Goal: Answer question/provide support: Share knowledge or assist other users

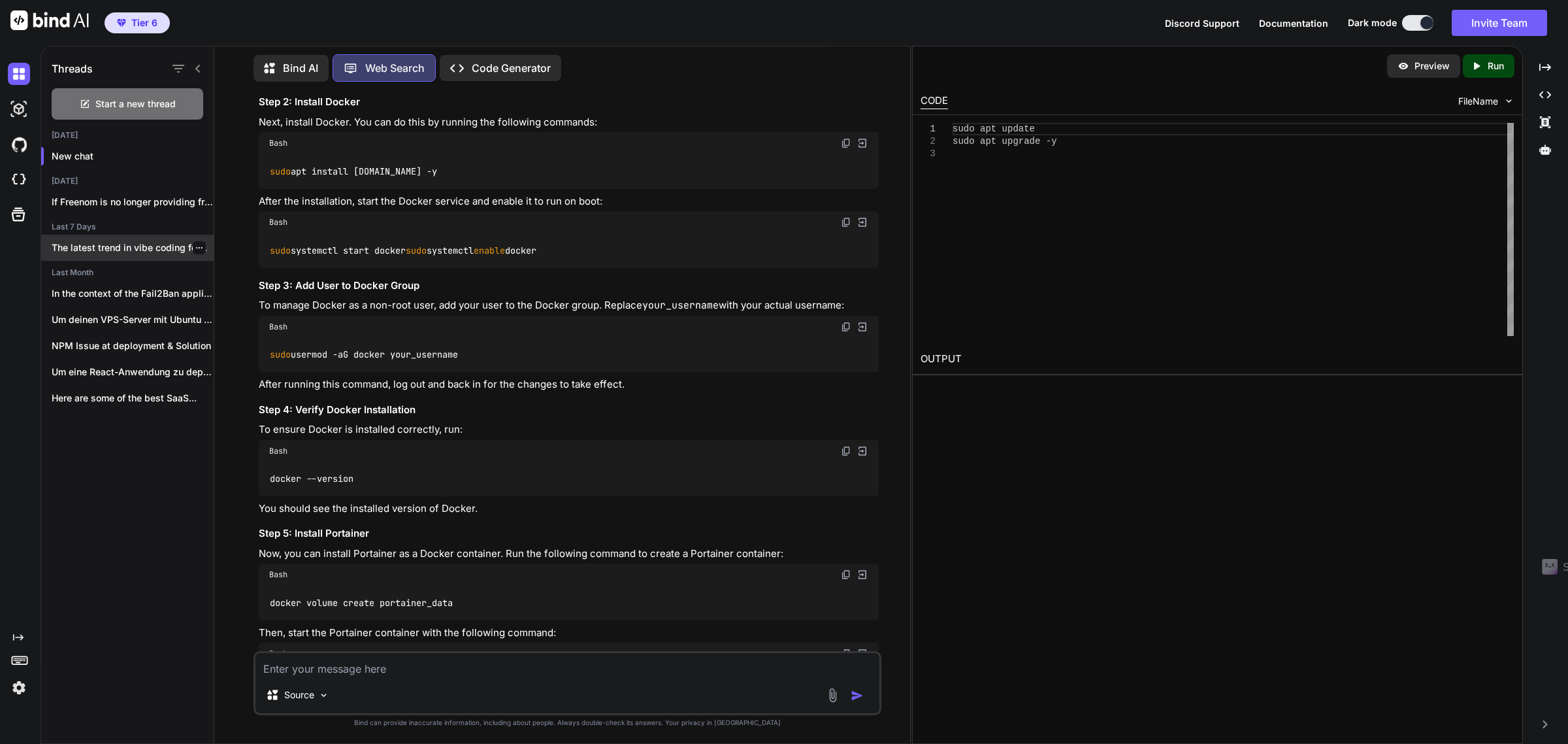
scroll to position [408, 0]
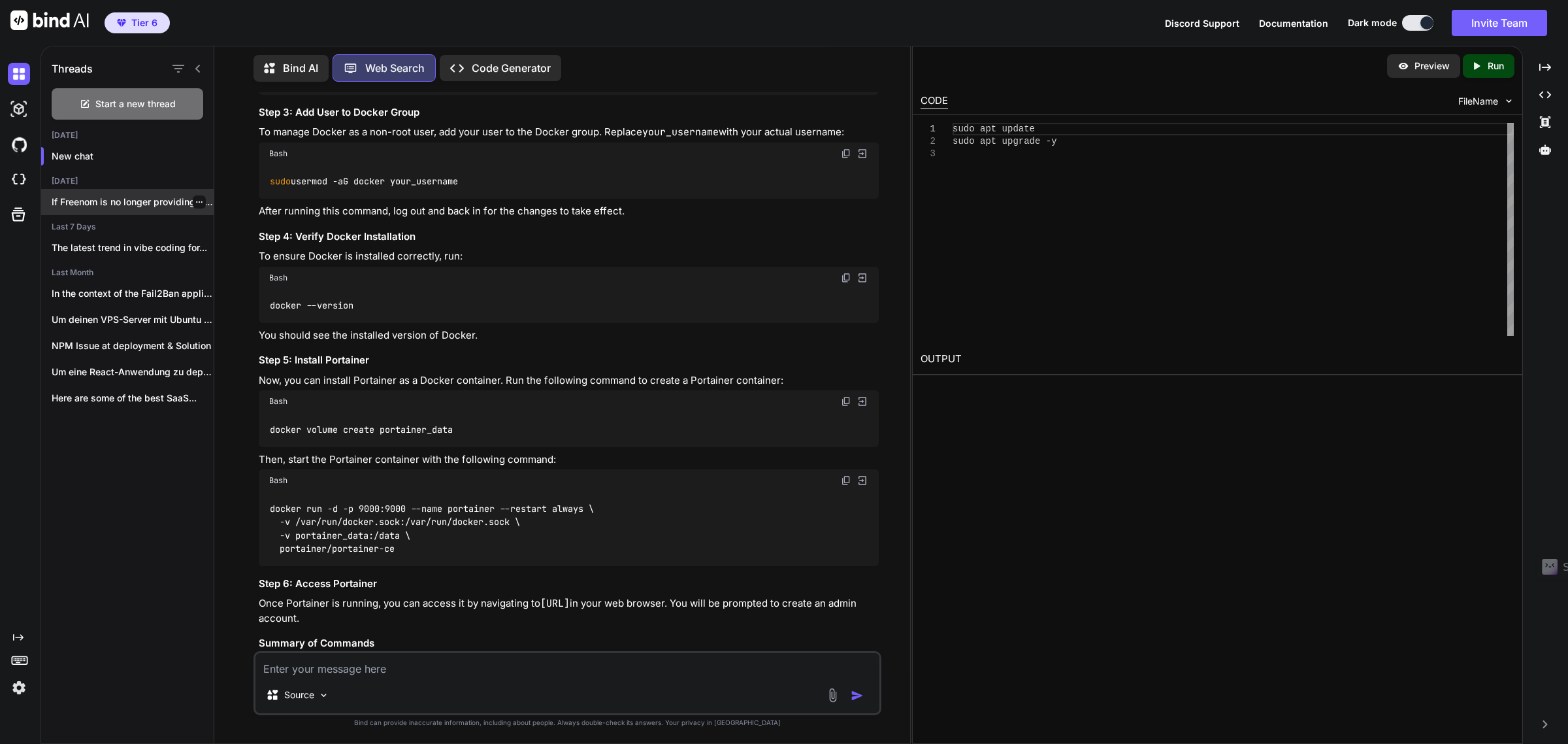
click at [107, 199] on p "If Freenom is no longer providing free..." at bounding box center [133, 202] width 162 height 13
type textarea "x"
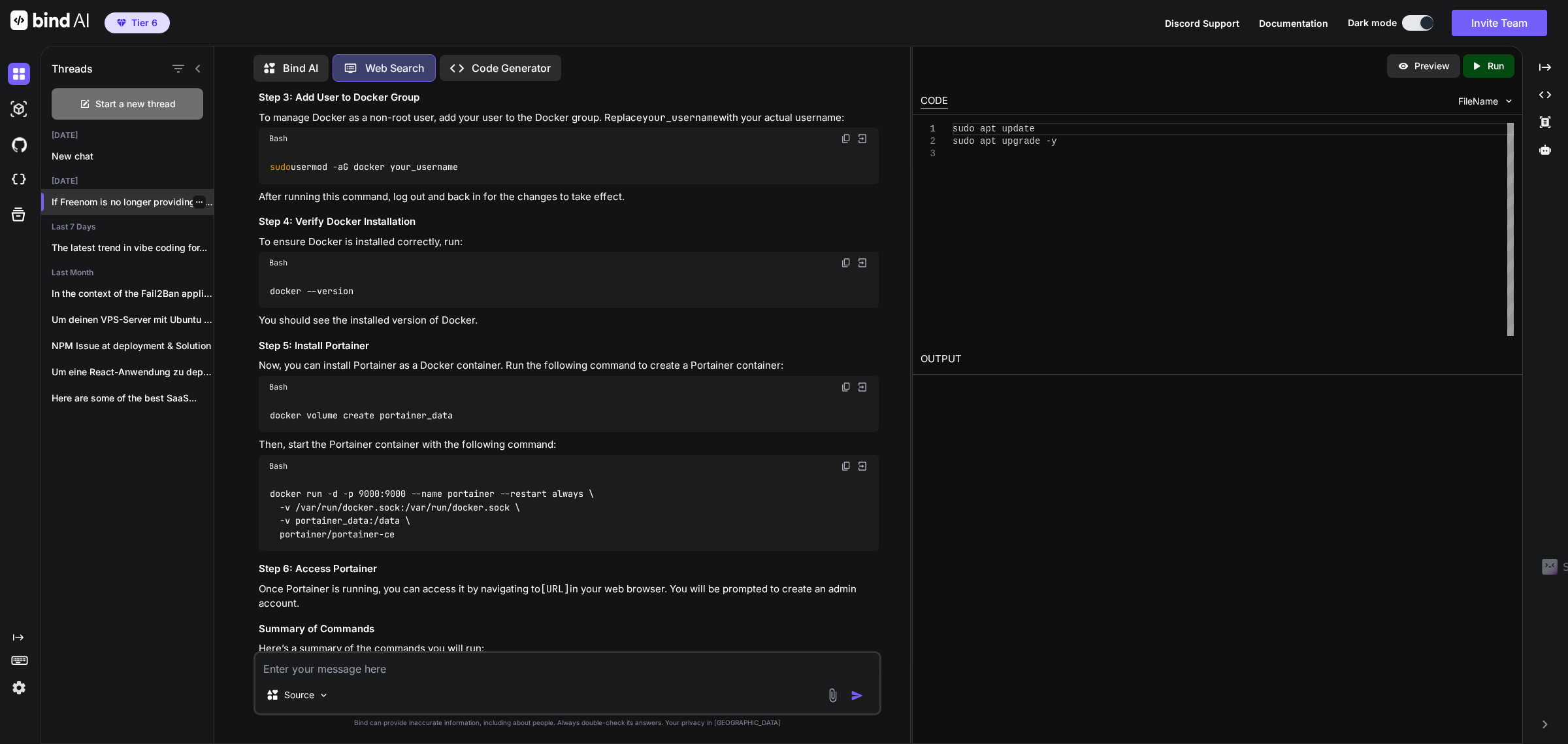
scroll to position [1557, 0]
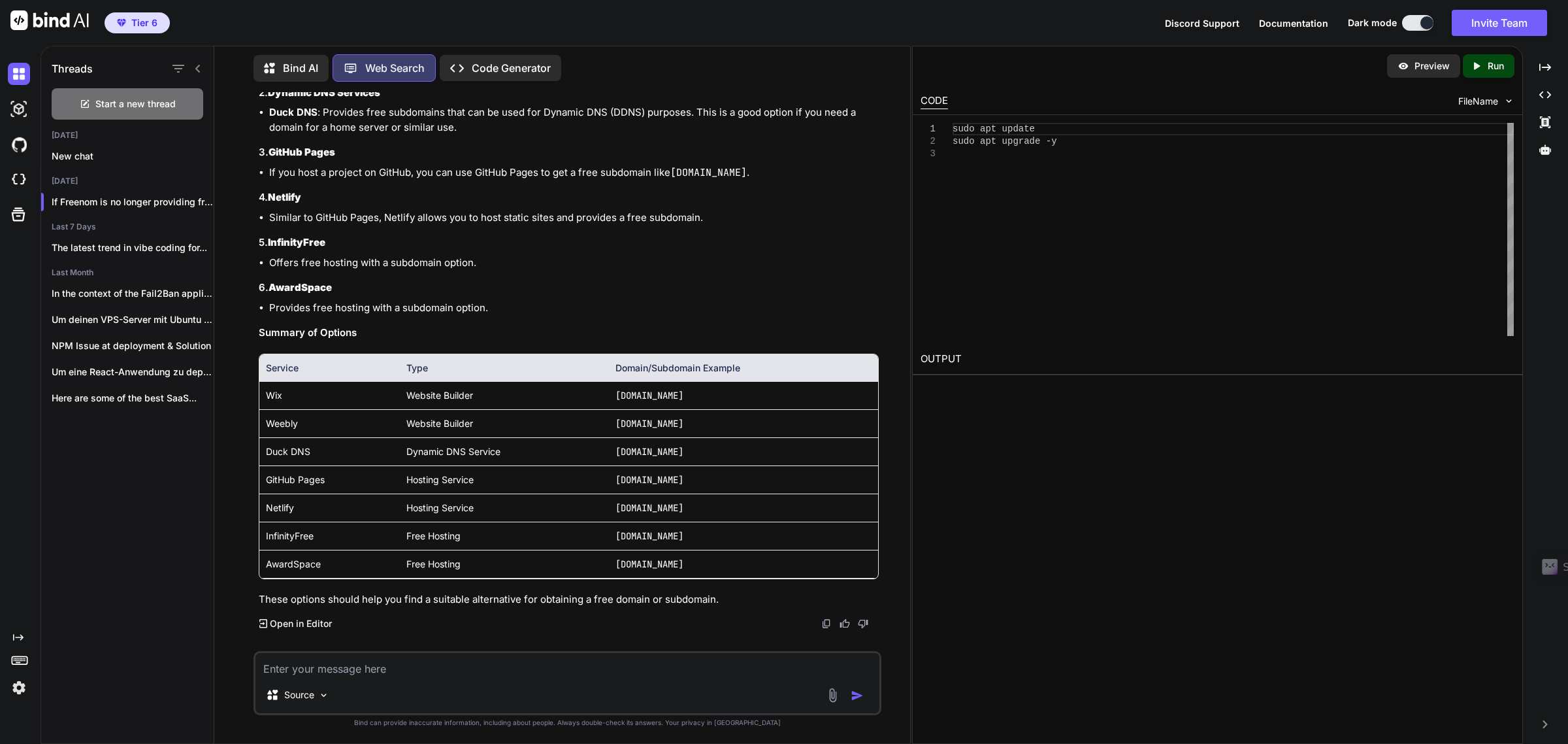
click at [342, 668] on textarea at bounding box center [567, 664] width 625 height 23
click at [291, 668] on textarea "Wie fwürde" at bounding box center [567, 664] width 625 height 23
click at [368, 665] on textarea "Wie würde" at bounding box center [567, 664] width 625 height 23
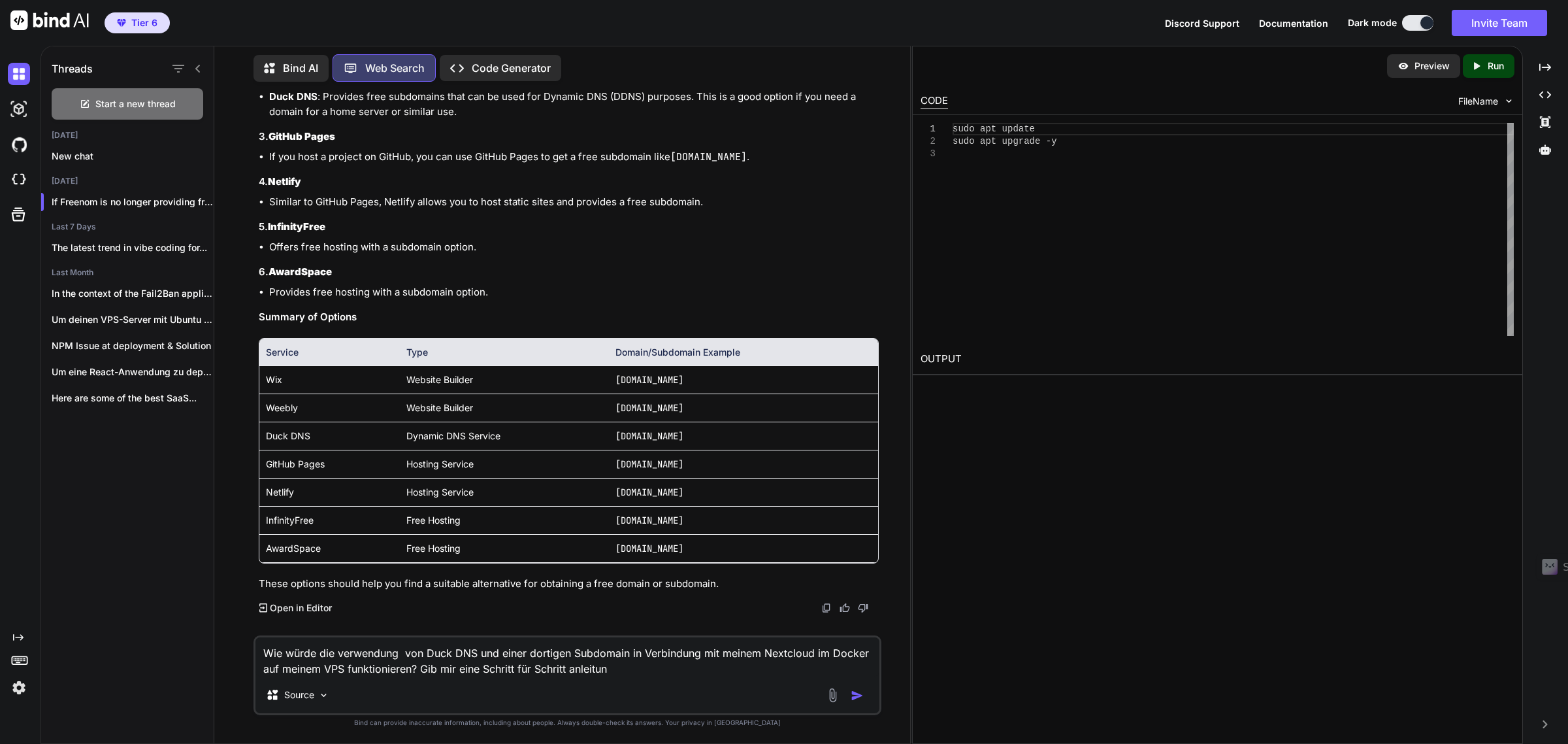
type textarea "Wie würde die verwendung von Duck DNS und einer dortigen Subdomain in Verbindun…"
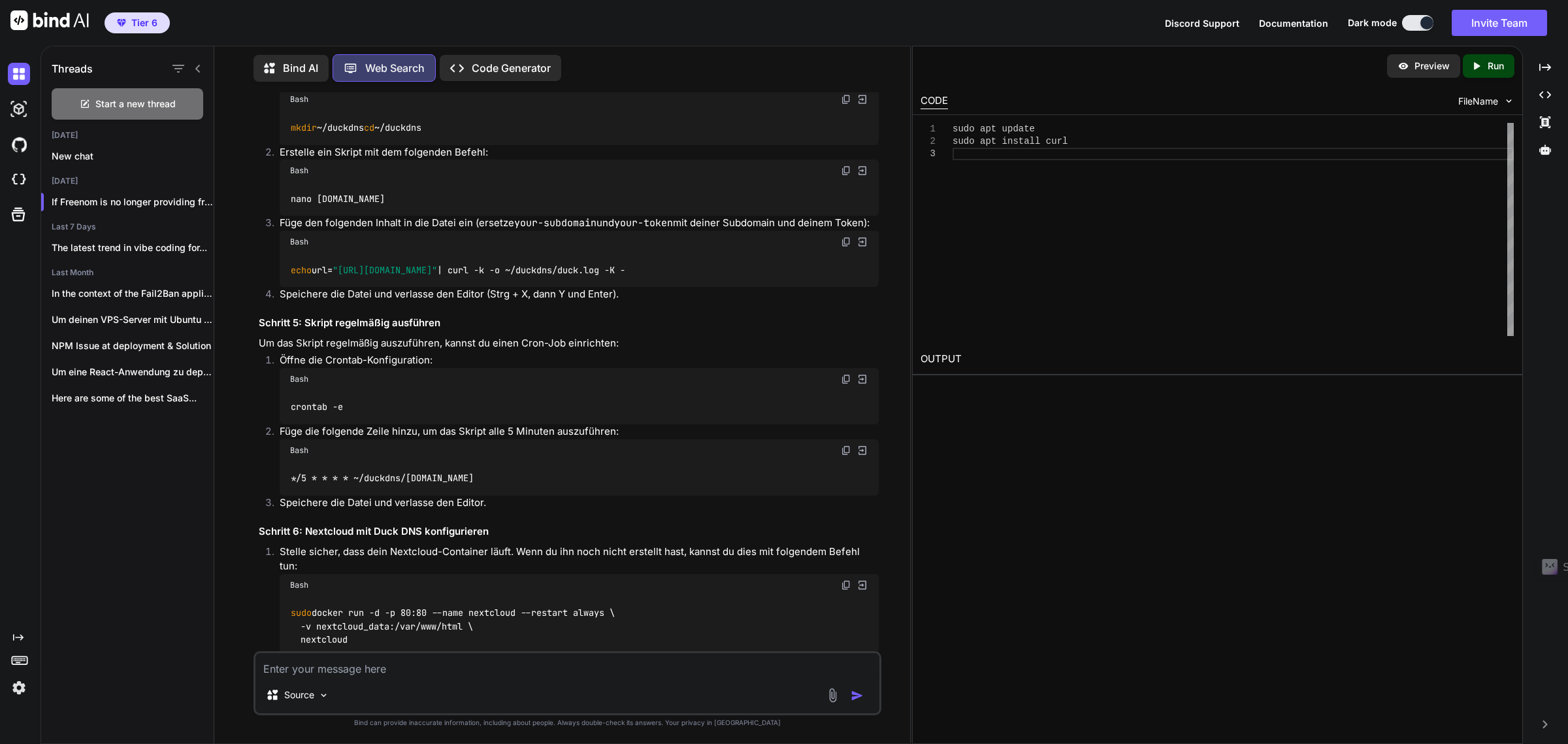
scroll to position [2060, 0]
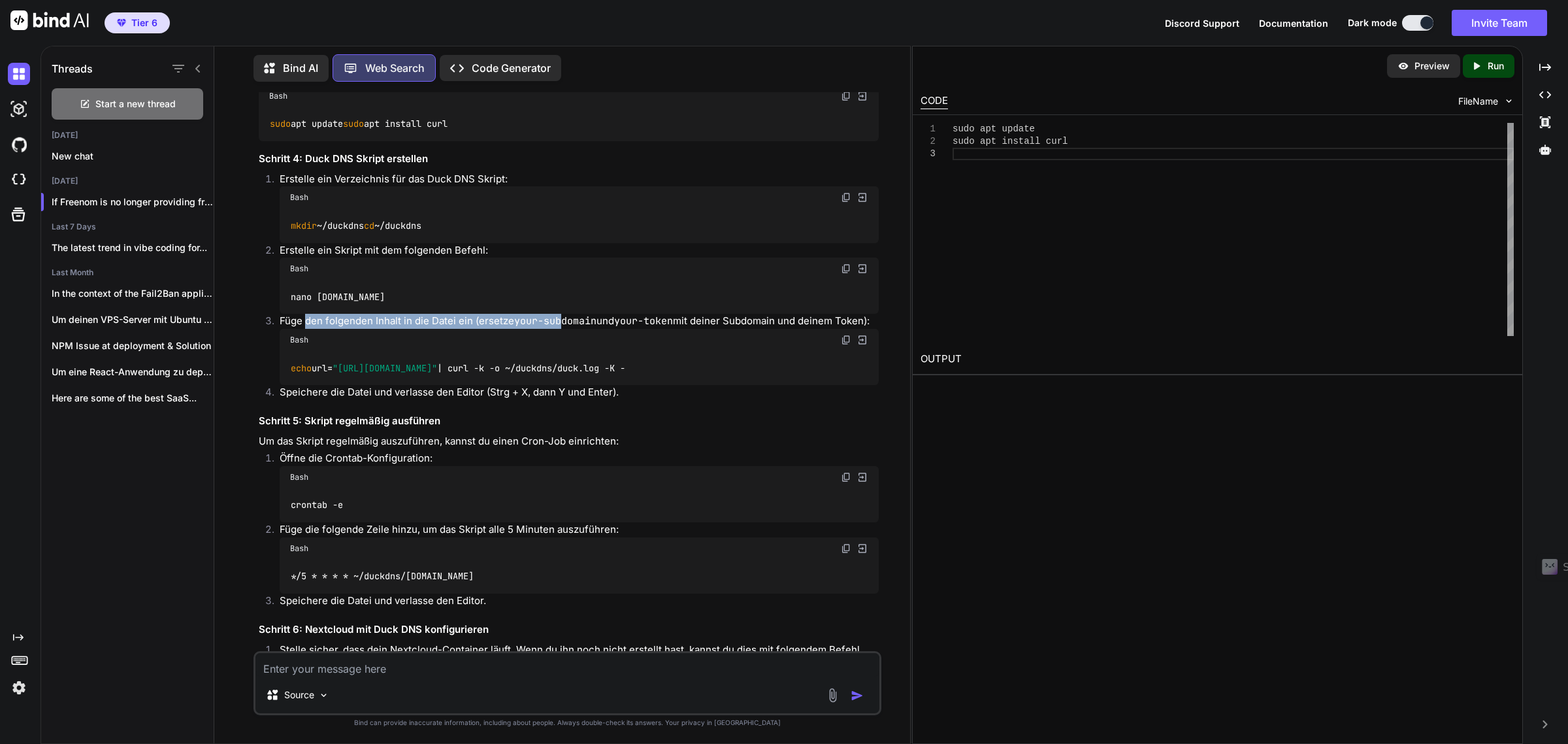
drag, startPoint x: 307, startPoint y: 393, endPoint x: 563, endPoint y: 399, distance: 256.1
click at [563, 328] on p "Füge den folgenden Inhalt in die Datei ein (ersetze your-subdomain und your-tok…" at bounding box center [579, 321] width 600 height 15
click at [655, 327] on code "your-token" at bounding box center [643, 321] width 59 height 13
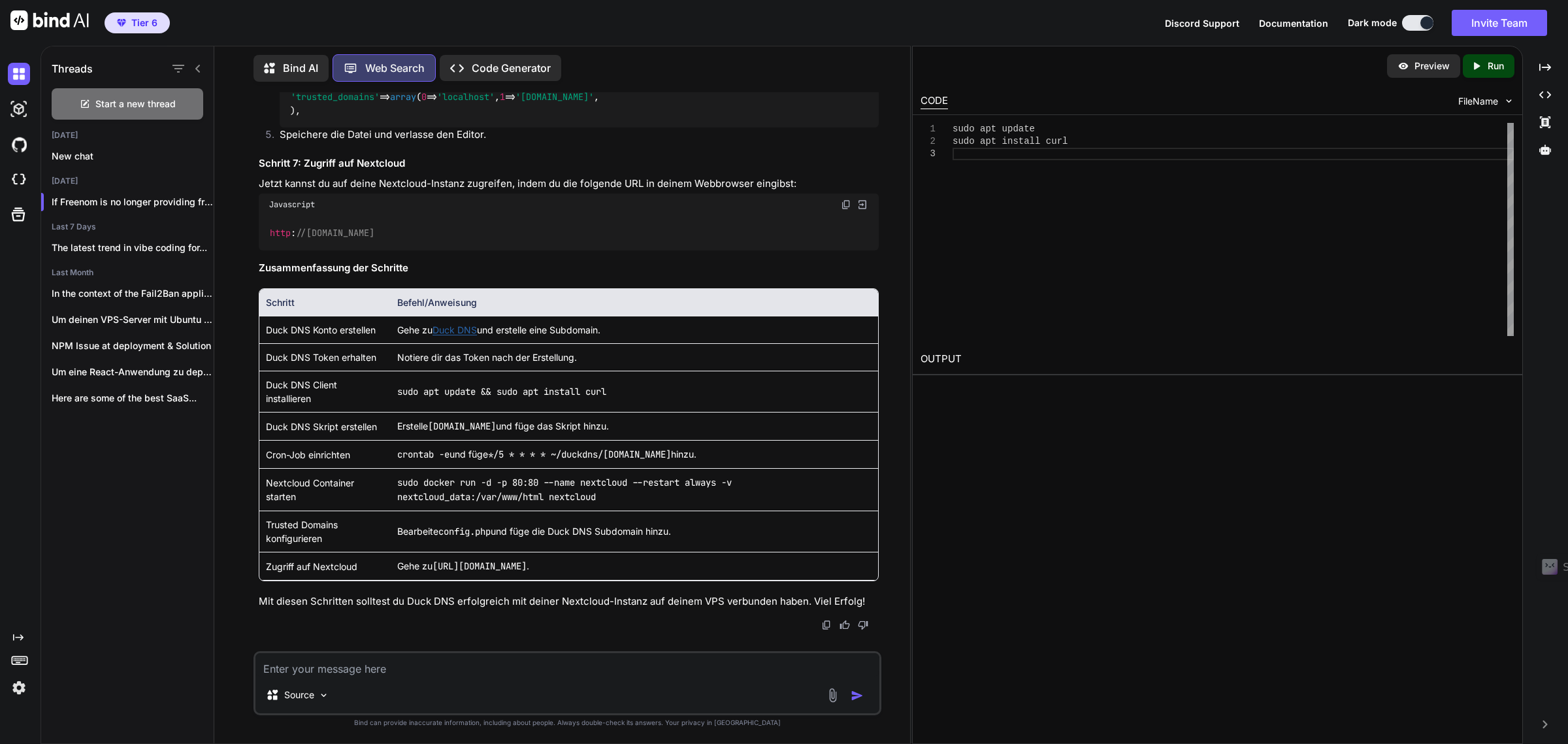
scroll to position [3039, 0]
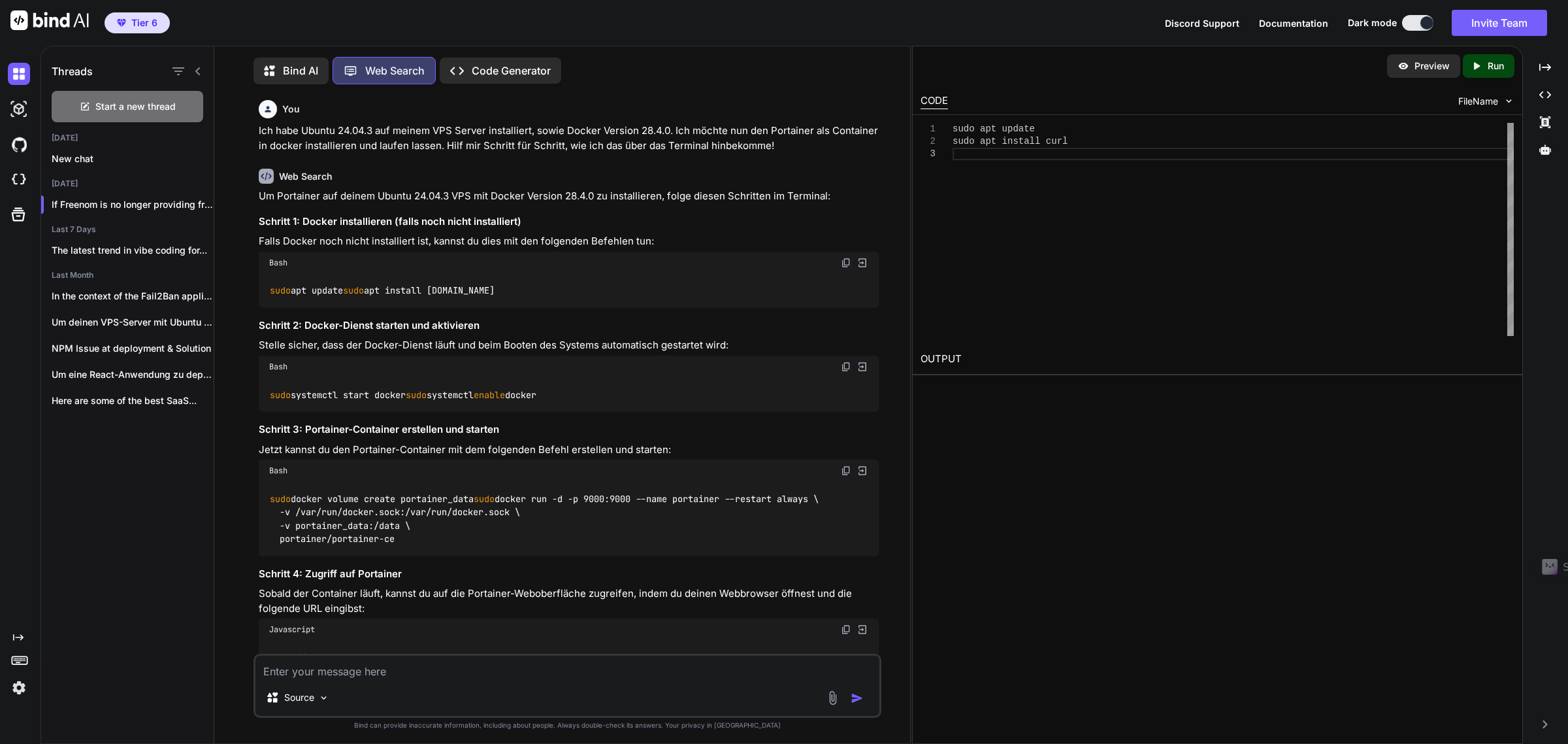
scroll to position [3039, 0]
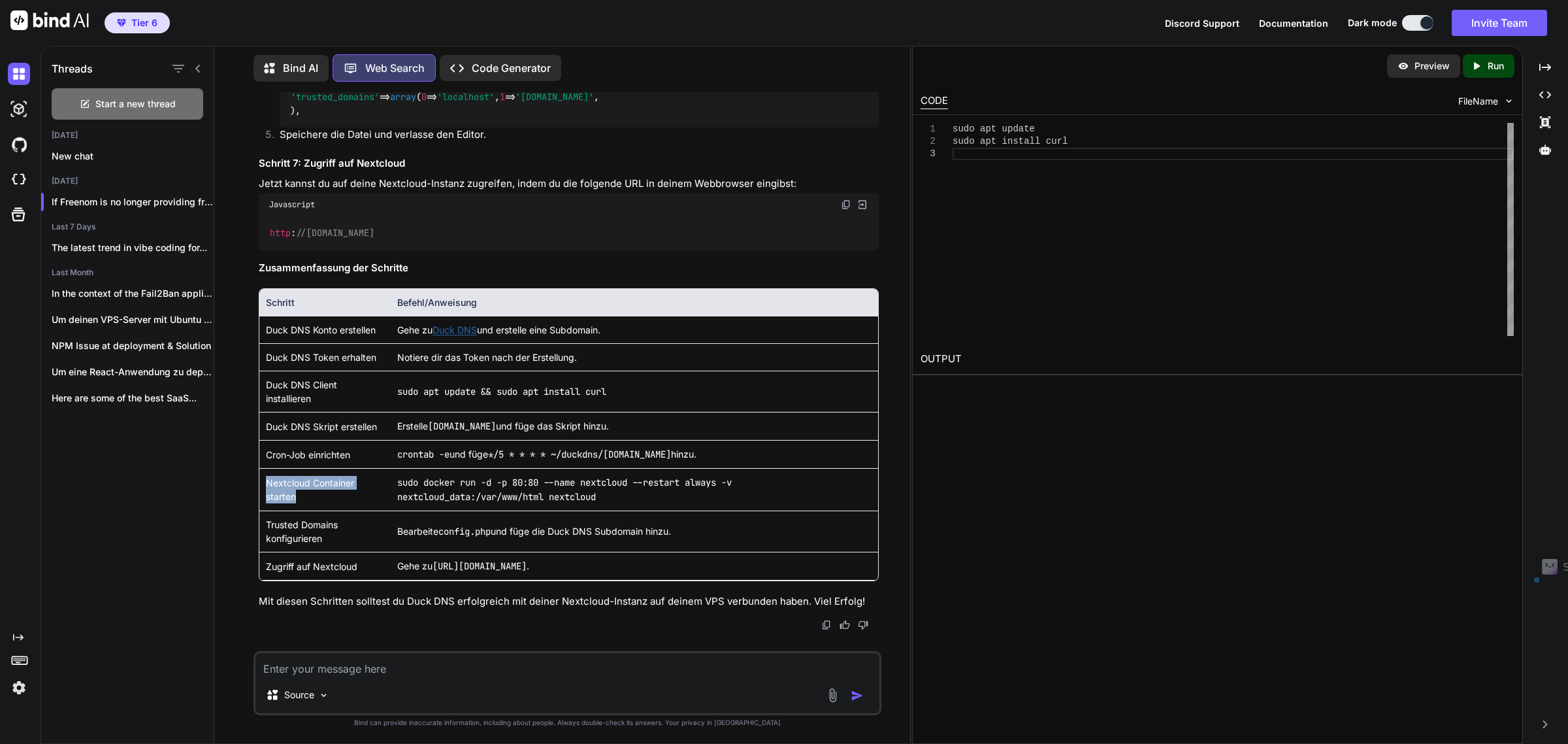
drag, startPoint x: 269, startPoint y: 484, endPoint x: 312, endPoint y: 492, distance: 43.7
click at [312, 492] on td "Nextcloud Container starten" at bounding box center [324, 490] width 131 height 42
click at [360, 674] on textarea at bounding box center [567, 664] width 625 height 23
type textarea "M"
type textarea "x"
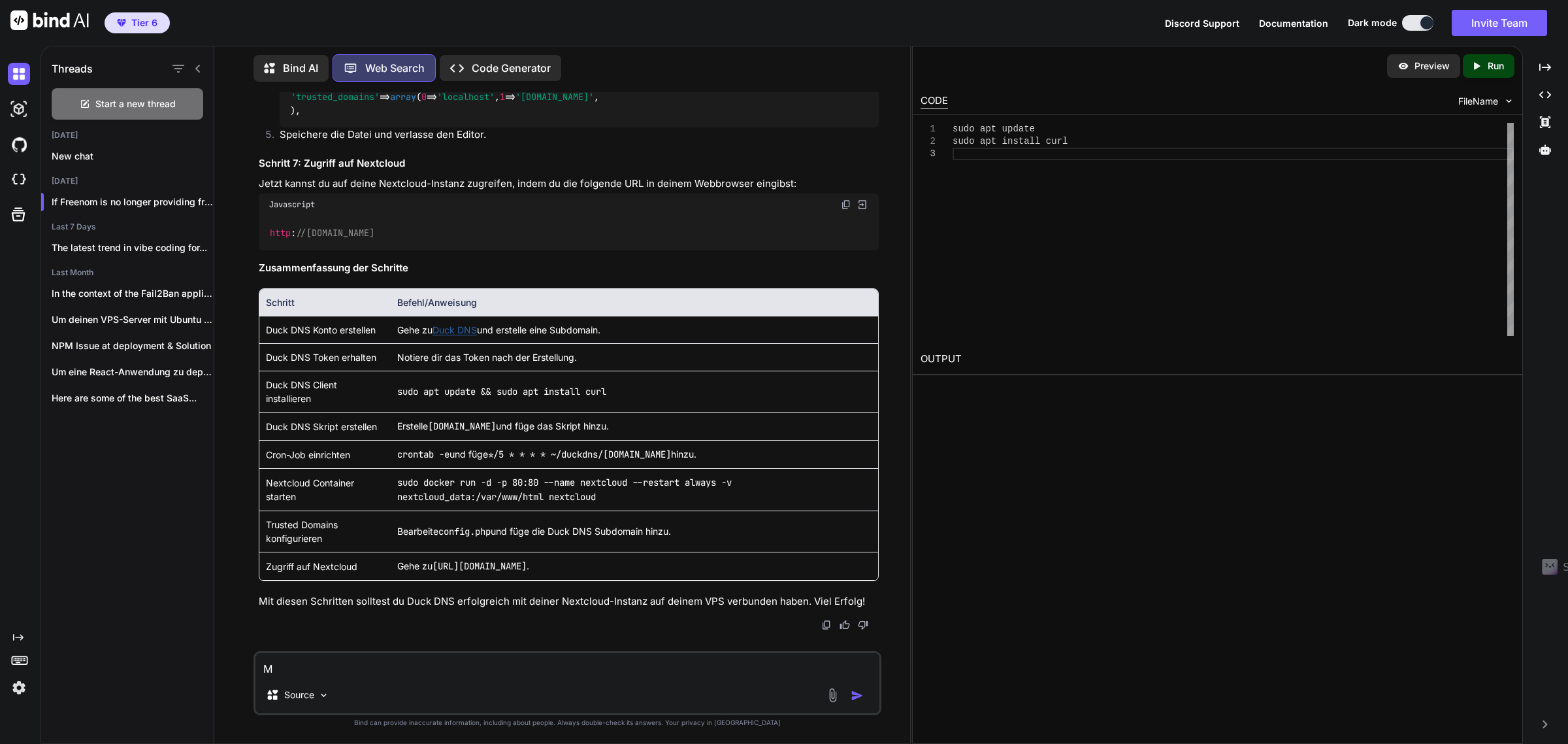
type textarea "Me"
type textarea "x"
type textarea "Mei"
type textarea "x"
type textarea "Mein"
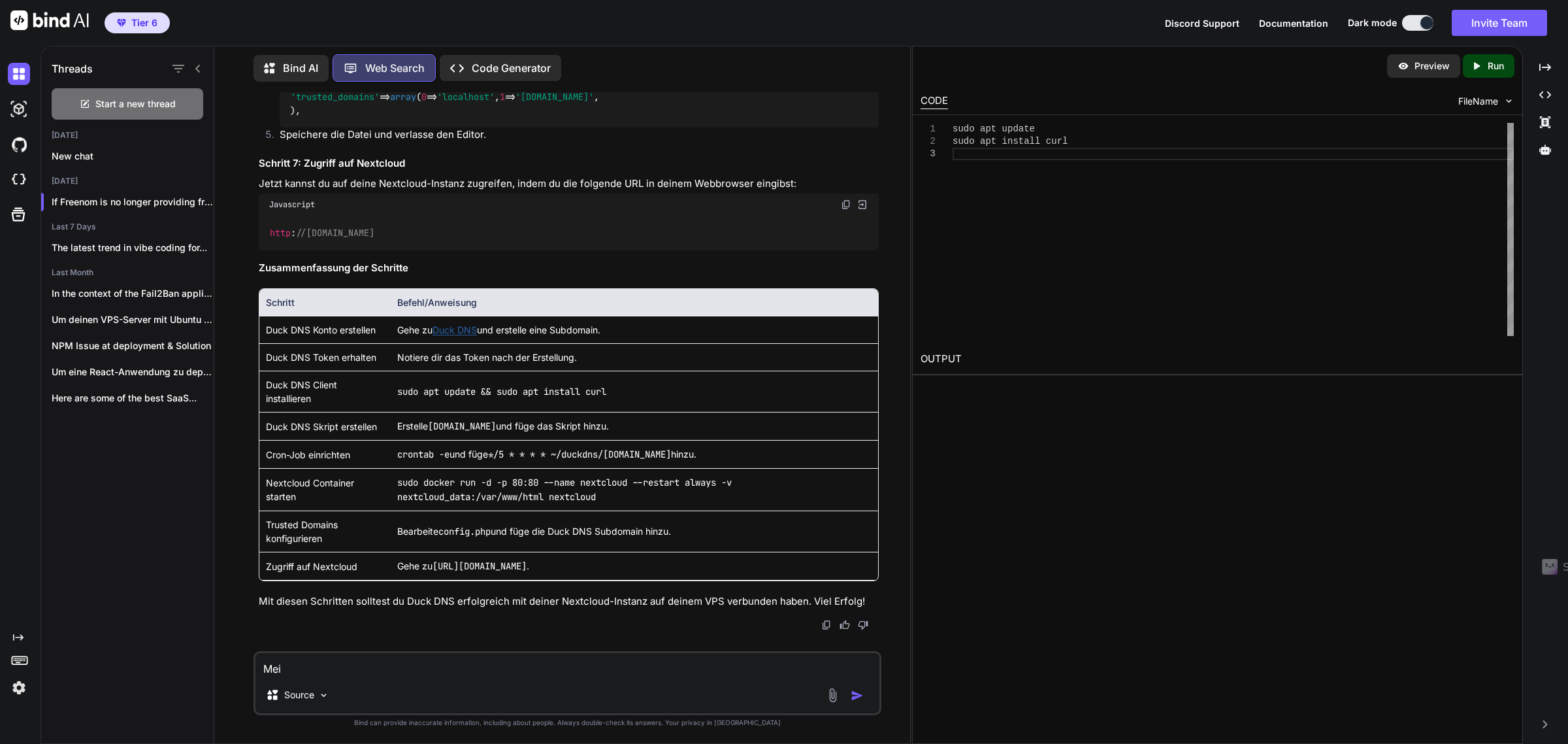
type textarea "x"
type textarea "Meine"
type textarea "x"
type textarea "Meine"
type textarea "x"
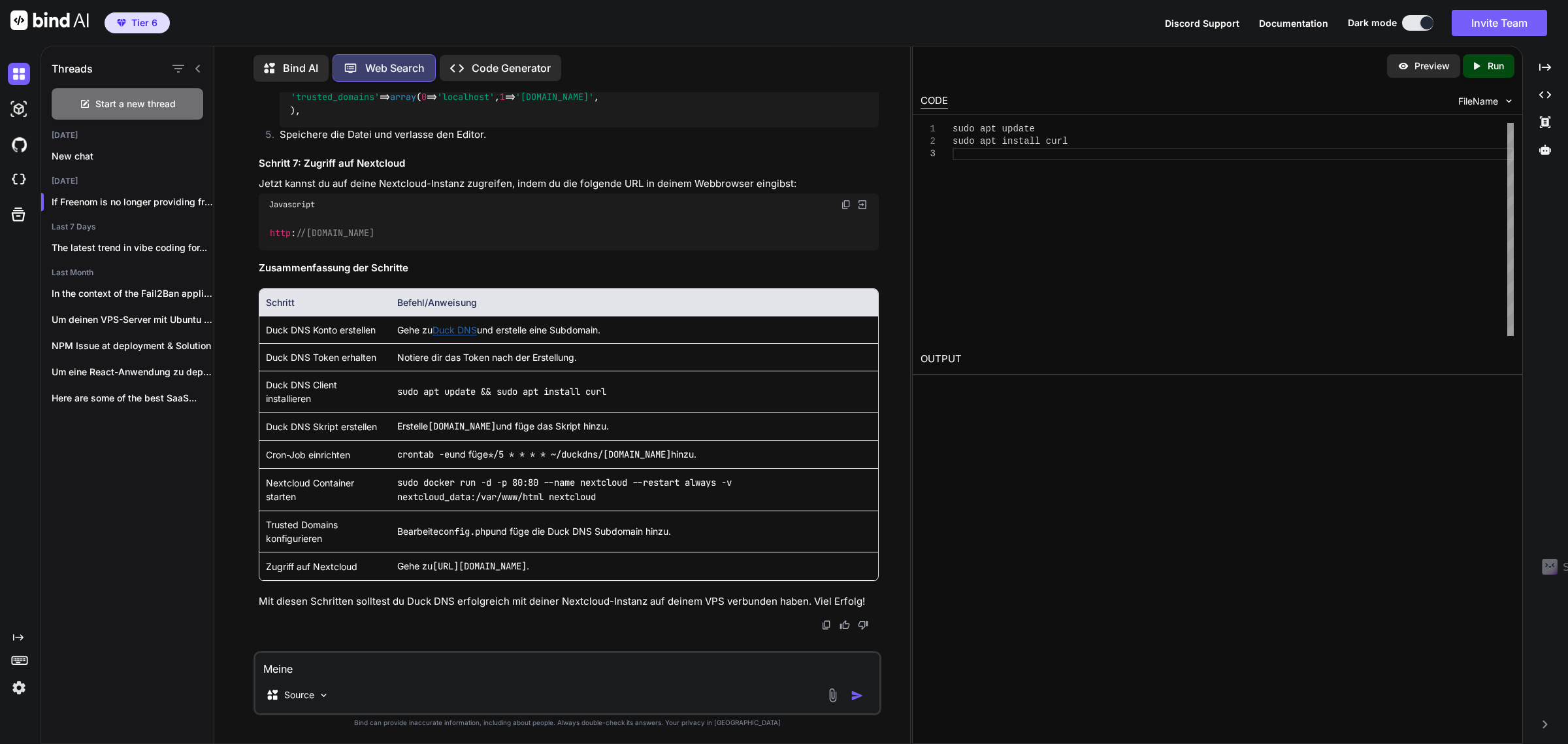
type textarea "Meine n"
type textarea "x"
type textarea "Meine ne"
type textarea "x"
type textarea "Meine nex"
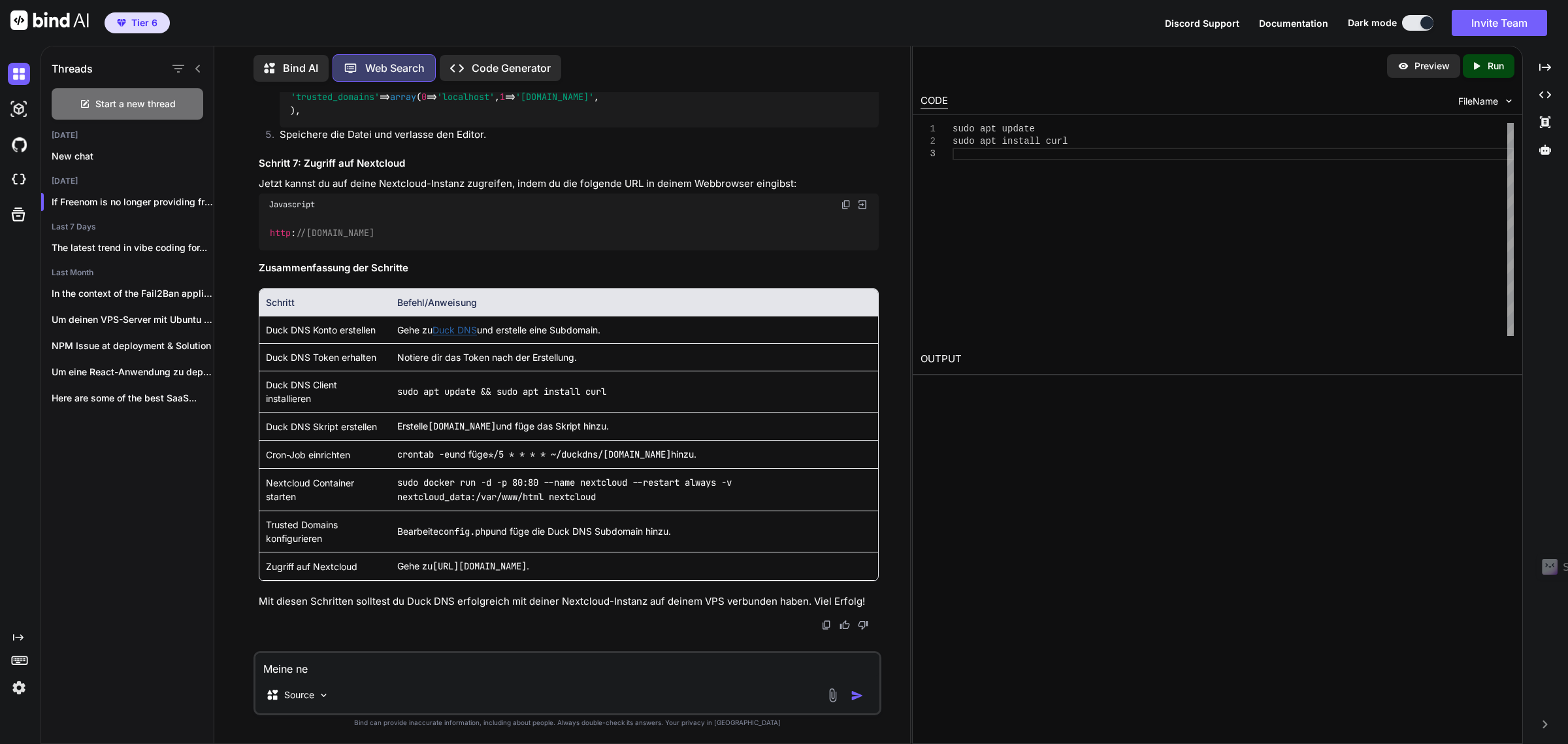
type textarea "x"
type textarea "Meine next"
type textarea "x"
type textarea "Meine nextc"
type textarea "x"
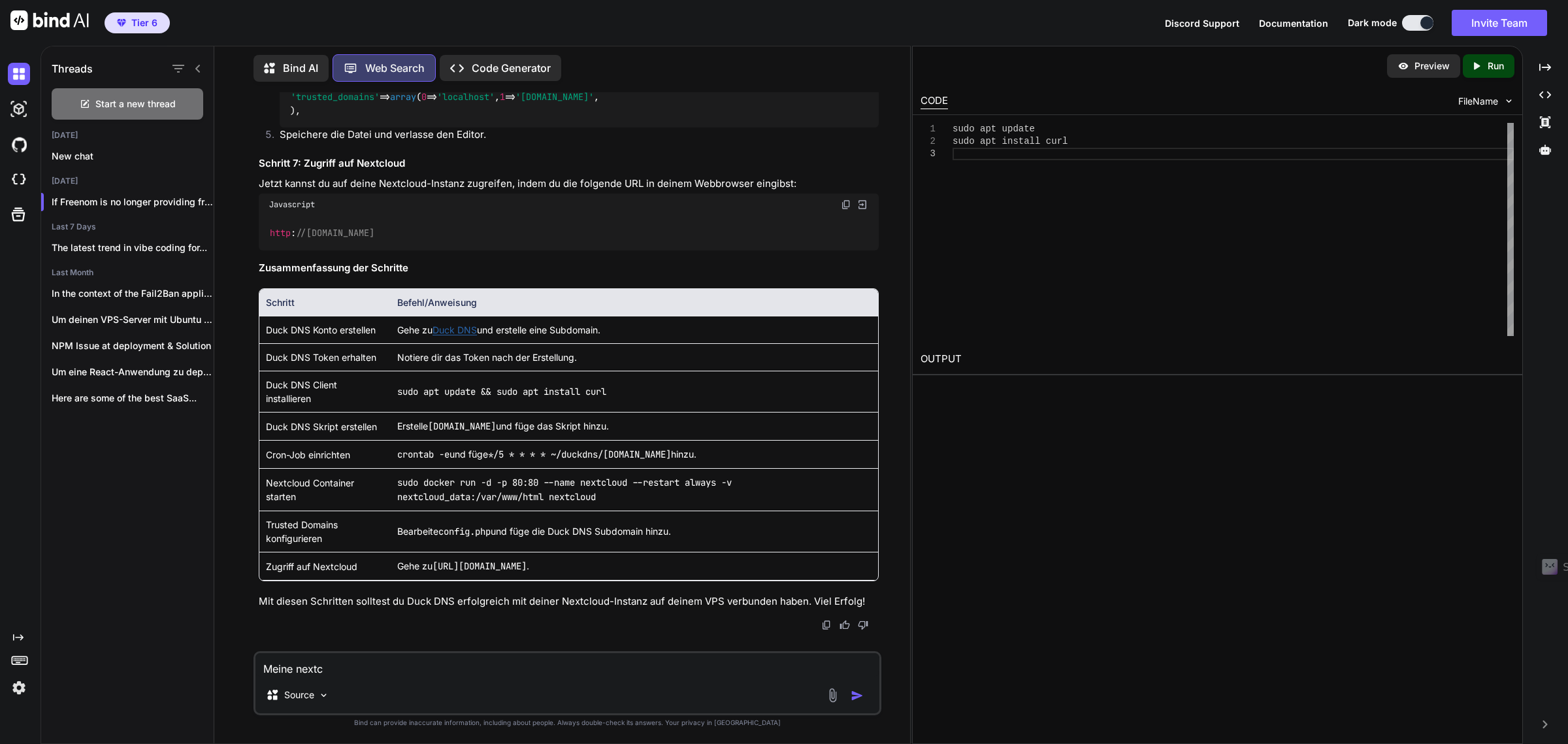
type textarea "Meine nextcl"
type textarea "x"
type textarea "Meine nextclo"
type textarea "x"
type textarea "Meine nextclou"
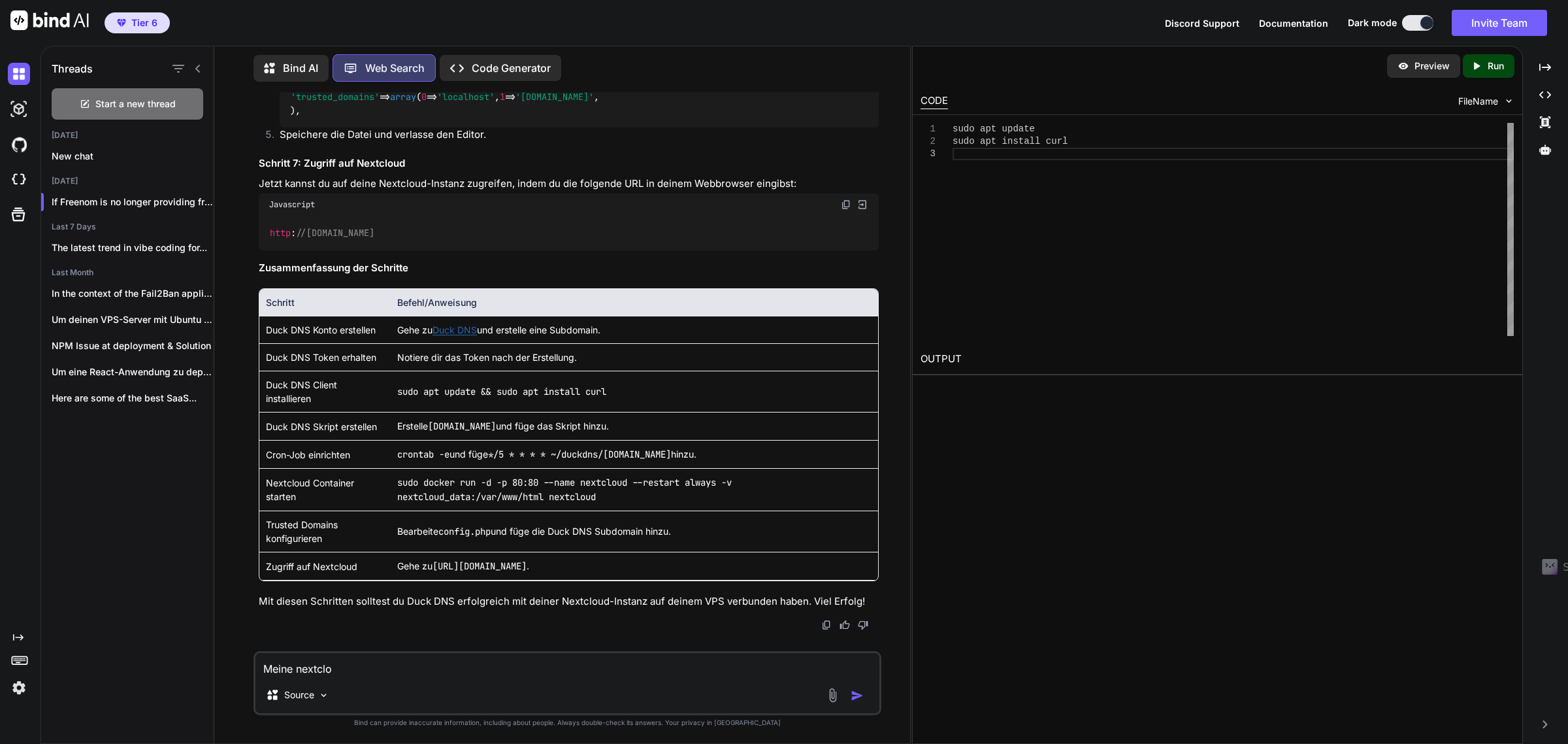
type textarea "x"
type textarea "Meine nextcloud"
type textarea "x"
type textarea "Meine nextcloud"
type textarea "x"
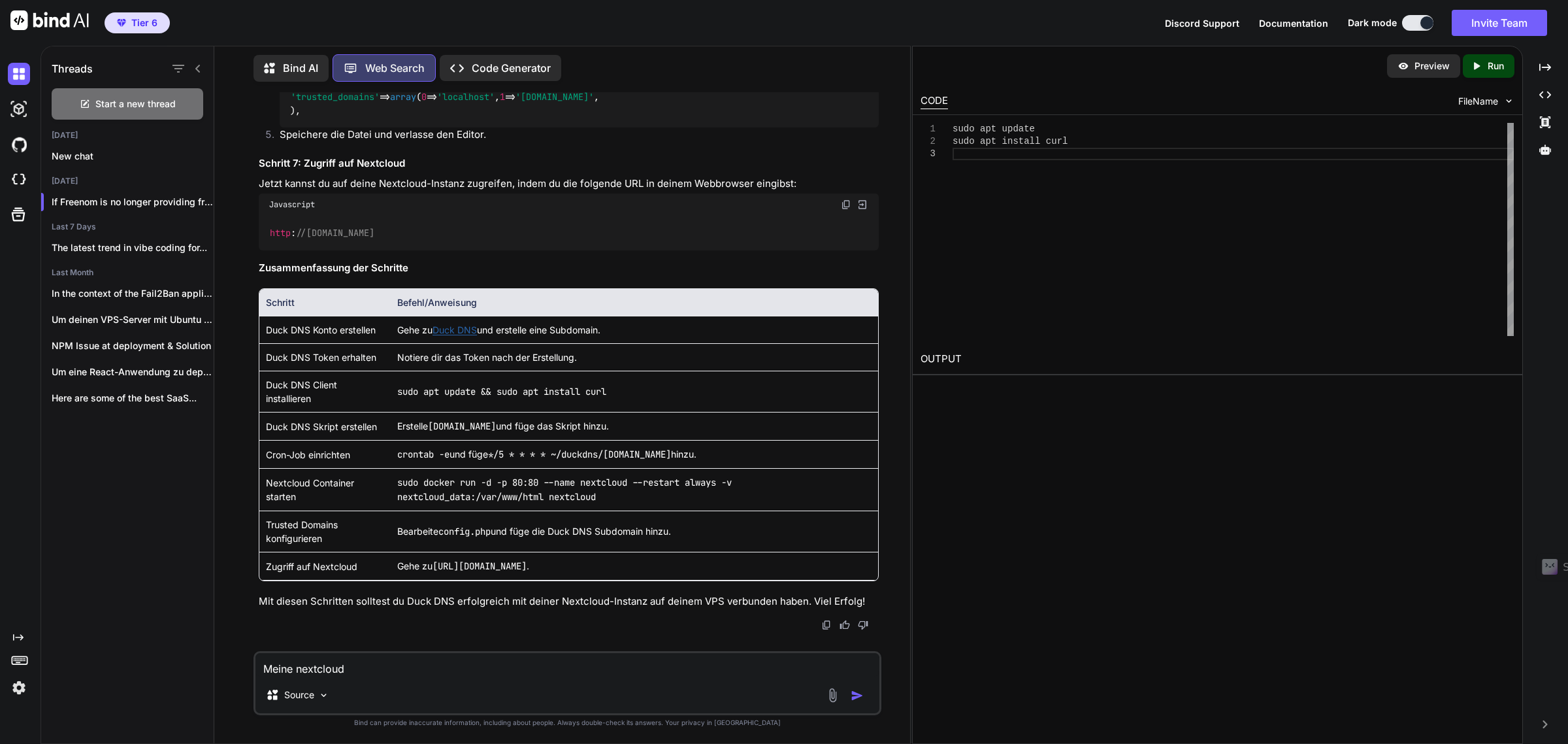
type textarea "Meine nextcloud l"
type textarea "x"
type textarea "Meine nextcloud lä"
type textarea "x"
type textarea "Meine nextcloud läu"
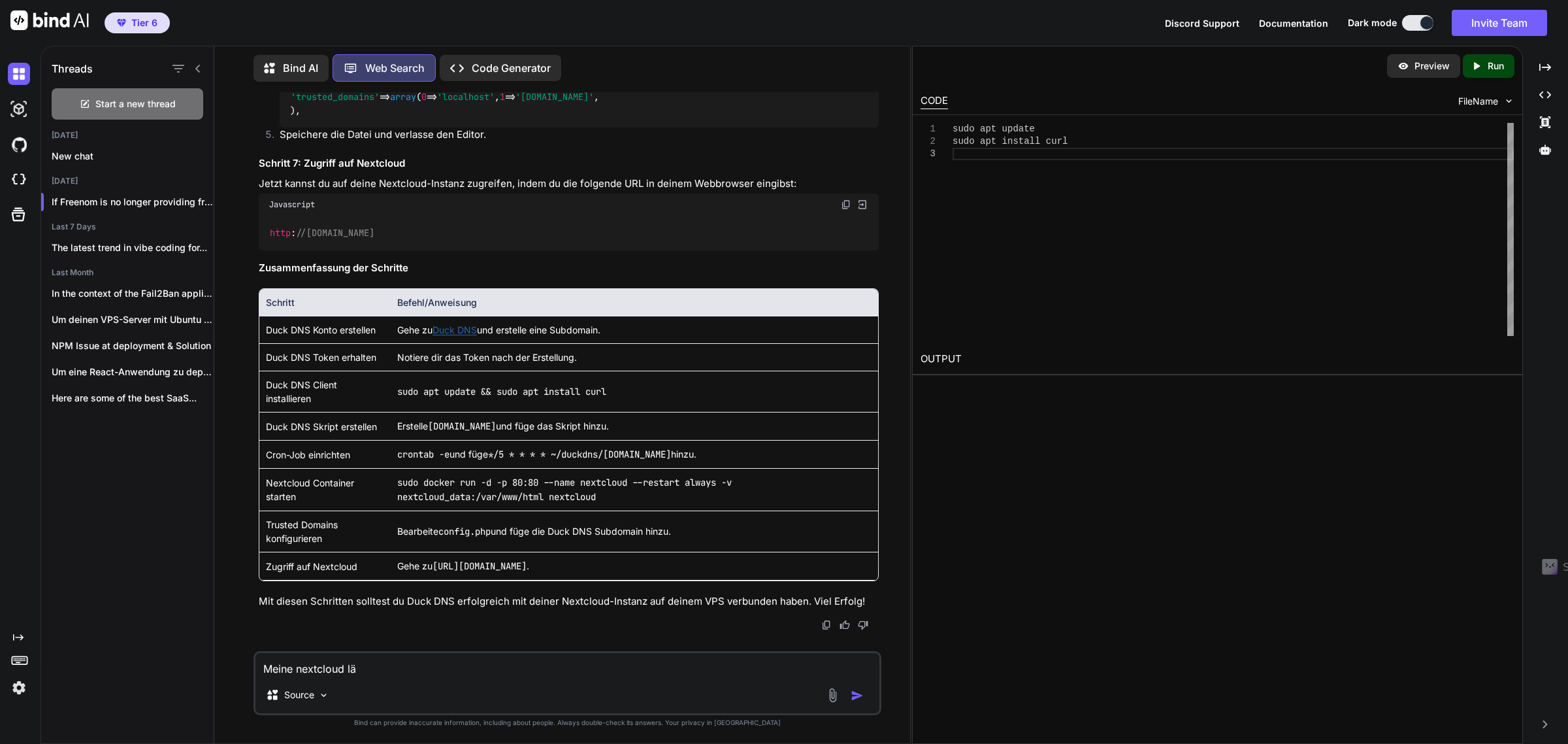
type textarea "x"
type textarea "Meine nextcloud läuf"
type textarea "x"
type textarea "Meine nextcloud läuft"
type textarea "x"
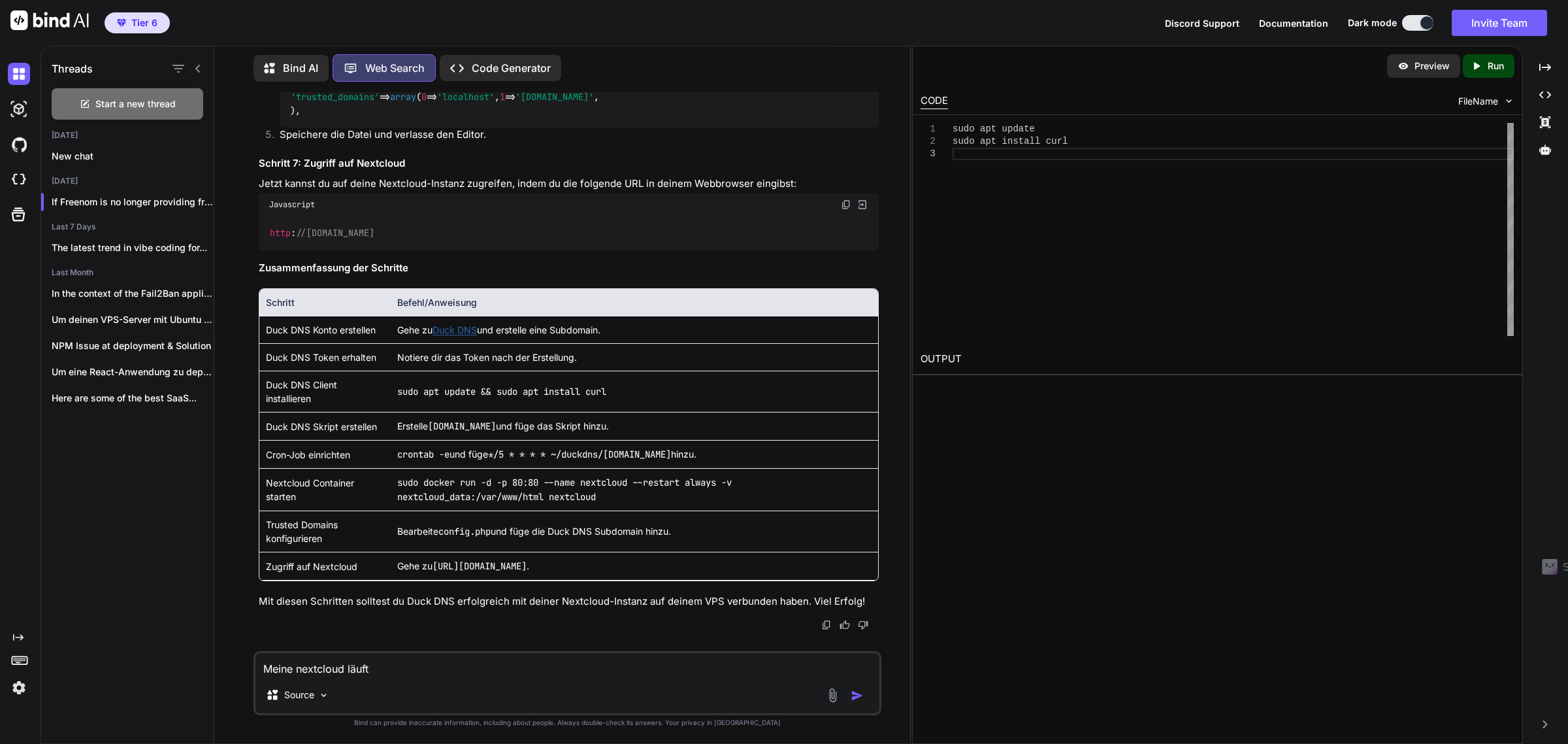
type textarea "Meine nextcloud läuft"
type textarea "x"
type textarea "Meine nextcloud läuft i"
type textarea "x"
type textarea "Meine nextcloud läuft"
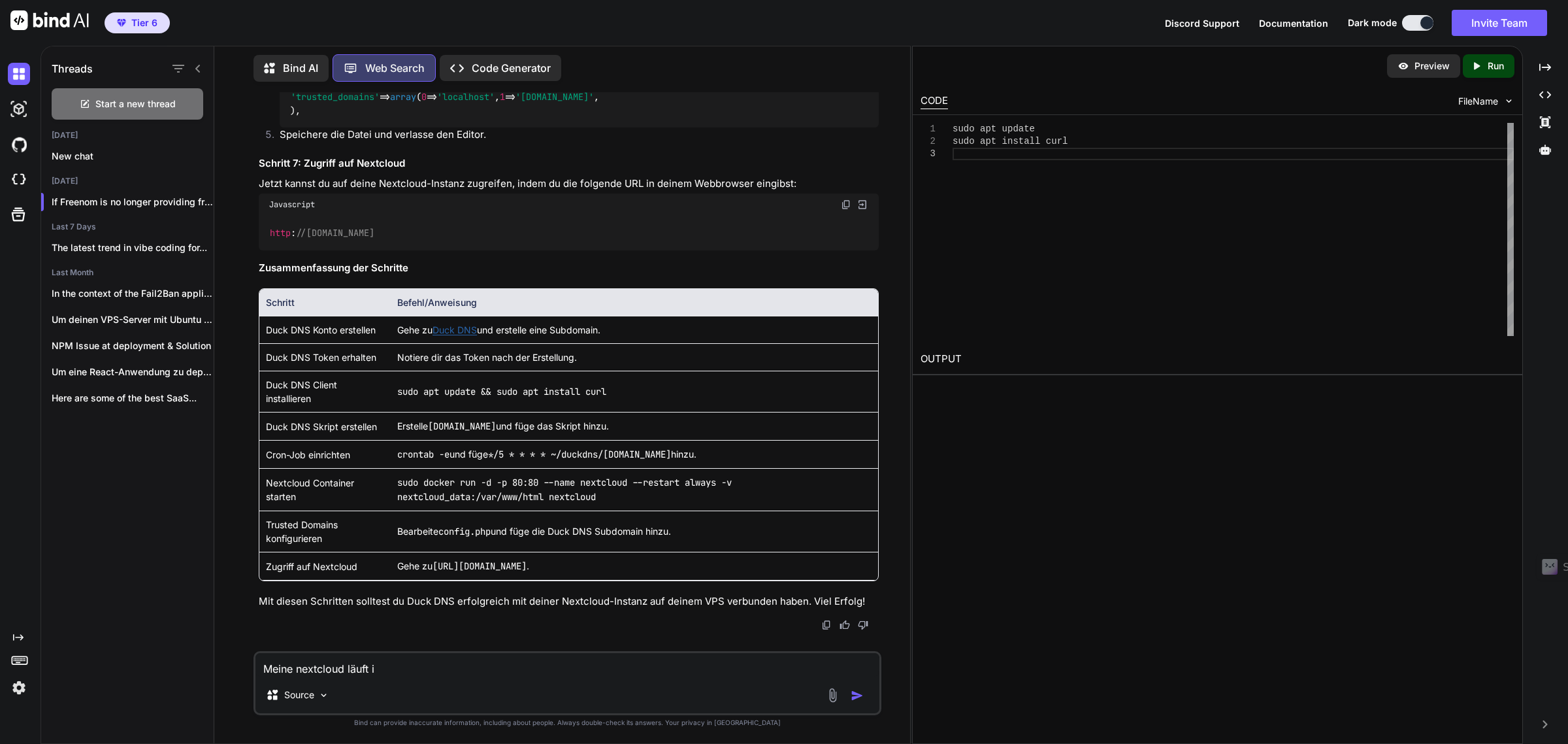
type textarea "x"
type textarea "Meine nextcloud läuft a"
type textarea "x"
type textarea "Meine nextcloud läuft au"
type textarea "x"
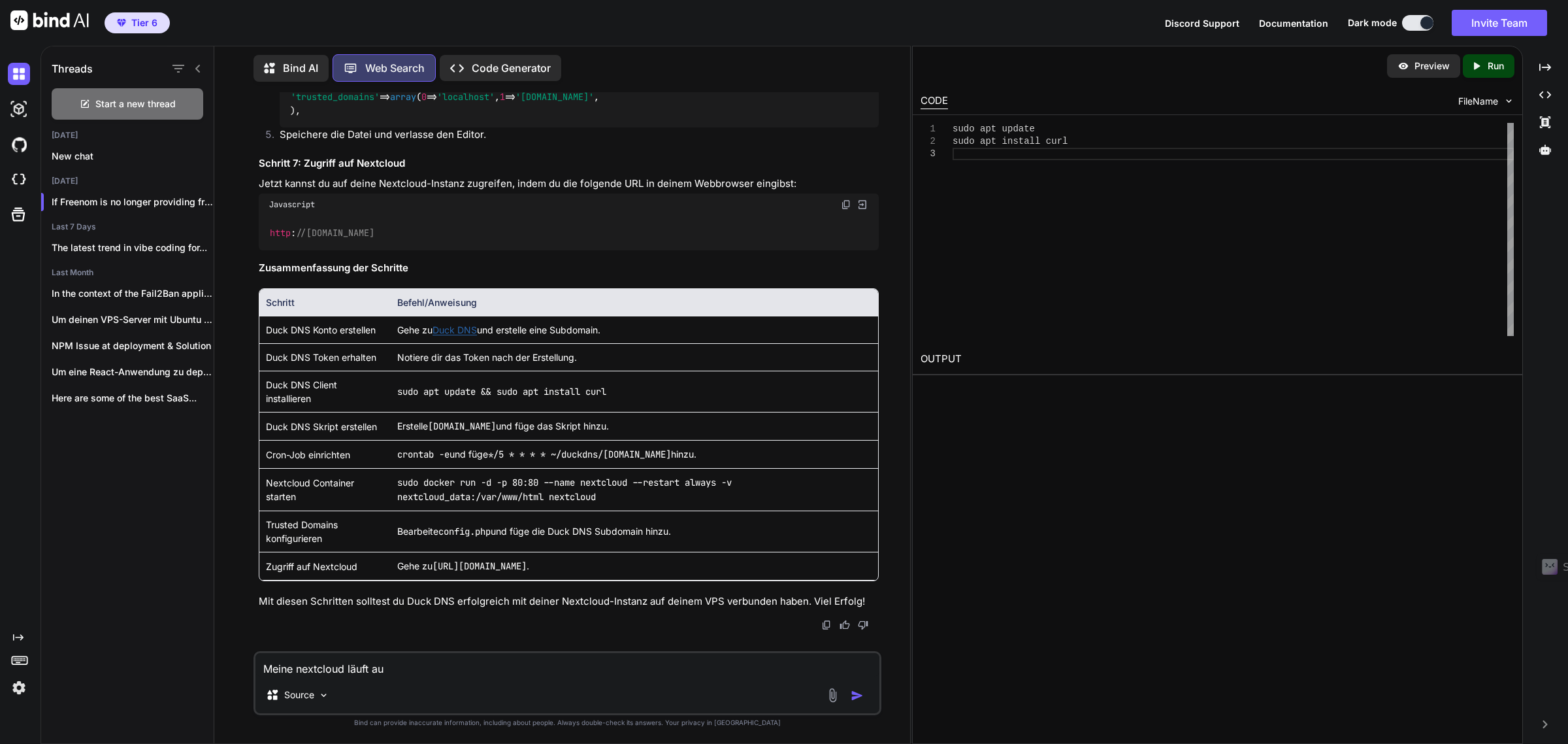
type textarea "Meine nextcloud läuft auf"
type textarea "x"
type textarea "Meine nextcloud läuft auf"
type textarea "x"
type textarea "Meine nextcloud läuft auf P"
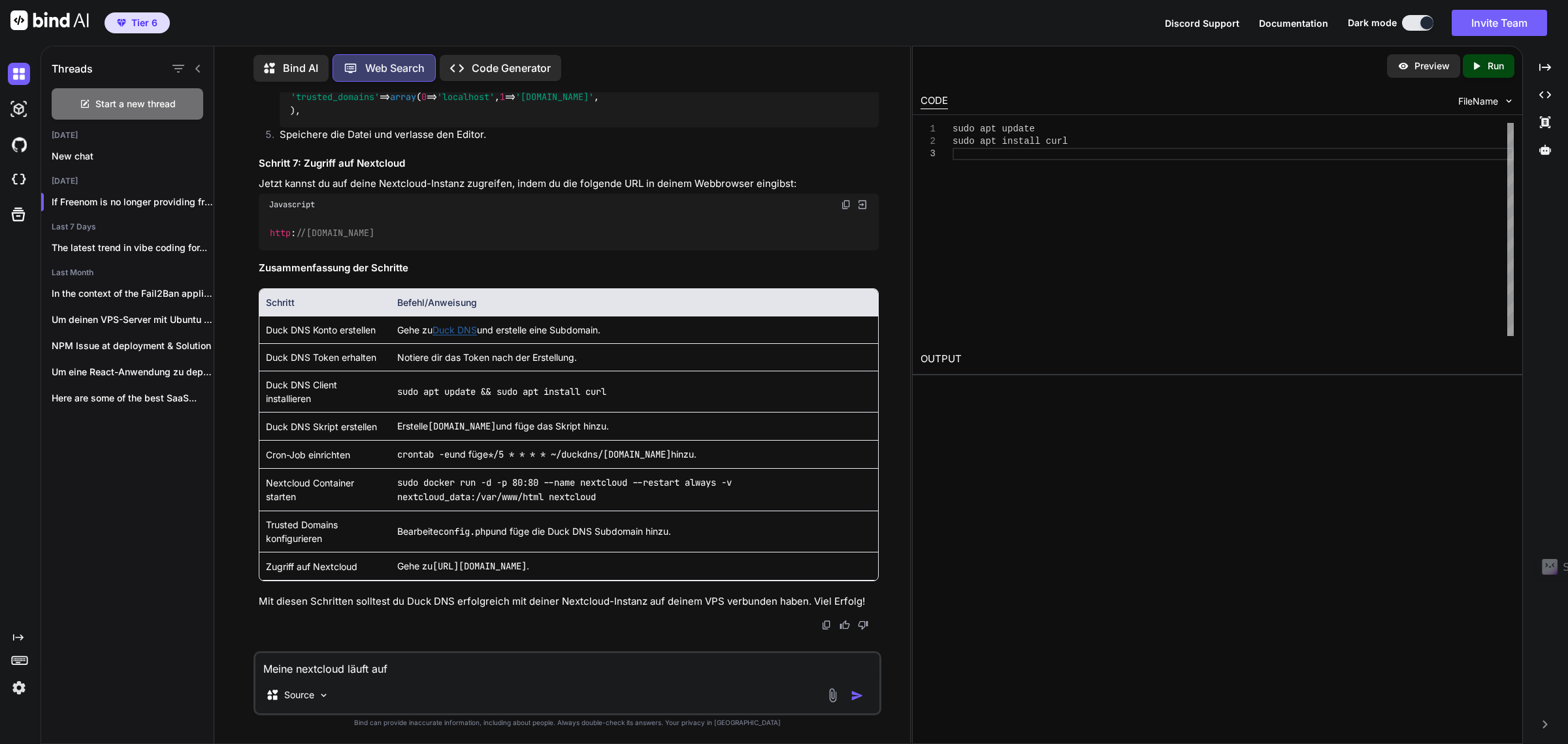
type textarea "x"
type textarea "Meine nextcloud läuft auf"
type textarea "x"
type textarea "Meine nextcloud läuft auf"
type textarea "x"
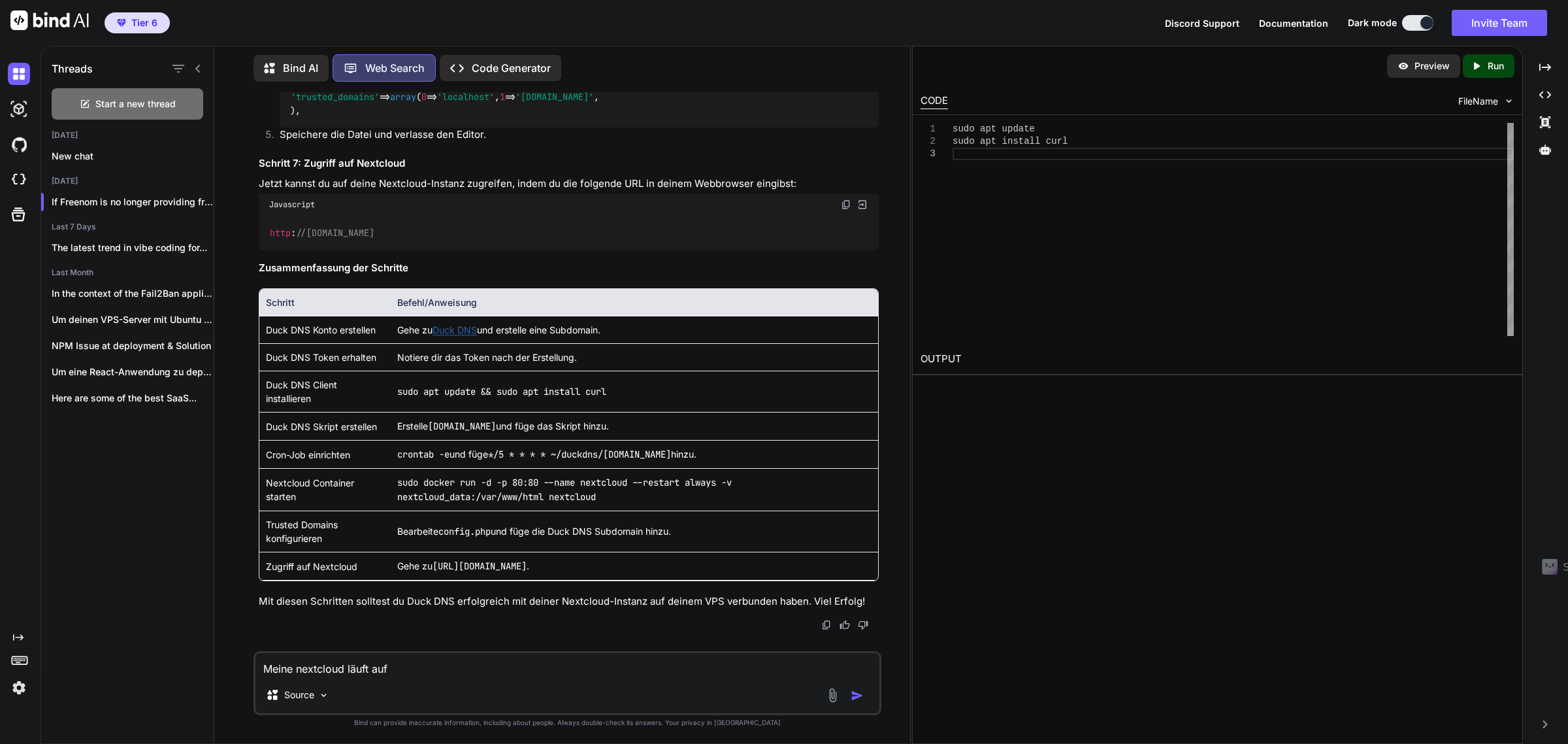
type textarea "Meine nextcloud läuft au"
type textarea "x"
type textarea "Meine nextcloud läuft a"
type textarea "x"
type textarea "Meine nextcloud läuft"
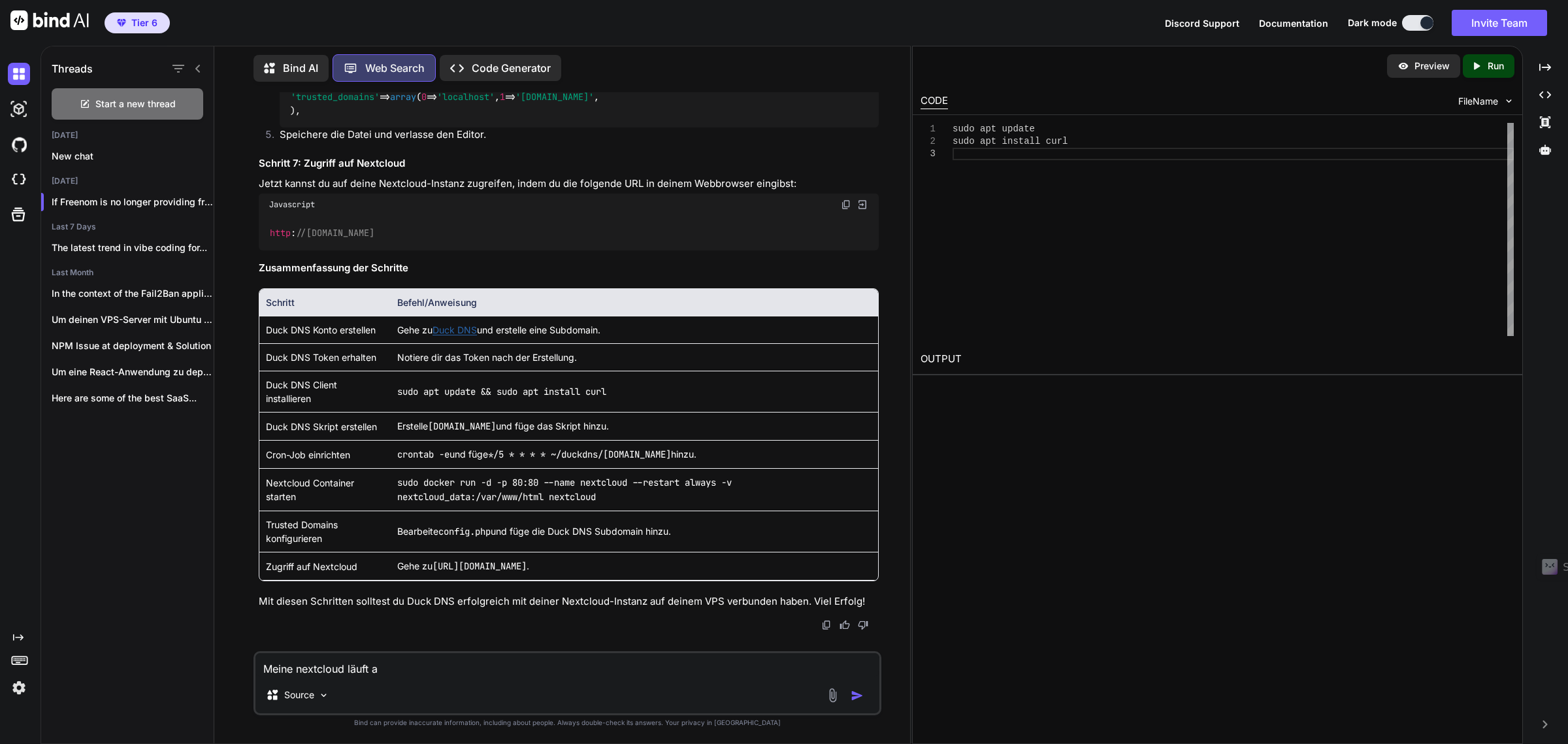
type textarea "x"
type textarea "Meine nextcloud läuft i"
type textarea "x"
type textarea "Meine nextcloud läuft im"
type textarea "x"
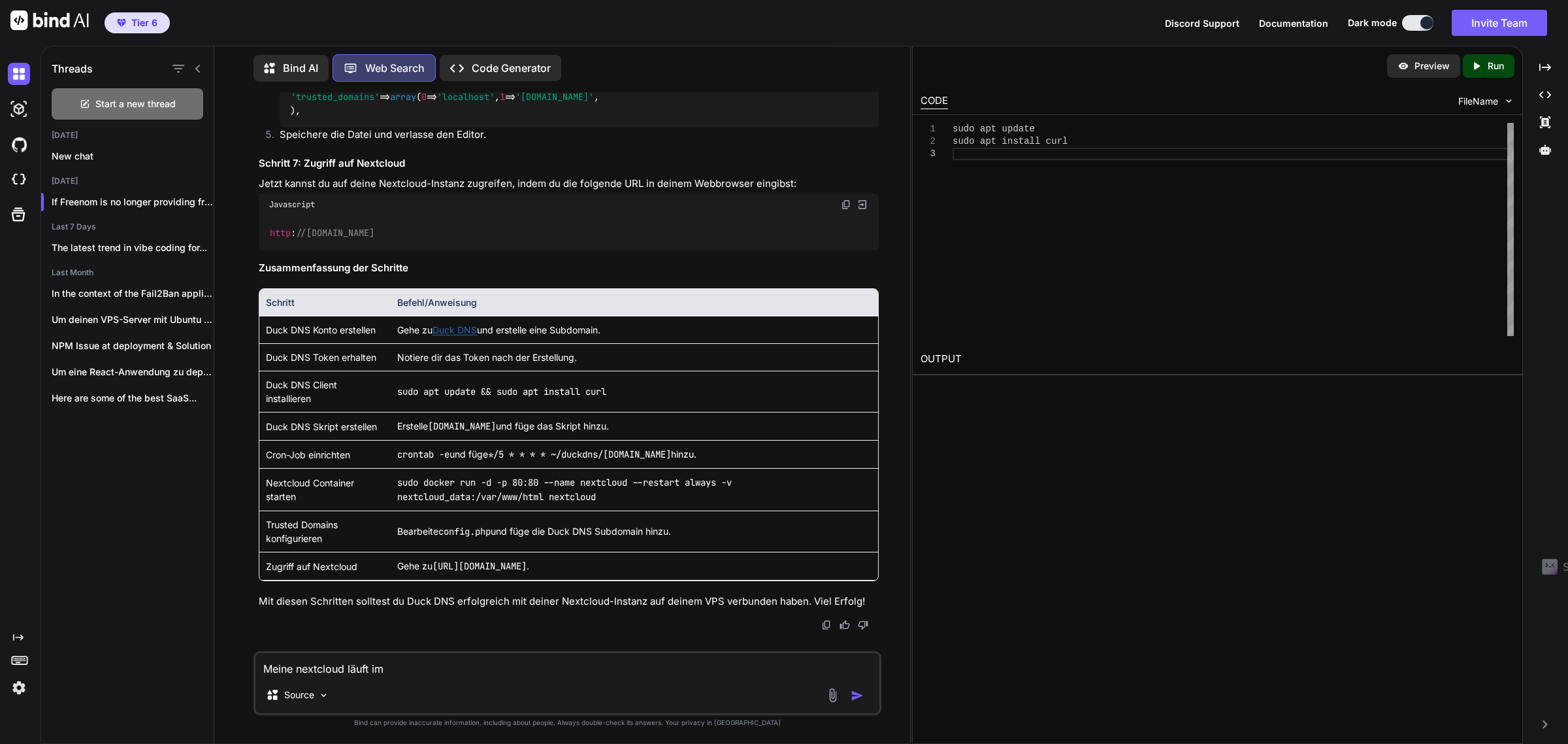
type textarea "Meine nextcloud läuft im"
type textarea "x"
type textarea "Meine nextcloud läuft im c"
type textarea "x"
type textarea "Meine nextcloud läuft im co"
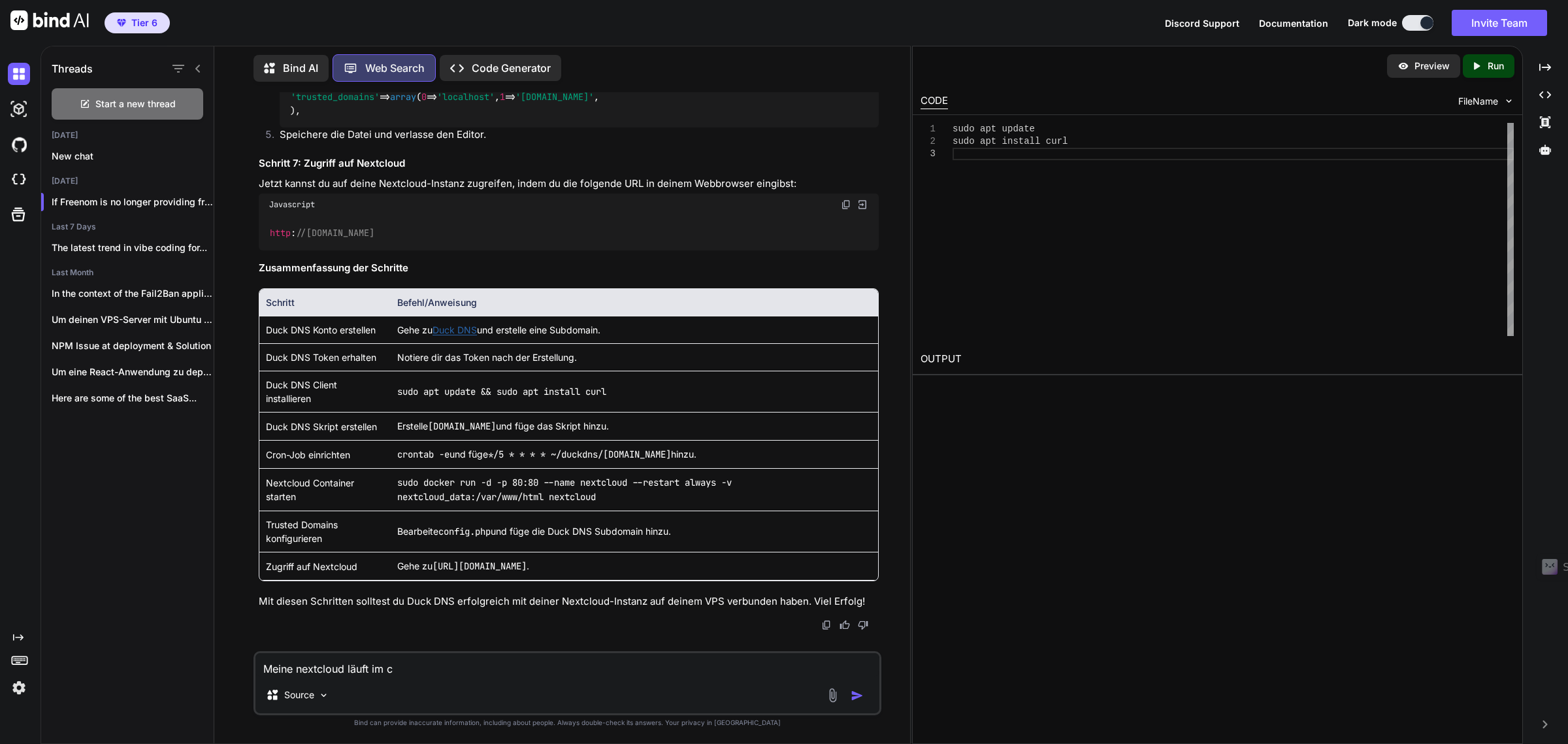
type textarea "x"
type textarea "Meine nextcloud läuft im con"
type textarea "x"
type textarea "Meine nextcloud läuft im cont"
type textarea "x"
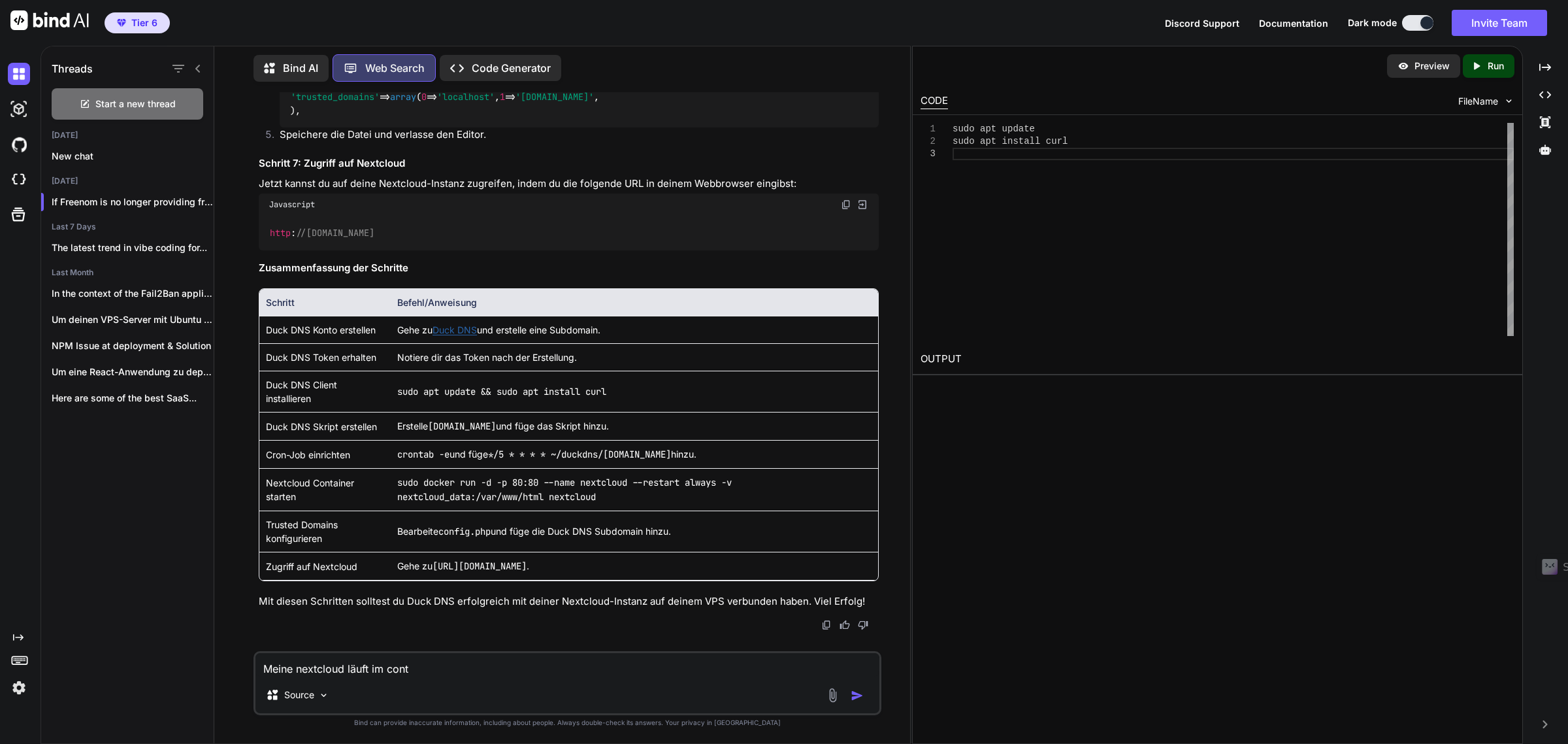
type textarea "Meine nextcloud läuft im conta"
type textarea "x"
type textarea "Meine nextcloud läuft im contai"
type textarea "x"
type textarea "Meine nextcloud läuft im contain"
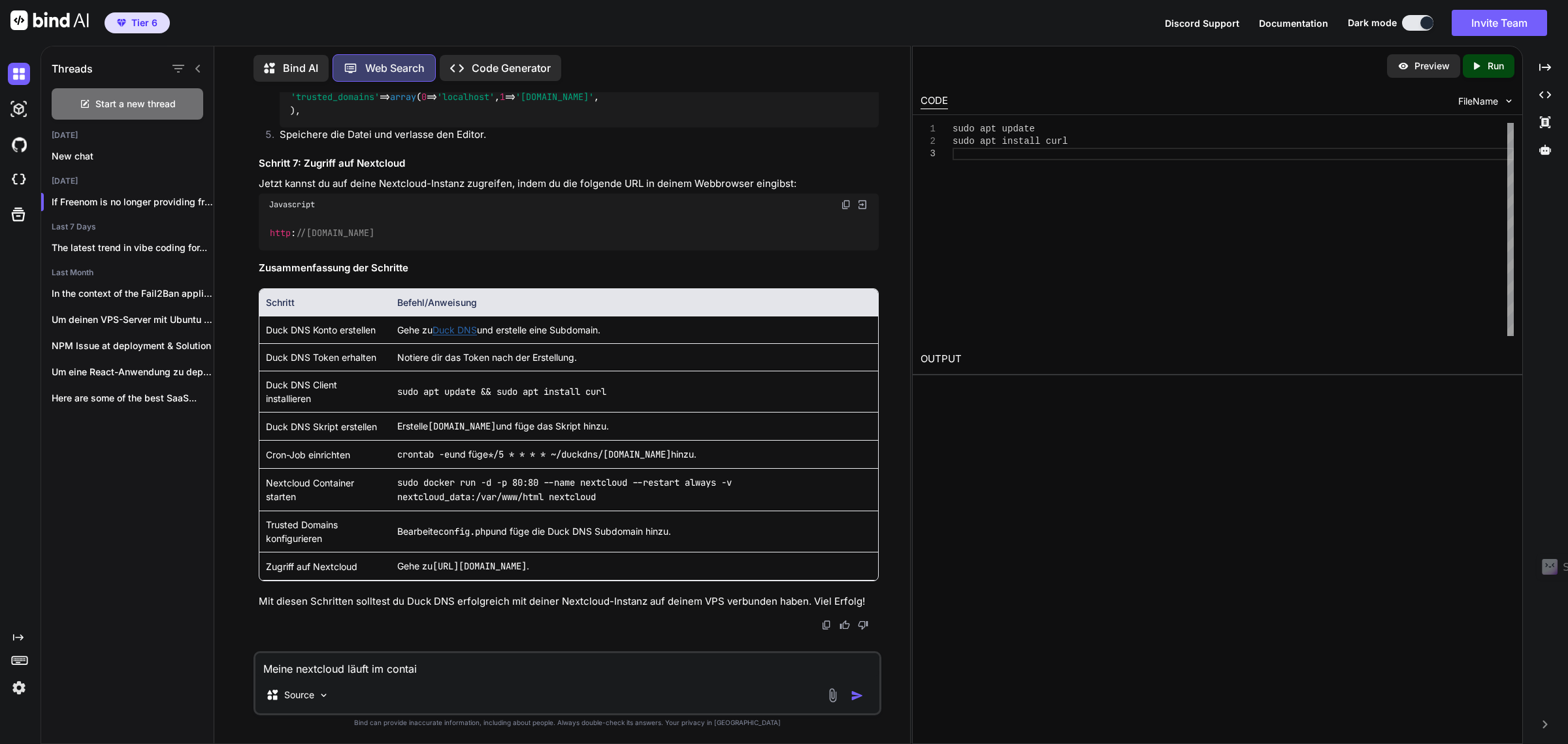
type textarea "x"
type textarea "Meine nextcloud läuft im containe"
type textarea "x"
type textarea "Meine nextcloud läuft im container"
type textarea "x"
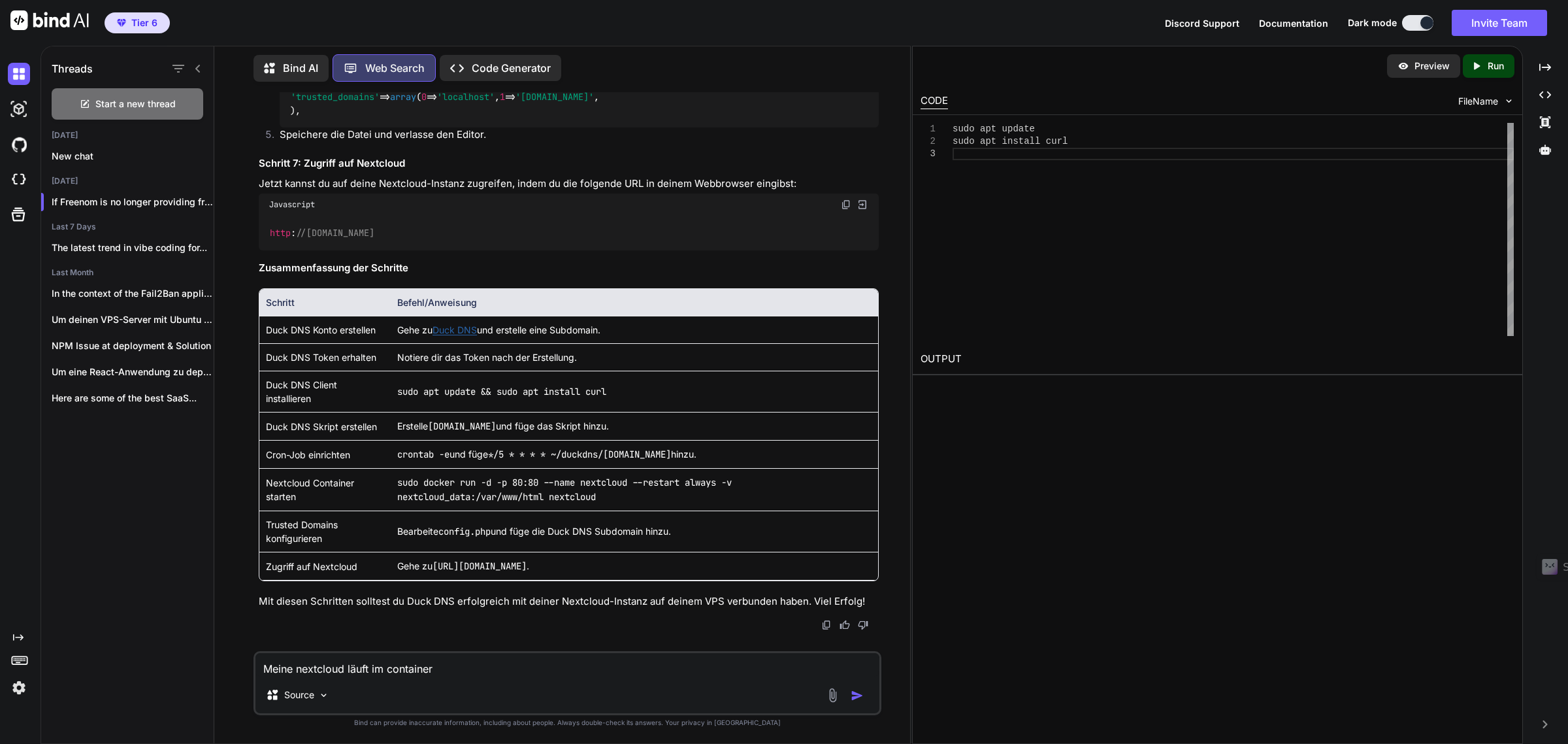
type textarea "Meine nextcloud läuft im container"
type textarea "x"
type textarea "Meine nextcloud läuft im container a"
type textarea "x"
type textarea "Meine nextcloud läuft im container au"
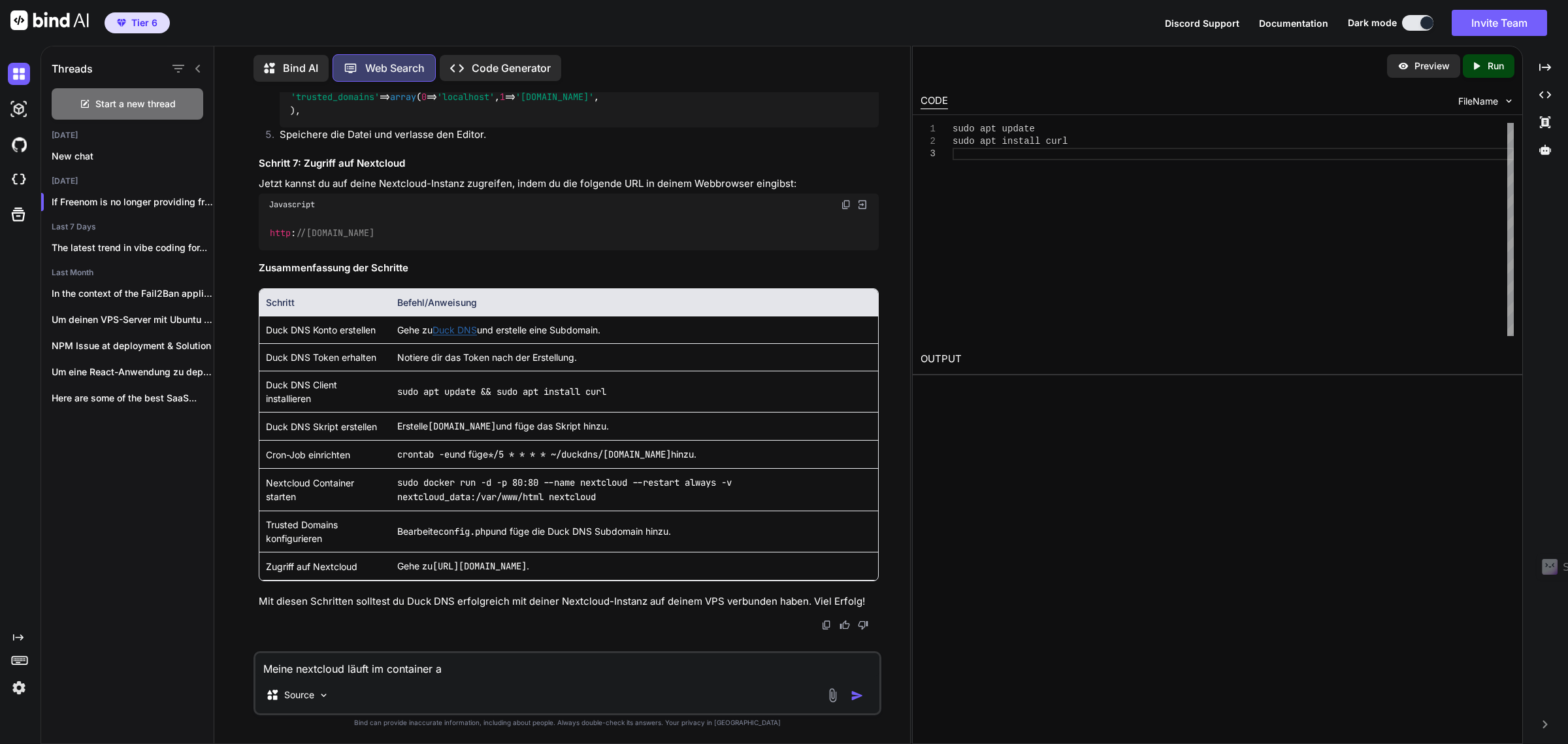
type textarea "x"
type textarea "Meine nextcloud läuft im container auf"
type textarea "x"
type textarea "Meine nextcloud läuft im container auf"
type textarea "x"
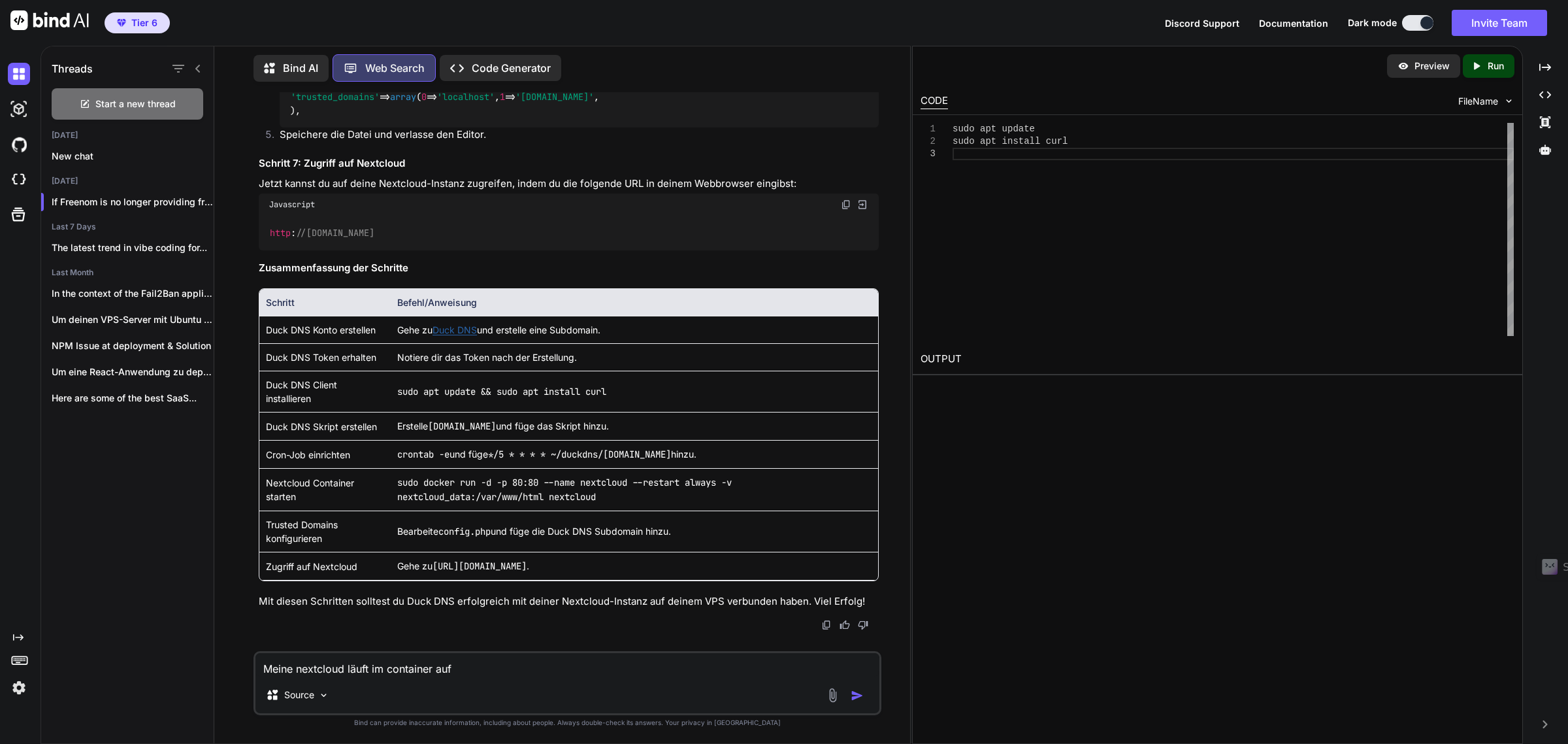
type textarea "Meine nextcloud läuft im container auf p"
type textarea "x"
type textarea "Meine nextcloud läuft im container auf po"
type textarea "x"
type textarea "Meine nextcloud läuft im container auf por"
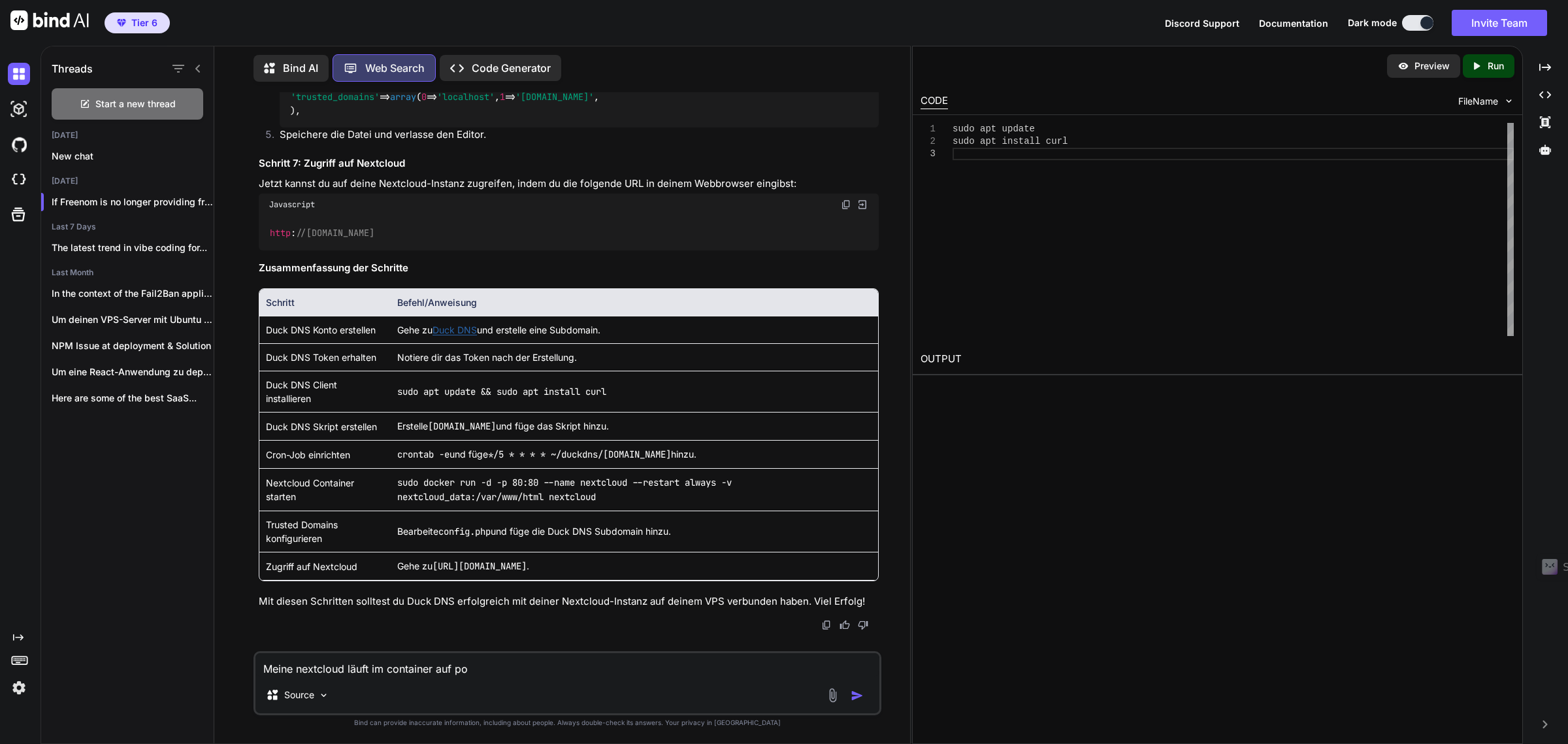
type textarea "x"
type textarea "Meine nextcloud läuft im container auf port"
type textarea "x"
type textarea "Meine nextcloud läuft im container auf port"
type textarea "x"
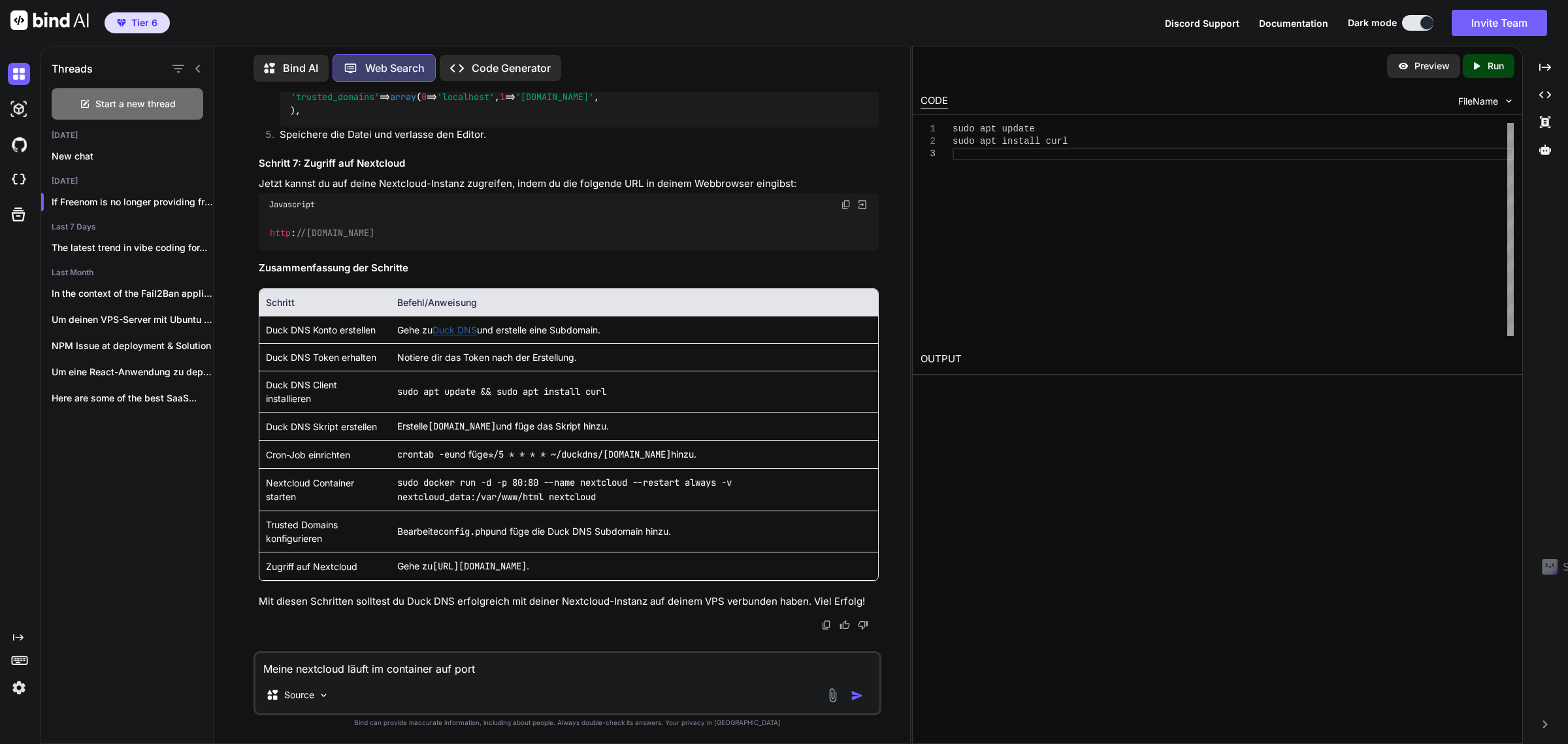
type textarea "Meine nextcloud läuft im container auf port 8"
type textarea "x"
type textarea "Meine nextcloud läuft im container auf port 84"
type textarea "x"
type textarea "Meine nextcloud läuft im container auf port 844"
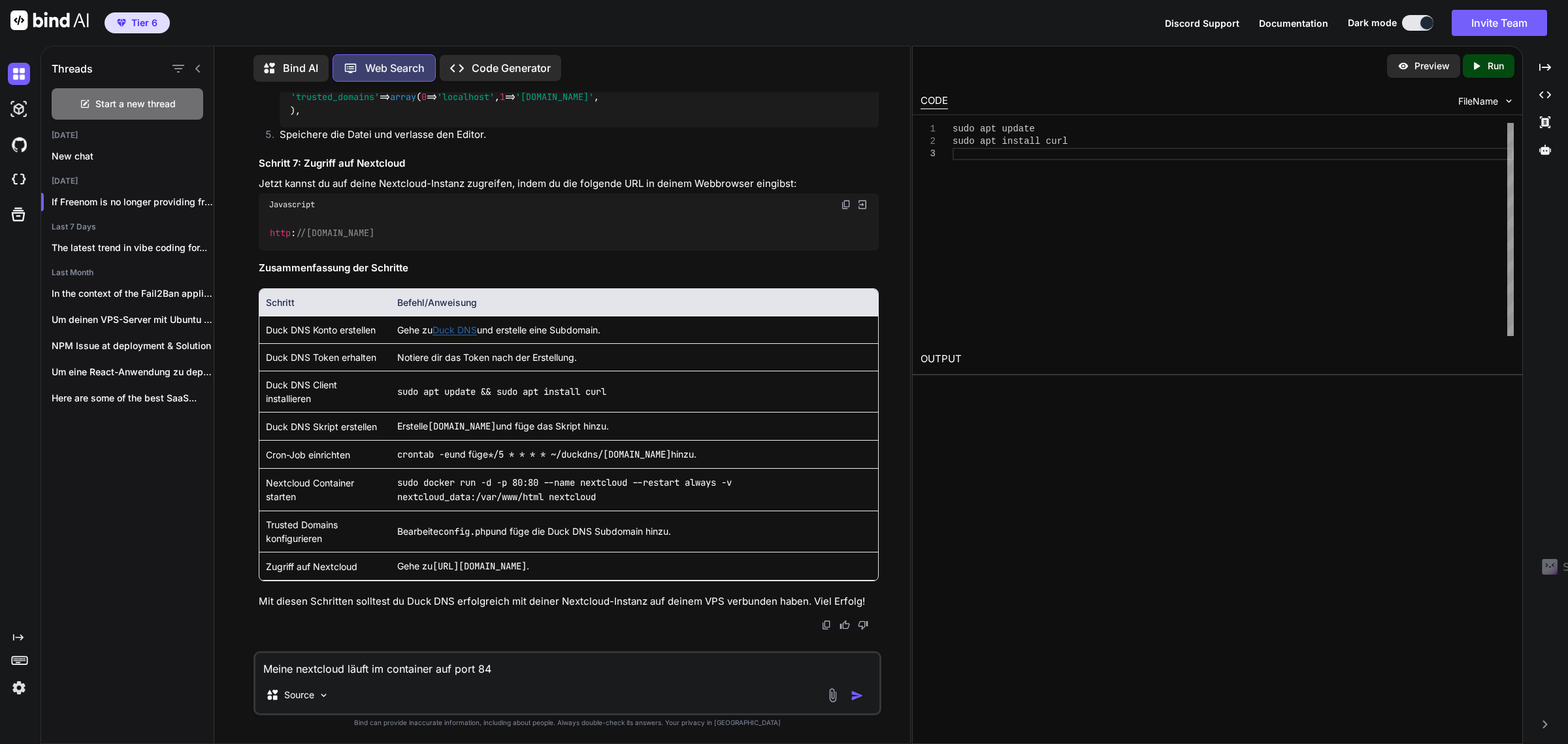
type textarea "x"
type textarea "Meine nextcloud läuft im container auf port 8443"
type textarea "x"
type textarea "Meine nextcloud läuft im container auf port 8443:"
type textarea "x"
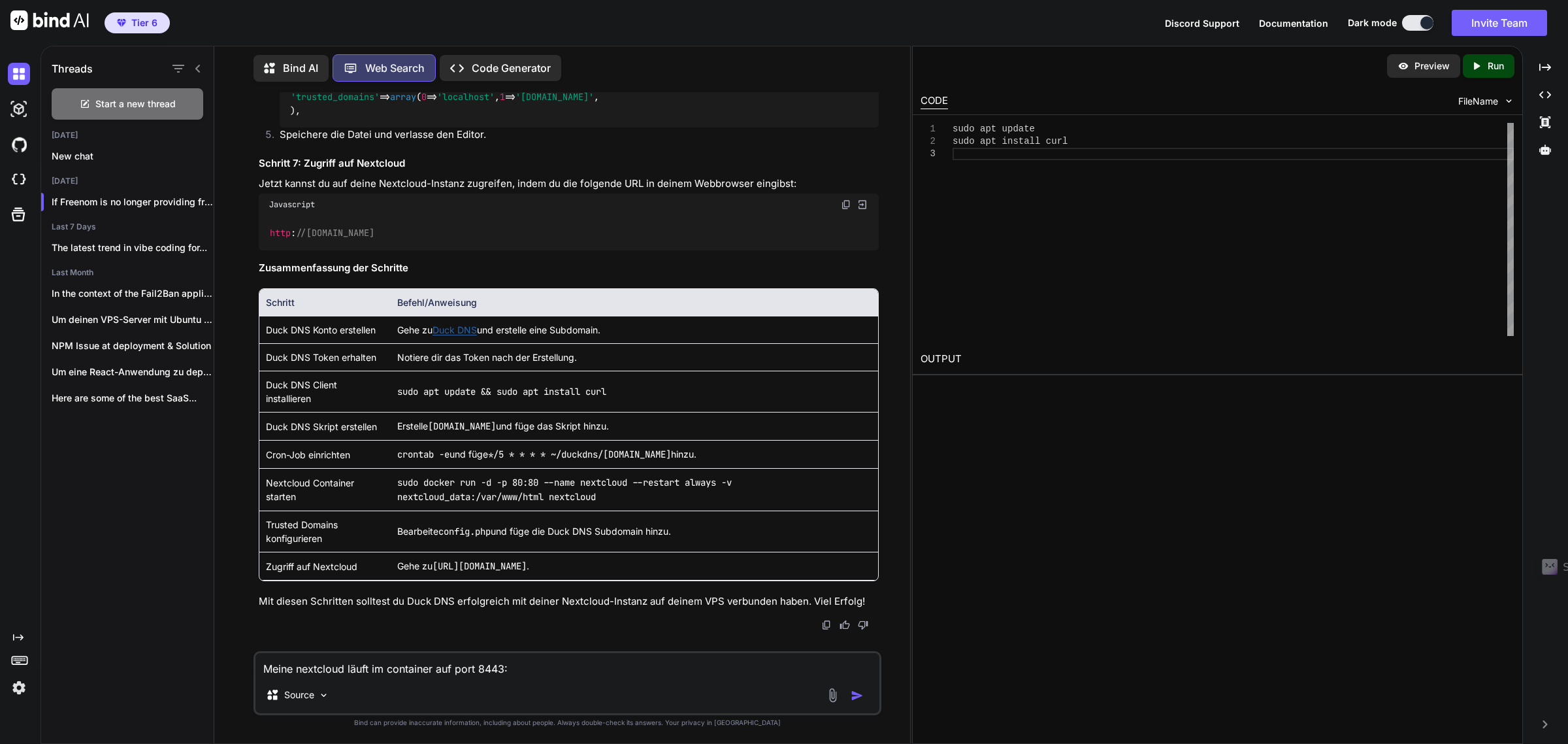
type textarea "Meine nextcloud läuft im container auf port 8443:4"
type textarea "x"
type textarea "Meine nextcloud läuft im container auf port 8443:44"
type textarea "x"
type textarea "Meine nextcloud läuft im container auf port 8443:443"
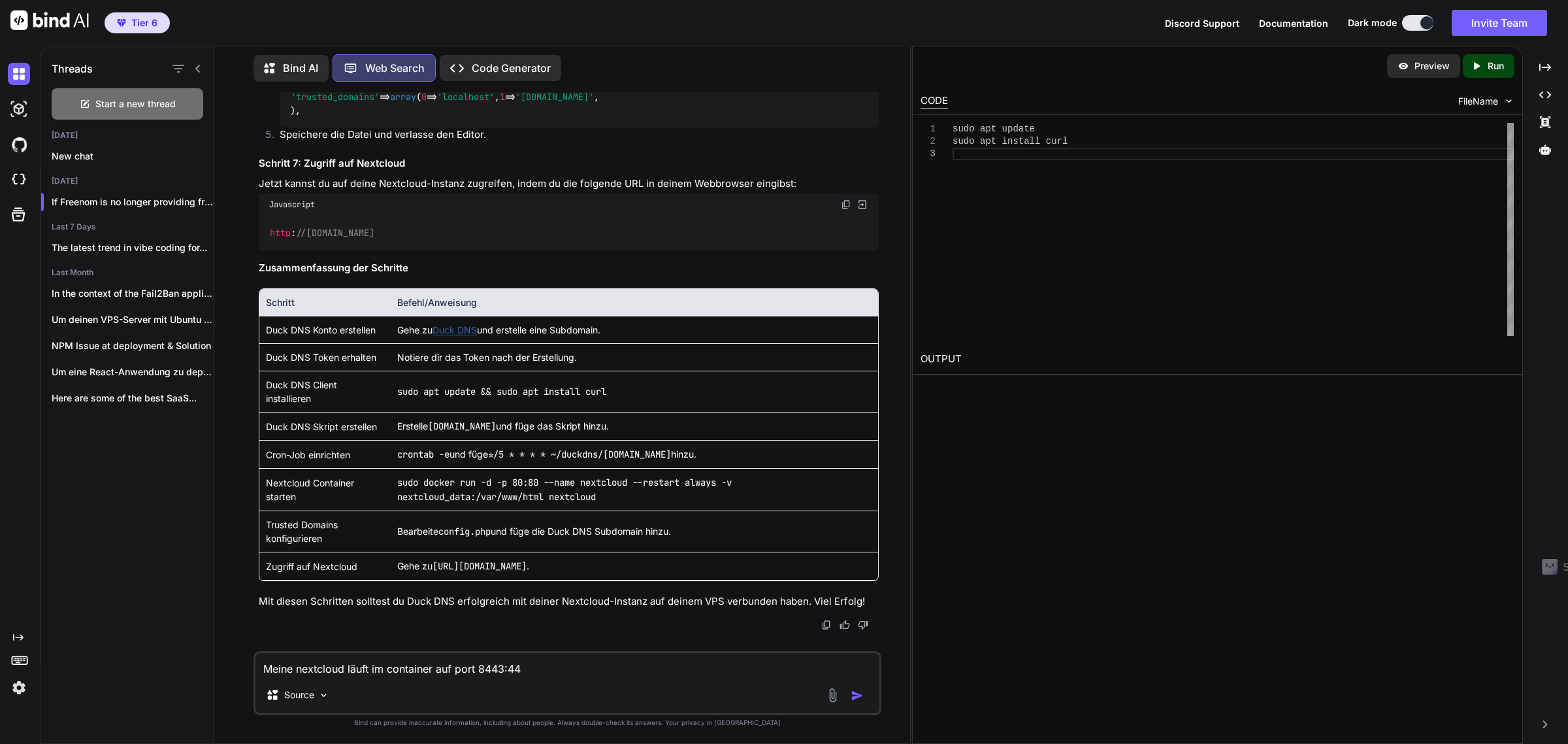
type textarea "x"
type textarea "Meine nextcloud läuft im container auf port 8443:443"
type textarea "x"
type textarea "Meine nextcloud läuft im container auf port 8443:443"
type textarea "x"
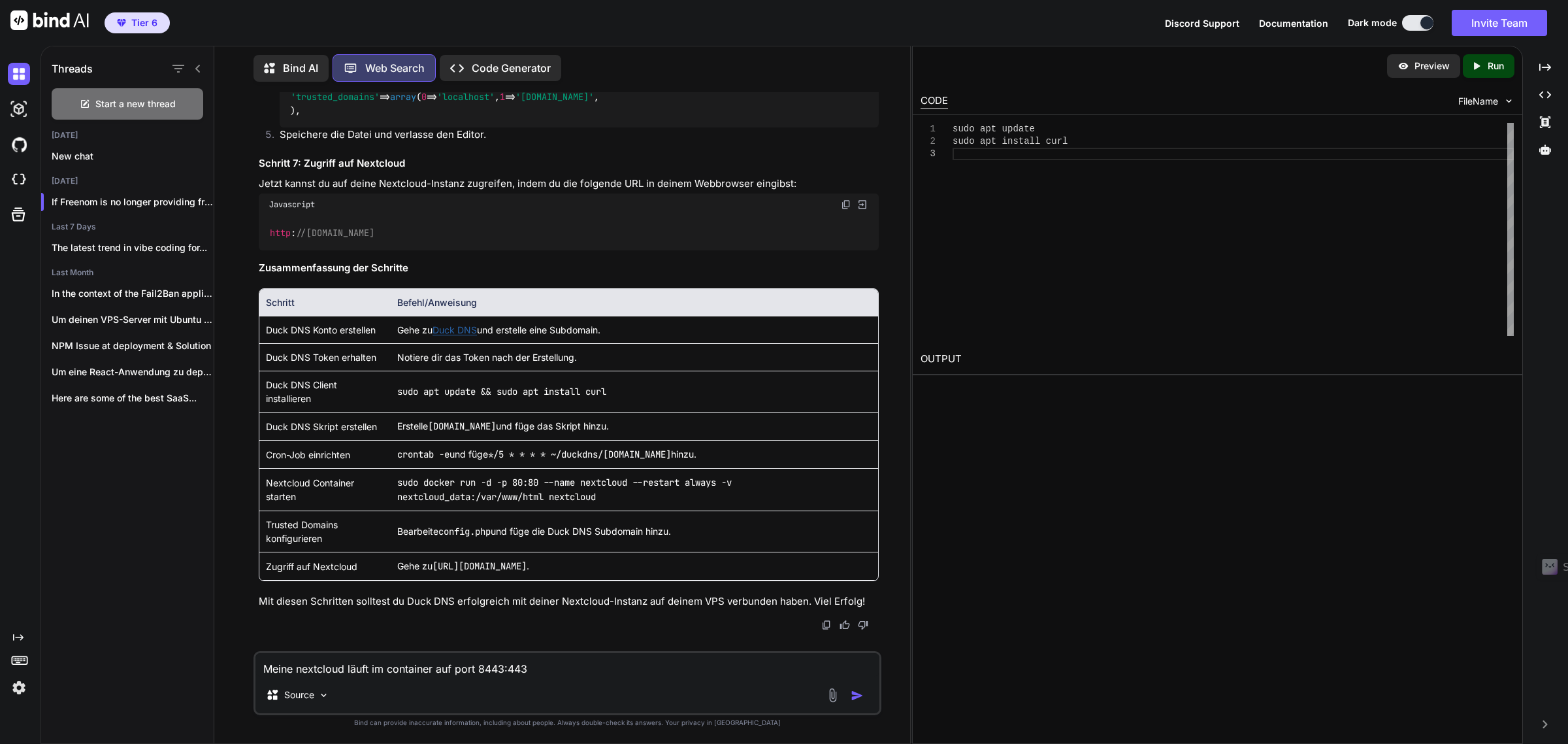
type textarea "Meine nextcloud läuft im container auf port 8443:443."
type textarea "x"
type textarea "Meine nextcloud läuft im container auf port 8443:443."
type textarea "x"
type textarea "Meine nextcloud läuft im container auf port 8443:443."
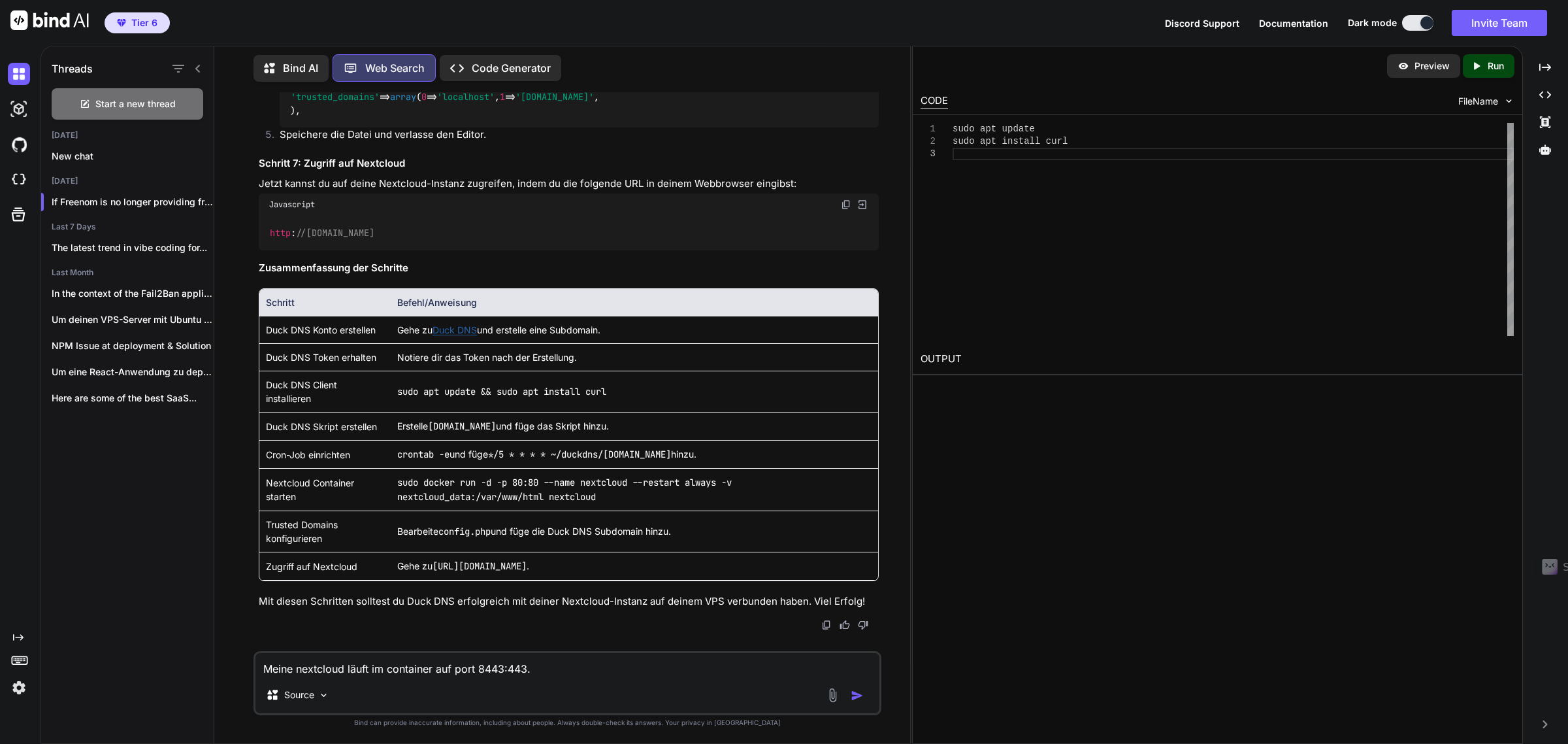
type textarea "x"
type textarea "Meine nextcloud läuft im container auf port 8443:443. Ä"
type textarea "x"
type textarea "Meine nextcloud läuft im container auf port 8443:443. Än"
type textarea "x"
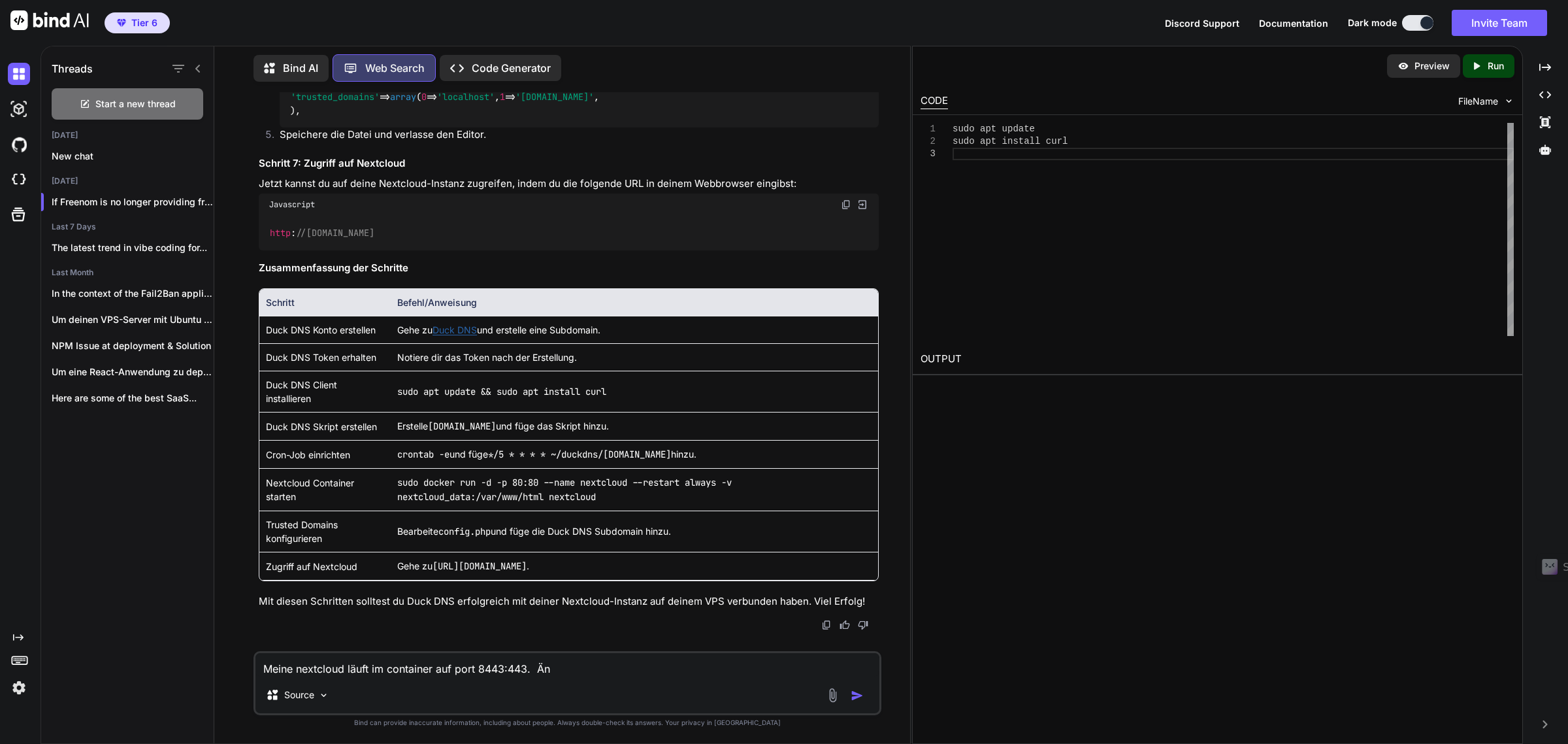
type textarea "Meine nextcloud läuft im container auf port 8443:443. Änd"
type textarea "x"
type textarea "Meine nextcloud läuft im container auf port 8443:443. Ände"
type textarea "x"
type textarea "Meine nextcloud läuft im container auf port 8443:443. Änder"
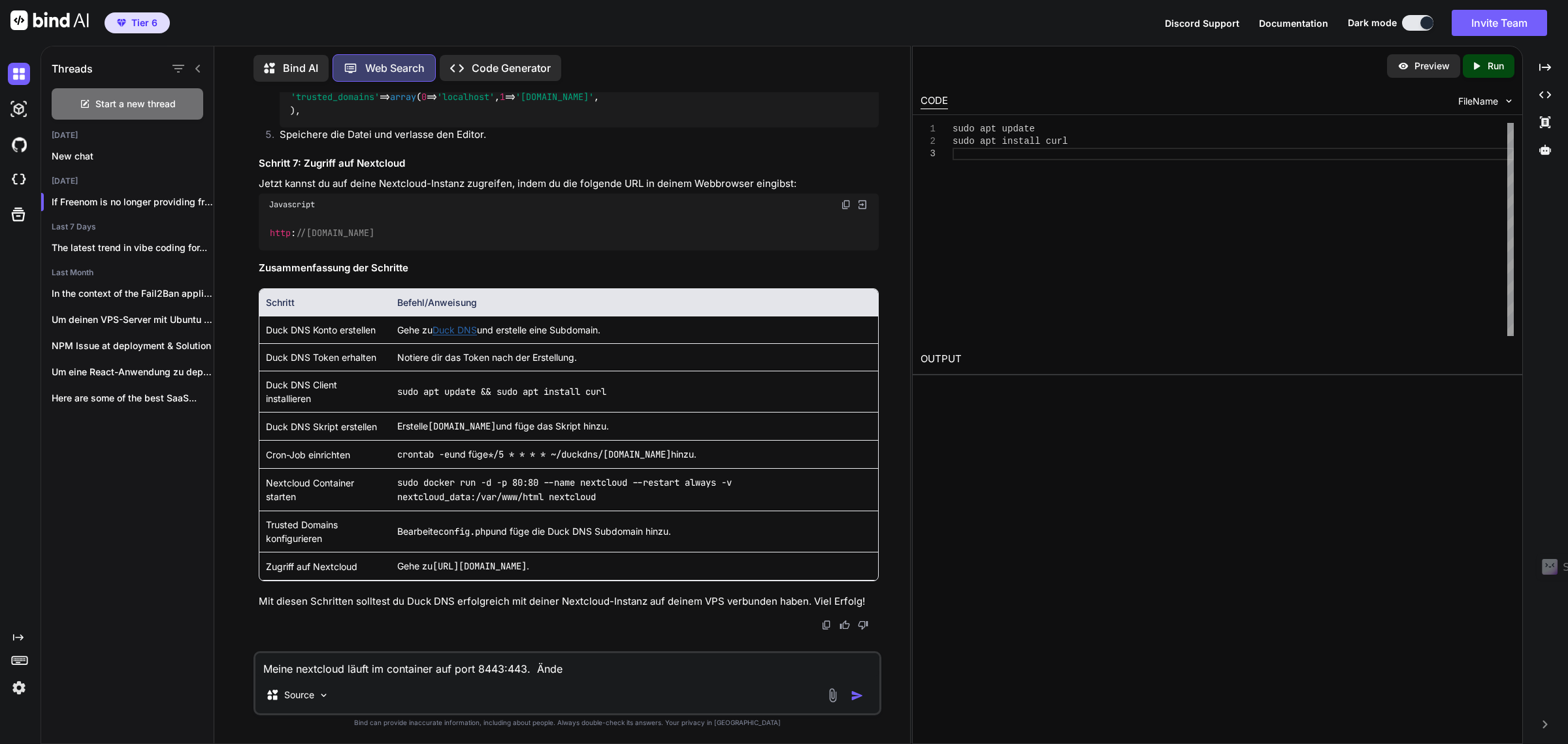
type textarea "x"
type textarea "Meine nextcloud läuft im container auf port 8443:443. Ändert"
type textarea "x"
type textarea "Meine nextcloud läuft im container auf port 8443:443. Ändert"
type textarea "x"
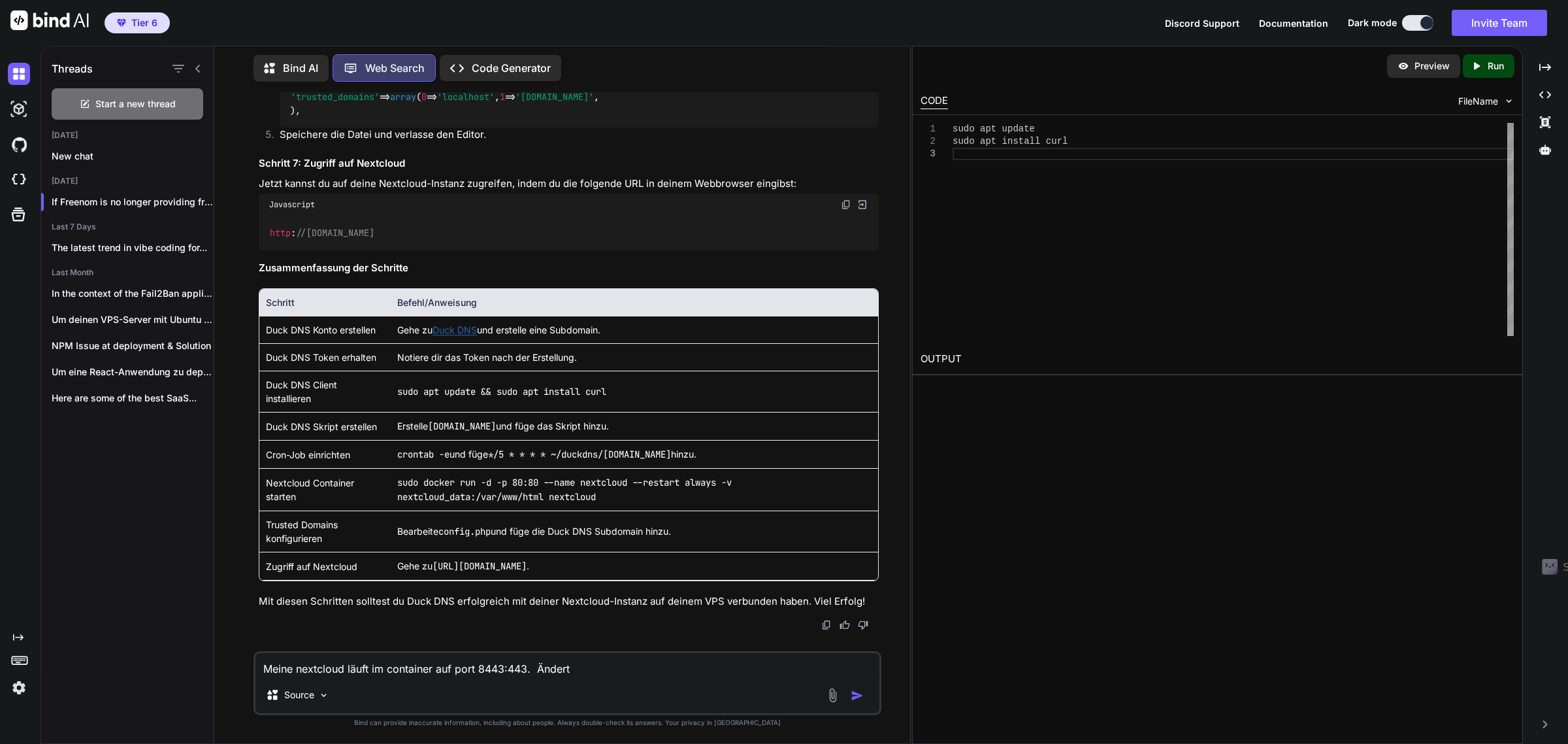
type textarea "Meine nextcloud läuft im container auf port 8443:443. Ändert d"
type textarea "x"
type textarea "Meine nextcloud läuft im container auf port 8443:443. Ändert di"
type textarea "x"
type textarea "Meine nextcloud läuft im container auf port 8443:443. Ändert die"
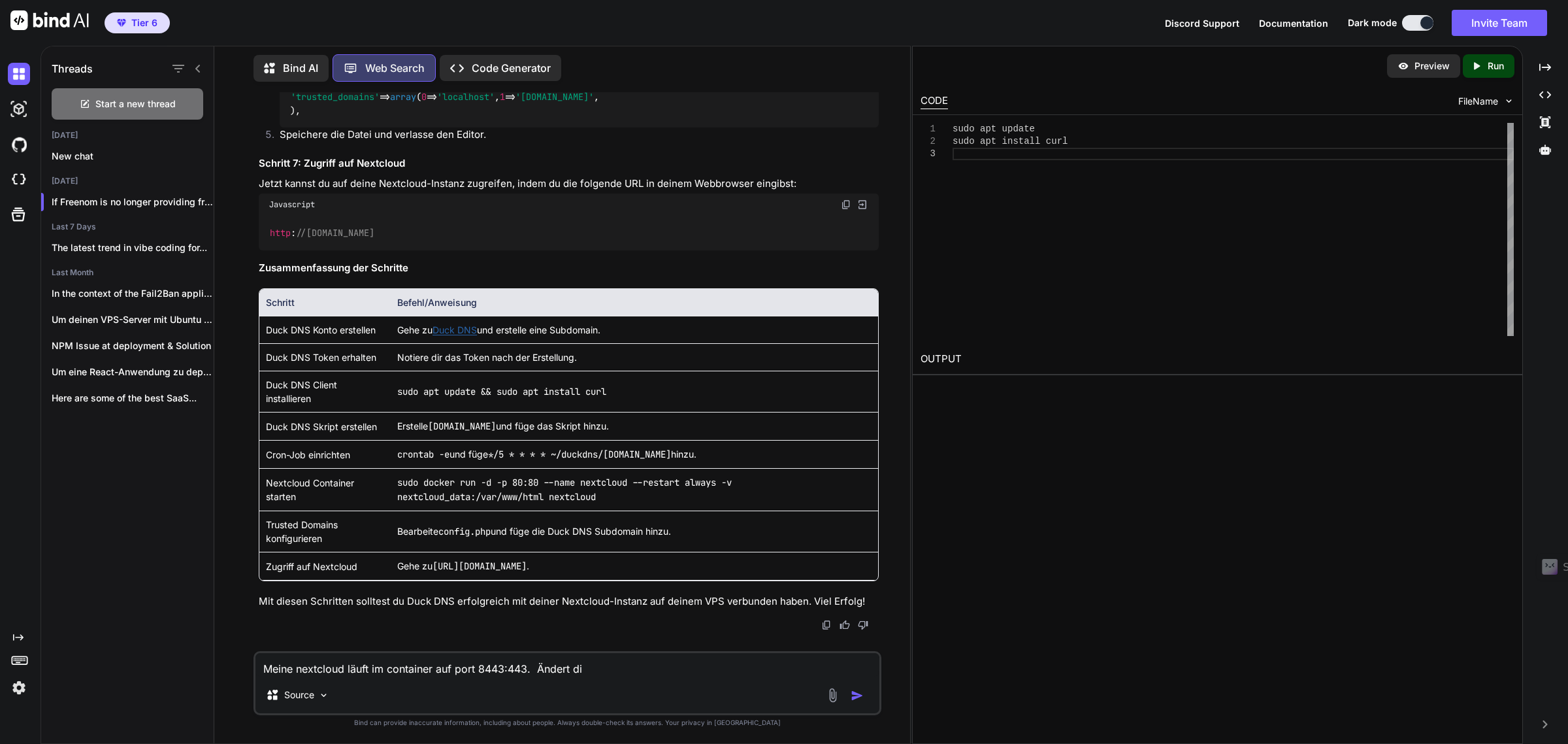
type textarea "x"
type textarea "Meine nextcloud läuft im container auf port 8443:443. Ändert dies"
type textarea "x"
type textarea "Meine nextcloud läuft im container auf port 8443:443. Ändert dies"
type textarea "x"
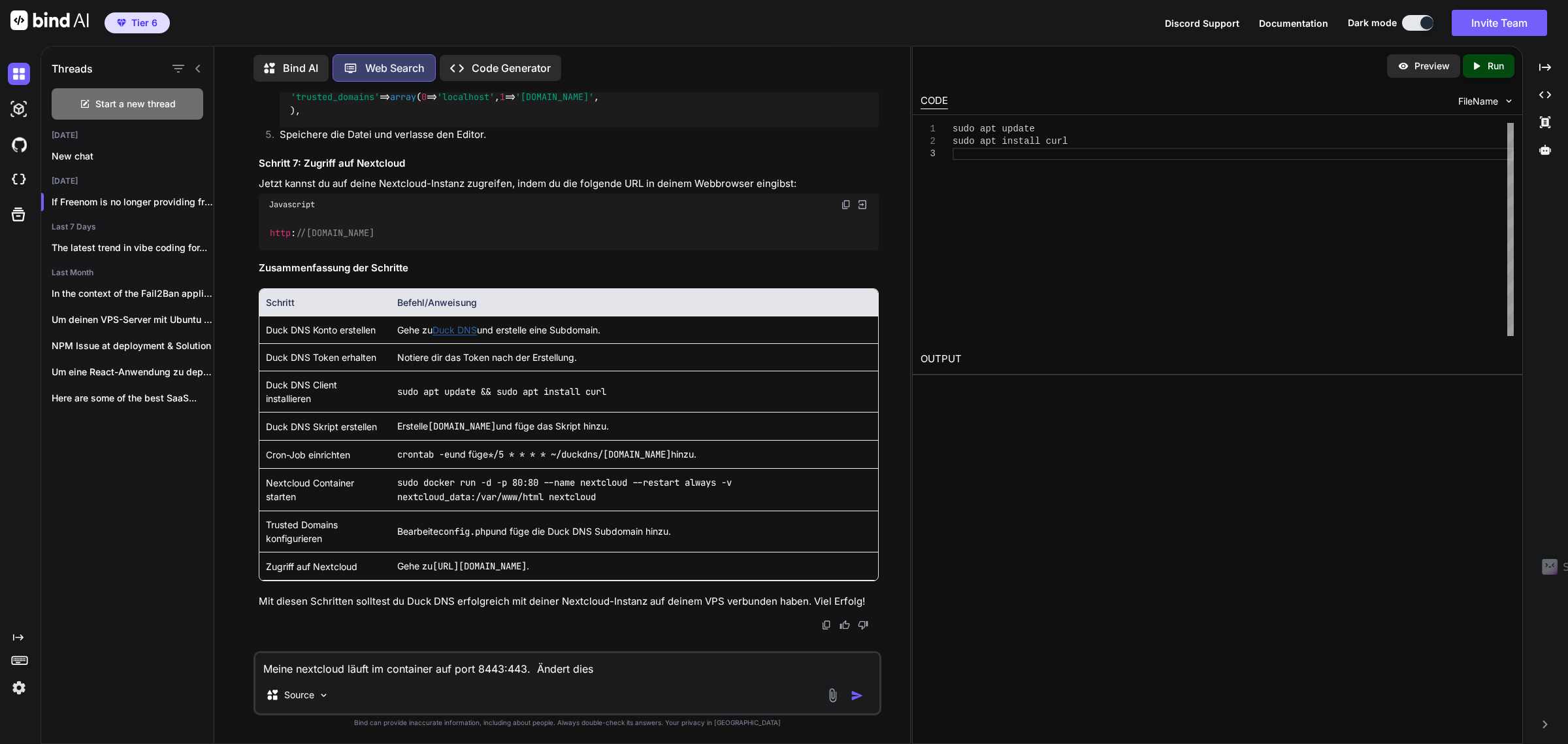
type textarea "Meine nextcloud läuft im container auf port 8443:443. Ändert dies d"
type textarea "x"
type textarea "Meine nextcloud läuft im container auf port 8443:443. Ändert dies de"
type textarea "x"
type textarea "Meine nextcloud läuft im container auf port 8443:443. Ändert dies den"
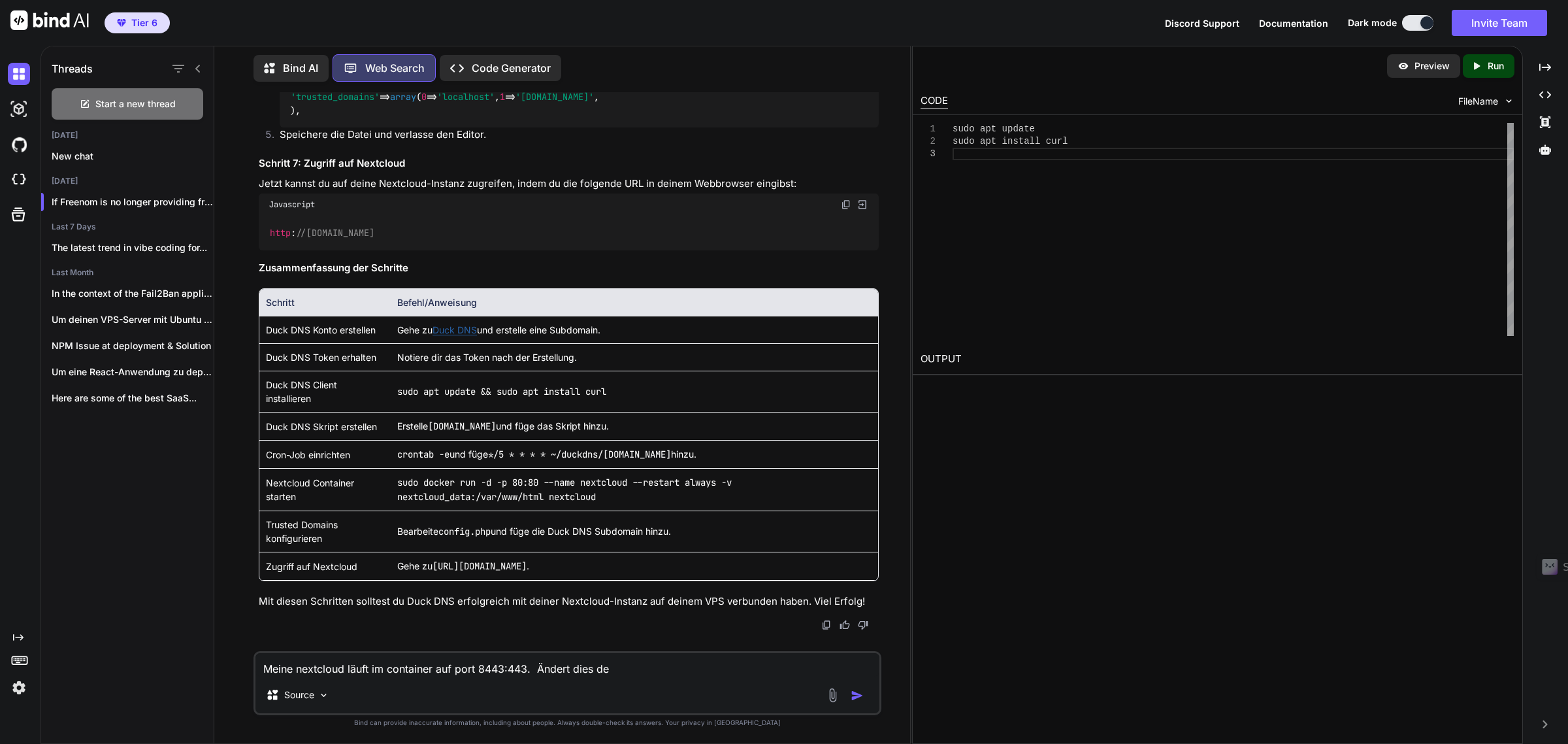
type textarea "x"
type textarea "Meine nextcloud läuft im container auf port 8443:443. Ändert dies den"
type textarea "x"
type textarea "Meine nextcloud läuft im container auf port 8443:443. Ändert dies den o"
type textarea "x"
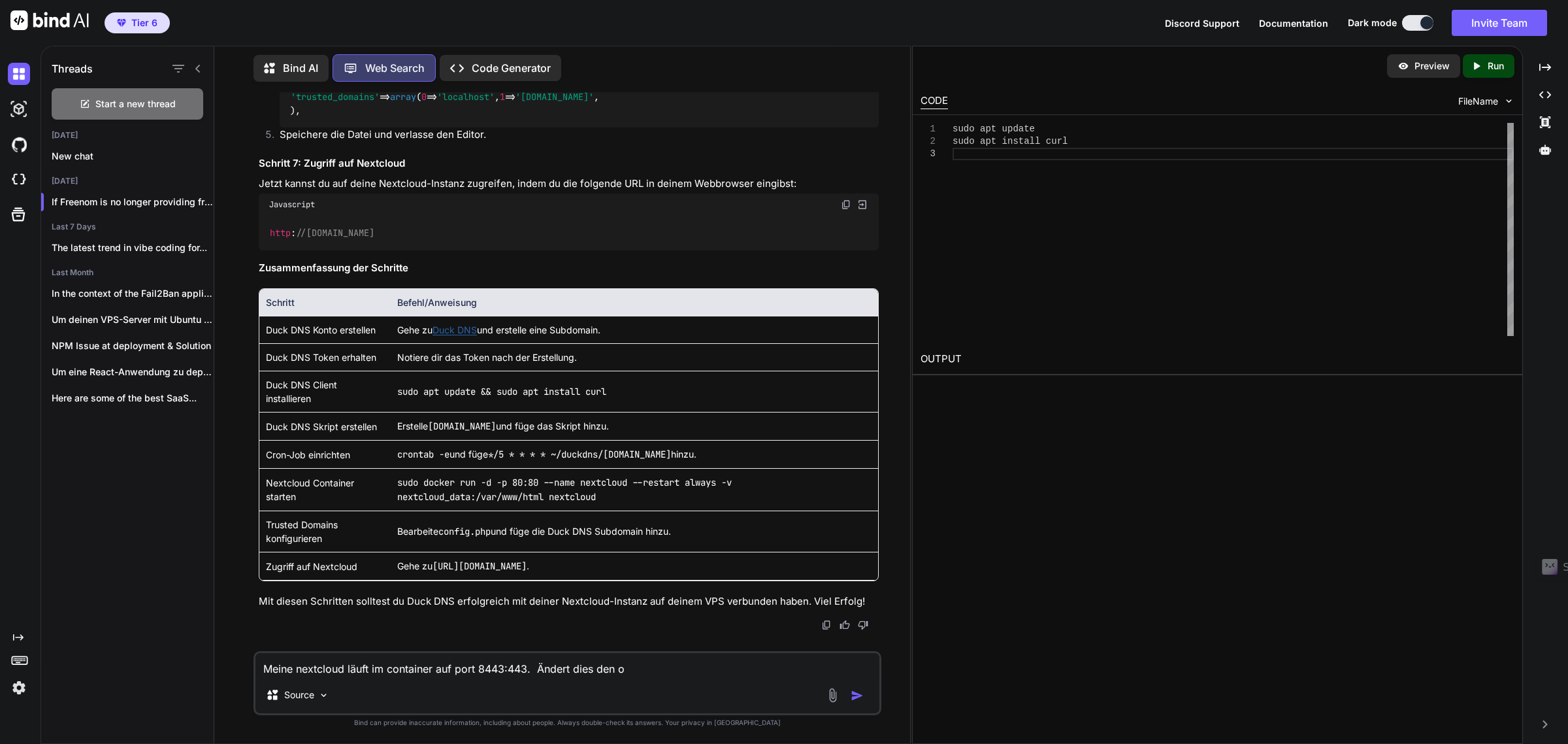
type textarea "Meine nextcloud läuft im container auf port 8443:443. Ändert dies den ob"
type textarea "x"
type textarea "Meine nextcloud läuft im container auf port 8443:443. Ändert dies den obi"
type textarea "x"
type textarea "Meine nextcloud läuft im container auf port 8443:443. Ändert dies den obig"
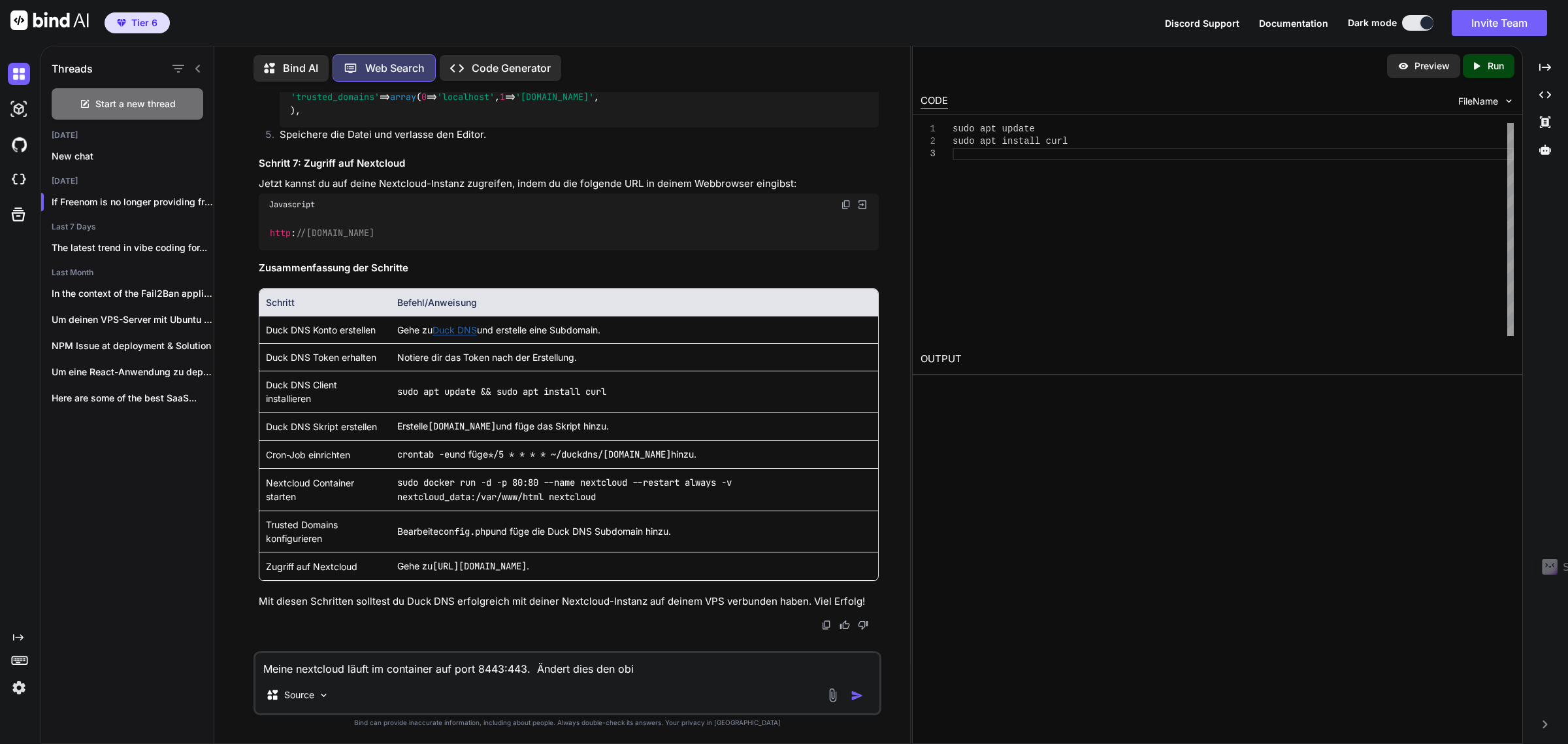
type textarea "x"
type textarea "Meine nextcloud läuft im container auf port 8443:443. Ändert dies den obige"
type textarea "x"
type textarea "Meine nextcloud läuft im container auf port 8443:443. Ändert dies den obigen"
type textarea "x"
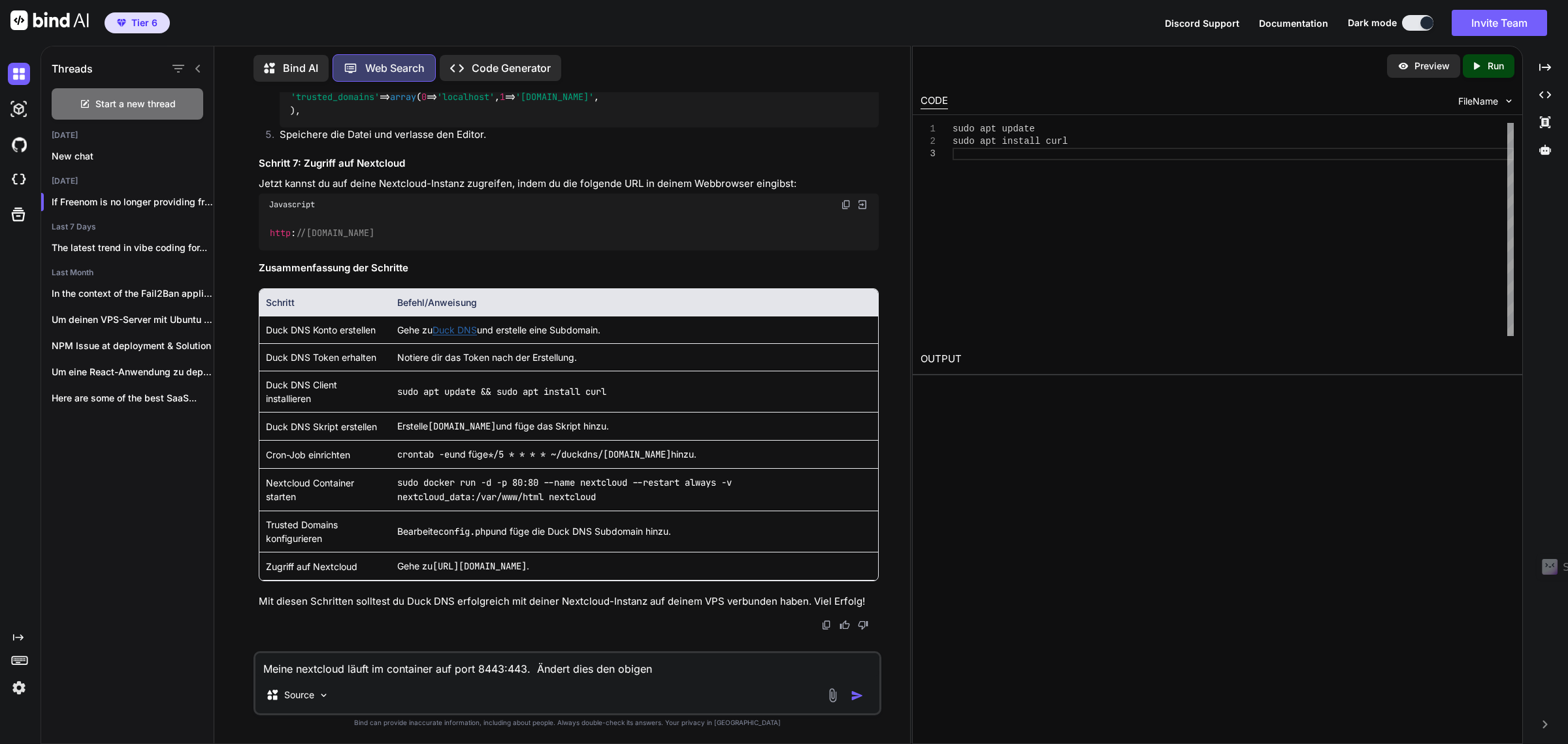
type textarea "Meine nextcloud läuft im container auf port 8443:443. Ändert dies den obigen"
type textarea "x"
type textarea "Meine nextcloud läuft im container auf port 8443:443. Ändert dies den obigen C"
type textarea "x"
type textarea "Meine nextcloud läuft im container auf port 8443:443. Ändert dies den obigen Co"
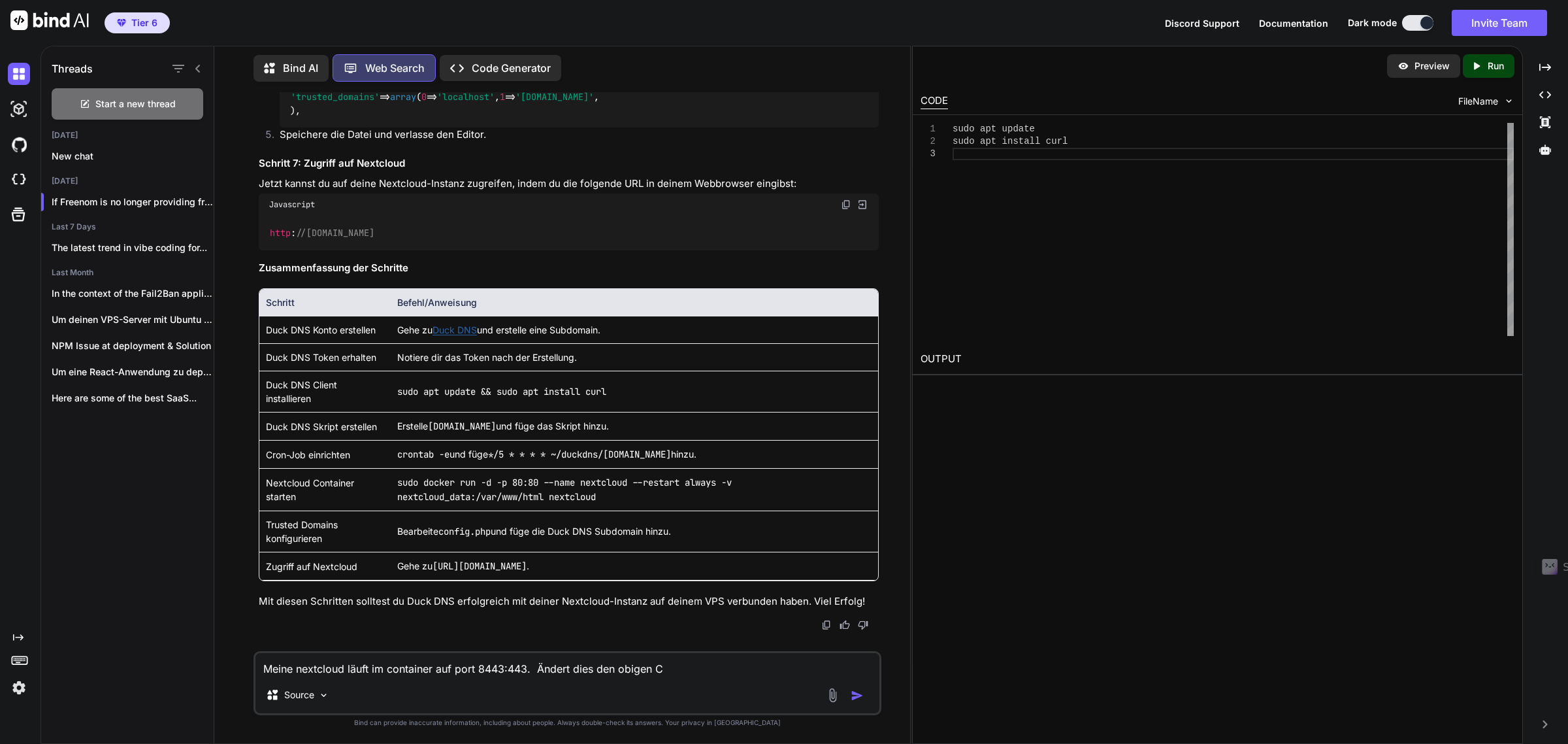
type textarea "x"
type textarea "Meine nextcloud läuft im container auf port 8443:443. Ändert dies den obigen Com"
type textarea "x"
type textarea "Meine nextcloud läuft im container auf port 8443:443. Ändert dies den obigen Co…"
type textarea "x"
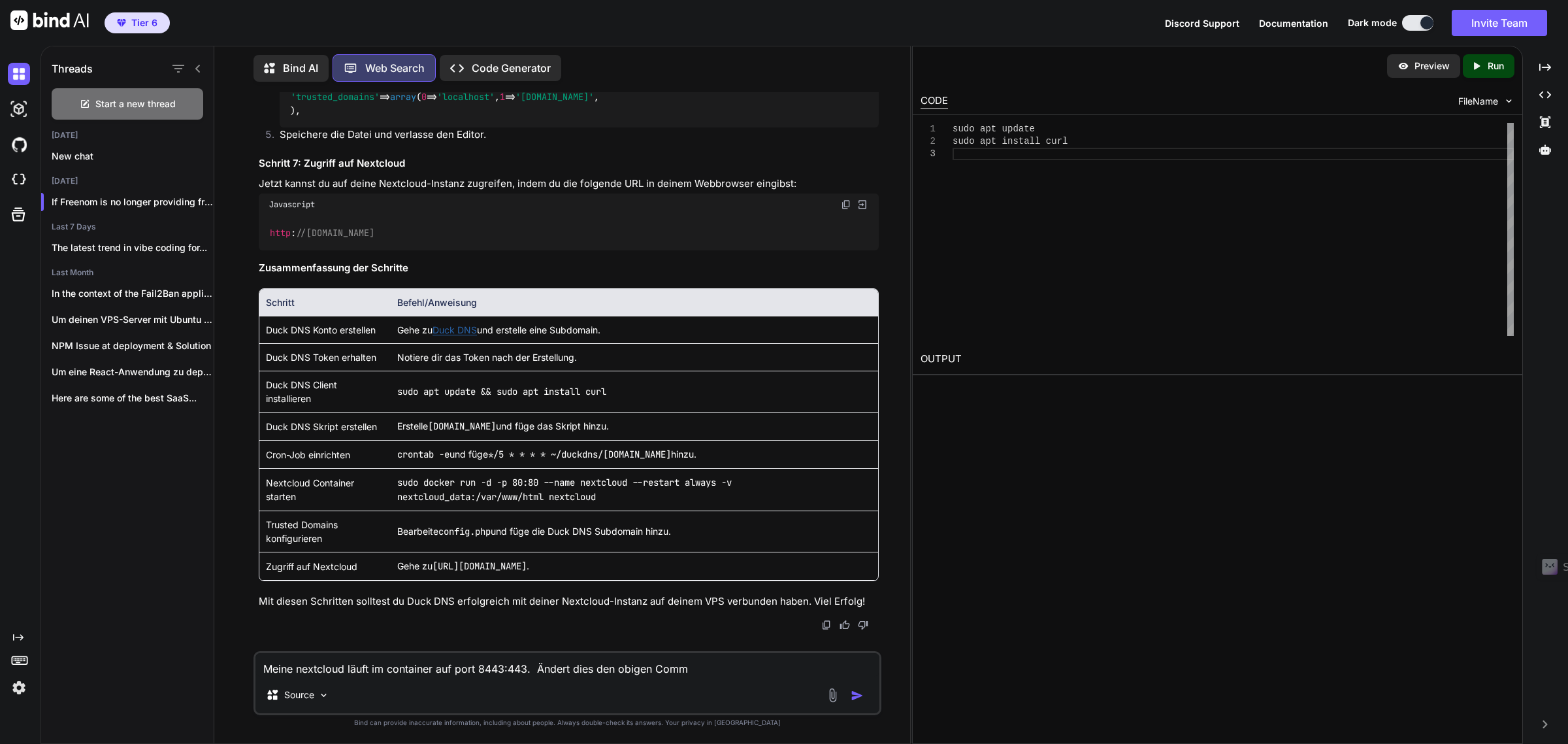
type textarea "Meine nextcloud läuft im container auf port 8443:443. Ändert dies den obigen Co…"
type textarea "x"
type textarea "Meine nextcloud läuft im container auf port 8443:443. Ändert dies den obigen Co…"
type textarea "x"
type textarea "Meine nextcloud läuft im container auf port 8443:443. Ändert dies den obigen Co…"
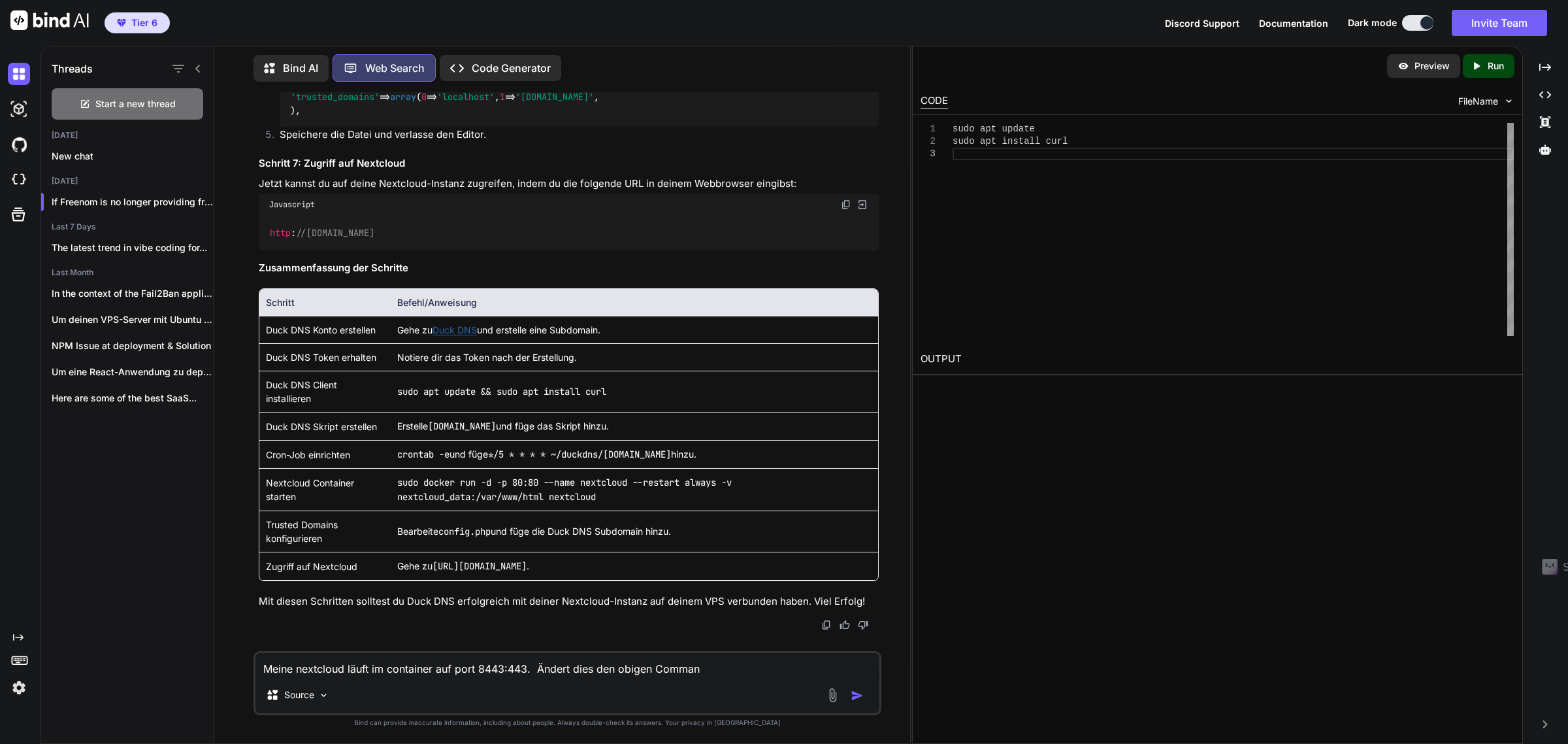
type textarea "x"
type textarea "Meine nextcloud läuft im container auf port 8443:443. Ändert dies den obigen Co…"
type textarea "x"
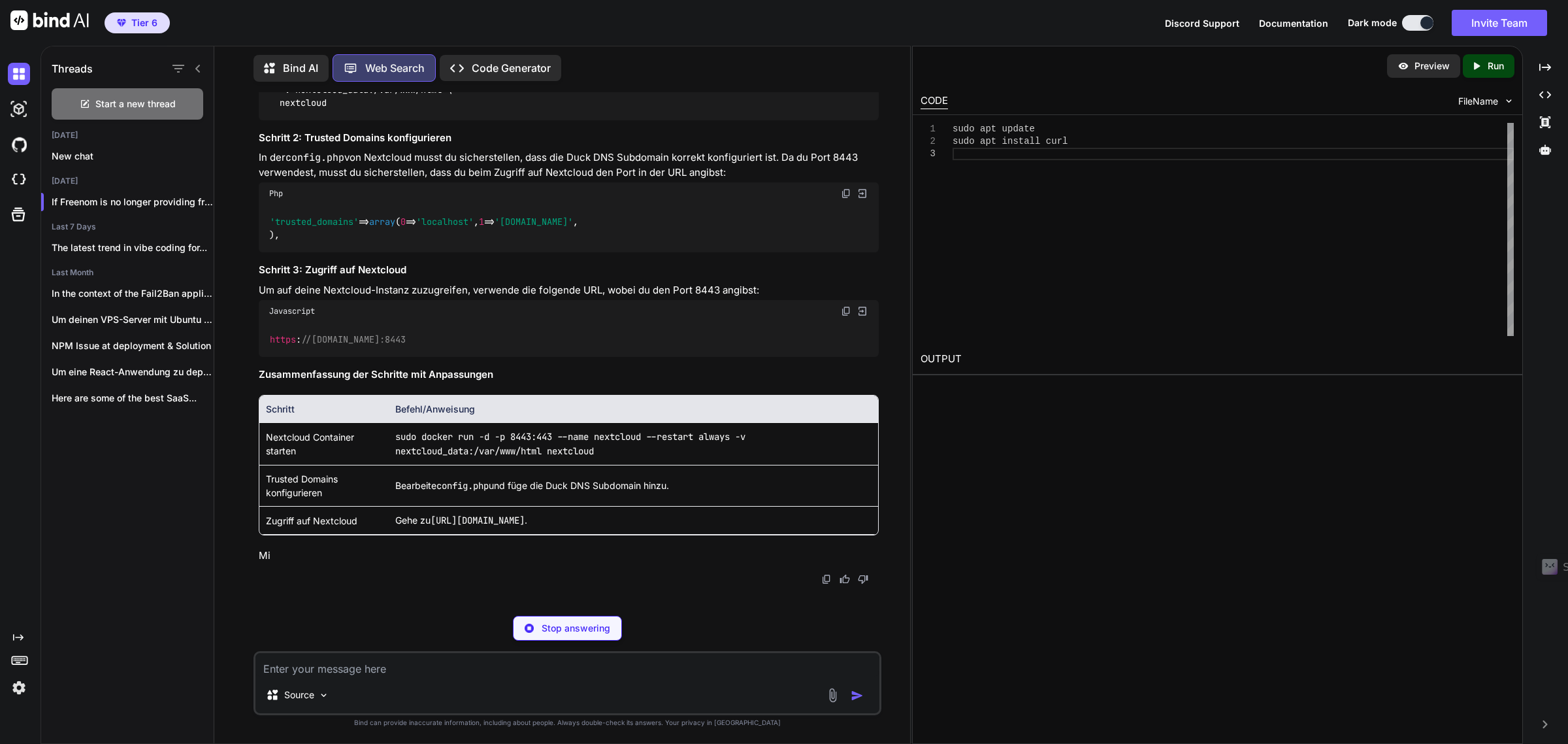
scroll to position [3892, 0]
click at [430, 664] on textarea at bounding box center [567, 664] width 625 height 23
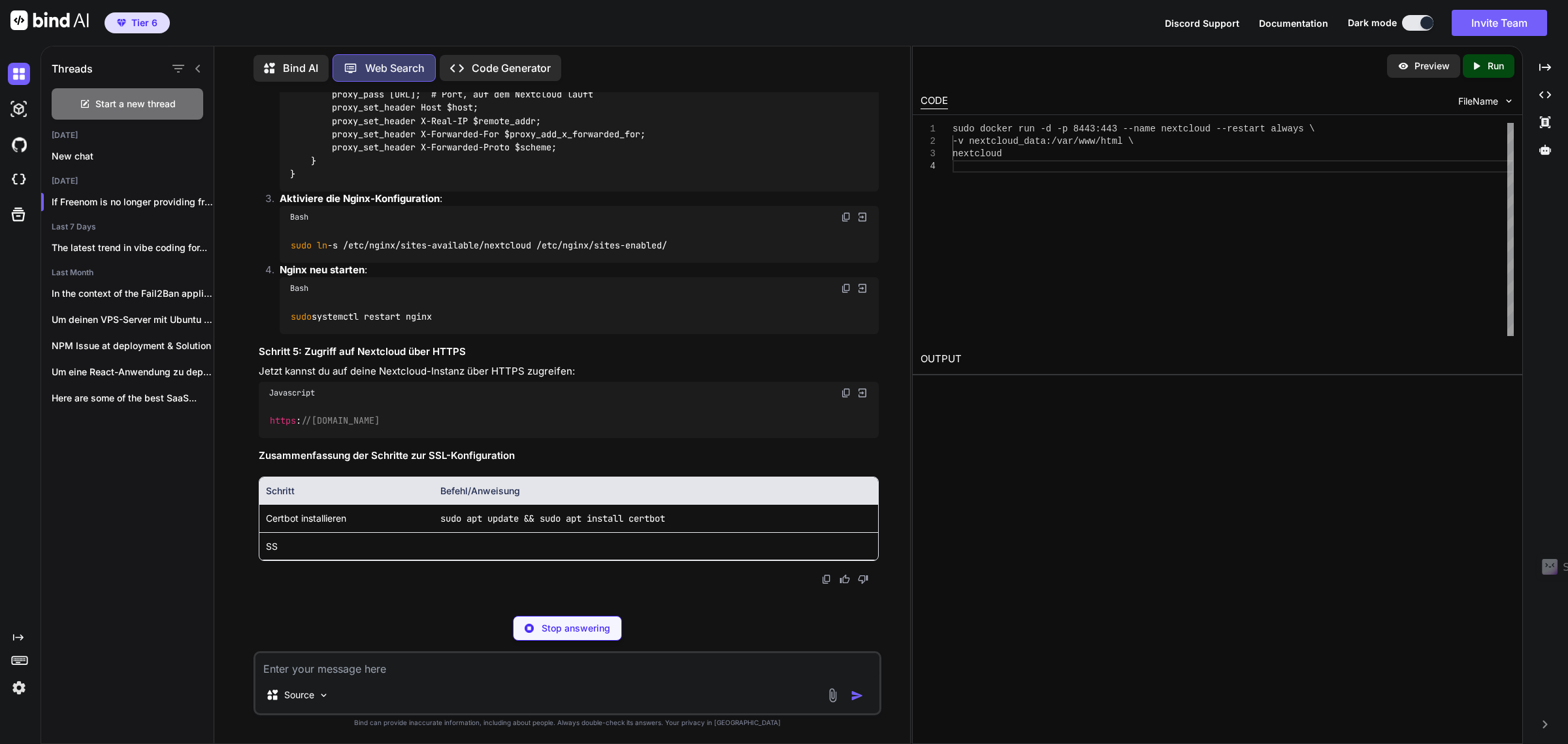
scroll to position [5322, 0]
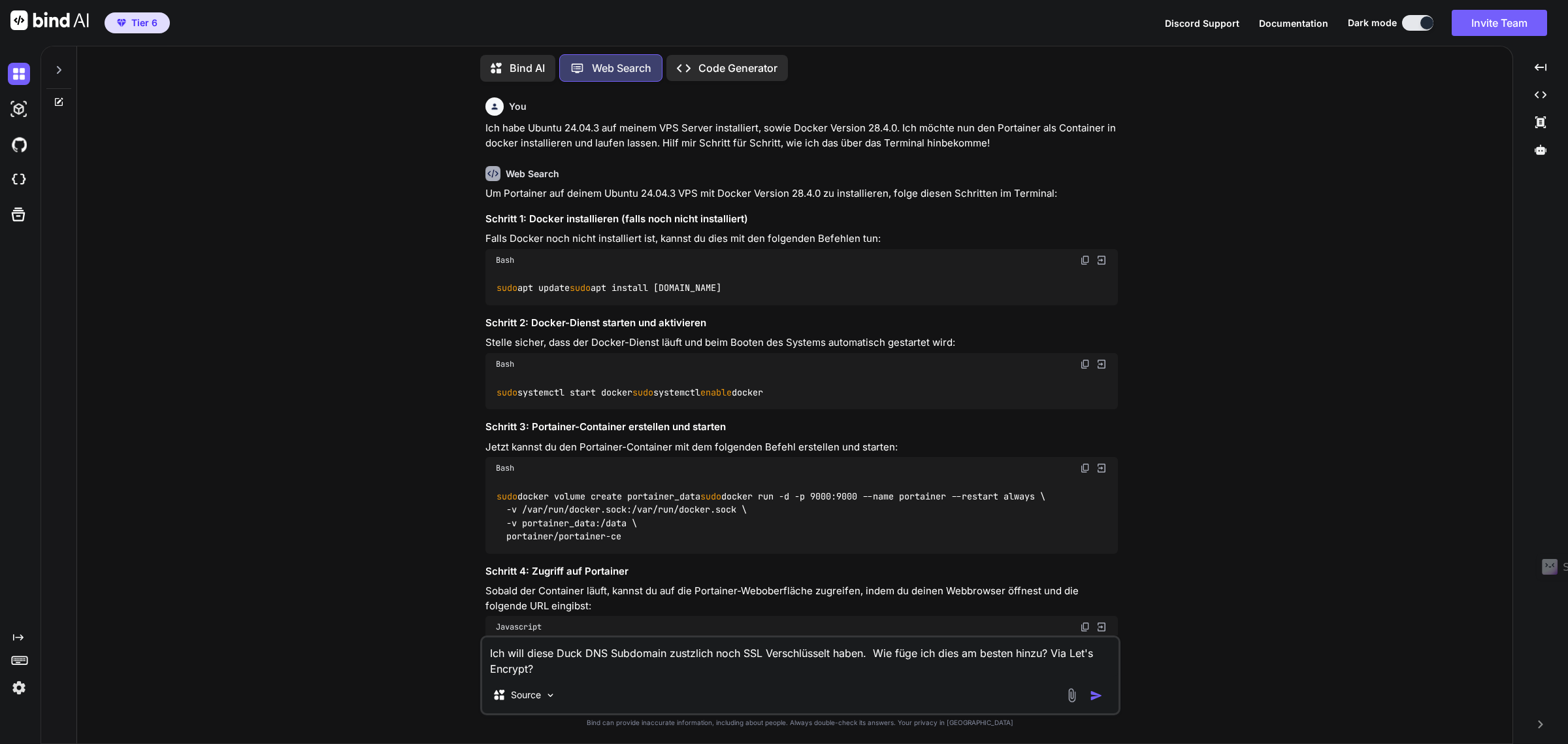
type textarea "x"
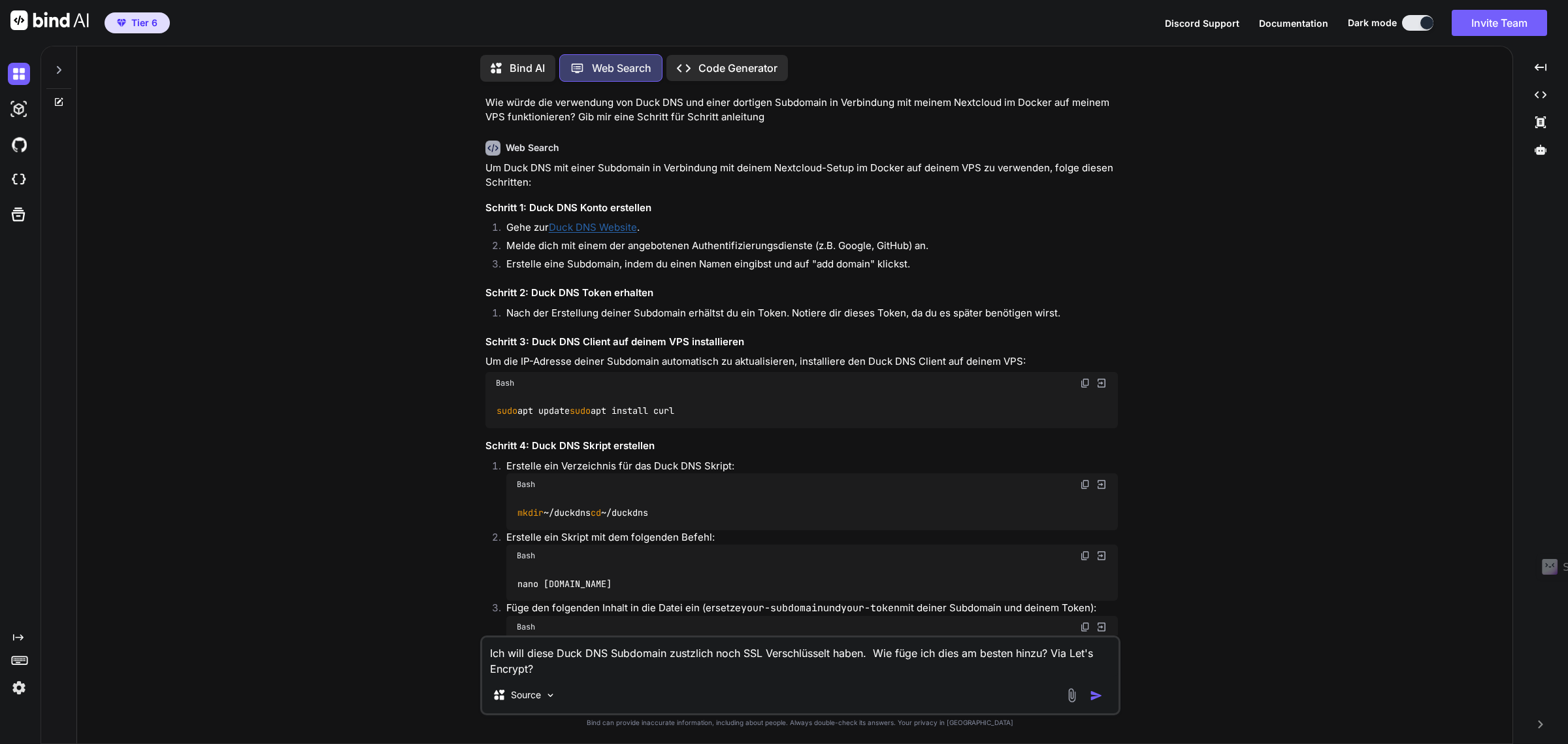
scroll to position [1766, 0]
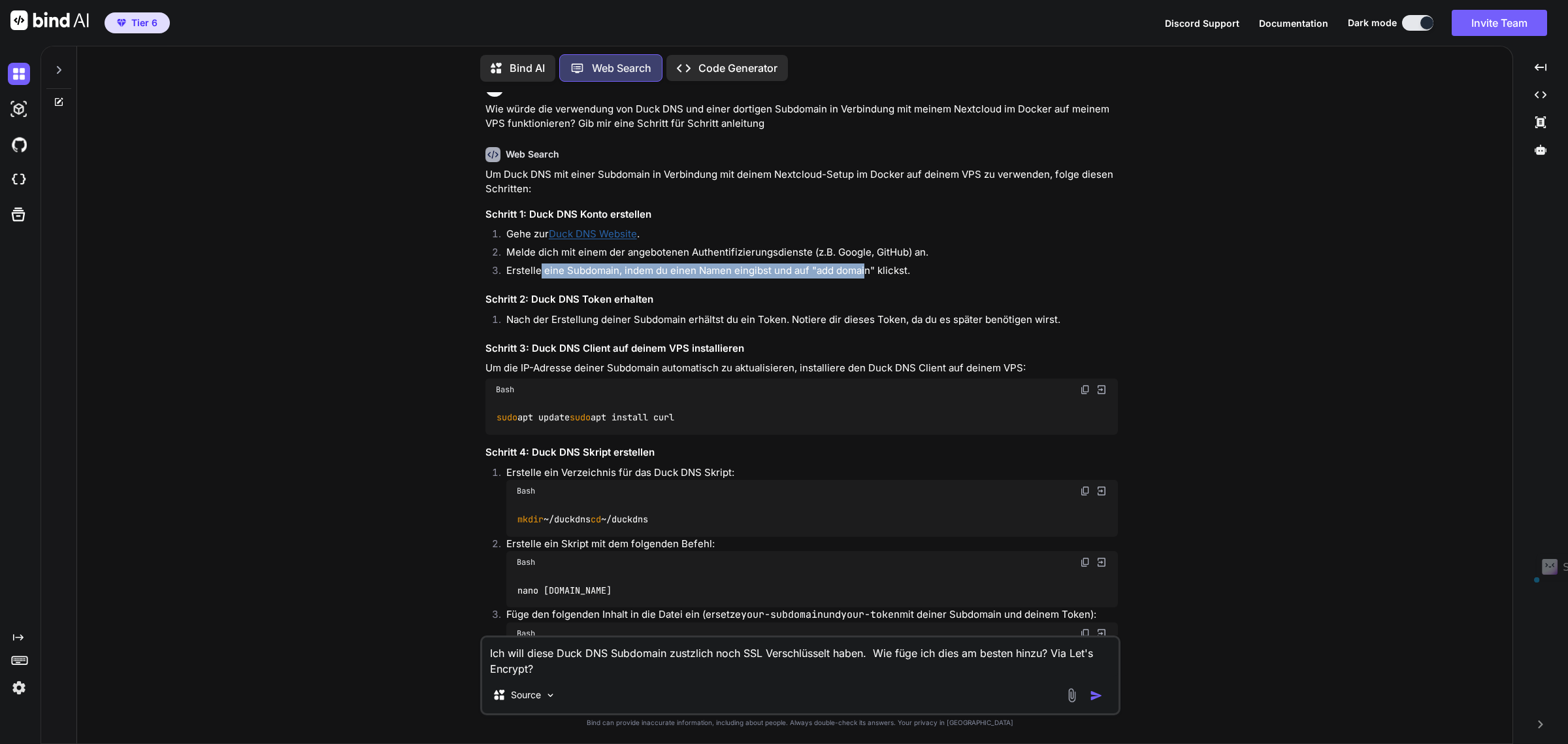
drag, startPoint x: 540, startPoint y: 304, endPoint x: 862, endPoint y: 302, distance: 322.0
click at [862, 282] on li "Erstelle eine Subdomain, indem du einen Namen eingibst und auf "add domain" kli…" at bounding box center [807, 272] width 622 height 18
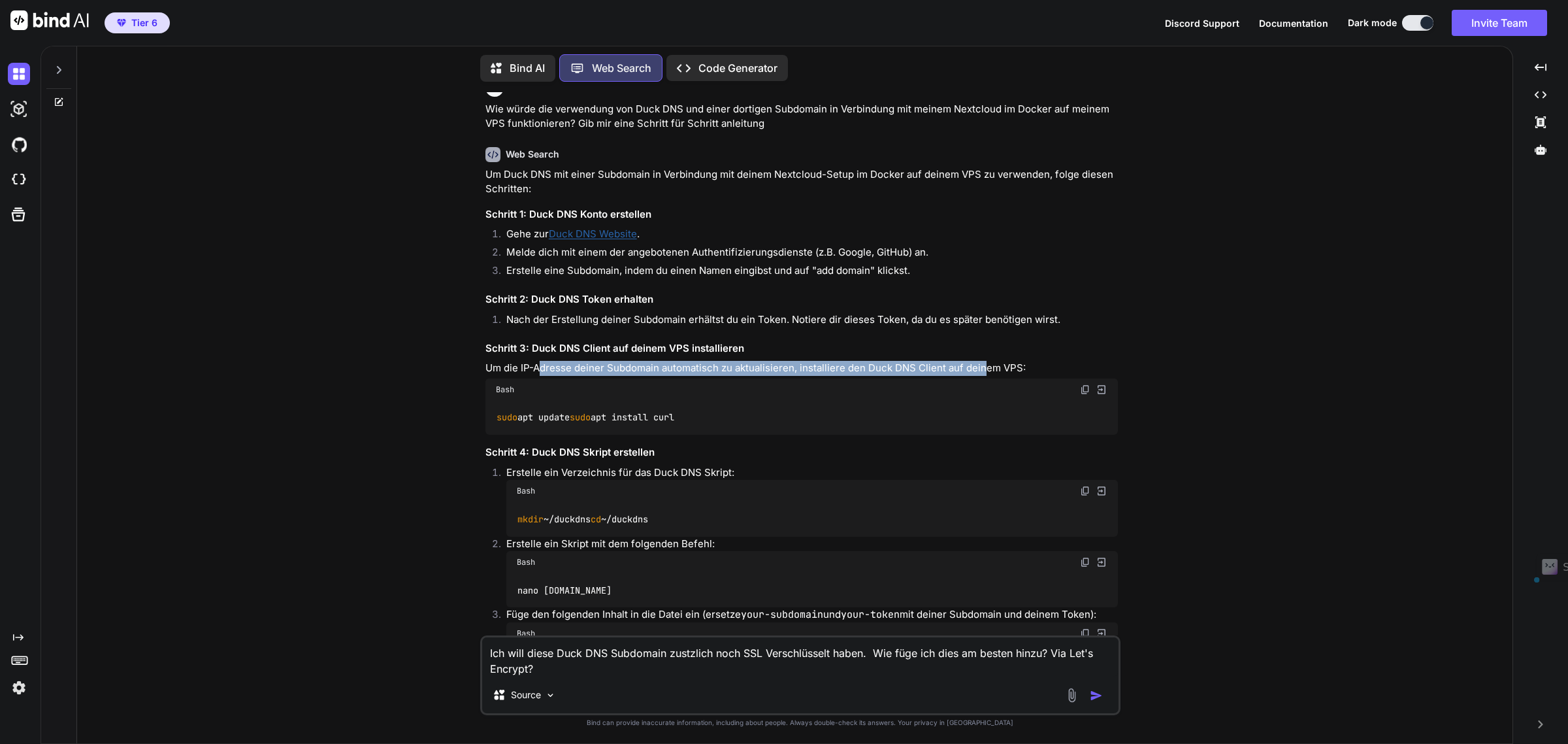
drag, startPoint x: 542, startPoint y: 399, endPoint x: 981, endPoint y: 406, distance: 439.1
click at [981, 375] on p "Um die IP-Adresse deiner Subdomain automatisch zu aktualisieren, installiere de…" at bounding box center [801, 369] width 632 height 15
click at [714, 375] on p "Um die IP-Adresse deiner Subdomain automatisch zu aktualisieren, installiere de…" at bounding box center [801, 369] width 632 height 15
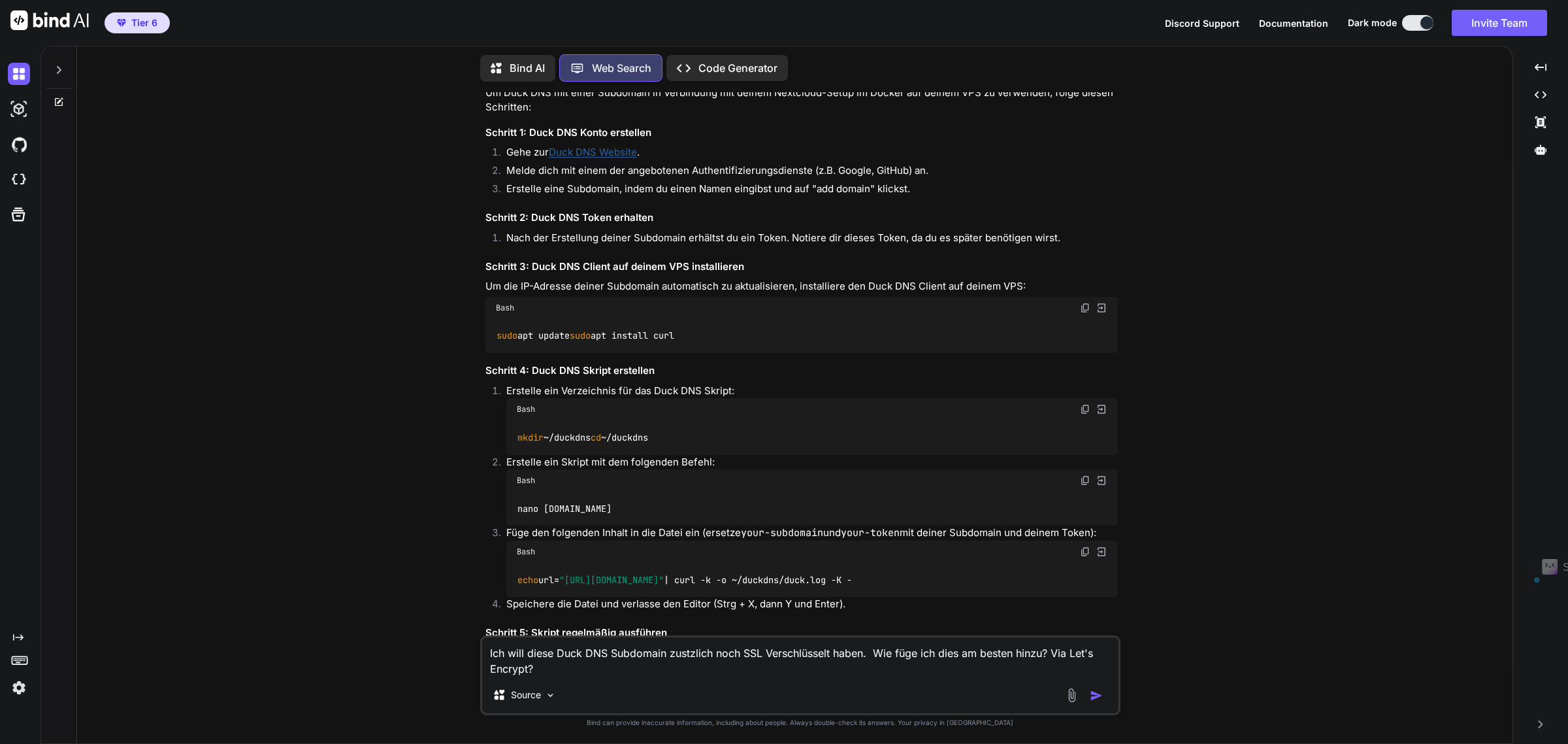
drag, startPoint x: 497, startPoint y: 381, endPoint x: 609, endPoint y: 389, distance: 112.3
click at [609, 353] on div "sudo apt update sudo apt install curl" at bounding box center [801, 335] width 632 height 34
copy code "sudo apt install curl"
drag, startPoint x: 497, startPoint y: 370, endPoint x: 577, endPoint y: 372, distance: 80.0
click at [577, 353] on div "sudo apt update sudo apt install curl" at bounding box center [801, 335] width 632 height 34
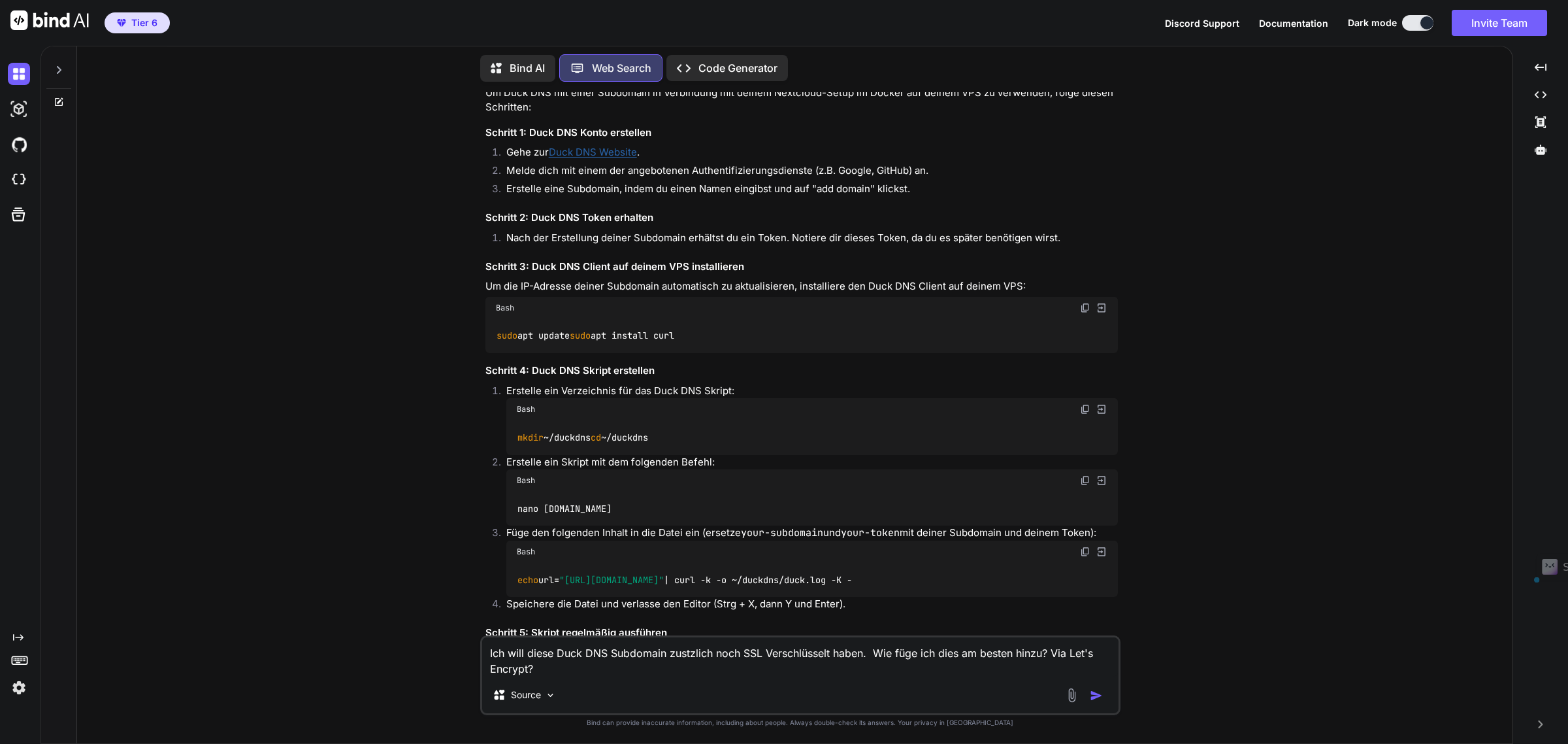
copy code "sudo apt update"
click at [556, 353] on div "sudo apt update sudo apt install curl" at bounding box center [801, 335] width 632 height 34
click at [556, 343] on code "sudo apt update sudo apt install curl" at bounding box center [585, 335] width 180 height 13
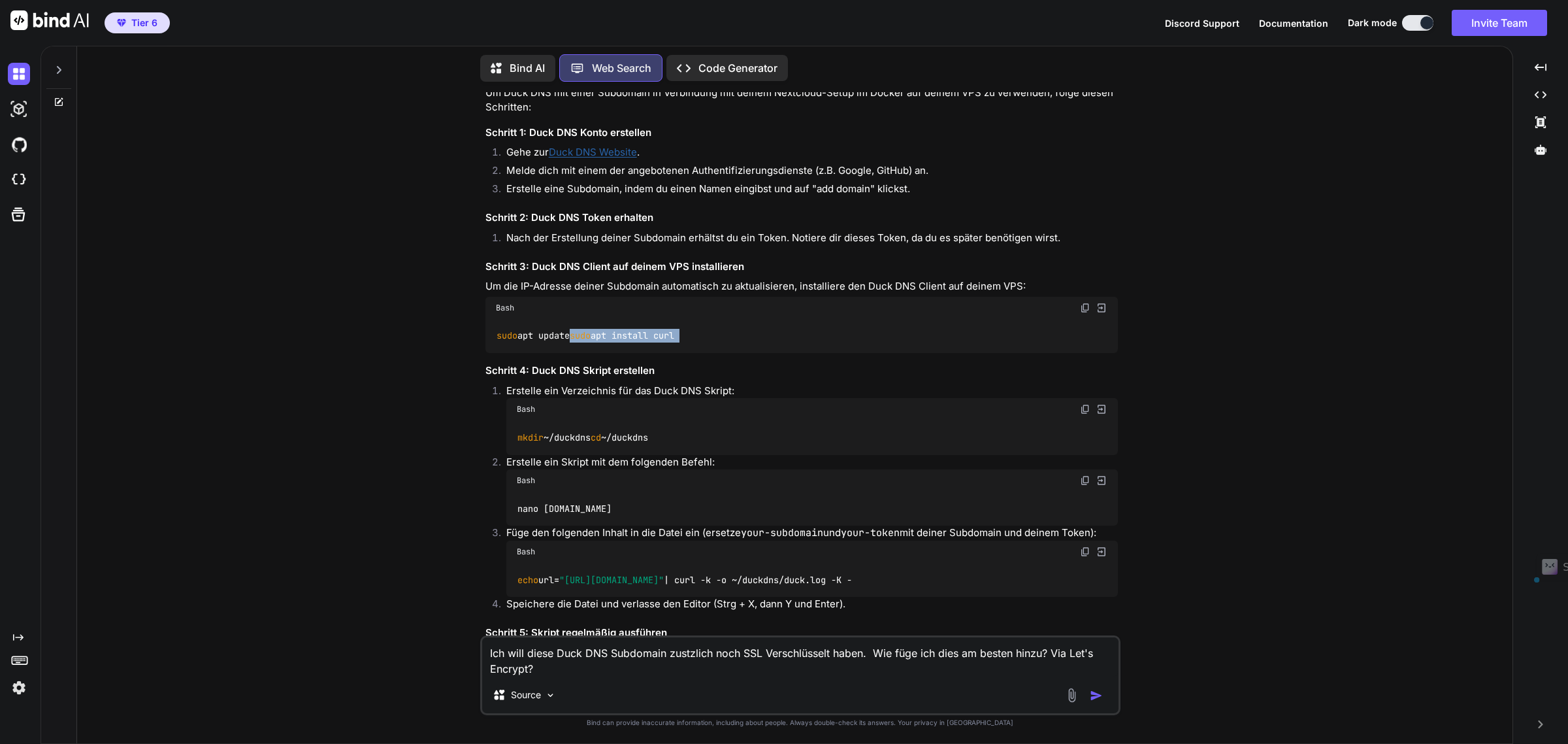
click at [573, 343] on code "sudo apt update sudo apt install curl" at bounding box center [585, 335] width 180 height 13
click at [605, 343] on code "sudo apt update sudo apt install curl" at bounding box center [585, 335] width 180 height 13
drag, startPoint x: 605, startPoint y: 384, endPoint x: 498, endPoint y: 382, distance: 107.0
click at [498, 343] on code "sudo apt update sudo apt install curl" at bounding box center [585, 335] width 180 height 13
copy code "sudo apt install curl"
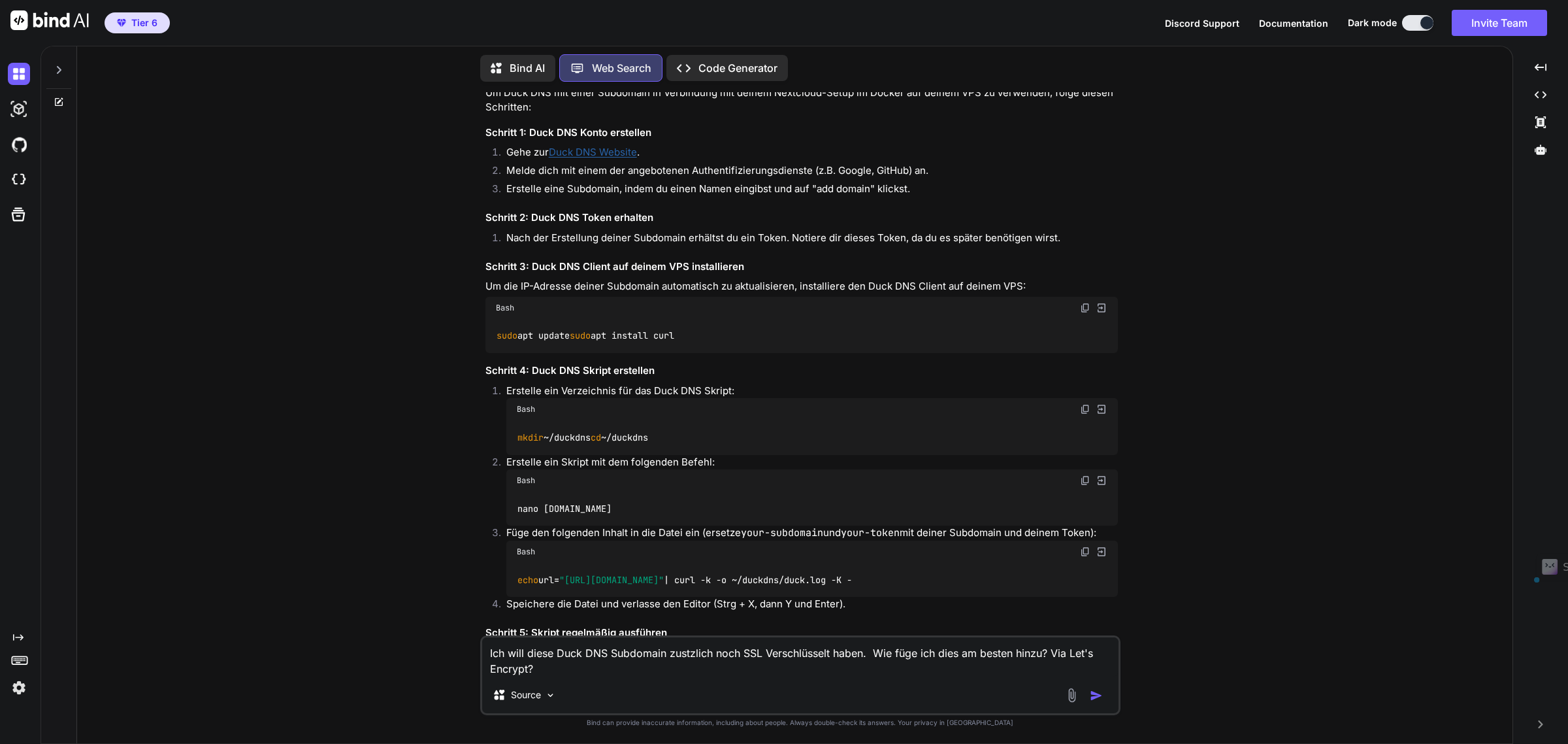
scroll to position [1930, 0]
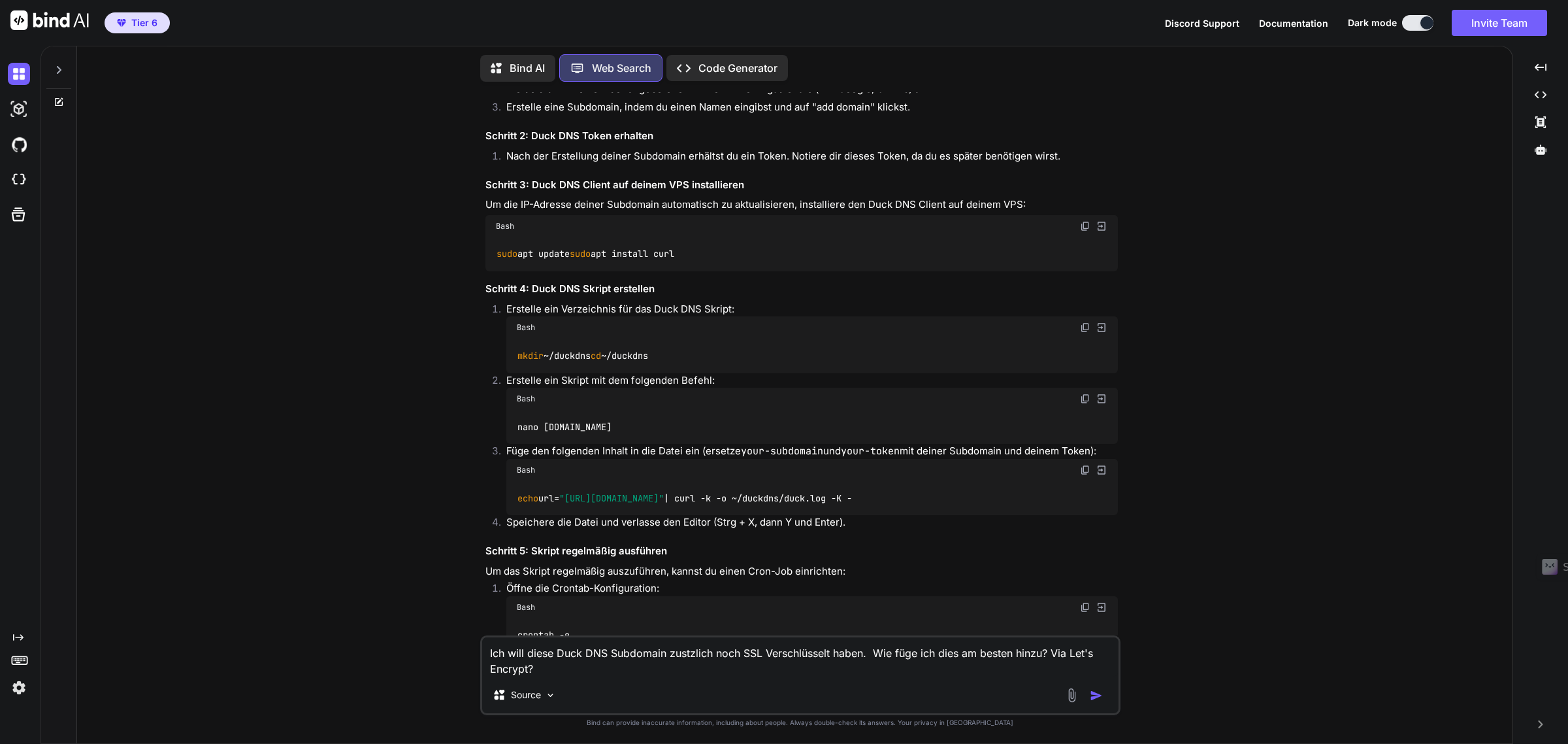
drag, startPoint x: 789, startPoint y: 240, endPoint x: 910, endPoint y: 235, distance: 121.1
click at [910, 213] on p "Um die IP-Adresse deiner Subdomain automatisch zu aktualisieren, installiere de…" at bounding box center [801, 205] width 632 height 15
click at [911, 213] on p "Um die IP-Adresse deiner Subdomain automatisch zu aktualisieren, installiere de…" at bounding box center [801, 205] width 632 height 15
click at [577, 670] on textarea "Ich will diese Duck DNS Subdomain zustzlich noch SSL Verschlüsselt haben. Wie f…" at bounding box center [800, 656] width 636 height 39
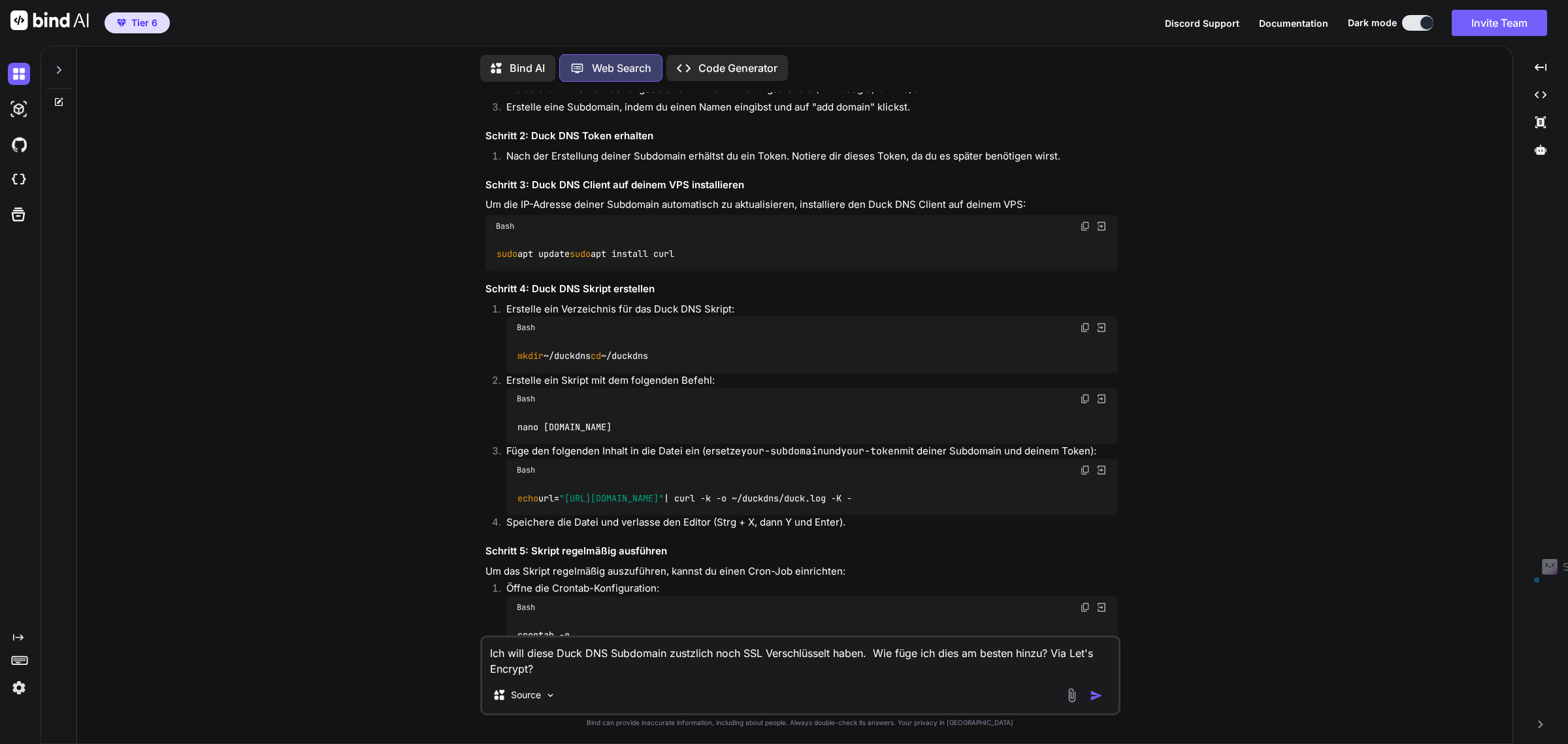
click at [577, 670] on textarea "Ich will diese Duck DNS Subdomain zustzlich noch SSL Verschlüsselt haben. Wie f…" at bounding box center [800, 656] width 636 height 39
type textarea "Wie installiere ich Duck DNS Client auf meinem VPS?"
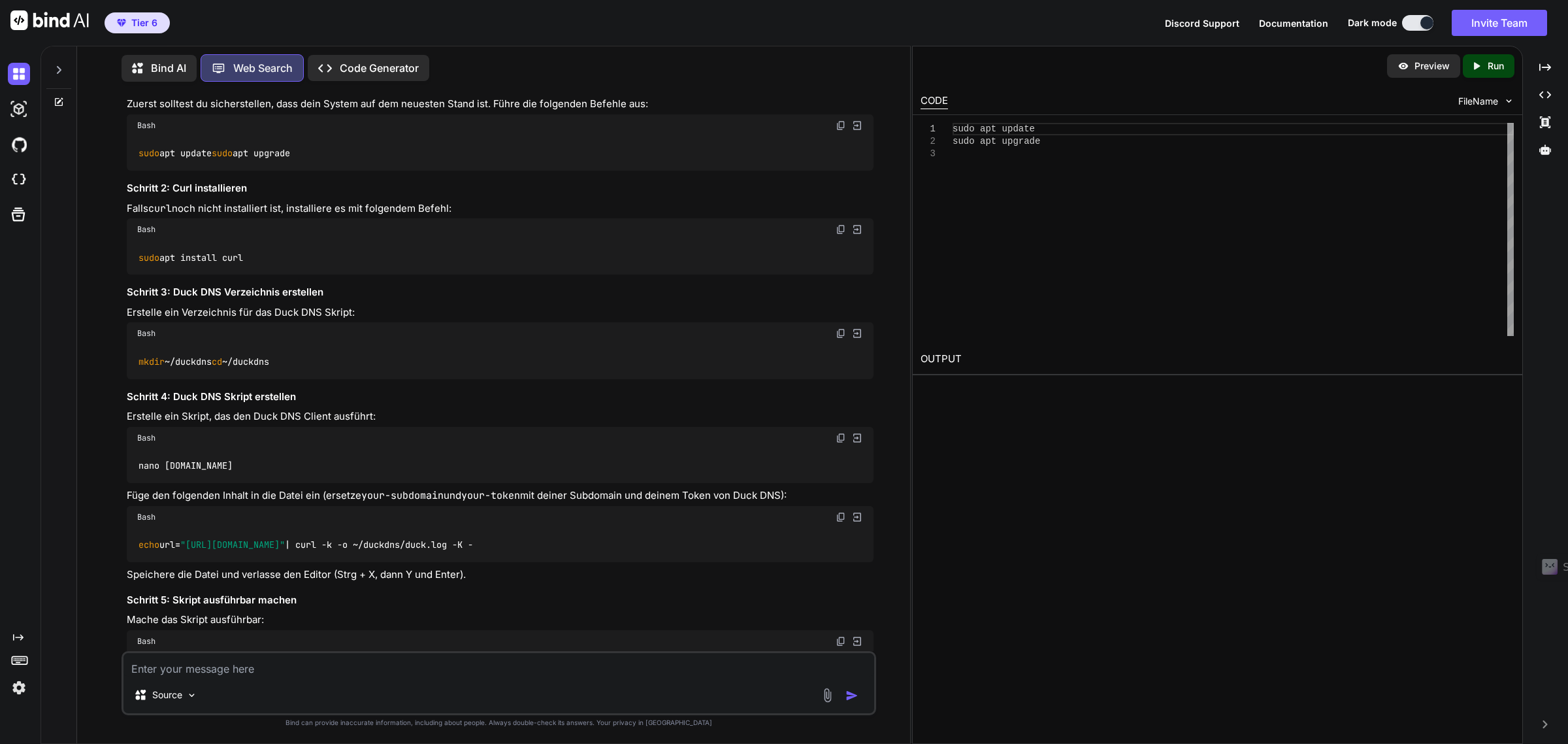
scroll to position [5892, 0]
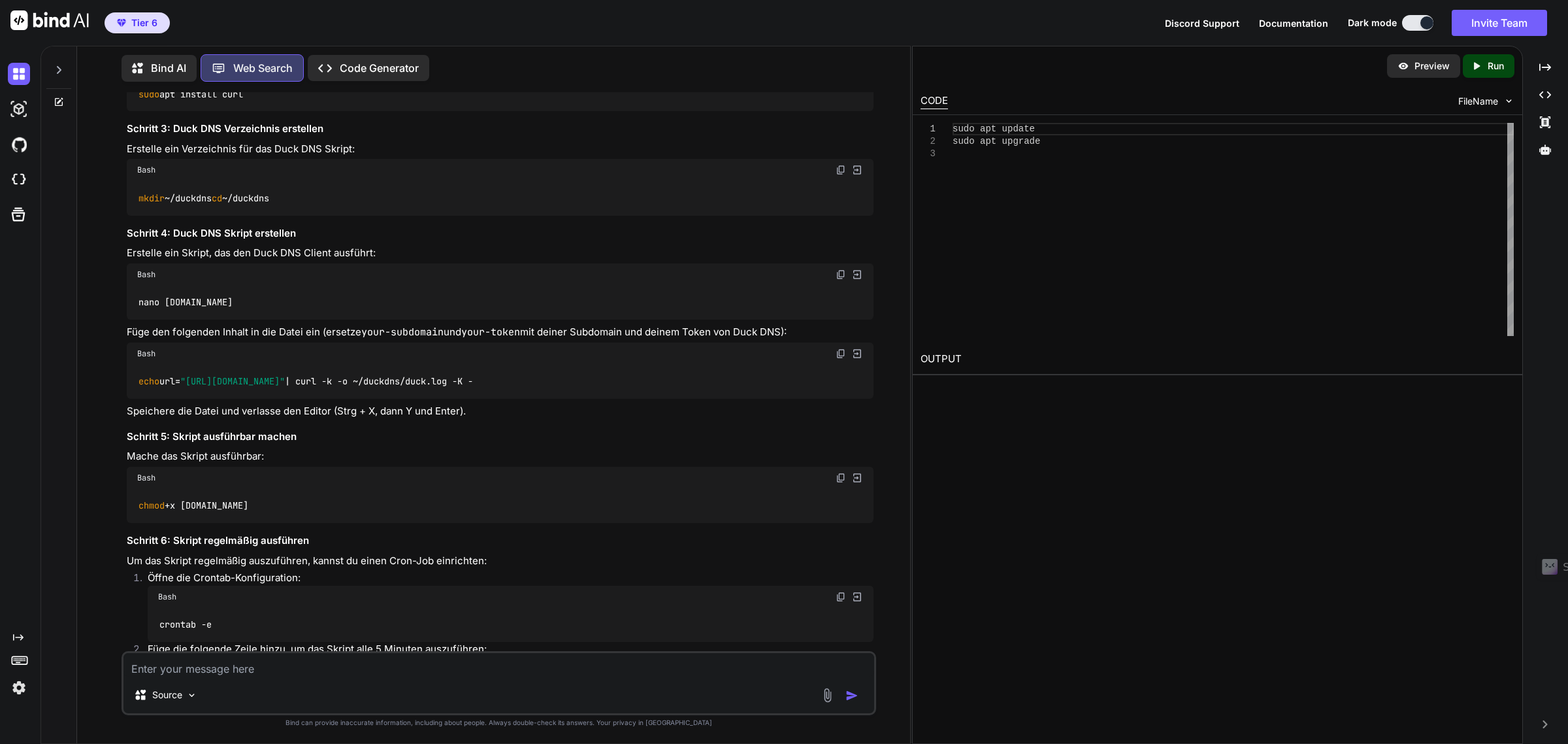
drag, startPoint x: 841, startPoint y: 345, endPoint x: 39, endPoint y: 438, distance: 807.4
click at [841, 175] on img at bounding box center [840, 169] width 11 height 11
drag, startPoint x: 838, startPoint y: 462, endPoint x: 39, endPoint y: 533, distance: 802.1
click at [838, 280] on img at bounding box center [840, 274] width 11 height 11
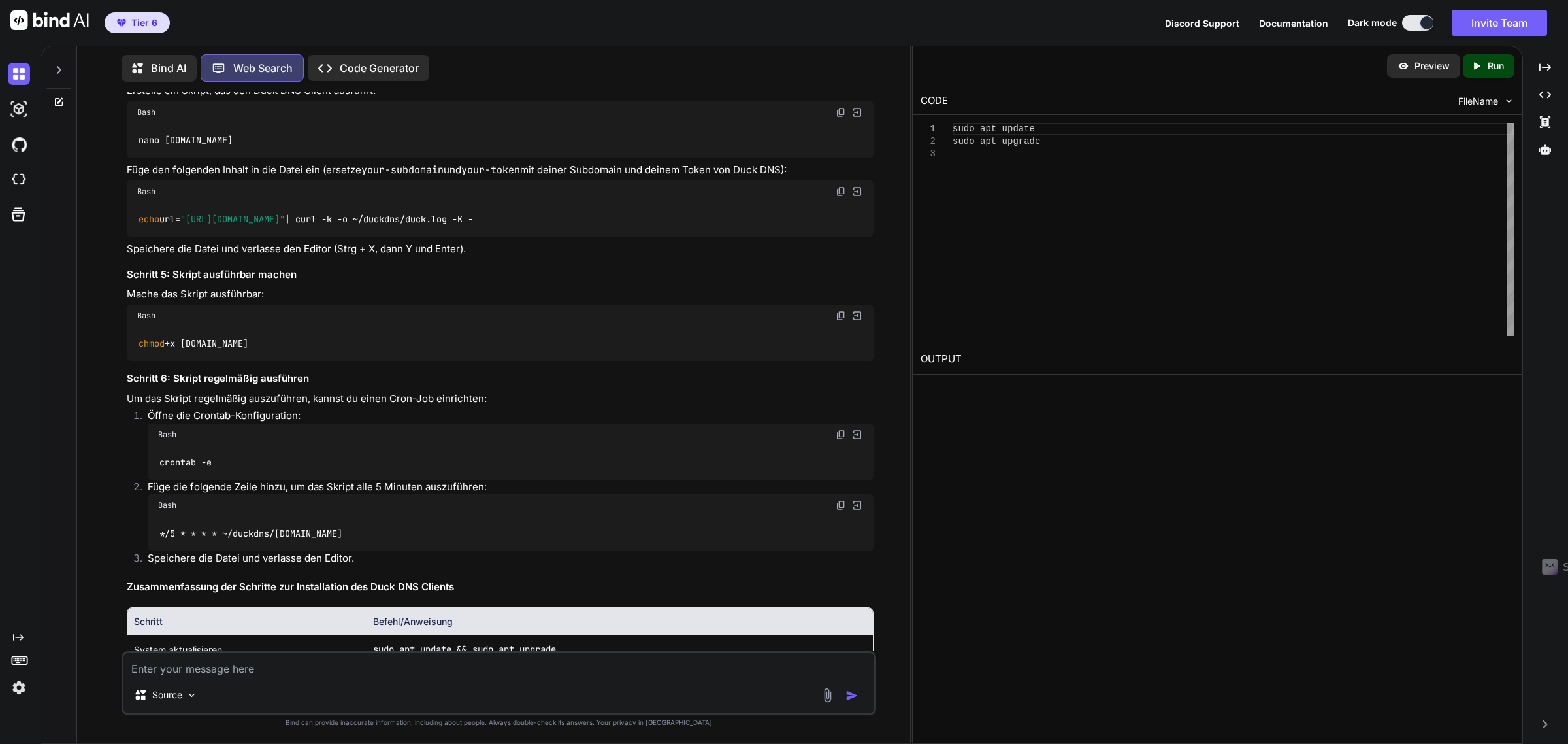
scroll to position [6055, 0]
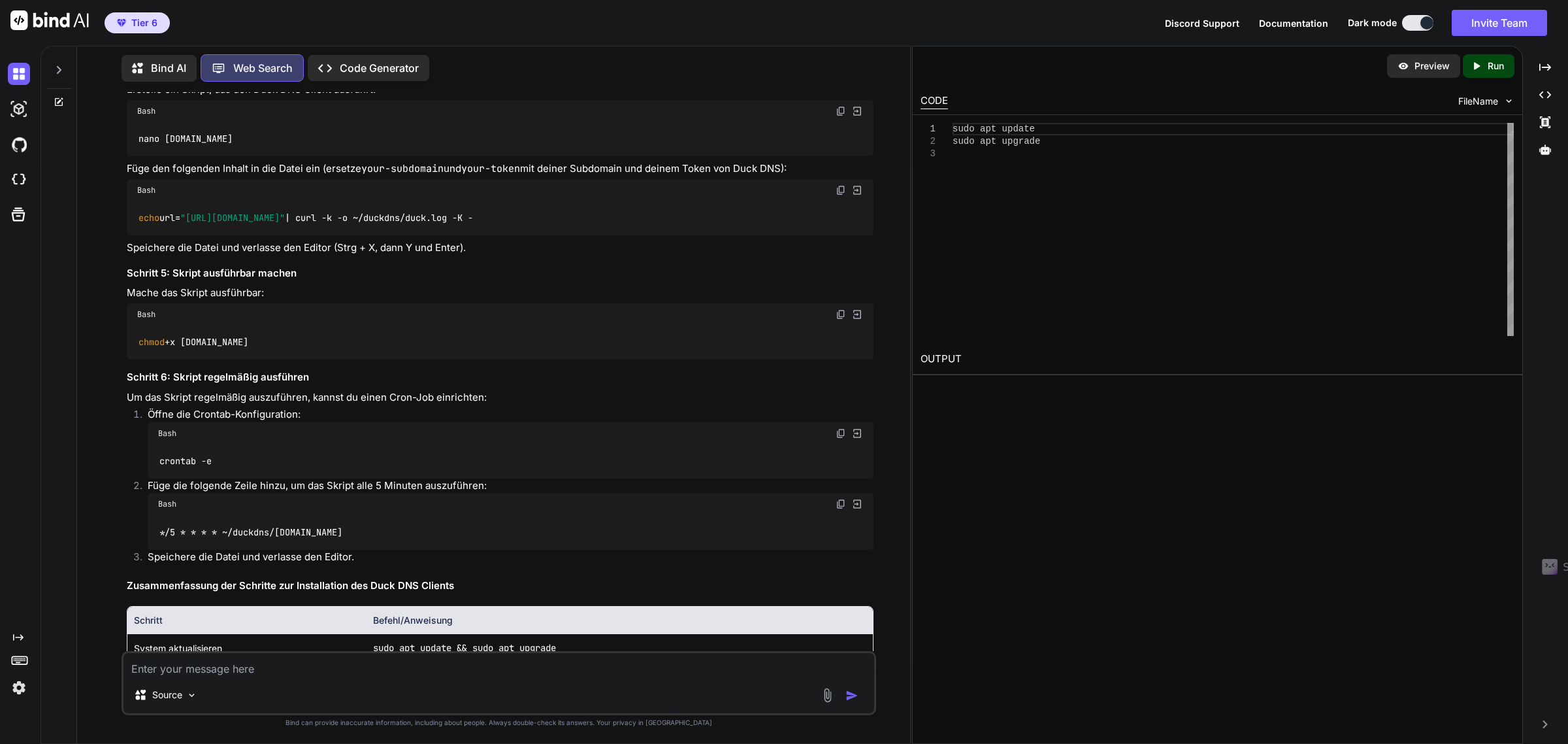
drag, startPoint x: 841, startPoint y: 377, endPoint x: 52, endPoint y: 438, distance: 791.4
click at [841, 195] on img at bounding box center [840, 190] width 11 height 11
drag, startPoint x: 343, startPoint y: 359, endPoint x: 380, endPoint y: 357, distance: 37.1
click at [380, 176] on p "Füge den folgenden Inhalt in die Datei ein (ersetze your-subdomain und your-tok…" at bounding box center [500, 169] width 746 height 15
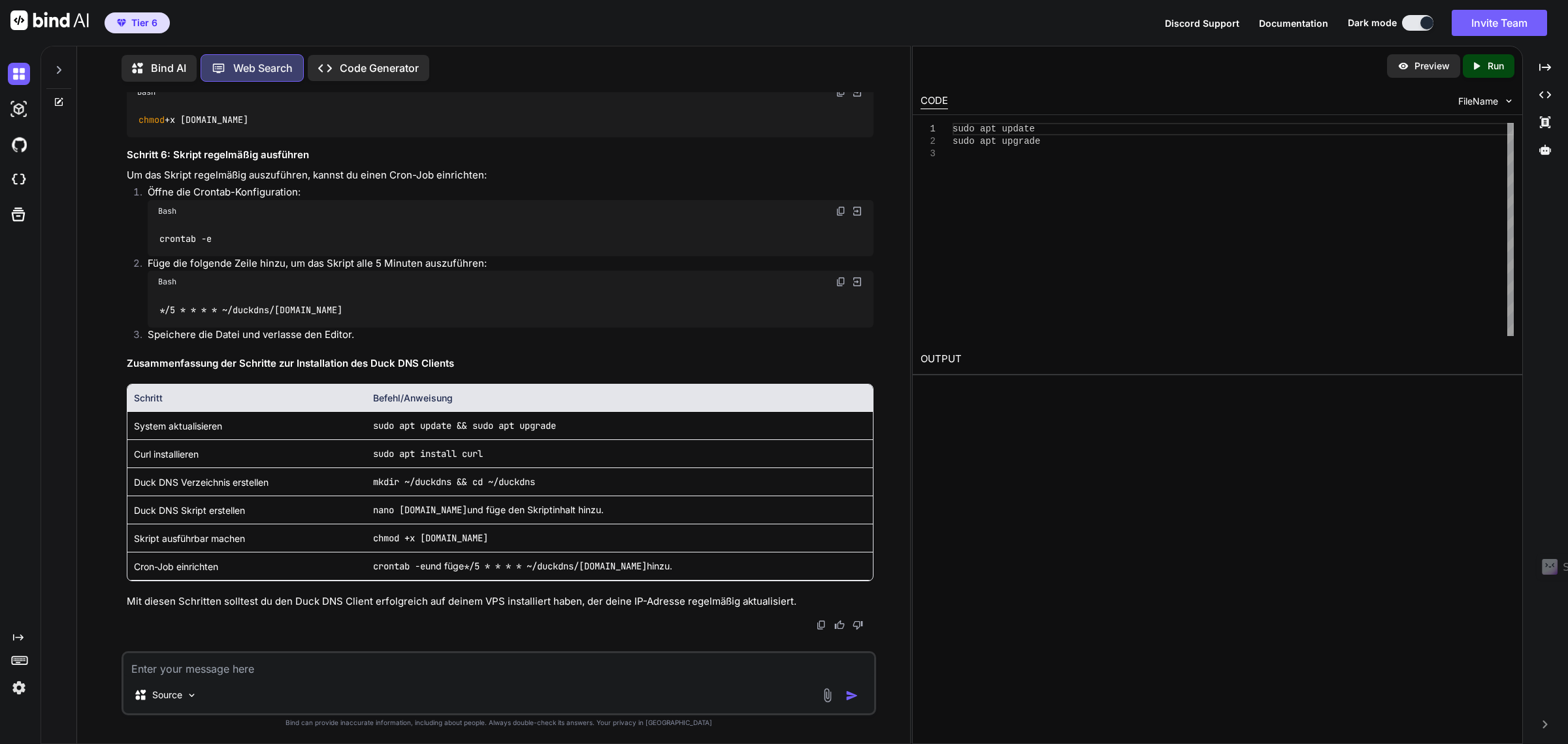
scroll to position [6463, 0]
click at [294, 679] on div "Source" at bounding box center [498, 682] width 754 height 64
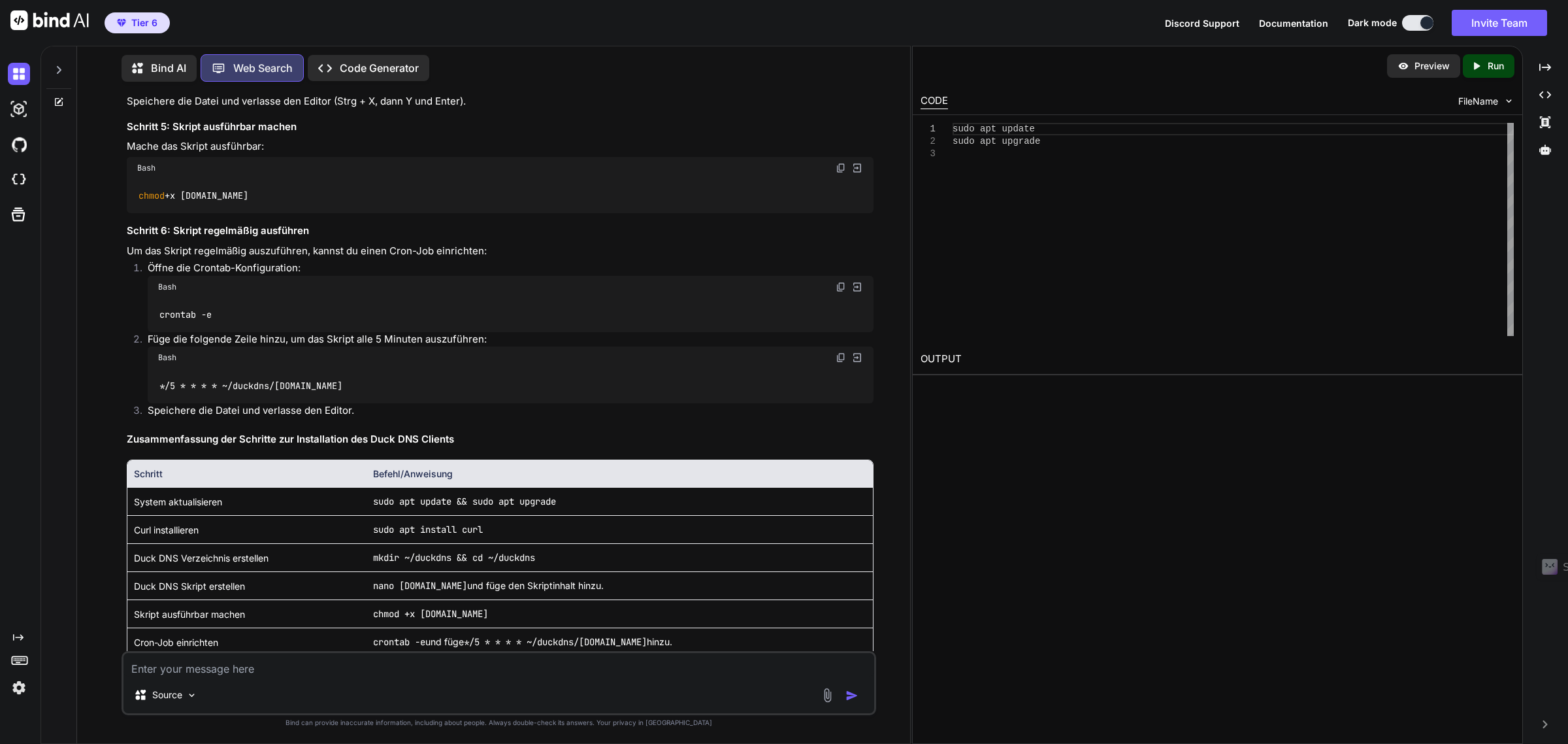
scroll to position [5891, 0]
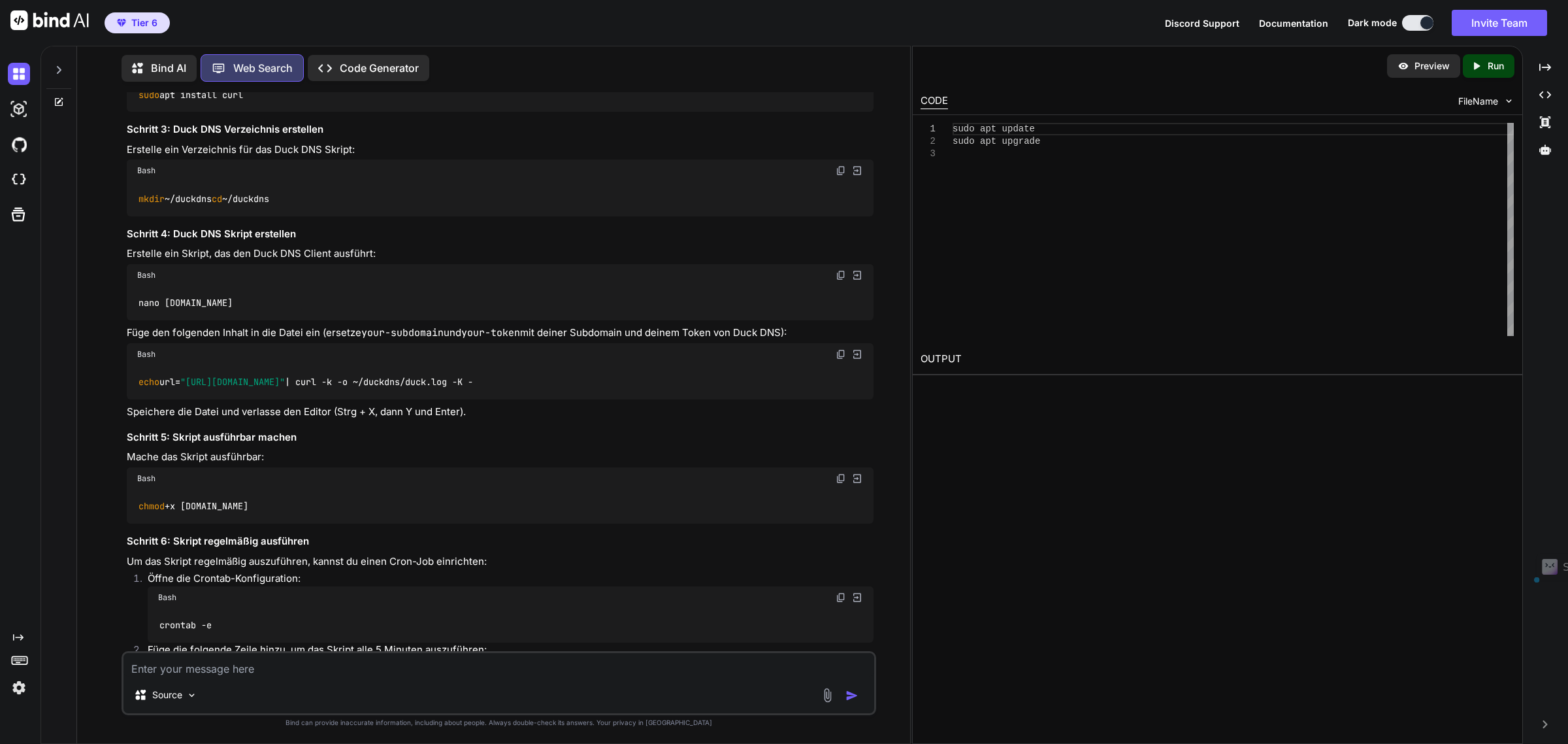
drag, startPoint x: 592, startPoint y: 573, endPoint x: 188, endPoint y: 579, distance: 404.0
click at [188, 399] on div "echo url= "https://www.duckdns.org/update?domains=your-subdomain&token=your-tok…" at bounding box center [500, 381] width 746 height 34
copy span ""[URL][DOMAIN_NAME]""
click at [192, 663] on textarea at bounding box center [498, 664] width 750 height 23
paste textarea ""[URL][DOMAIN_NAME]""
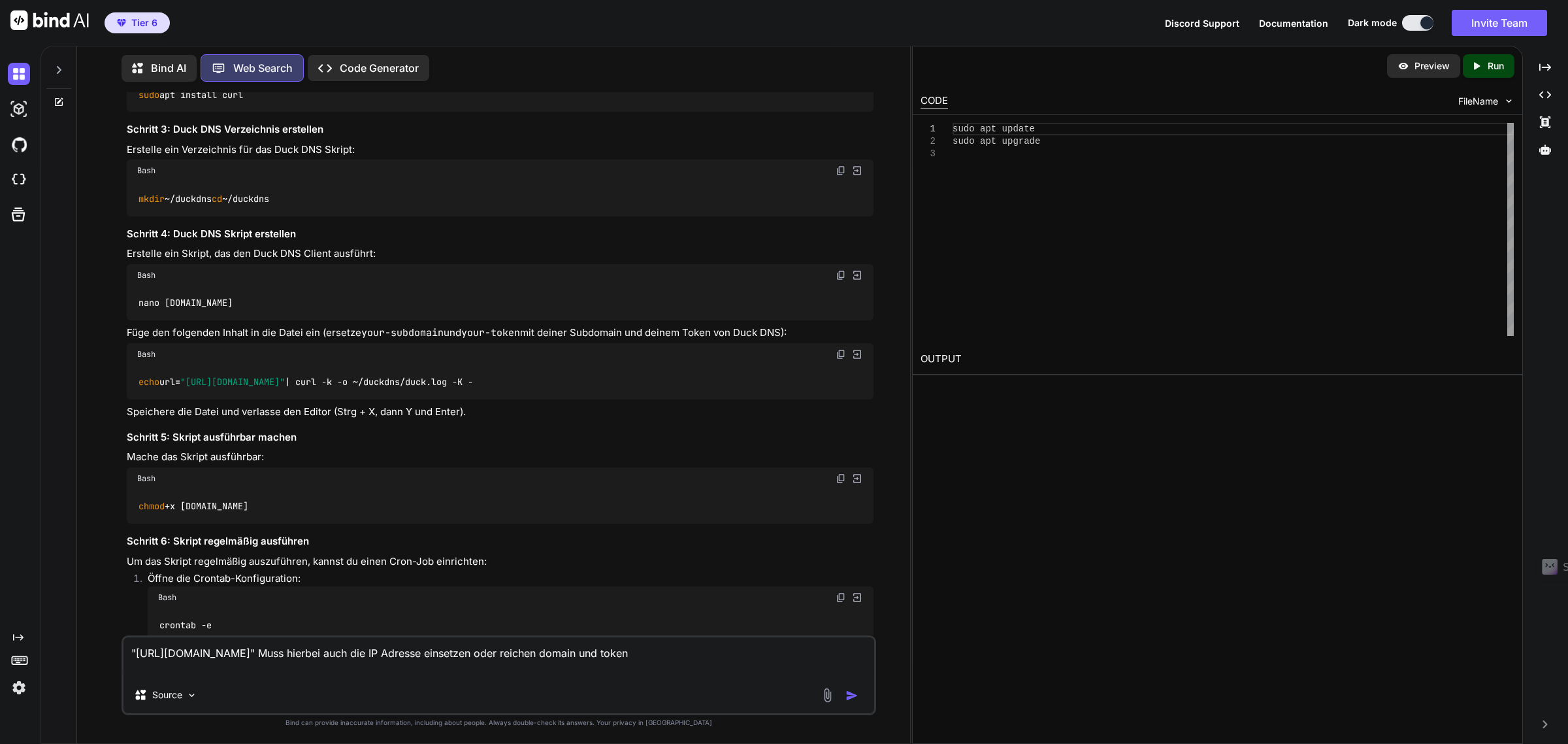
type textarea ""[URL][DOMAIN_NAME]" Muss hierbei auch die IP Adresse einsetzen oder reichen do…"
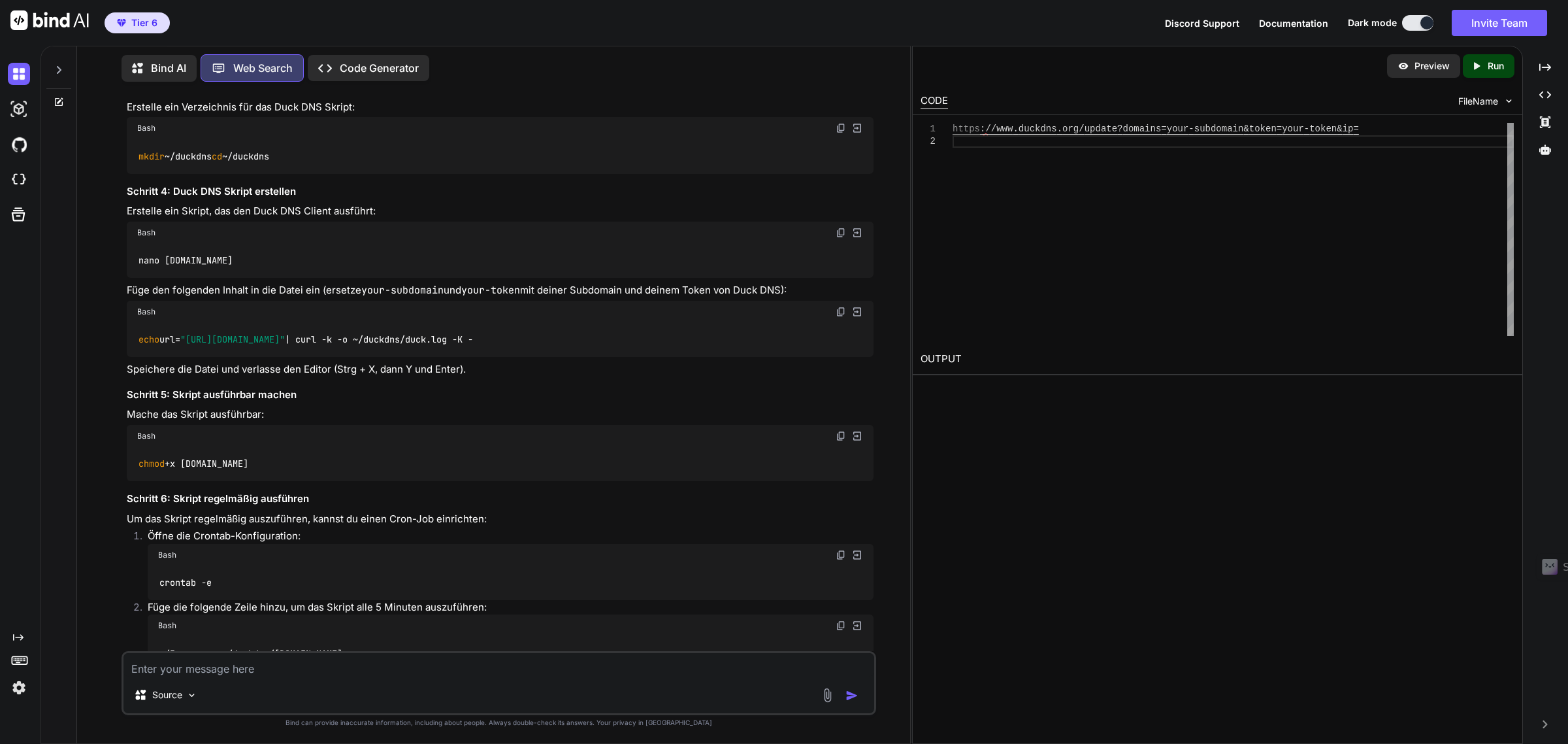
scroll to position [6039, 0]
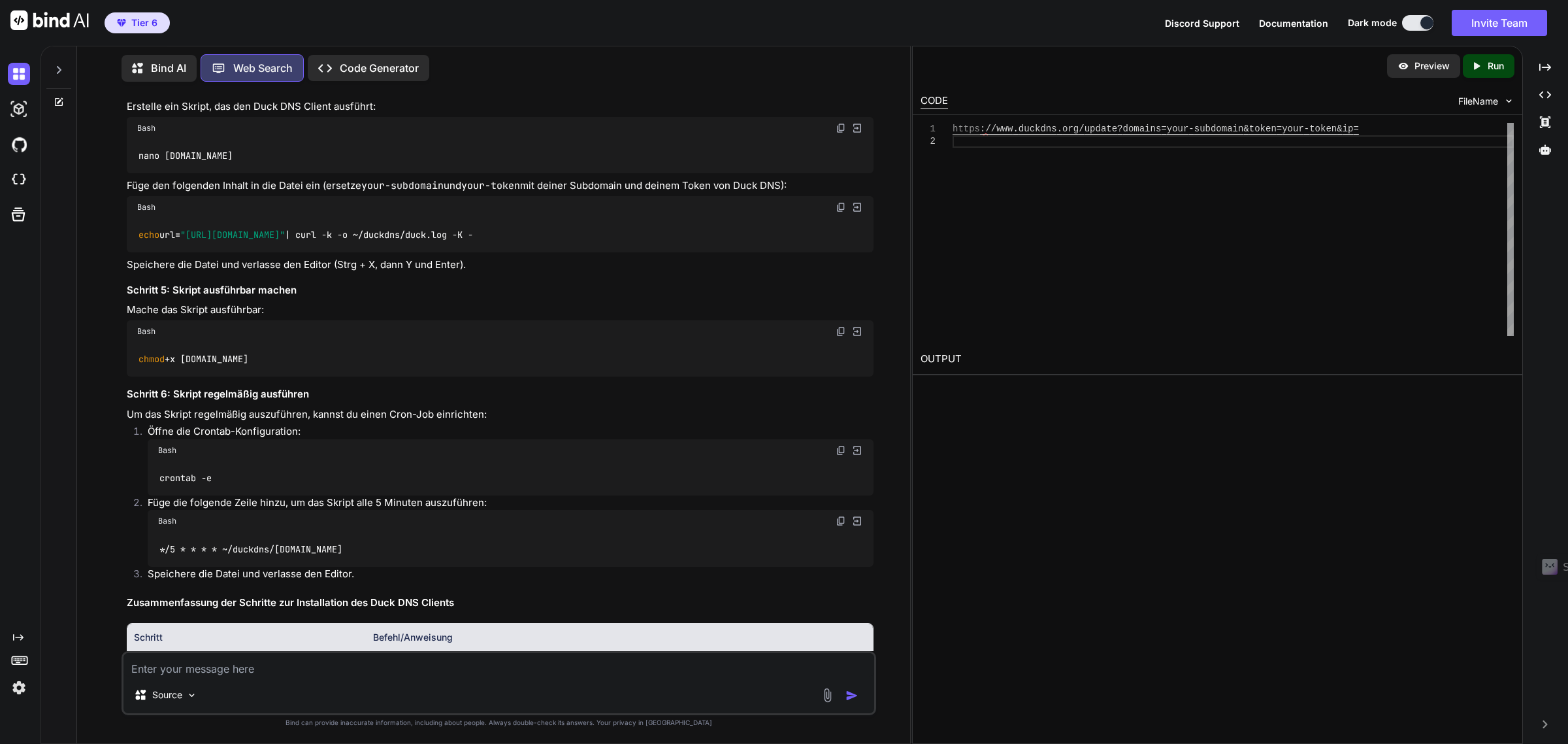
drag, startPoint x: 843, startPoint y: 521, endPoint x: 94, endPoint y: 564, distance: 750.2
click at [843, 337] on img at bounding box center [840, 331] width 11 height 11
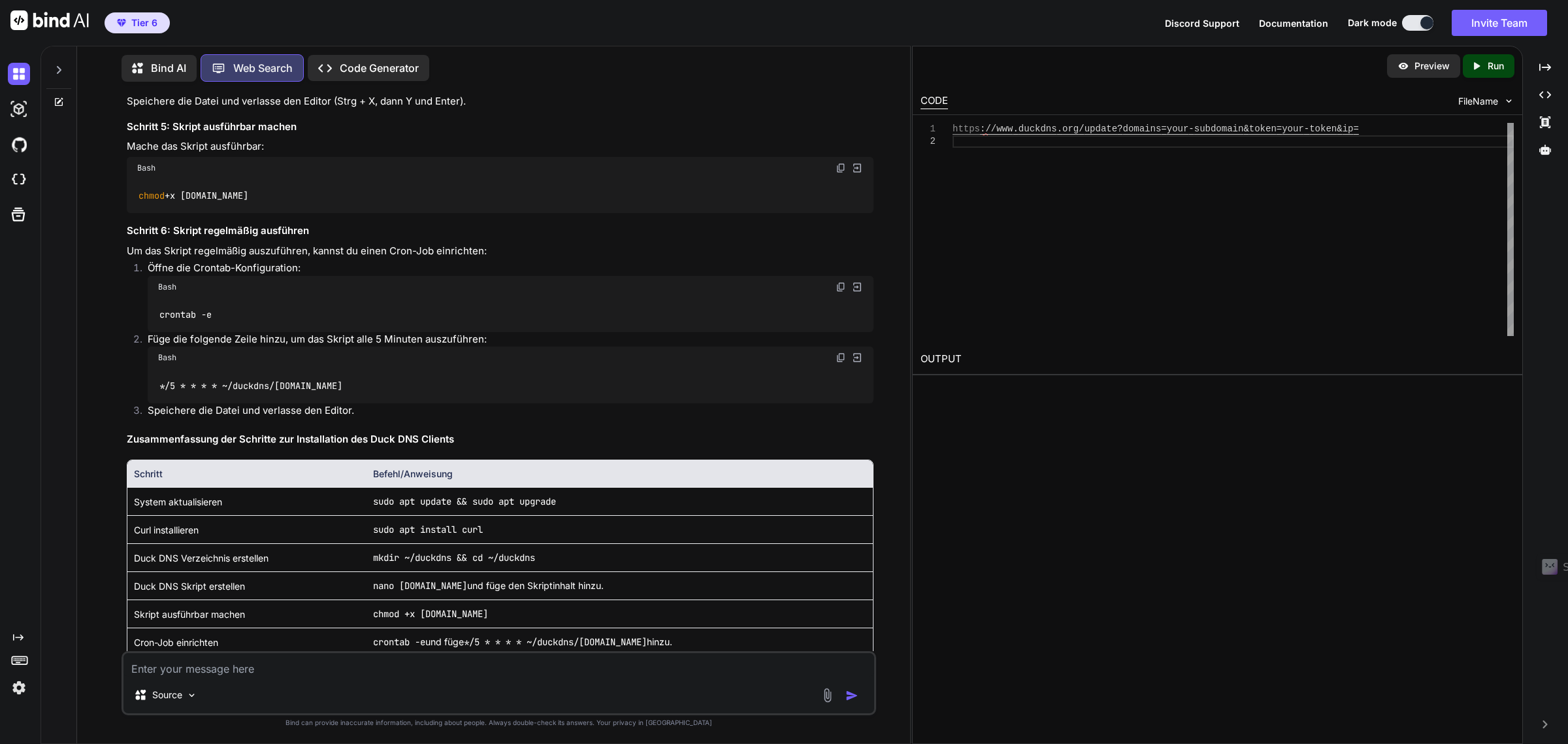
scroll to position [6283, 0]
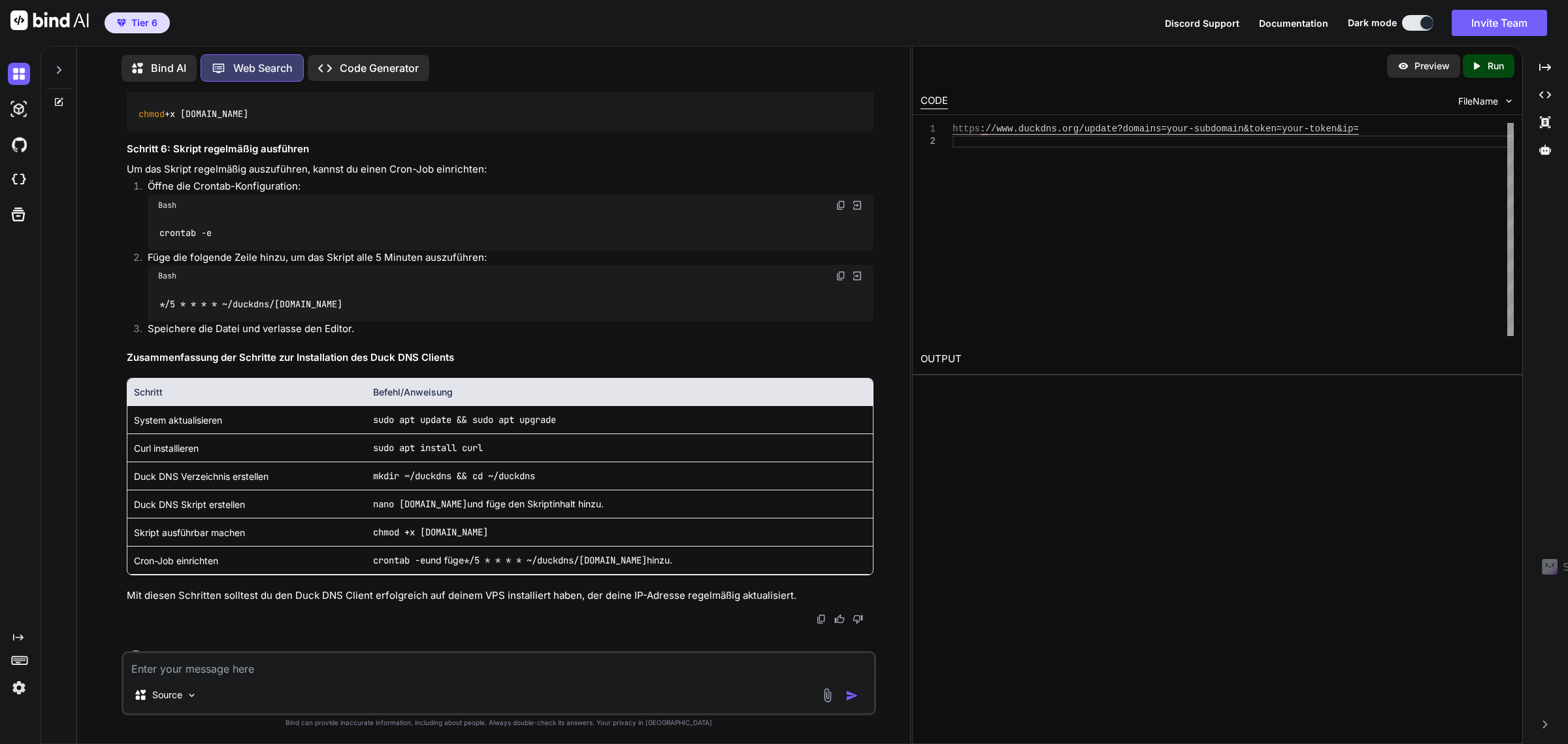
drag, startPoint x: 838, startPoint y: 389, endPoint x: 9, endPoint y: 554, distance: 845.3
click at [838, 211] on img at bounding box center [840, 205] width 11 height 11
drag, startPoint x: 837, startPoint y: 464, endPoint x: 580, endPoint y: 518, distance: 262.6
click at [837, 281] on img at bounding box center [840, 275] width 11 height 11
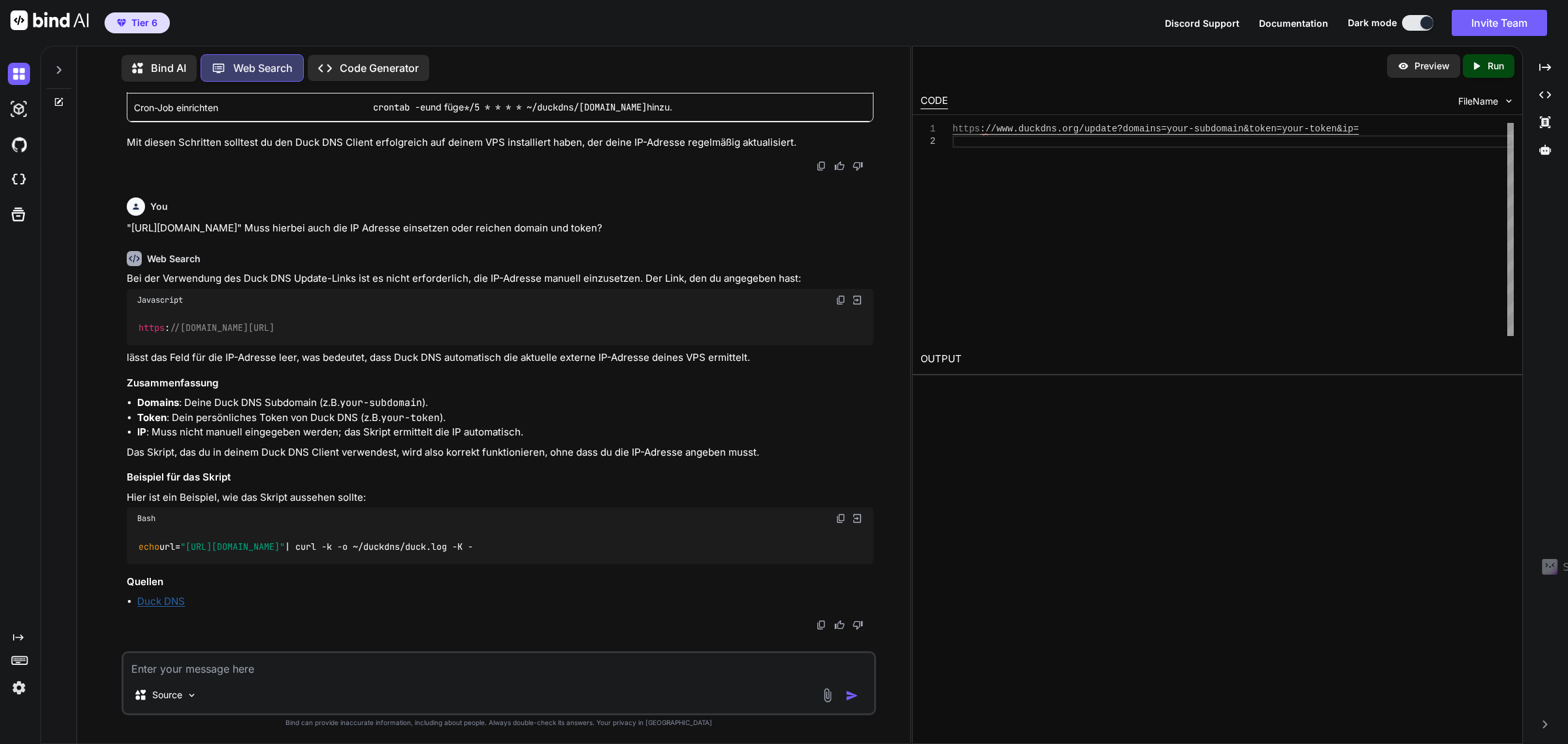
scroll to position [6936, 0]
click at [248, 686] on div "Source" at bounding box center [498, 697] width 750 height 32
click at [250, 658] on textarea at bounding box center [498, 664] width 750 height 23
click at [293, 665] on textarea "Wie kann ich den Editor" at bounding box center [498, 664] width 750 height 23
type textarea "Wie kann ich den Editor zurück auf "nano" ändern, da dieser etwas Bedienfreundl…"
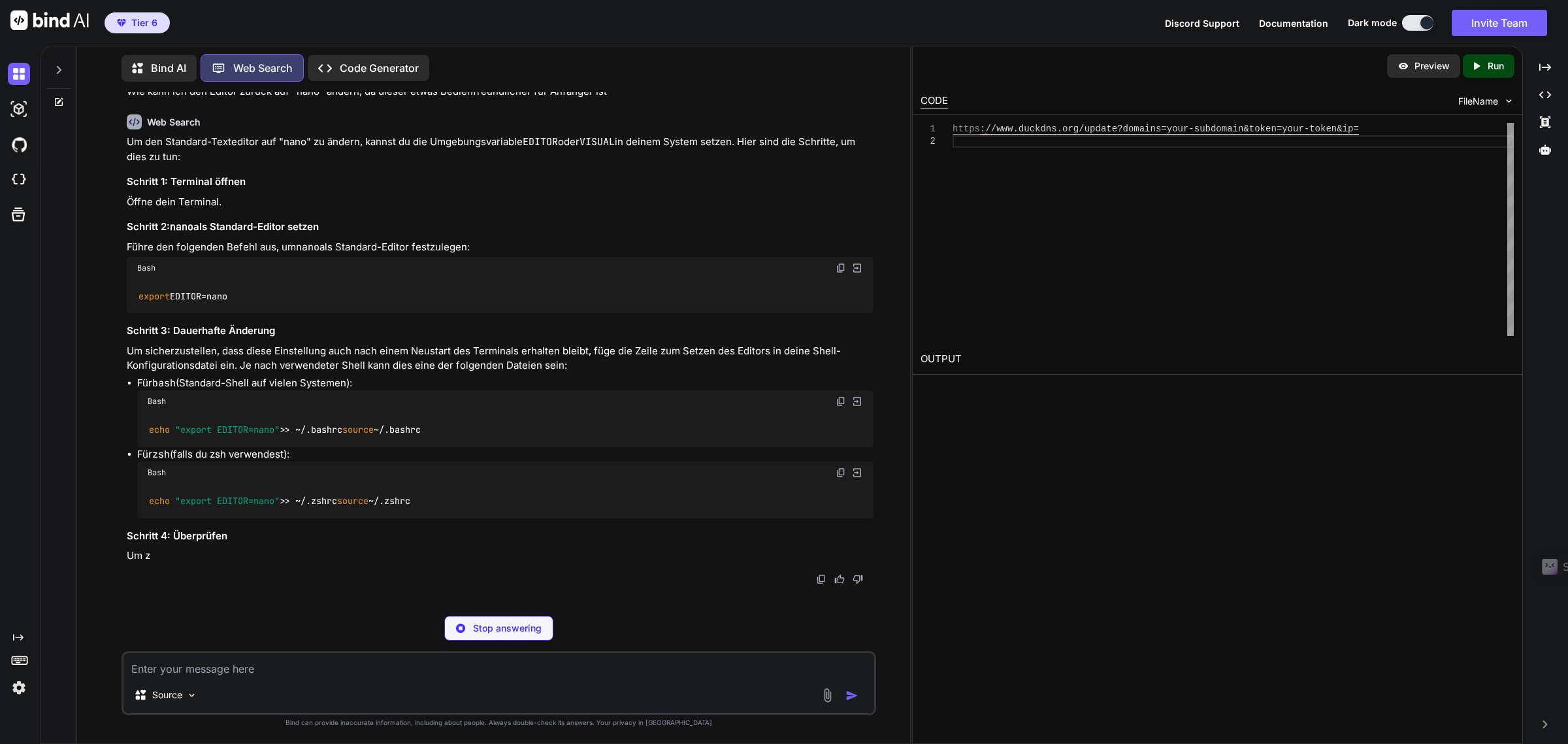
scroll to position [7558, 0]
click at [226, 674] on textarea at bounding box center [498, 664] width 750 height 23
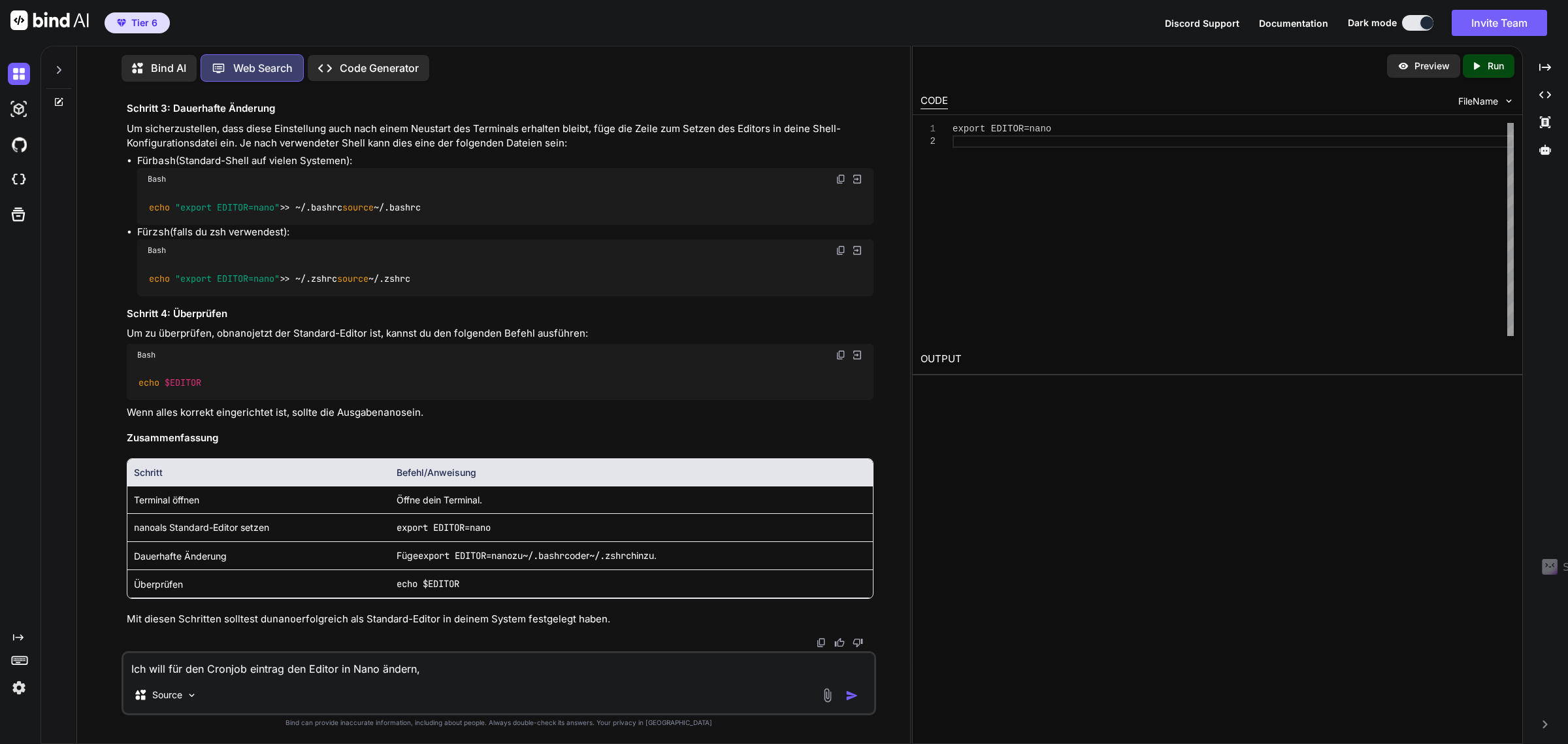
scroll to position [7553, 0]
type textarea "Ich will für den Cronjob eintrag den Editor in Nano ändern,"
click at [845, 52] on img at bounding box center [840, 46] width 11 height 11
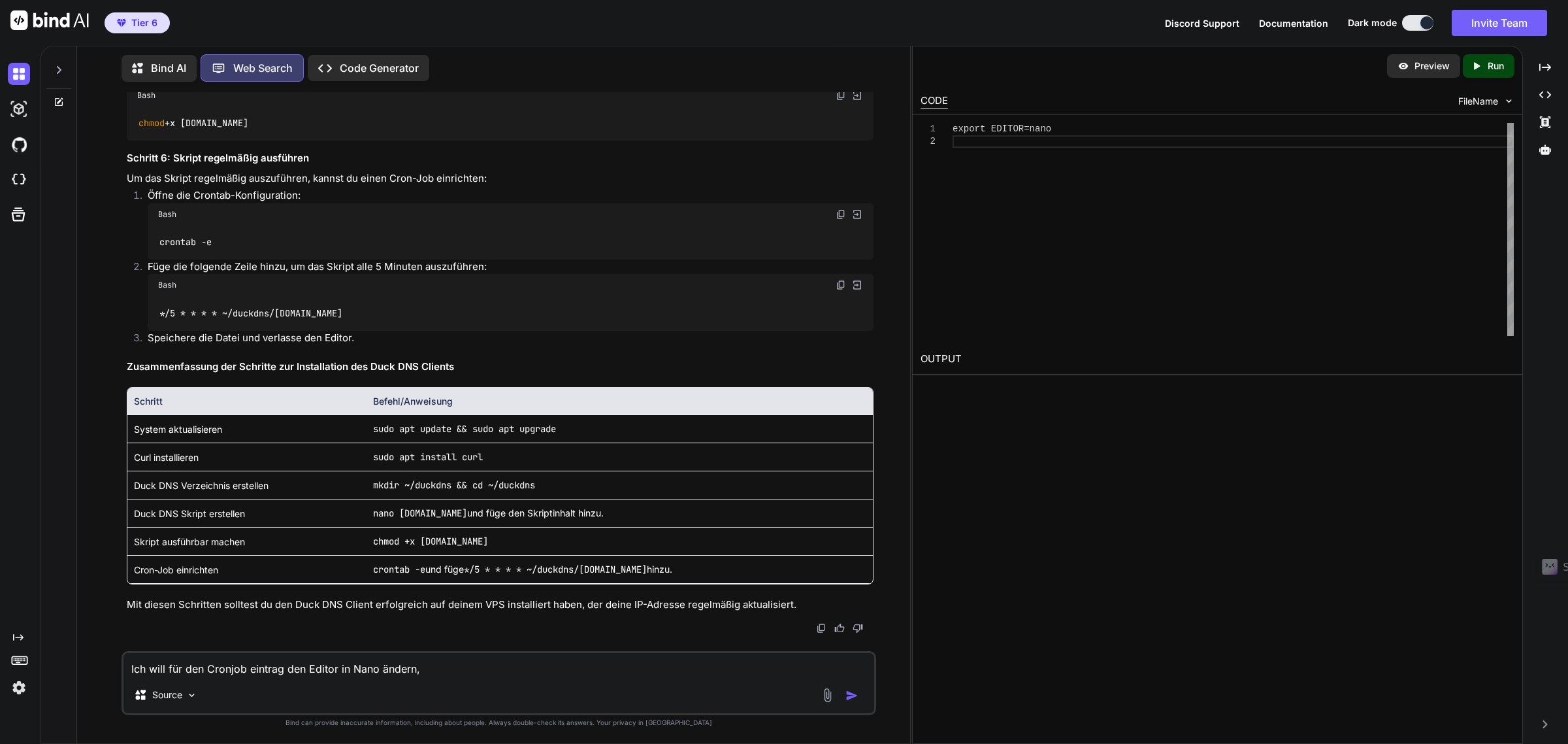
scroll to position [6247, 0]
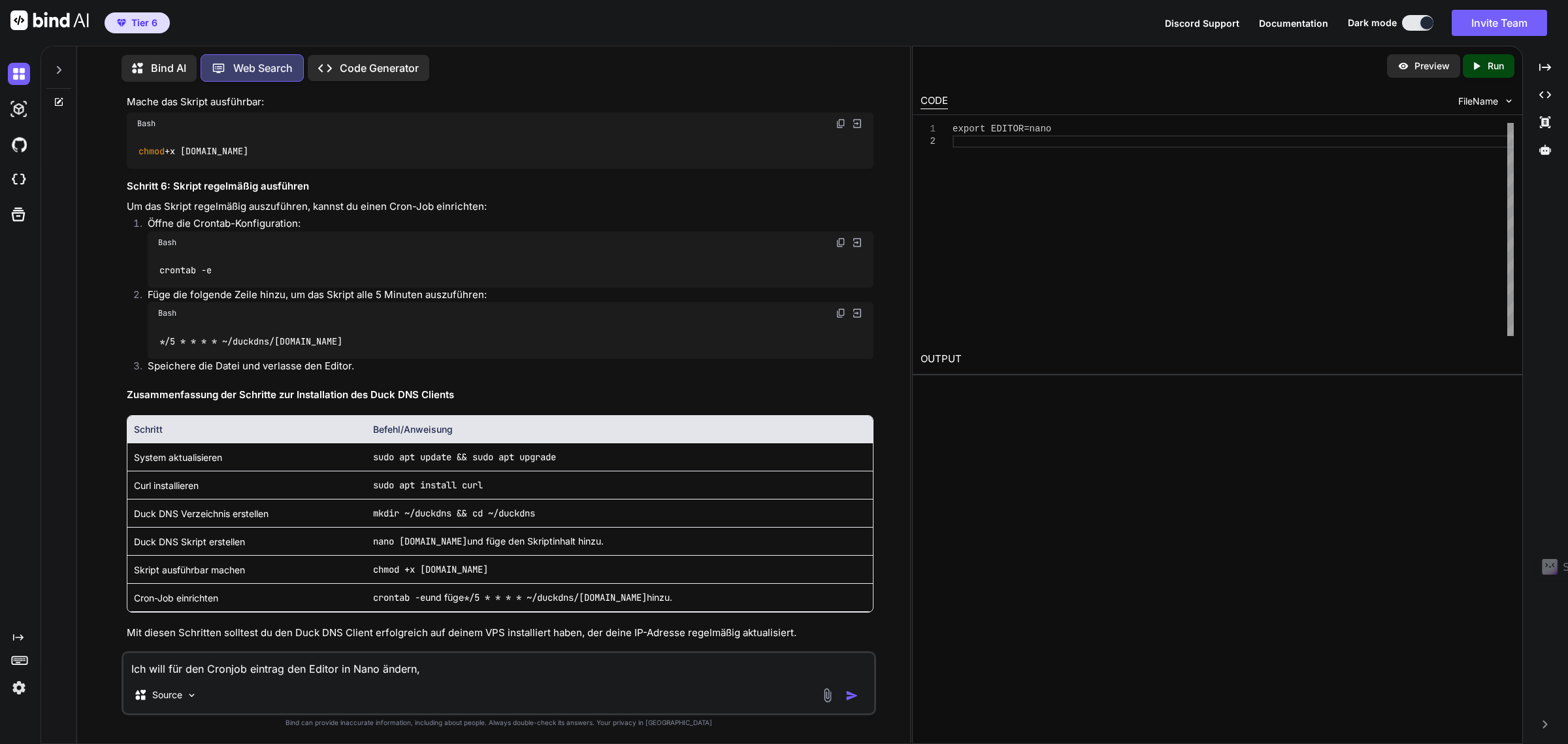
drag, startPoint x: 840, startPoint y: 432, endPoint x: 51, endPoint y: 440, distance: 789.0
click at [840, 247] on img at bounding box center [840, 242] width 11 height 11
drag, startPoint x: 838, startPoint y: 503, endPoint x: 1, endPoint y: 511, distance: 837.0
click at [838, 319] on img at bounding box center [840, 313] width 11 height 11
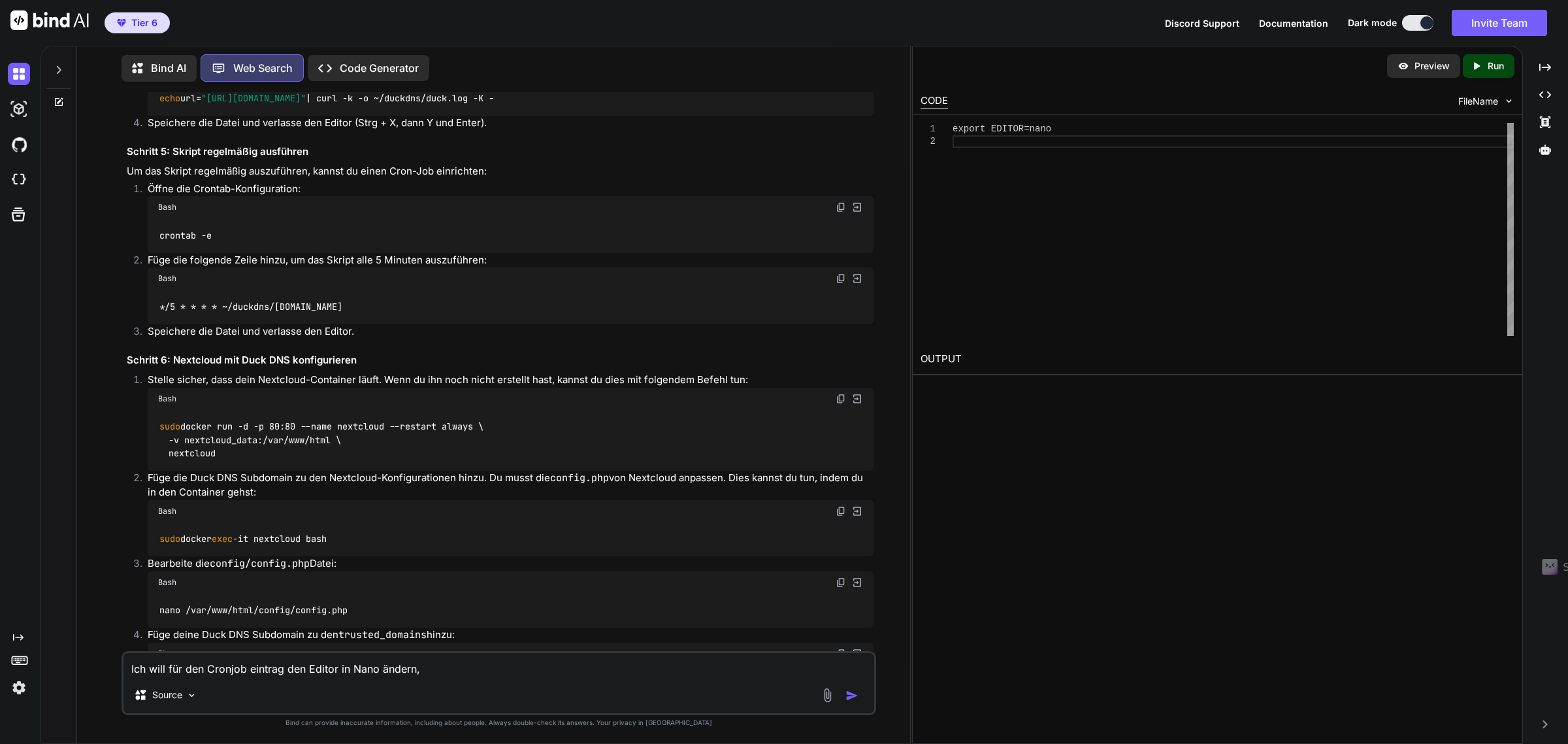
scroll to position [2245, 0]
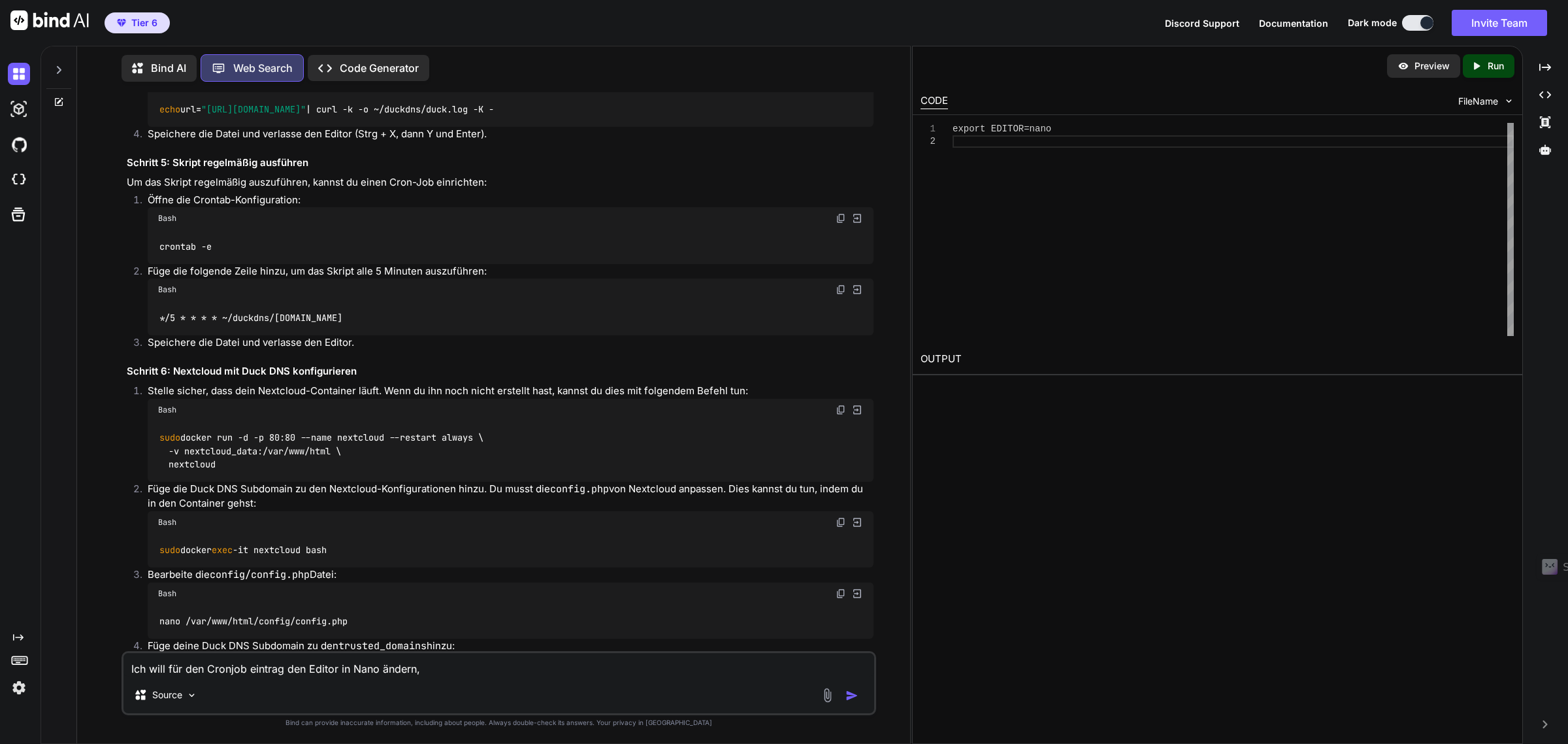
drag, startPoint x: 158, startPoint y: 454, endPoint x: 372, endPoint y: 463, distance: 214.2
click at [372, 463] on li "Stelle sicher, dass dein Nextcloud-Container läuft. Wenn du ihn noch nicht erst…" at bounding box center [505, 432] width 735 height 98
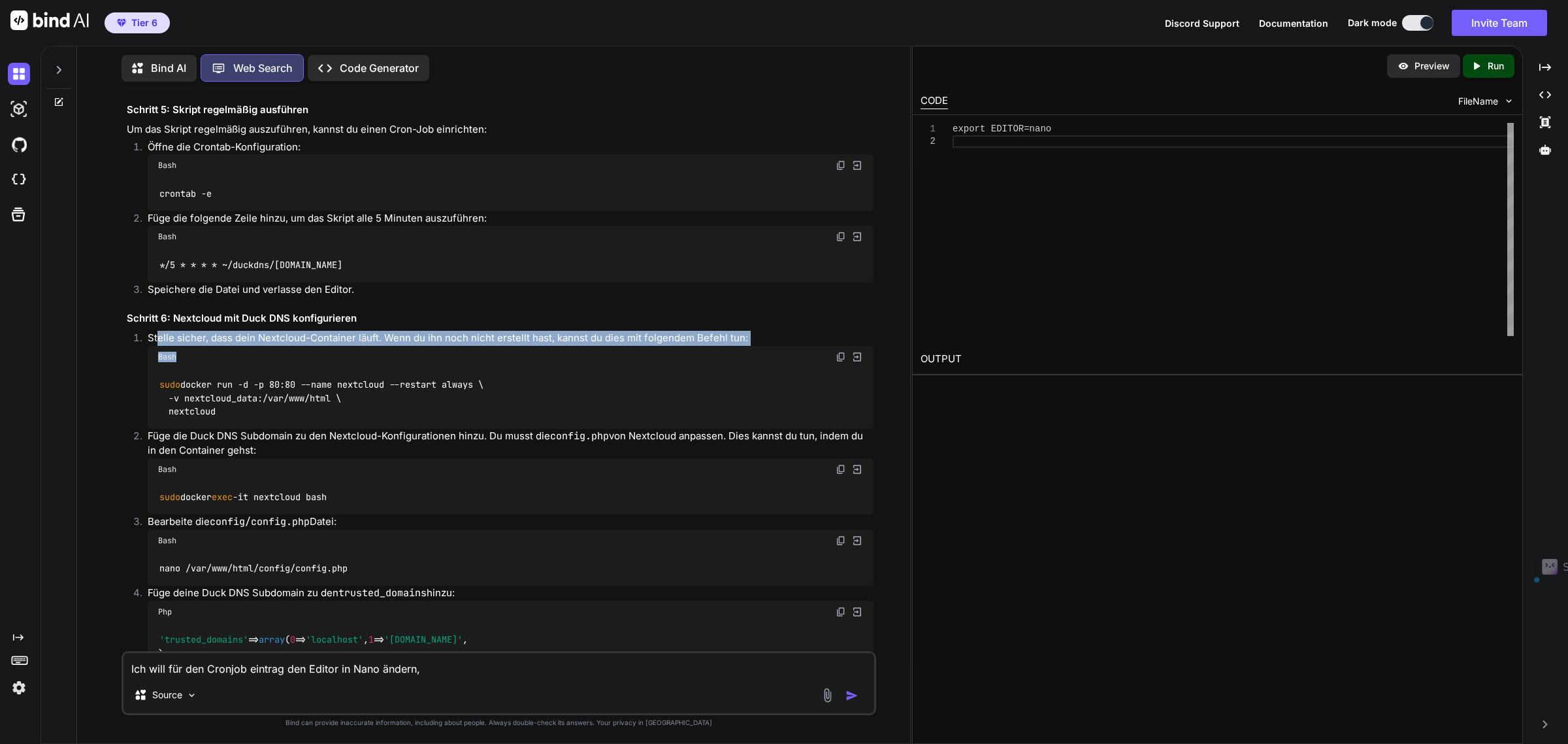
scroll to position [2326, 0]
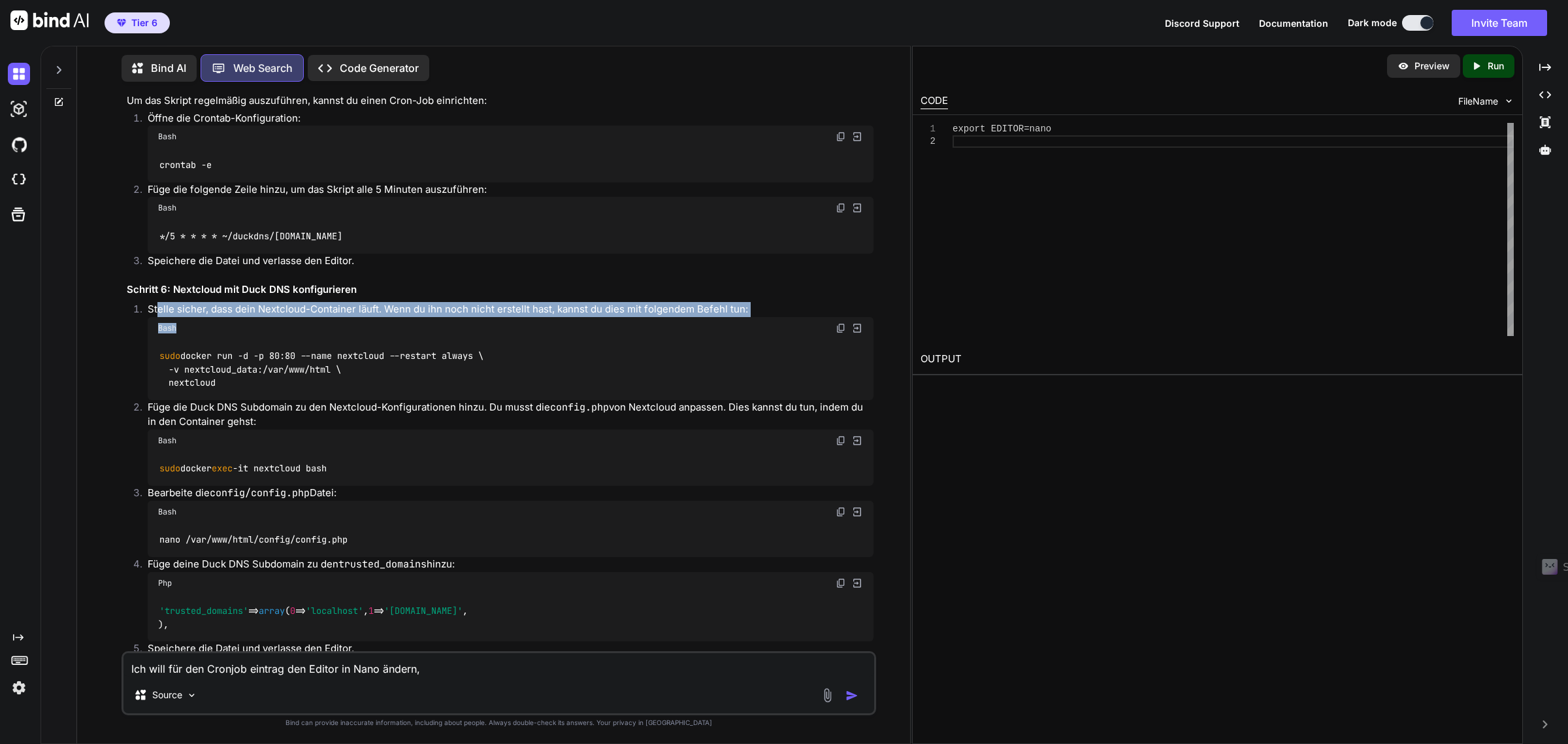
drag, startPoint x: 843, startPoint y: 390, endPoint x: 5, endPoint y: 518, distance: 847.7
click at [843, 333] on img at bounding box center [840, 327] width 11 height 11
click at [482, 317] on p "Stelle sicher, dass dein Nextcloud-Container läuft. Wenn du ihn noch nicht erst…" at bounding box center [509, 310] width 725 height 15
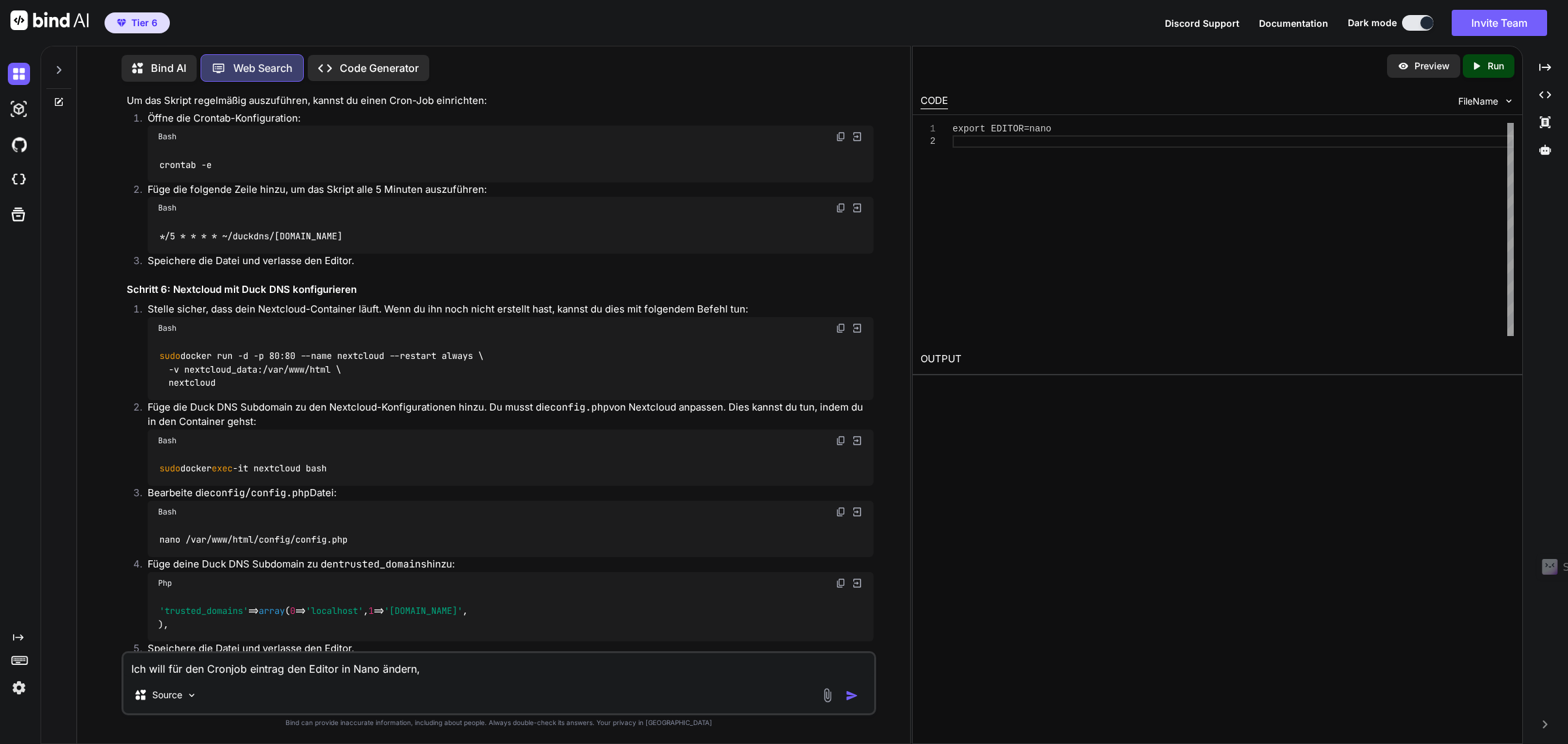
click at [840, 446] on img at bounding box center [840, 440] width 11 height 11
click at [840, 517] on img at bounding box center [840, 511] width 11 height 11
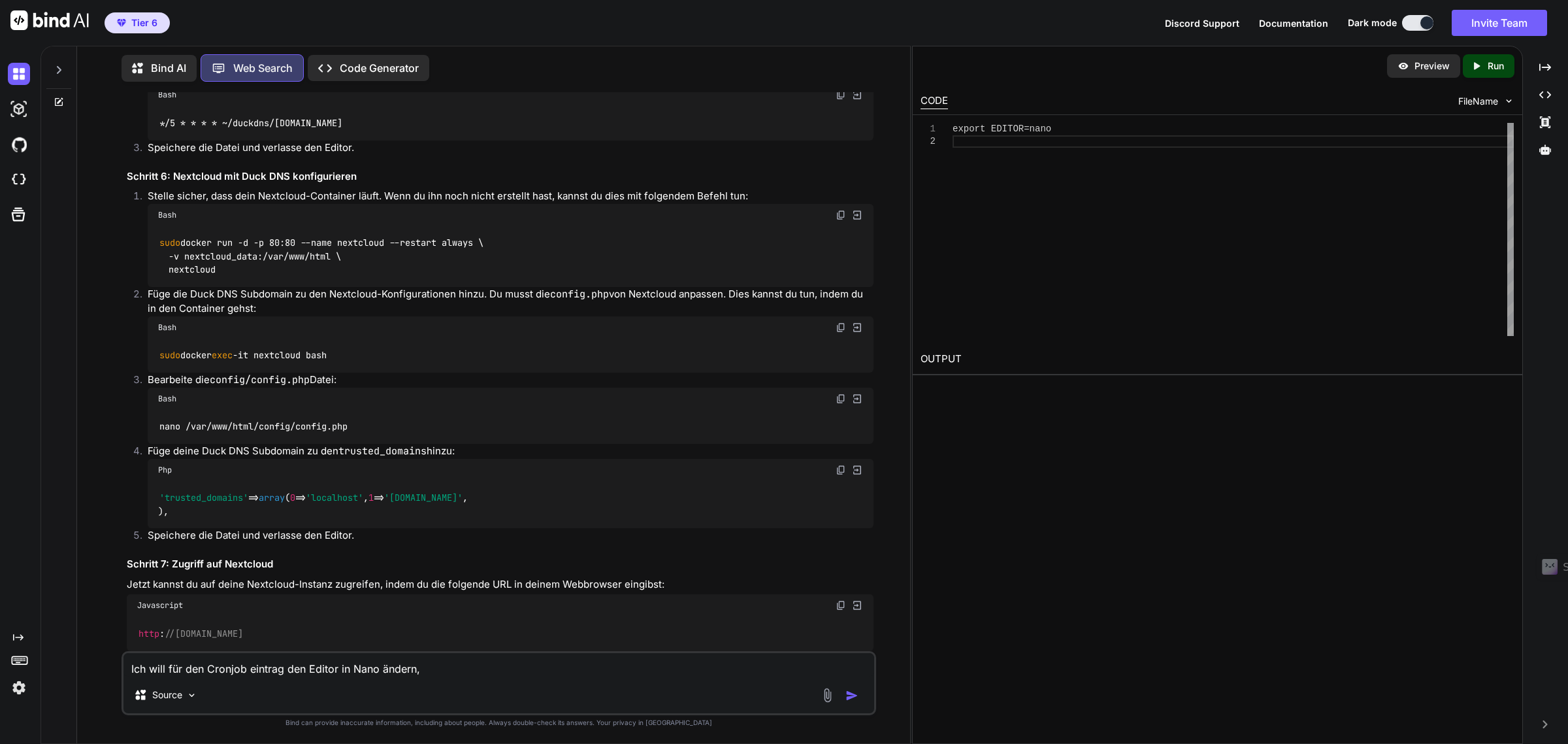
scroll to position [2489, 0]
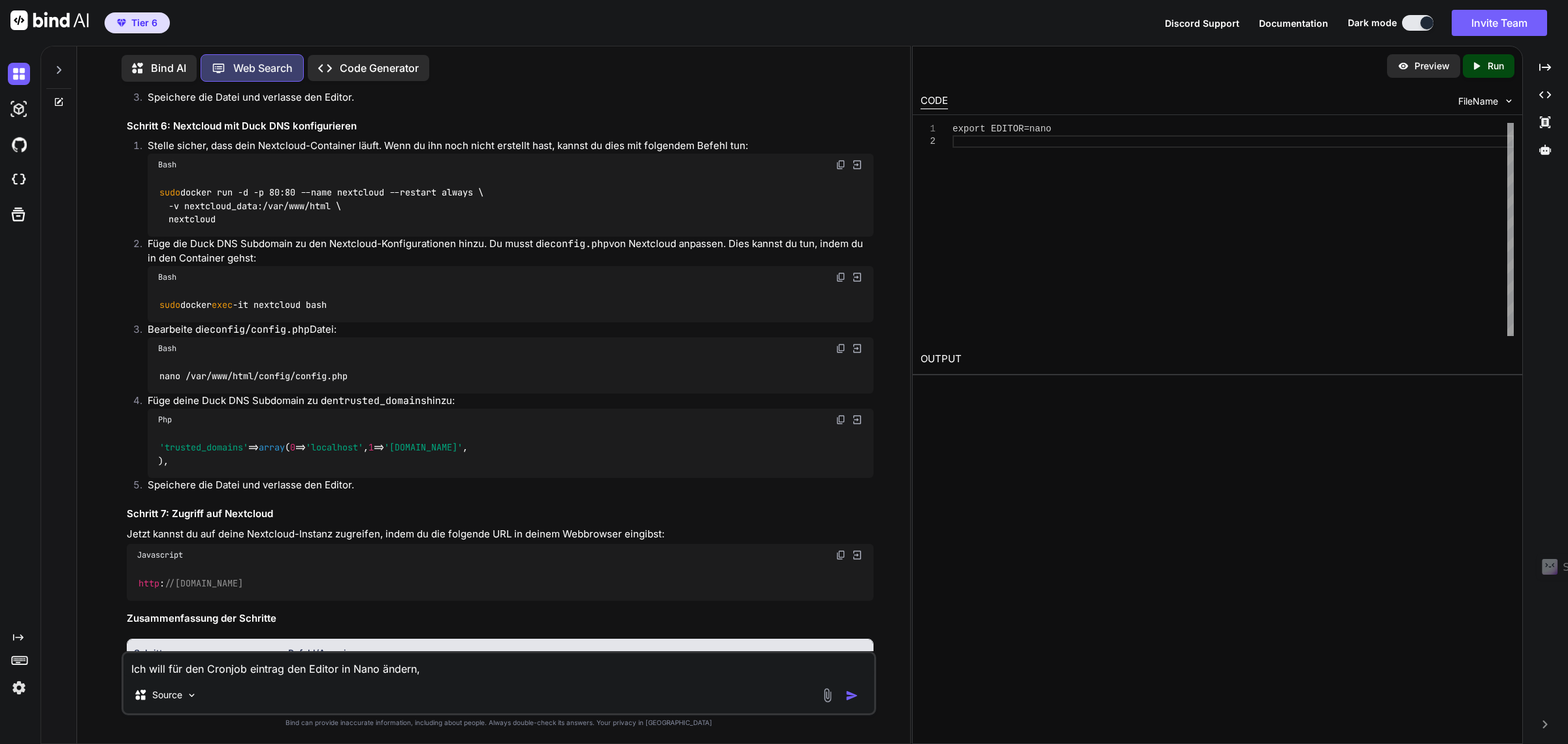
drag, startPoint x: 840, startPoint y: 479, endPoint x: 762, endPoint y: 578, distance: 126.0
click at [840, 424] on img at bounding box center [840, 419] width 11 height 11
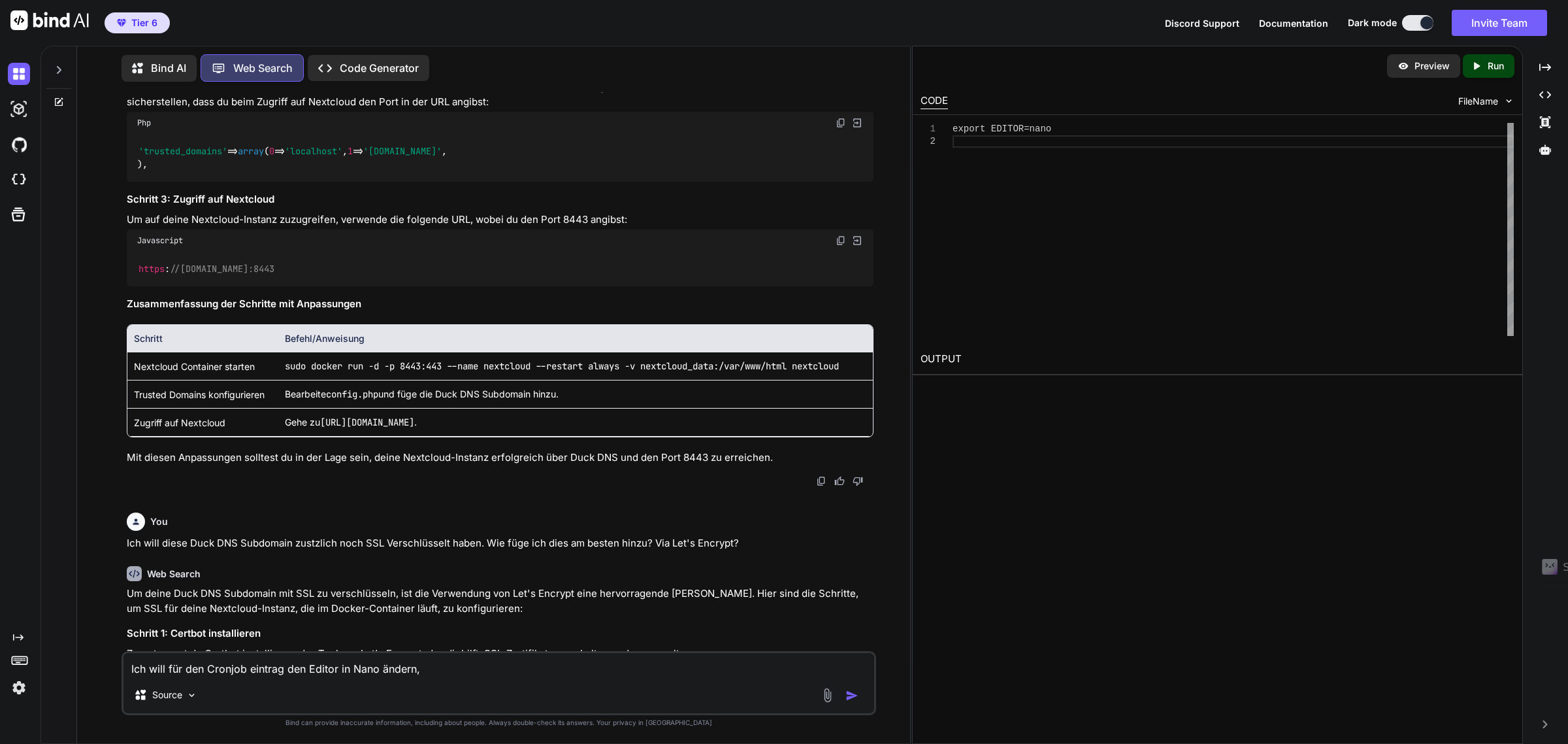
scroll to position [3878, 0]
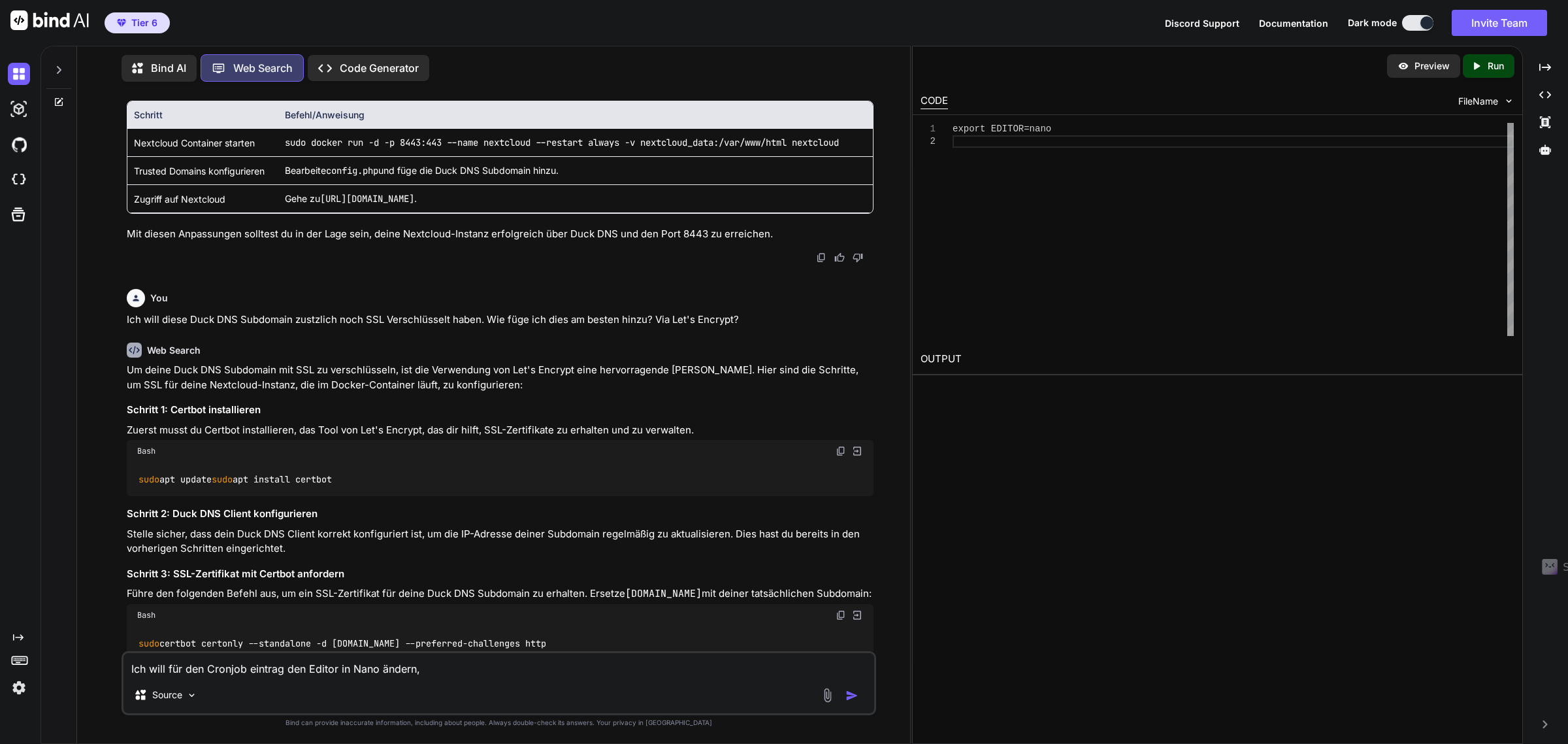
click at [449, 671] on textarea "Ich will für den Cronjob eintrag den Editor in Nano ändern," at bounding box center [498, 664] width 750 height 23
drag, startPoint x: 269, startPoint y: 675, endPoint x: 443, endPoint y: 675, distance: 174.0
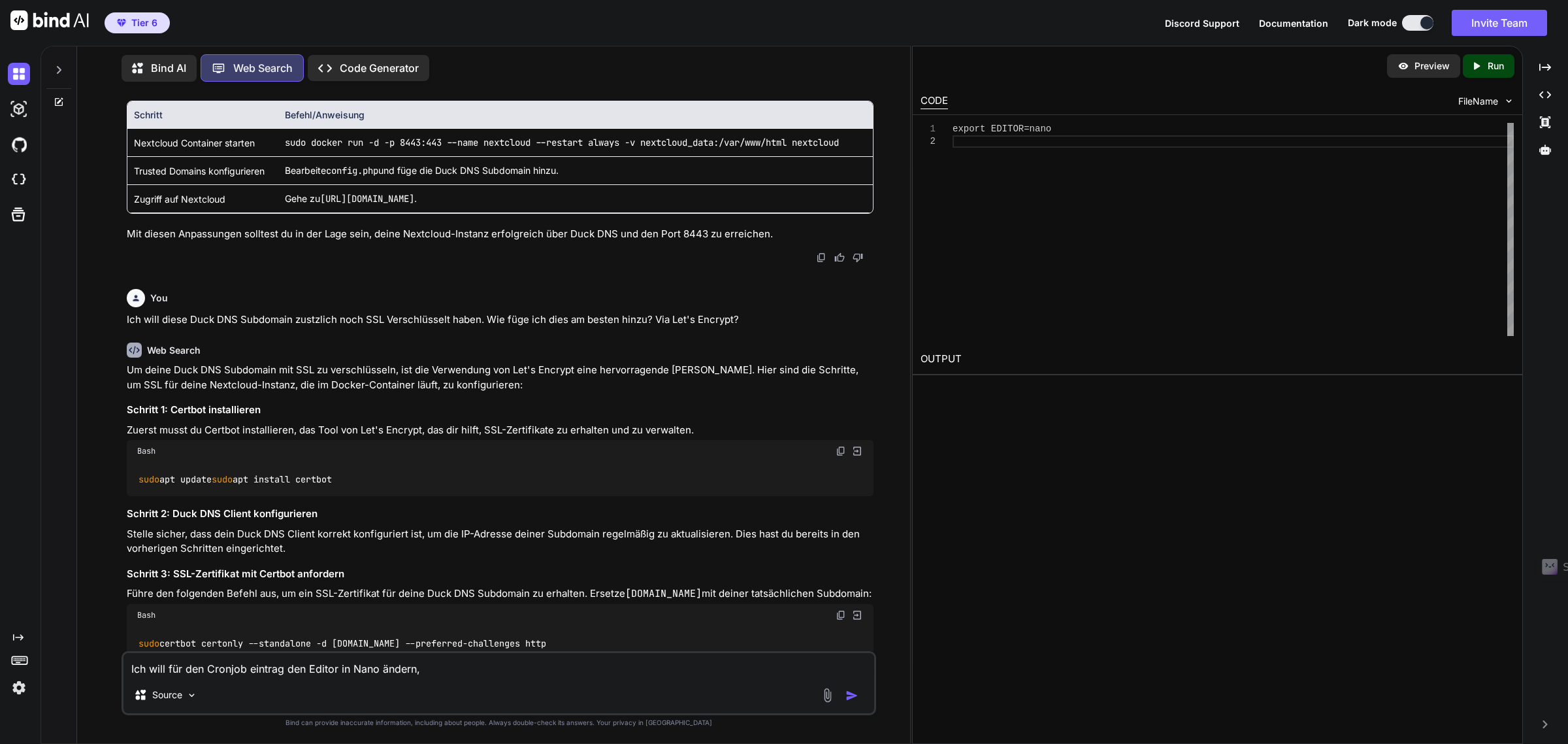
click at [269, 675] on textarea "Ich will für den Cronjob eintrag den Editor in Nano ändern," at bounding box center [498, 664] width 750 height 23
click at [450, 675] on textarea "Ich will für den Cronjob eintrag den Editor in Nano ändern," at bounding box center [498, 664] width 750 height 23
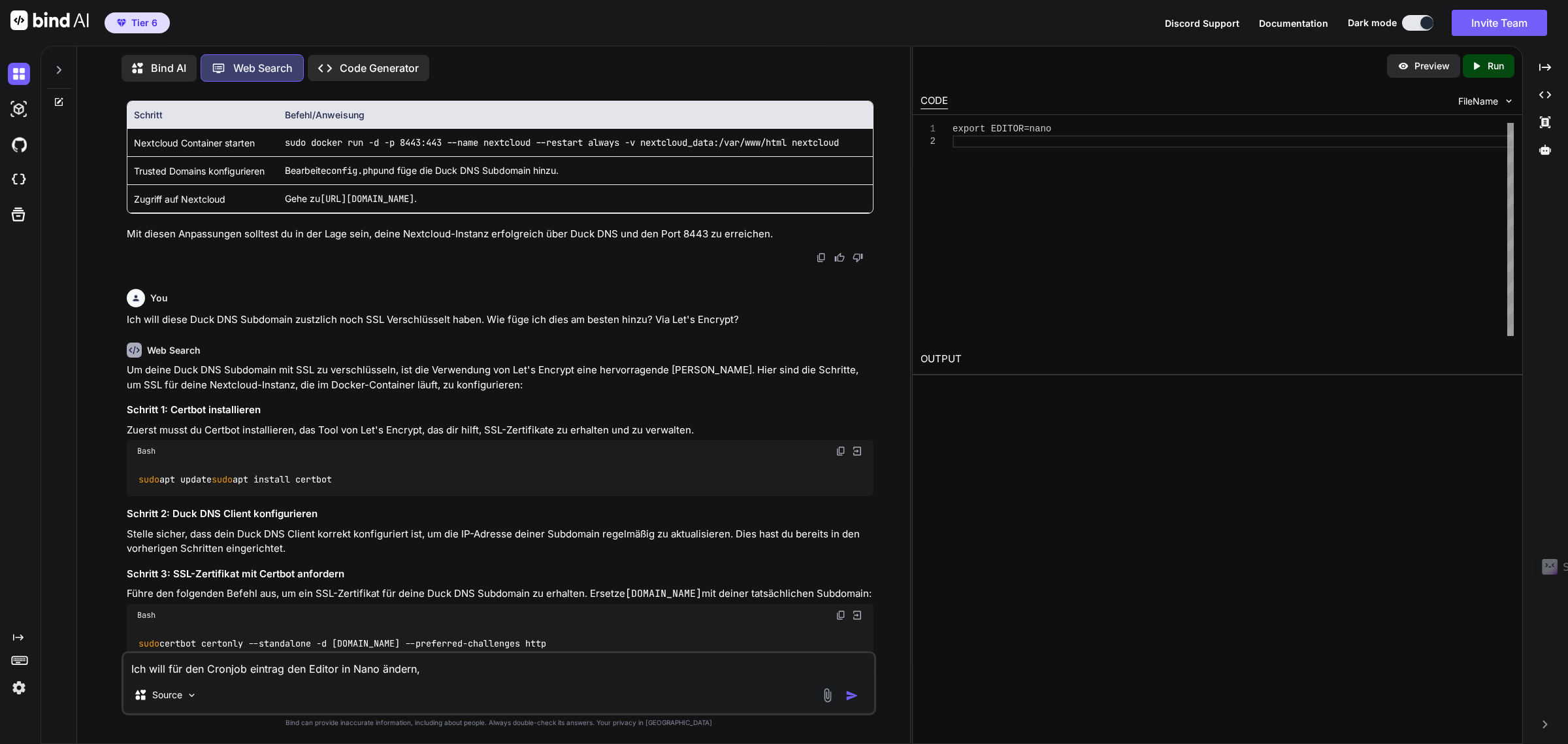
click at [462, 671] on textarea "Ich will für den Cronjob eintrag den Editor in Nano ändern," at bounding box center [498, 664] width 750 height 23
paste textarea "[ Error writing /var/www/html/config/config.php: No such file or directory ]"
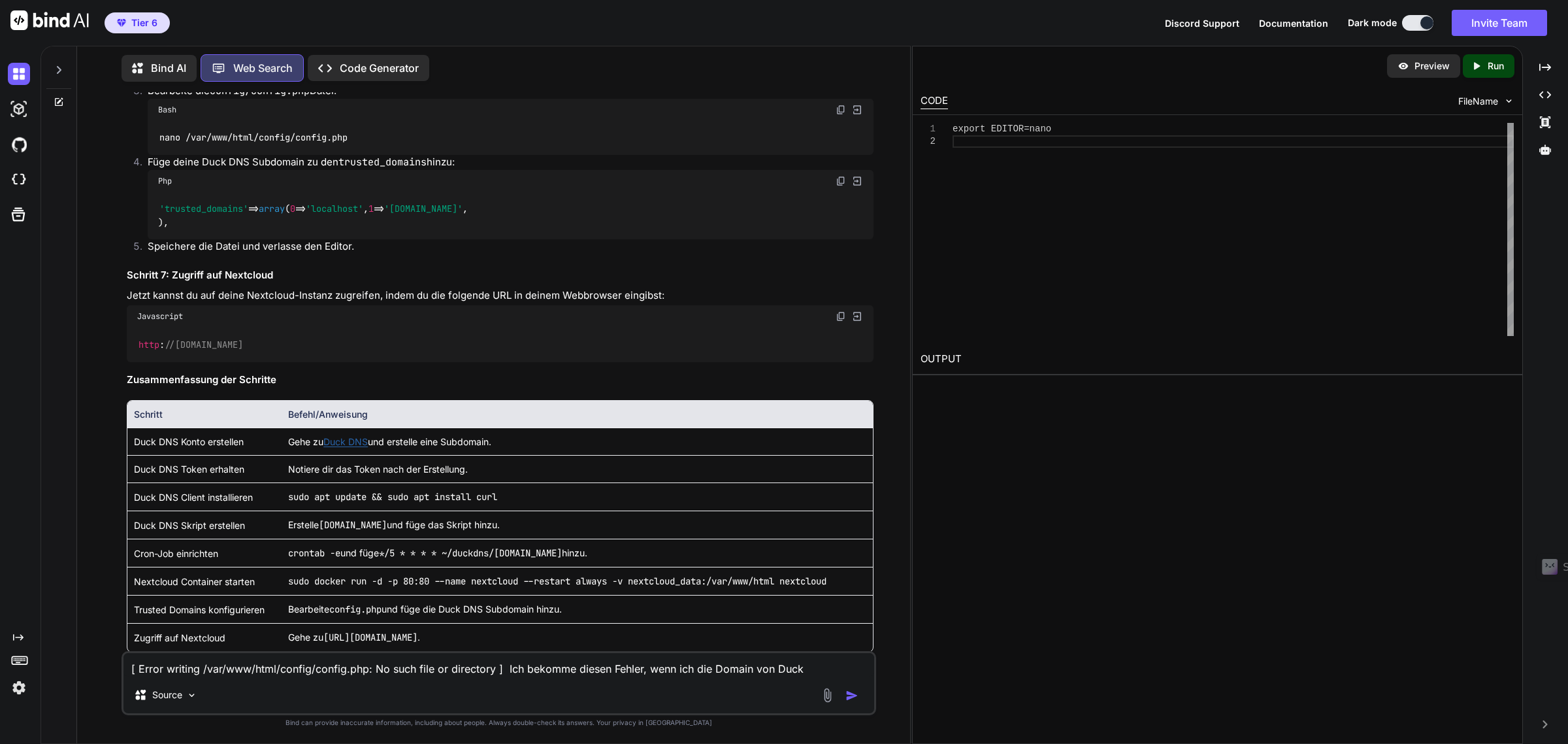
scroll to position [2734, 0]
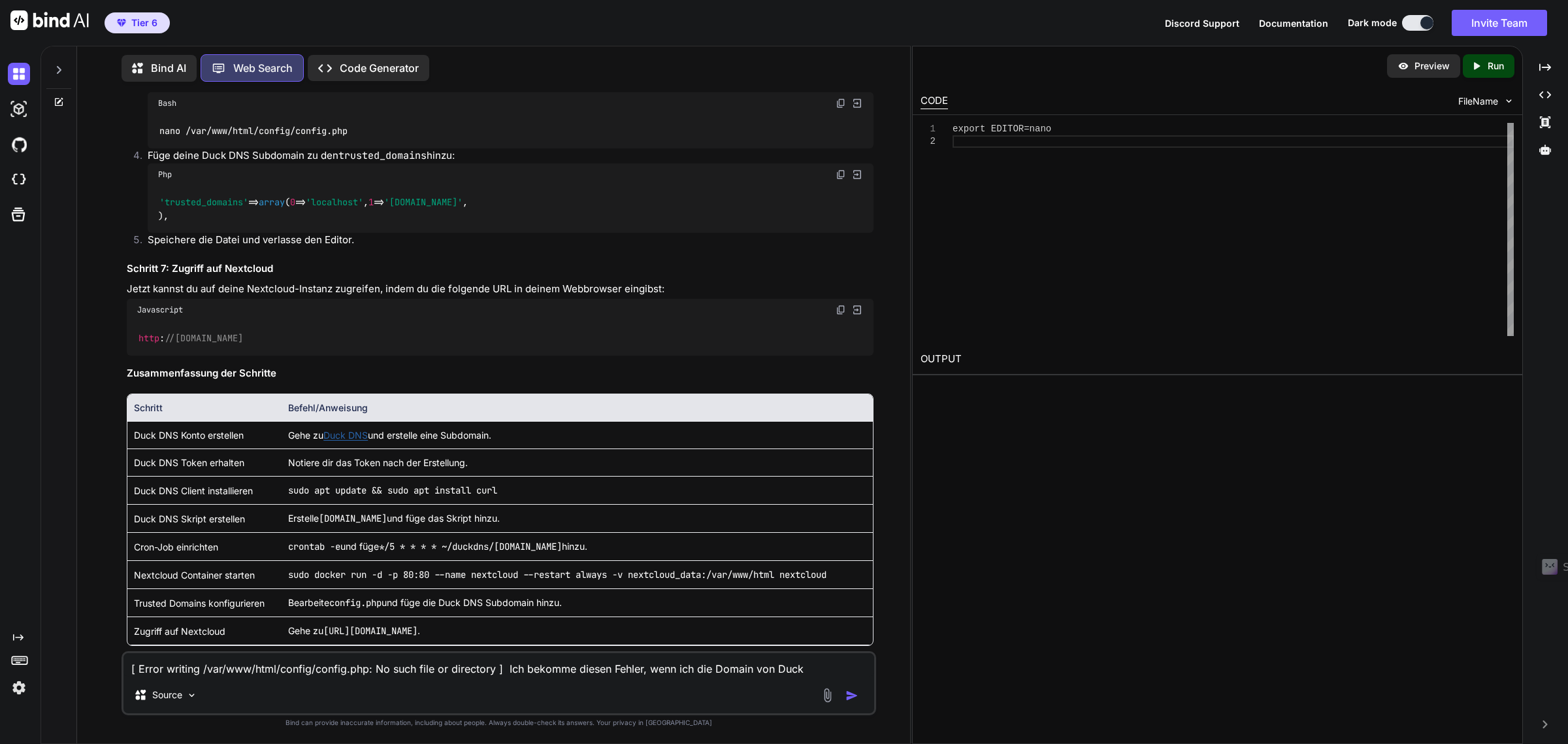
click at [809, 667] on textarea "[ Error writing /var/www/html/config/config.php: No such file or directory ] Ic…" at bounding box center [498, 664] width 750 height 23
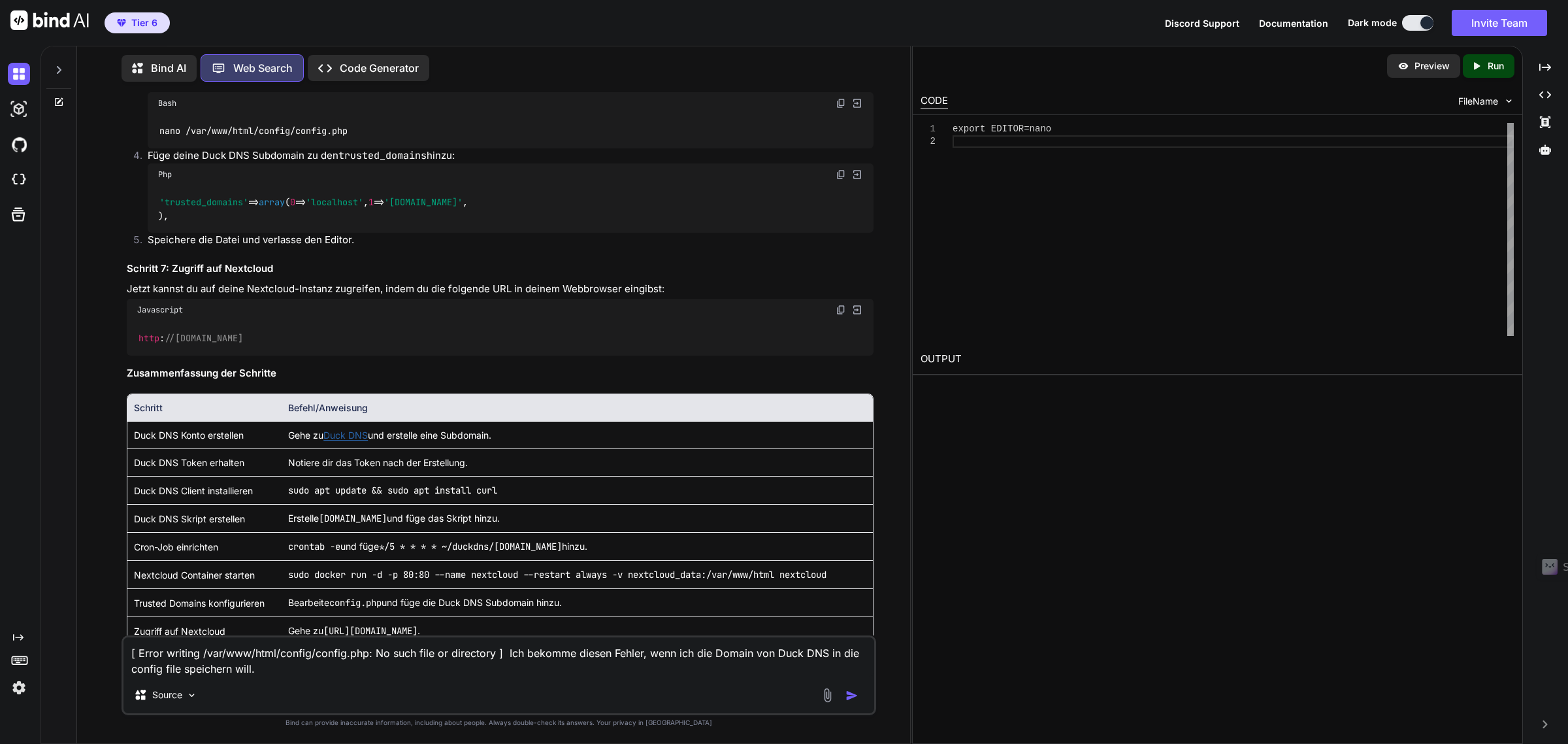
type textarea "[ Error writing /var/www/html/config/config.php: No such file or directory ] Ic…"
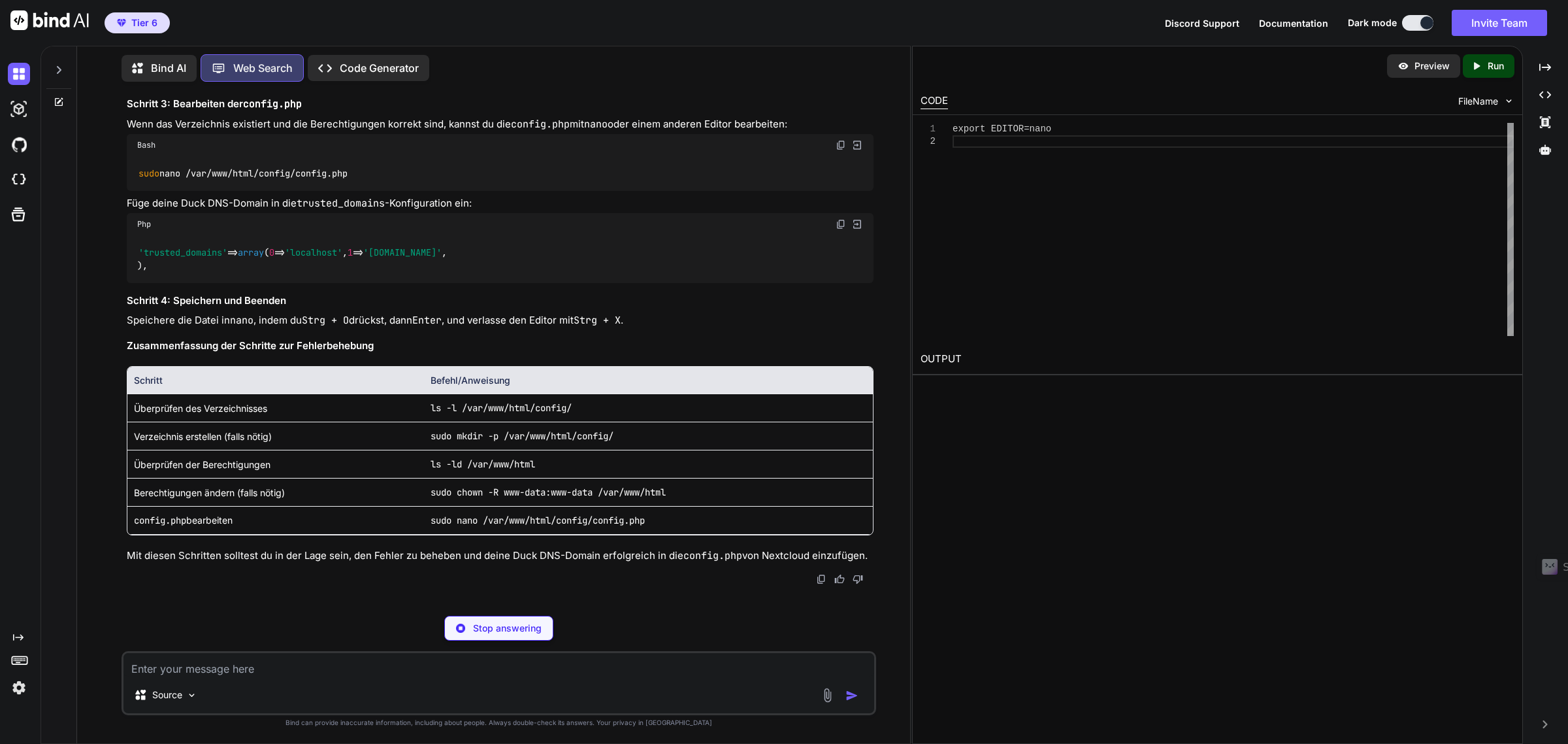
scroll to position [8872, 0]
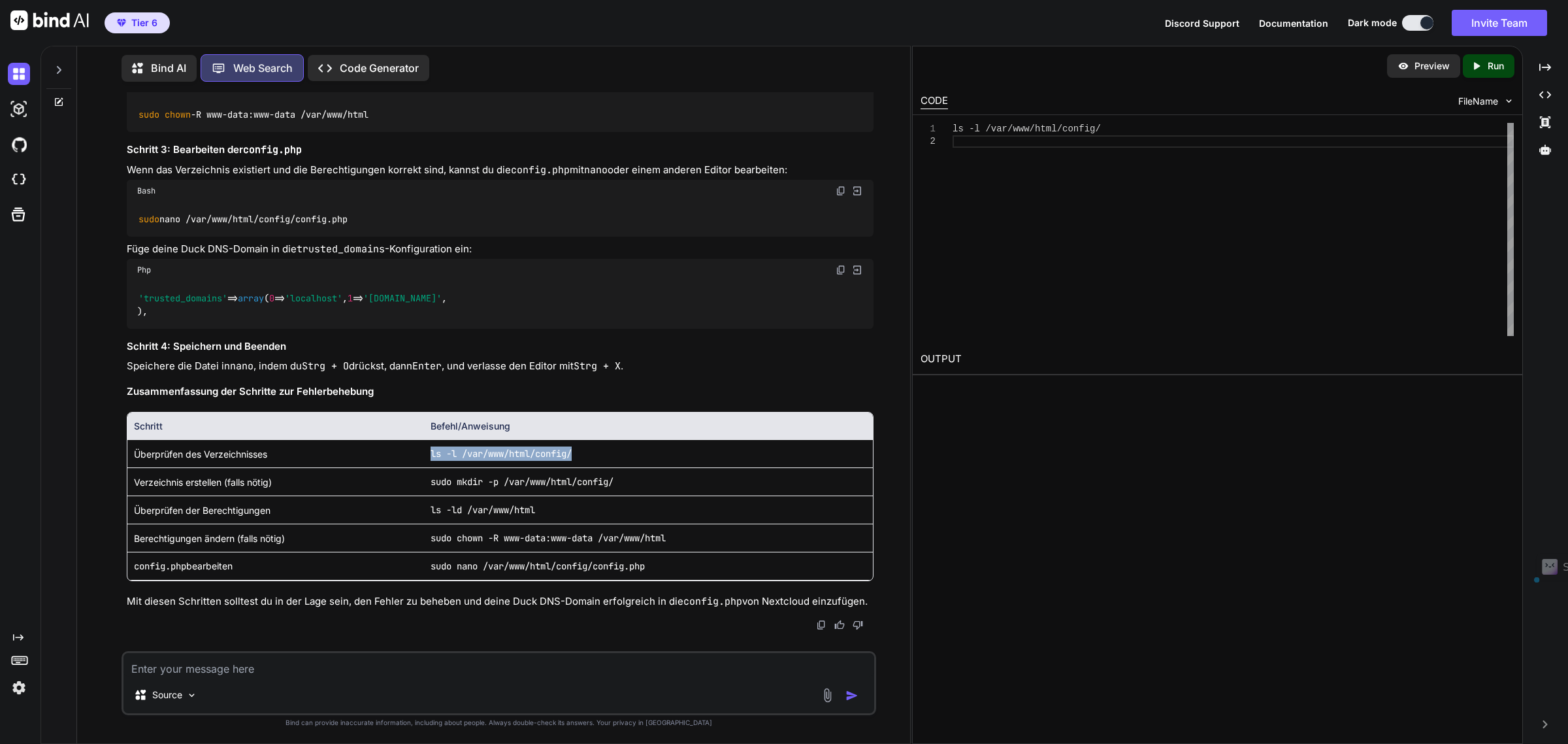
drag, startPoint x: 633, startPoint y: 456, endPoint x: 424, endPoint y: 452, distance: 209.0
click at [424, 452] on td "ls -l /var/www/html/config/" at bounding box center [649, 453] width 449 height 28
copy code "ls -l /var/www/html/config/"
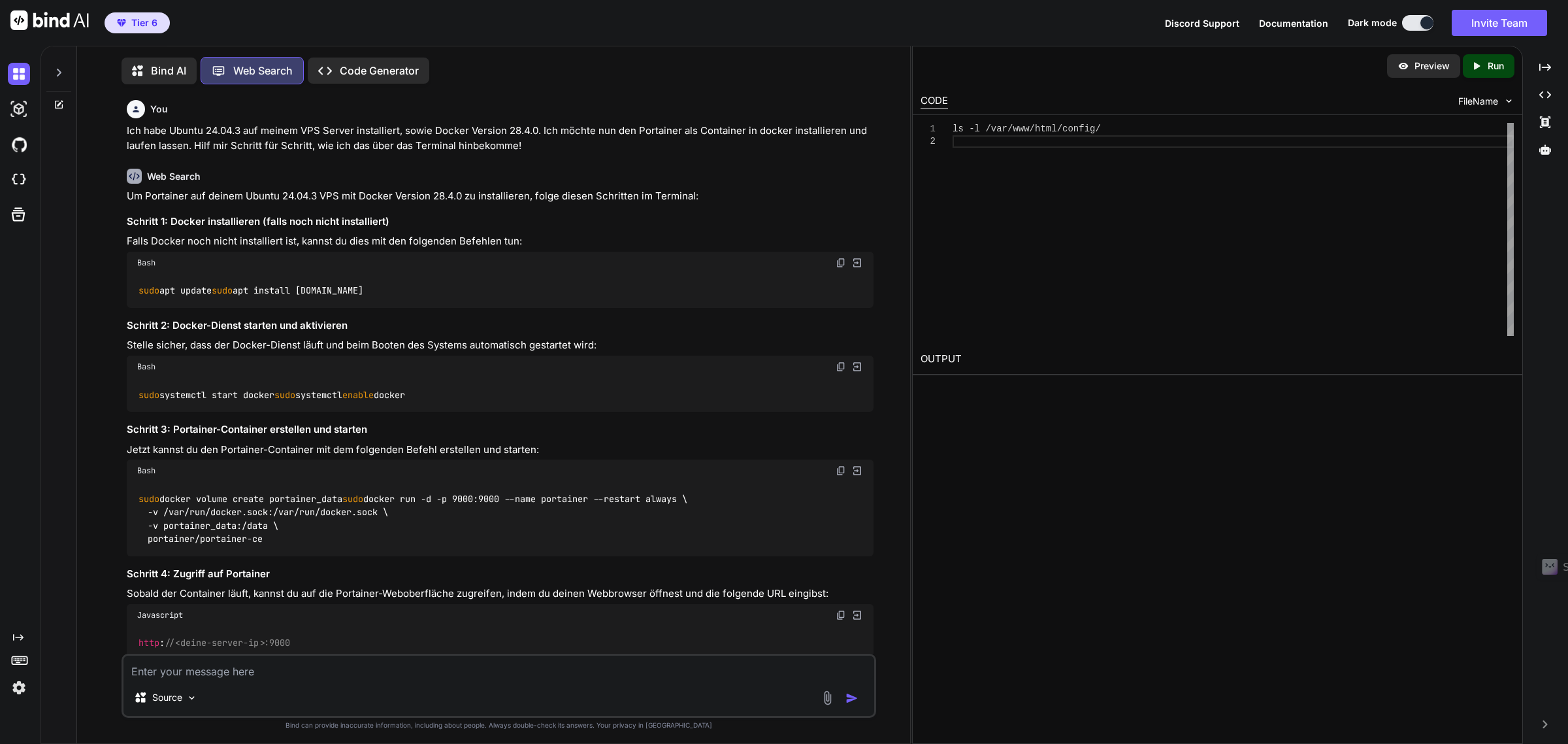
scroll to position [8872, 0]
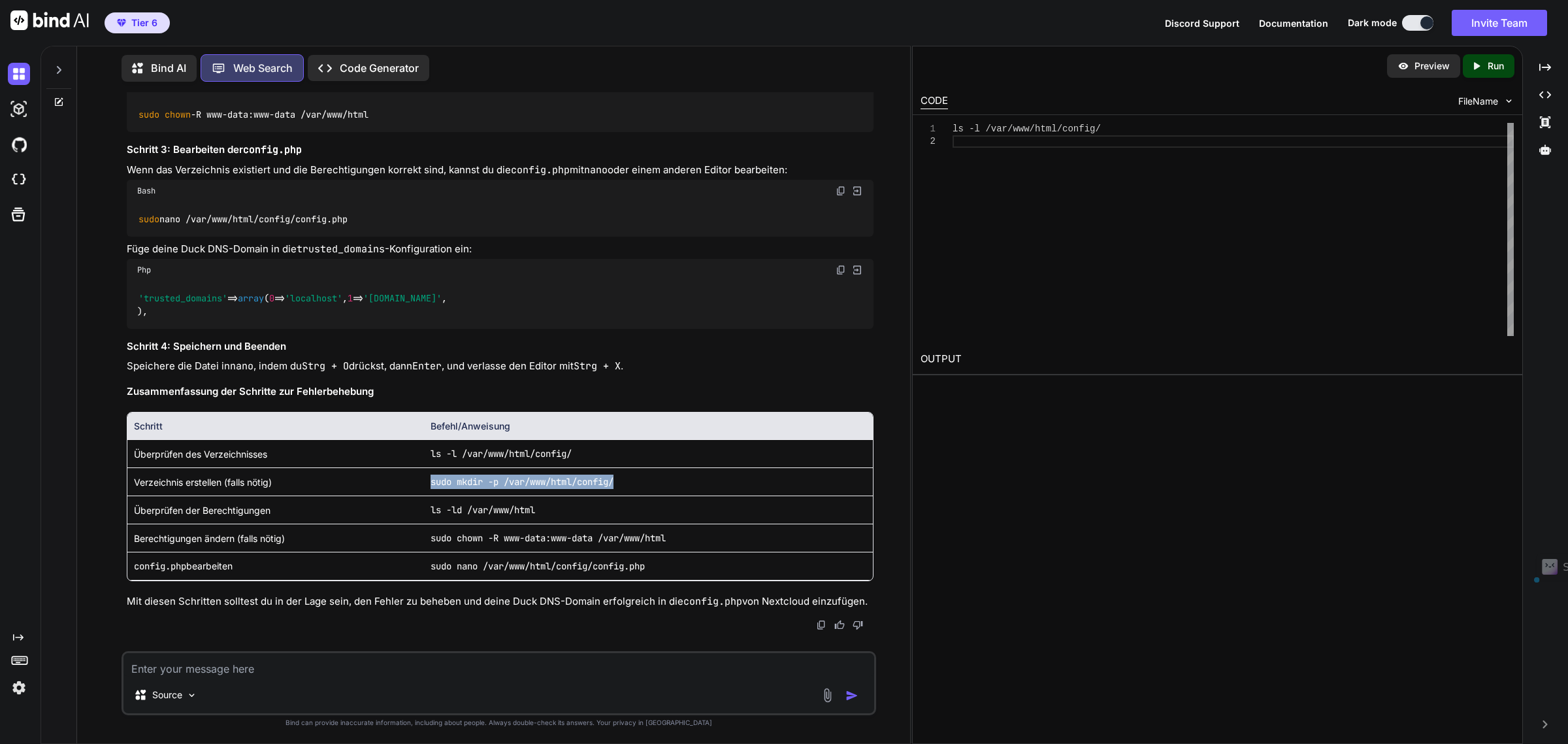
drag, startPoint x: 626, startPoint y: 481, endPoint x: 423, endPoint y: 475, distance: 203.1
click at [424, 475] on td "sudo mkdir -p /var/www/html/config/" at bounding box center [649, 481] width 449 height 28
copy code "sudo mkdir -p /var/www/html/config/"
drag, startPoint x: 558, startPoint y: 503, endPoint x: 426, endPoint y: 509, distance: 132.1
click at [426, 509] on td "ls -ld /var/www/html" at bounding box center [649, 509] width 449 height 28
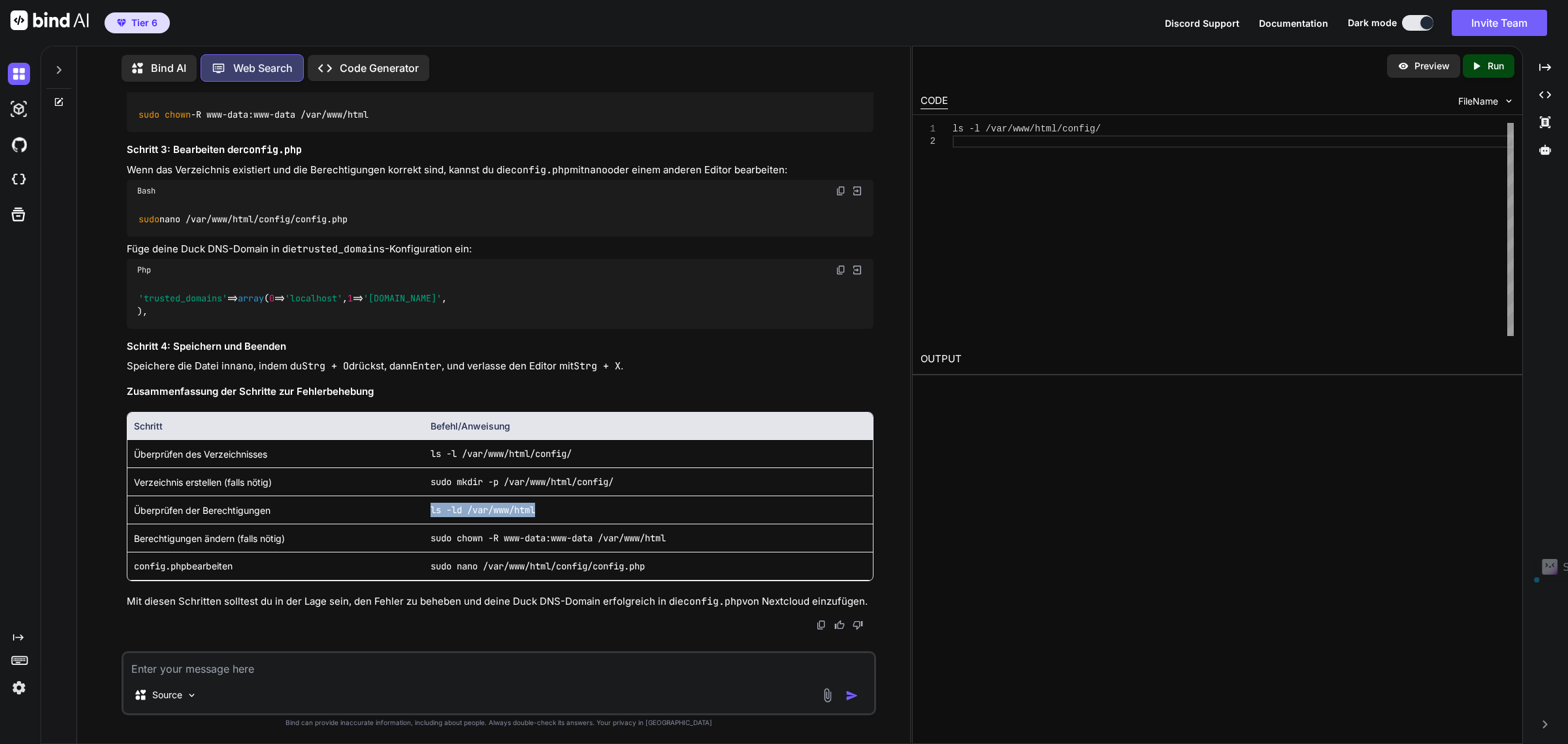
copy code "ls -ld /var/www/html"
drag, startPoint x: 675, startPoint y: 540, endPoint x: 418, endPoint y: 541, distance: 257.0
click at [424, 541] on td "sudo chown -R www-data:www-data /var/www/html" at bounding box center [649, 537] width 449 height 28
copy code "sudo chown -R www-data:www-data /var/www/html"
drag, startPoint x: 438, startPoint y: 566, endPoint x: 605, endPoint y: 566, distance: 167.0
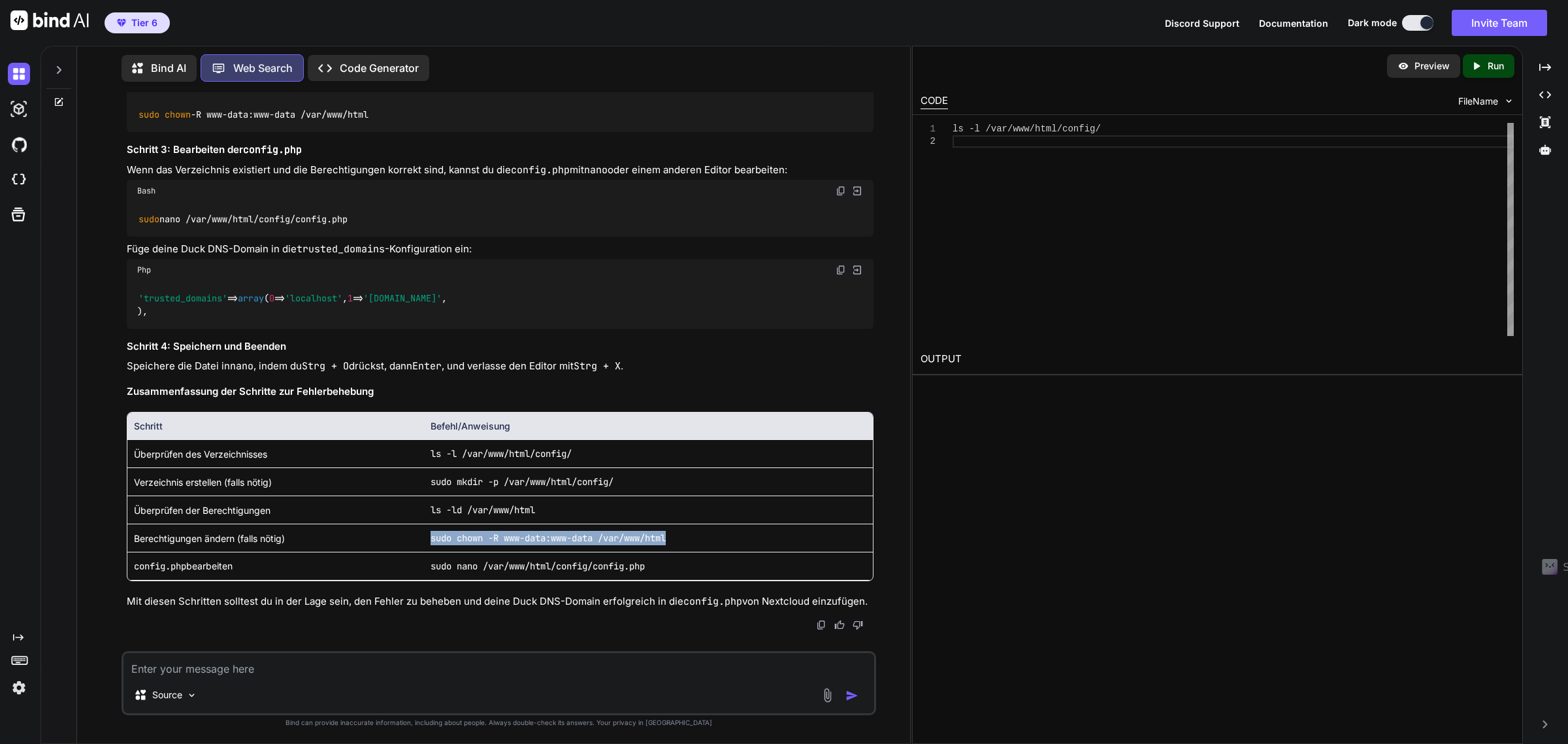
click at [438, 566] on code "sudo nano /var/www/html/config/config.php" at bounding box center [537, 566] width 215 height 12
drag, startPoint x: 654, startPoint y: 567, endPoint x: 423, endPoint y: 567, distance: 231.0
click at [424, 567] on td "sudo nano /var/www/html/config/config.php" at bounding box center [649, 566] width 449 height 28
copy code "sudo nano /var/www/html/config/config.php"
drag, startPoint x: 837, startPoint y: 233, endPoint x: 43, endPoint y: 289, distance: 796.0
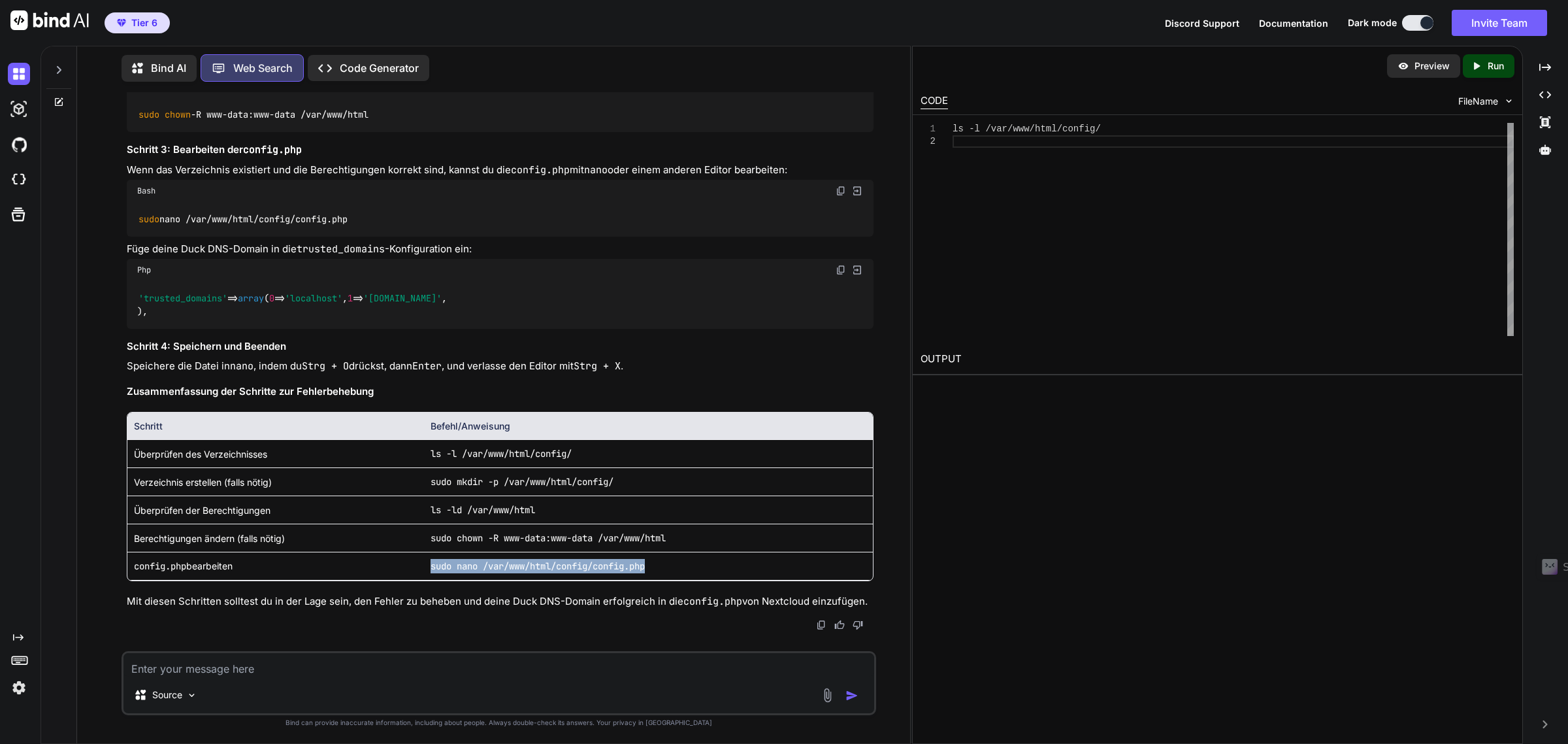
click at [837, 265] on img at bounding box center [840, 269] width 11 height 11
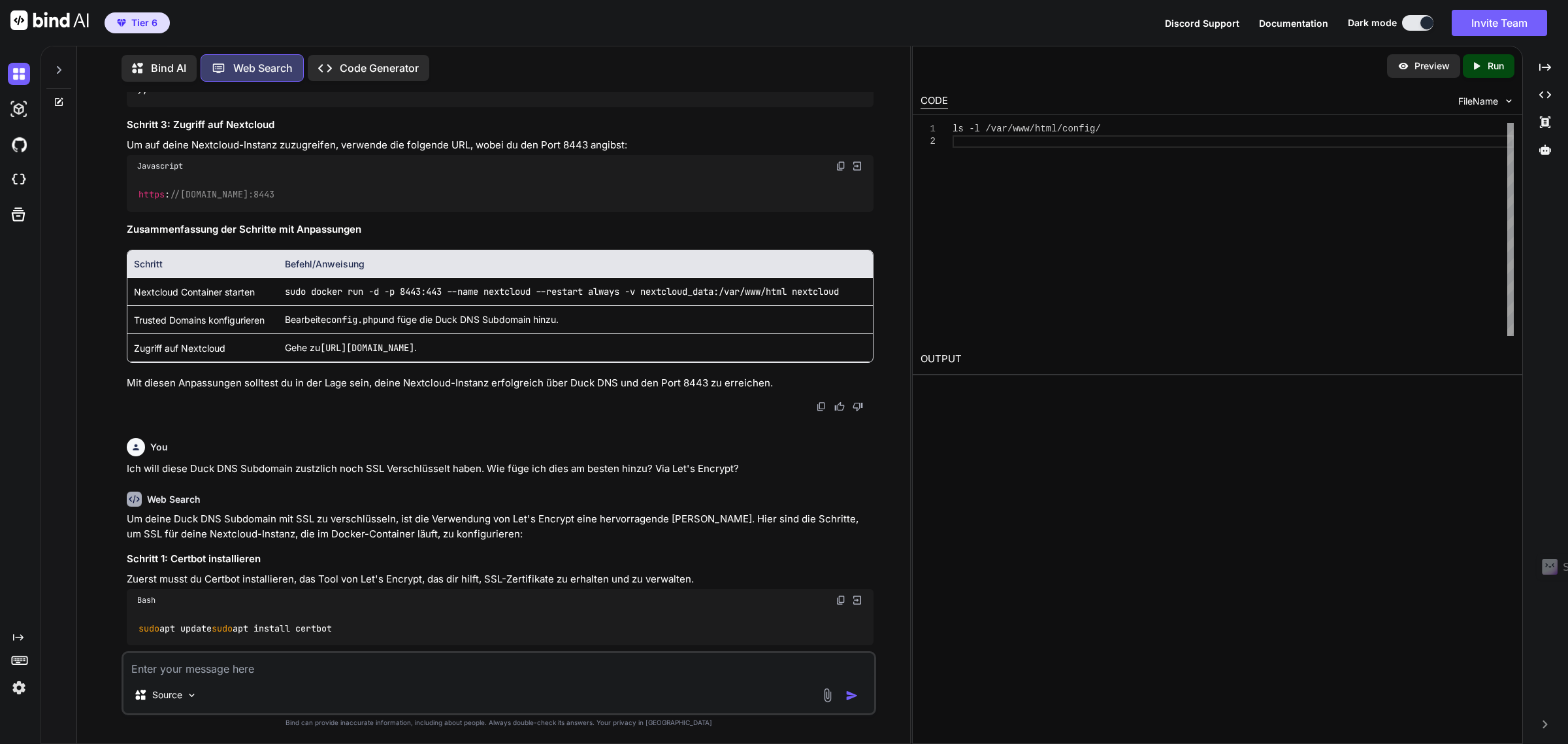
scroll to position [3728, 0]
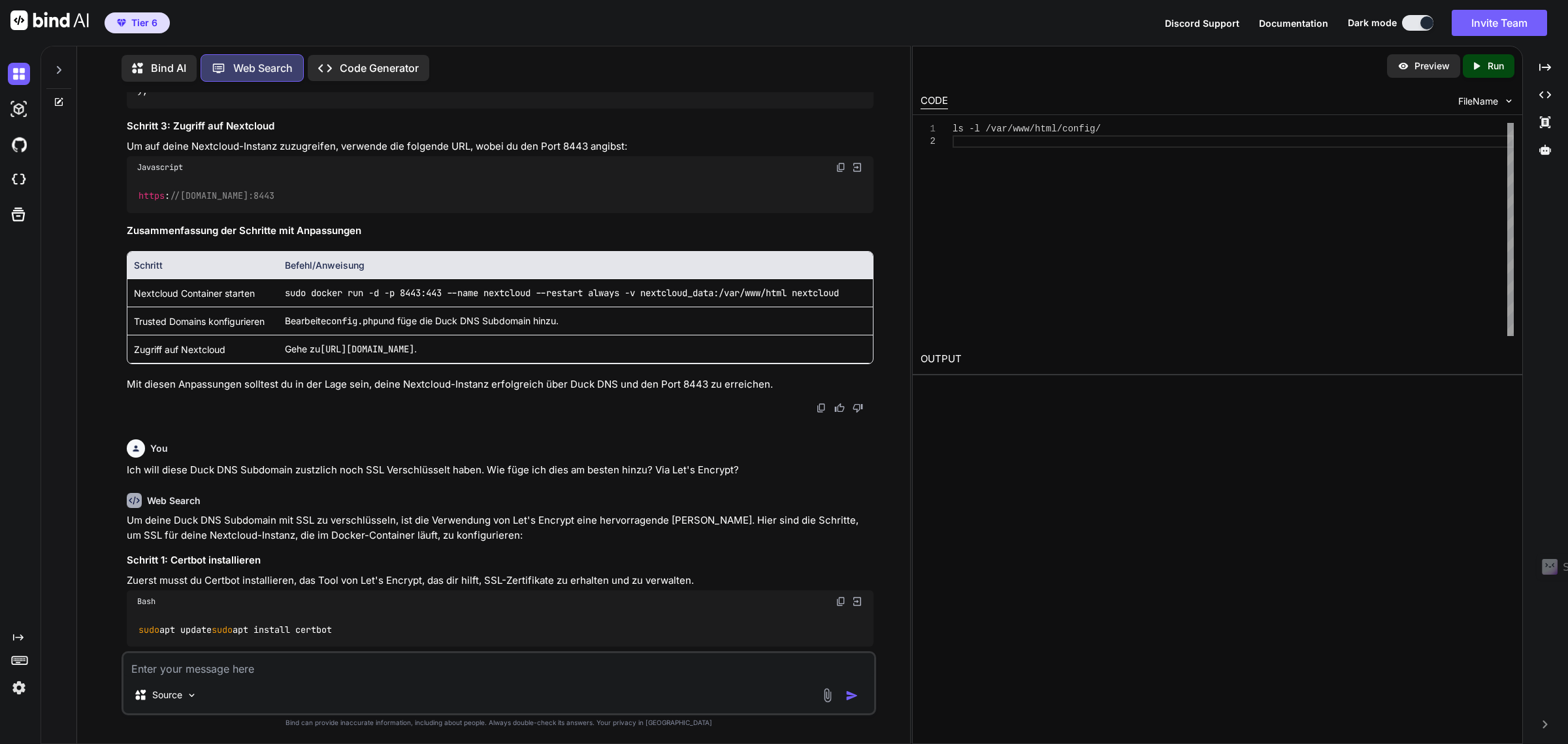
drag, startPoint x: 356, startPoint y: 337, endPoint x: 347, endPoint y: 334, distance: 9.5
click at [356, 213] on div "https : //your-subdomain.duckdns.org:8443" at bounding box center [500, 194] width 746 height 34
drag, startPoint x: 349, startPoint y: 332, endPoint x: 136, endPoint y: 333, distance: 213.0
click at [136, 213] on div "https : //your-subdomain.duckdns.org:8443" at bounding box center [500, 194] width 746 height 34
copy code "https : //your-subdomain.duckdns.org:8443"
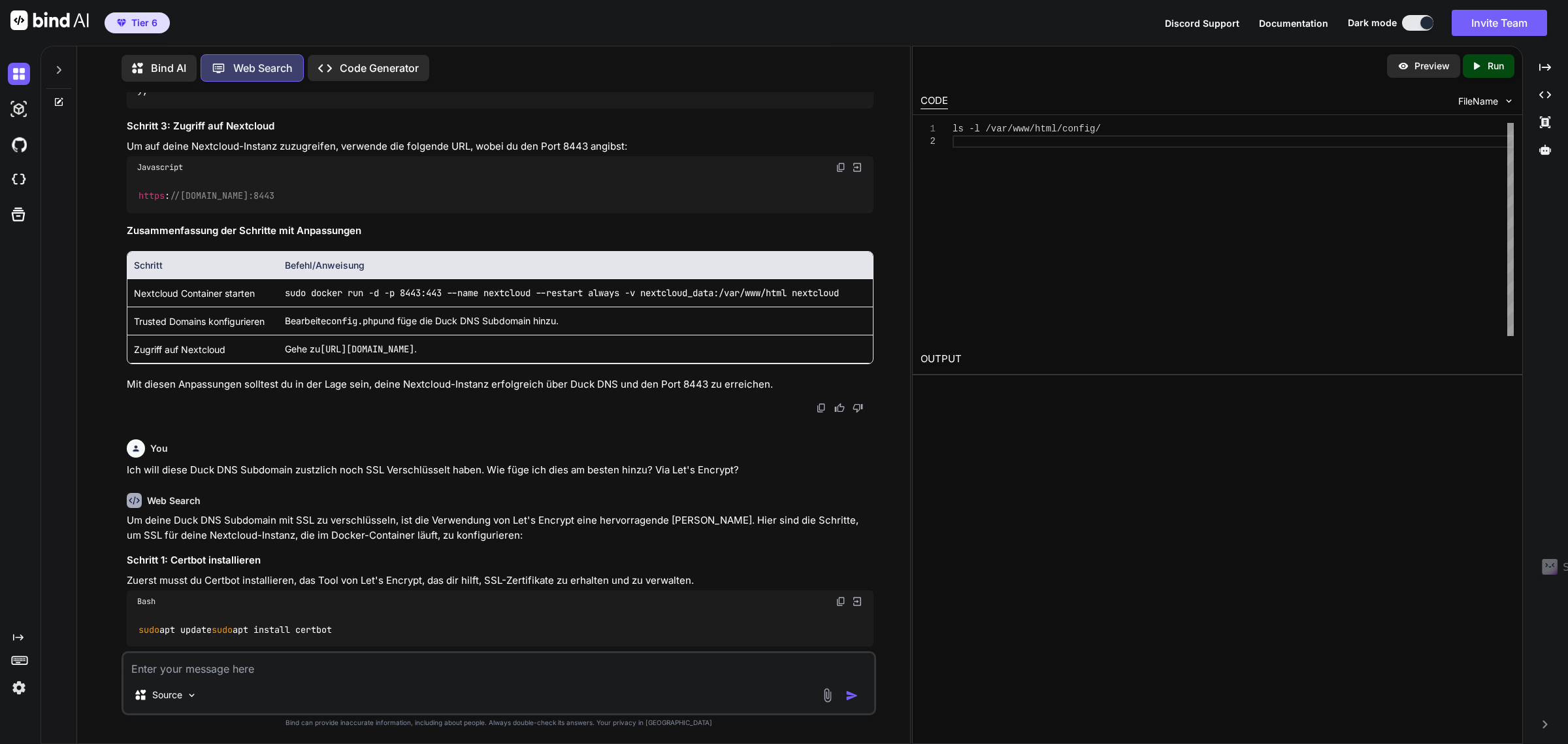
click at [243, 668] on textarea at bounding box center [498, 664] width 750 height 23
type textarea "I"
type textarea "x"
type textarea "Ic"
type textarea "x"
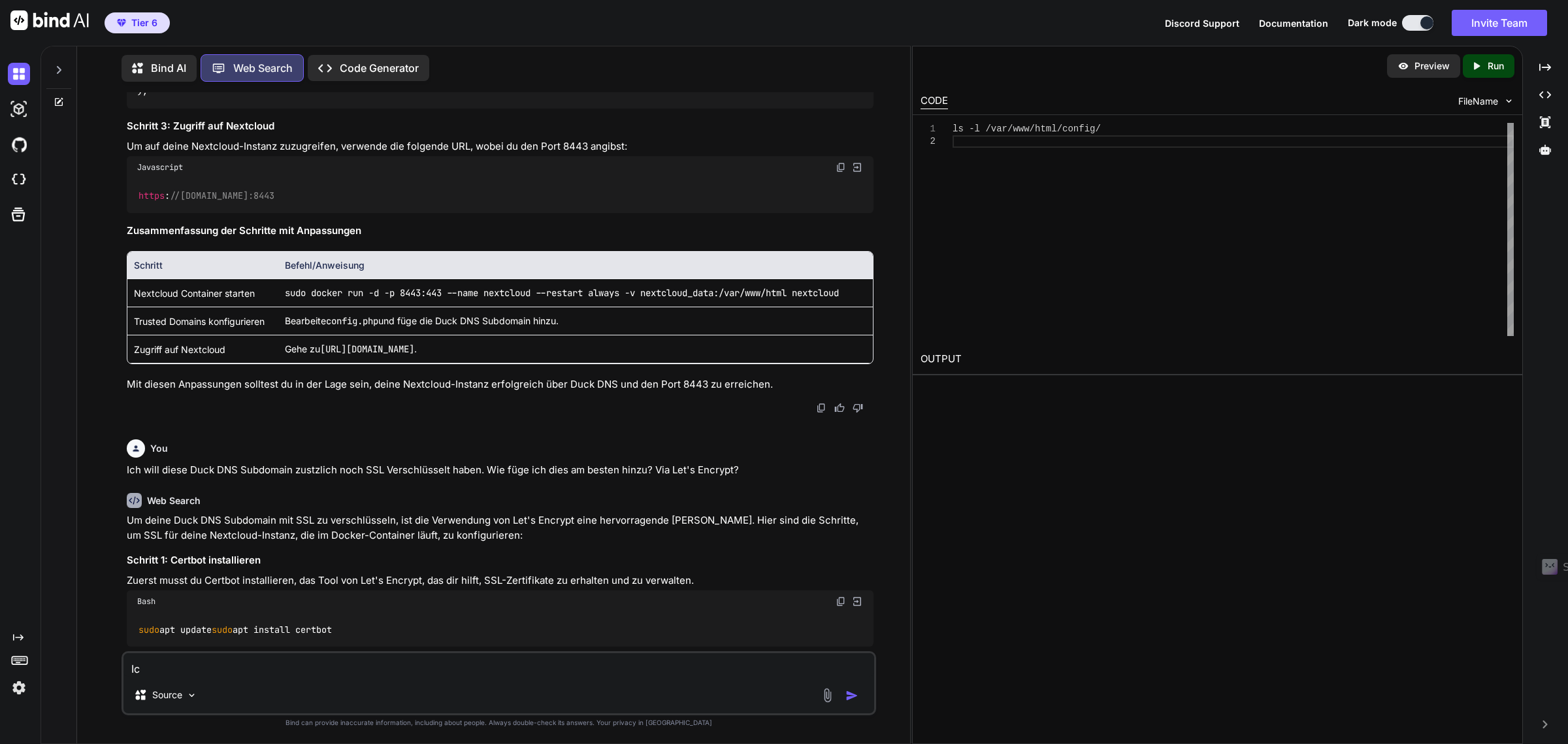
type textarea "Ich"
type textarea "x"
type textarea "Ich"
type textarea "x"
type textarea "Ich b"
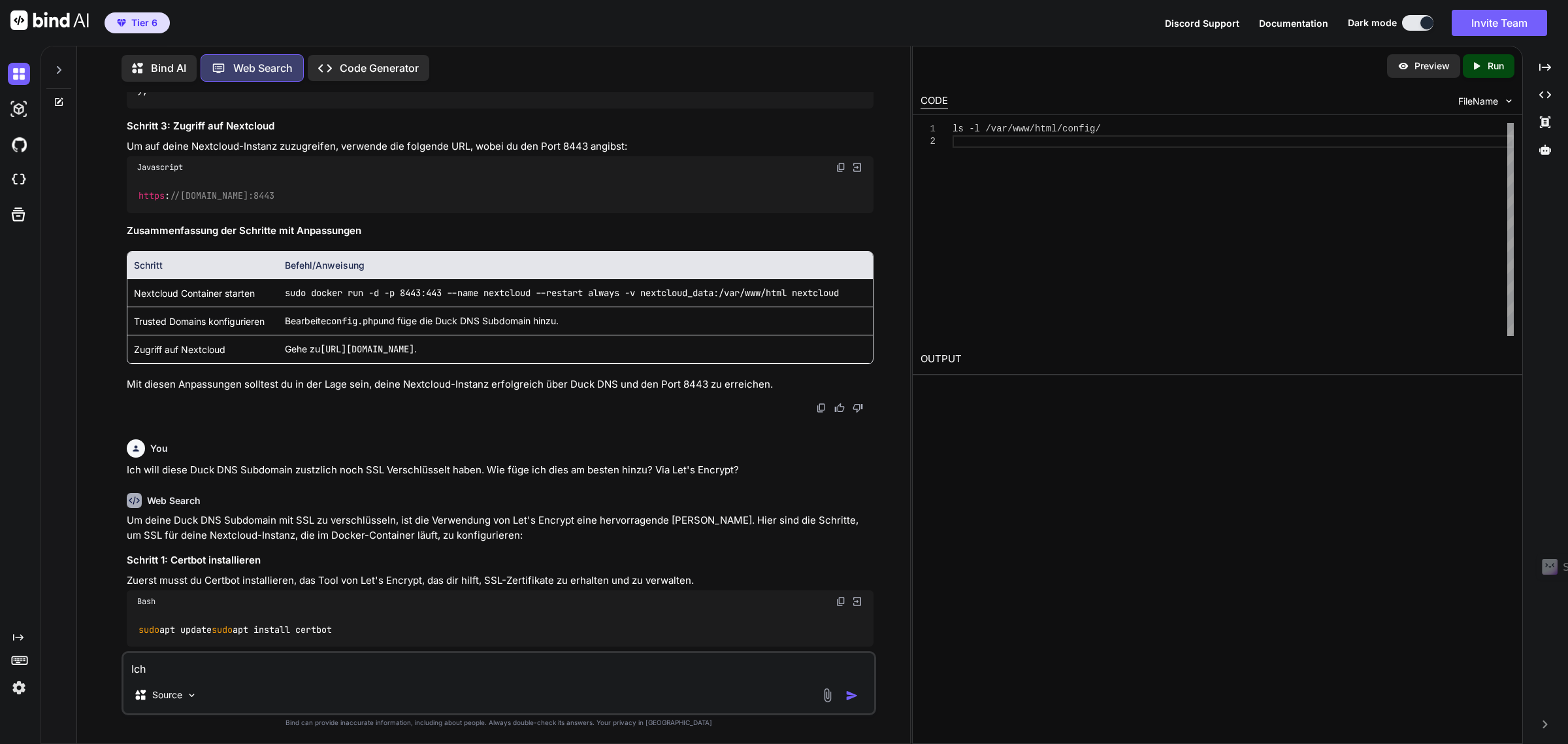
type textarea "x"
type textarea "Ich be"
type textarea "x"
type textarea "Ich bek"
type textarea "x"
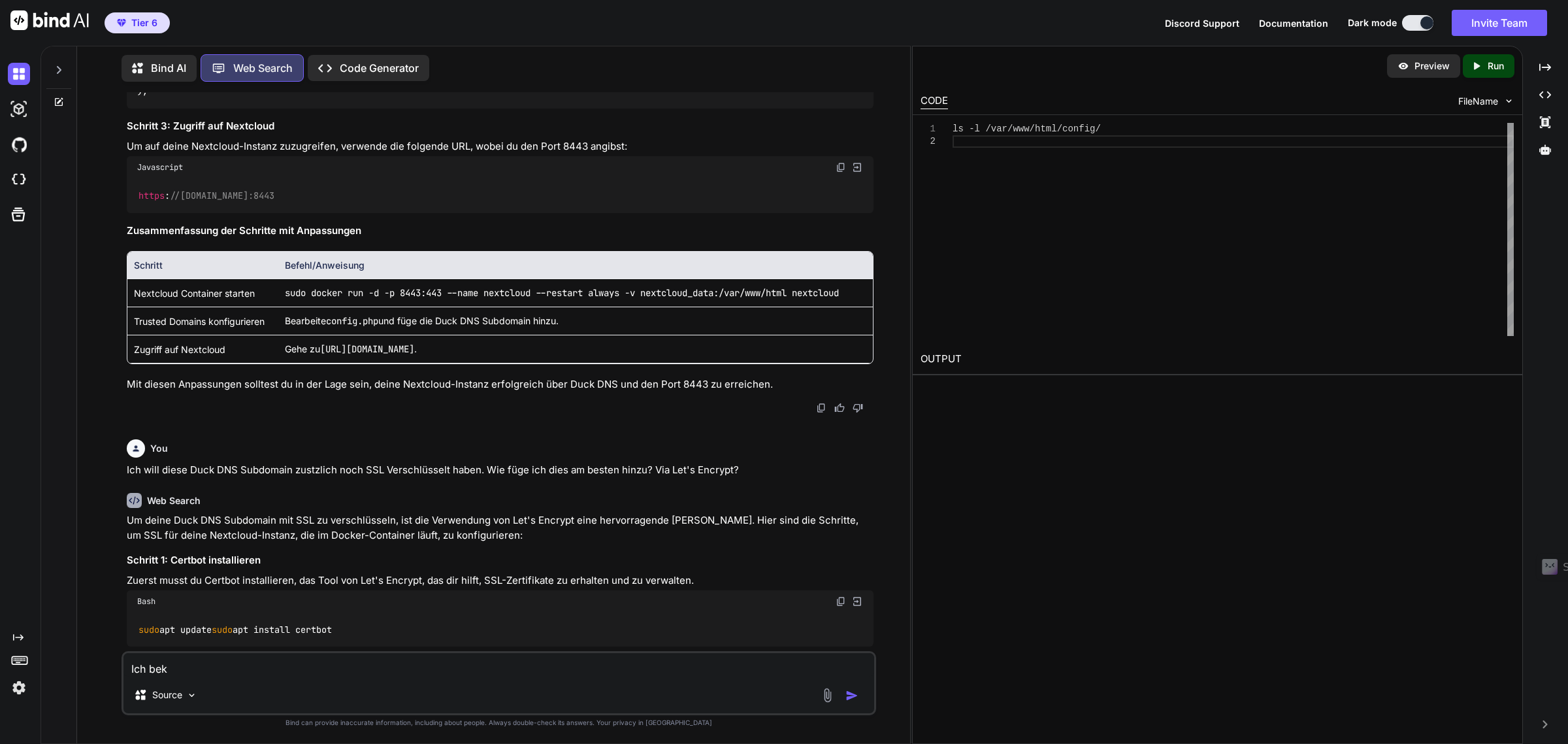
type textarea "Ich beko"
type textarea "x"
type textarea "Ich bekom"
type textarea "x"
type textarea "Ich bekomm"
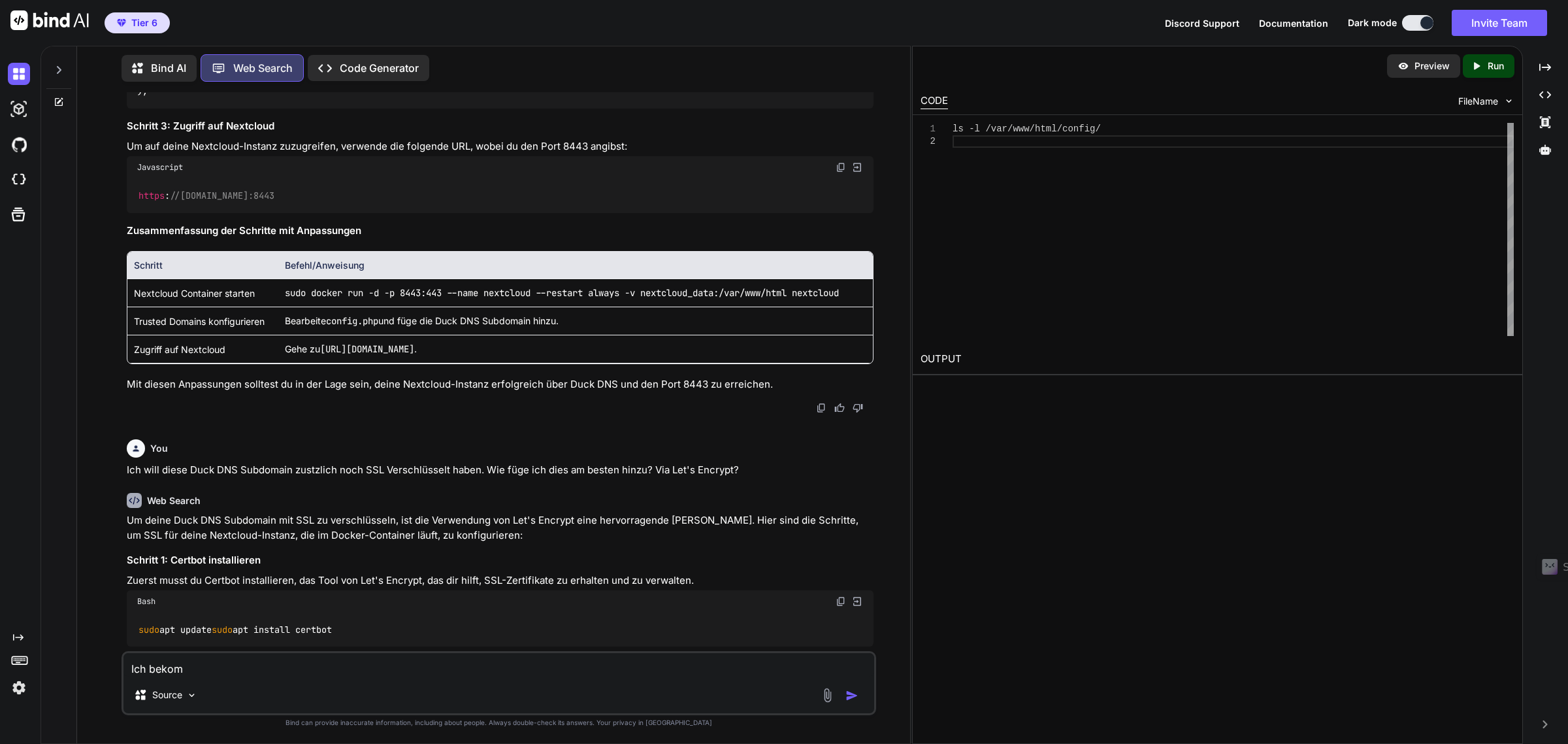
type textarea "x"
type textarea "Ich bekomme"
type textarea "x"
type textarea "Ich bekomme"
type textarea "x"
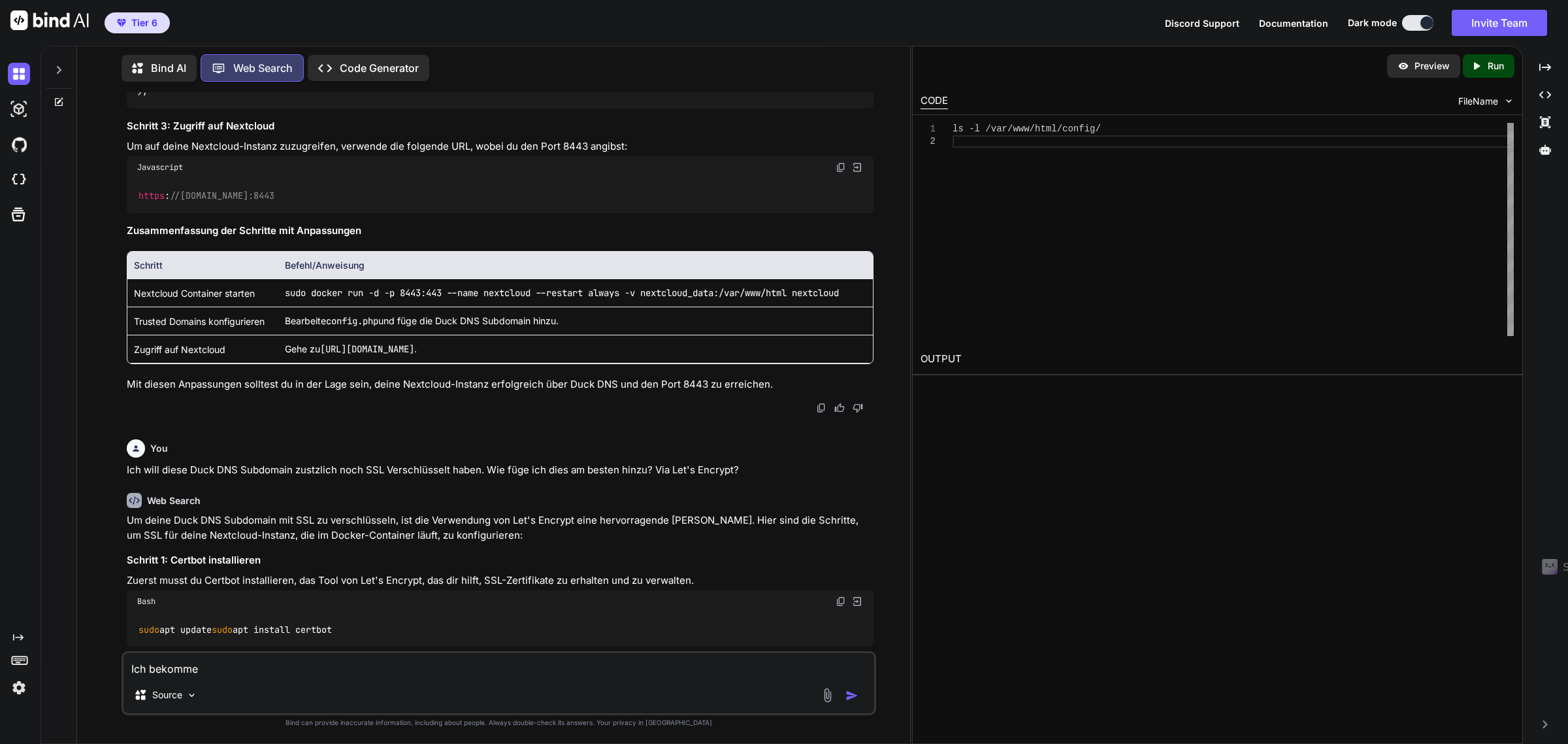
type textarea "Ich bekomme n"
type textarea "x"
type textarea "Ich bekomme nu"
type textarea "x"
type textarea "Ich bekomme nun"
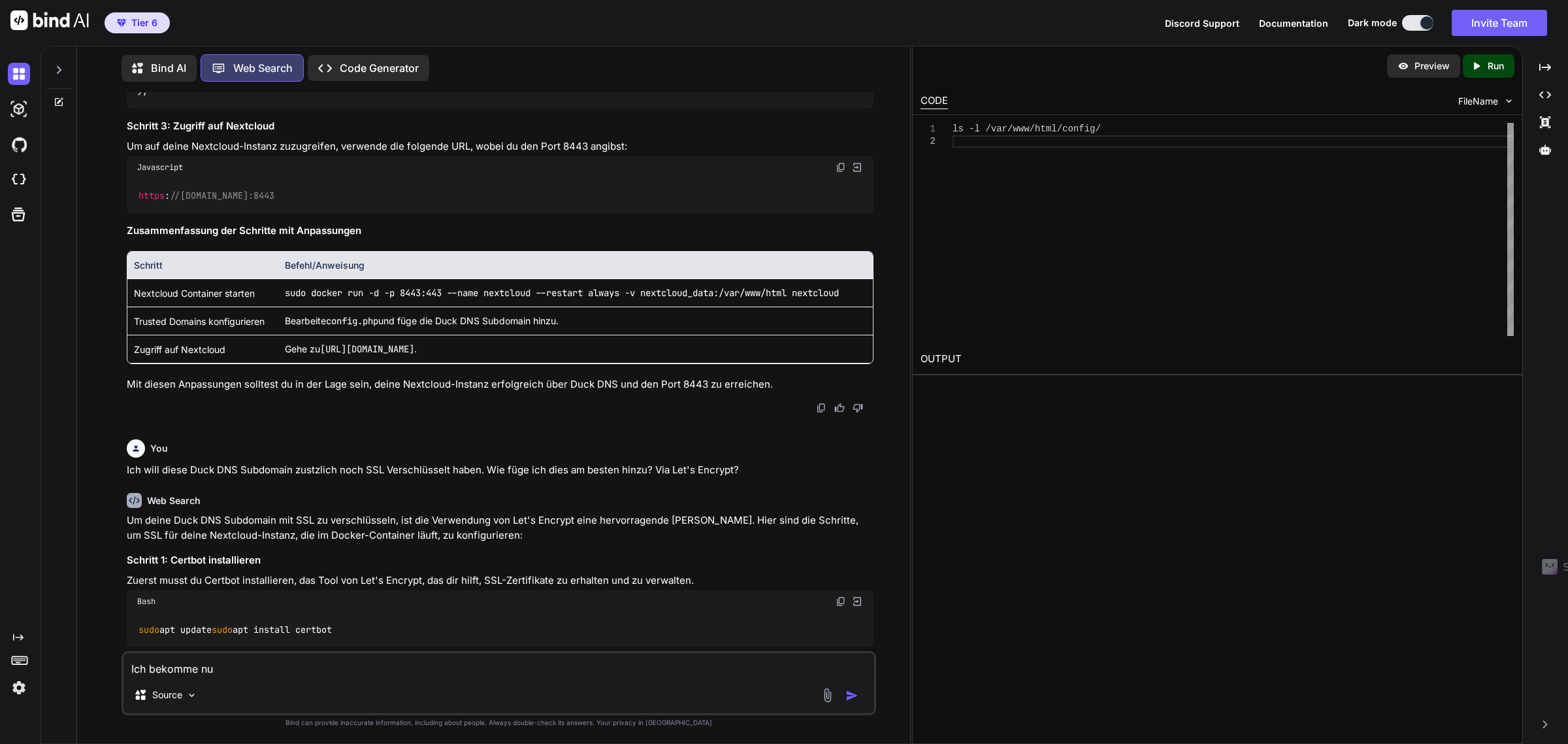
type textarea "x"
type textarea "Ich bekomme nun"
type textarea "x"
type textarea "Ich bekomme nun v"
type textarea "x"
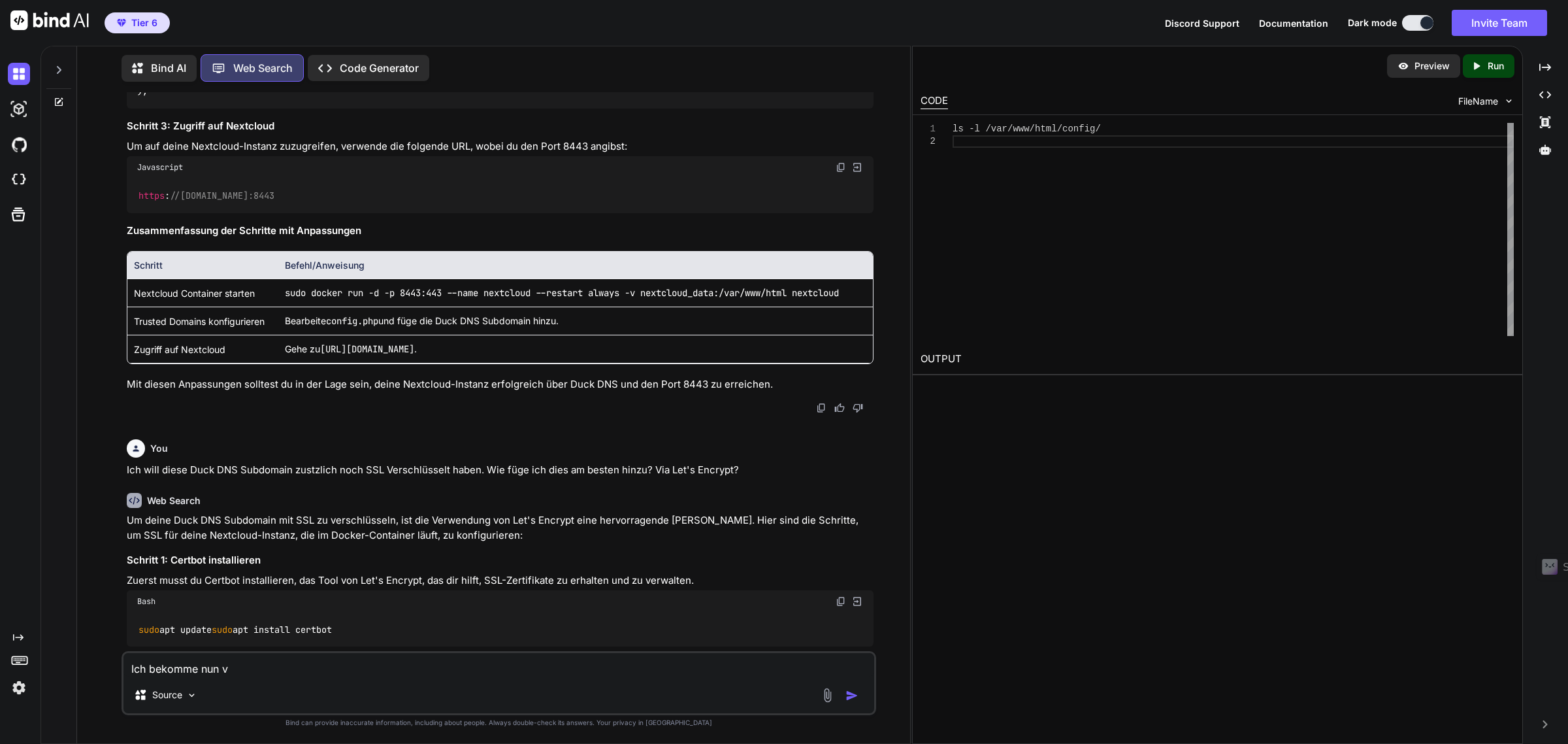
type textarea "Ich bekomme nun vo"
type textarea "x"
type textarea "Ich bekomme nun von"
type textarea "x"
type textarea "Ich bekomme nun von"
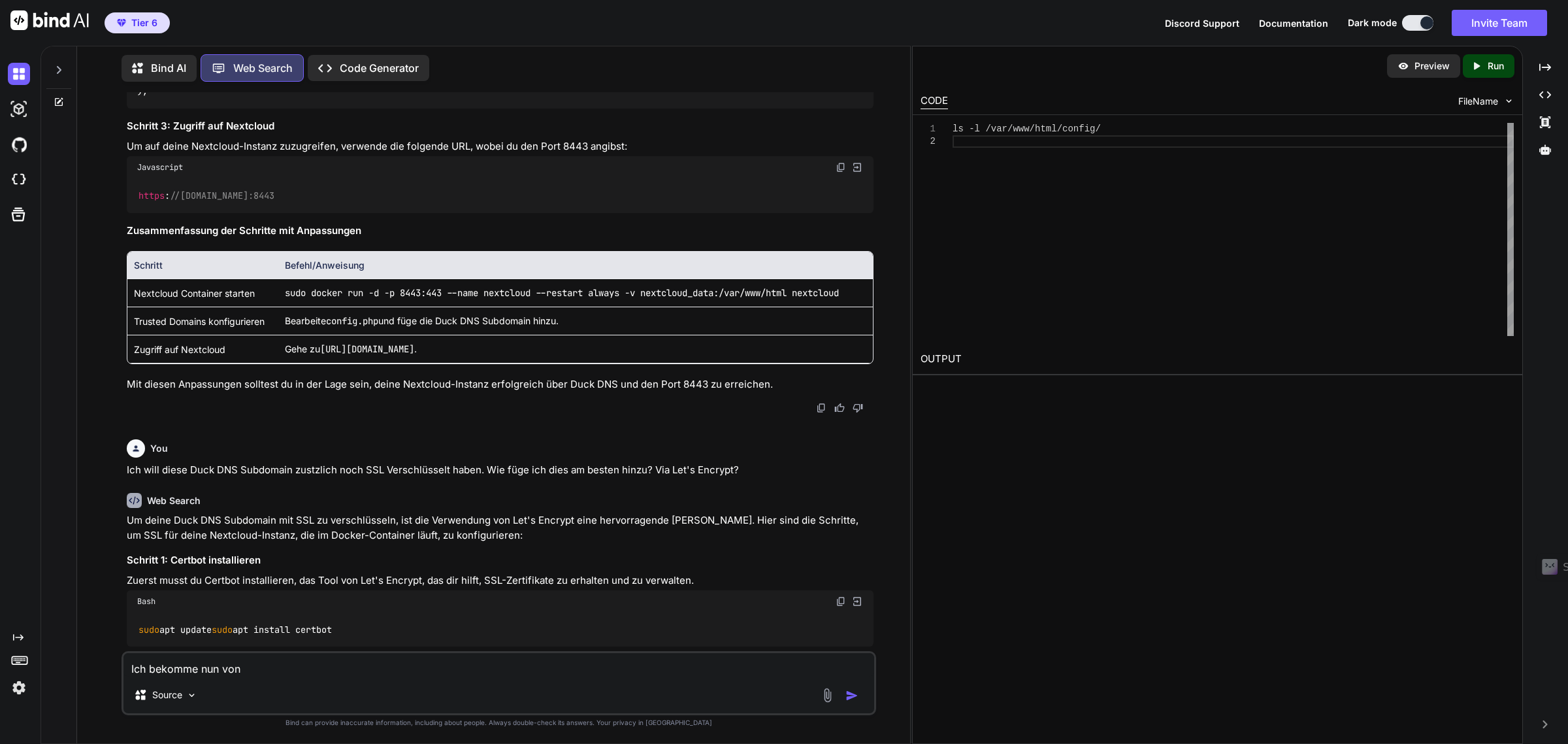
type textarea "x"
type textarea "Ich bekomme nun von"
type textarea "x"
type textarea "Ich bekomme nun vo"
type textarea "x"
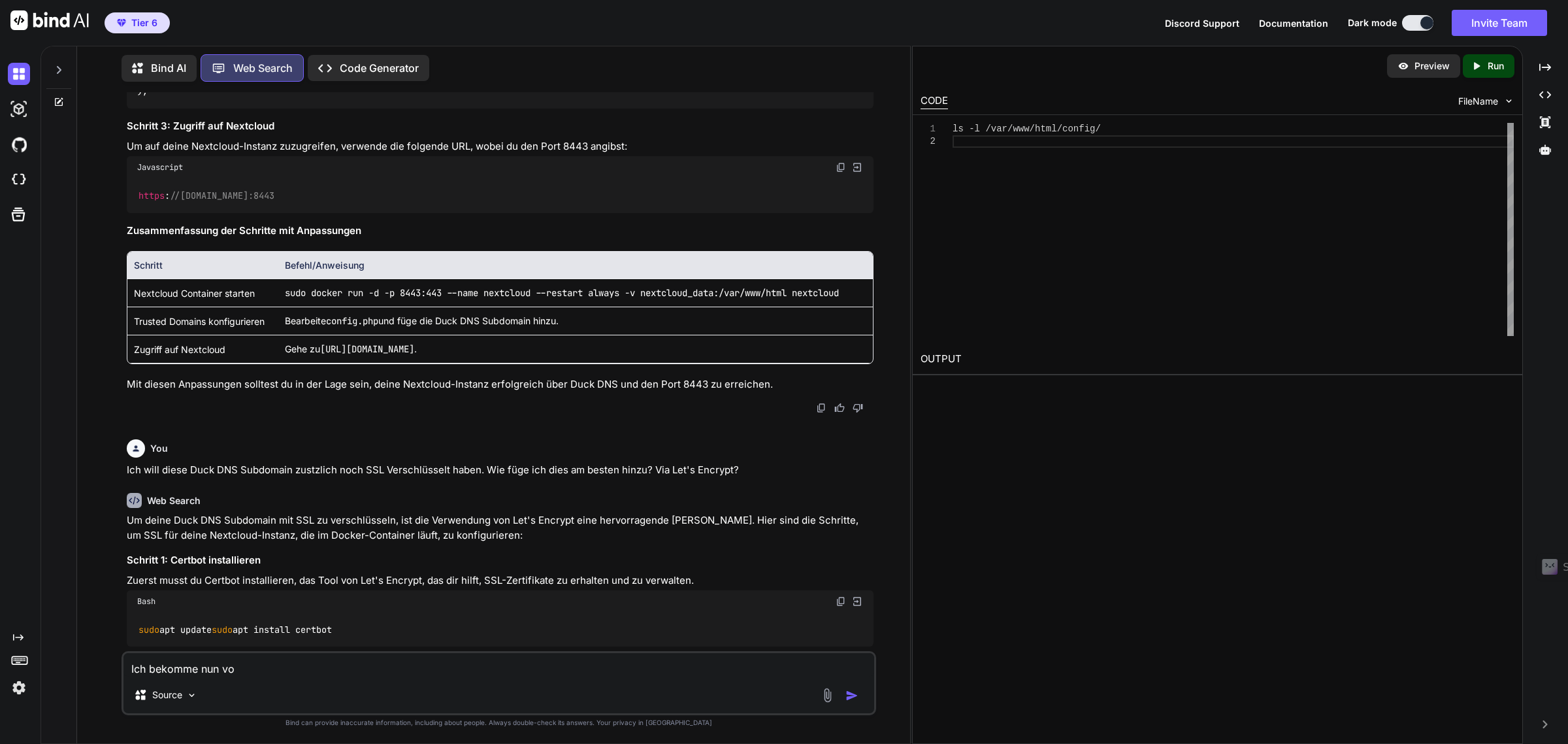
type textarea "Ich bekomme nun v"
type textarea "x"
type textarea "Ich bekomme nun"
type textarea "x"
type textarea "Ich bekomme nun"
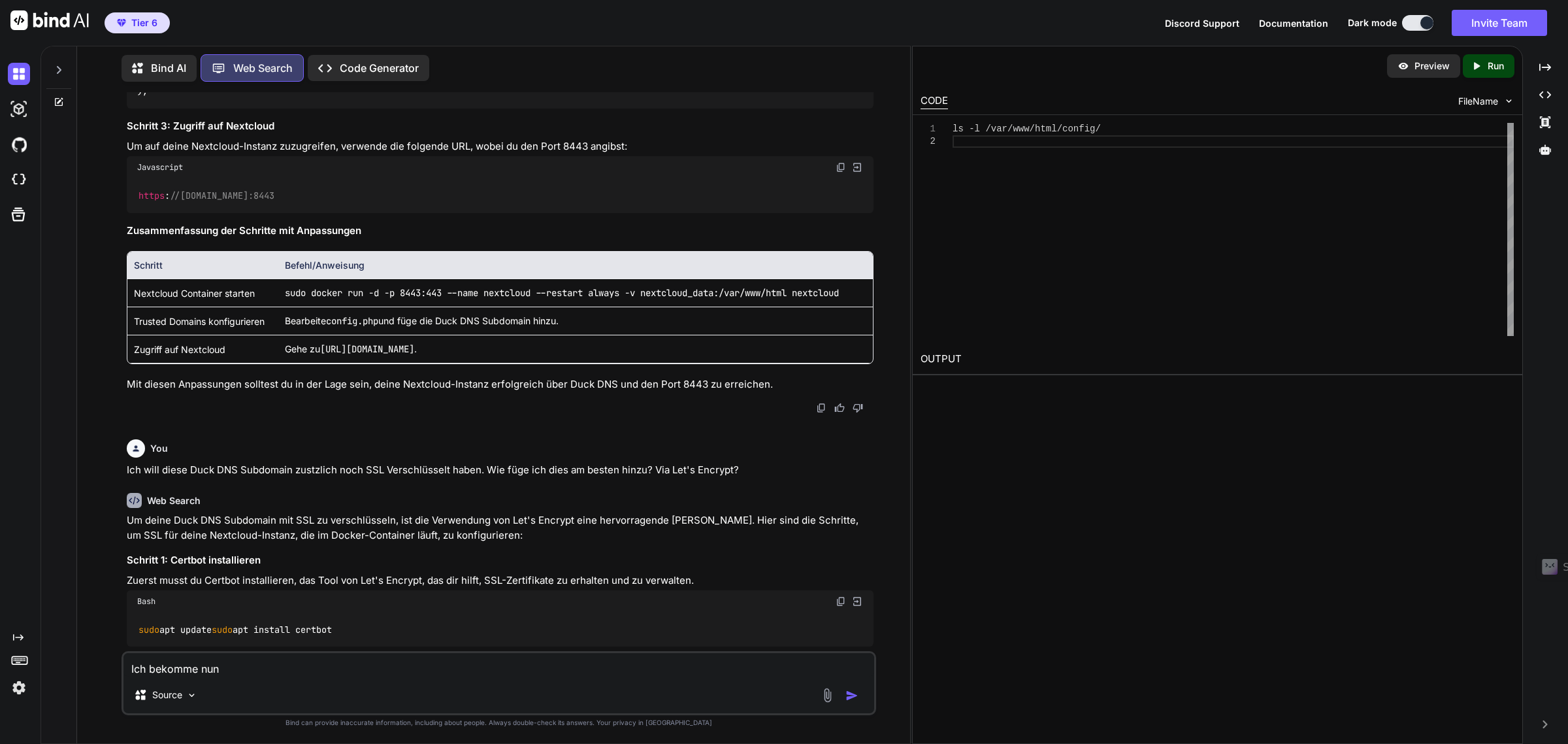
type textarea "x"
type textarea "Ich bekomme nu"
type textarea "x"
type textarea "Ich bekomme n"
type textarea "x"
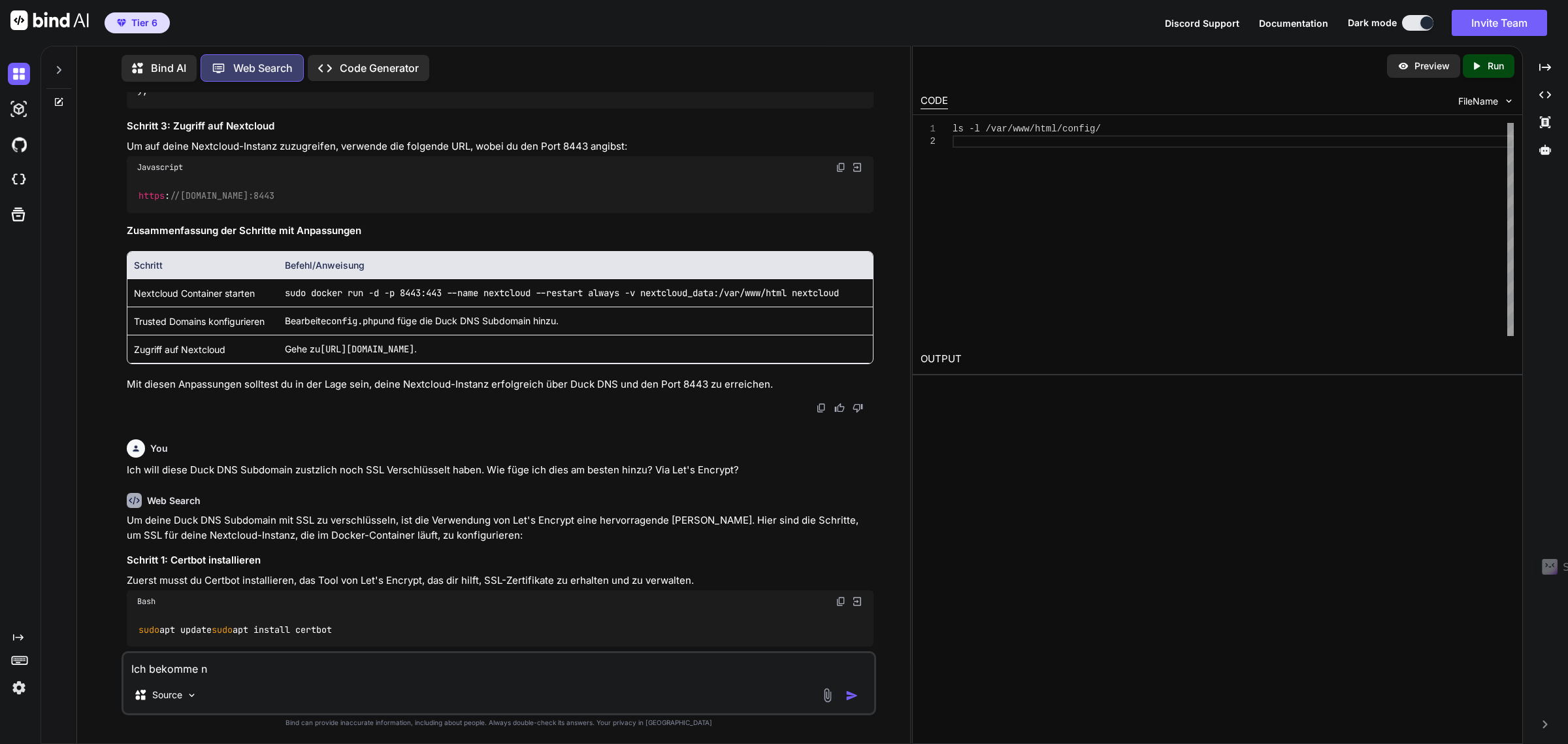
type textarea "Ich bekomme"
type textarea "x"
type textarea "Ich bekomme"
type textarea "x"
type textarea "Ich bekomm"
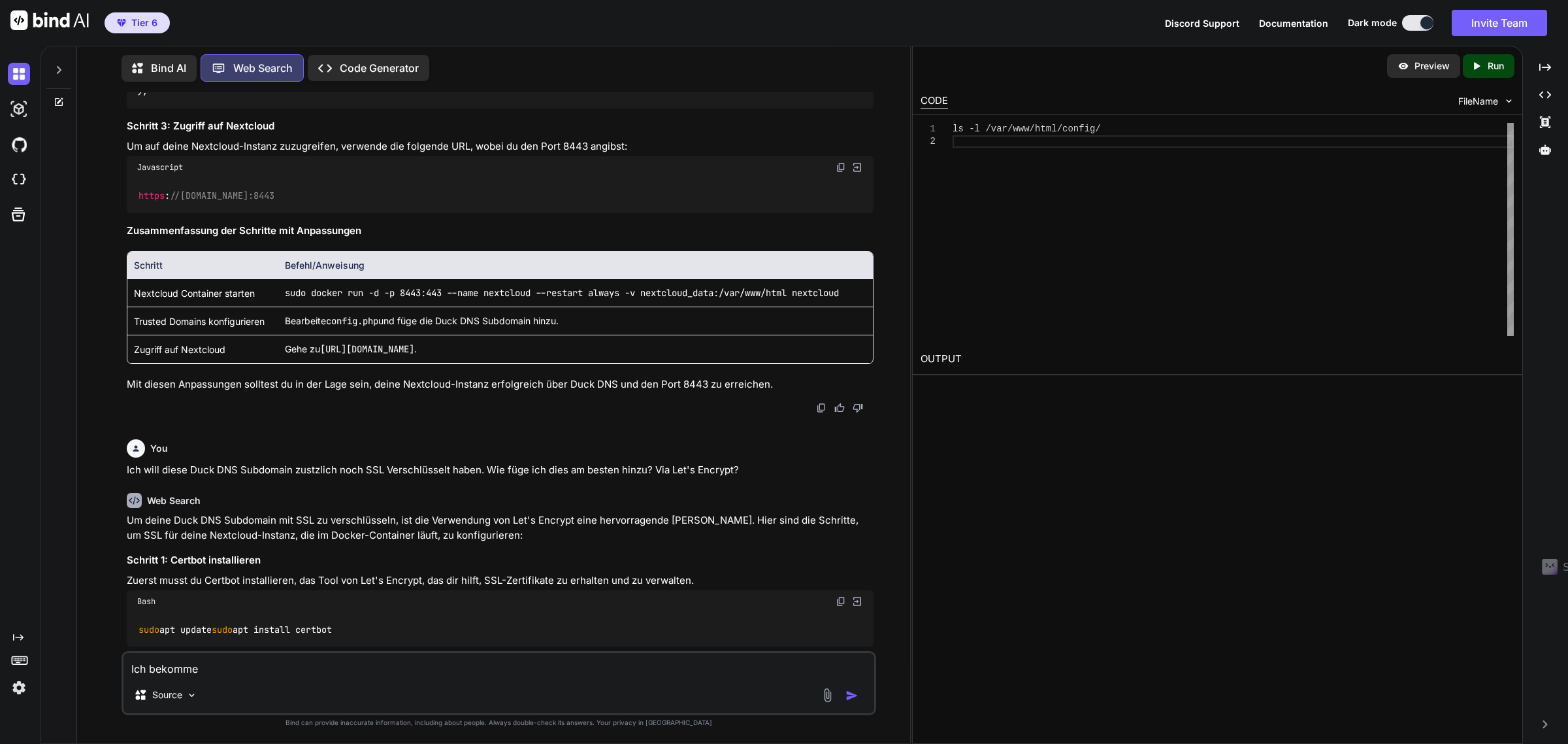
type textarea "x"
type textarea "Ich bekom"
type textarea "x"
type textarea "Ich beko"
type textarea "x"
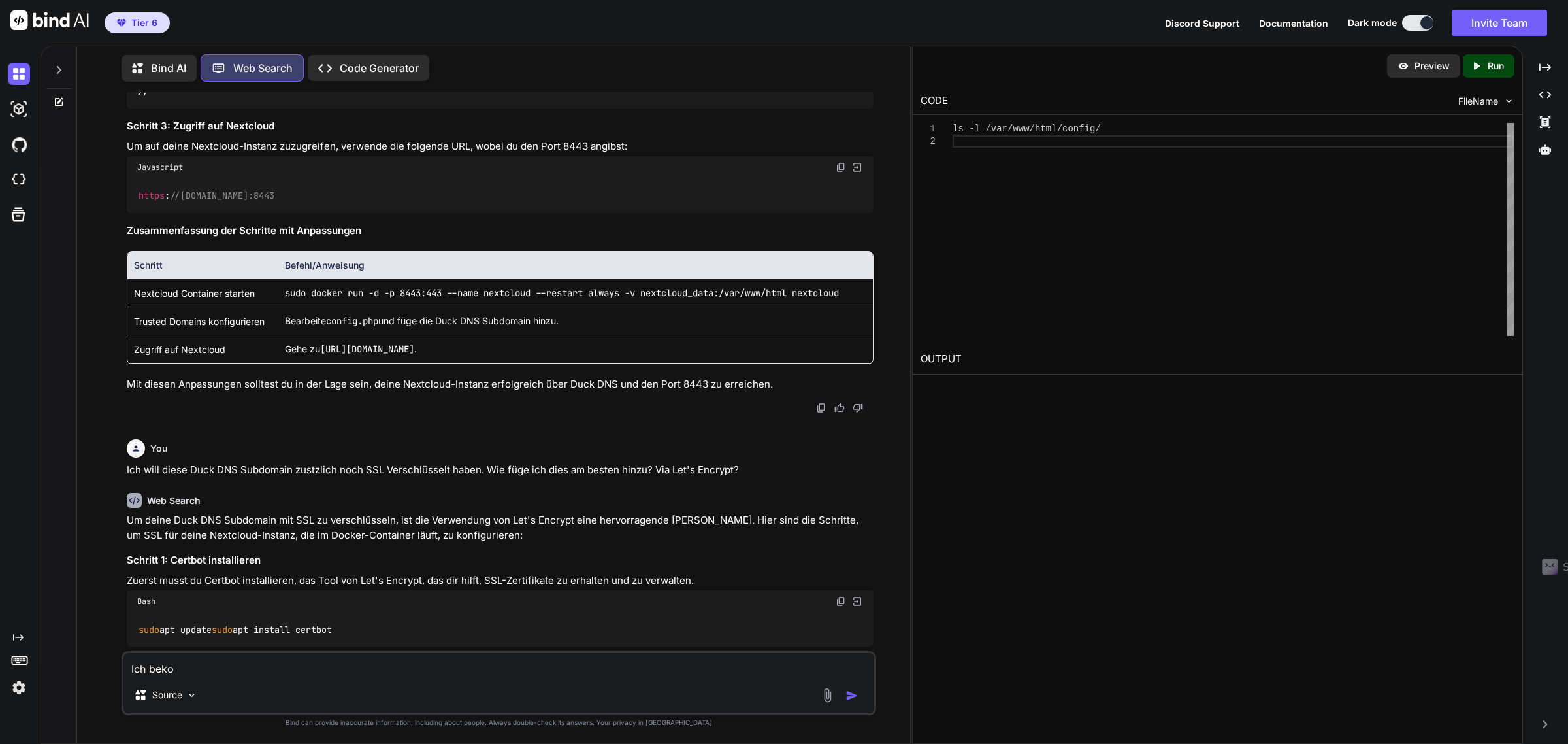
type textarea "Ich bek"
type textarea "x"
type textarea "Ich be"
type textarea "x"
type textarea "Ich b"
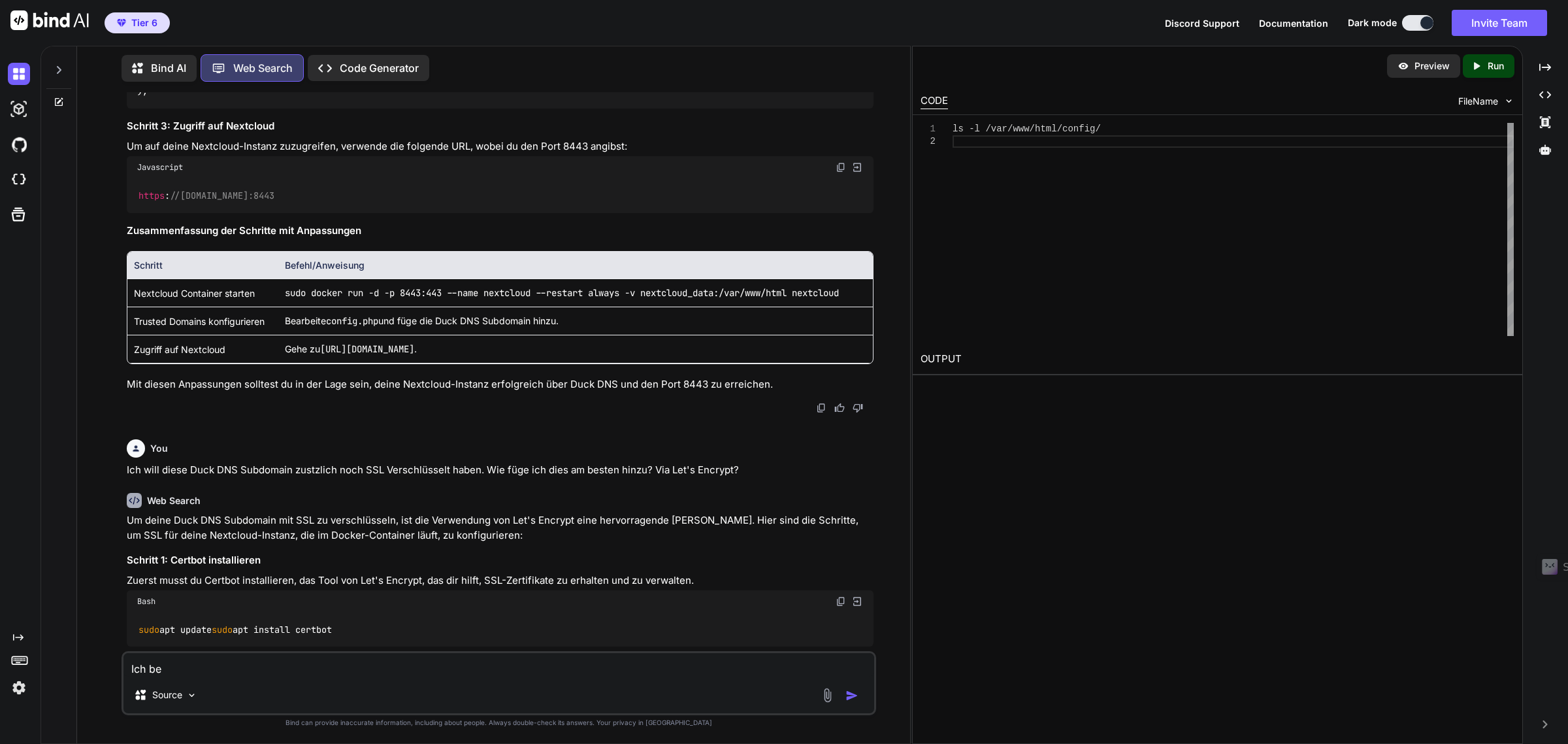
type textarea "x"
type textarea "Ich"
type textarea "x"
type textarea "Ich"
type textarea "x"
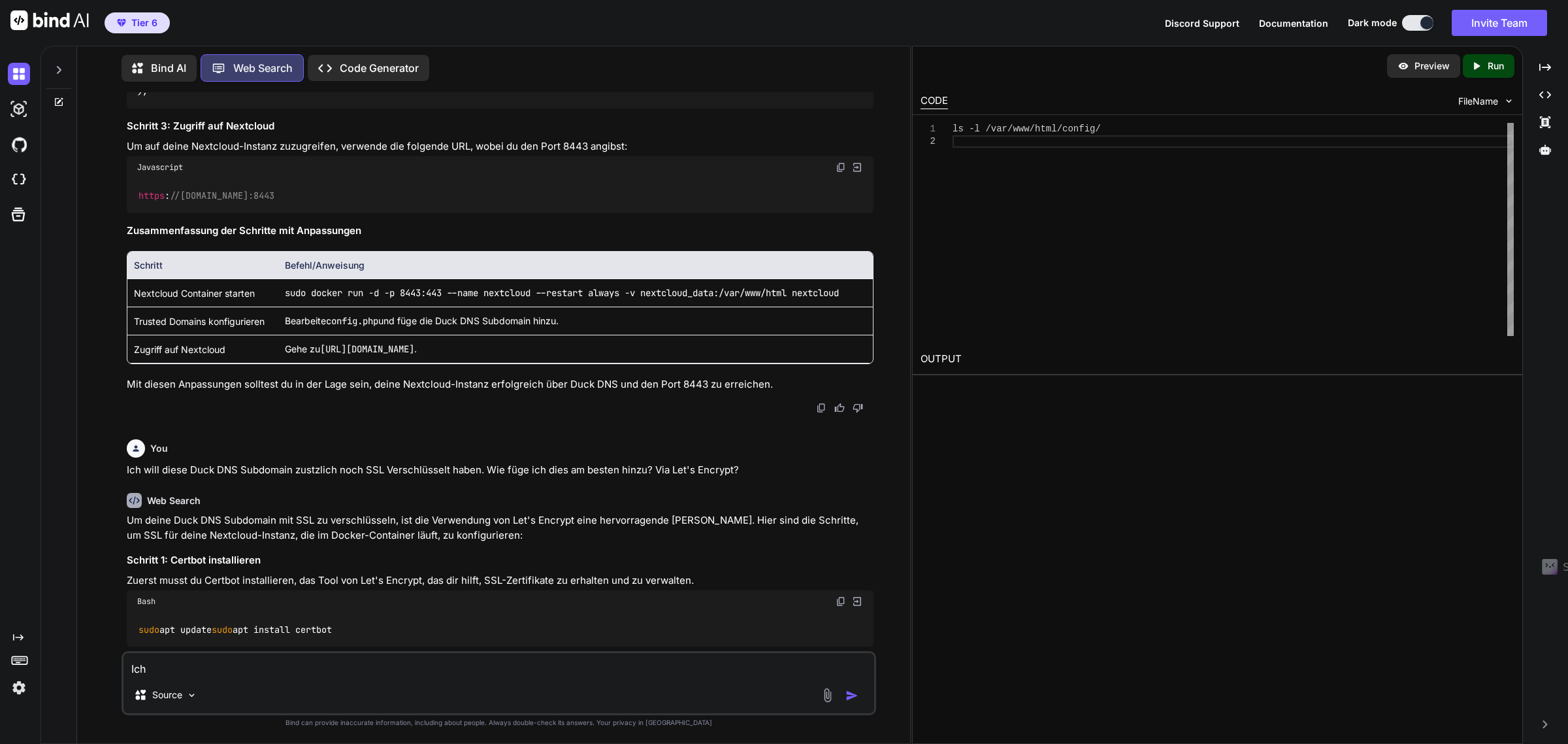
type textarea "Ic"
type textarea "x"
type textarea "I"
type textarea "x"
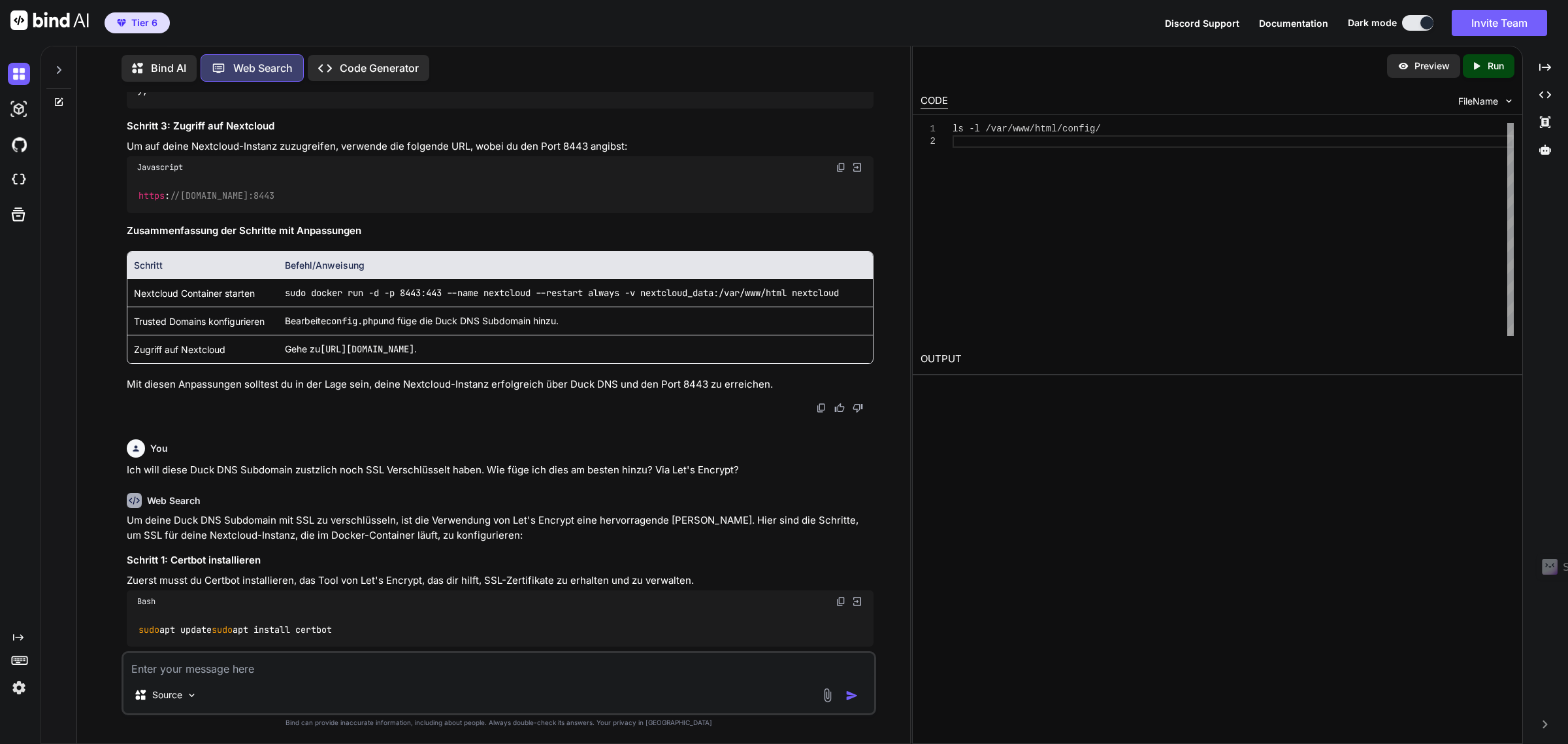
type textarea "I"
type textarea "x"
type textarea "Ic"
type textarea "x"
type textarea "Ich"
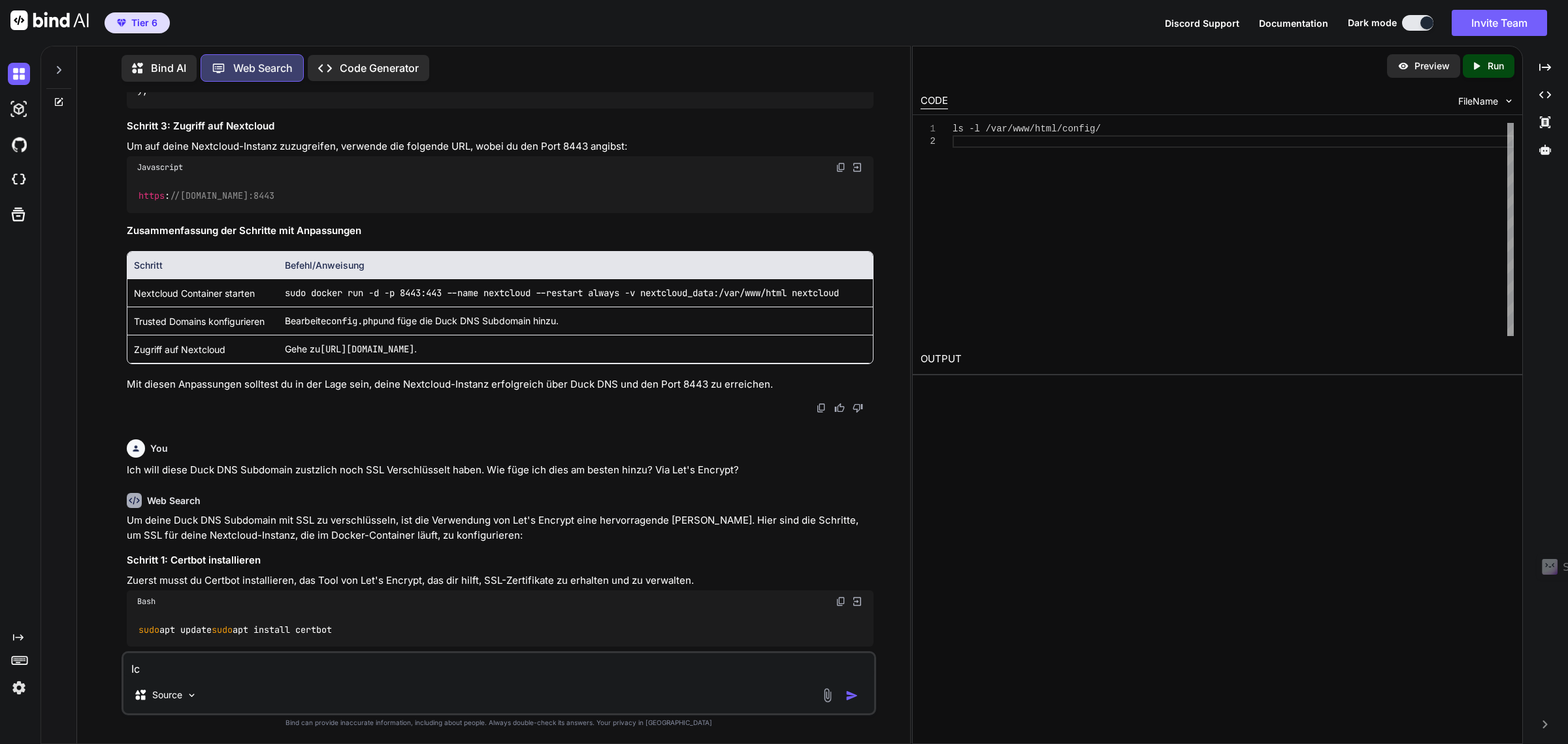
type textarea "x"
type textarea "Ich"
type textarea "x"
type textarea "Ich b"
type textarea "x"
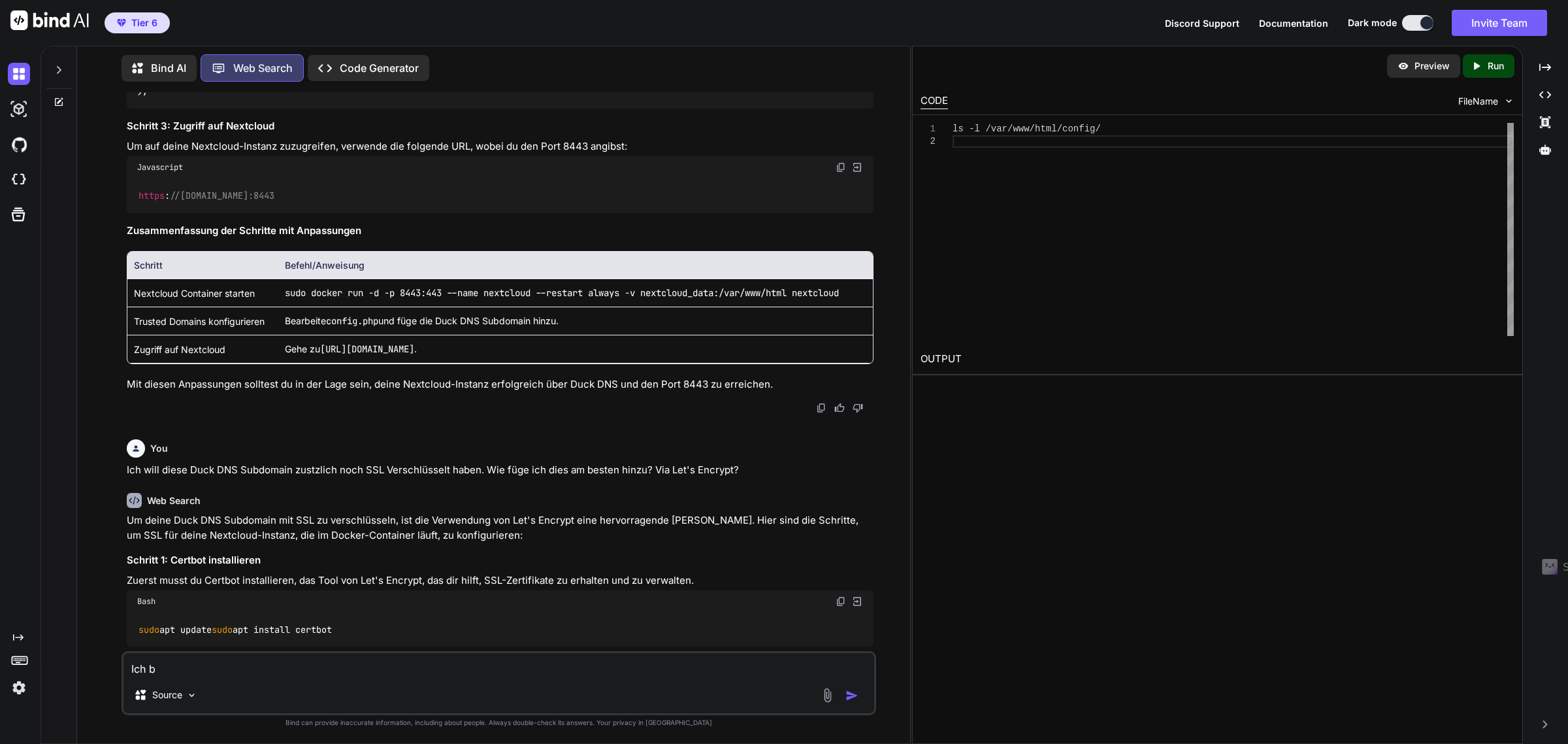
type textarea "Ich be"
type textarea "x"
type textarea "Ich bek"
type textarea "x"
type textarea "Ich beko"
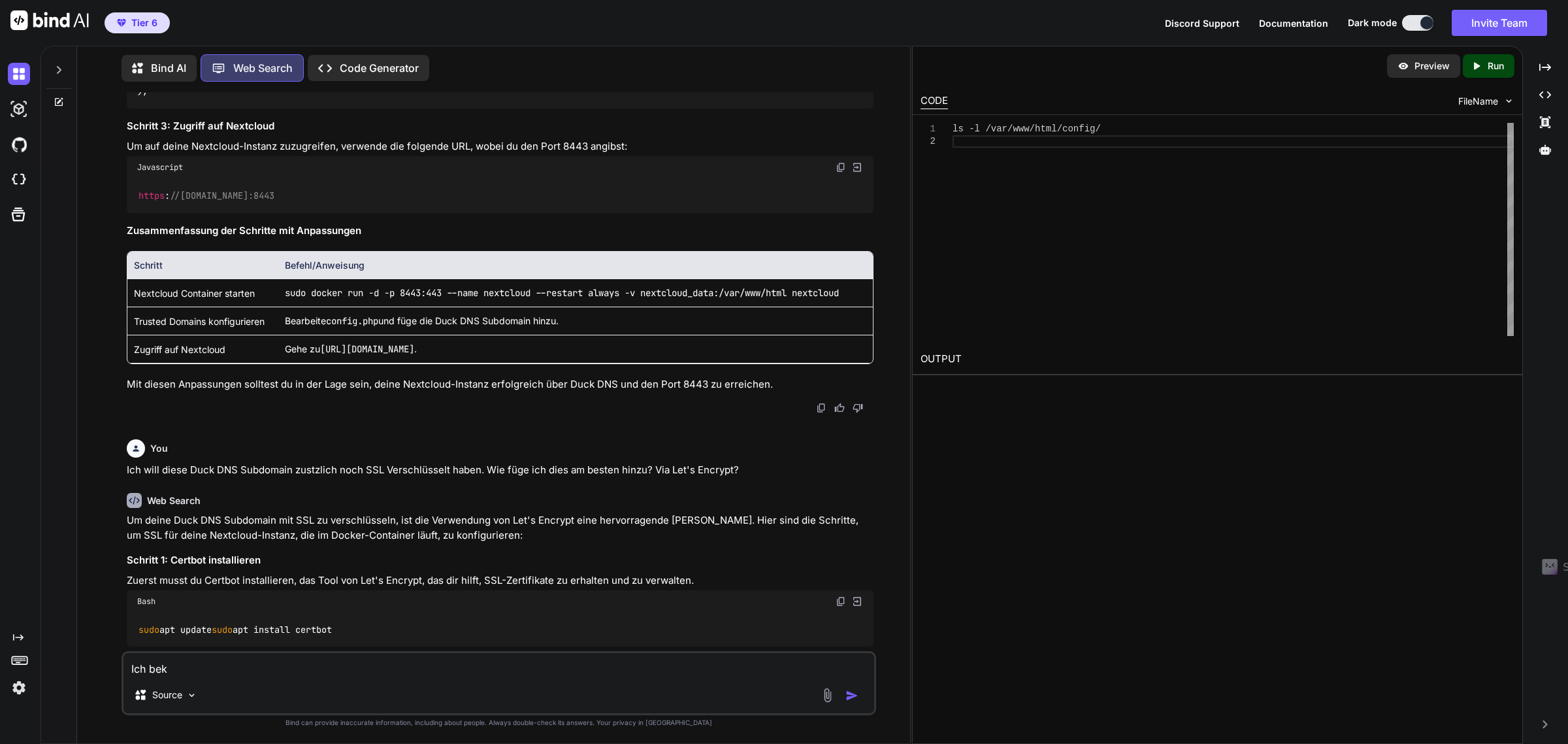
type textarea "x"
type textarea "Ich bekom"
type textarea "x"
type textarea "Ich bekomm"
type textarea "x"
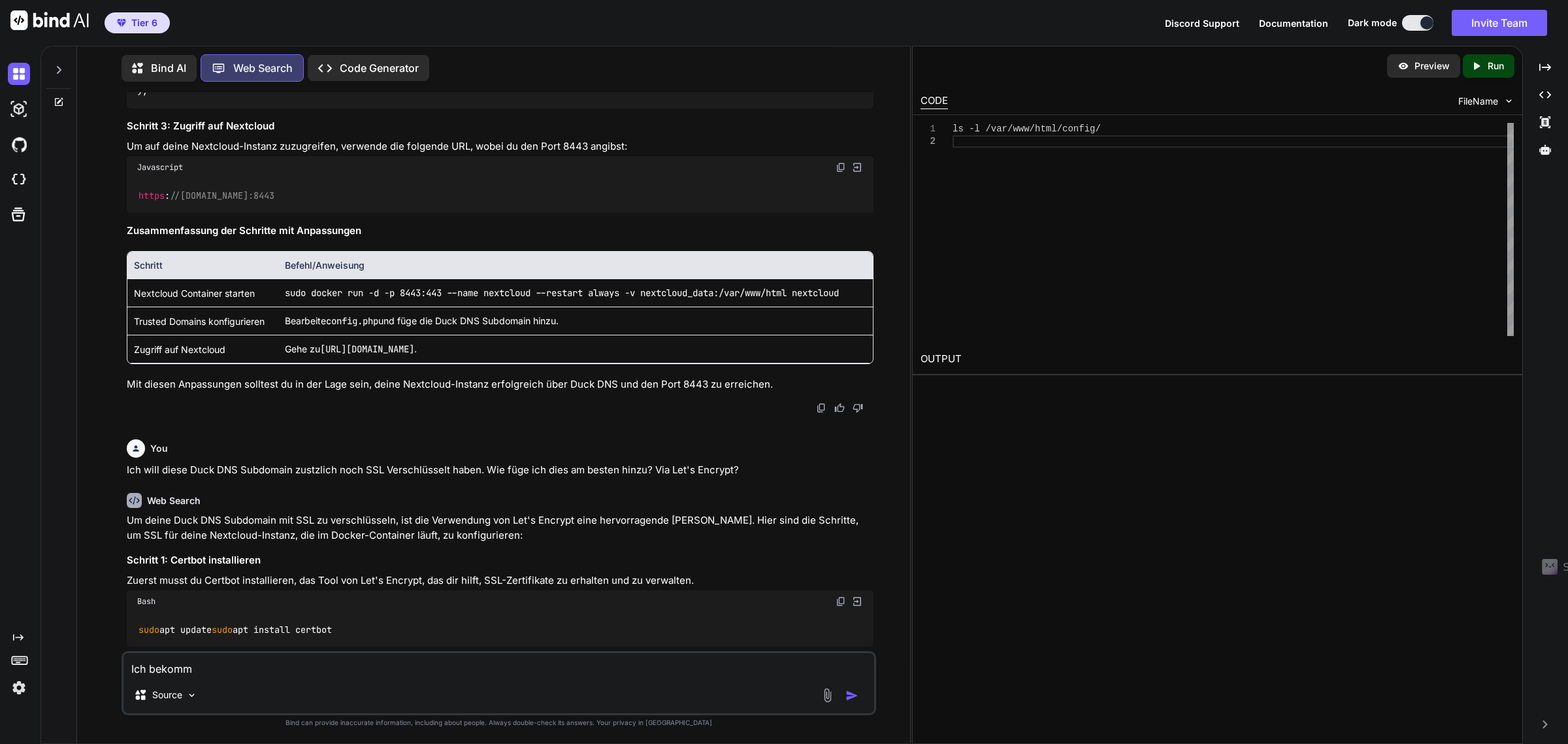
type textarea "Ich bekomme"
type textarea "x"
type textarea "Ich bekomme"
type textarea "x"
type textarea "Ich bekomme"
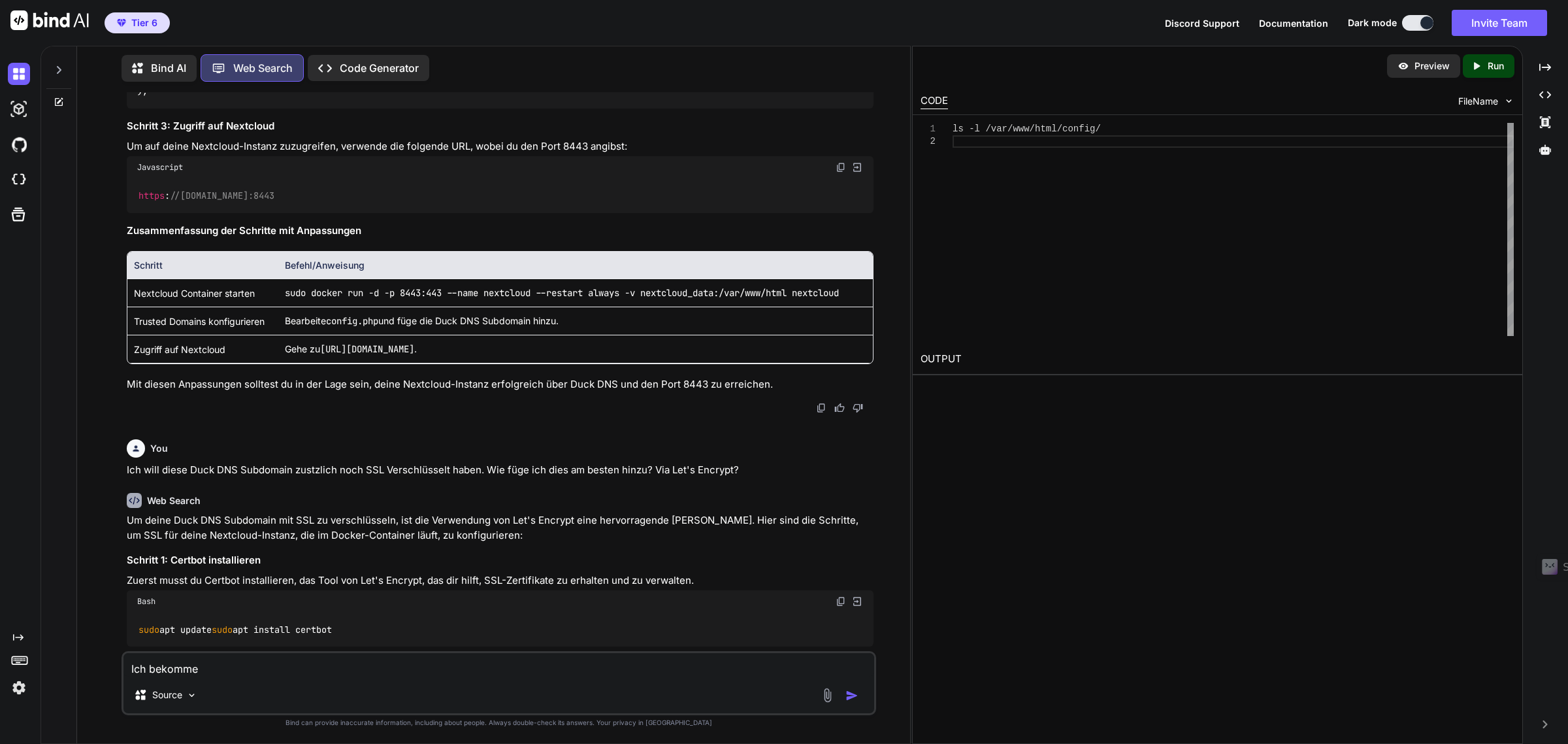
type textarea "x"
type textarea "Ich bekomm"
type textarea "x"
type textarea "Ich bekom"
type textarea "x"
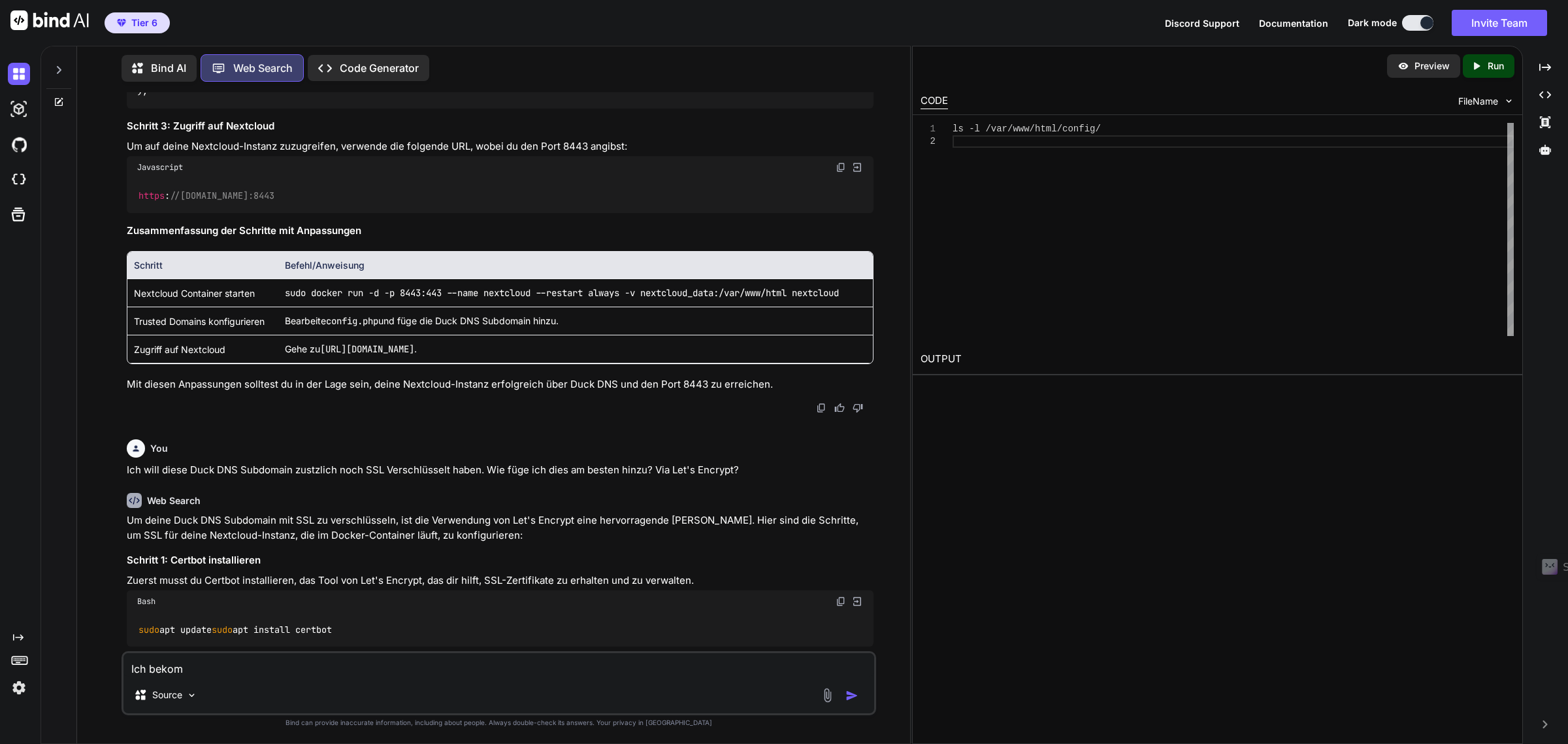
type textarea "Ich beko"
type textarea "x"
type textarea "Ich bek"
type textarea "x"
type textarea "Ich be"
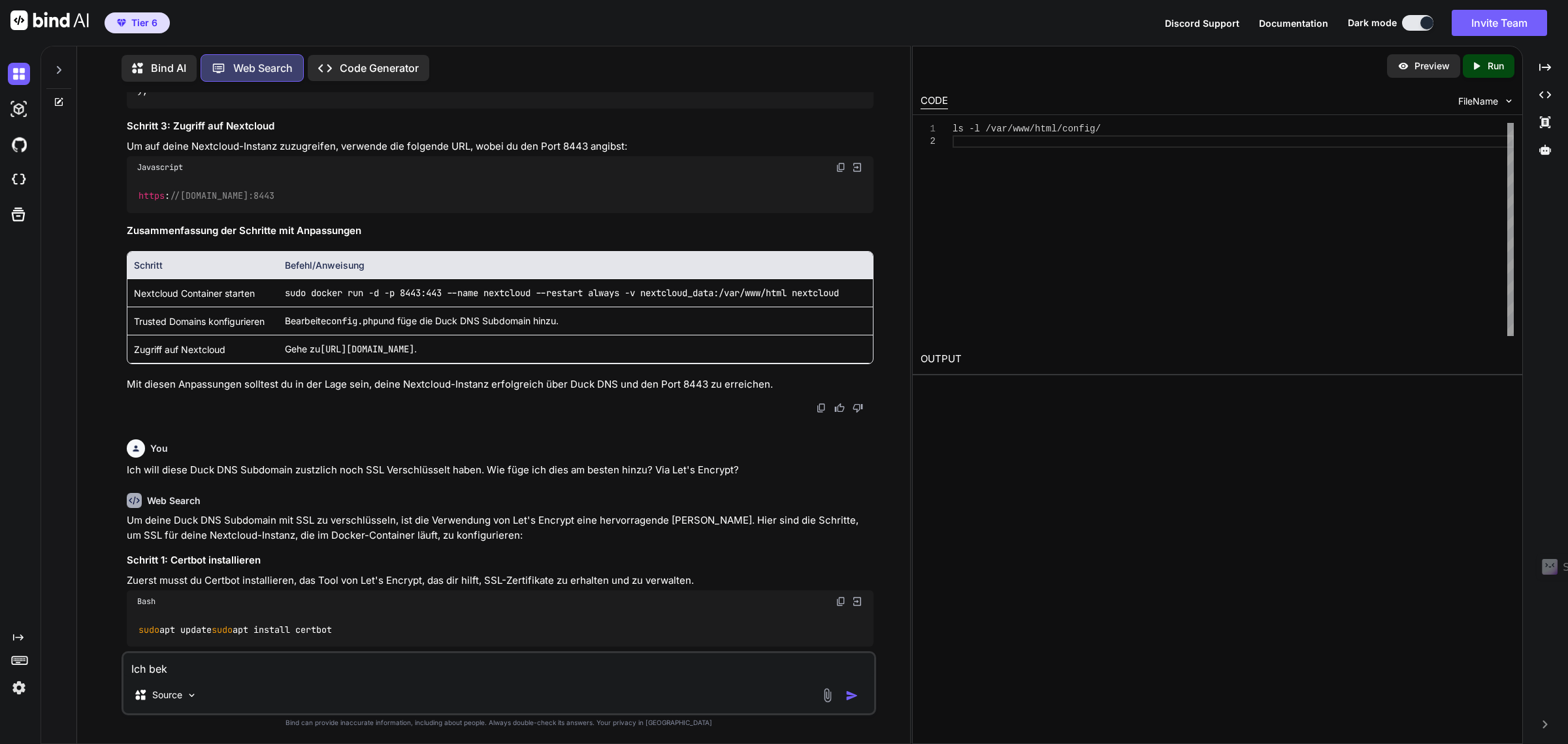
type textarea "x"
type textarea "Ich b"
type textarea "x"
type textarea "Ich"
type textarea "x"
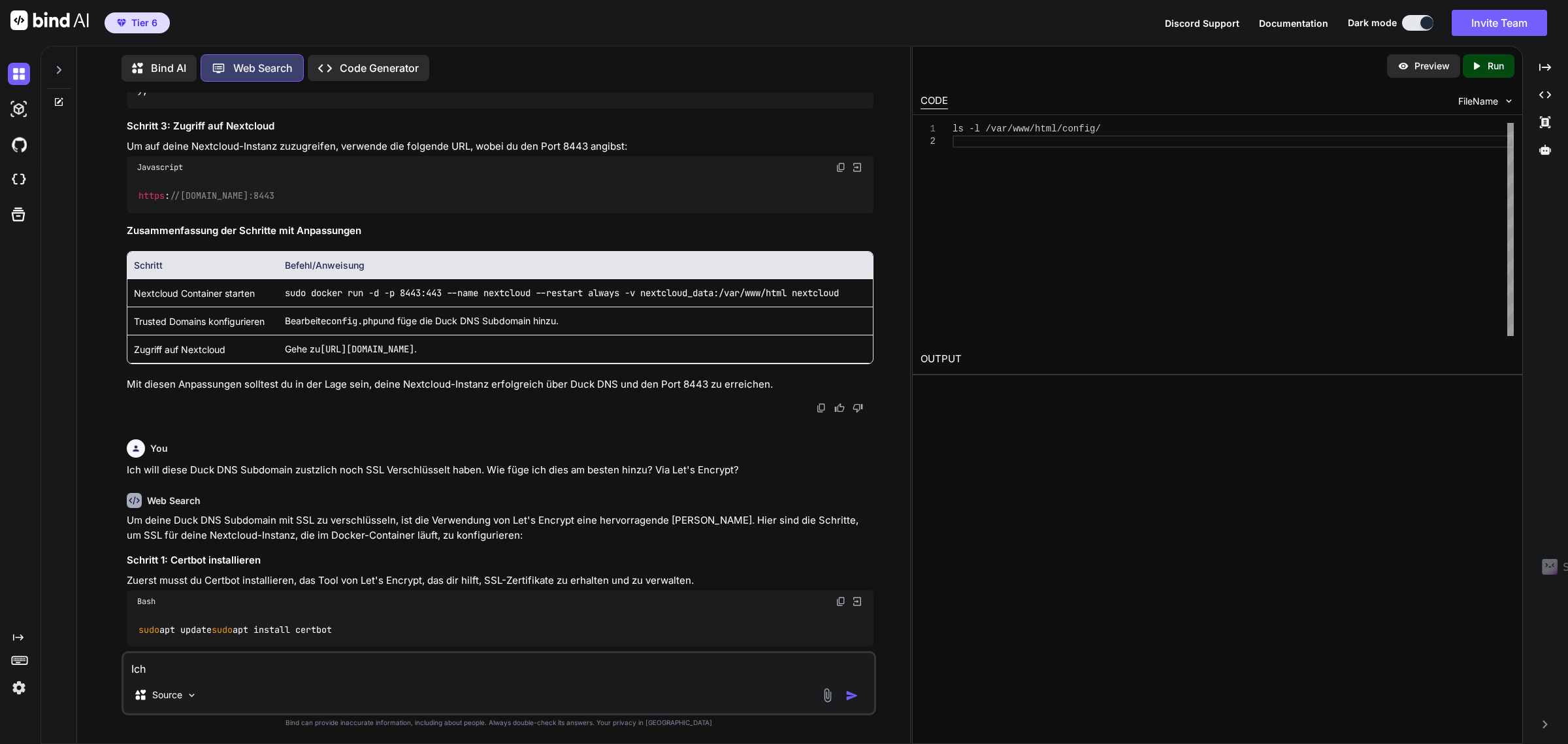
type textarea "Ich"
type textarea "x"
type textarea "Ic"
type textarea "x"
type textarea "I"
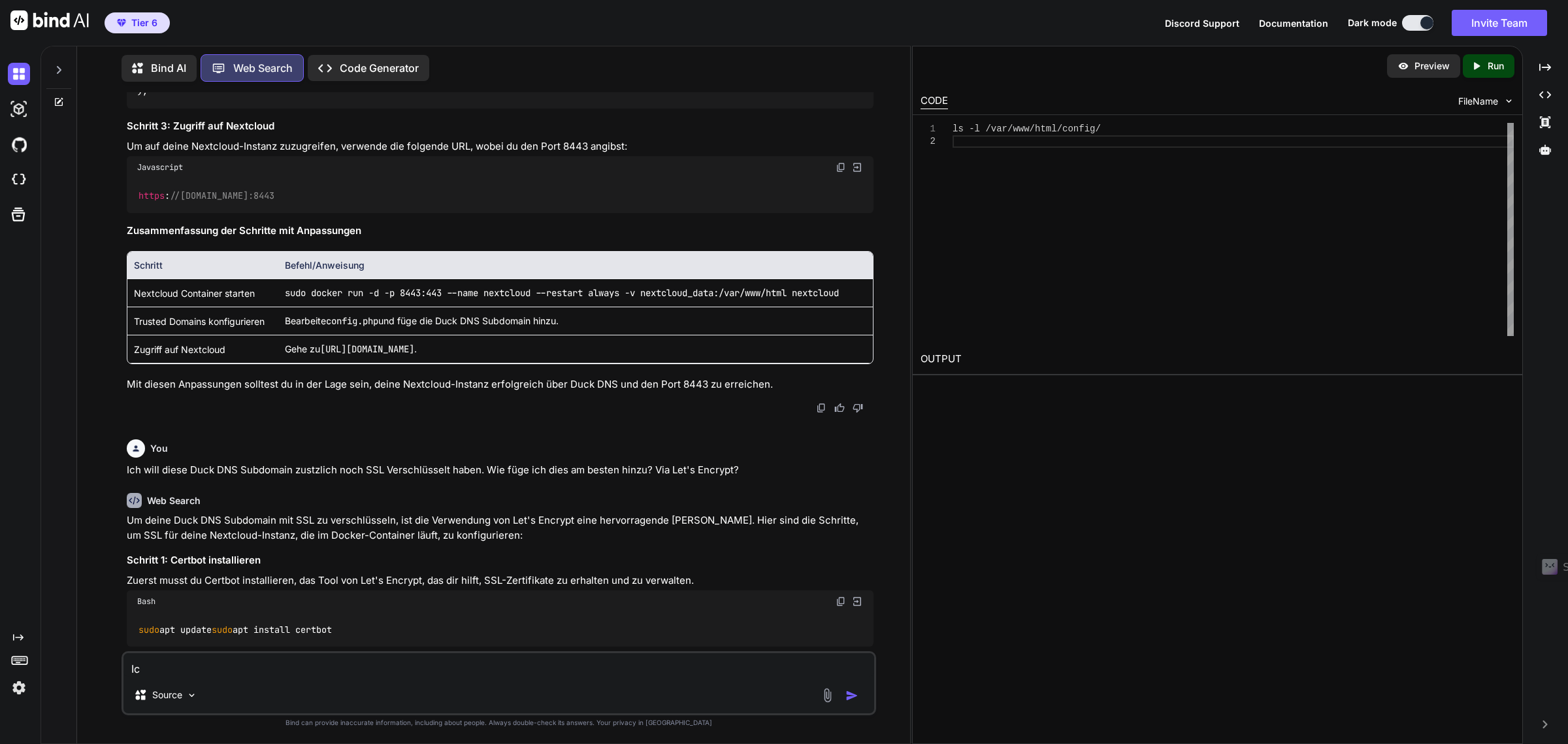
type textarea "x"
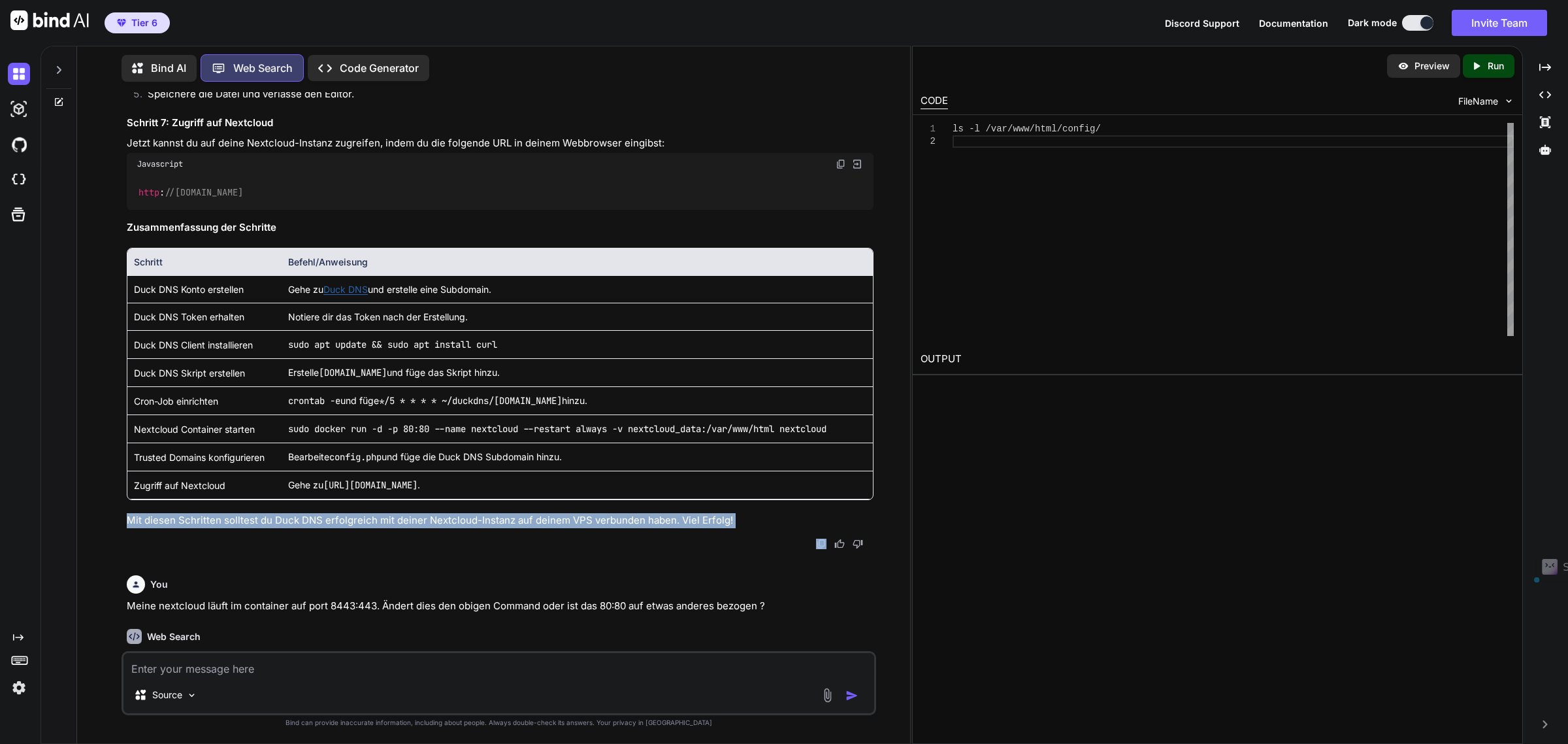
scroll to position [2883, 0]
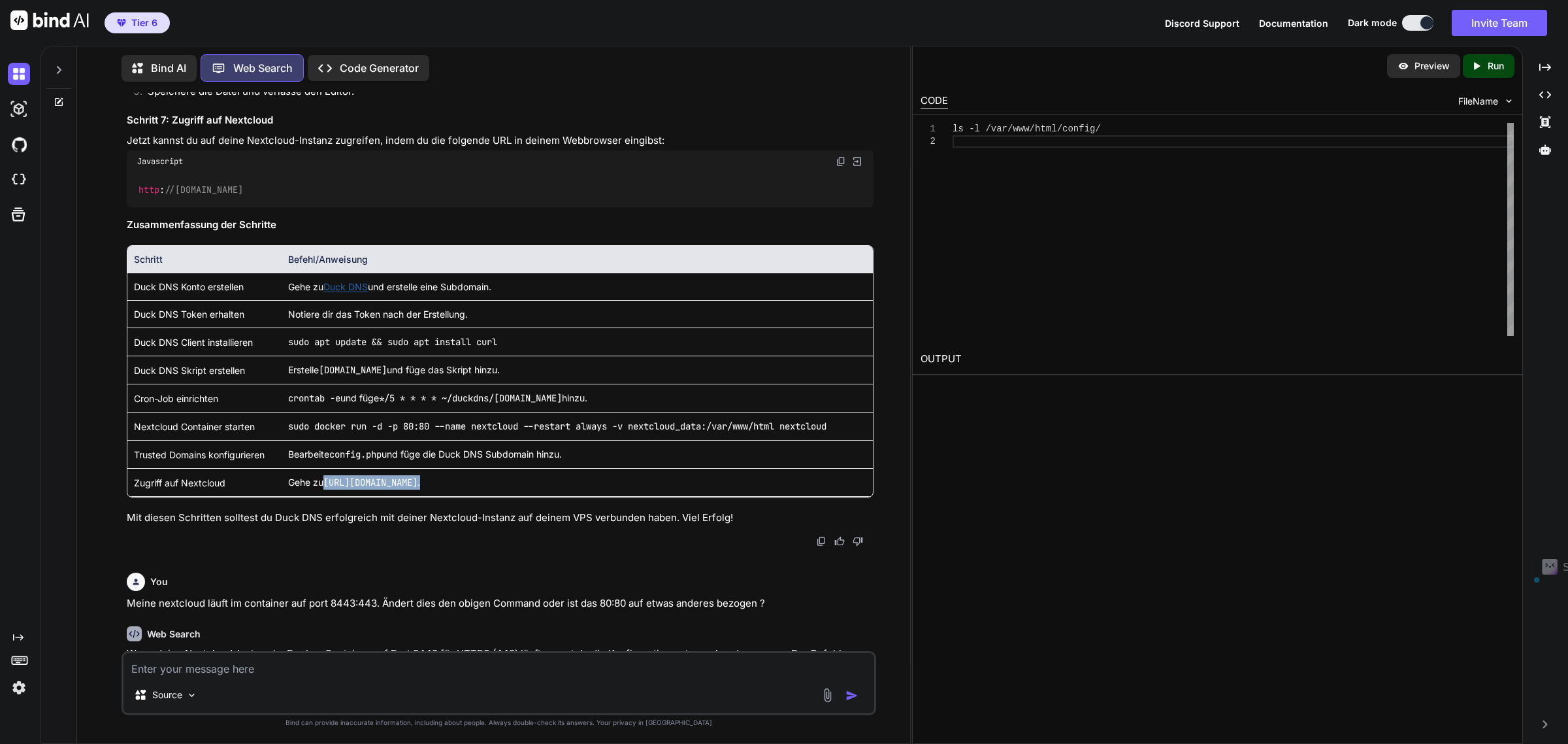
drag, startPoint x: 498, startPoint y: 637, endPoint x: 322, endPoint y: 571, distance: 188.0
click at [322, 497] on td "Gehe zu http://your-subdomain.duckdns.org ." at bounding box center [578, 482] width 591 height 28
copy td "http://your-subdomain.duckdns.org ."
click at [244, 661] on textarea at bounding box center [498, 664] width 750 height 23
paste textarea "http://your-subdomain.duckdns.org."
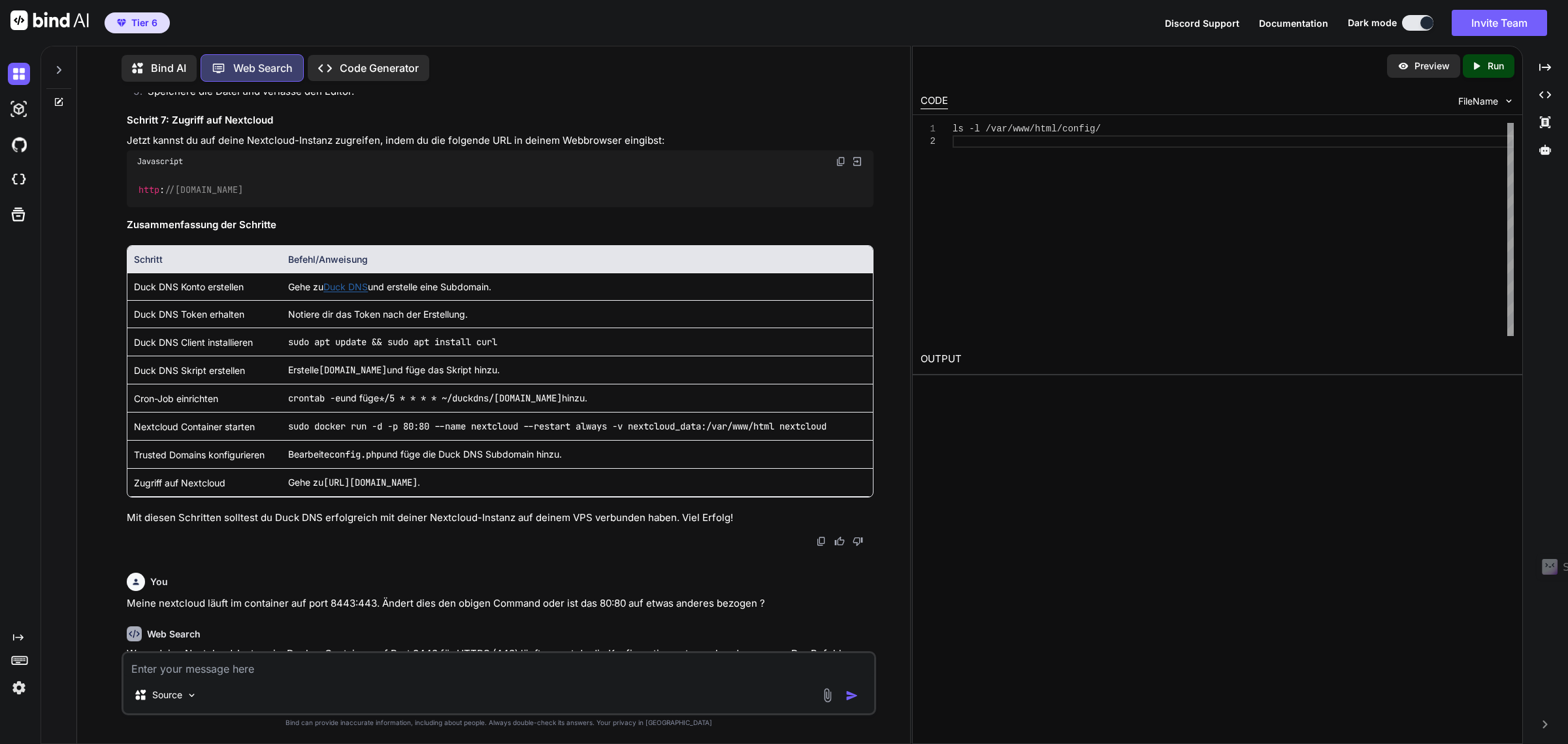
type textarea "http://your-subdomain.duckdns.org."
type textarea "x"
type textarea "http://your-subdomain.duckdns.org"
type textarea "x"
type textarea "http://your-subdomain.duckdns.org:"
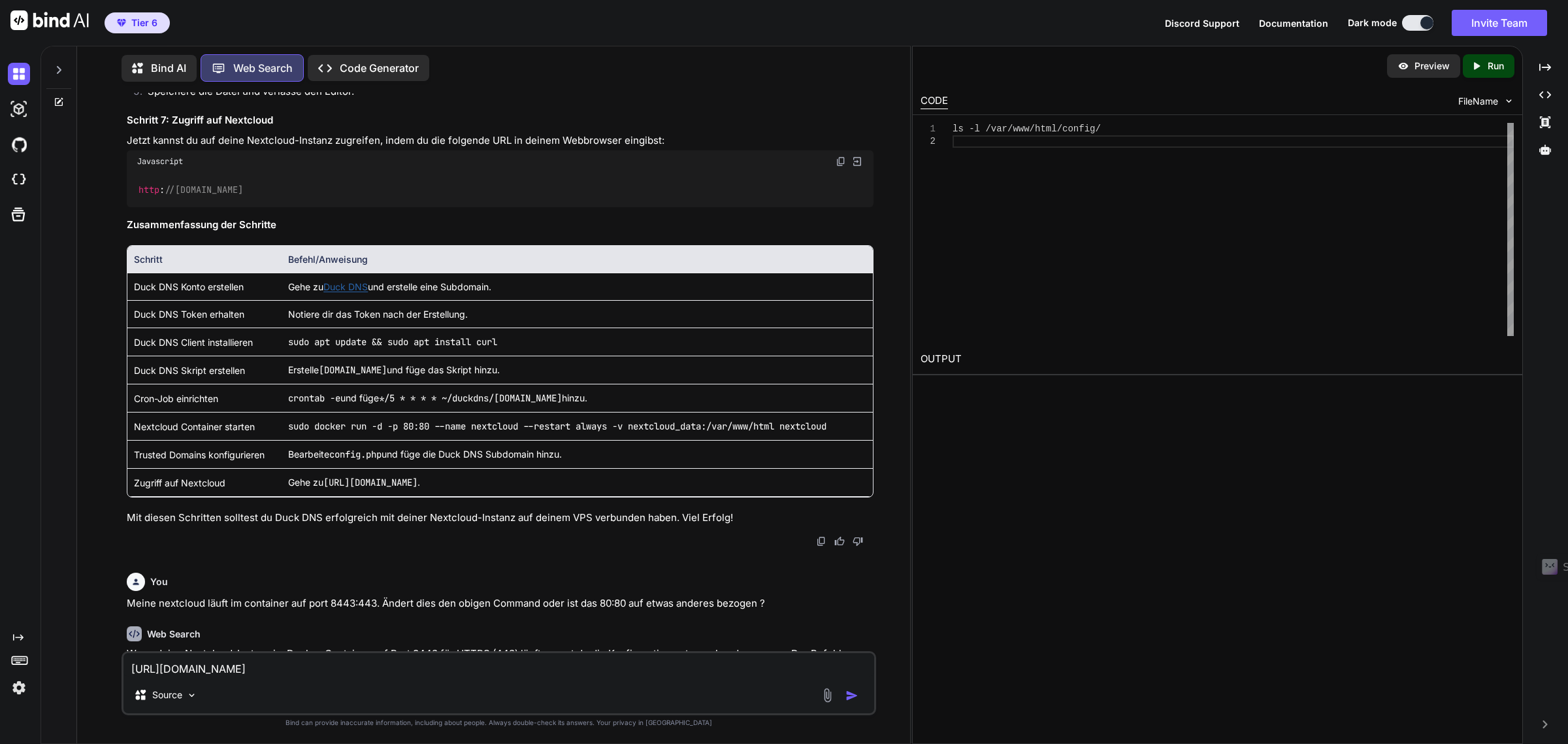
type textarea "x"
type textarea "http://your-subdomain.duckdns.org:8"
type textarea "x"
type textarea "http://your-subdomain.duckdns.org:84"
type textarea "x"
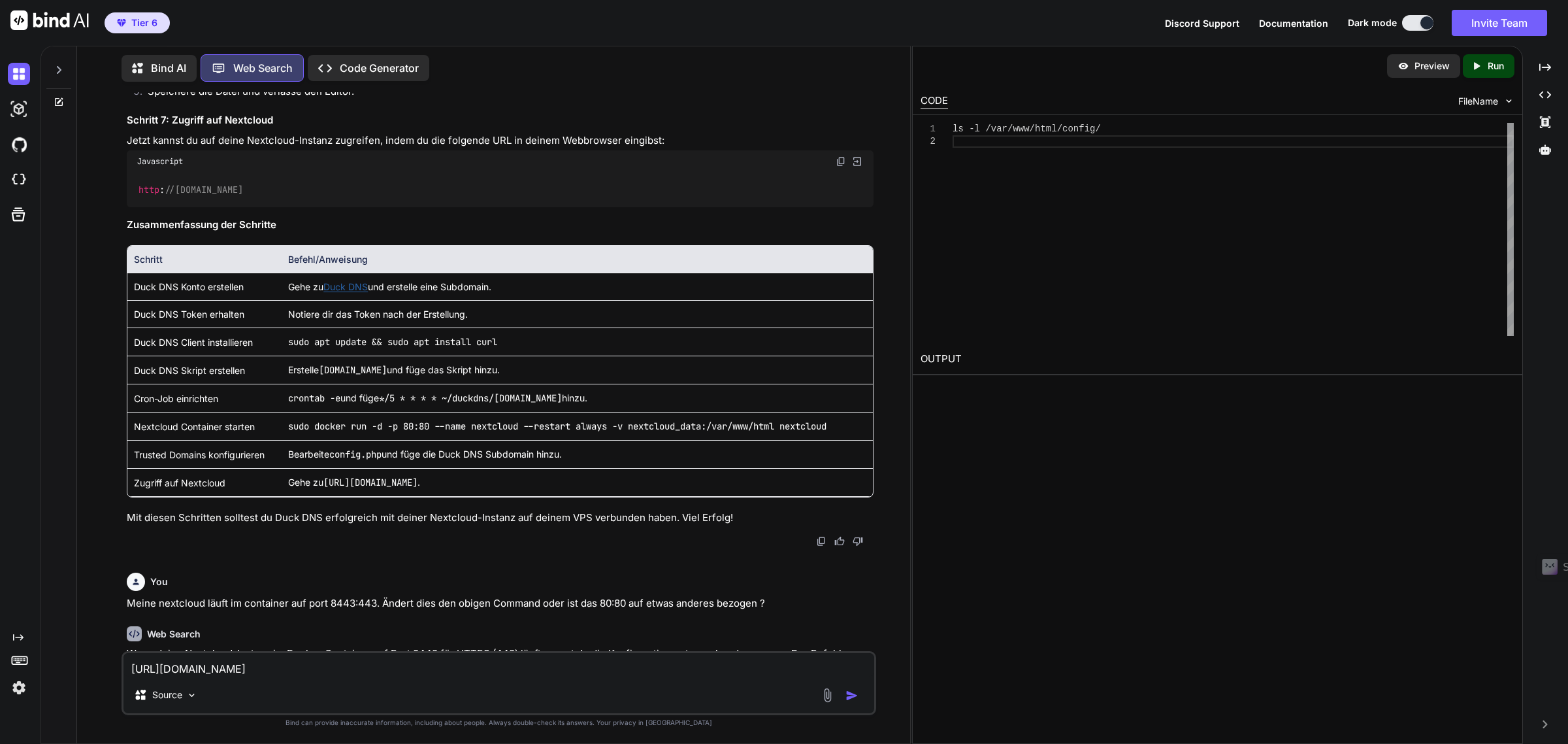
type textarea "http://your-subdomain.duckdns.org:844"
type textarea "x"
type textarea "http://your-subdomain.duckdns.org:8443"
type textarea "x"
type textarea "http://your-subdomain.duckdns.org:8443"
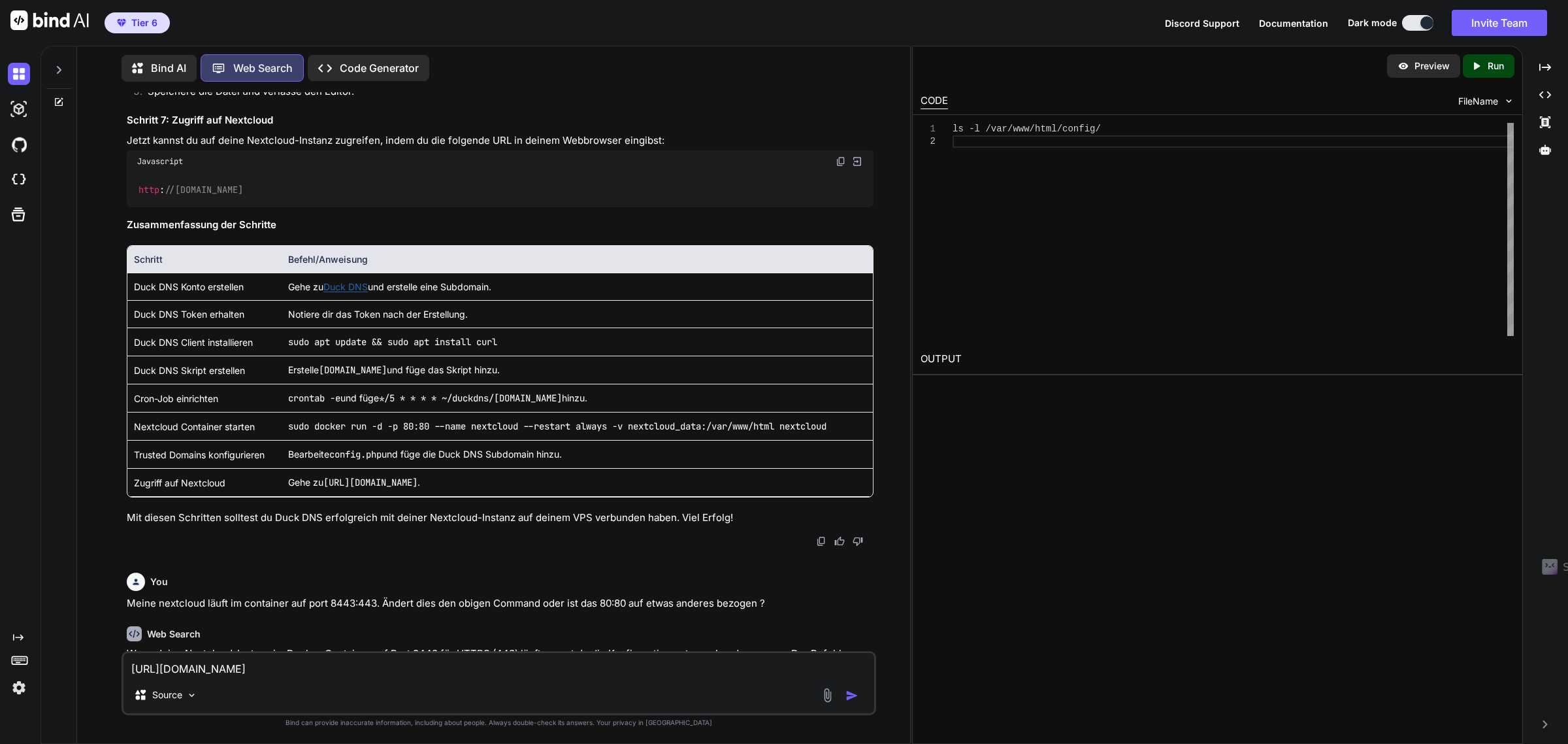
type textarea "x"
type textarea "http://your-subdomain.duckdns.org:8443 f"
type textarea "x"
type textarea "http://your-subdomain.duckdns.org:8443 fu"
type textarea "x"
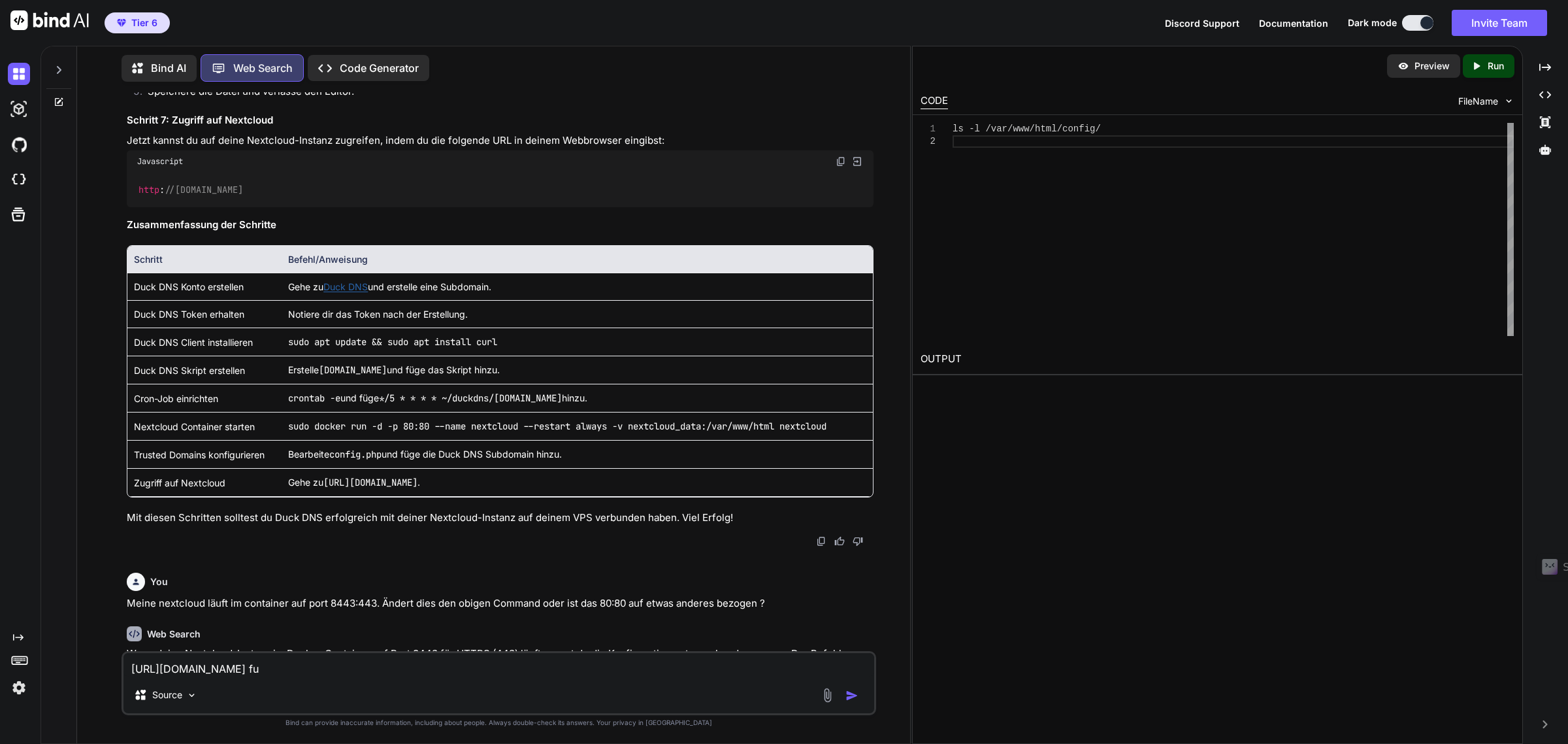
type textarea "http://your-subdomain.duckdns.org:8443 fun"
type textarea "x"
type textarea "http://your-subdomain.duckdns.org:8443 funk"
type textarea "x"
type textarea "http://your-subdomain.duckdns.org:8443 funkt"
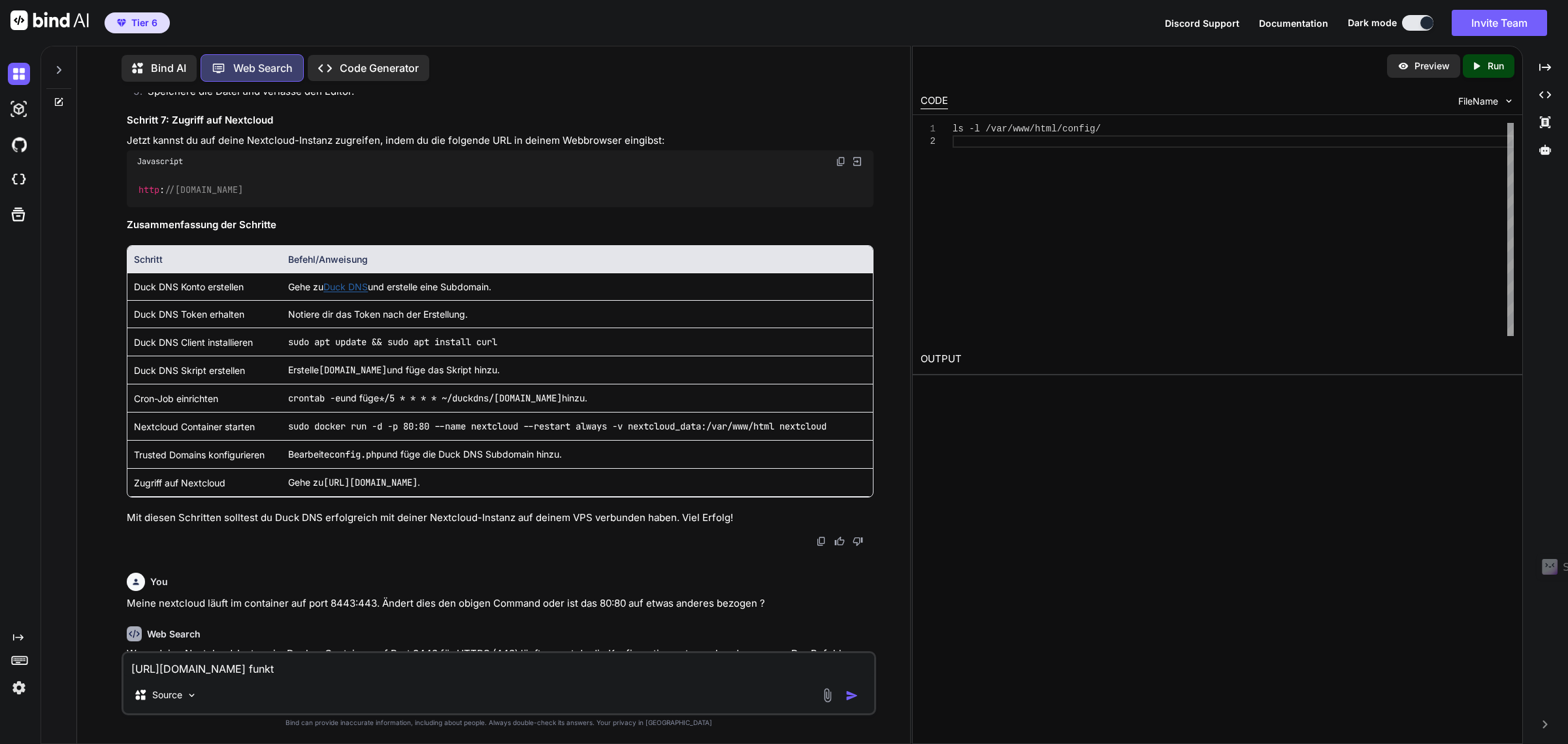
type textarea "x"
type textarea "http://your-subdomain.duckdns.org:8443 funkti"
type textarea "x"
type textarea "http://your-subdomain.duckdns.org:8443 funktio"
type textarea "x"
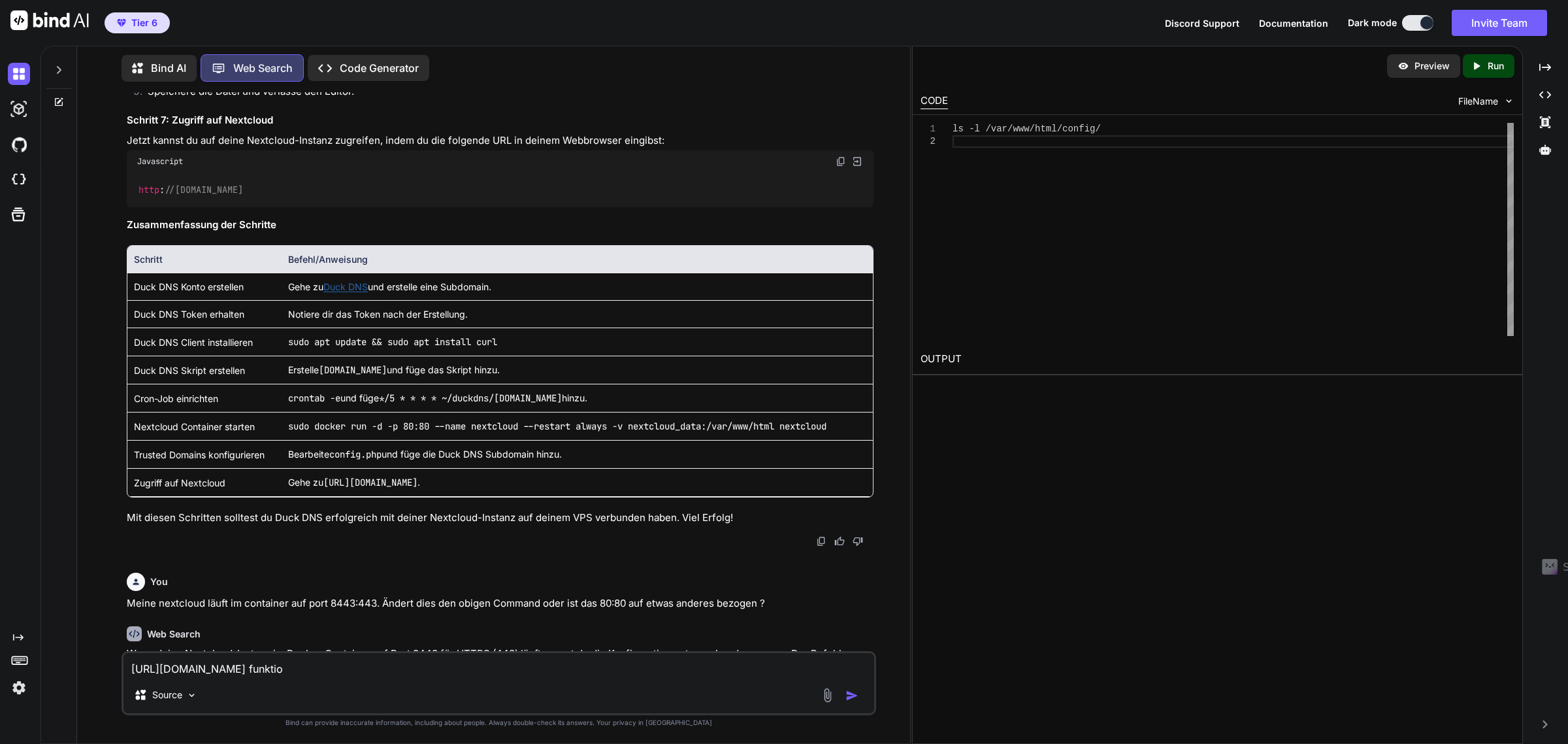
type textarea "http://your-subdomain.duckdns.org:8443 funktion"
type textarea "x"
type textarea "http://your-subdomain.duckdns.org:8443 funktioni"
type textarea "x"
type textarea "http://your-subdomain.duckdns.org:8443 funktionie"
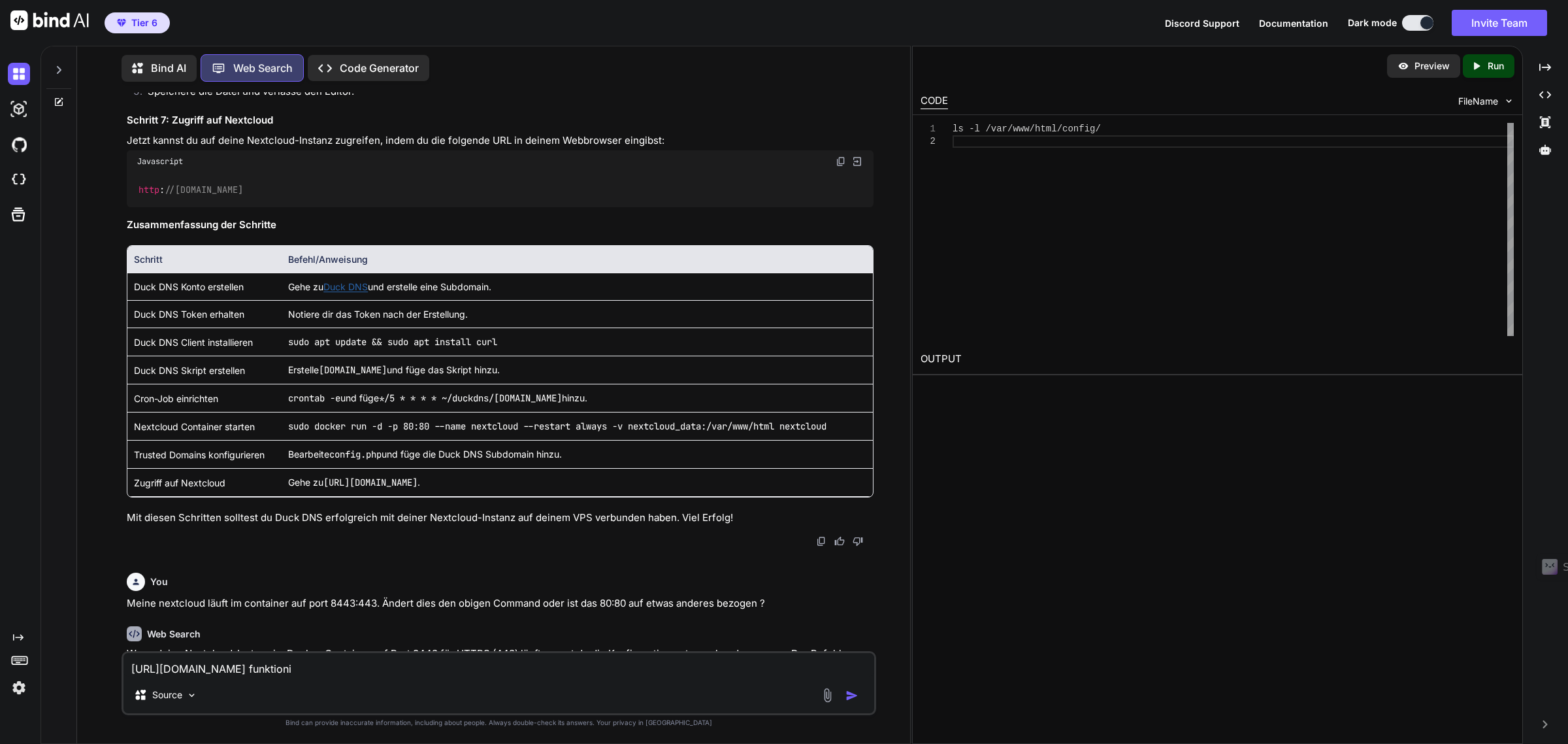
type textarea "x"
type textarea "http://your-subdomain.duckdns.org:8443 funktionier"
type textarea "x"
type textarea "http://your-subdomain.duckdns.org:8443 funktioniert"
type textarea "x"
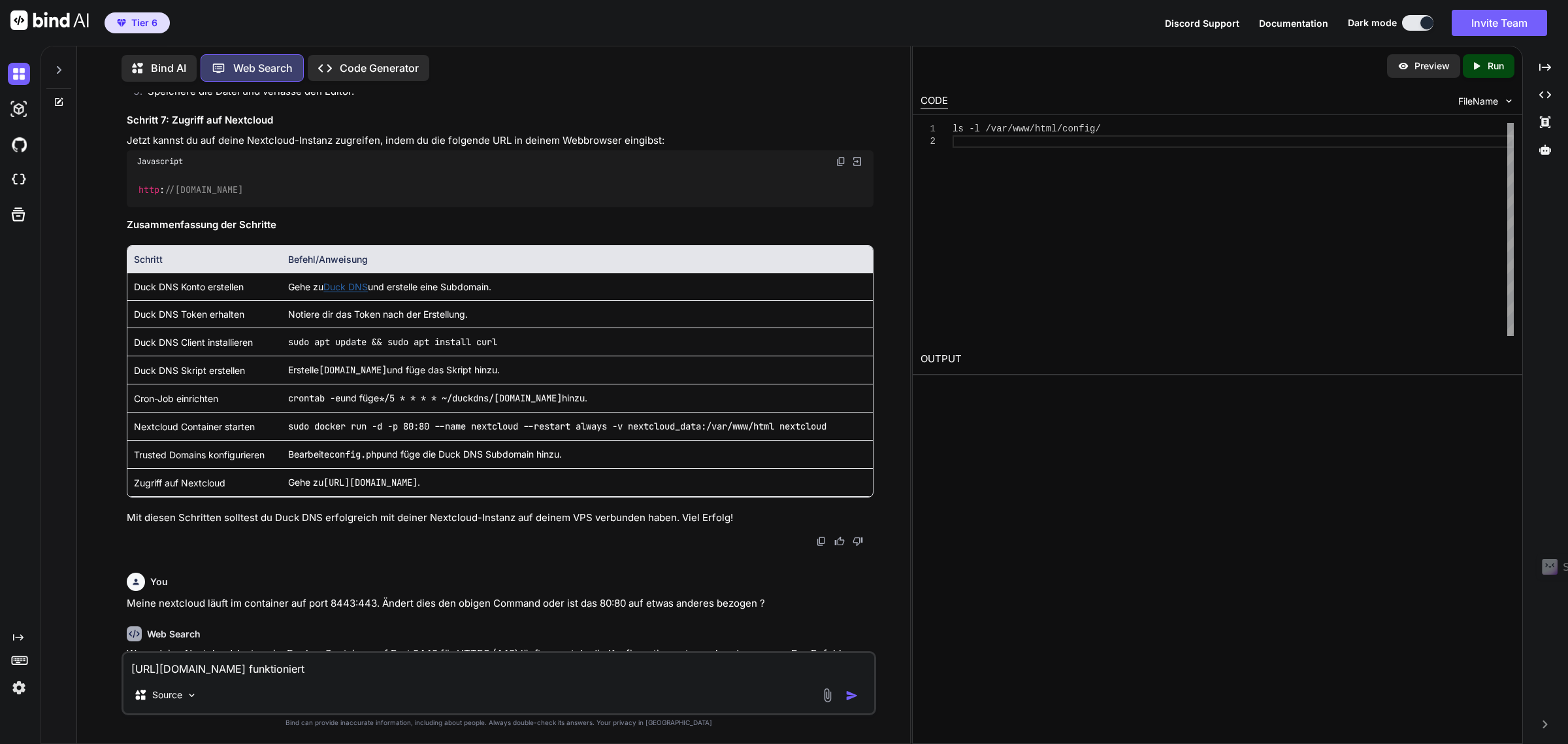
type textarea "http://your-subdomain.duckdns.org:8443 funktioniert"
type textarea "x"
type textarea "http://your-subdomain.duckdns.org:8443 funktioniert n"
type textarea "x"
type textarea "http://your-subdomain.duckdns.org:8443 funktioniert nu"
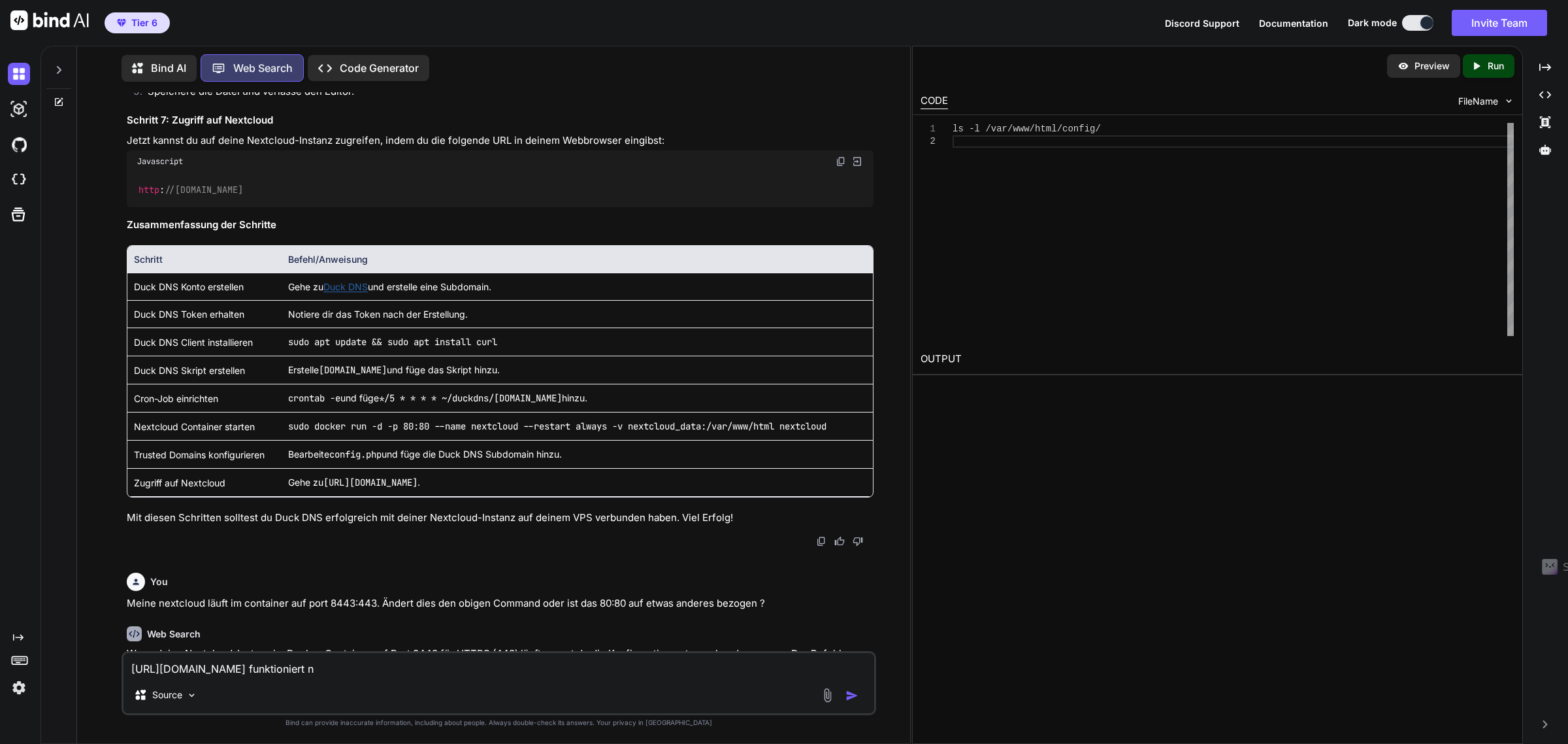
type textarea "x"
type textarea "http://your-subdomain.duckdns.org:8443 funktioniert nun"
type textarea "x"
type textarea "http://your-subdomain.duckdns.org:8443 funktioniert nun"
type textarea "x"
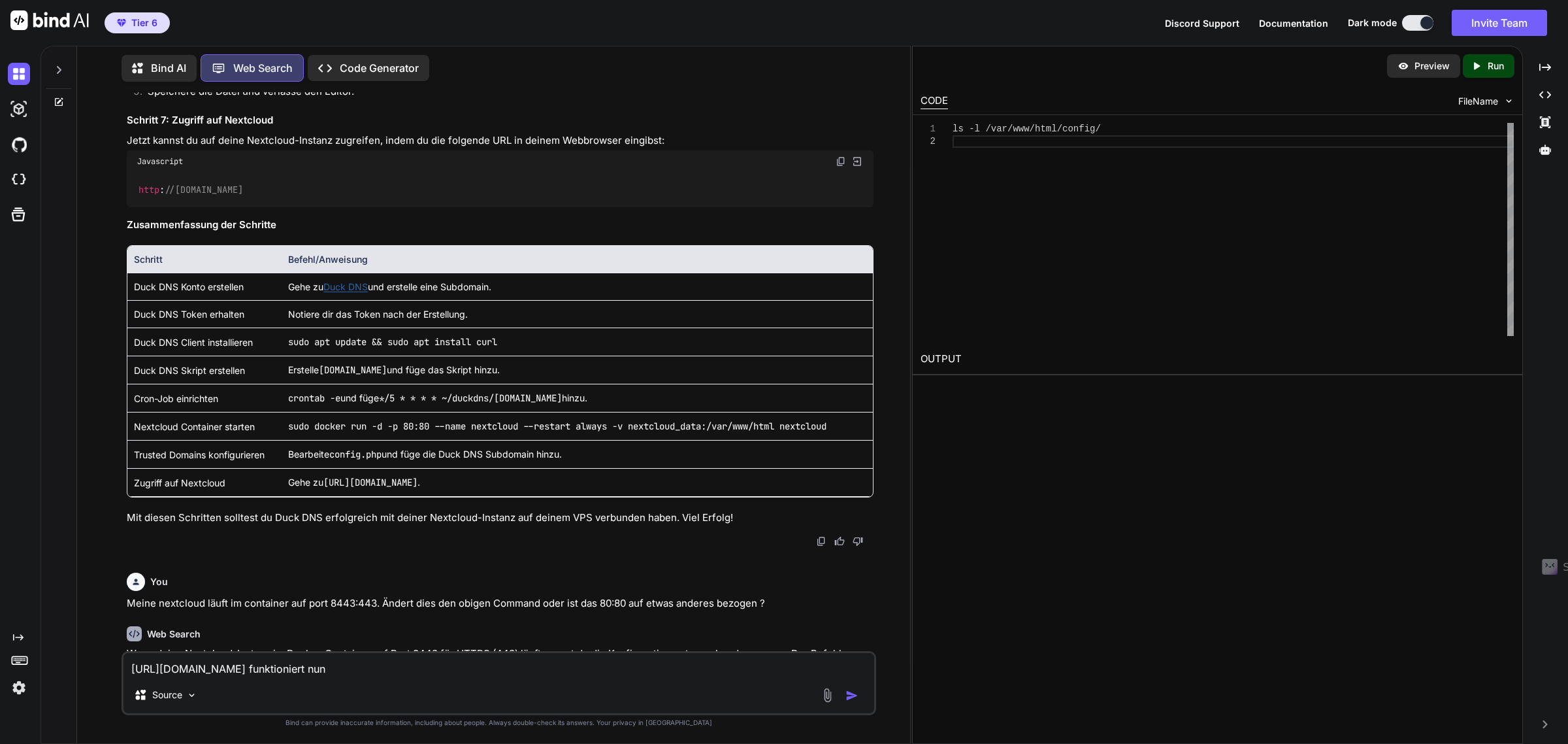
type textarea "http://your-subdomain.duckdns.org:8443 funktioniert nun v"
type textarea "x"
type textarea "http://your-subdomain.duckdns.org:8443 funktioniert nun"
type textarea "x"
type textarea "http://your-subdomain.duckdns.org:8443 funktioniert nun f"
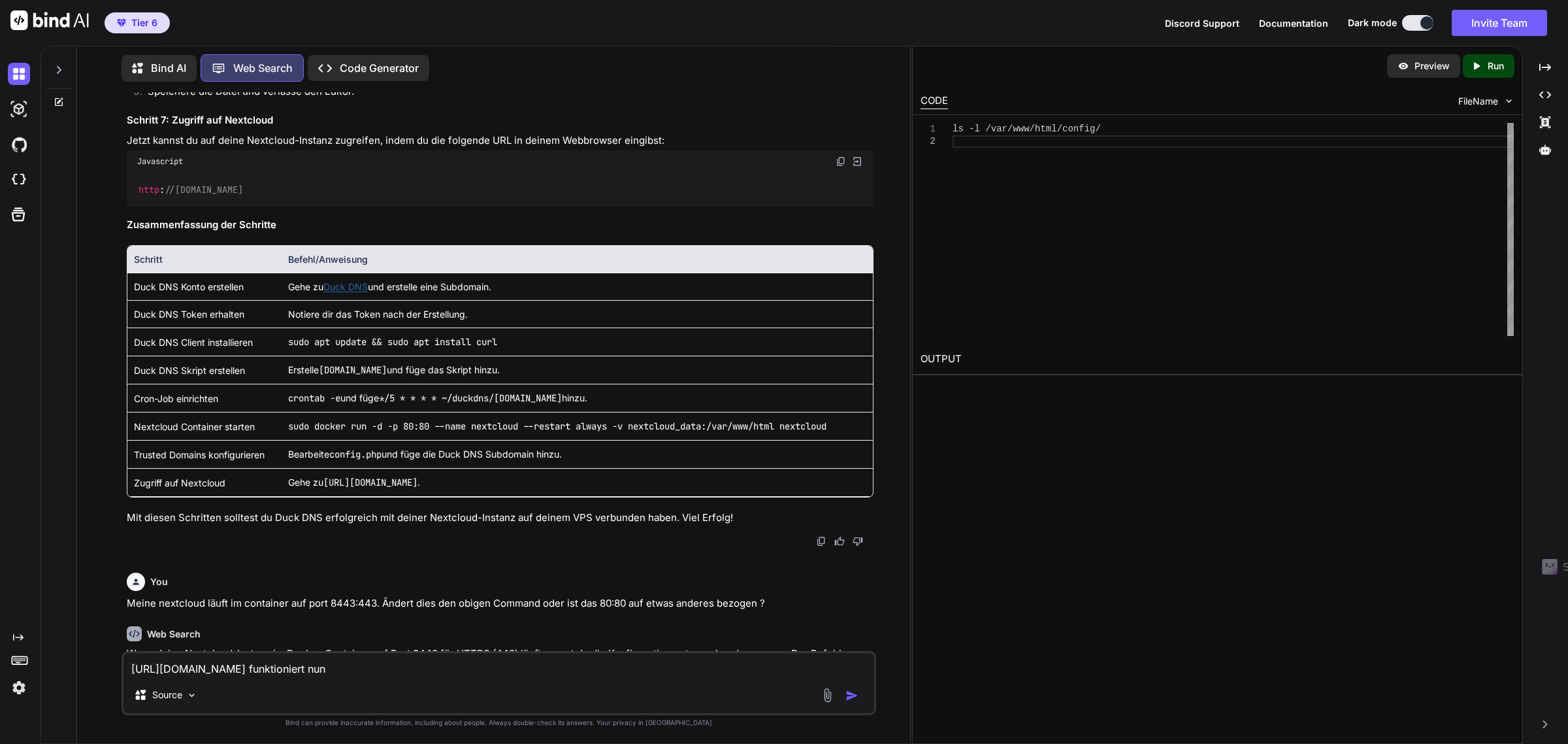
type textarea "x"
type textarea "http://your-subdomain.duckdns.org:8443 funktioniert nun fr"
type textarea "x"
type textarea "http://your-subdomain.duckdns.org:8443 funktioniert nun f"
type textarea "x"
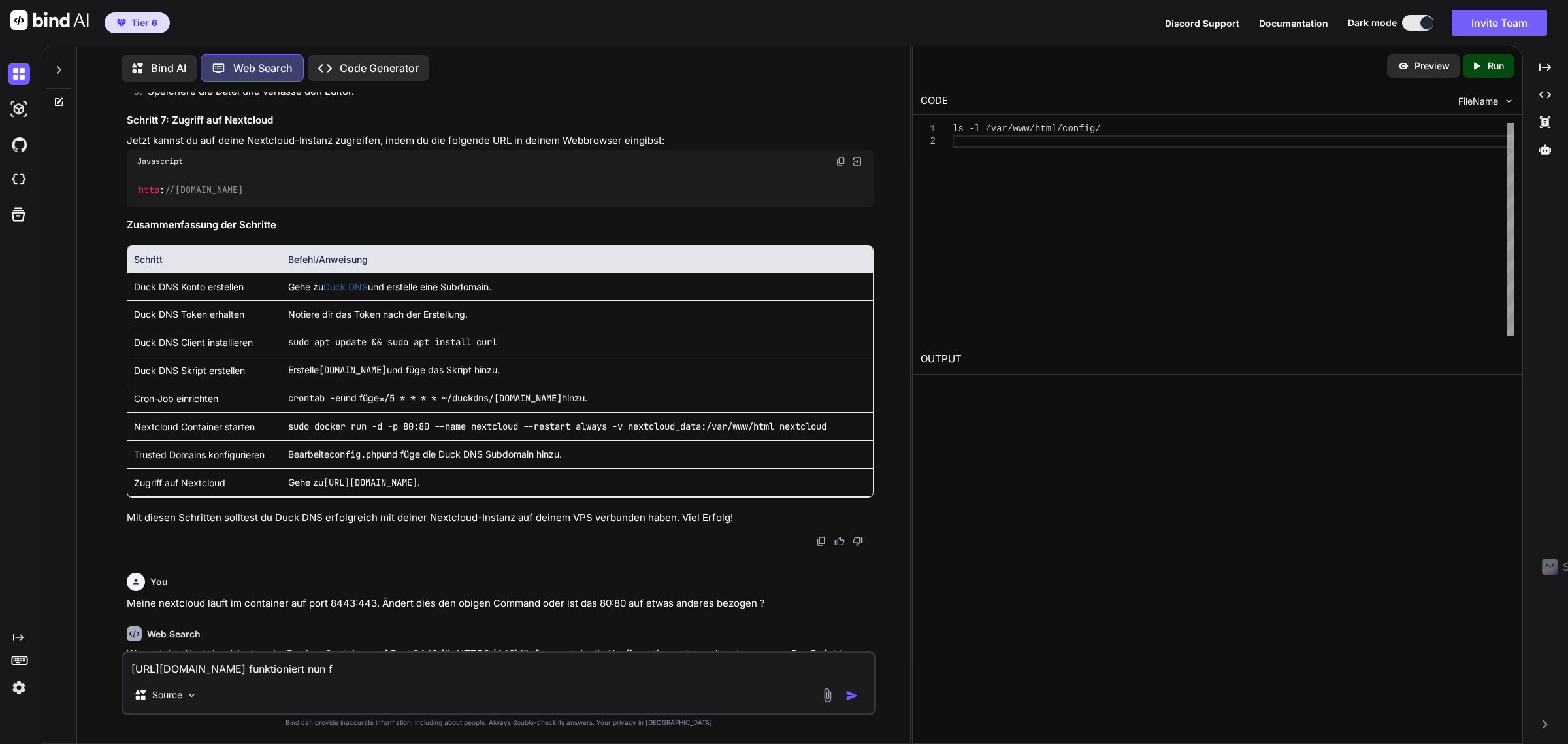
type textarea "http://your-subdomain.duckdns.org:8443 funktioniert nun"
type textarea "x"
type textarea "http://your-subdomain.duckdns.org:8443 funktioniert nun v"
type textarea "x"
type textarea "http://your-subdomain.duckdns.org:8443 funktioniert nun vo"
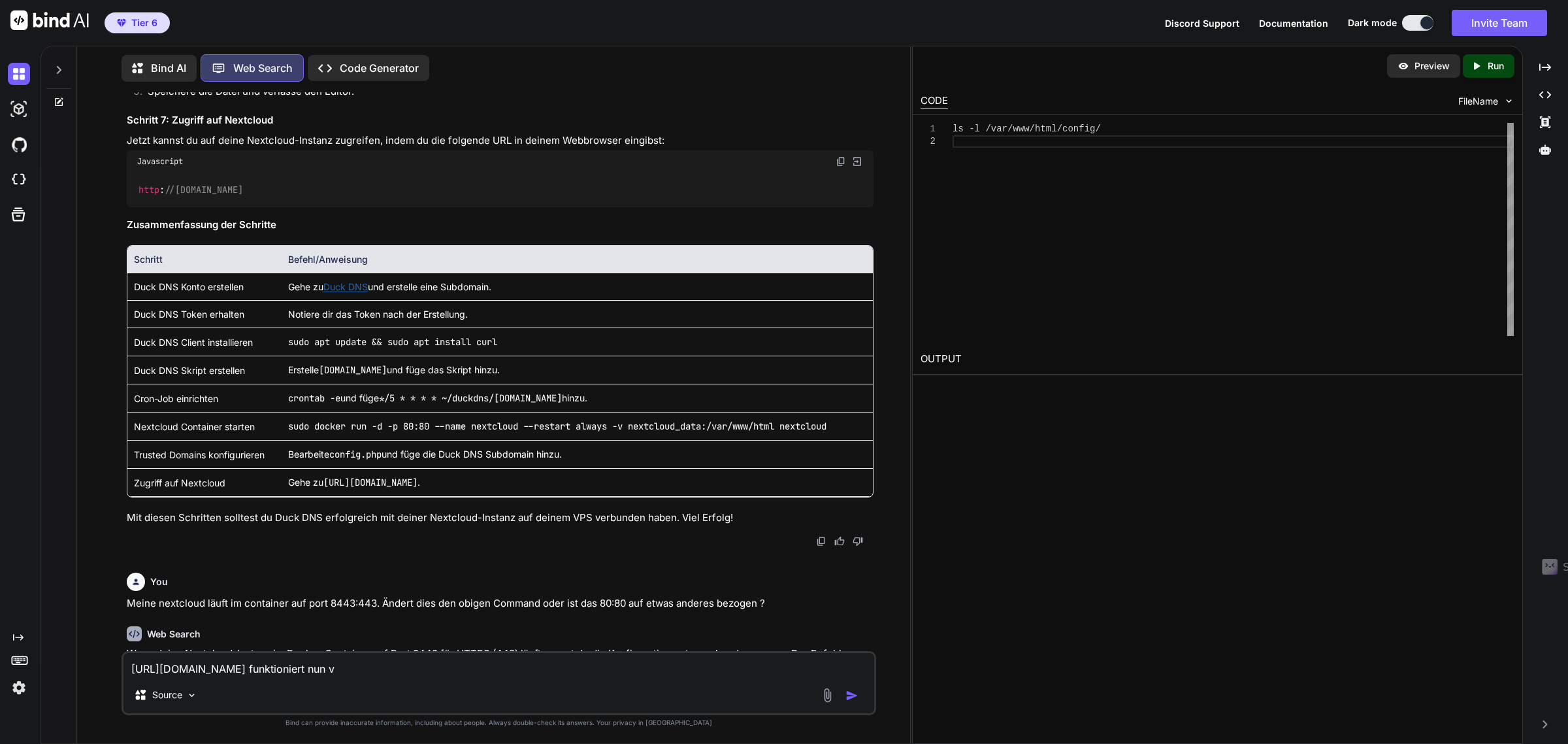
type textarea "x"
type textarea "http://your-subdomain.duckdns.org:8443 funktioniert nun vom"
type textarea "x"
type textarea "http://your-subdomain.duckdns.org:8443 funktioniert nun vom"
type textarea "x"
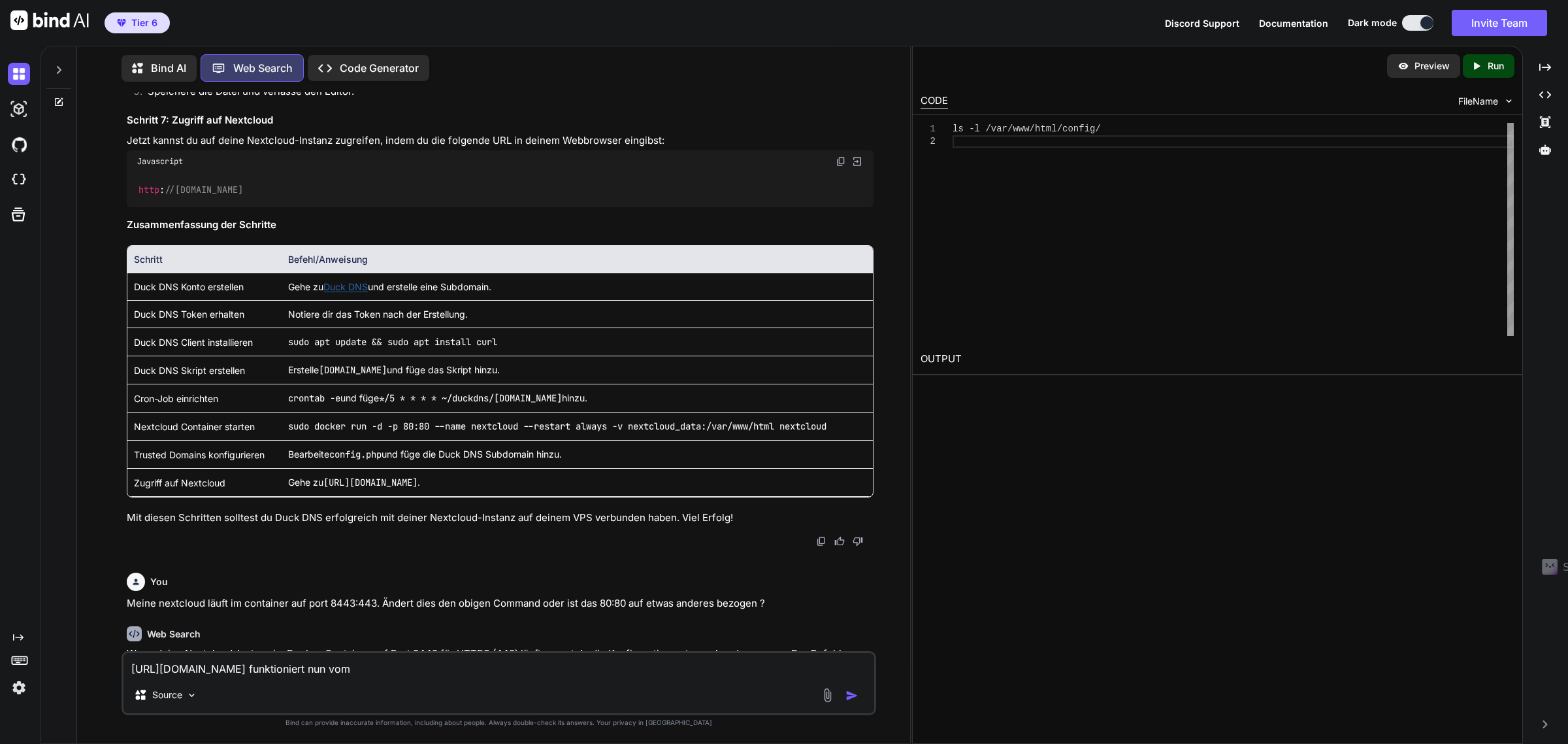
type textarea "http://your-subdomain.duckdns.org:8443 funktioniert nun vom r"
type textarea "x"
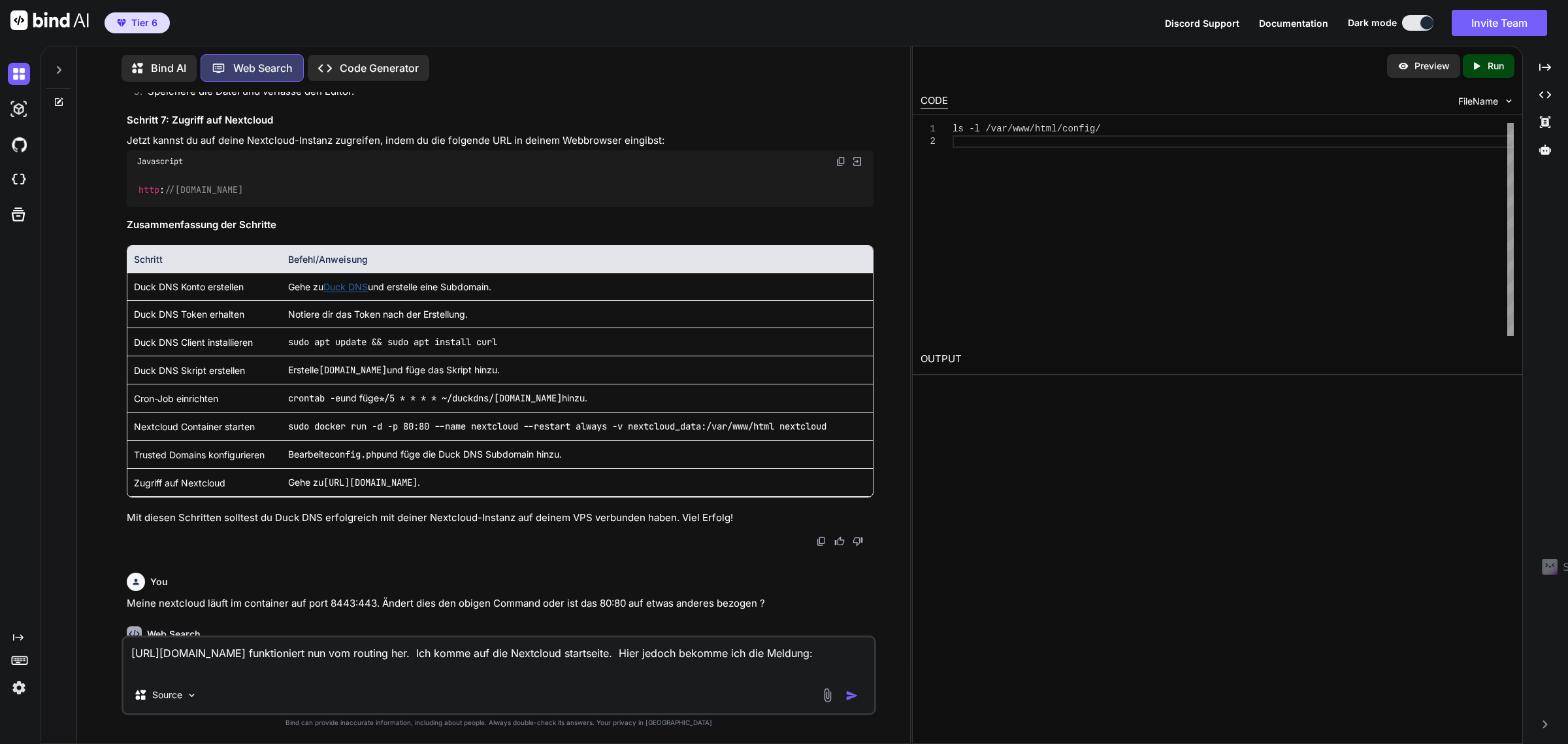
paste textarea "Zugriff über eine nicht vertrauenswürdige Domain Bitte kontaktieren Sie Ihre Ad…"
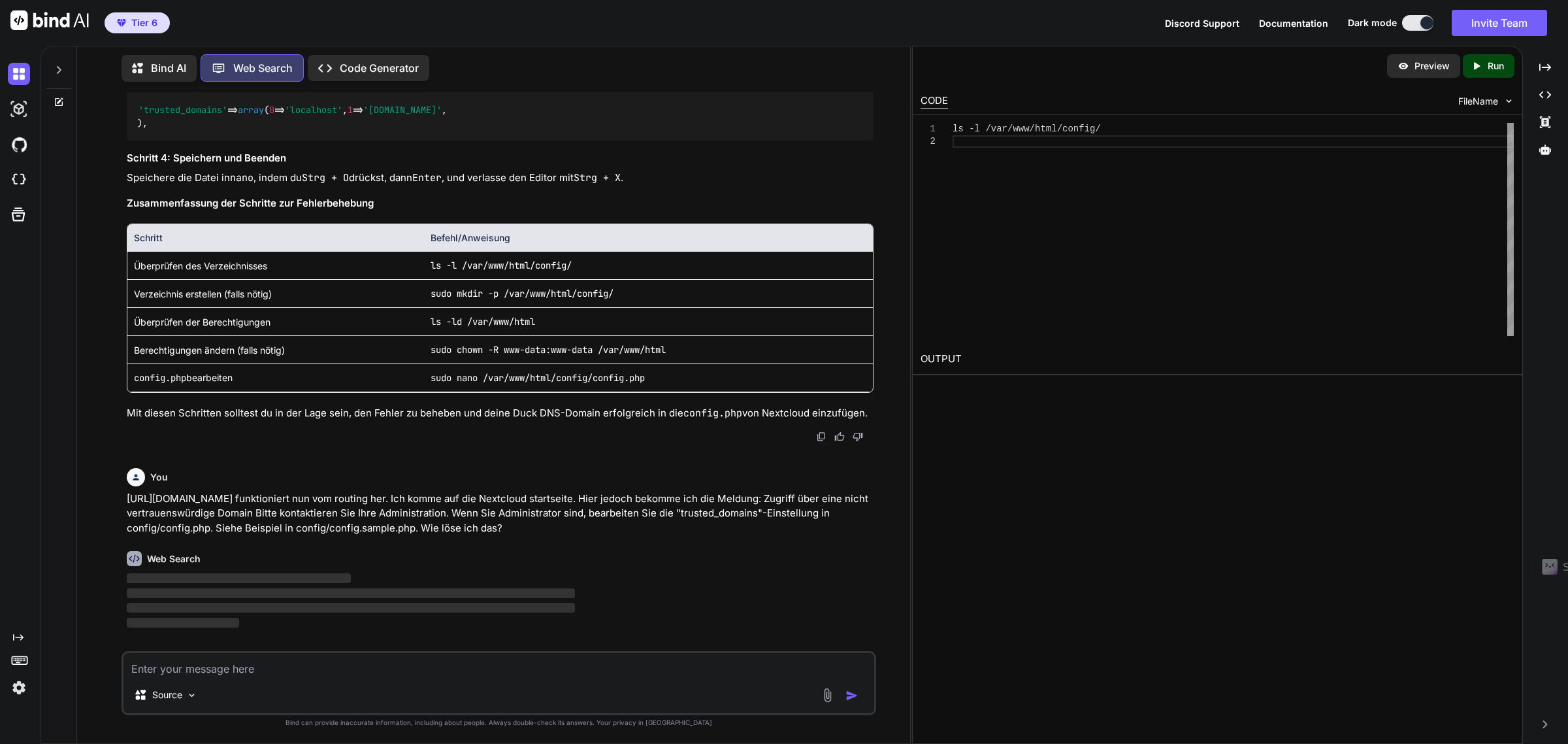
scroll to position [8996, 0]
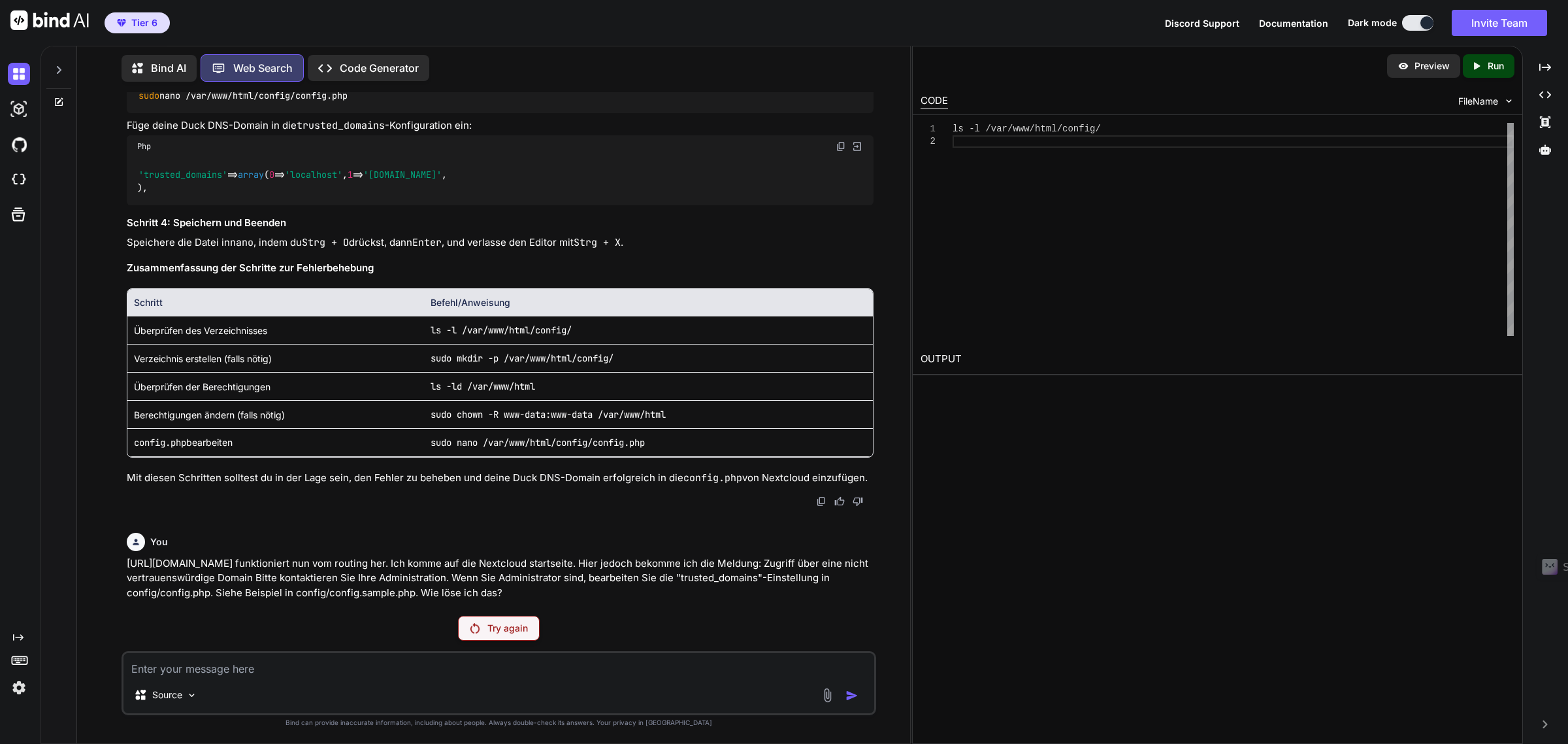
drag, startPoint x: 504, startPoint y: 629, endPoint x: 892, endPoint y: 634, distance: 388.0
click at [504, 629] on p "Try again" at bounding box center [507, 629] width 40 height 13
click at [521, 630] on p "Try again" at bounding box center [507, 629] width 40 height 13
drag, startPoint x: 495, startPoint y: 633, endPoint x: 543, endPoint y: 674, distance: 63.1
click at [495, 633] on p "Try again" at bounding box center [507, 629] width 40 height 13
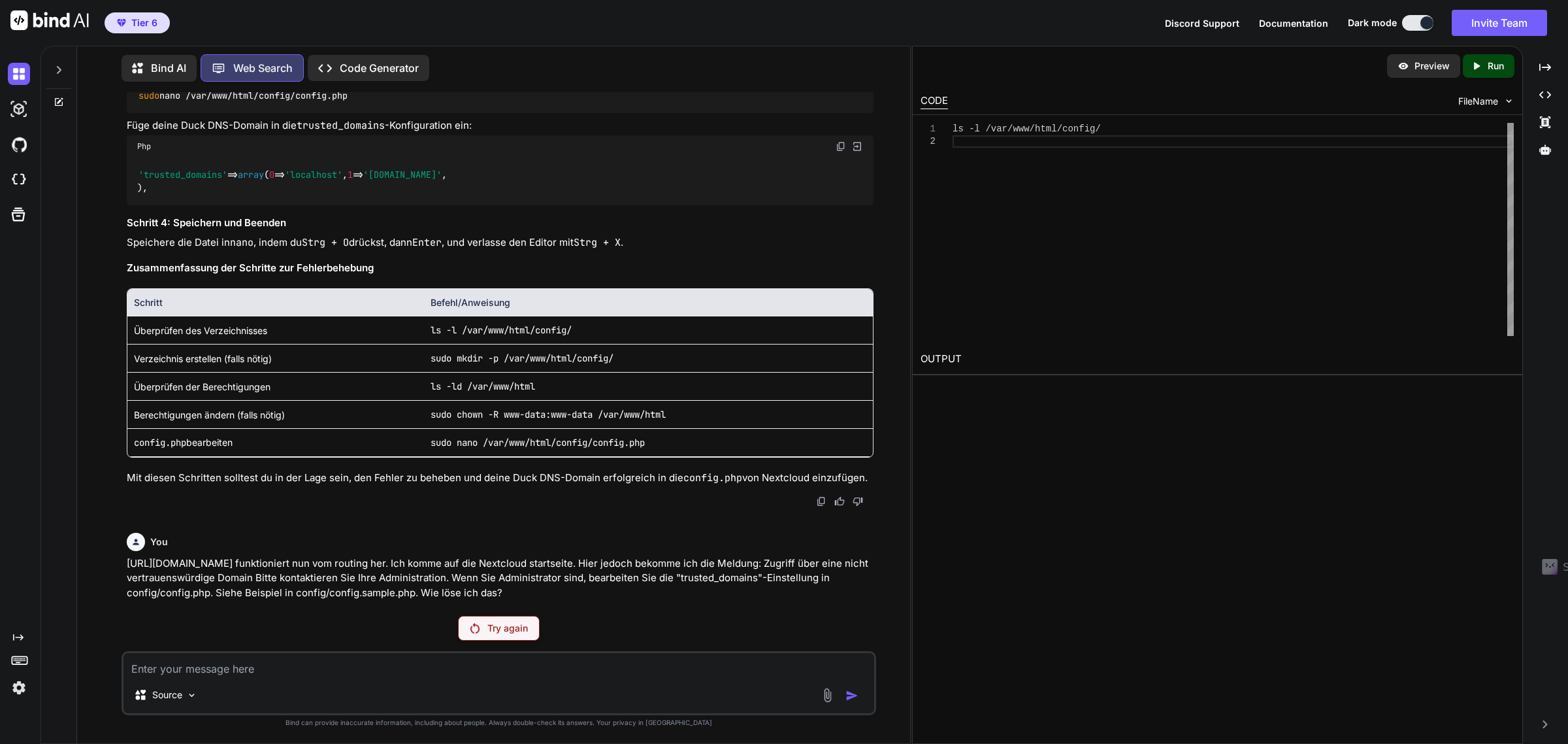
click at [510, 630] on p "Try again" at bounding box center [507, 629] width 40 height 13
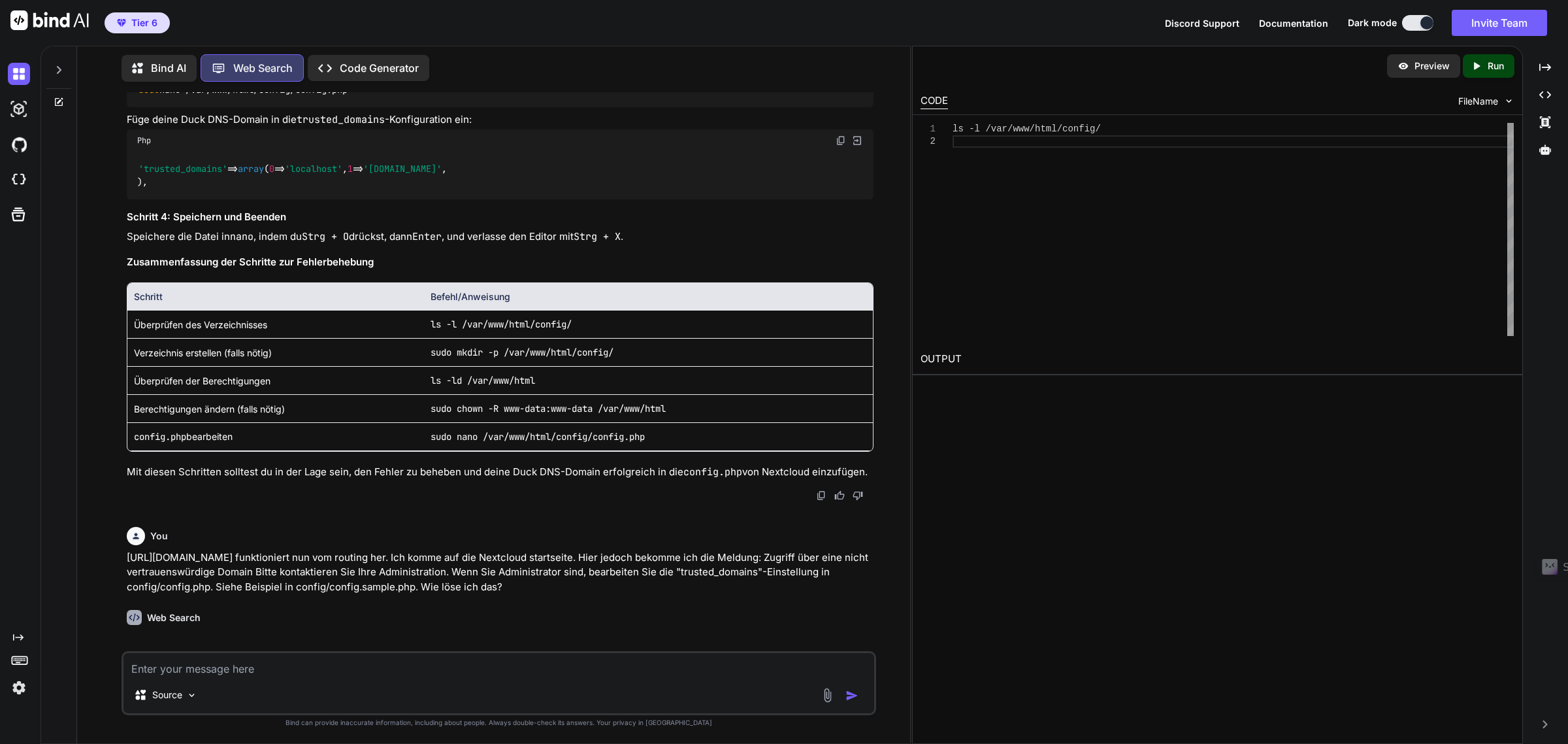
scroll to position [9061, 0]
click at [510, 630] on div "Web Search" at bounding box center [500, 625] width 746 height 41
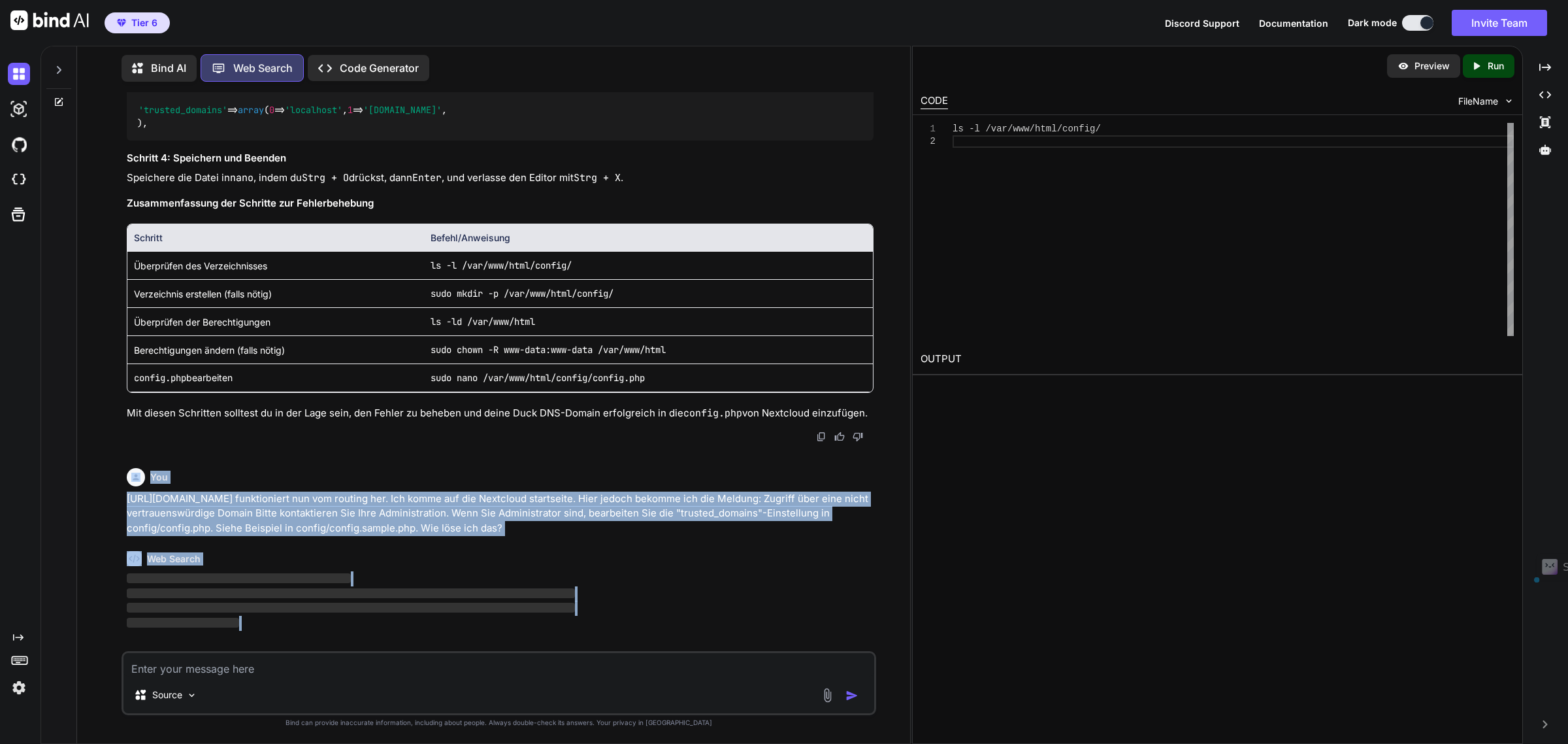
scroll to position [8996, 0]
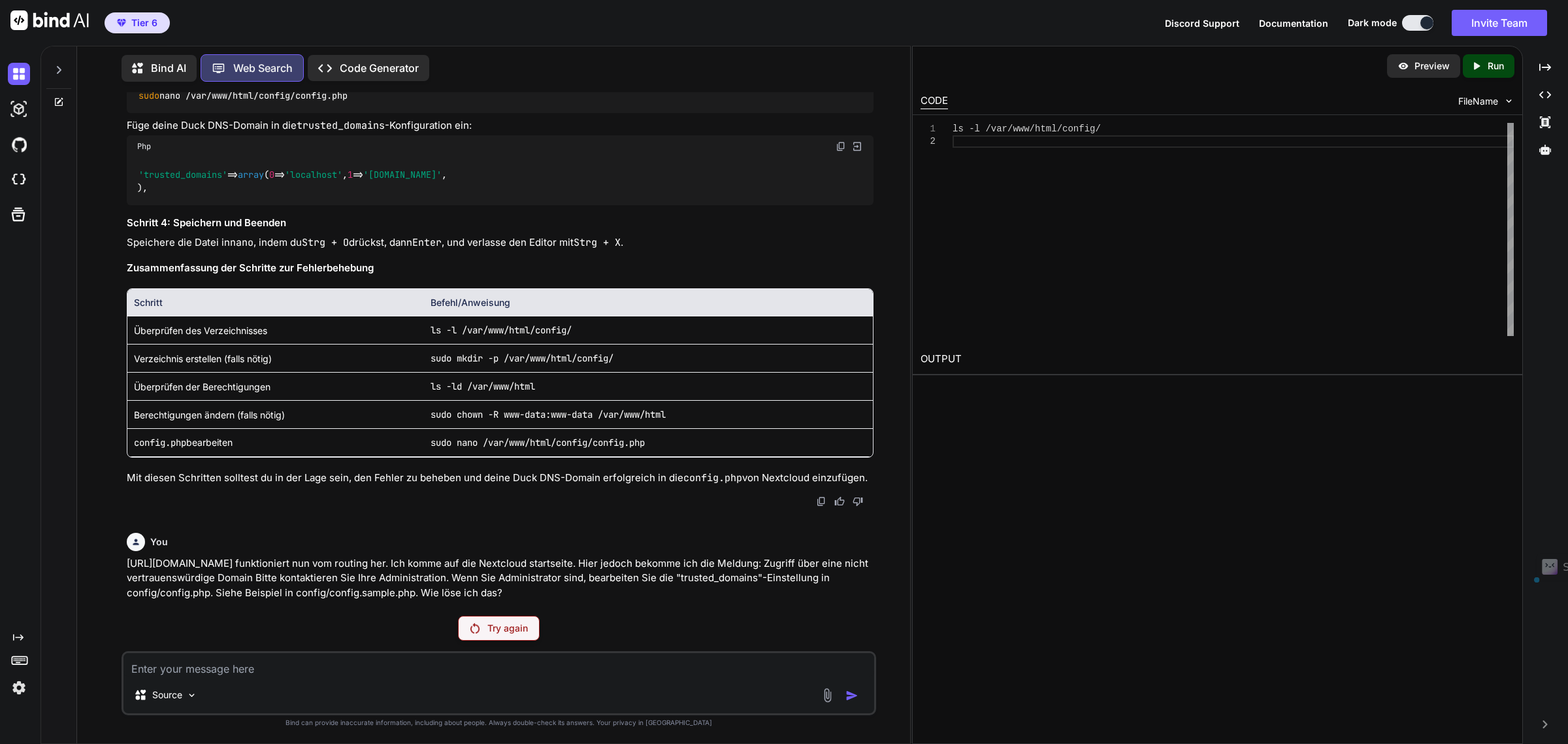
click at [635, 592] on p "http://your-subdomain.duckdns.org:8443 funktioniert nun vom routing her. Ich ko…" at bounding box center [500, 578] width 746 height 44
drag, startPoint x: 579, startPoint y: 586, endPoint x: 101, endPoint y: 562, distance: 478.6
click at [101, 562] on div "You Ich habe Ubuntu 24.04.3 auf meinem VPS Server installiert, sowie Docker Ver…" at bounding box center [499, 418] width 823 height 651
copy p "http://your-subdomain.duckdns.org:8443 funktioniert nun vom routing her. Ich ko…"
click at [162, 60] on p "Bind AI" at bounding box center [168, 67] width 36 height 15
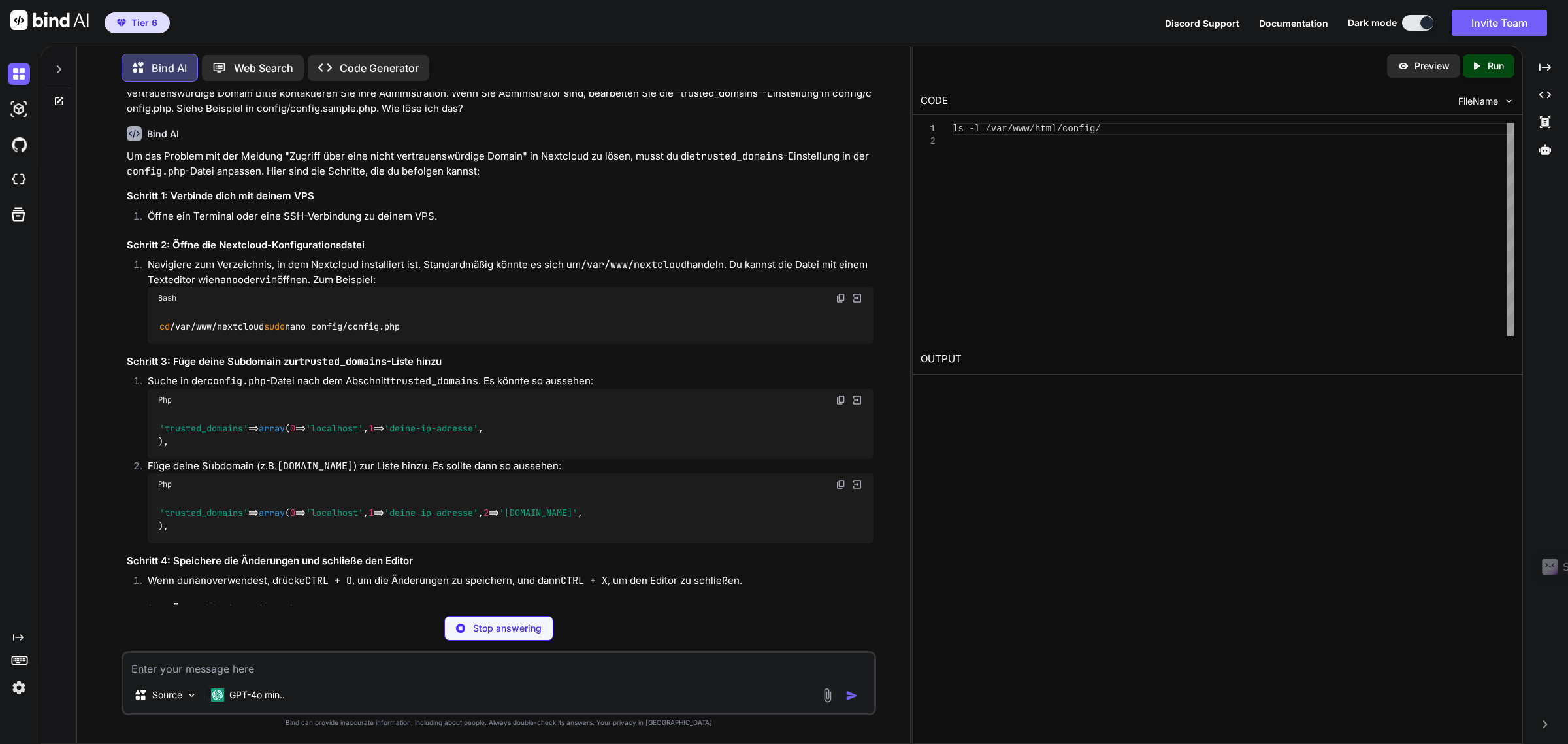
scroll to position [2988, 0]
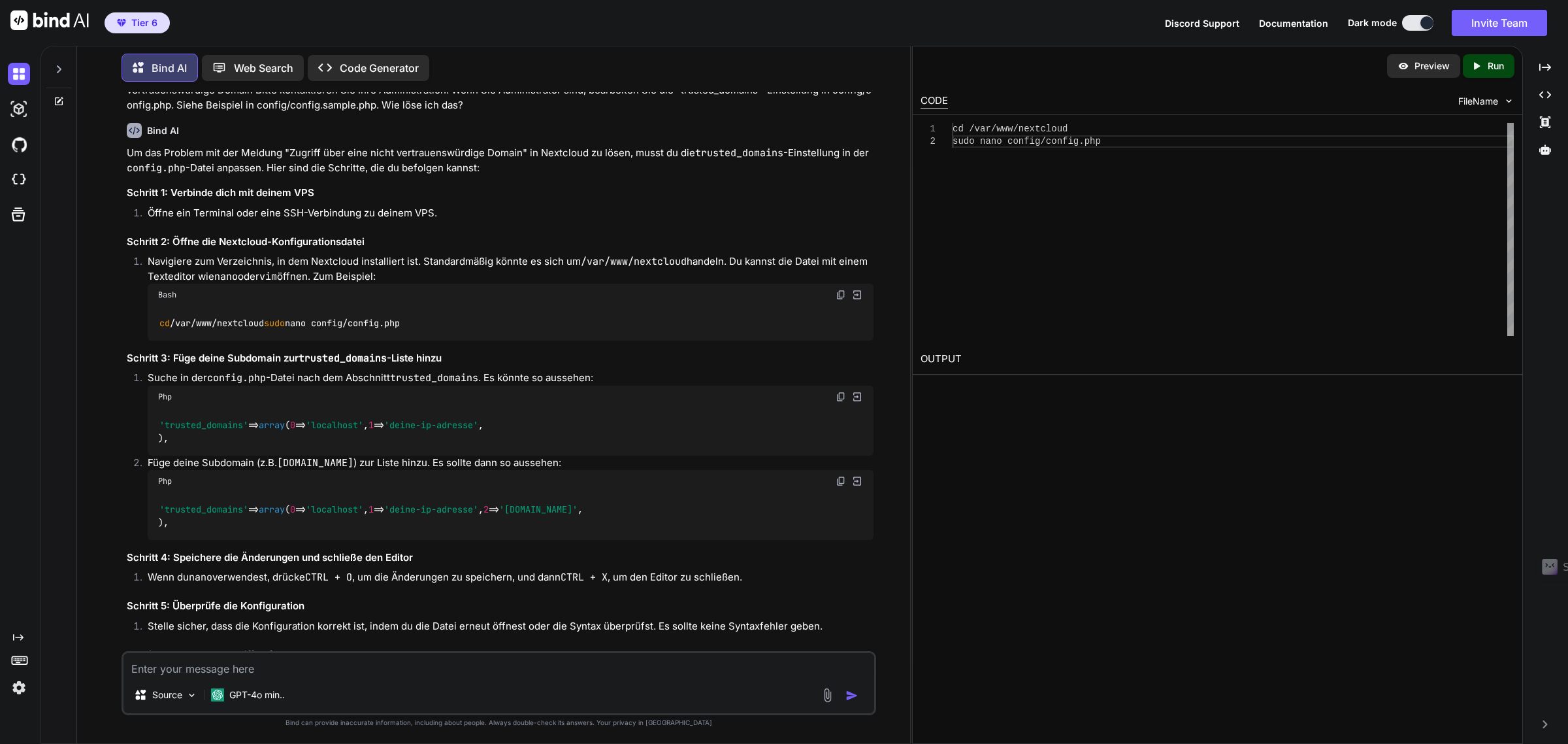
click at [839, 300] on img at bounding box center [840, 295] width 11 height 11
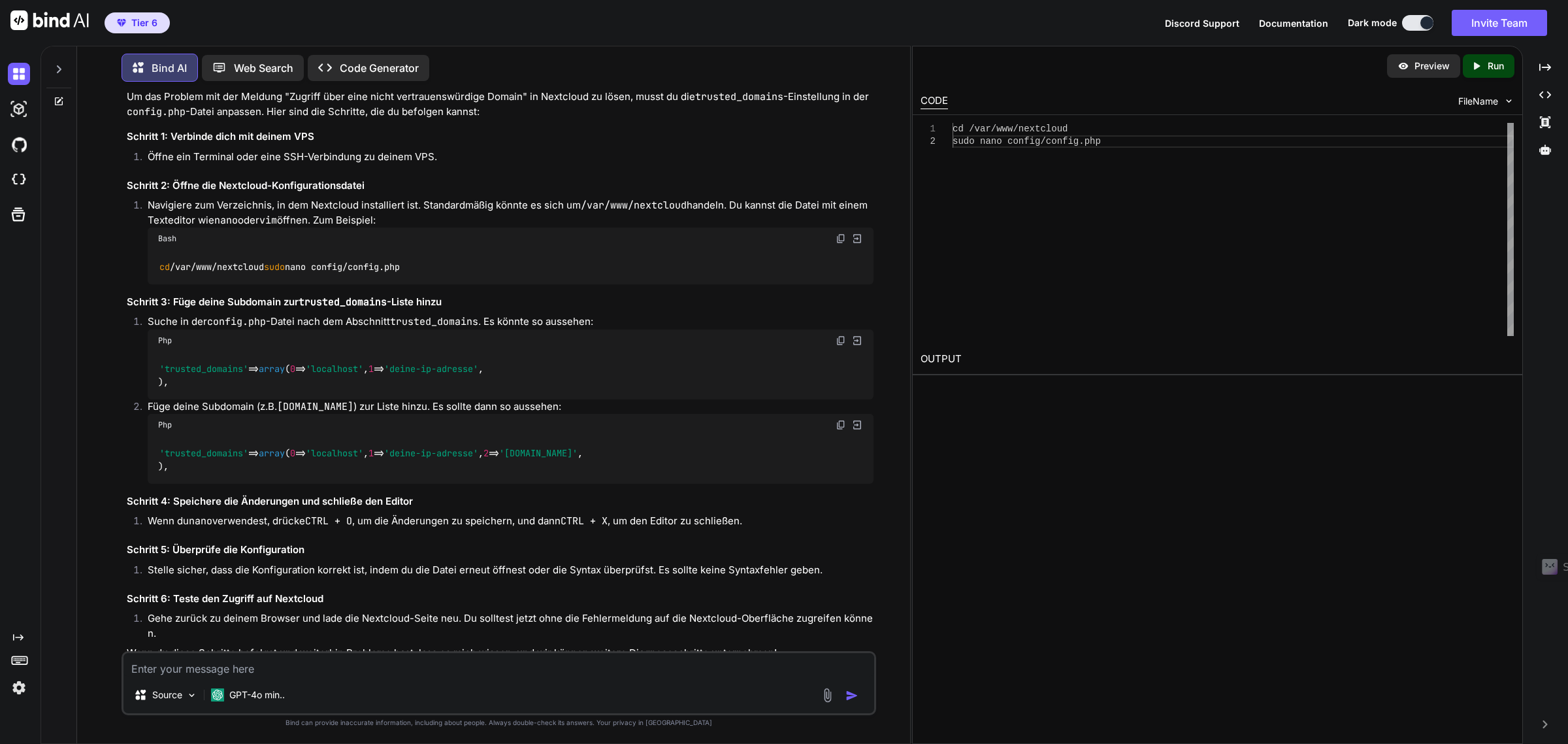
scroll to position [3068, 0]
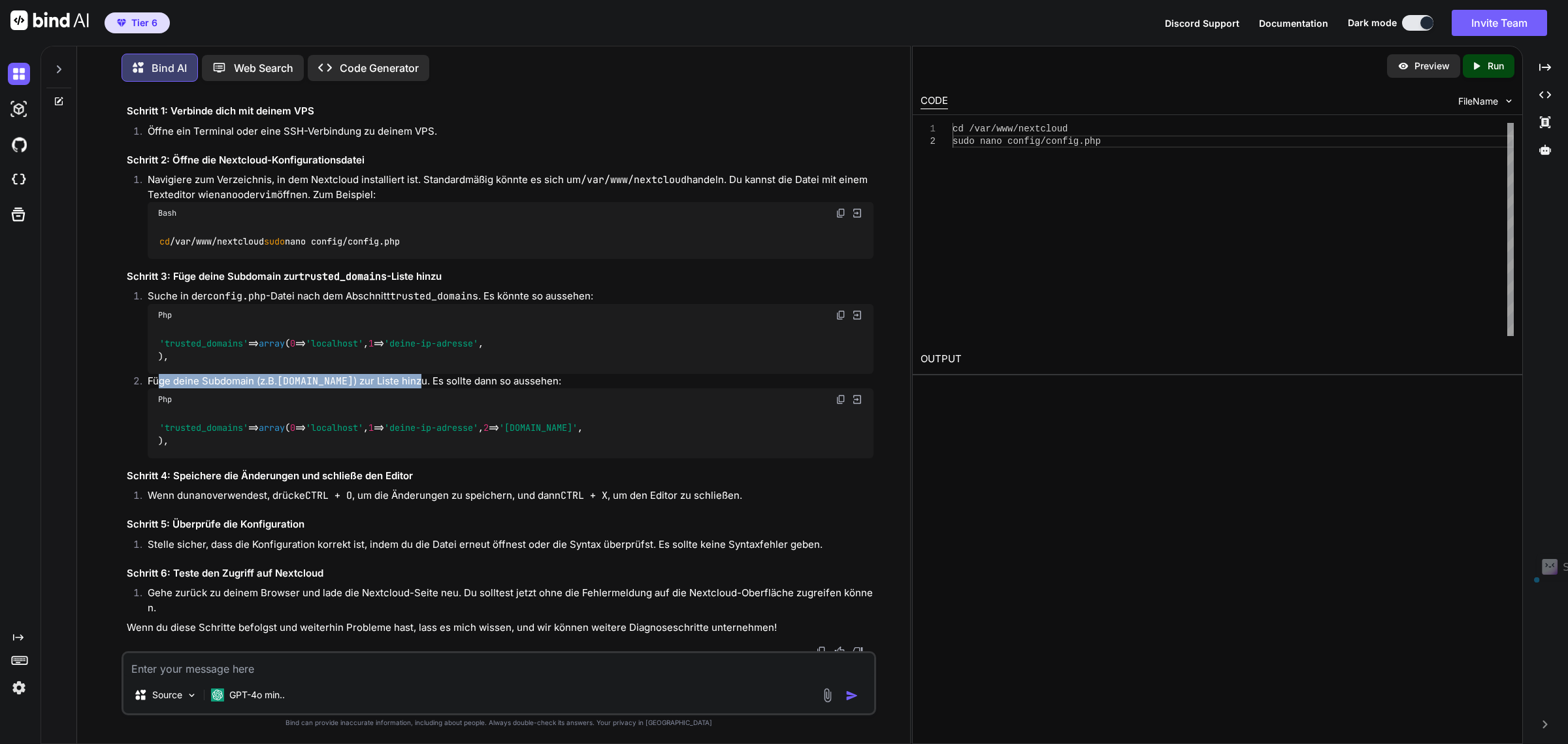
drag, startPoint x: 162, startPoint y: 484, endPoint x: 500, endPoint y: 491, distance: 338.1
click at [500, 389] on p "Füge deine Subdomain (z.B. your-subdomain.duckdns.org ) zur Liste hinzu. Es sol…" at bounding box center [509, 381] width 725 height 15
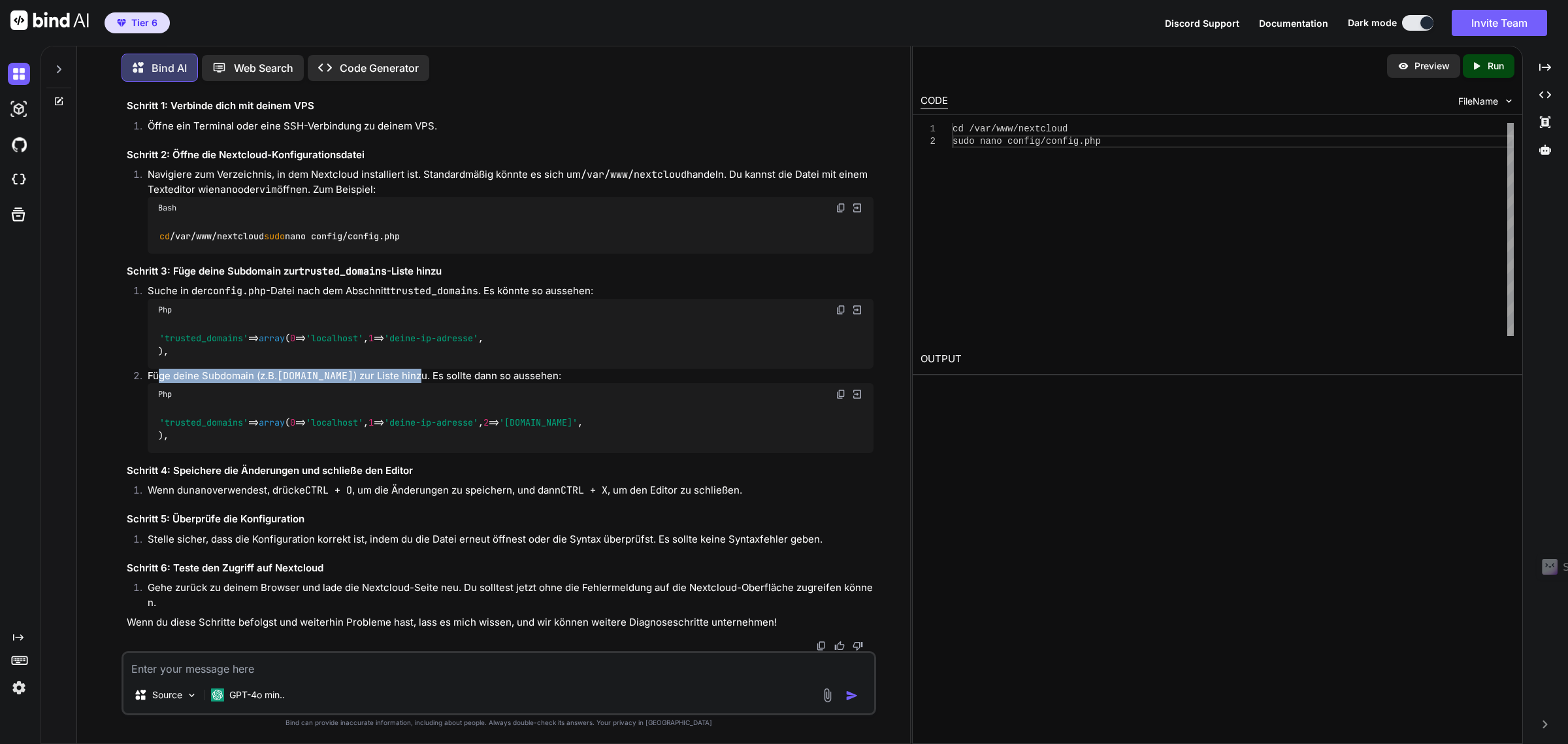
scroll to position [3221, 0]
click at [268, 675] on textarea at bounding box center [498, 664] width 750 height 23
click at [268, 668] on textarea at bounding box center [498, 664] width 750 height 23
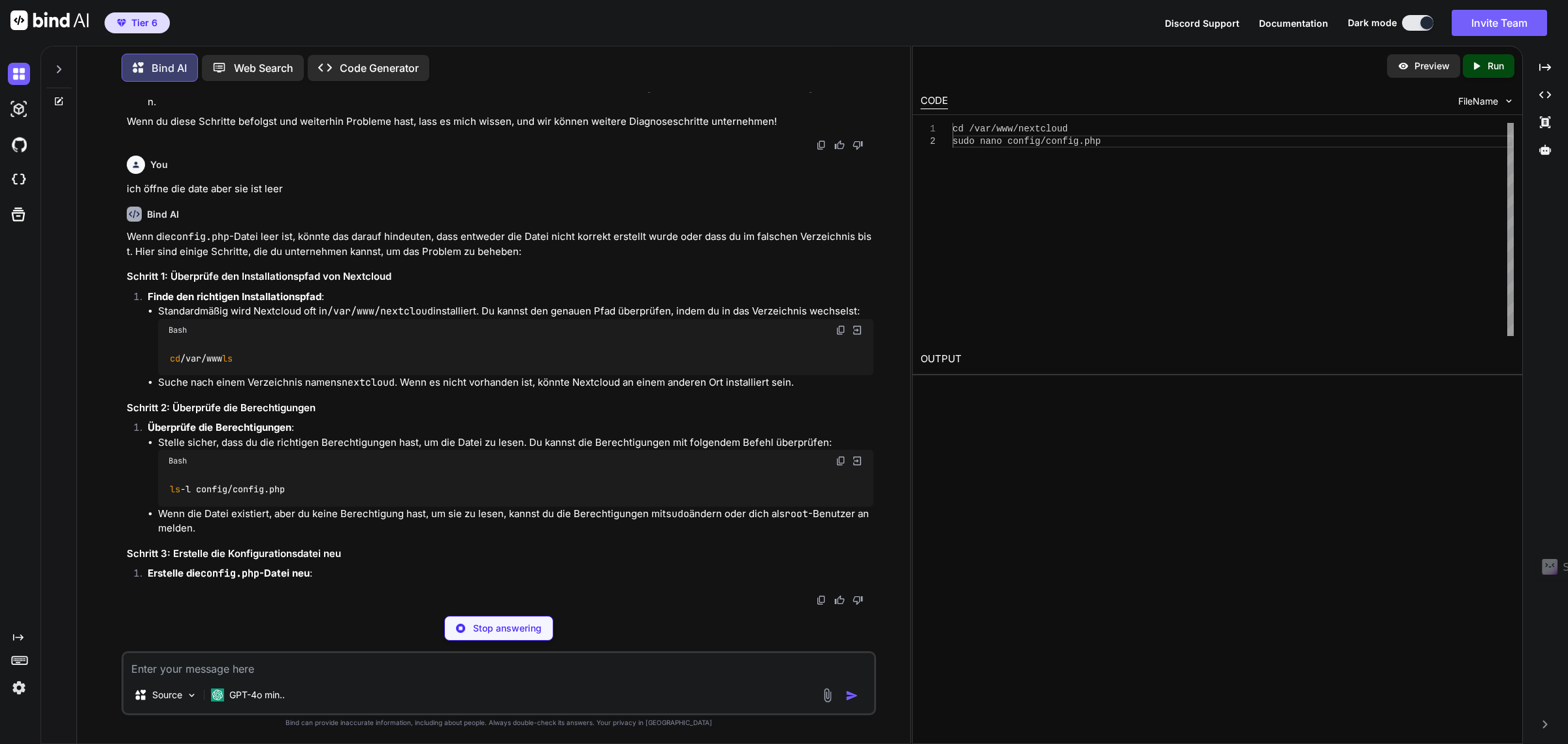
scroll to position [3605, 0]
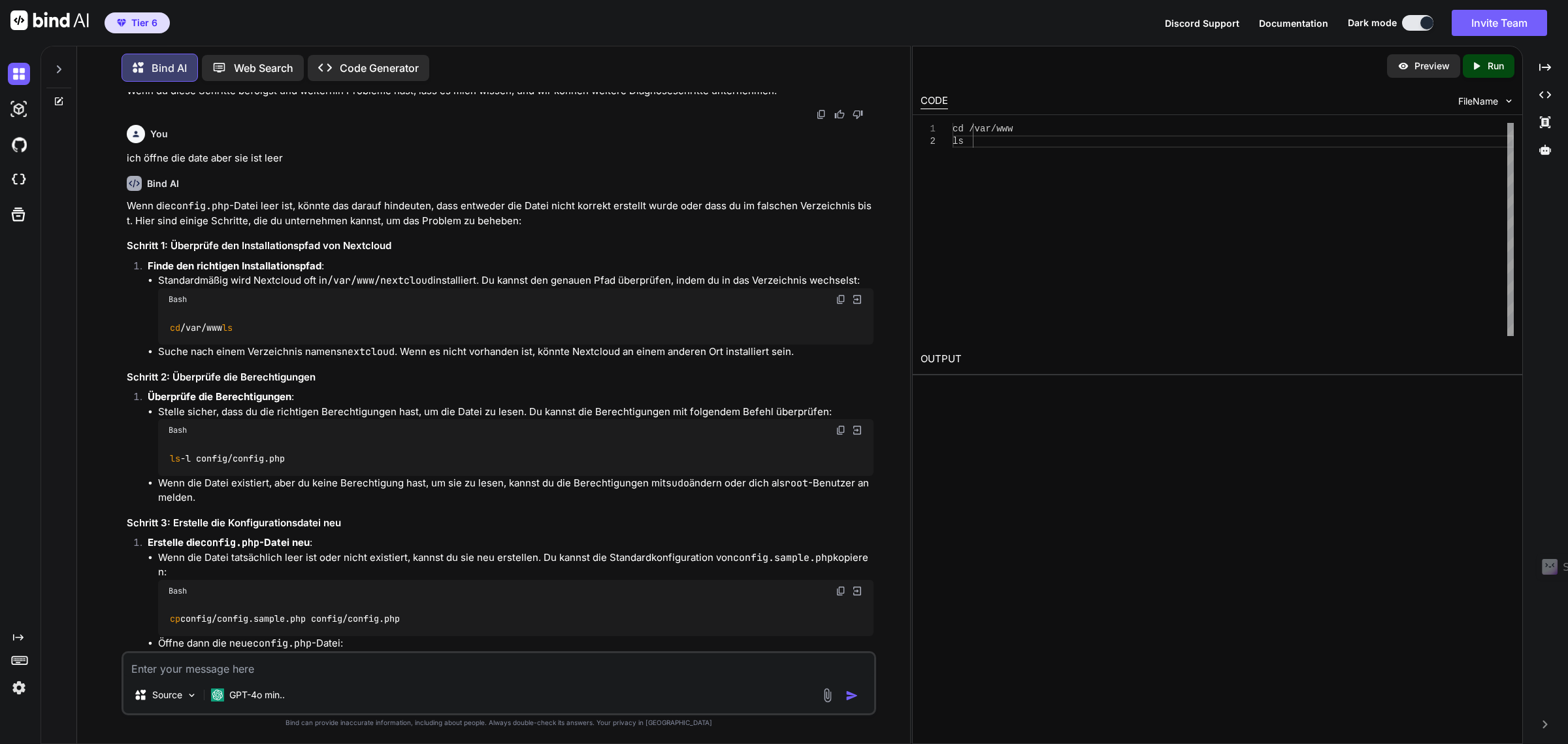
drag, startPoint x: 841, startPoint y: 446, endPoint x: 7, endPoint y: 503, distance: 835.9
click at [841, 304] on img at bounding box center [840, 298] width 11 height 11
click at [182, 667] on textarea at bounding box center [498, 664] width 750 height 23
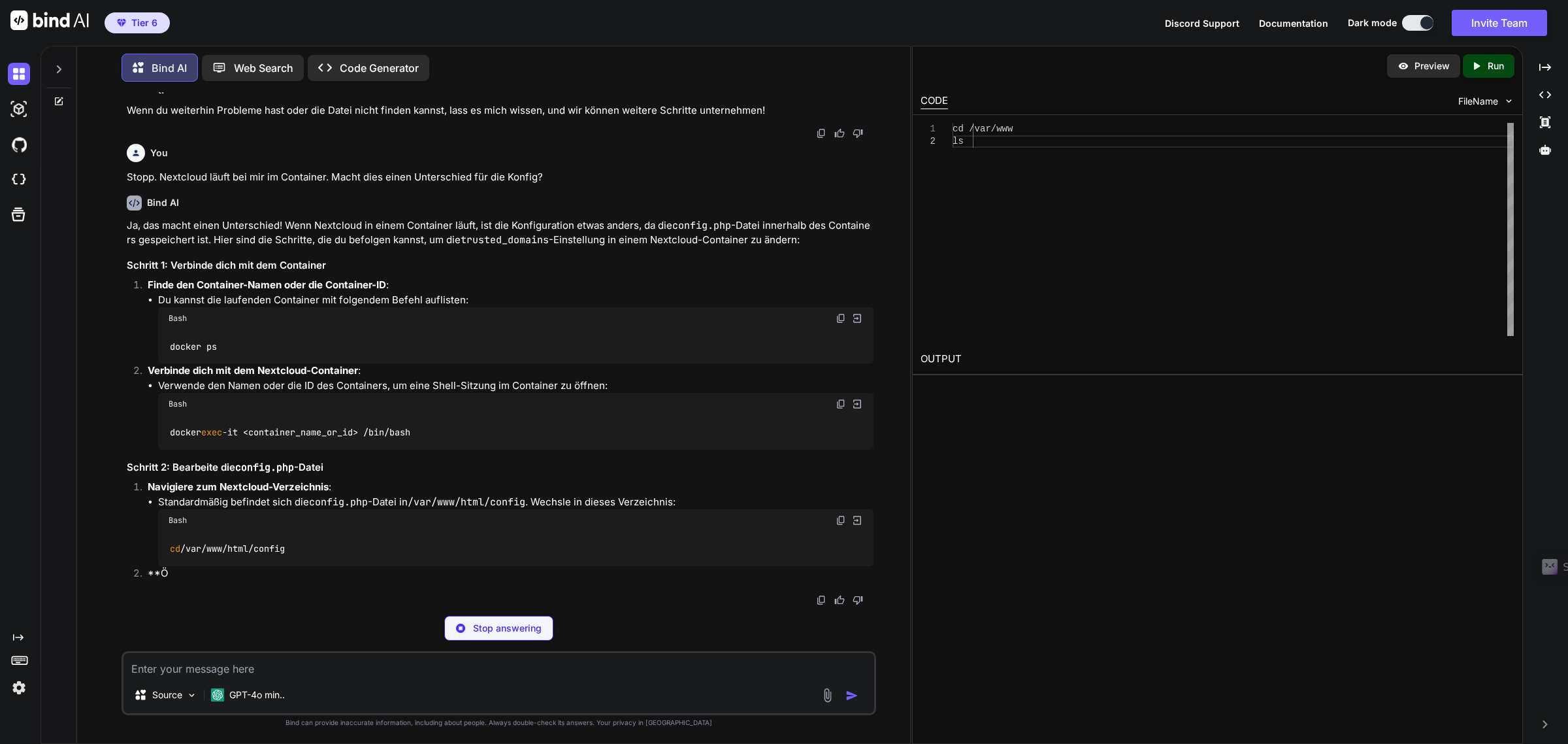
scroll to position [4450, 0]
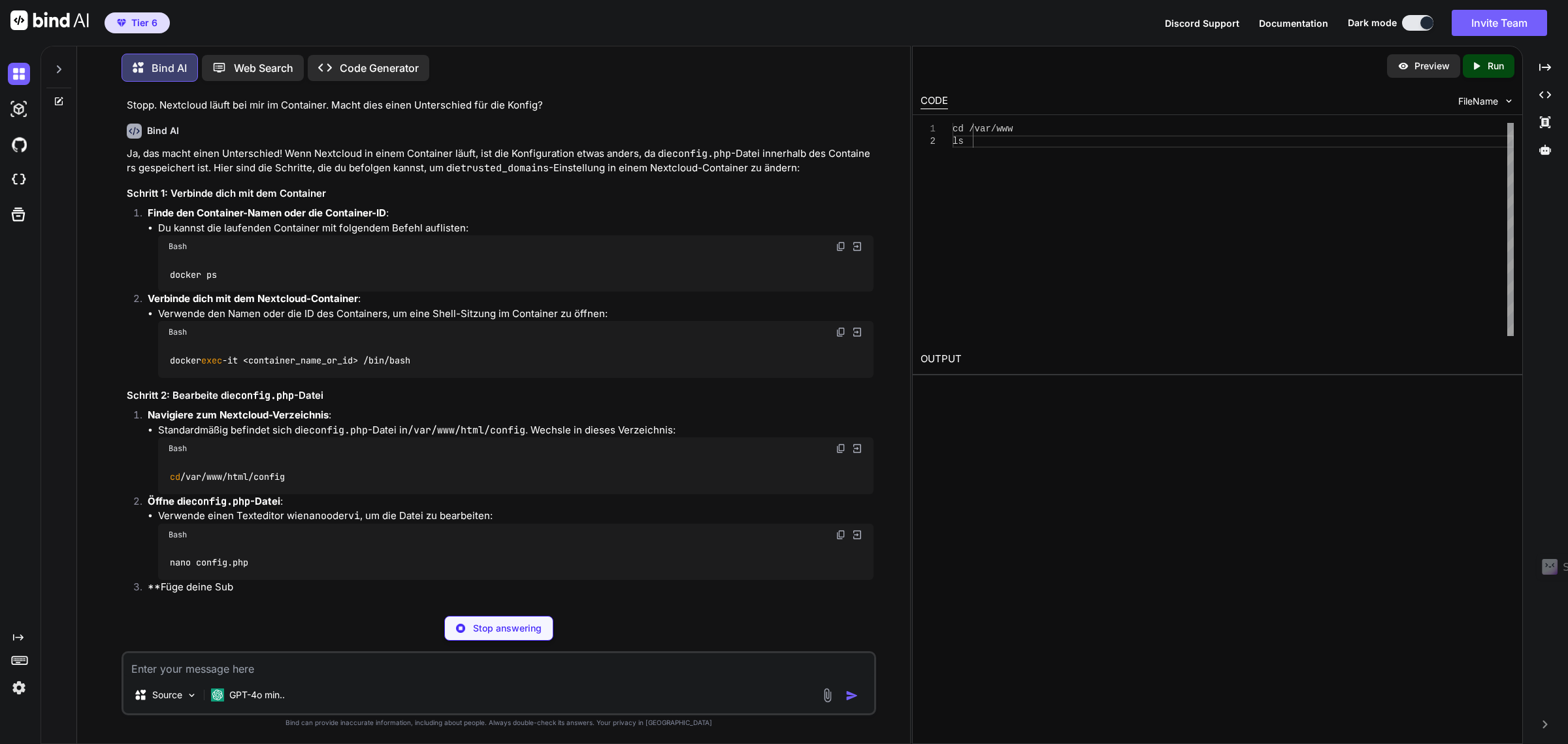
click at [845, 251] on img at bounding box center [840, 245] width 11 height 11
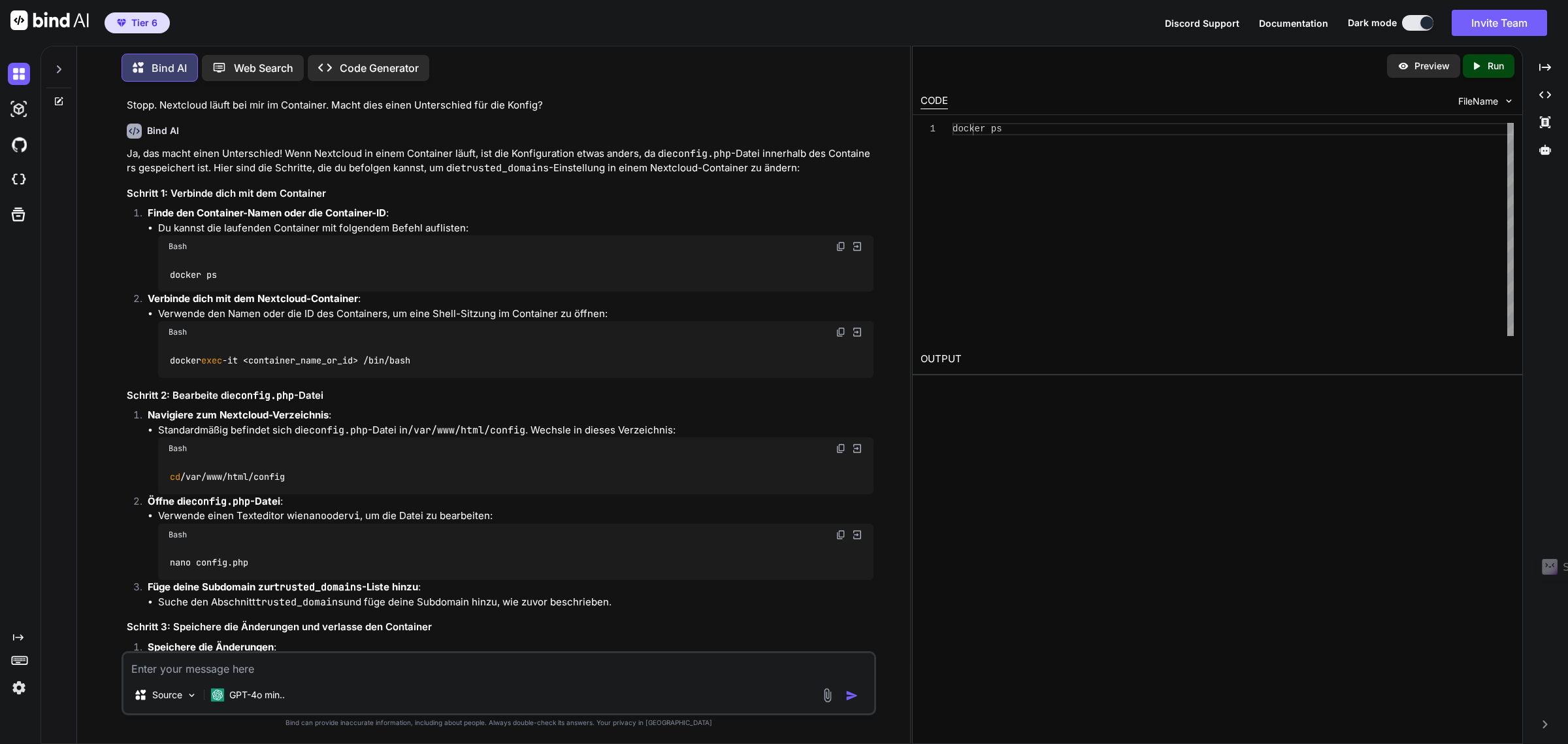
drag, startPoint x: 839, startPoint y: 494, endPoint x: 87, endPoint y: 536, distance: 753.2
click at [839, 337] on img at bounding box center [840, 331] width 11 height 11
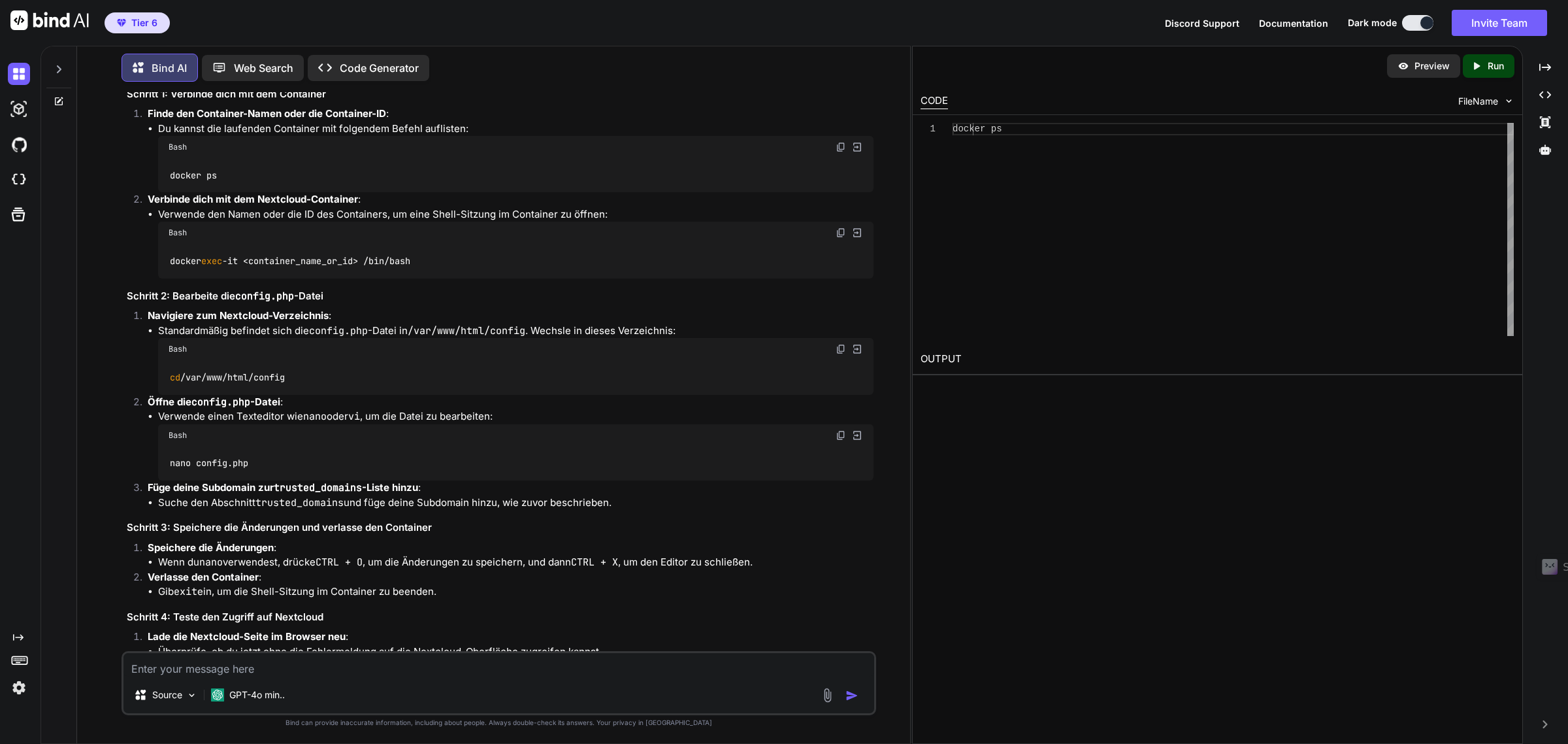
scroll to position [4613, 0]
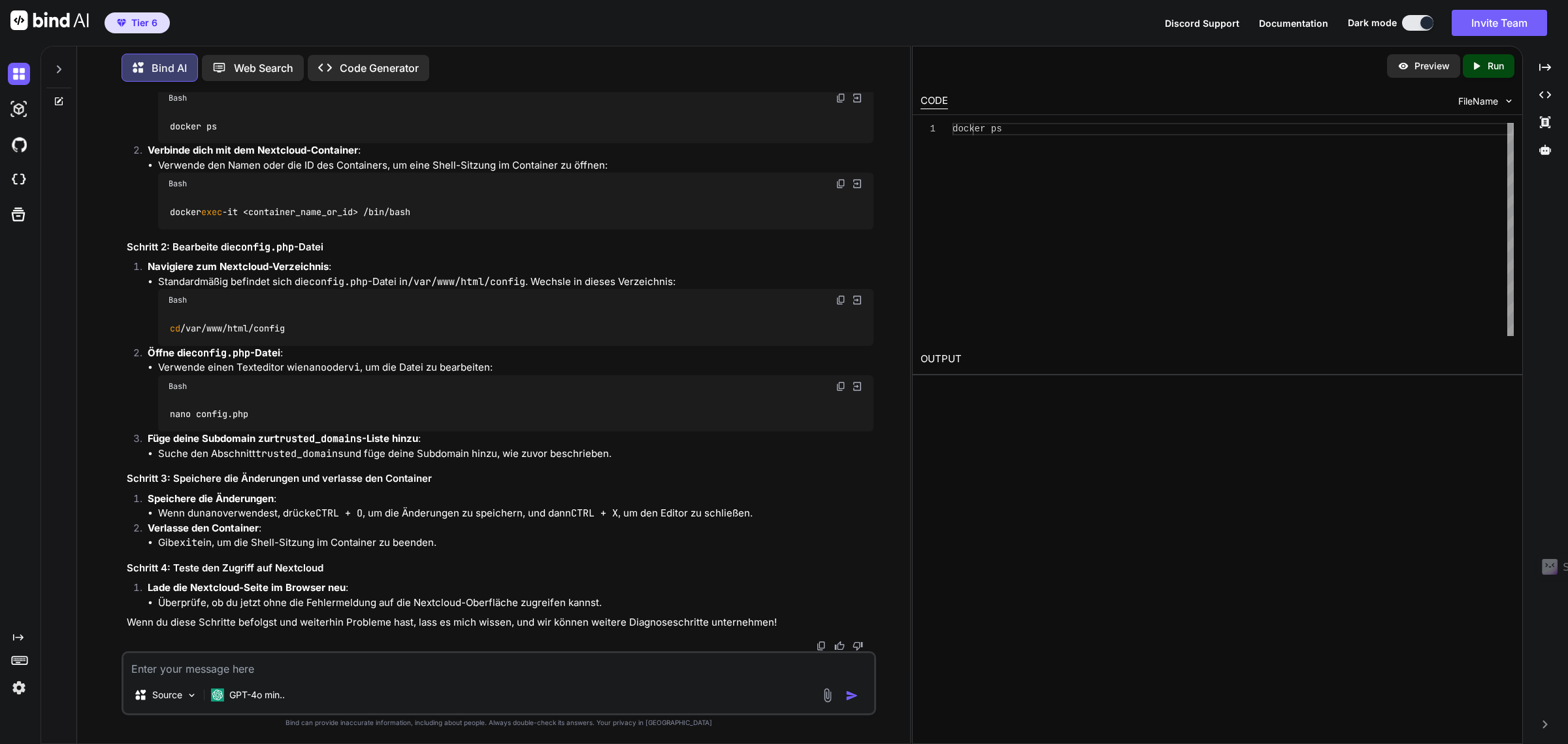
click at [269, 673] on textarea at bounding box center [498, 664] width 750 height 23
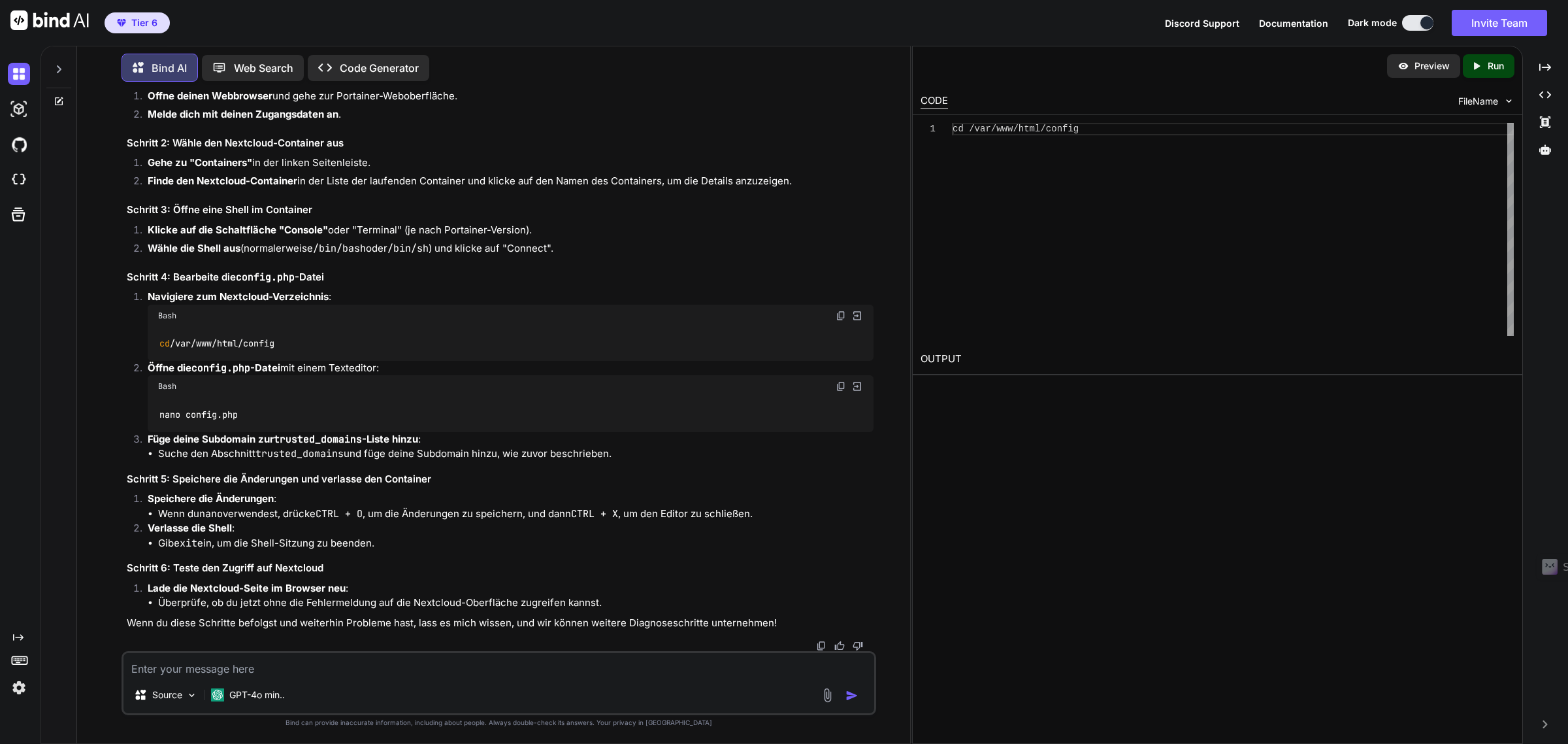
scroll to position [5349, 0]
drag, startPoint x: 838, startPoint y: 425, endPoint x: 0, endPoint y: 436, distance: 838.1
click at [838, 321] on img at bounding box center [840, 315] width 11 height 11
drag, startPoint x: 838, startPoint y: 412, endPoint x: 43, endPoint y: 465, distance: 796.8
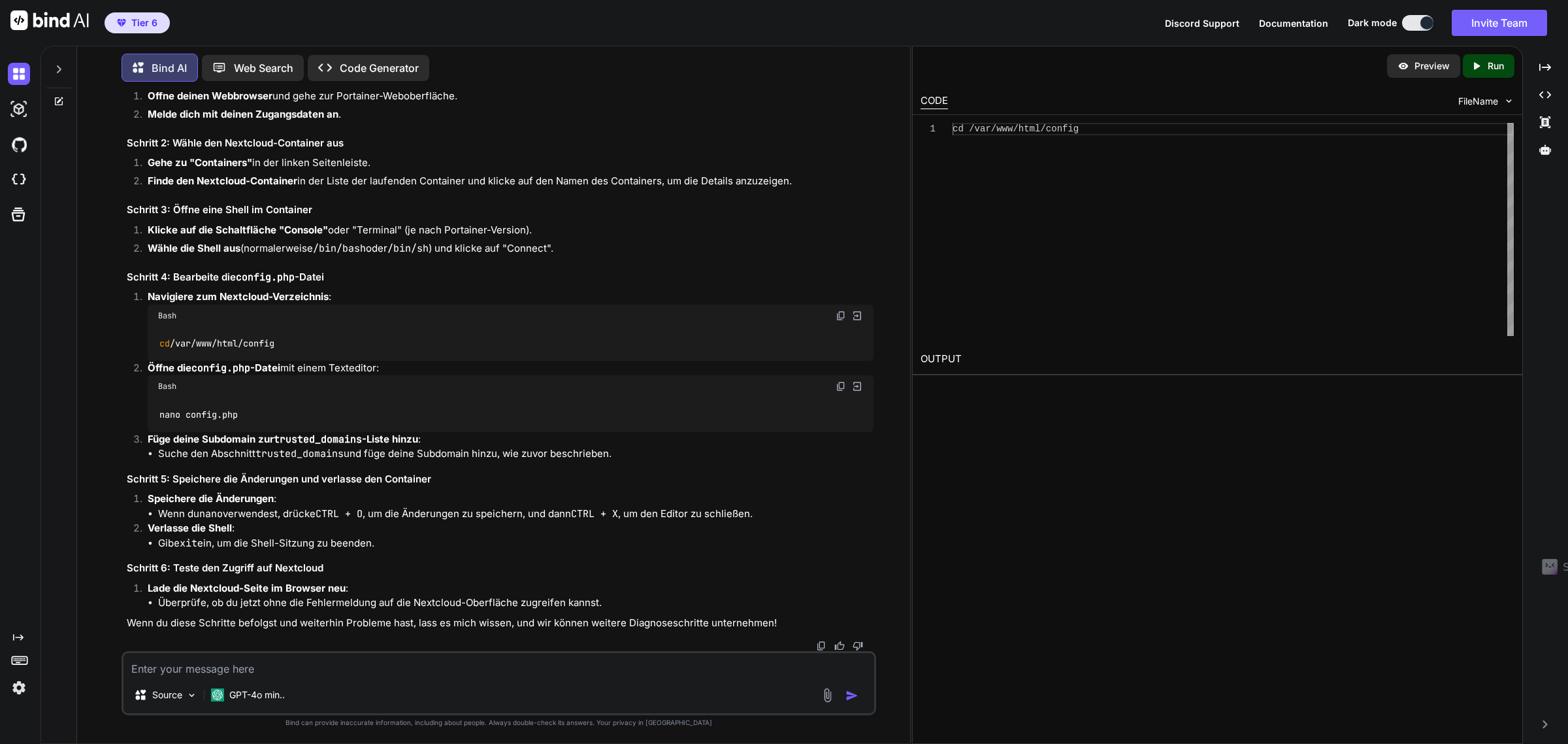
click at [838, 392] on img at bounding box center [840, 386] width 11 height 11
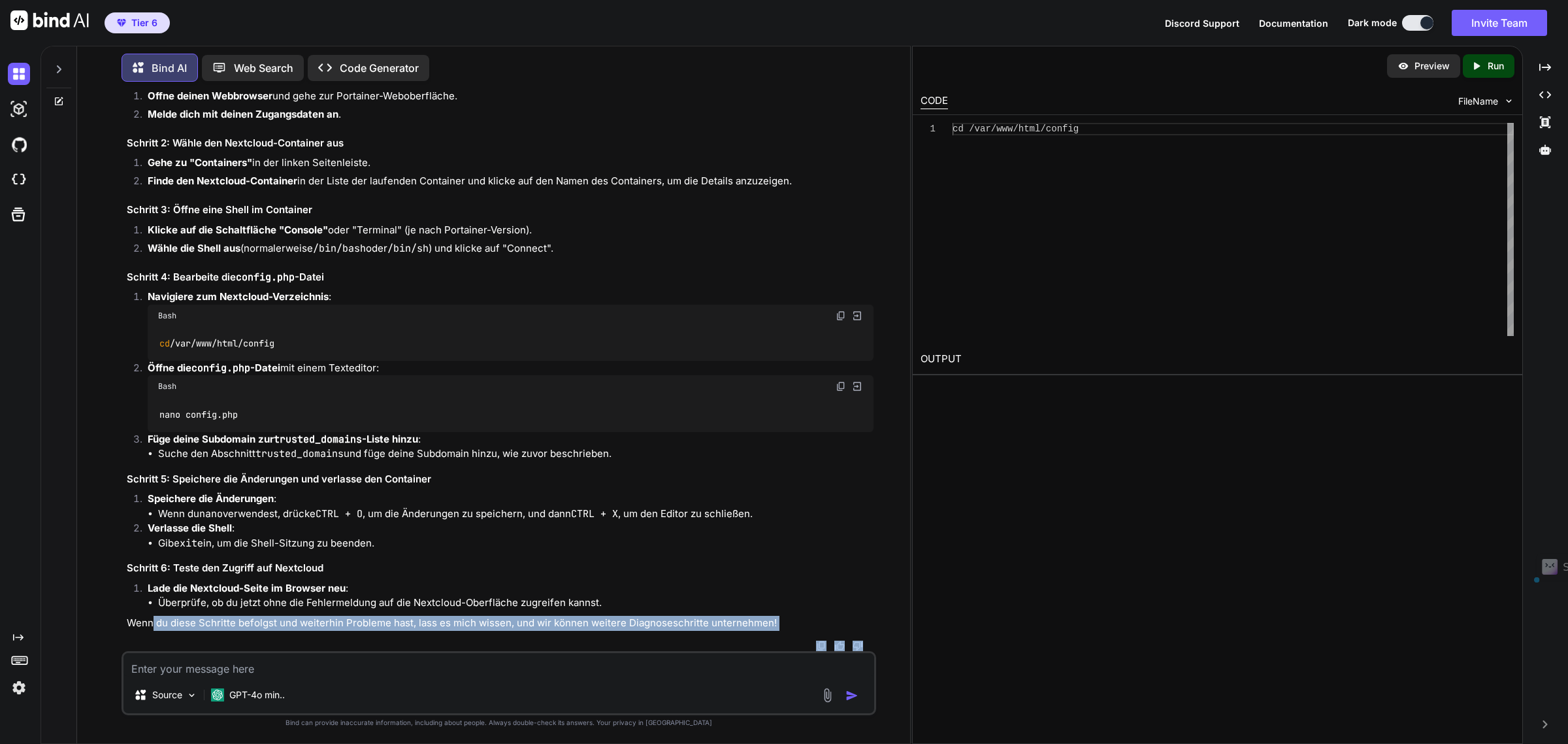
drag, startPoint x: 152, startPoint y: 623, endPoint x: 850, endPoint y: 630, distance: 698.0
click at [850, 630] on div "Bind AI Ja, du kannst die Konfiguration von Nextcloud auch über Portainer verwa…" at bounding box center [500, 322] width 746 height 655
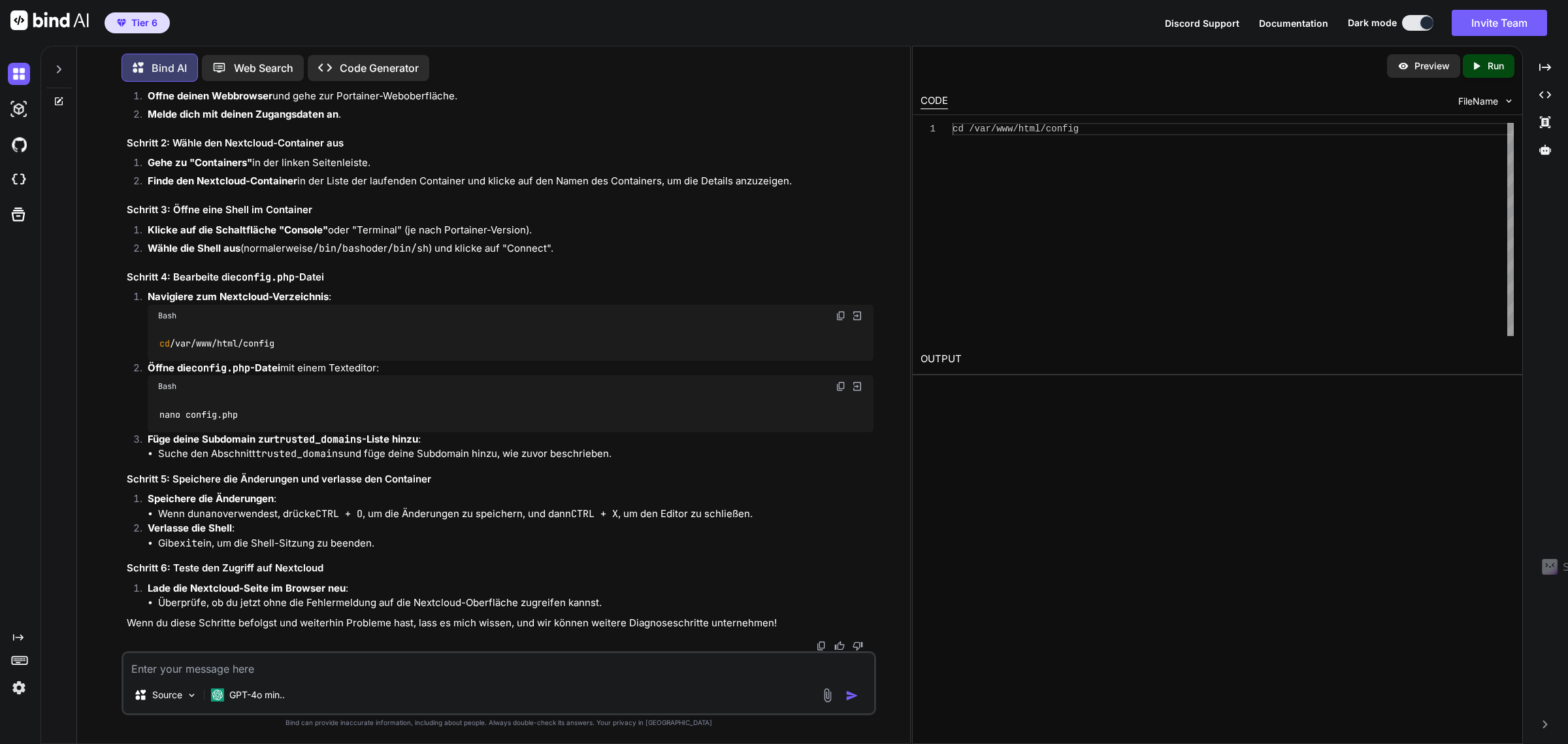
click at [452, 609] on li "Überprüfe, ob du jetzt ohne die Fehlermeldung auf die Nextcloud-Oberfläche zugr…" at bounding box center [515, 603] width 715 height 15
click at [182, 668] on textarea at bounding box center [498, 664] width 750 height 23
click at [222, 660] on textarea at bounding box center [498, 664] width 750 height 23
click at [266, 697] on p "GPT-4o min.." at bounding box center [257, 695] width 56 height 13
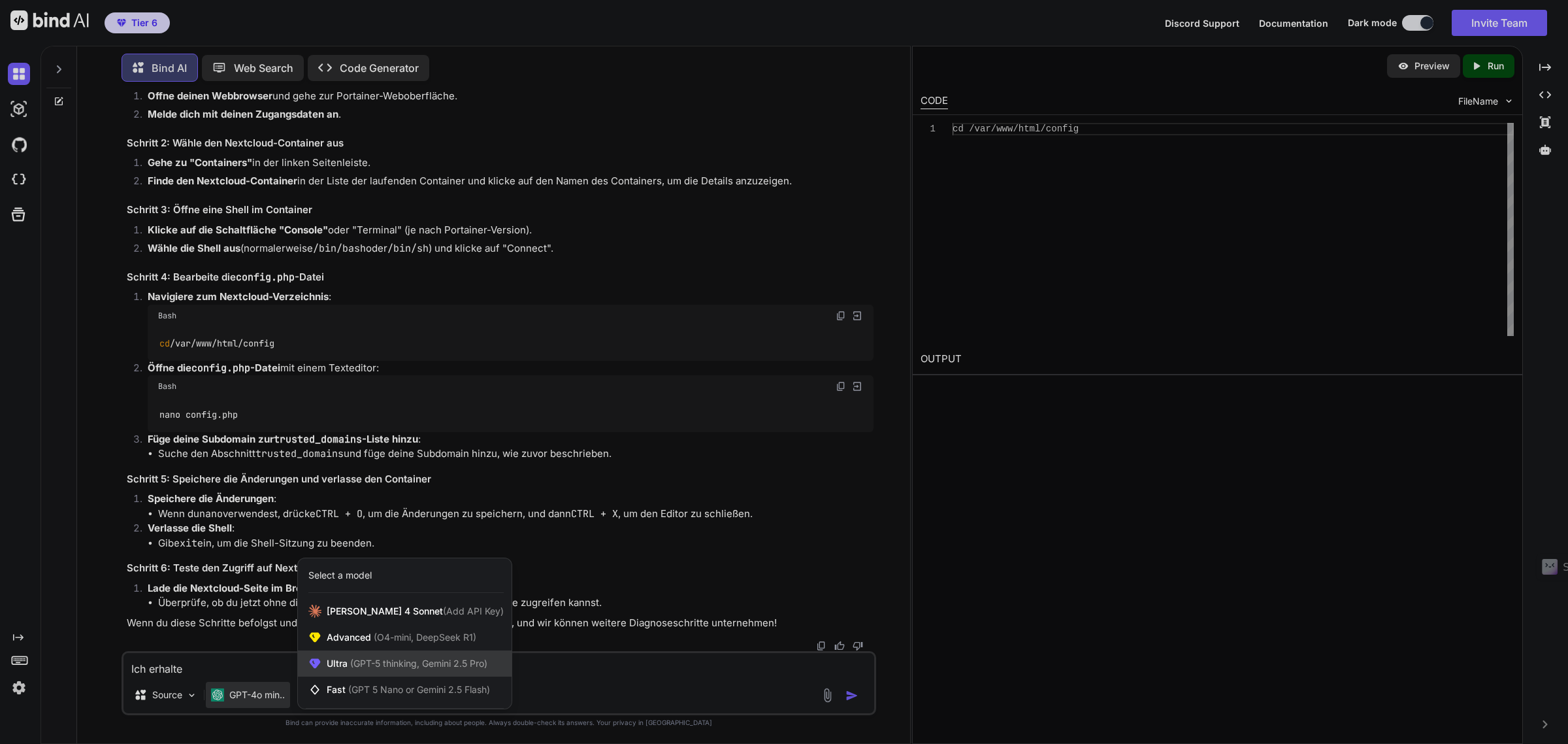
click at [413, 661] on span "(GPT-5 thinking, Gemini 2.5 Pro)" at bounding box center [417, 663] width 140 height 12
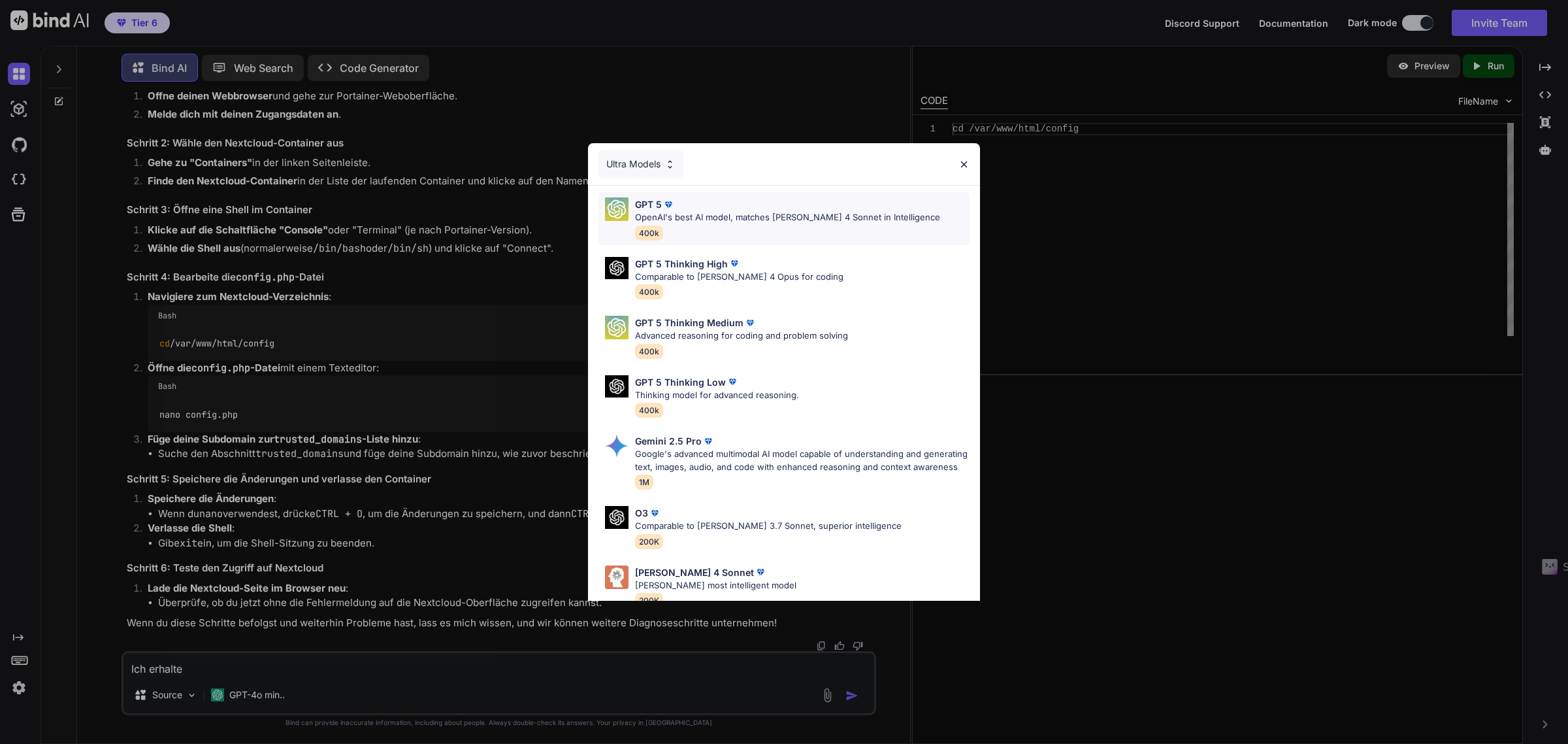
click at [681, 218] on p "OpenAI's best AI model, matches Claude 4 Sonnet in Intelligence" at bounding box center [787, 218] width 305 height 13
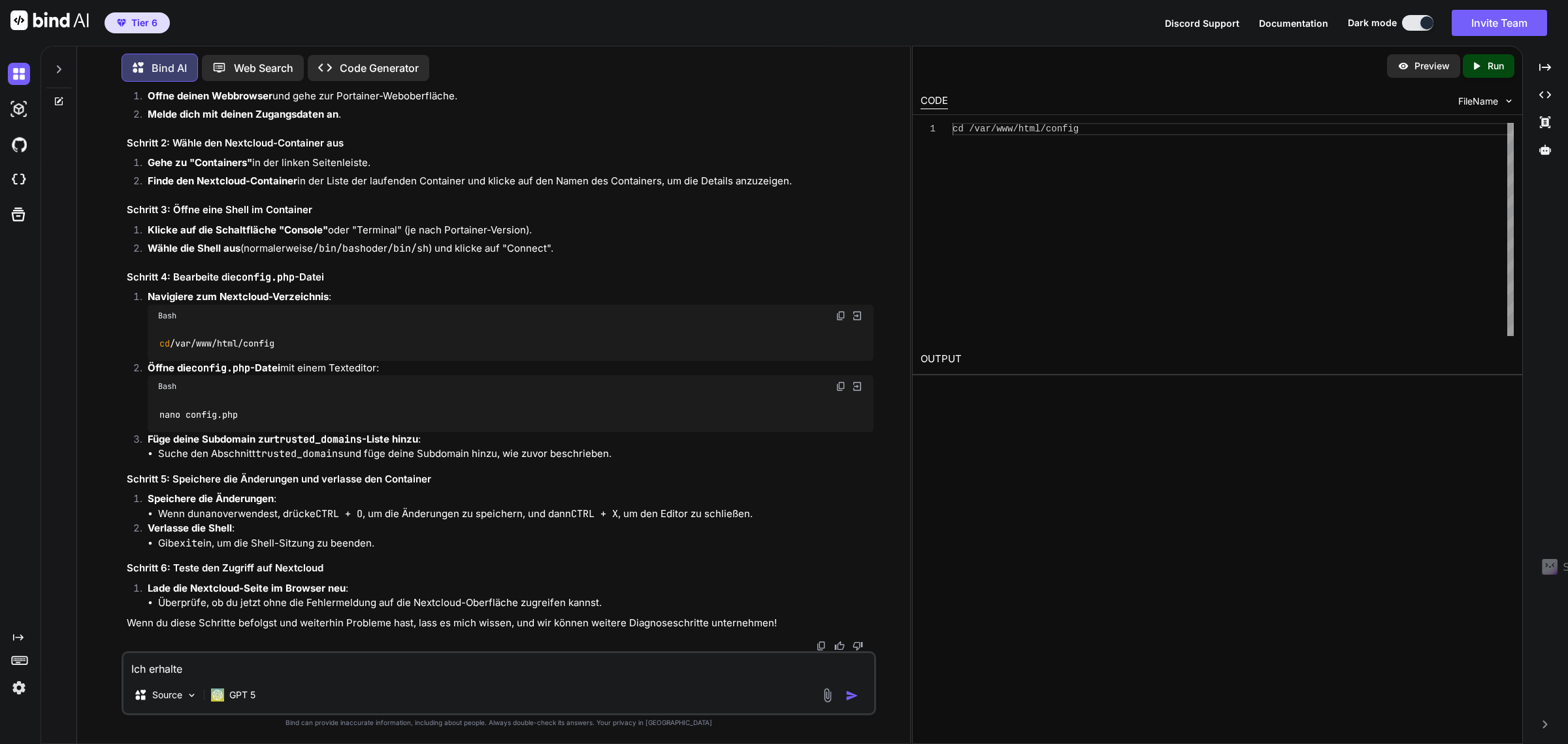
click at [244, 675] on textarea "Ich erhalte" at bounding box center [498, 664] width 750 height 23
paste textarea "The plain HTTP request was sent to HTTPS port"
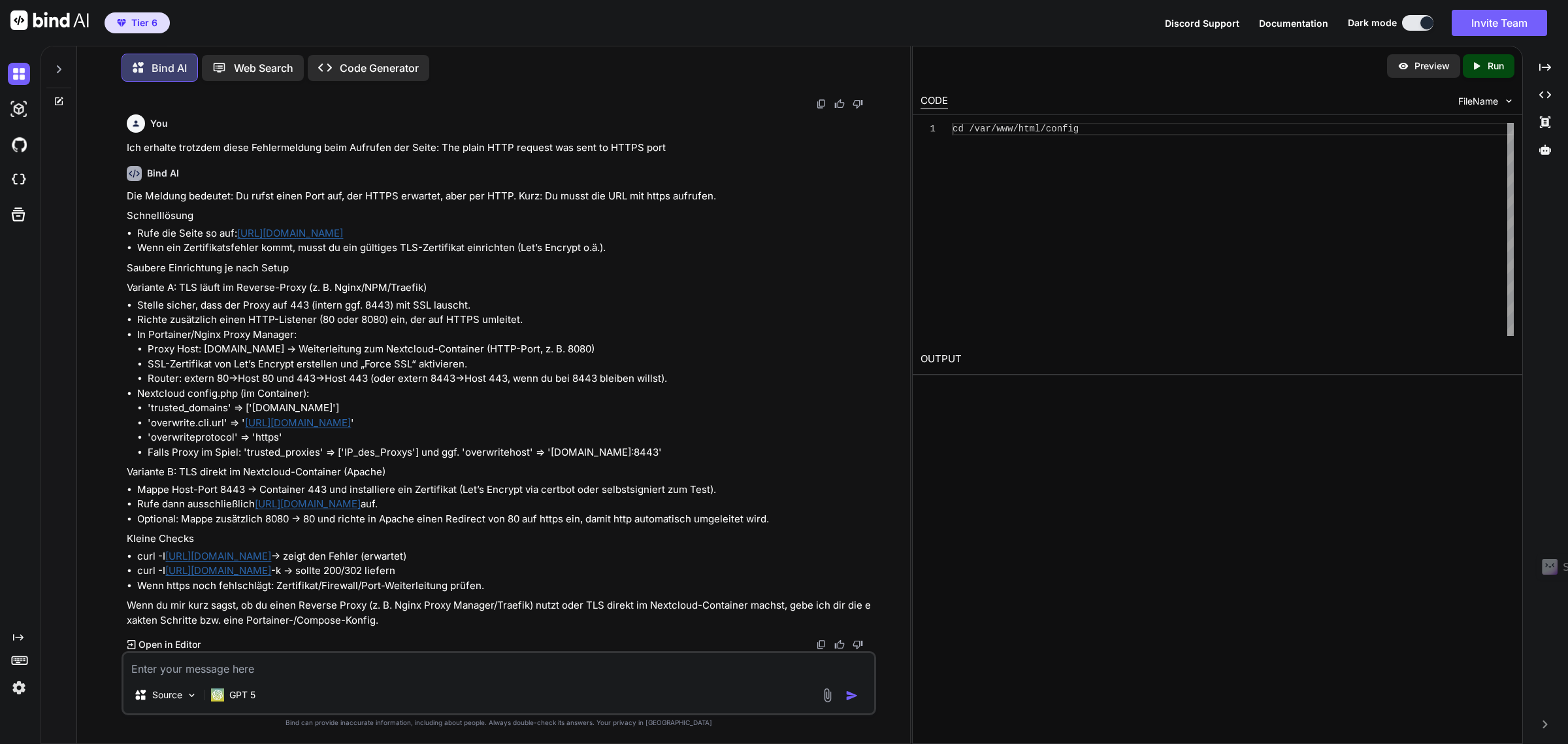
scroll to position [6002, 0]
click at [554, 324] on li "Richte zusätzlich einen HTTP-Listener (80 oder 8080) ein, der auf HTTPS umleite…" at bounding box center [505, 320] width 735 height 15
drag, startPoint x: 136, startPoint y: 485, endPoint x: 247, endPoint y: 491, distance: 111.2
click at [247, 491] on ul "Mappe Host-Port 8443 → Container 443 und installiere ein Zertifikat (Let’s Encr…" at bounding box center [500, 504] width 746 height 44
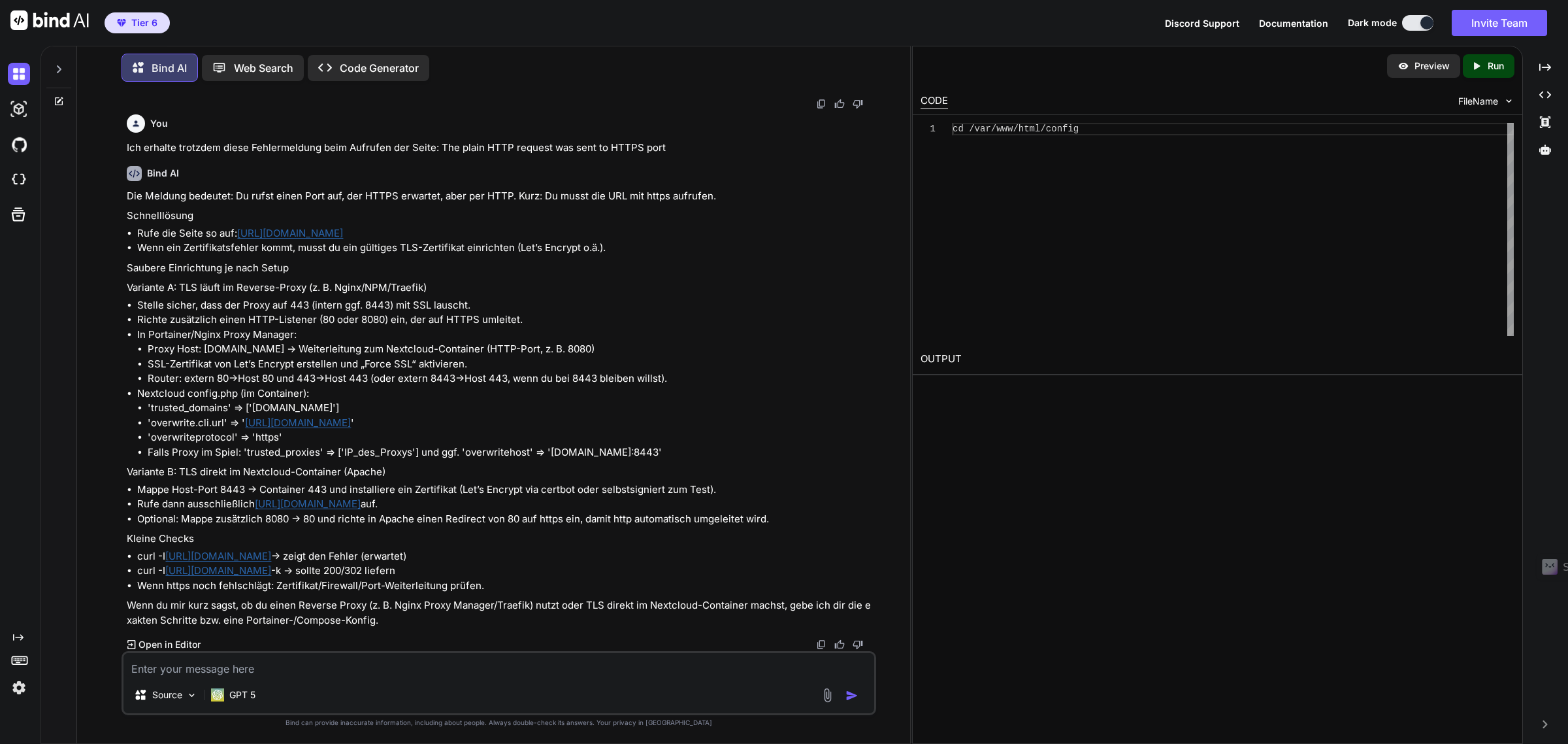
click at [139, 525] on li "Optional: Mappe zusätzlich 8080 → 80 und richte in Apache einen Redirect von 80…" at bounding box center [505, 520] width 735 height 15
click at [236, 665] on textarea at bounding box center [498, 664] width 750 height 23
paste textarea "https://212.87.212.114:8443/"
drag, startPoint x: 235, startPoint y: 665, endPoint x: 222, endPoint y: 658, distance: 14.8
click at [222, 658] on textarea "https://212.87.212.114:8443/" at bounding box center [498, 664] width 750 height 23
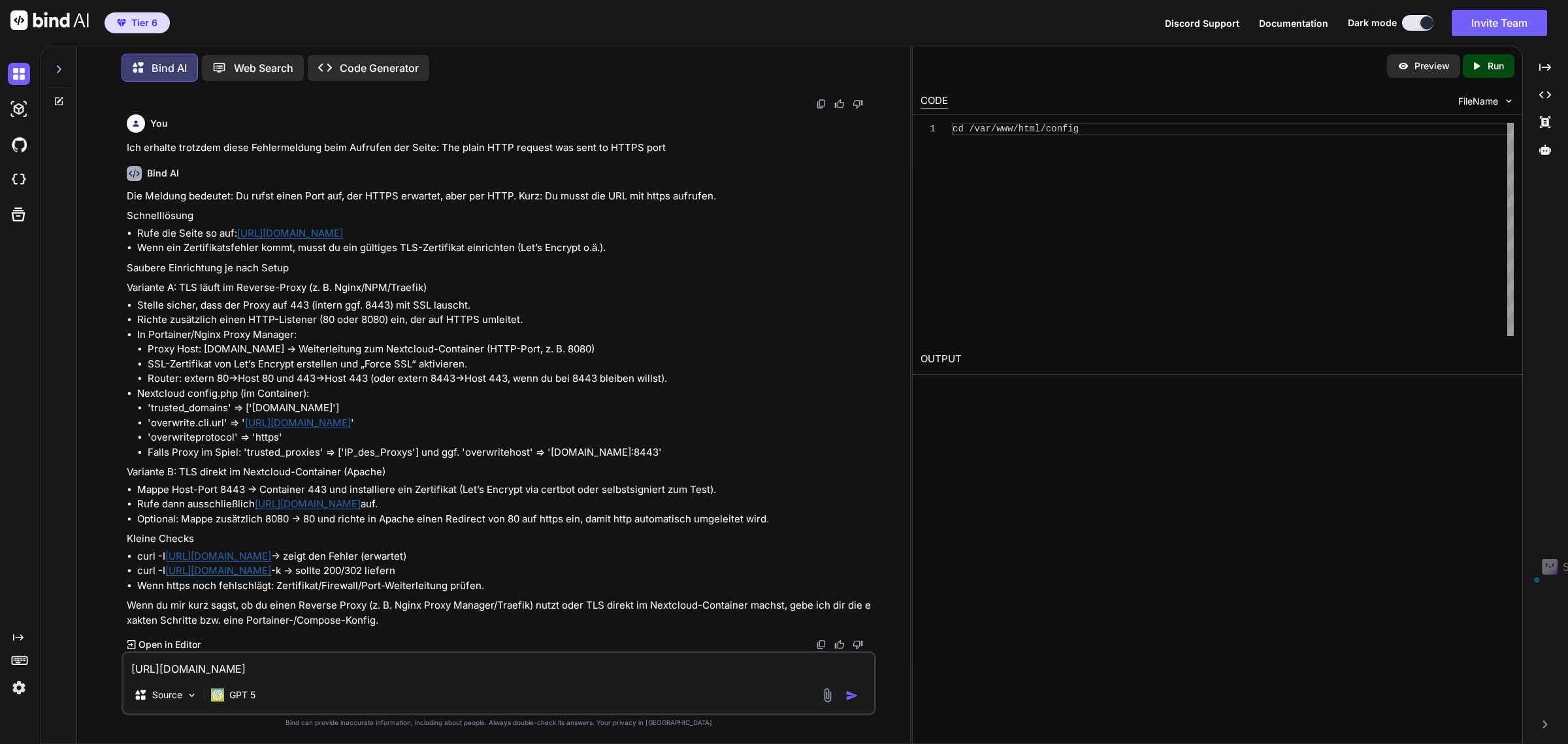
drag, startPoint x: 217, startPoint y: 666, endPoint x: 204, endPoint y: 665, distance: 13.0
click at [204, 665] on textarea "https://212.87.212.xxx:8443/" at bounding box center [498, 664] width 750 height 23
click at [316, 665] on textarea "https://212.87.xxx.xxx:8443/" at bounding box center [498, 664] width 750 height 23
click at [131, 667] on textarea "https://212.87.xxx.xxx:8443/" at bounding box center [498, 664] width 750 height 23
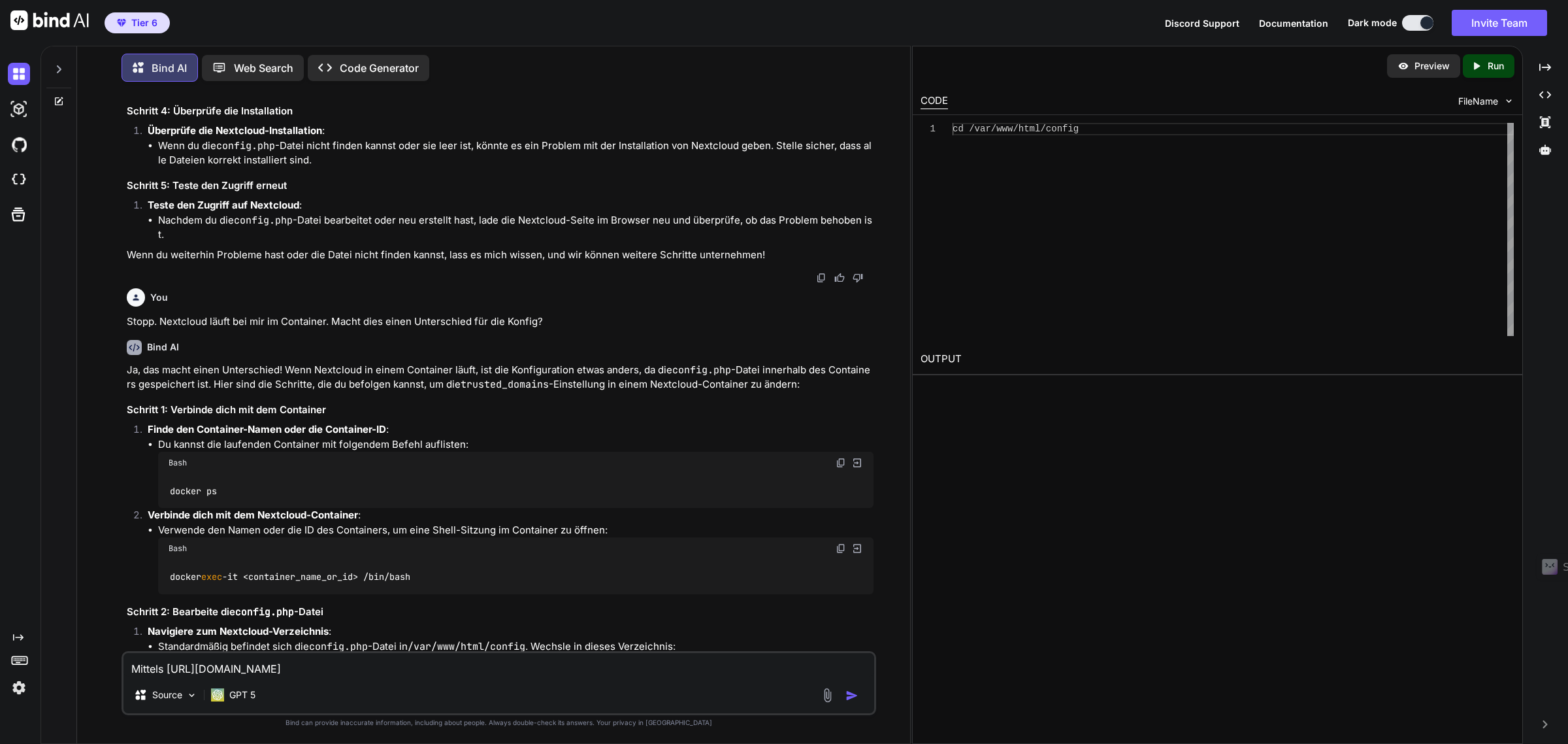
scroll to position [4041, 0]
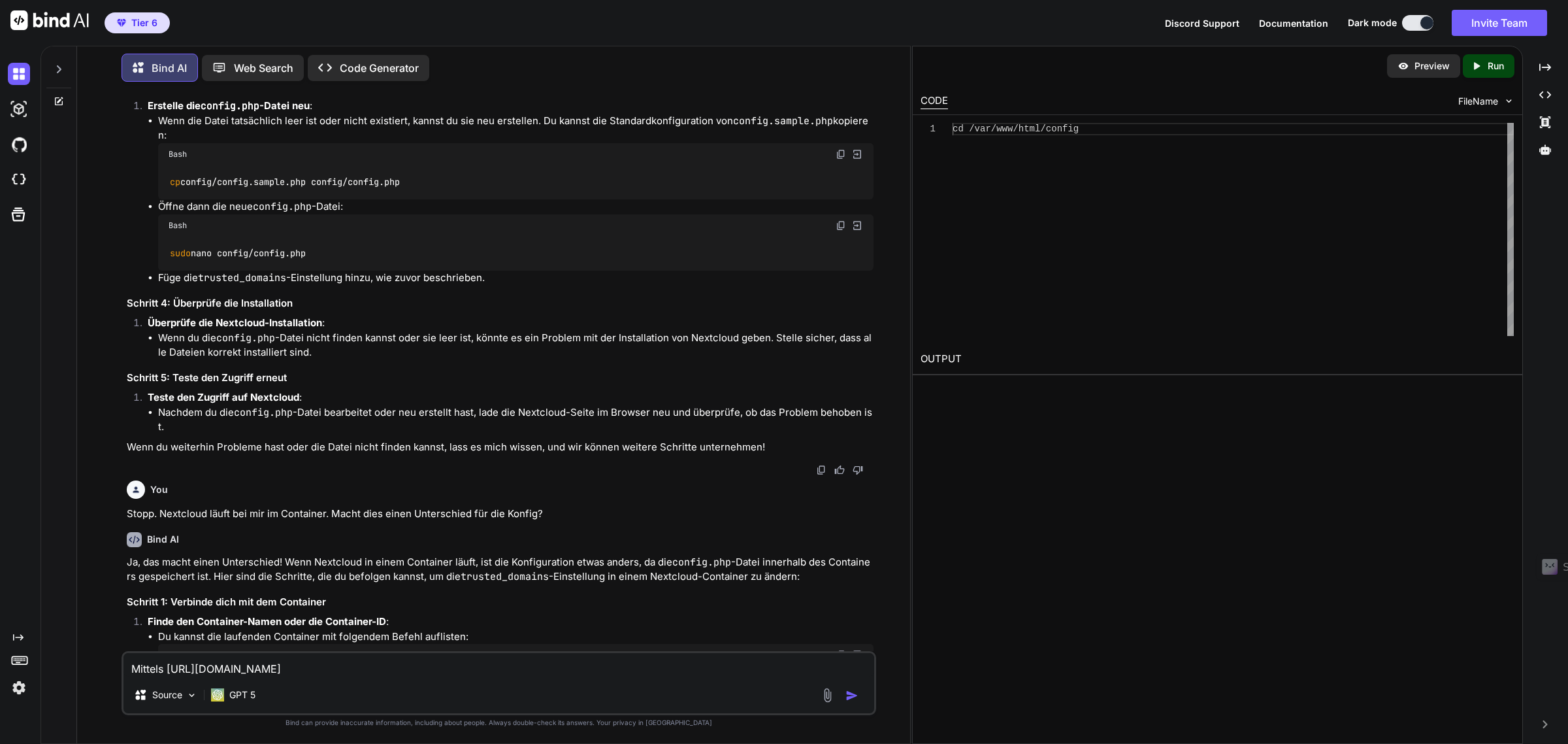
click at [236, 60] on p "Web Search" at bounding box center [264, 67] width 60 height 15
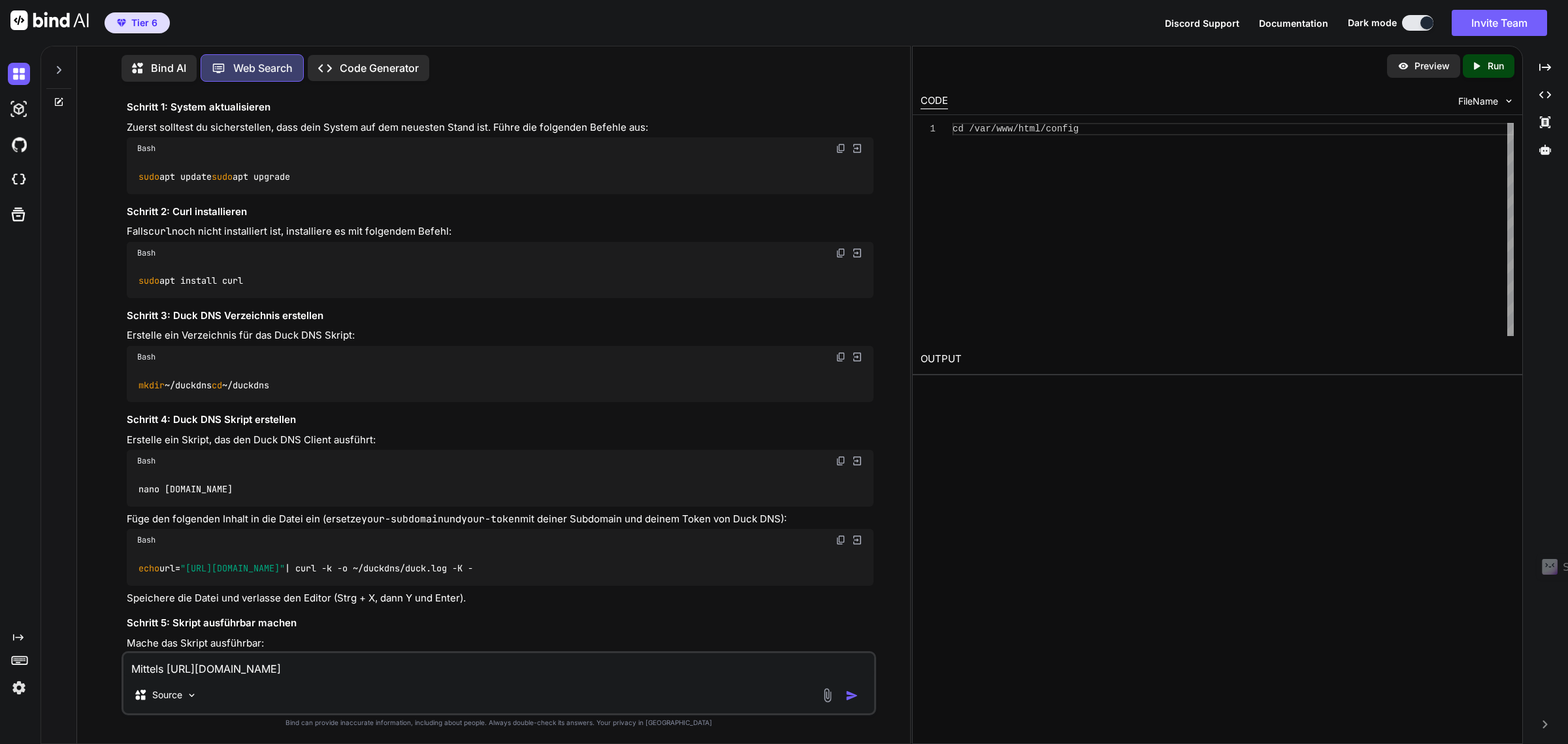
scroll to position [1725, 0]
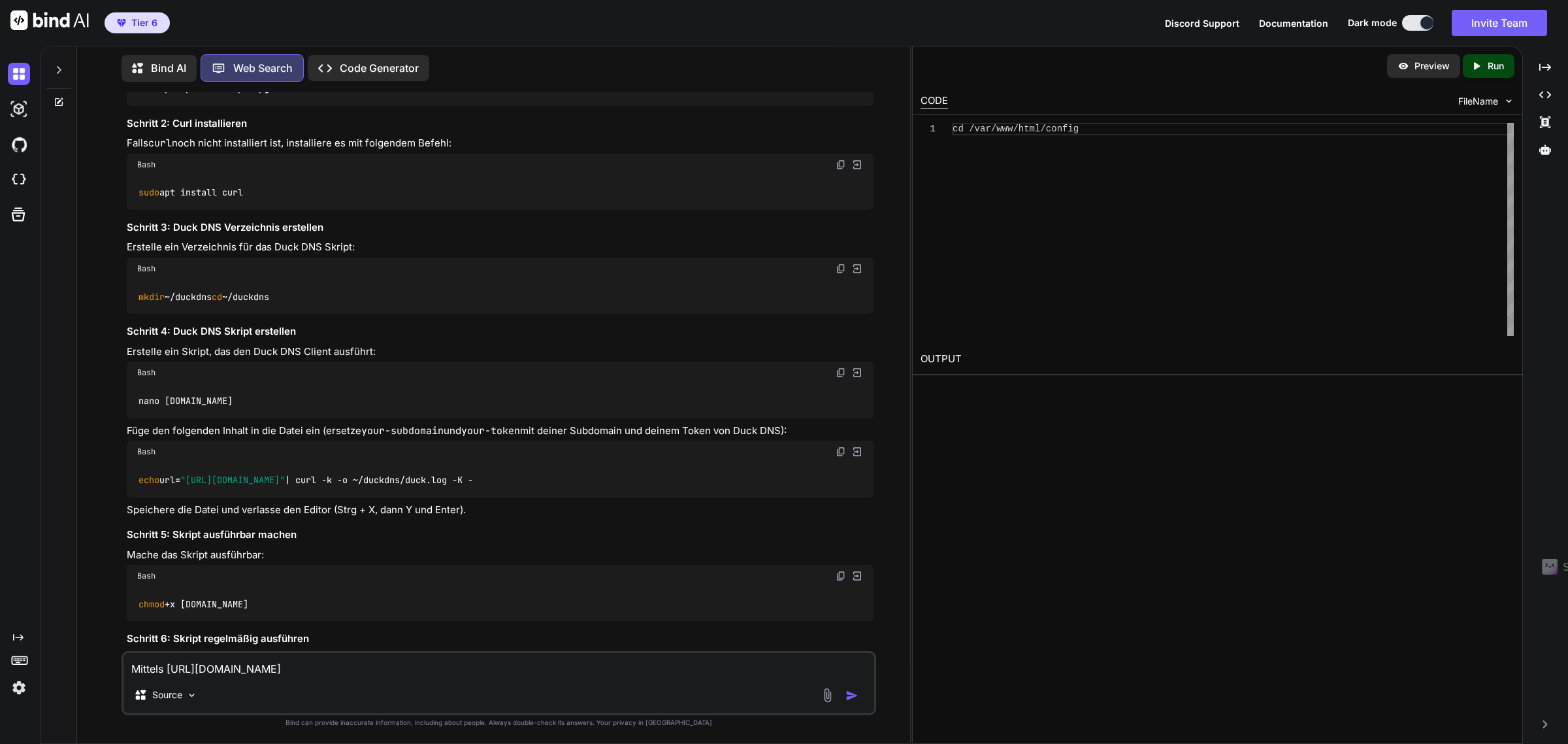
click at [363, 667] on textarea "Mittels https://212.87.xxx.xxx:8443/" at bounding box center [498, 664] width 750 height 23
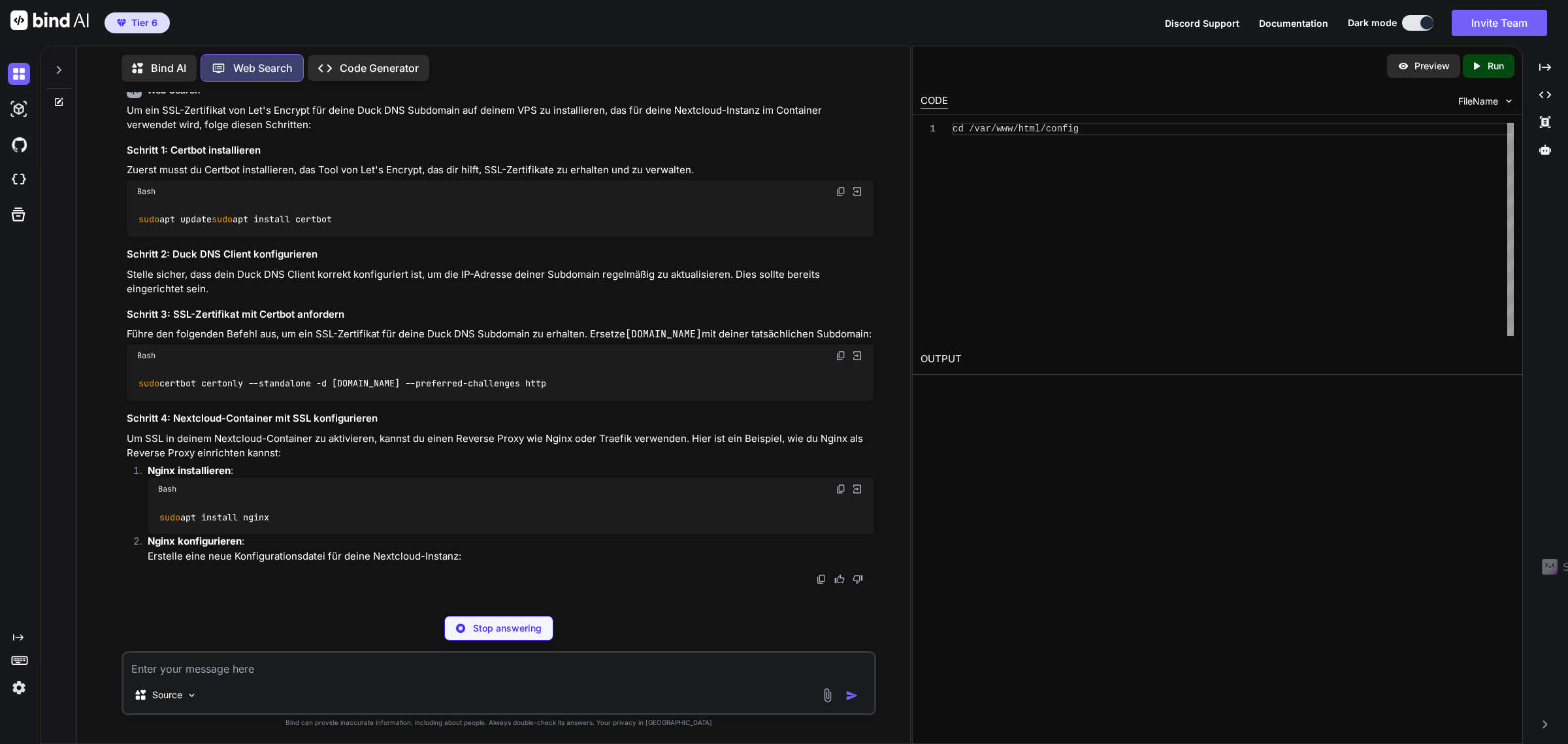
scroll to position [5377, 0]
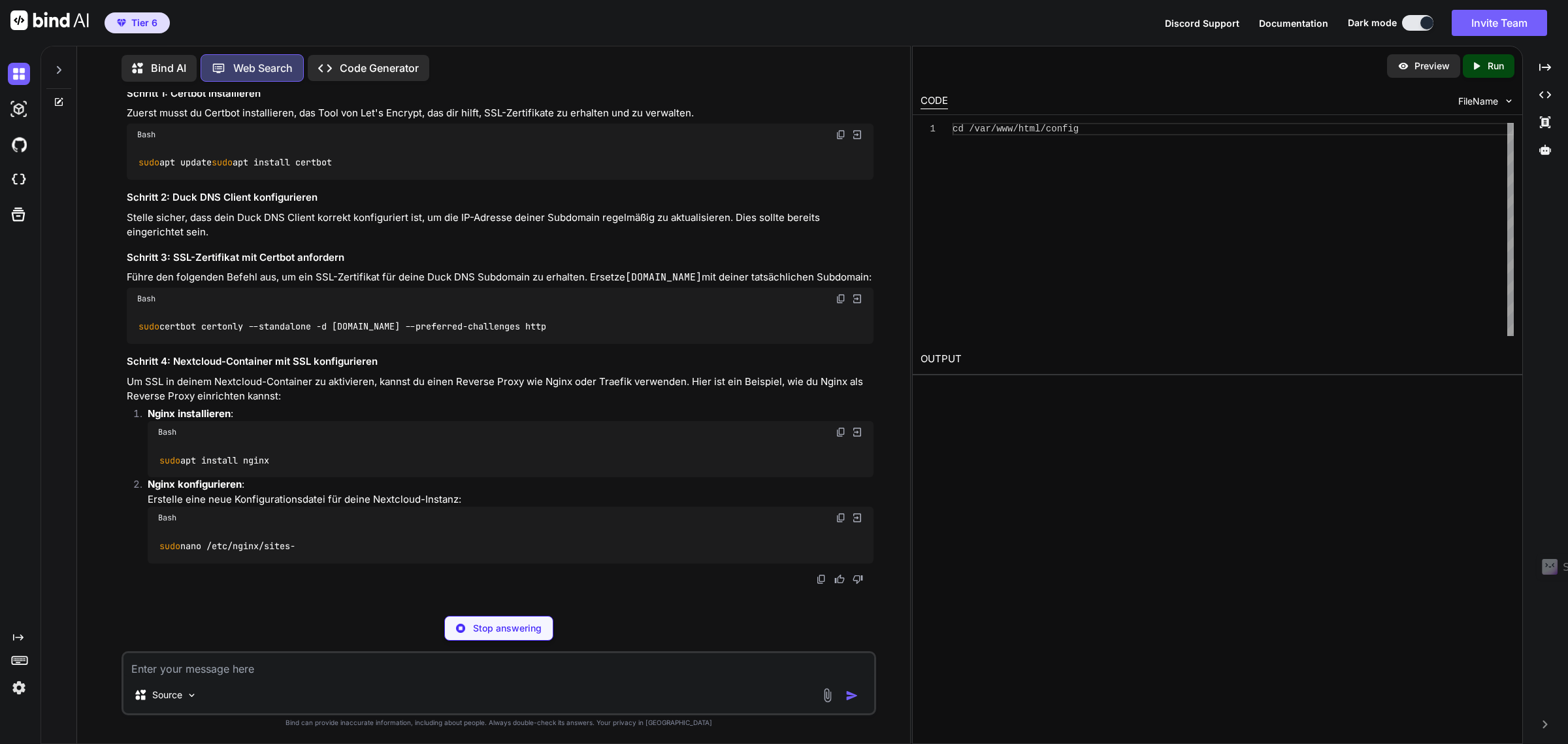
click at [207, 672] on textarea at bounding box center [498, 664] width 750 height 23
paste textarea "Mittels https://212.87.xxx.xxx:8443/"
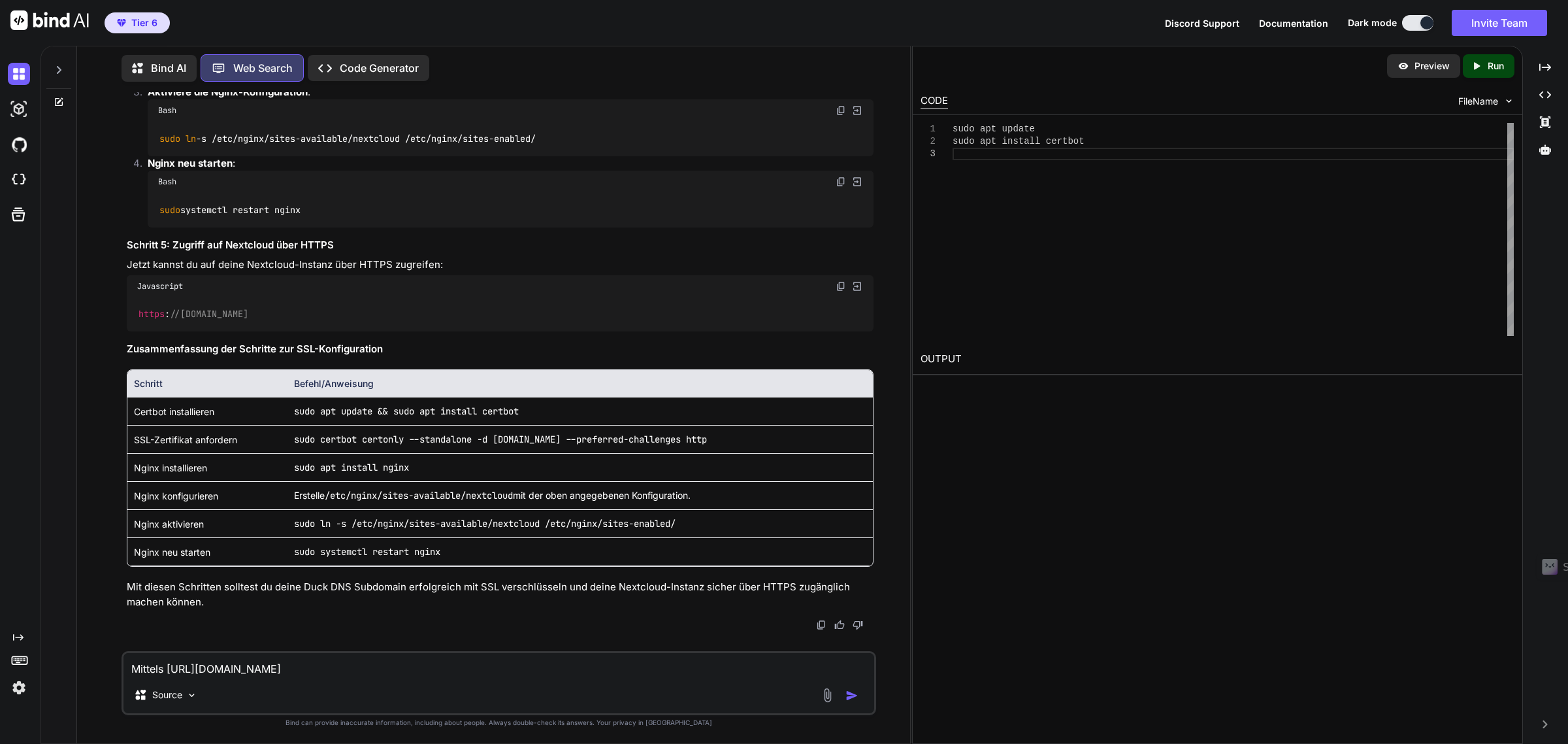
scroll to position [6230, 0]
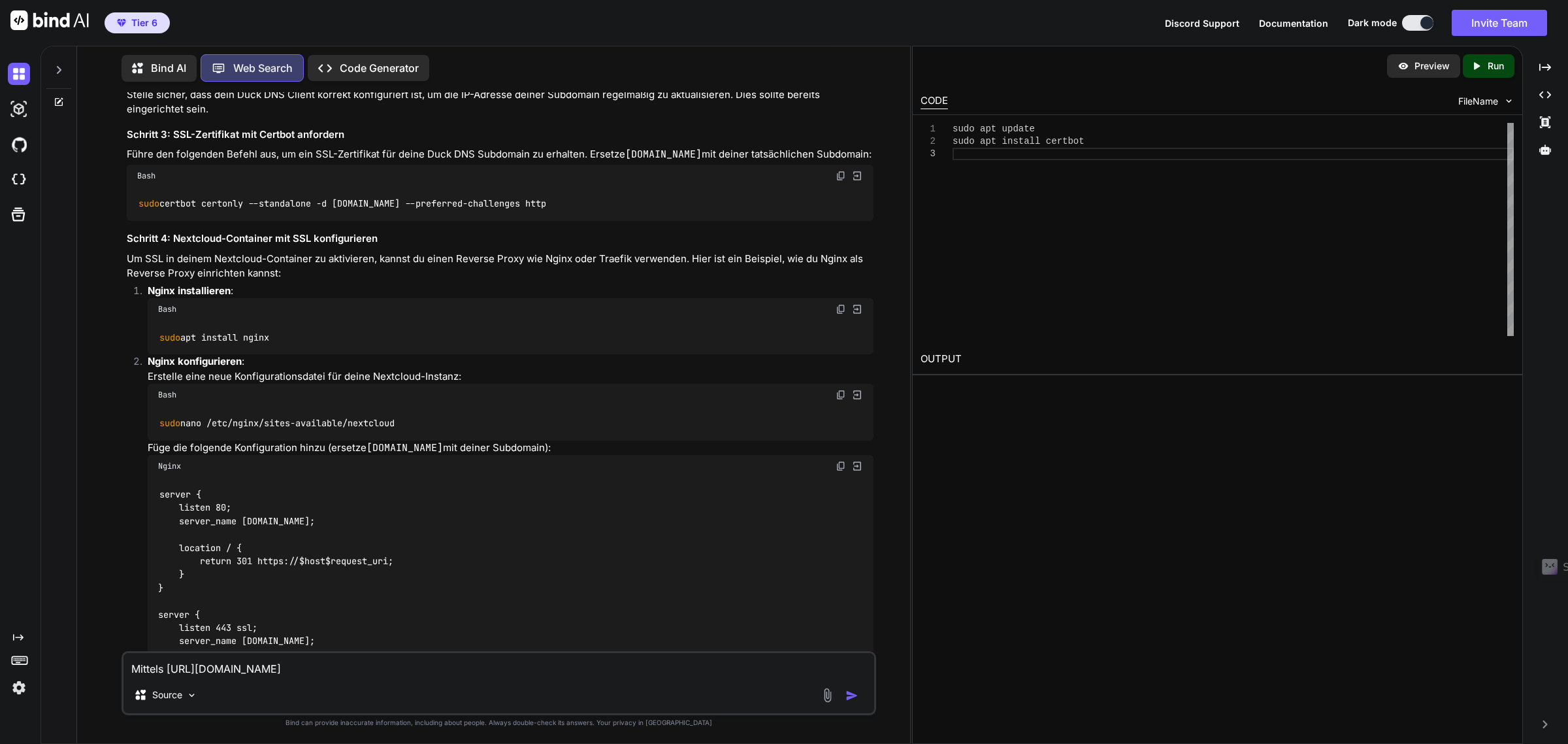
scroll to position [5087, 0]
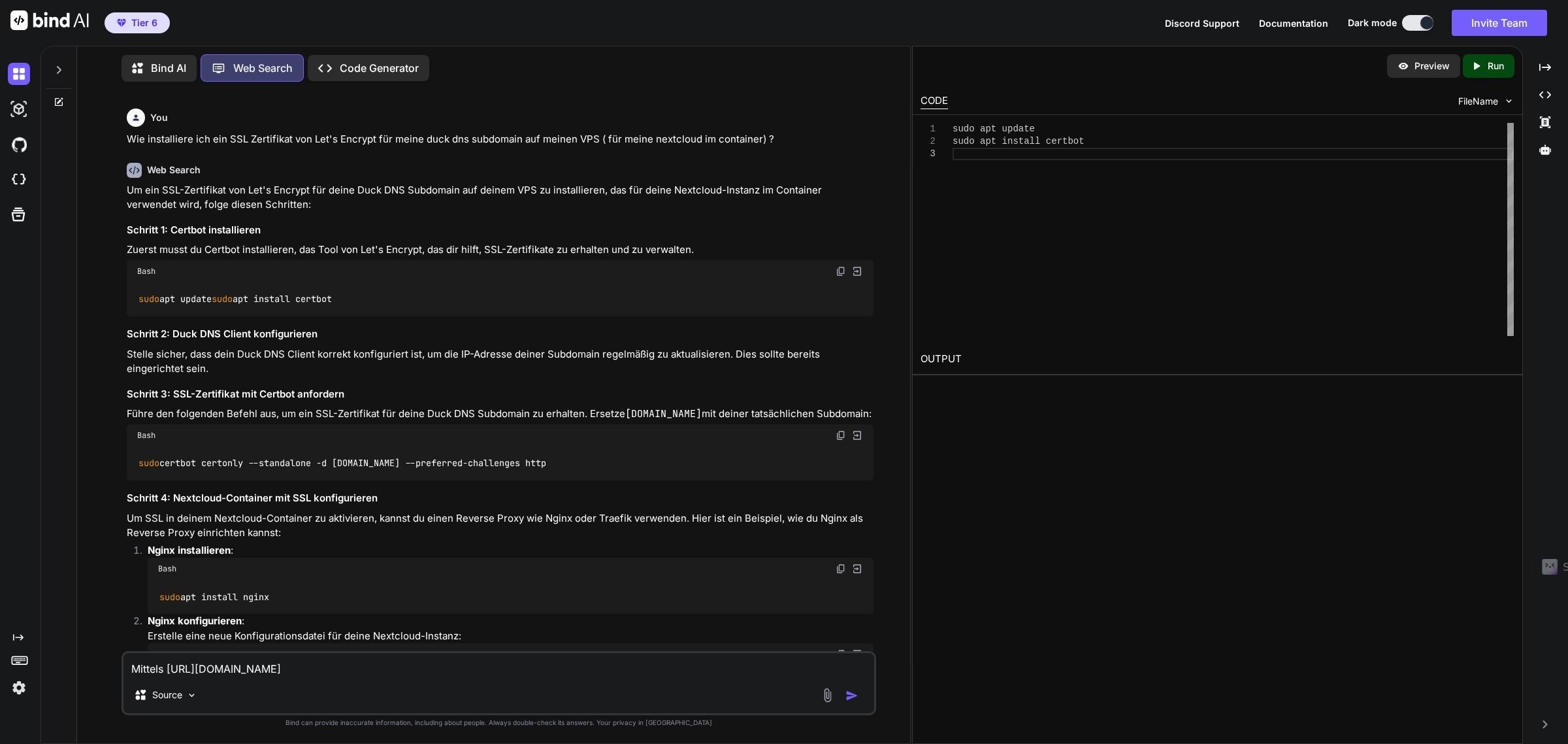
click at [840, 276] on img at bounding box center [840, 270] width 11 height 11
drag, startPoint x: 139, startPoint y: 438, endPoint x: 225, endPoint y: 441, distance: 86.1
click at [225, 306] on code "sudo apt update sudo apt install certbot" at bounding box center [235, 298] width 195 height 13
drag, startPoint x: 274, startPoint y: 436, endPoint x: 136, endPoint y: 436, distance: 138.0
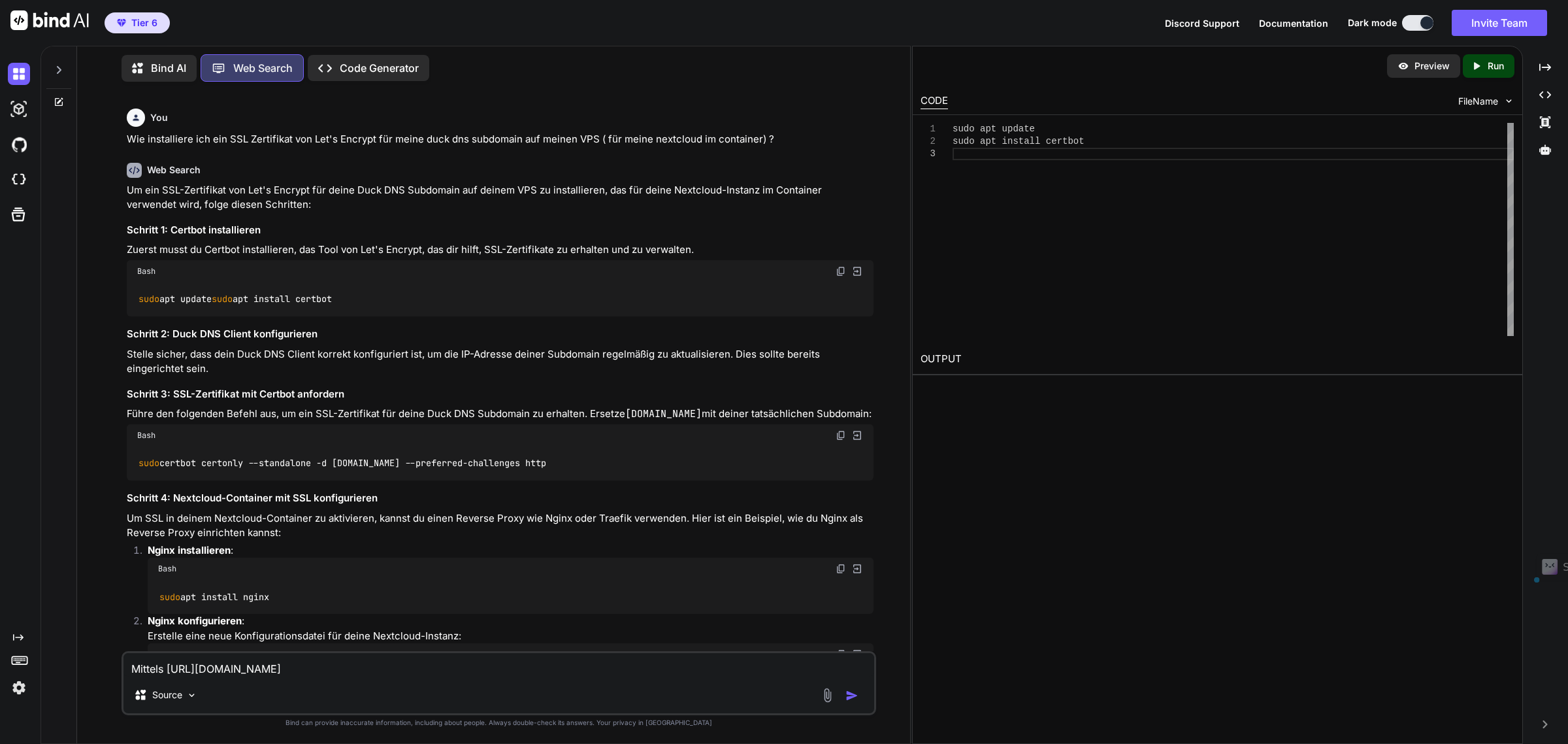
click at [136, 317] on div "sudo apt update sudo apt install certbot" at bounding box center [500, 298] width 746 height 34
copy code "sudo apt install certbot"
click at [209, 317] on div "sudo apt update sudo apt install certbot" at bounding box center [500, 298] width 746 height 34
click at [259, 317] on div "sudo apt update sudo apt install certbot" at bounding box center [500, 298] width 746 height 34
drag, startPoint x: 229, startPoint y: 420, endPoint x: 136, endPoint y: 425, distance: 93.1
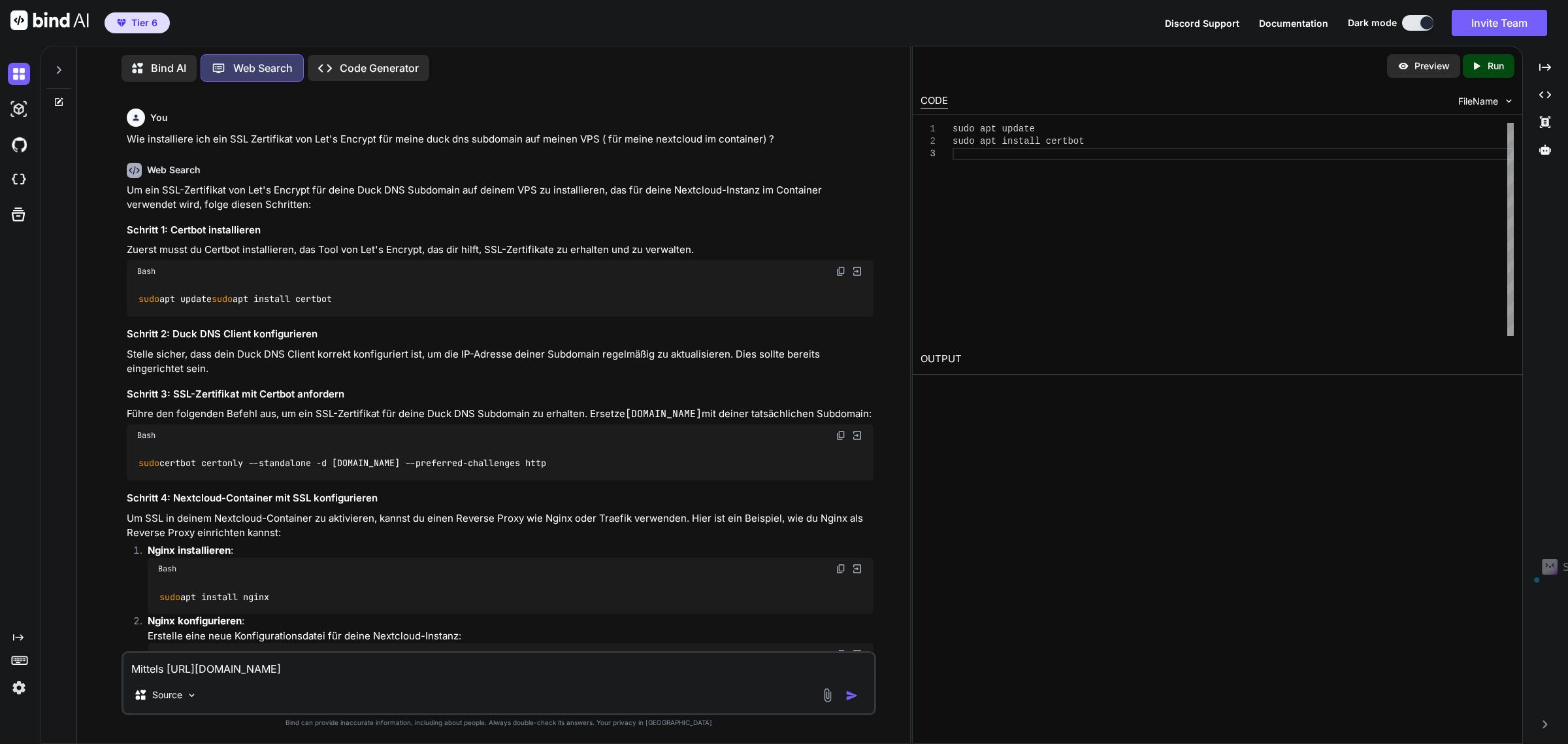
click at [136, 317] on div "sudo apt update sudo apt install certbot" at bounding box center [500, 298] width 746 height 34
copy code "sudo apt update"
click at [175, 317] on div "sudo apt update sudo apt install certbot" at bounding box center [500, 298] width 746 height 34
click at [175, 306] on code "sudo apt update sudo apt install certbot" at bounding box center [235, 298] width 195 height 13
click at [235, 306] on code "sudo apt update sudo apt install certbot" at bounding box center [235, 298] width 195 height 13
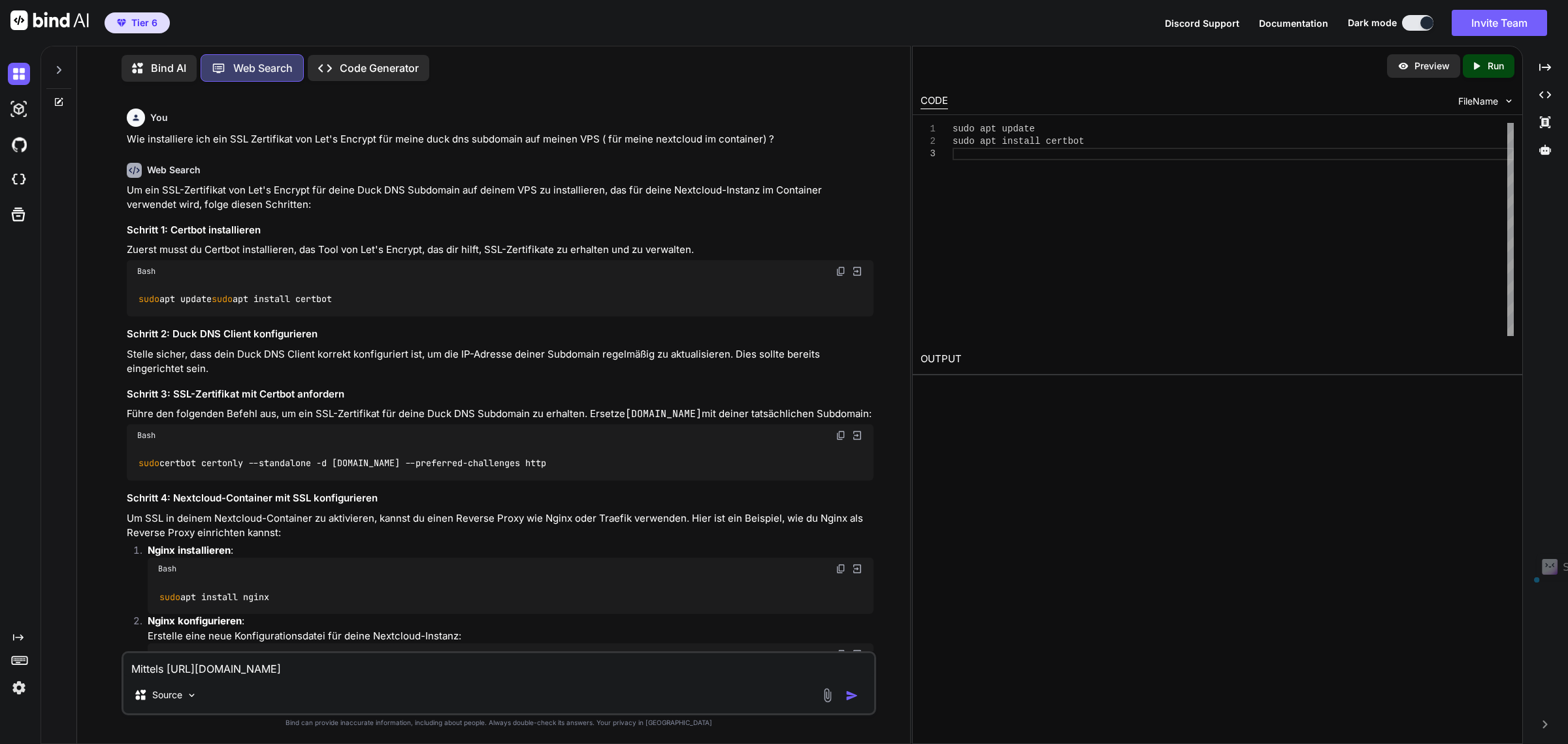
drag, startPoint x: 266, startPoint y: 438, endPoint x: 134, endPoint y: 438, distance: 132.0
click at [134, 317] on div "sudo apt update sudo apt install certbot" at bounding box center [500, 298] width 746 height 34
copy code "sudo apt install certbot"
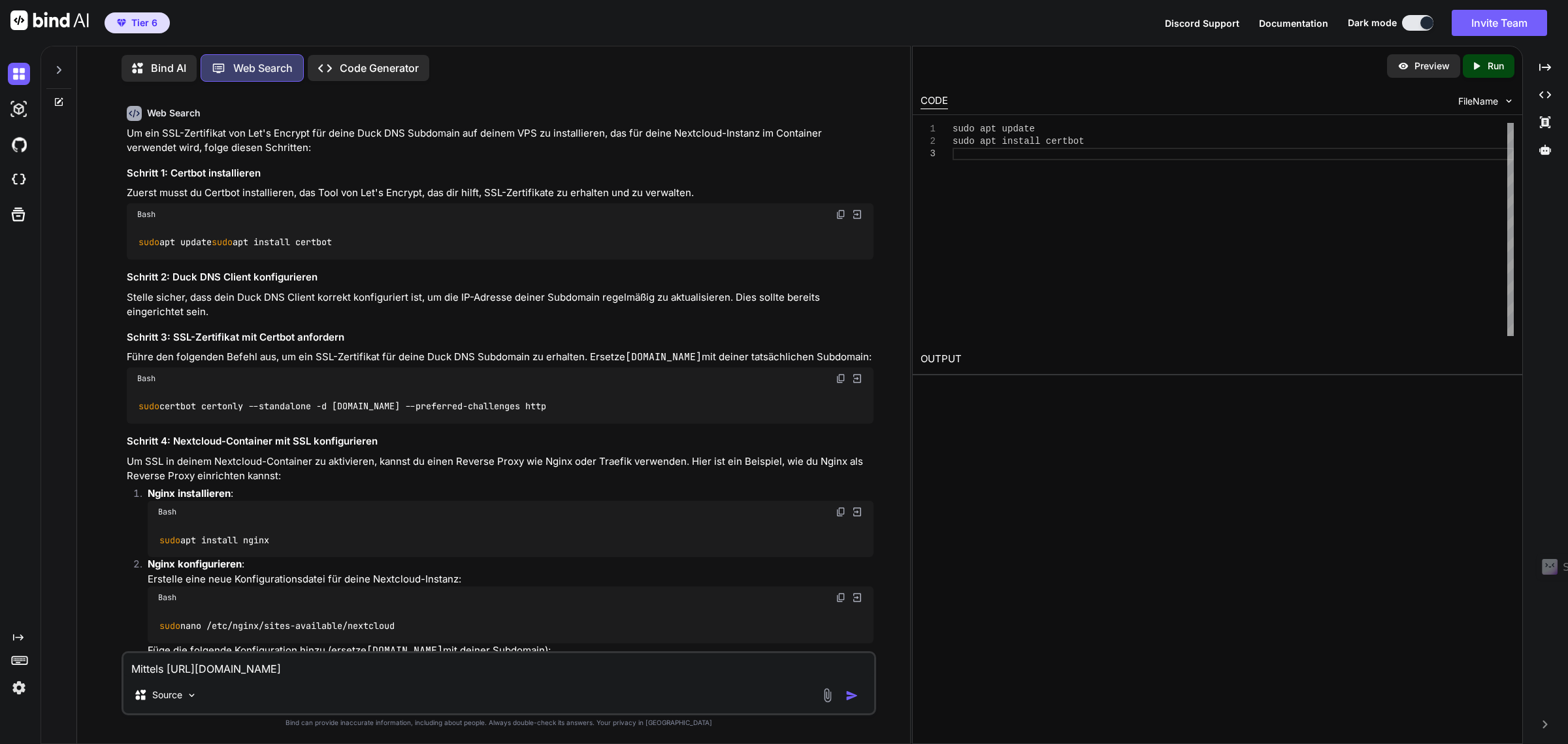
scroll to position [5250, 0]
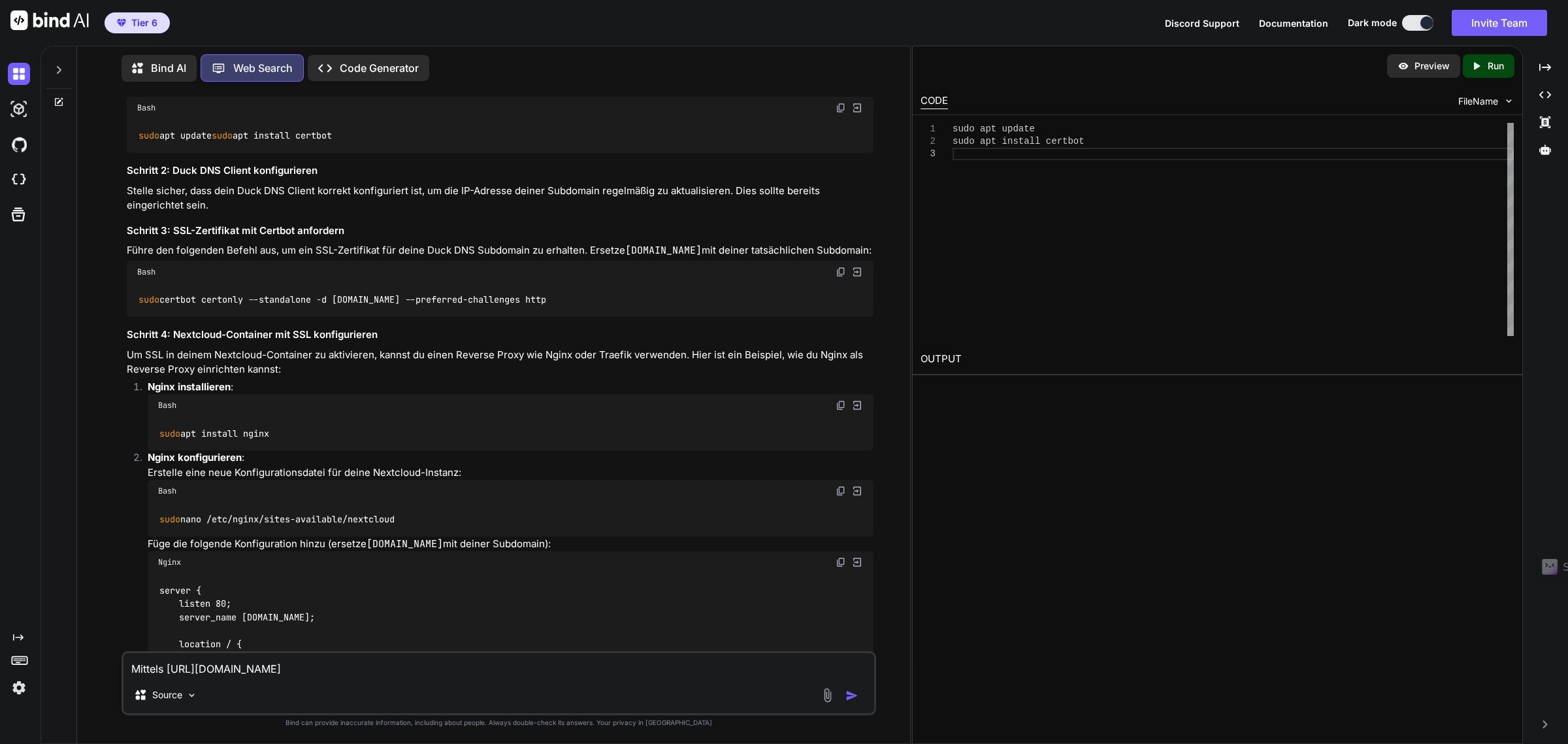
drag, startPoint x: 839, startPoint y: 426, endPoint x: 13, endPoint y: 452, distance: 826.4
click at [839, 277] on img at bounding box center [840, 271] width 11 height 11
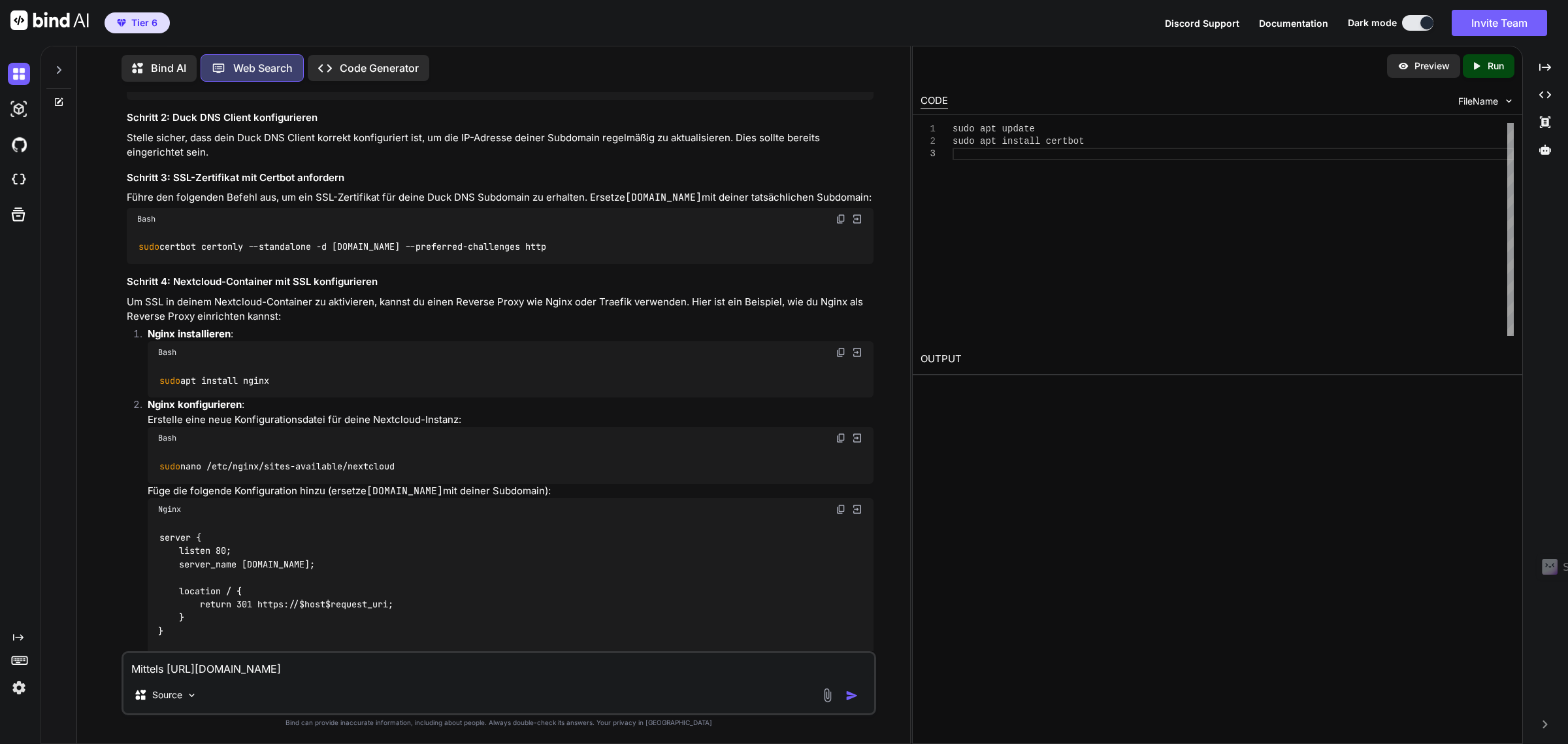
scroll to position [5332, 0]
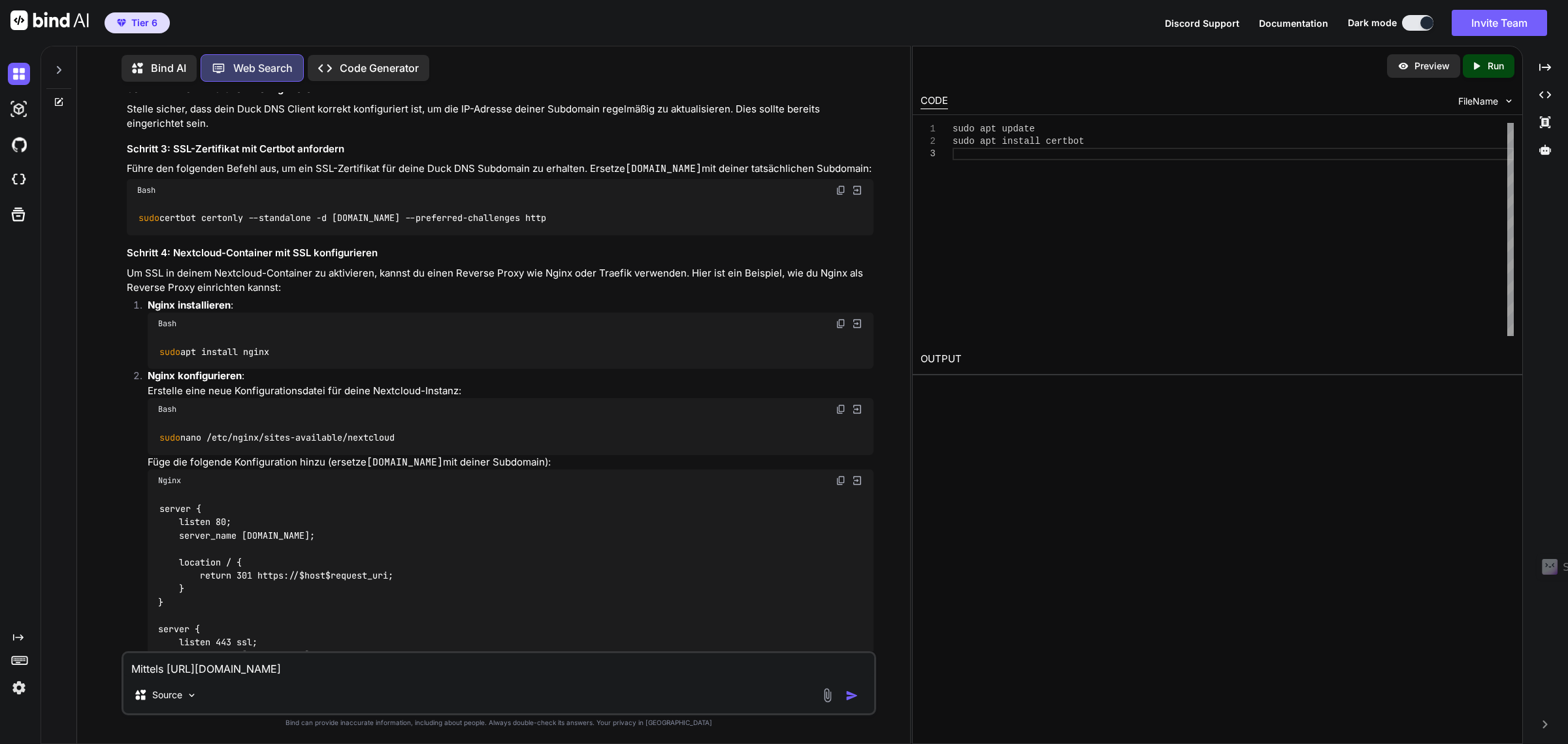
click at [322, 670] on textarea "Mittels https://212.87.xxx.xxx:8443/" at bounding box center [498, 664] width 750 height 23
type textarea "b"
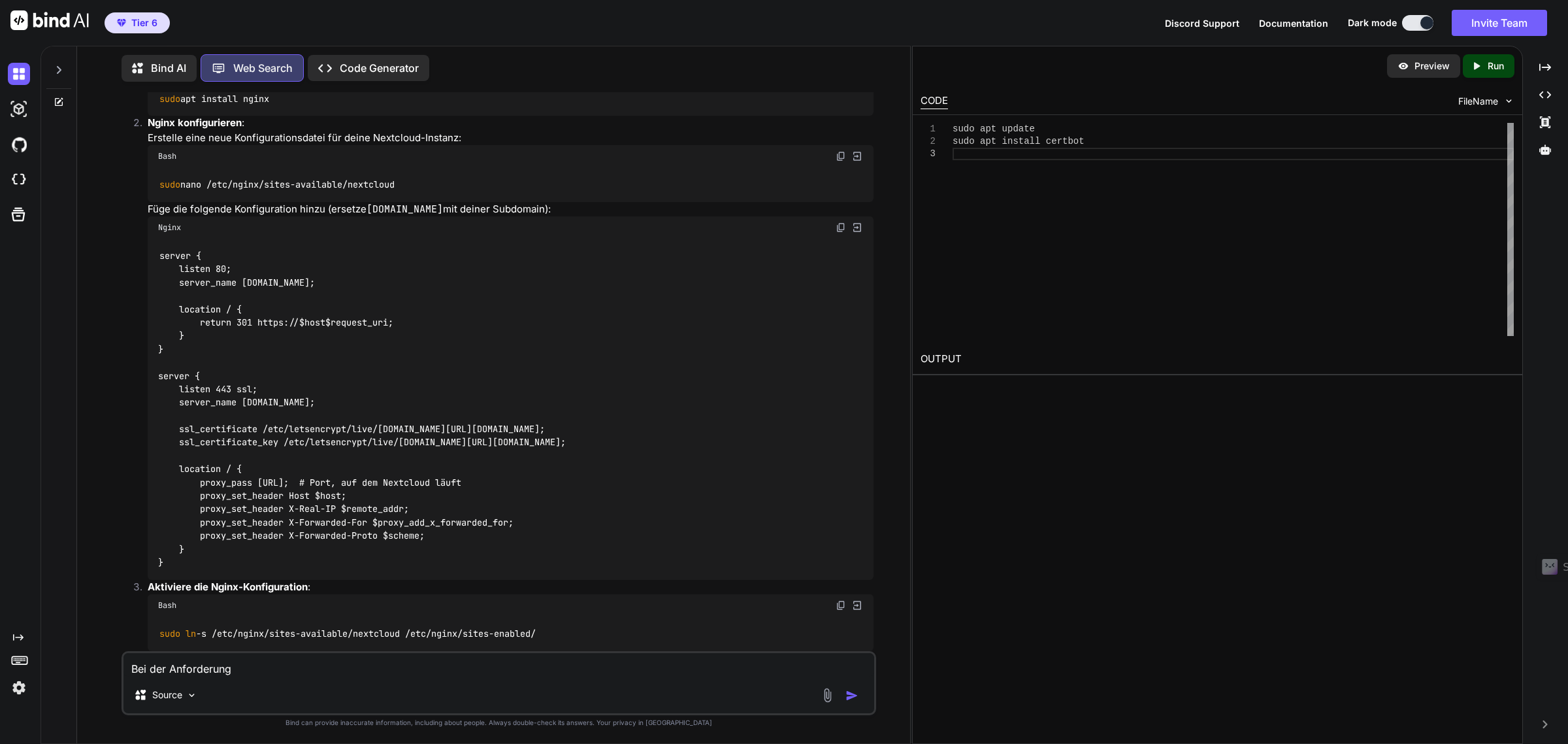
scroll to position [5577, 0]
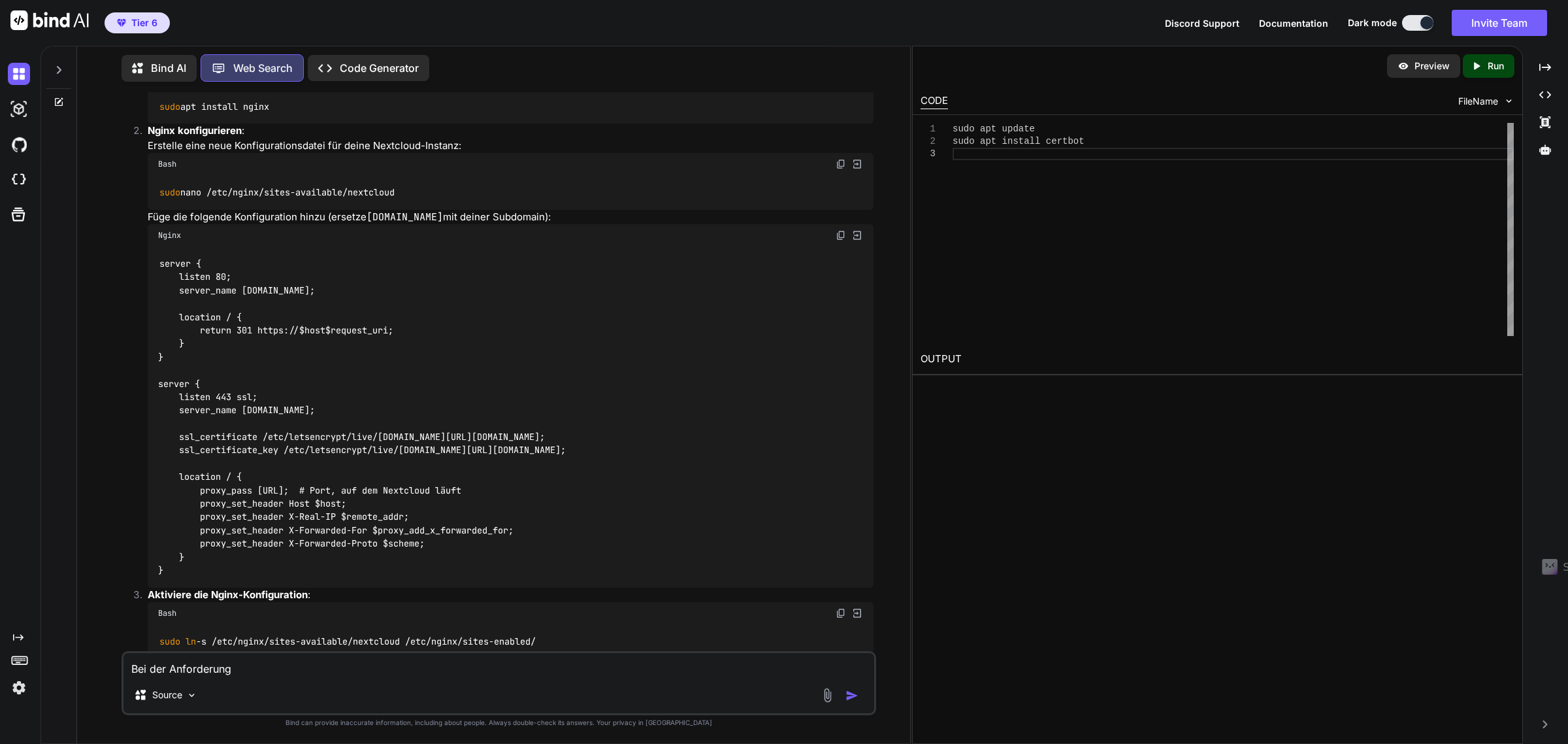
drag, startPoint x: 270, startPoint y: 666, endPoint x: 1026, endPoint y: 407, distance: 799.1
click at [270, 666] on textarea "Bei der Anforderung" at bounding box center [498, 664] width 750 height 23
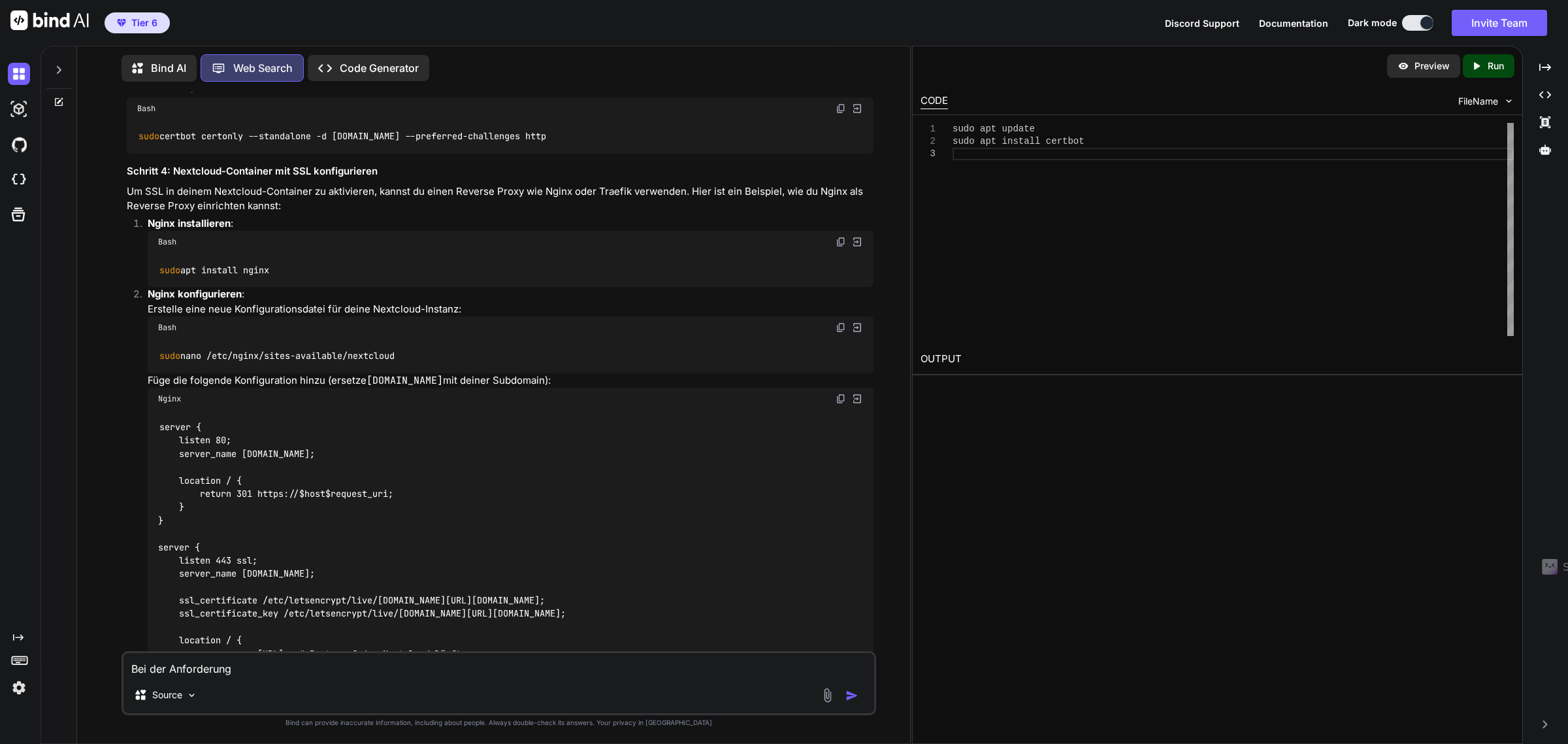
scroll to position [5250, 0]
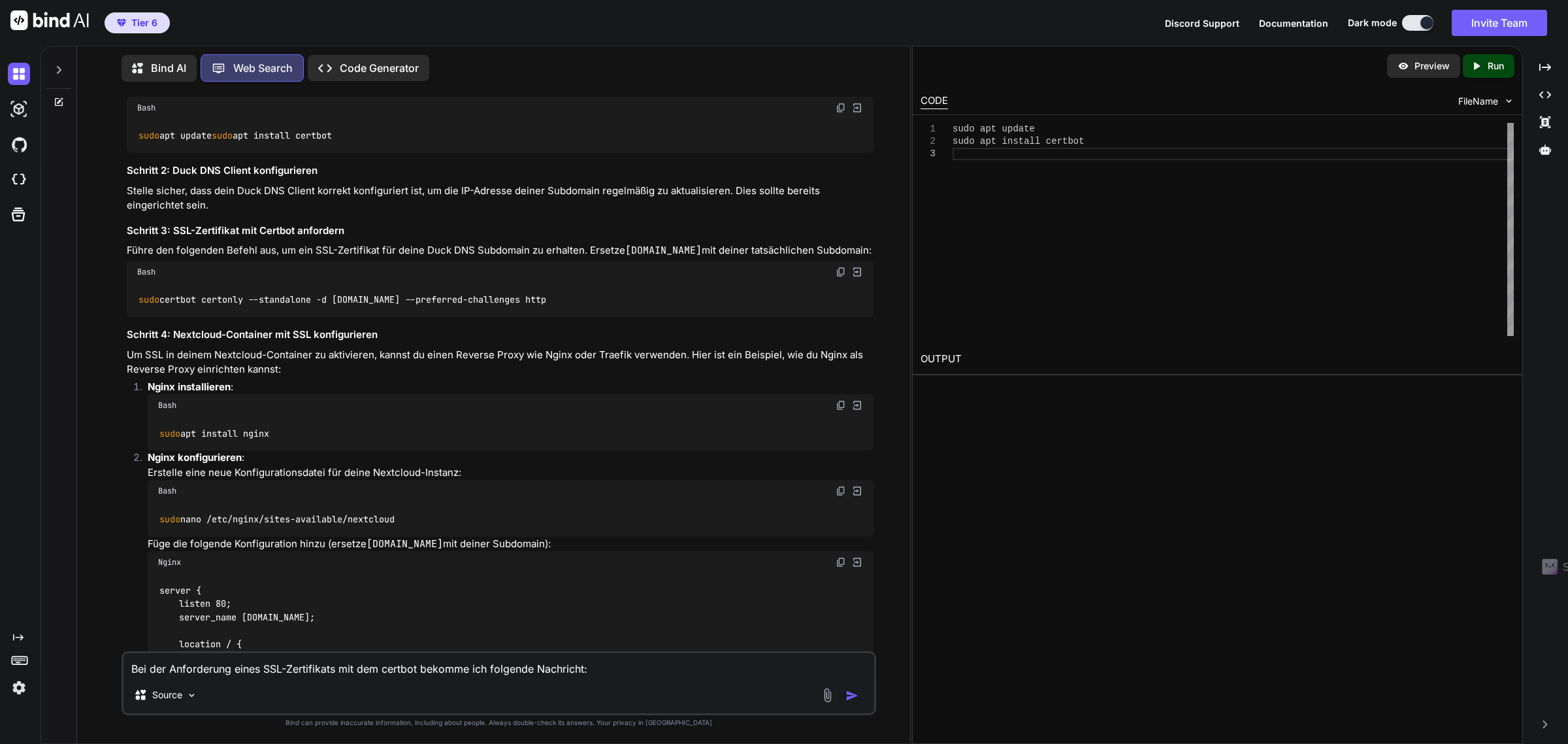
paste textarea "sudo certbot certonly --standalone -d your-subdomain.duckdns.org --preferred-ch…"
click at [590, 654] on textarea "Bei der Anforderung eines SSL-Zertifikats mit dem certbot bekomme ich folgende …" at bounding box center [498, 656] width 750 height 39
drag, startPoint x: 600, startPoint y: 671, endPoint x: 620, endPoint y: 667, distance: 20.4
click at [600, 671] on textarea "Bei der Anforderung eines SSL-Zertifikats mit dem certbot bekomme ich folgende …" at bounding box center [498, 664] width 750 height 23
paste textarea "Could not bind TCP port 80 because it is already in use by another process on t…"
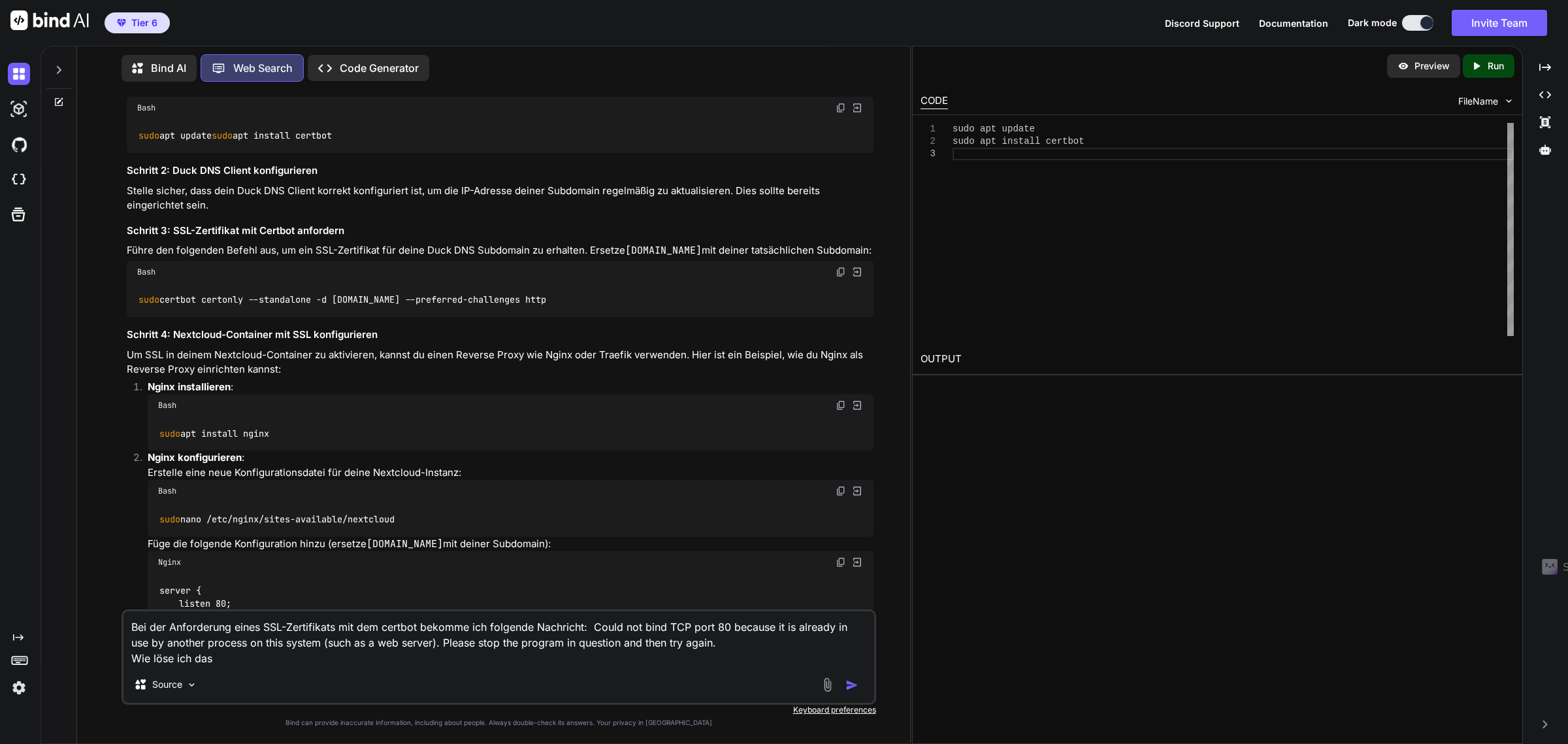
type textarea "Bei der Anforderung eines SSL-Zertifikats mit dem certbot bekomme ich folgende …"
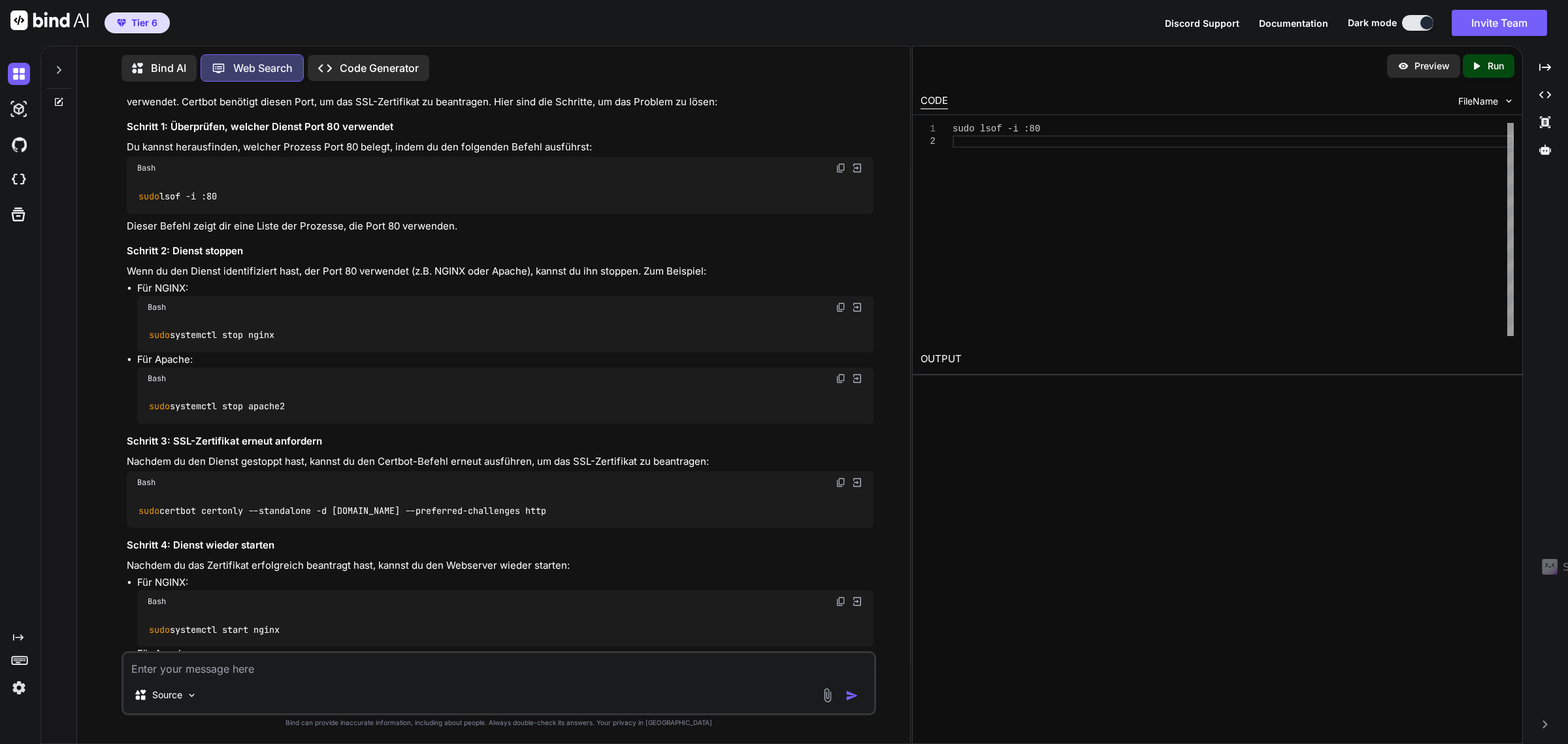
scroll to position [6882, 0]
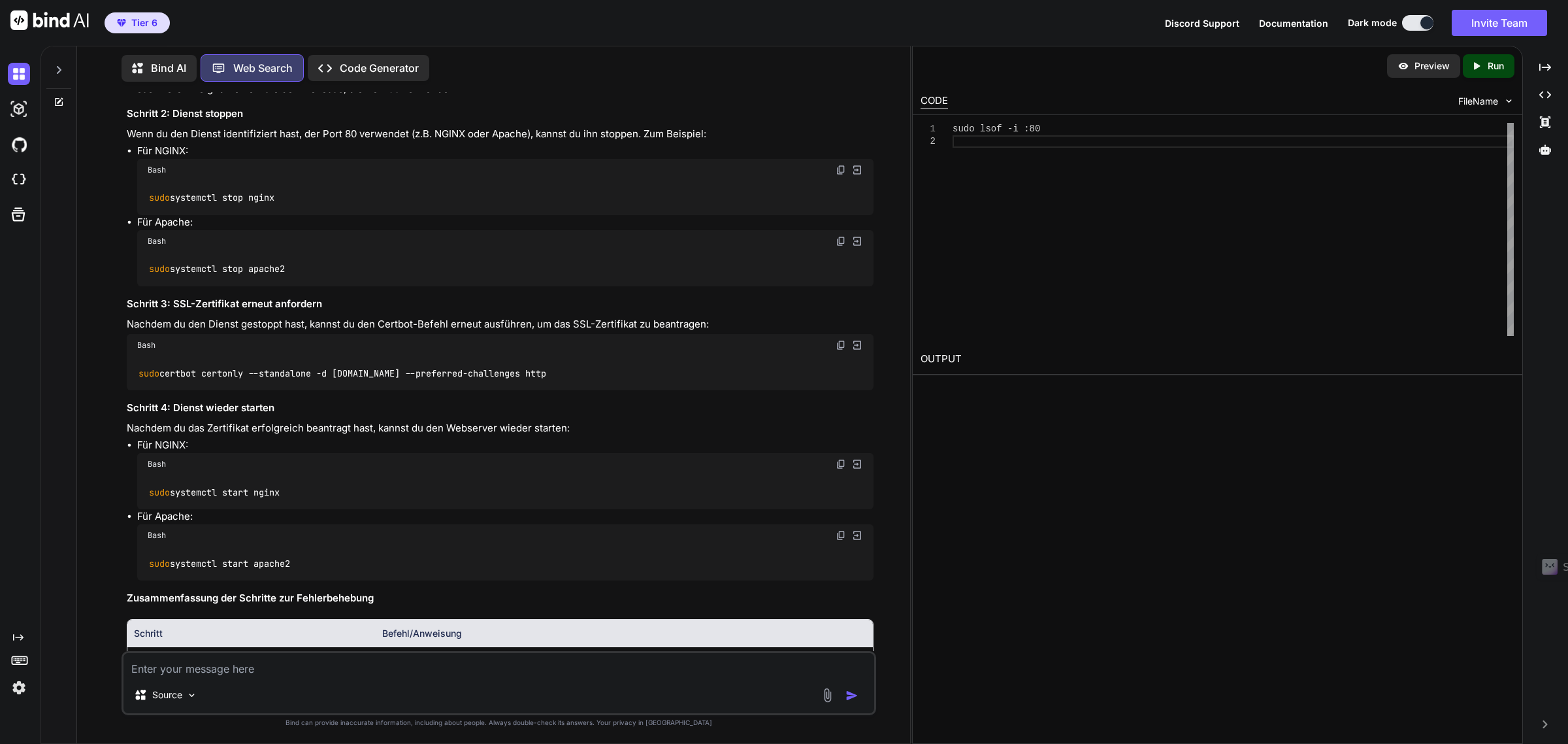
drag, startPoint x: 841, startPoint y: 178, endPoint x: 14, endPoint y: 348, distance: 844.3
click at [841, 36] on img at bounding box center [840, 30] width 11 height 11
drag, startPoint x: 838, startPoint y: 316, endPoint x: 39, endPoint y: 531, distance: 827.4
click at [838, 175] on img at bounding box center [840, 169] width 11 height 11
drag, startPoint x: 839, startPoint y: 496, endPoint x: 27, endPoint y: 624, distance: 822.0
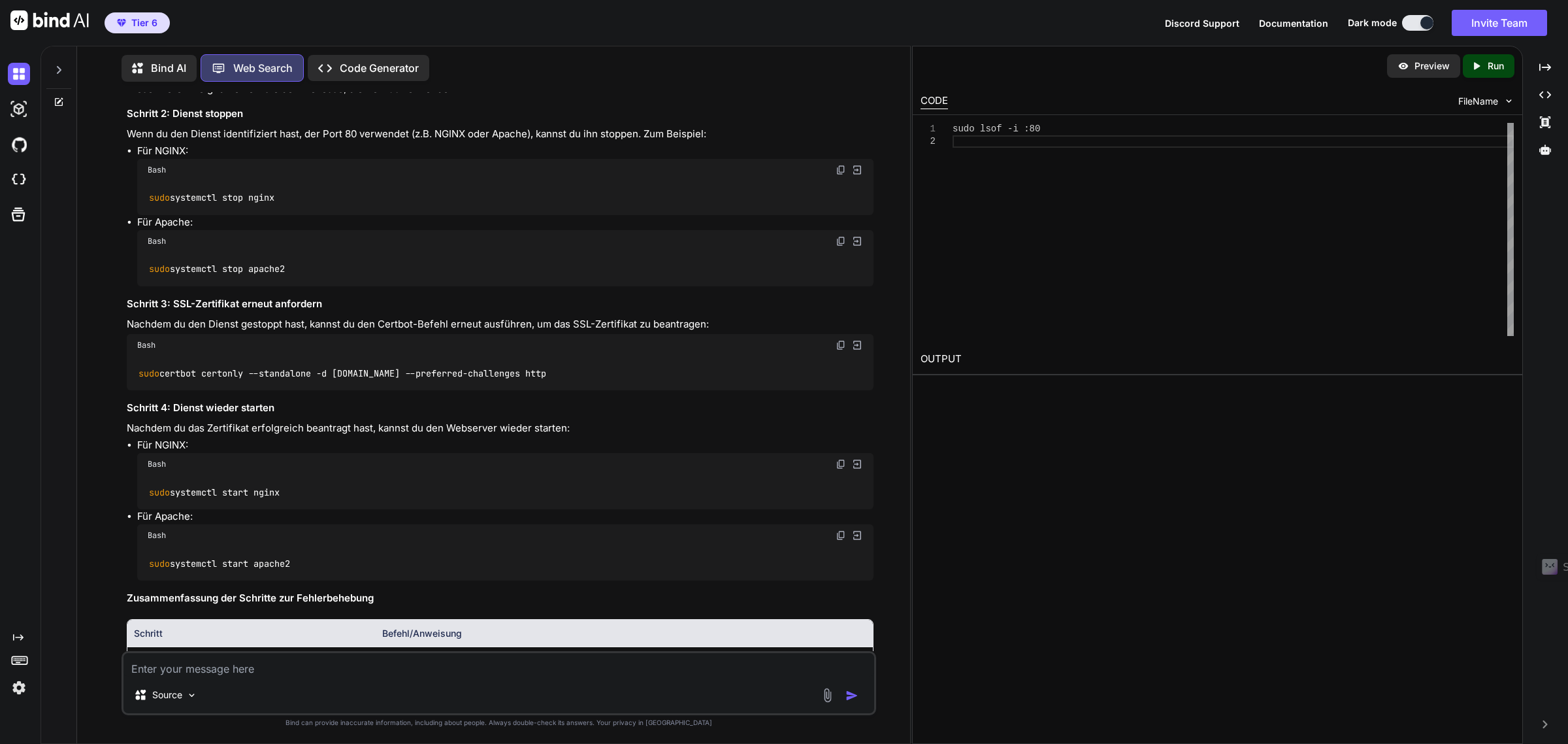
click at [839, 350] on img at bounding box center [840, 345] width 11 height 11
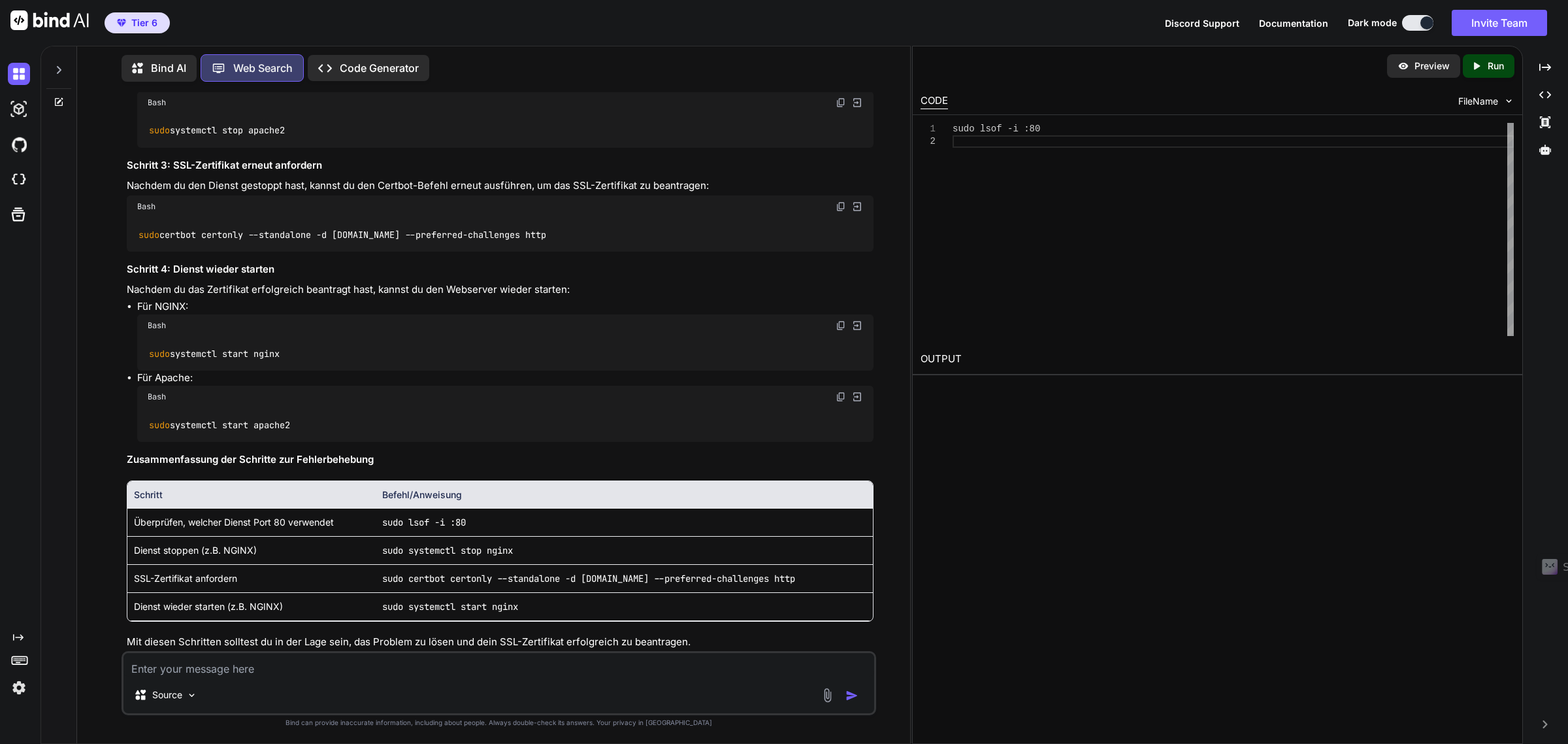
scroll to position [7045, 0]
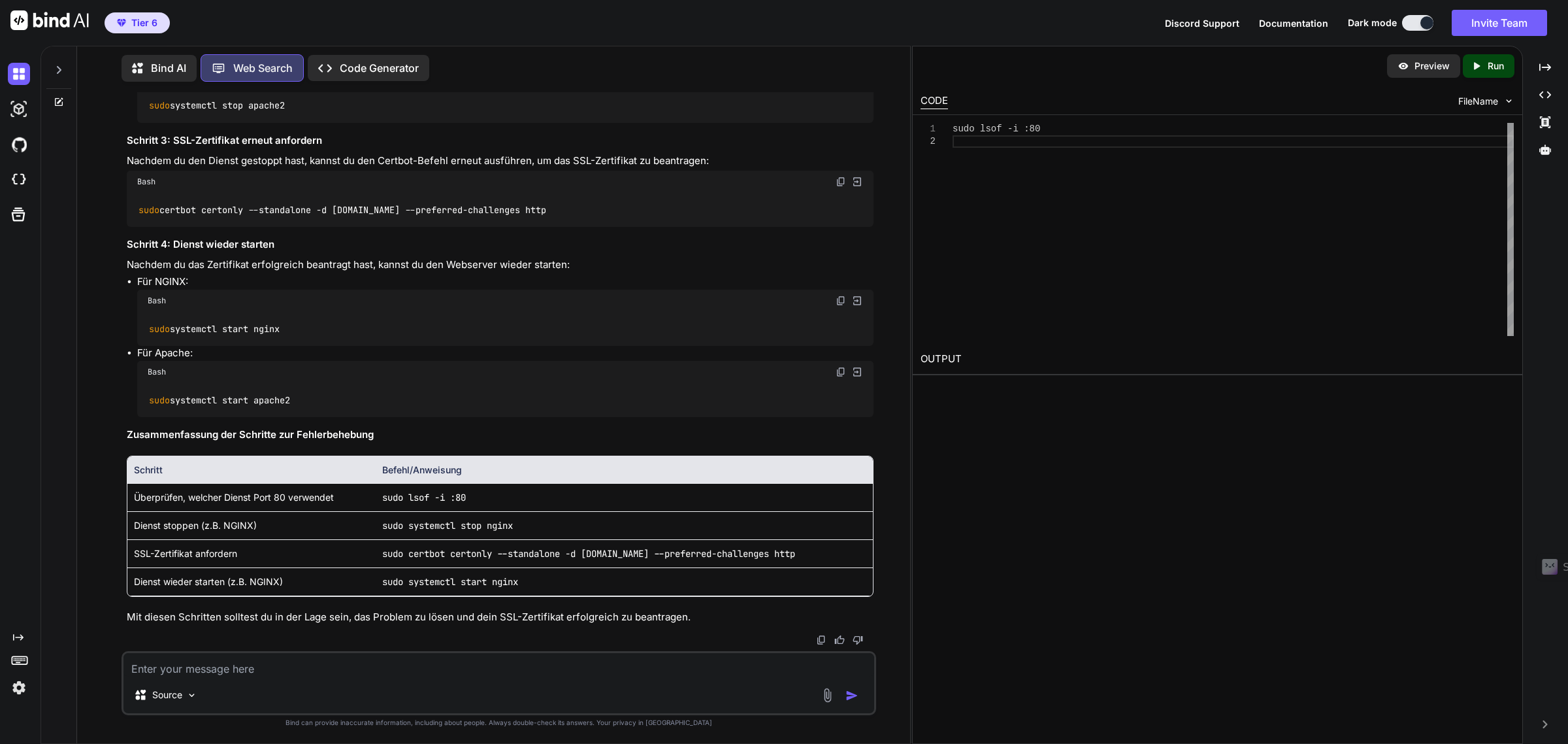
drag, startPoint x: 841, startPoint y: 454, endPoint x: 32, endPoint y: 660, distance: 834.8
click at [841, 306] on img at bounding box center [840, 300] width 11 height 11
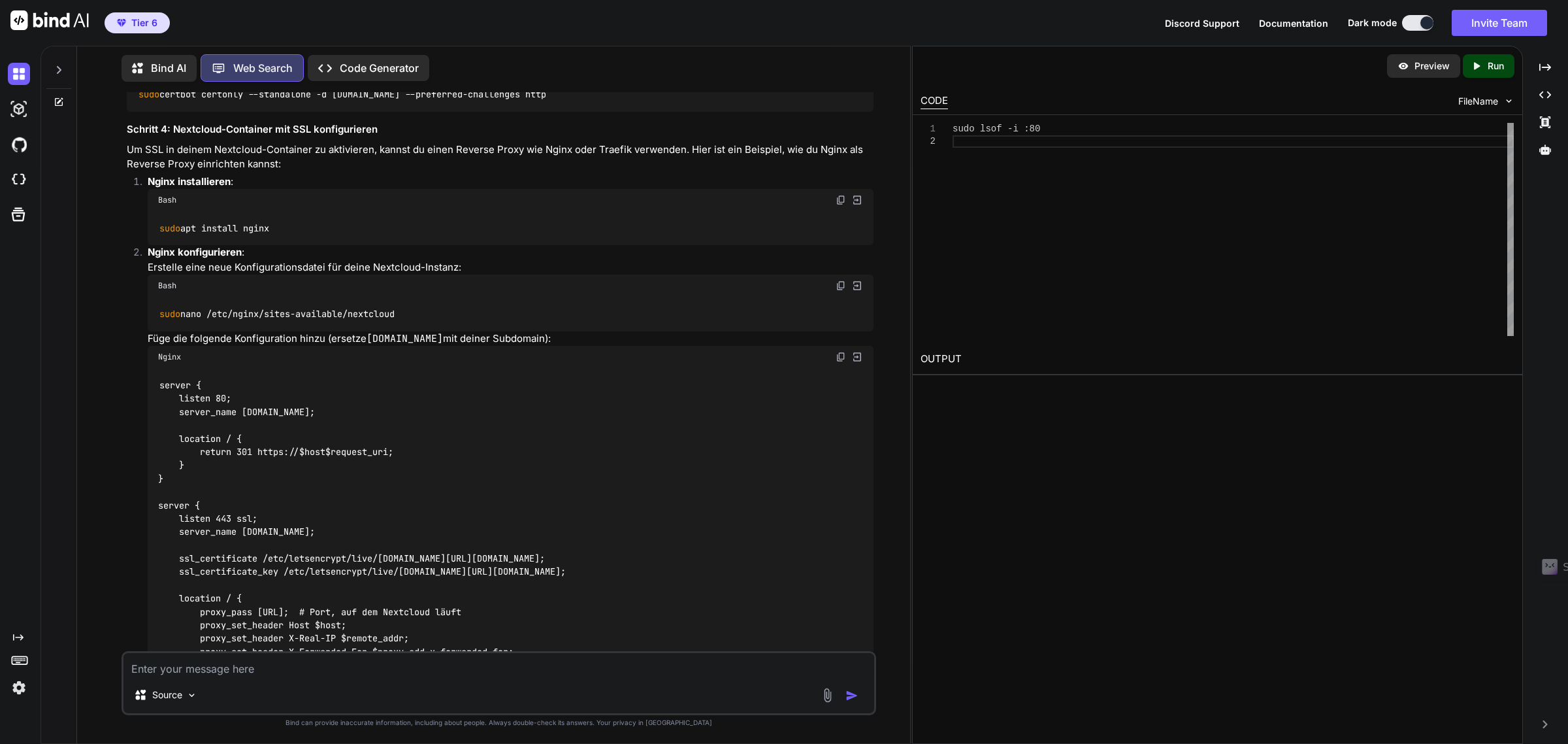
scroll to position [5494, 0]
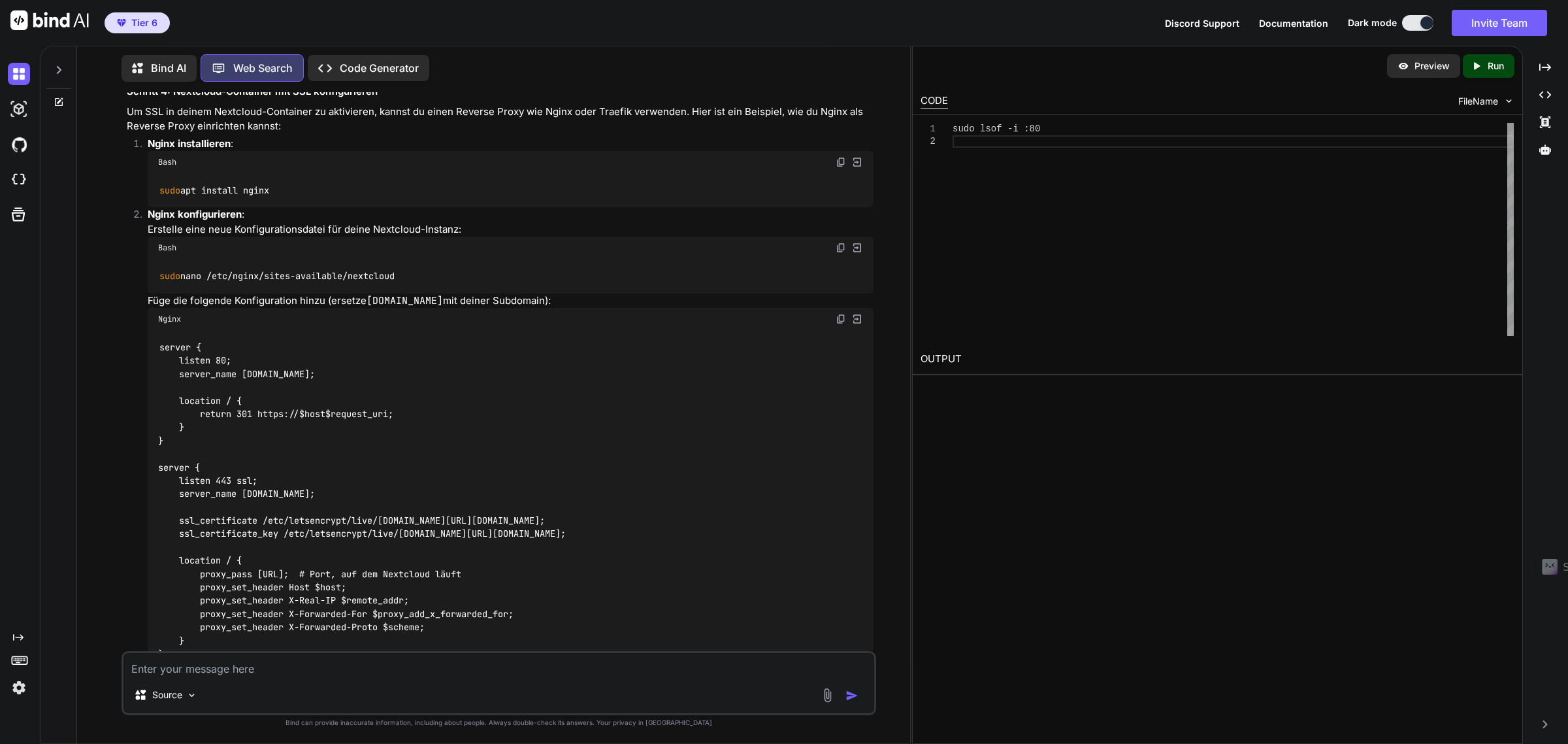
drag, startPoint x: 841, startPoint y: 318, endPoint x: 19, endPoint y: 600, distance: 869.0
click at [841, 167] on img at bounding box center [840, 162] width 11 height 11
drag, startPoint x: 843, startPoint y: 399, endPoint x: 5, endPoint y: 572, distance: 855.7
click at [843, 253] on img at bounding box center [840, 247] width 11 height 11
drag, startPoint x: 840, startPoint y: 472, endPoint x: 28, endPoint y: 449, distance: 812.3
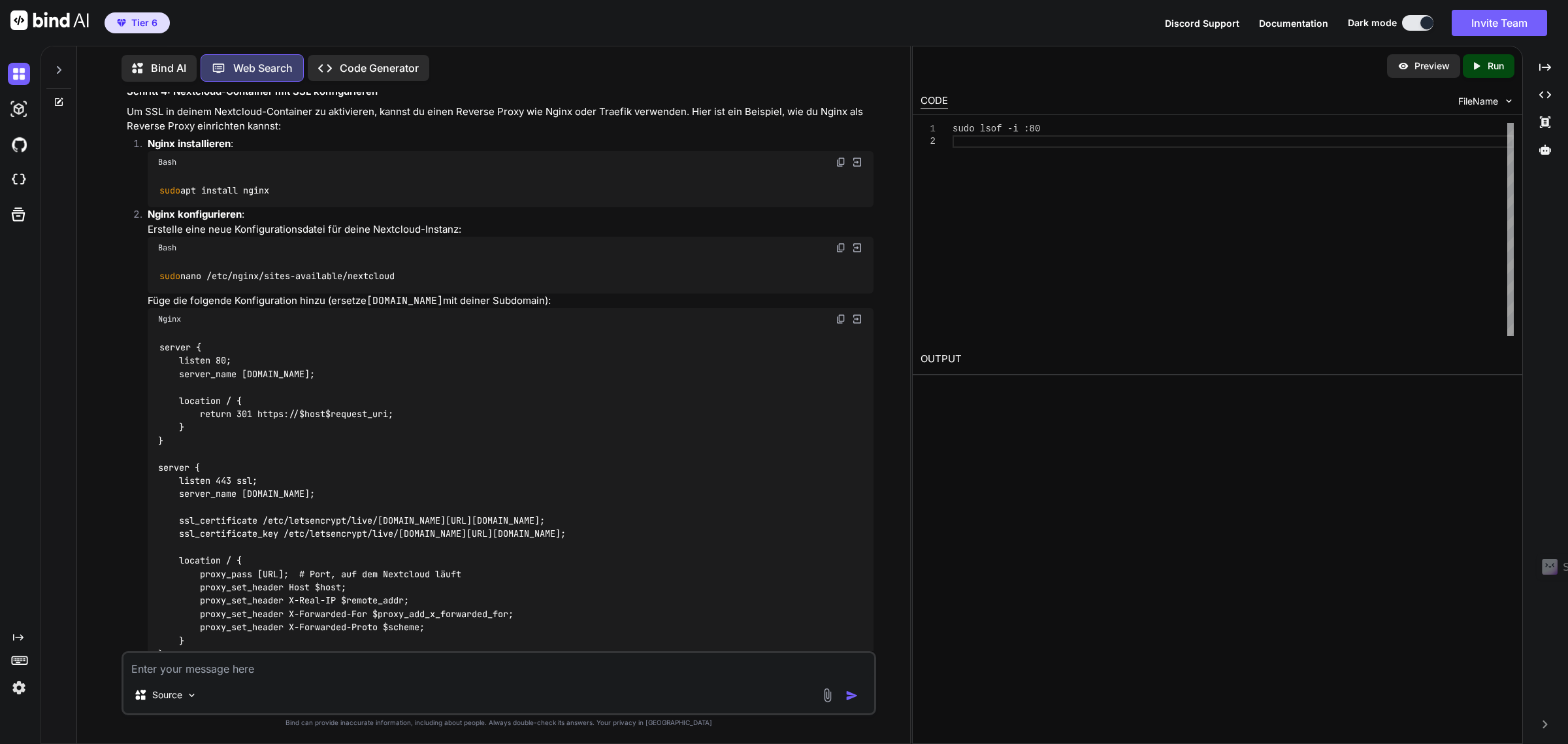
click at [840, 324] on img at bounding box center [840, 319] width 11 height 11
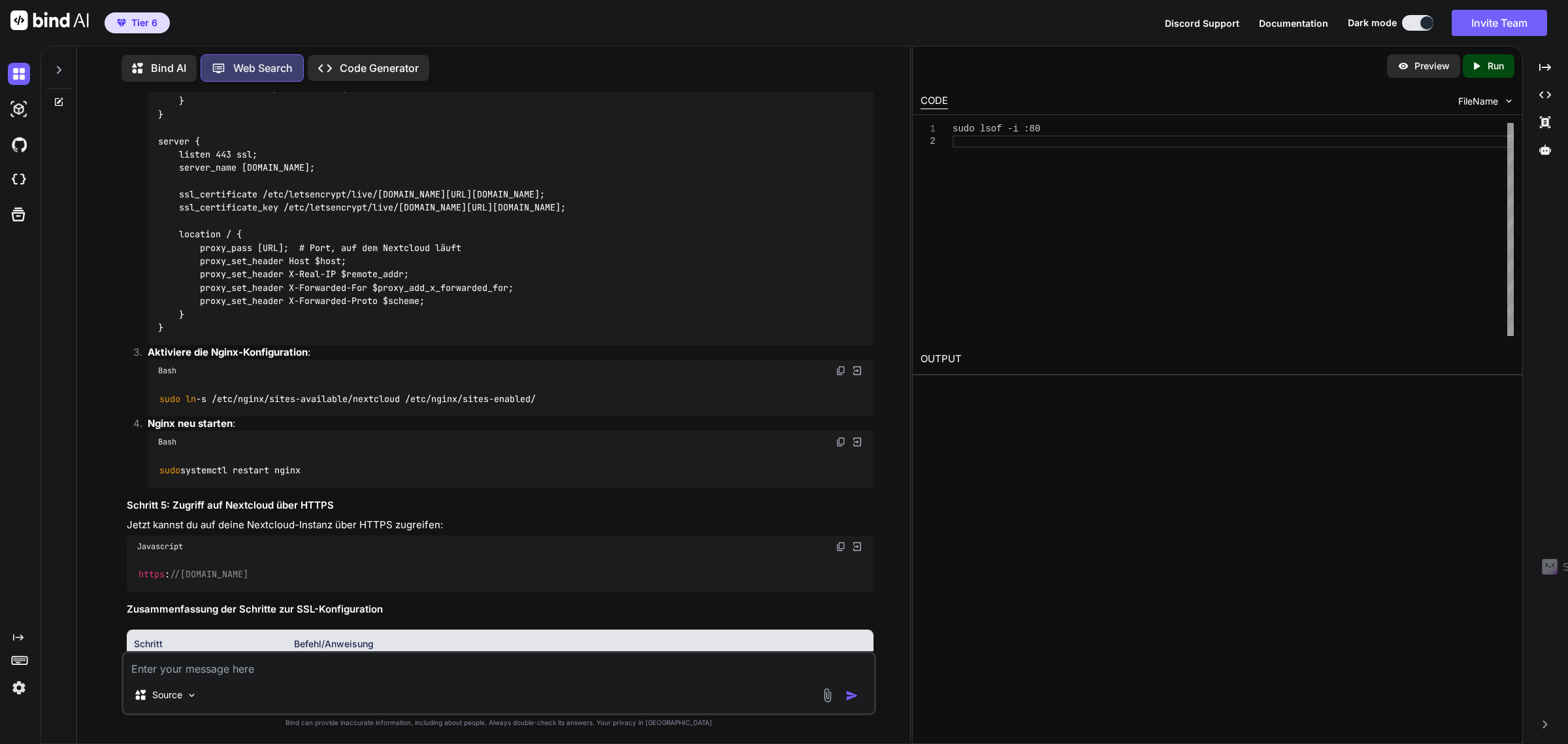
scroll to position [5820, 0]
drag, startPoint x: 841, startPoint y: 518, endPoint x: 53, endPoint y: 609, distance: 793.2
click at [841, 375] on img at bounding box center [840, 370] width 11 height 11
drag, startPoint x: 844, startPoint y: 590, endPoint x: 36, endPoint y: 532, distance: 810.1
click at [844, 447] on img at bounding box center [840, 441] width 11 height 11
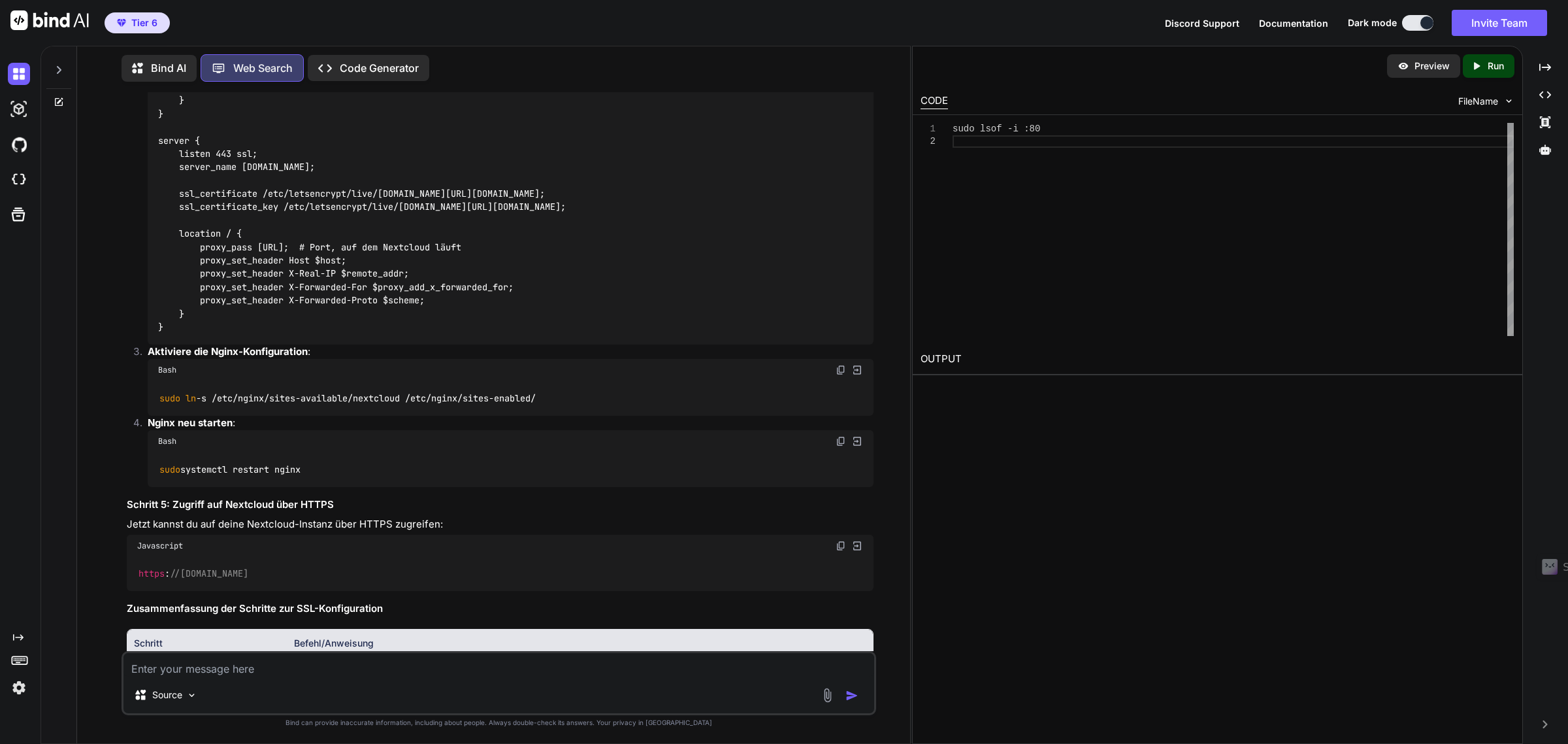
drag, startPoint x: 253, startPoint y: 668, endPoint x: 328, endPoint y: 552, distance: 138.1
click at [253, 668] on textarea at bounding box center [498, 664] width 750 height 23
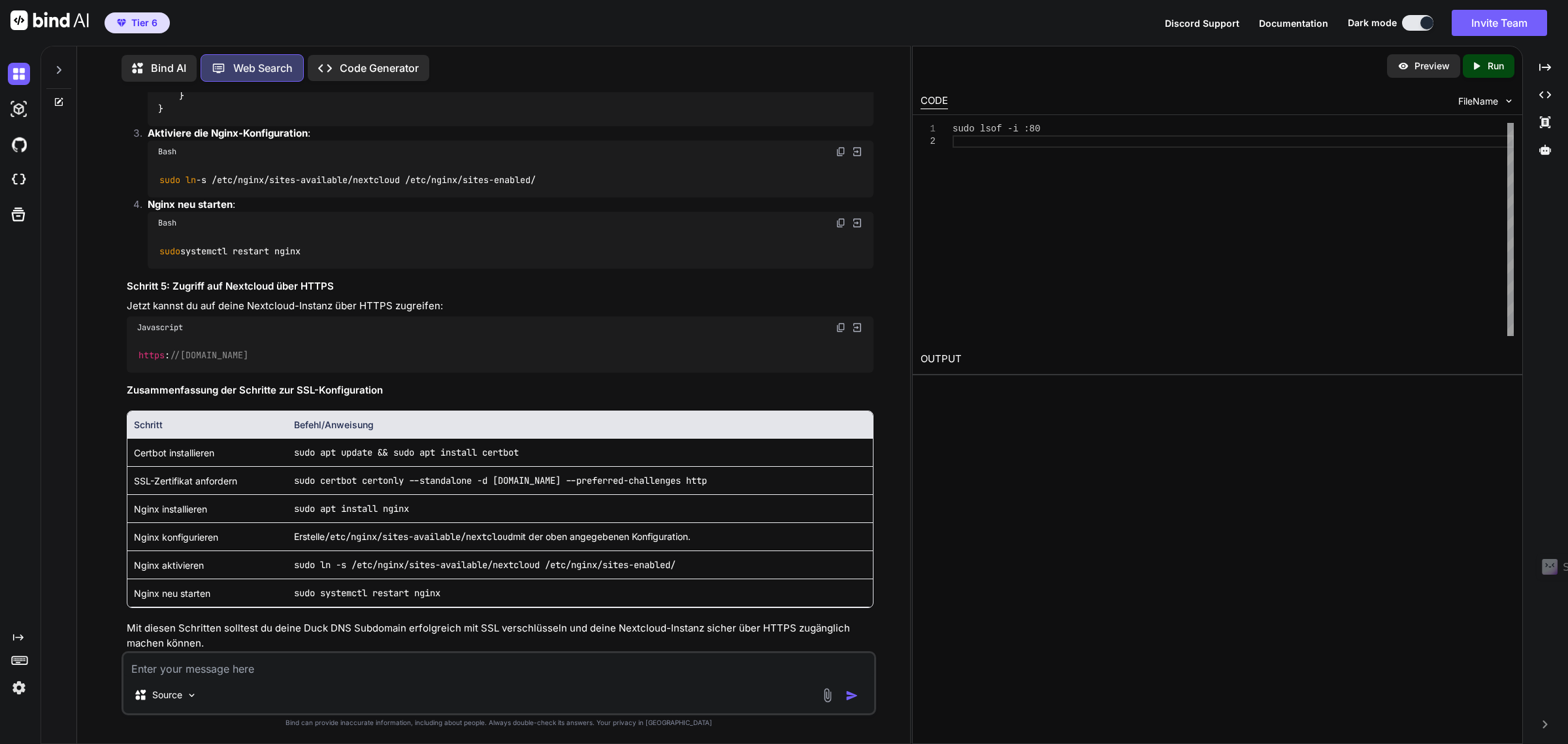
scroll to position [6066, 0]
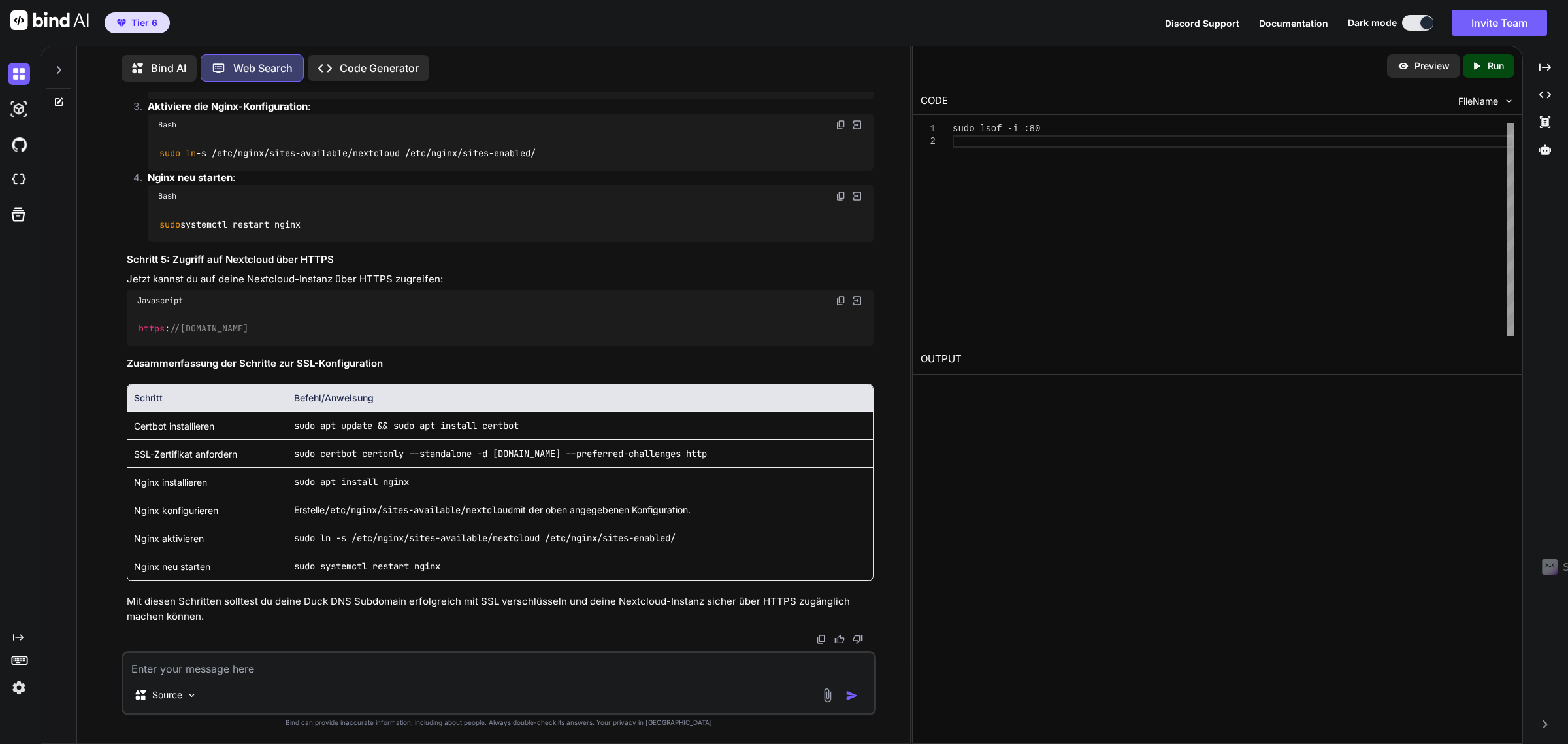
click at [270, 673] on textarea at bounding box center [498, 664] width 750 height 23
type textarea "B"
paste textarea "Job for nginx.service failed because the control process exited with error code…"
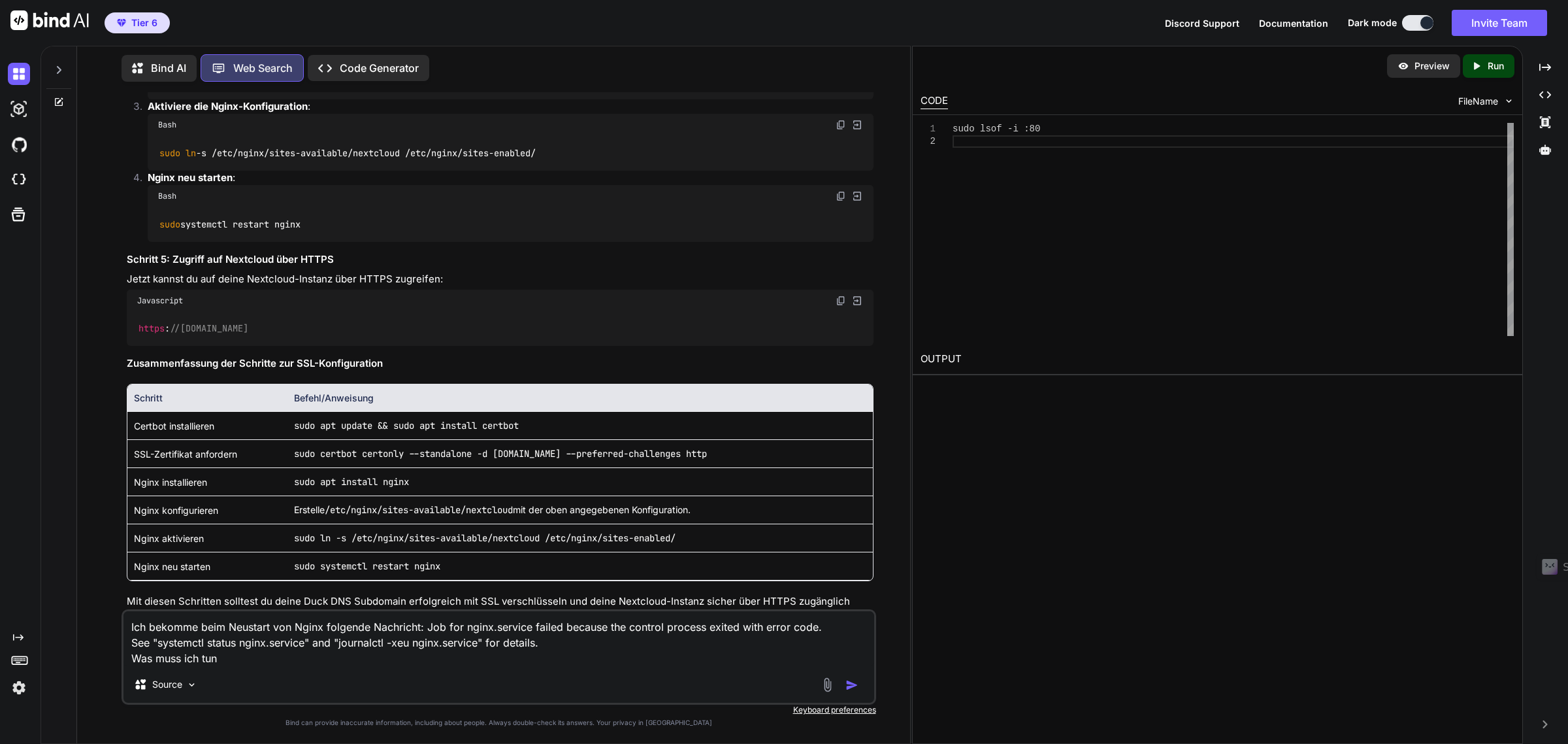
type textarea "Ich bekomme beim Neustart von Nginx folgende Nachricht: Job for nginx.service f…"
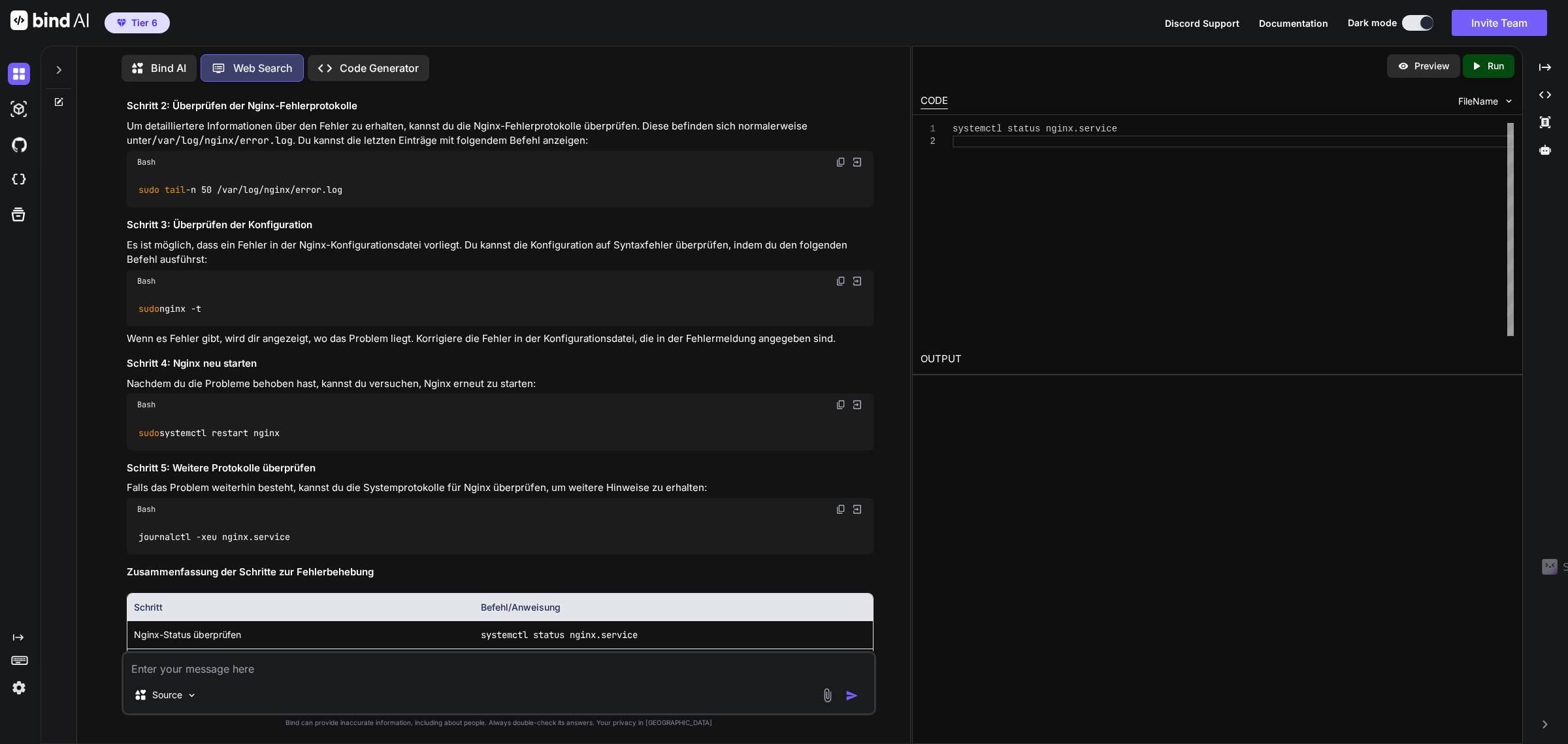
scroll to position [7707, 0]
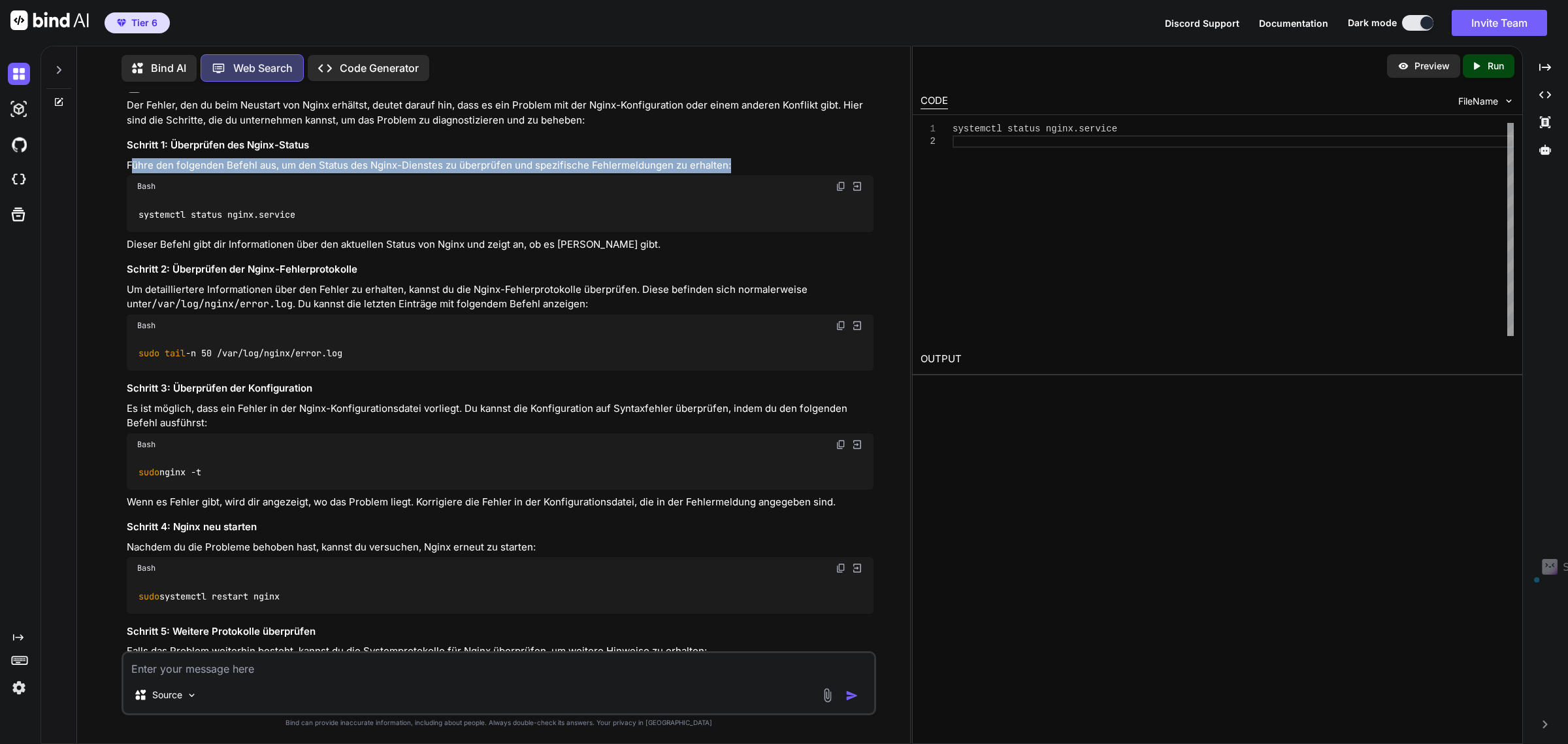
drag, startPoint x: 131, startPoint y: 309, endPoint x: 724, endPoint y: 304, distance: 593.0
click at [724, 304] on div "Der Fehler, den du beim Neustart von Nginx erhältst, deutet darauf hin, dass es…" at bounding box center [500, 526] width 746 height 855
click at [648, 173] on p "Führe den folgenden Befehl aus, um den Status des Nginx-Dienstes zu überprüfen …" at bounding box center [500, 166] width 746 height 15
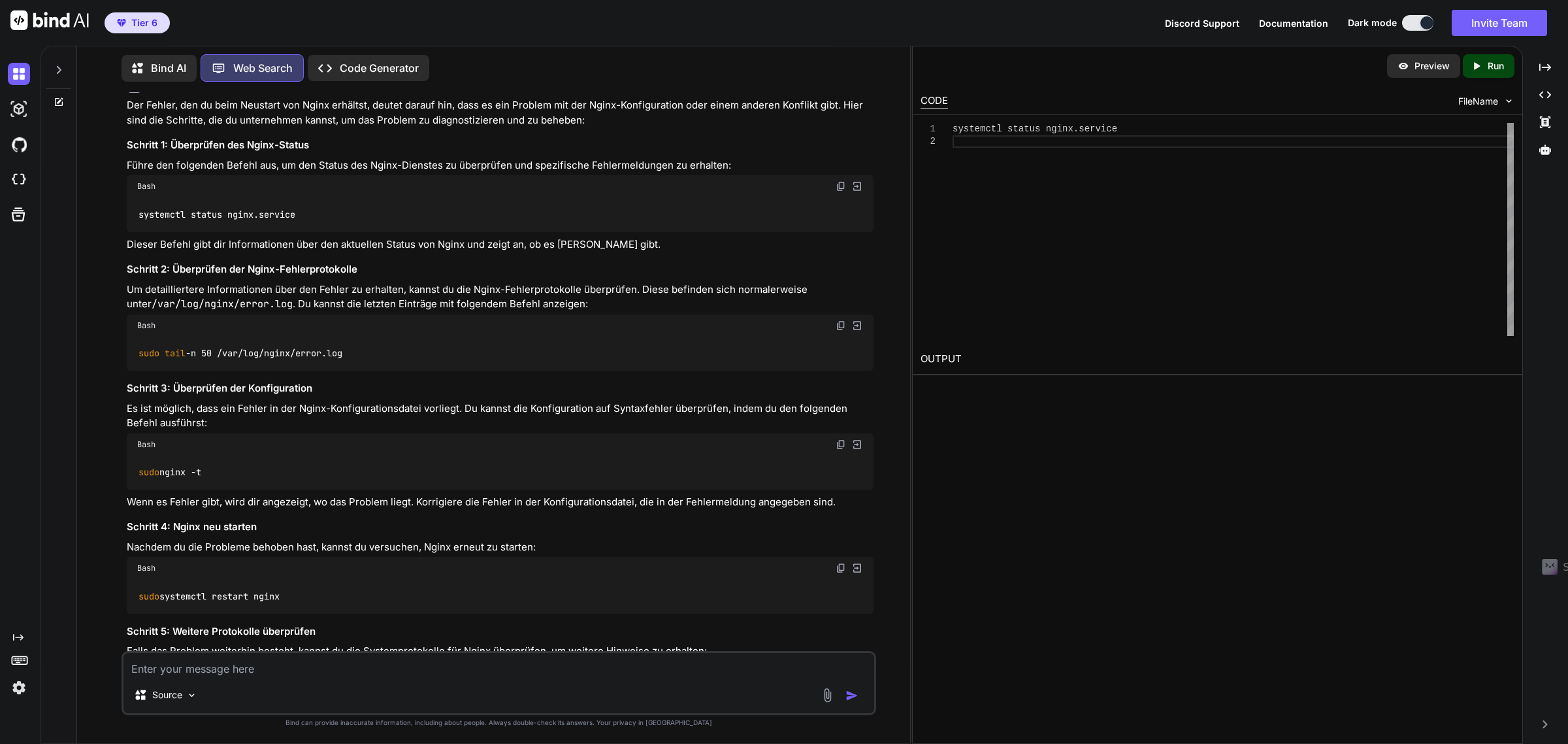
click at [843, 192] on img at bounding box center [840, 186] width 11 height 11
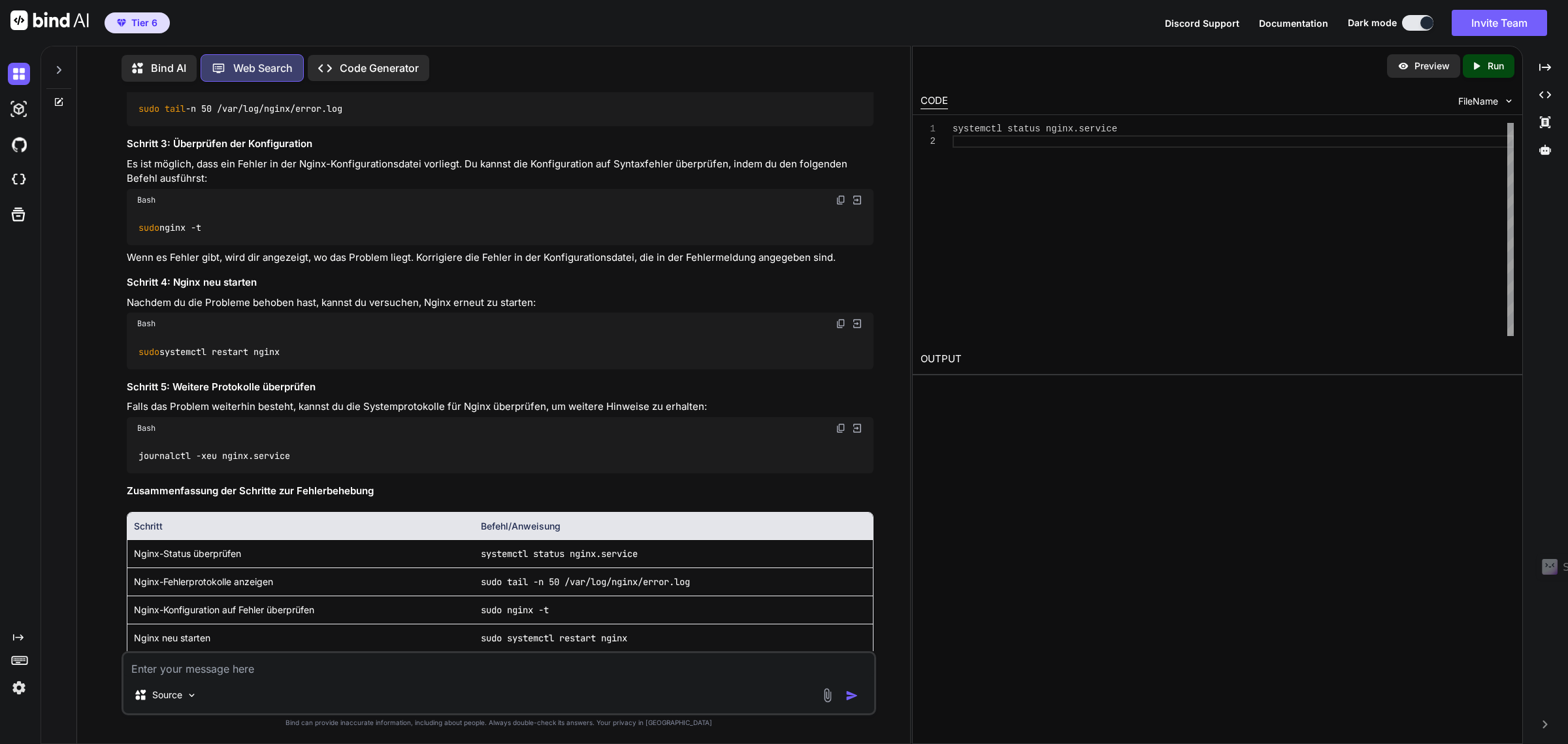
scroll to position [7952, 0]
click at [230, 666] on textarea at bounding box center [498, 664] width 750 height 23
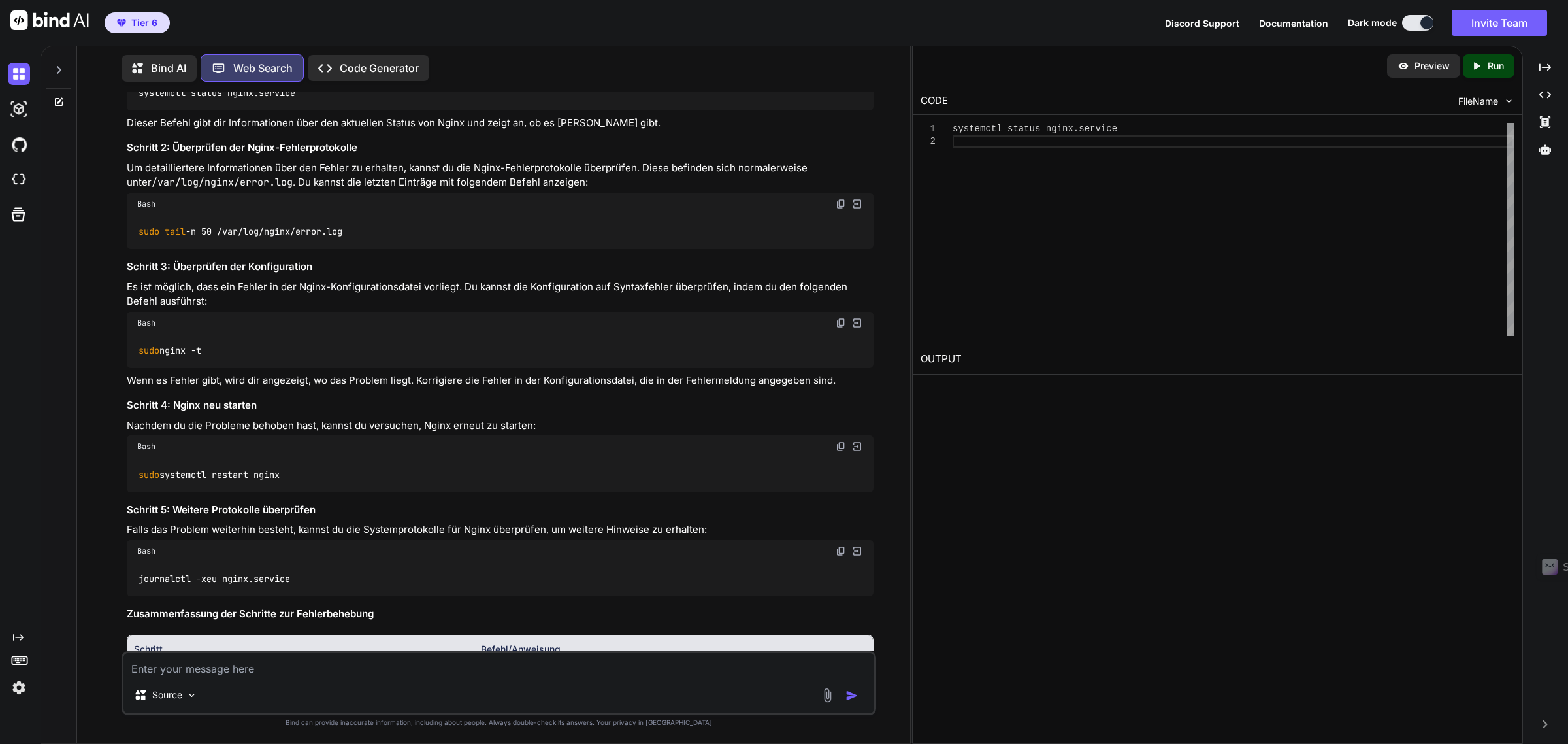
scroll to position [7788, 0]
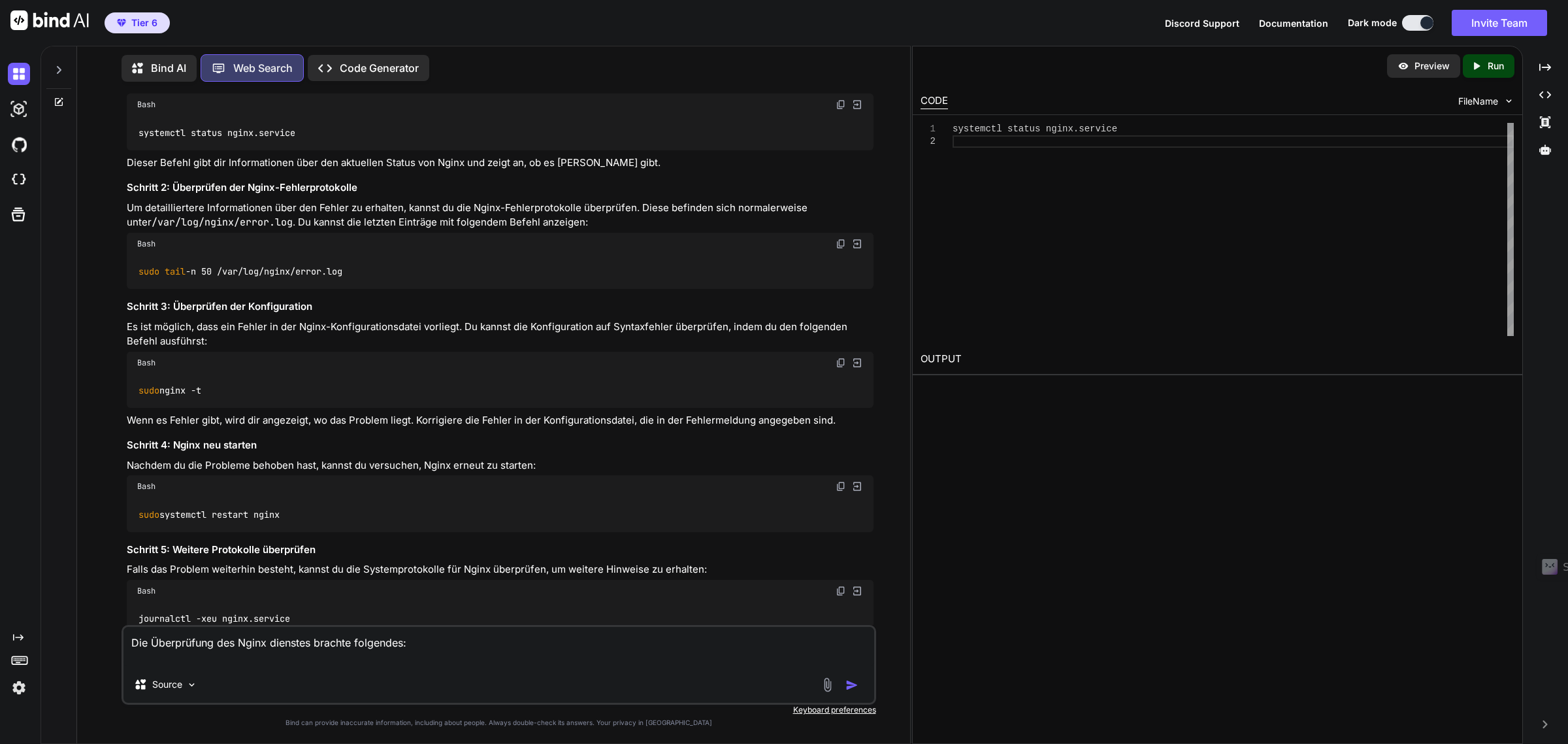
paste textarea "× nginx.service - A high performance web server and a reverse proxy server Load…"
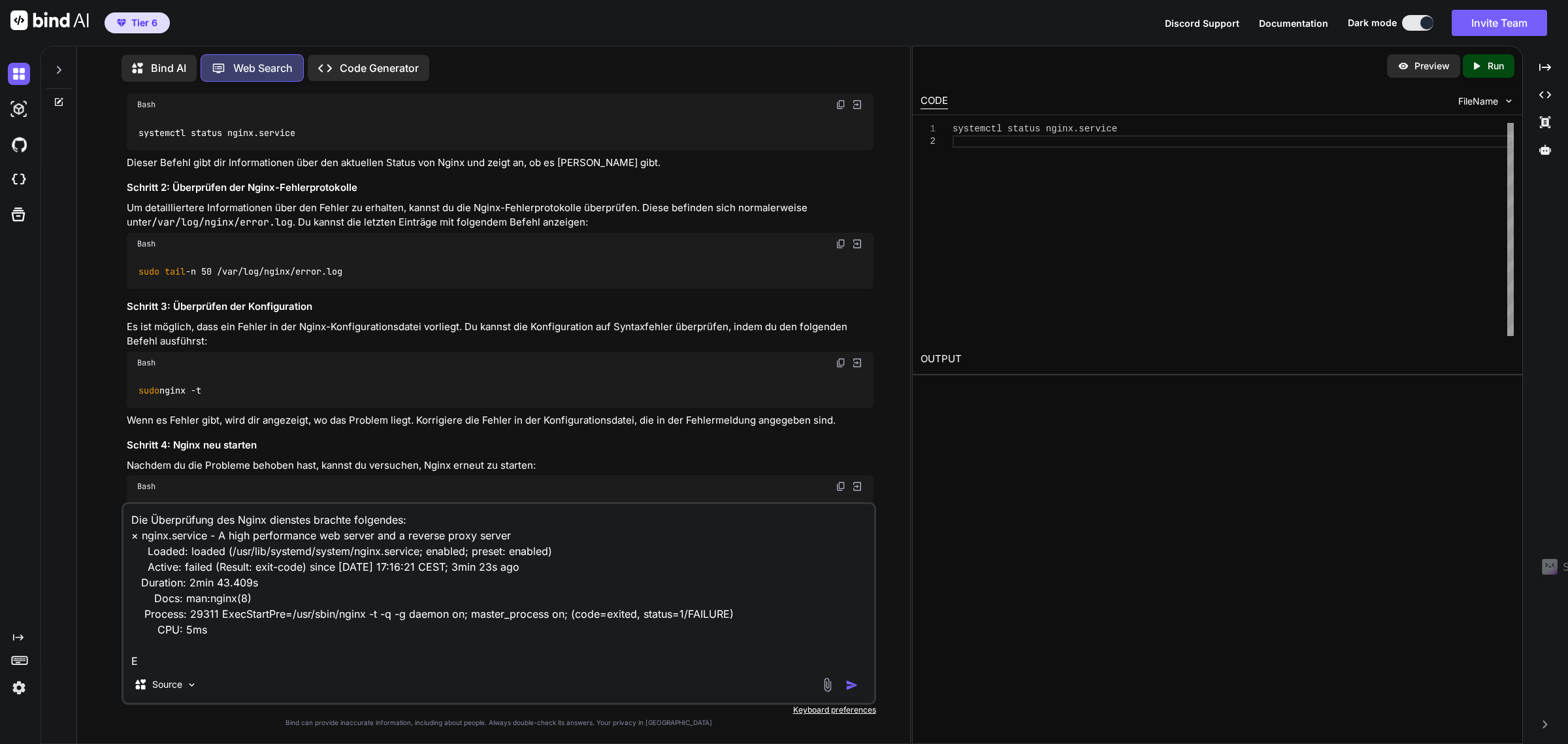
scroll to position [1, 0]
type textarea "Die Überprüfung des Nginx dienstes brachte folgendes: × nginx.service - A high …"
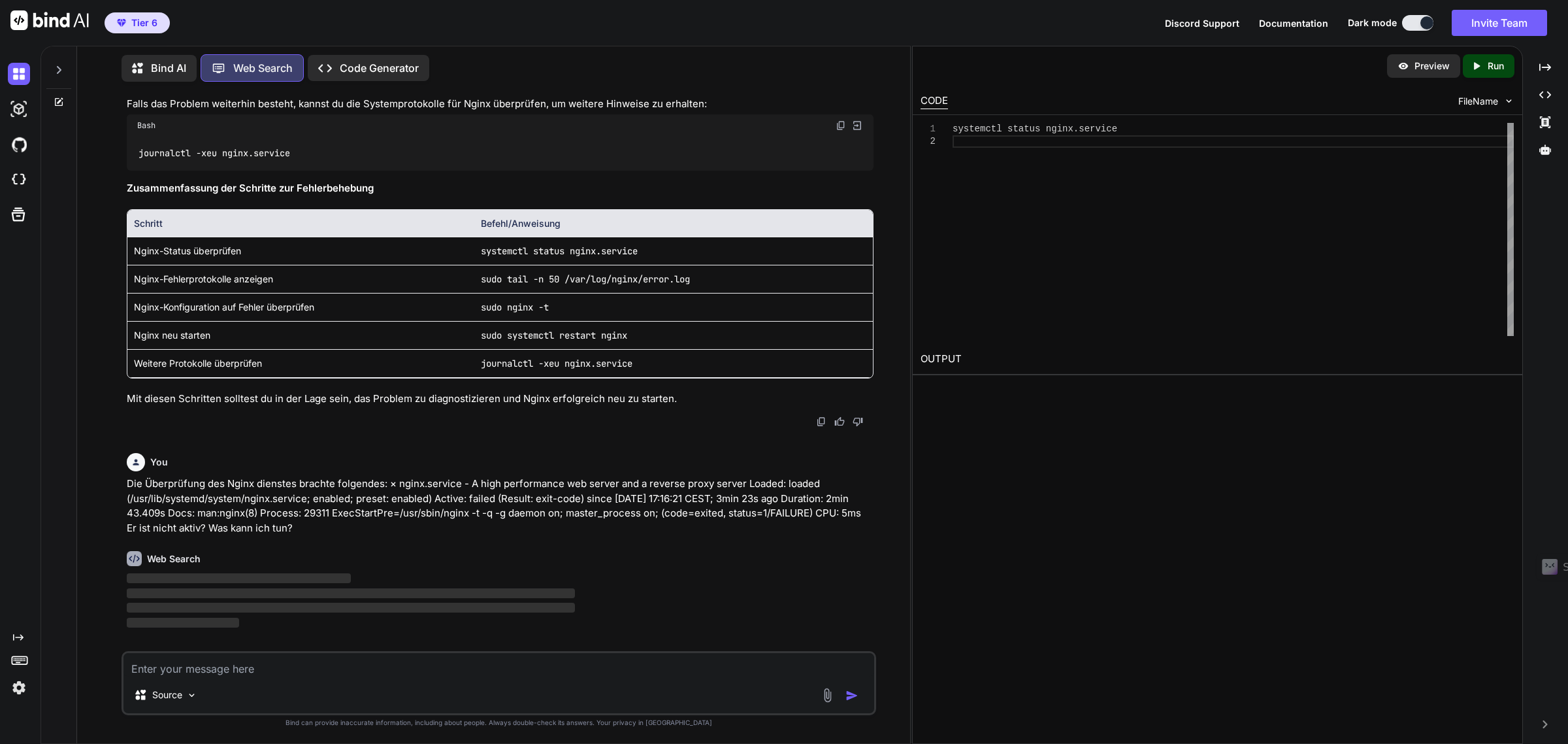
scroll to position [8335, 0]
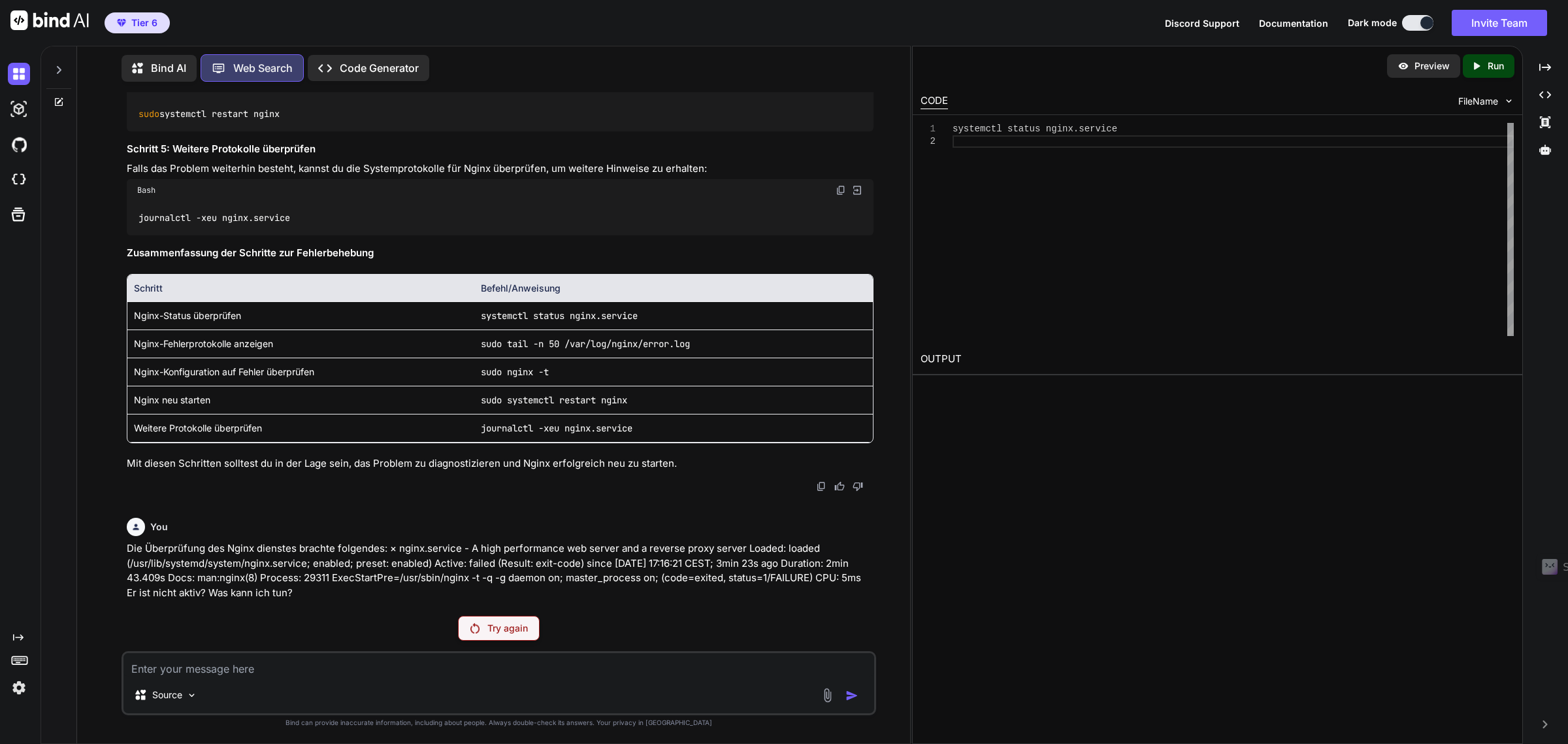
click at [481, 635] on div "Try again" at bounding box center [499, 628] width 82 height 25
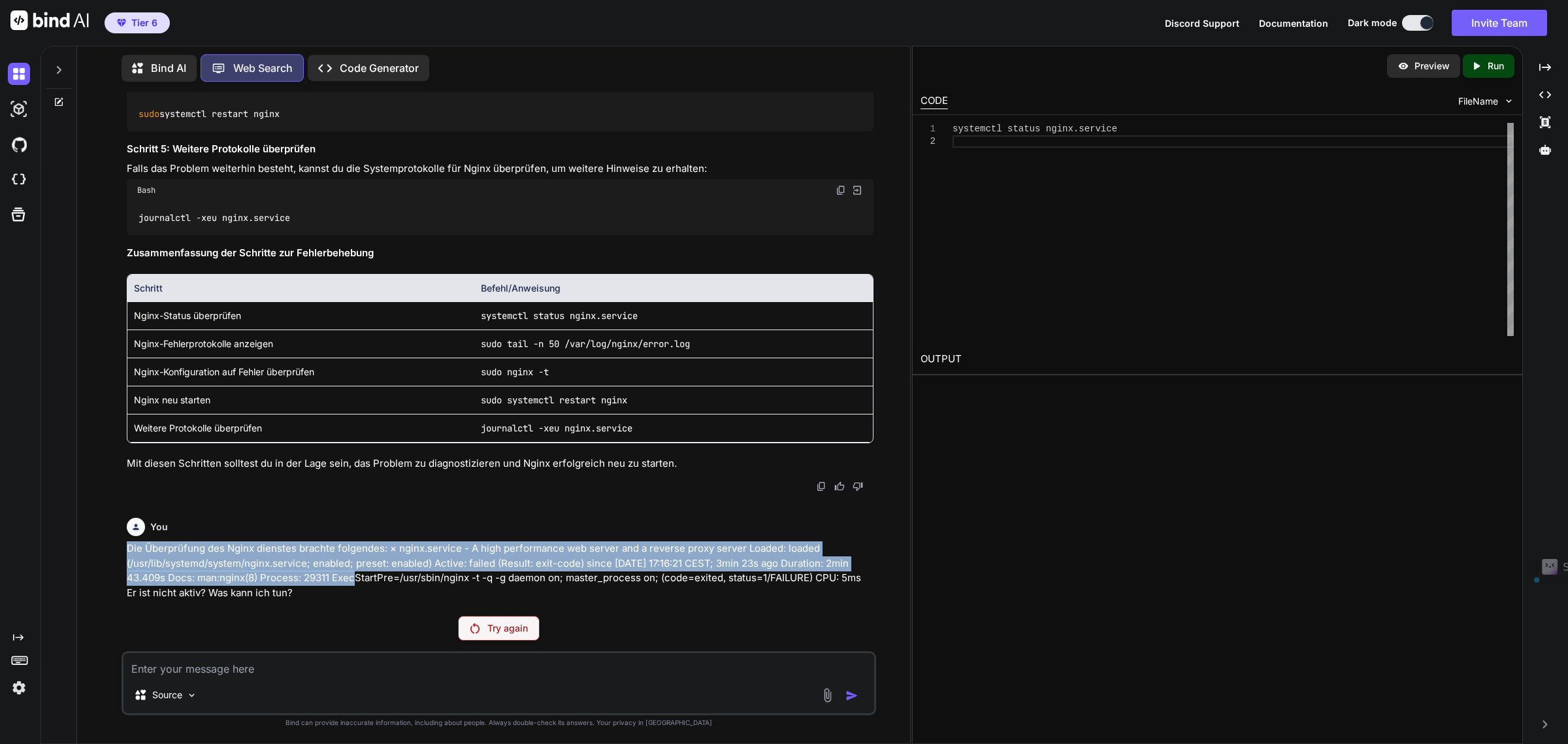
drag, startPoint x: 340, startPoint y: 583, endPoint x: 131, endPoint y: 550, distance: 211.6
click at [131, 550] on p "Die Überprüfung des Nginx dienstes brachte folgendes: × nginx.service - A high …" at bounding box center [500, 570] width 746 height 59
click at [253, 585] on p "Die Überprüfung des Nginx dienstes brachte folgendes: × nginx.service - A high …" at bounding box center [500, 570] width 746 height 59
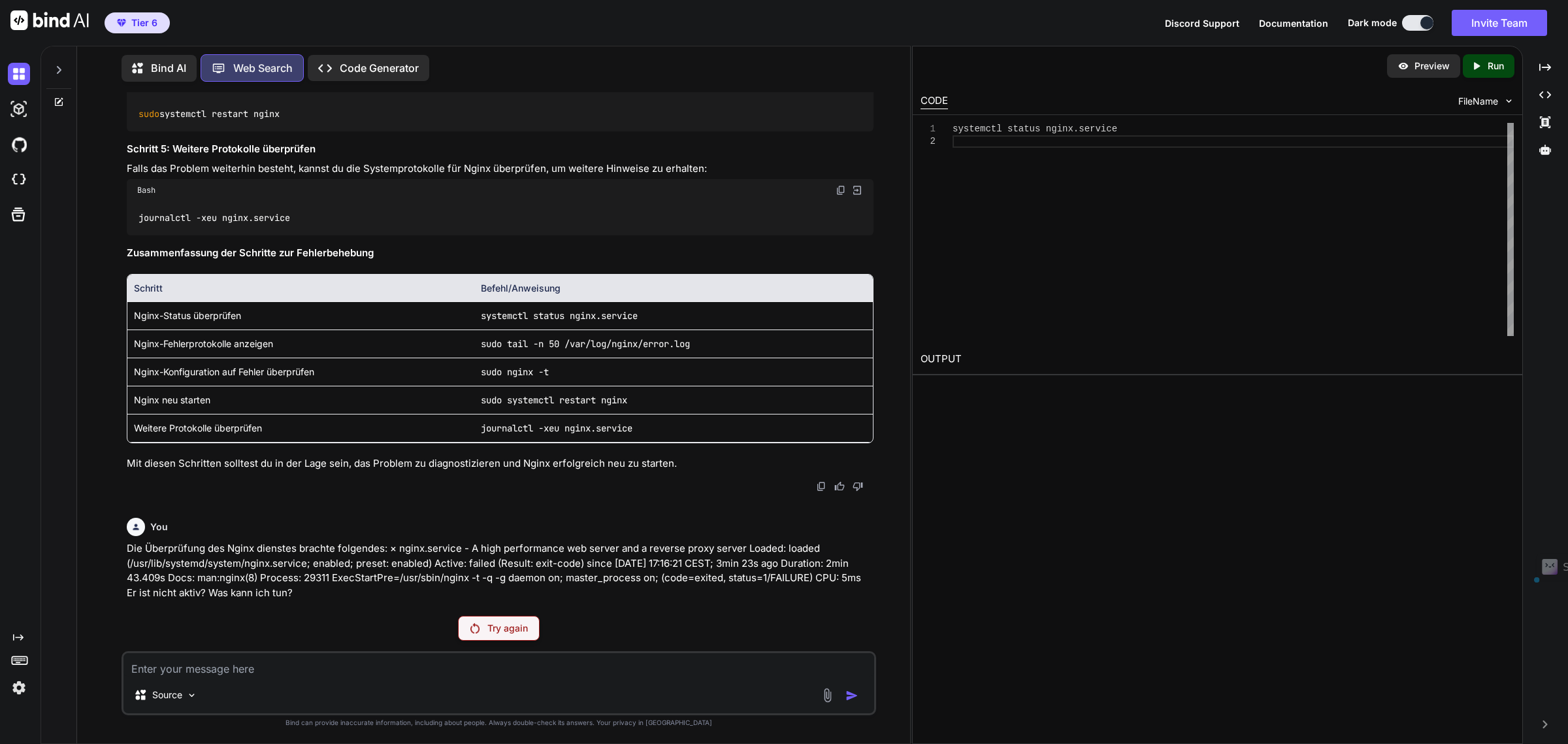
drag, startPoint x: 334, startPoint y: 591, endPoint x: 107, endPoint y: 547, distance: 231.2
click at [107, 547] on div "You Ich will diese Duck DNS Subdomain zustzlich noch SSL Verschlüsselt haben. W…" at bounding box center [499, 418] width 823 height 651
copy p "Die Überprüfung des Nginx dienstes brachte folgendes: × nginx.service - A high …"
click at [162, 70] on p "Bind AI" at bounding box center [168, 67] width 36 height 15
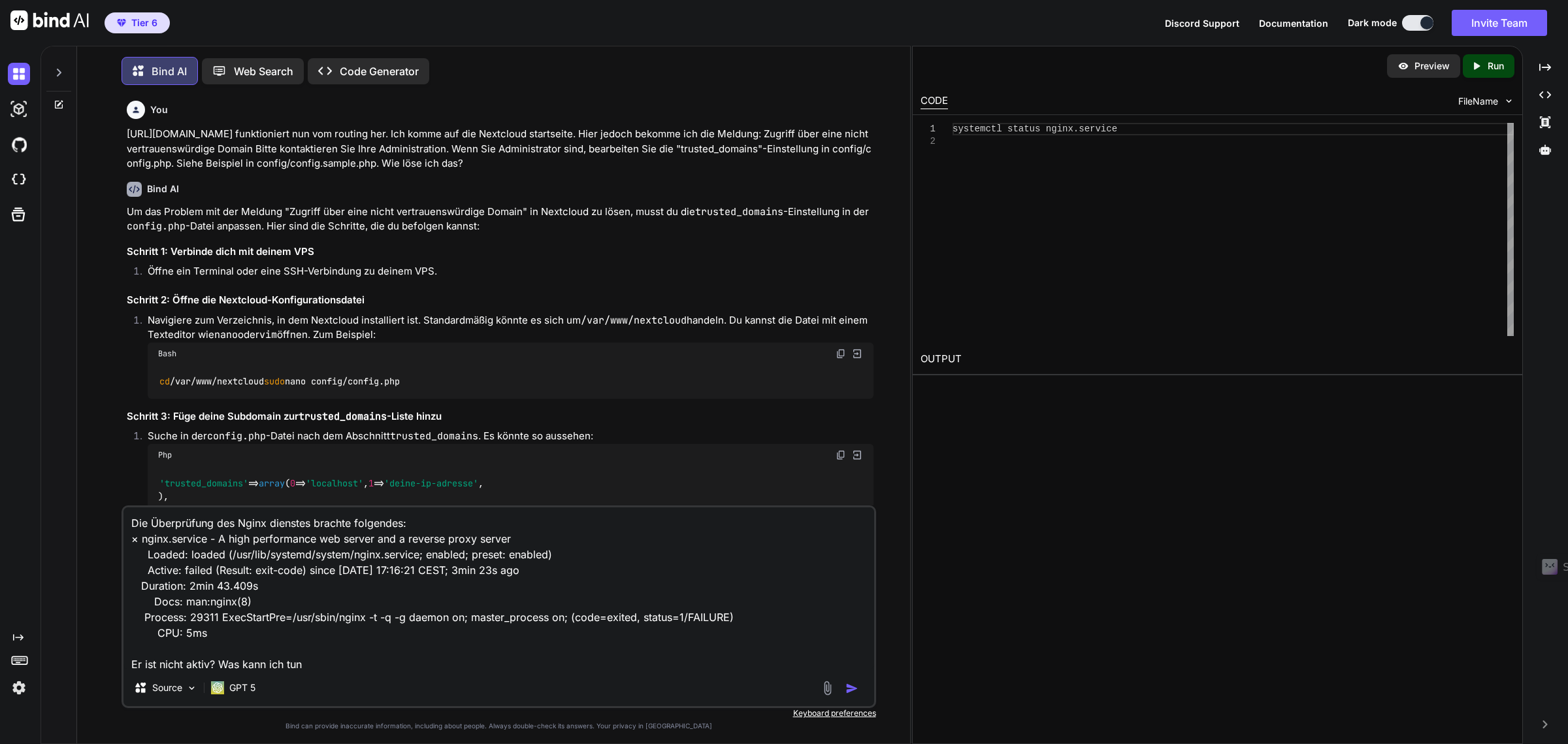
scroll to position [7, 0]
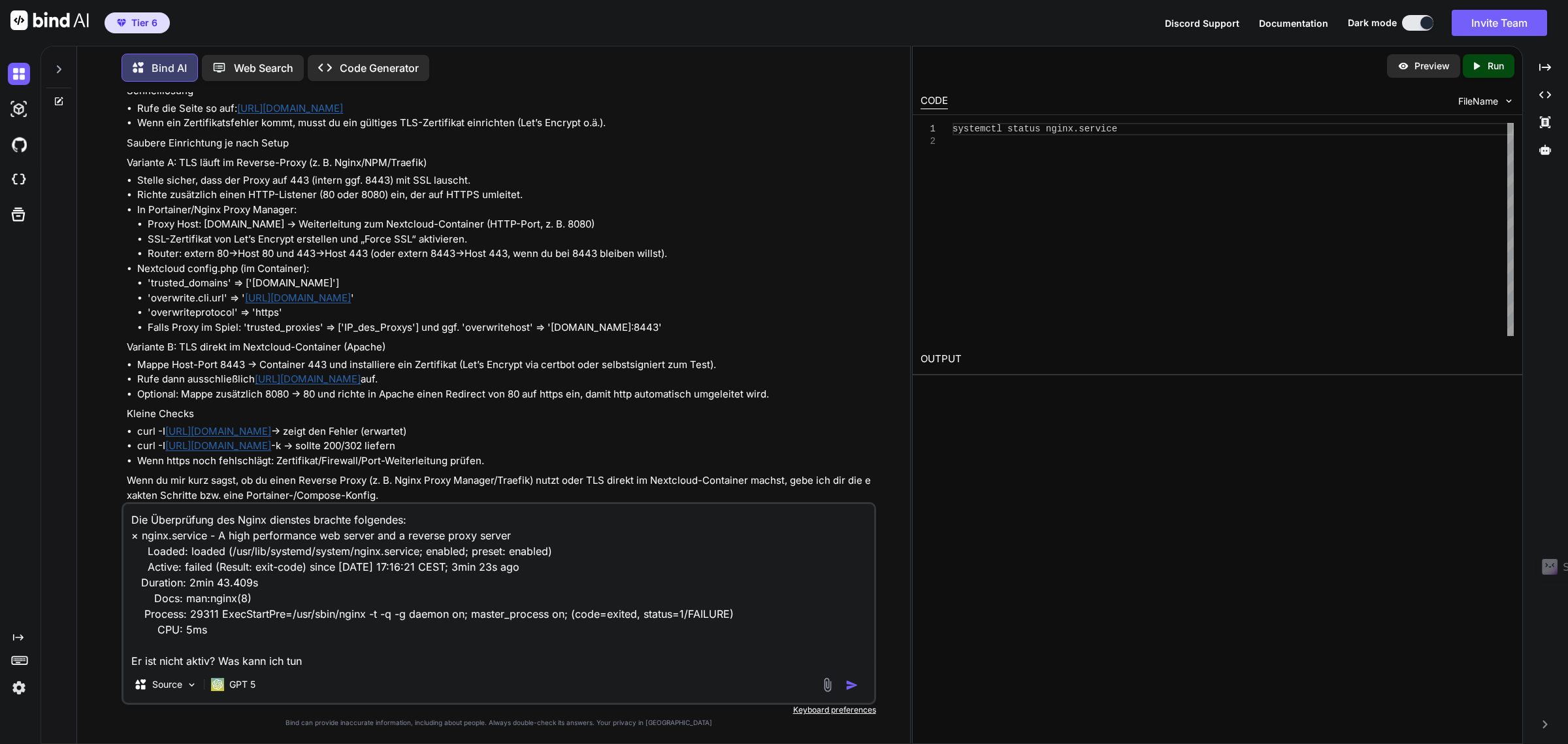
click at [849, 686] on img "button" at bounding box center [852, 685] width 13 height 13
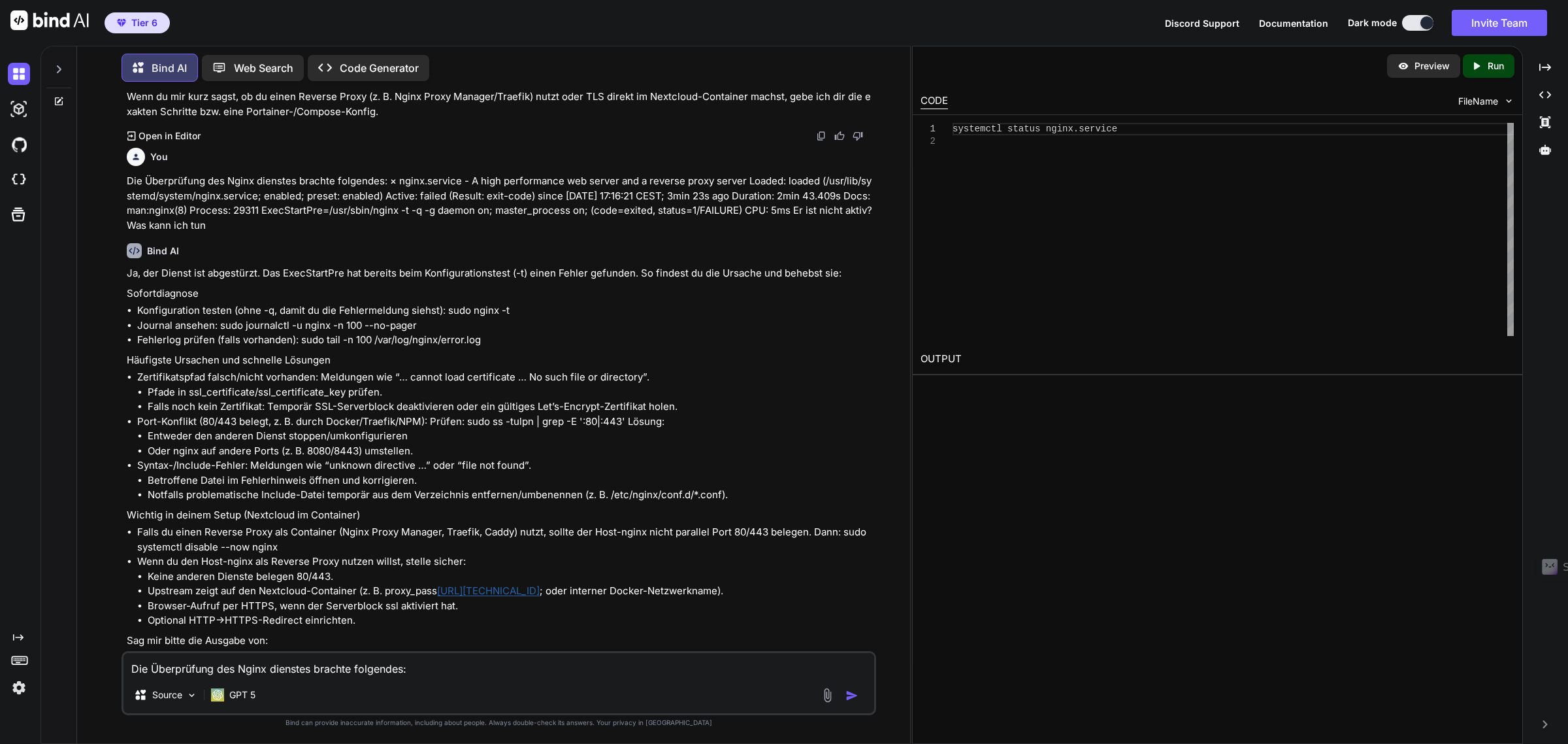
scroll to position [3443, 0]
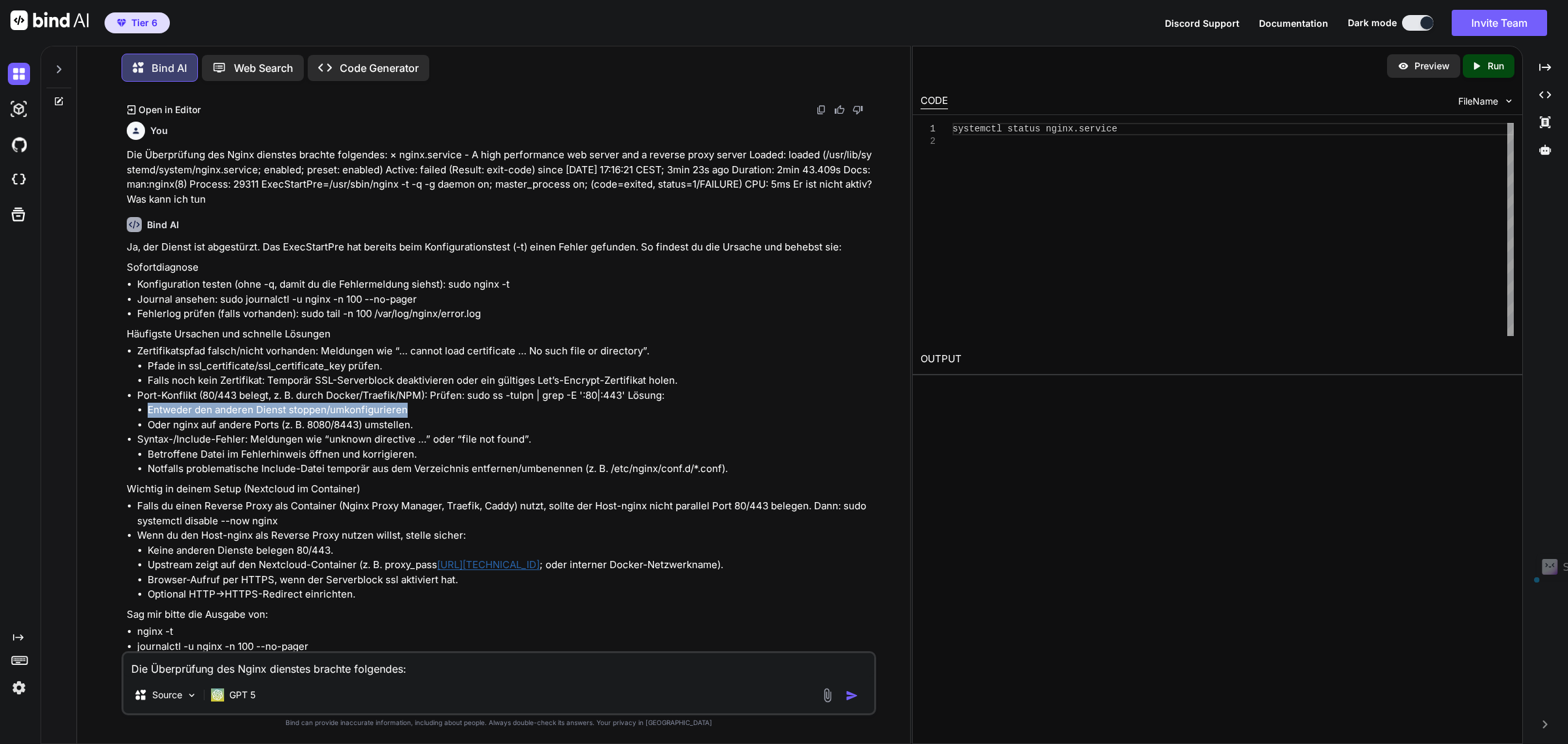
drag, startPoint x: 149, startPoint y: 521, endPoint x: 417, endPoint y: 514, distance: 268.1
click at [417, 418] on li "Entweder den anderen Dienst stoppen/umkonfigurieren" at bounding box center [509, 410] width 725 height 15
click at [370, 462] on li "Betroffene Datei im Fehlerhinweis öffnen und korrigieren." at bounding box center [509, 454] width 725 height 15
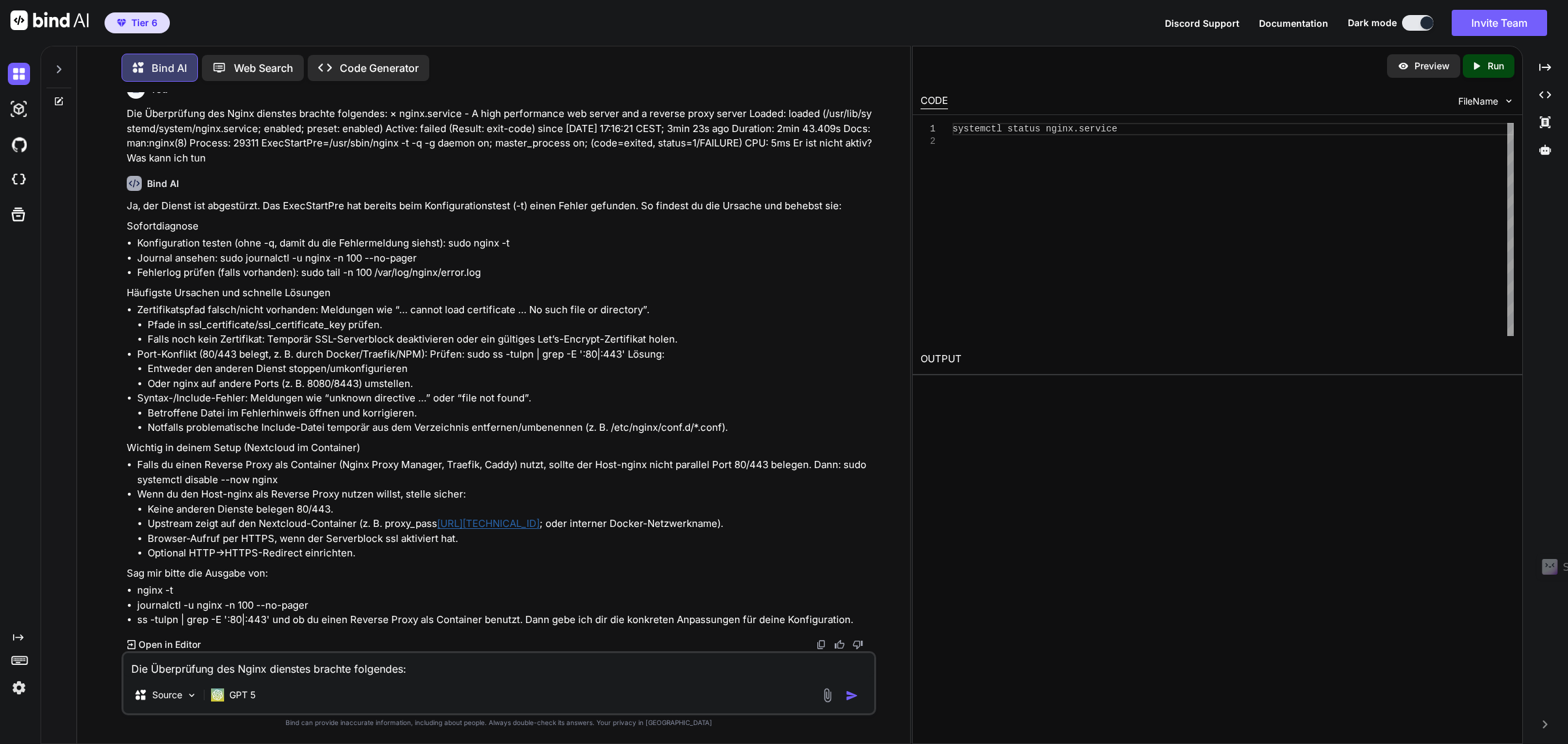
scroll to position [3590, 0]
drag, startPoint x: 843, startPoint y: 466, endPoint x: 288, endPoint y: 475, distance: 555.1
click at [288, 475] on li "Falls du einen Reverse Proxy als Container (Nginx Proxy Manager, Traefik, Caddy…" at bounding box center [505, 472] width 735 height 30
drag, startPoint x: 180, startPoint y: 593, endPoint x: 138, endPoint y: 590, distance: 42.1
click at [138, 590] on li "nginx -t" at bounding box center [505, 591] width 735 height 15
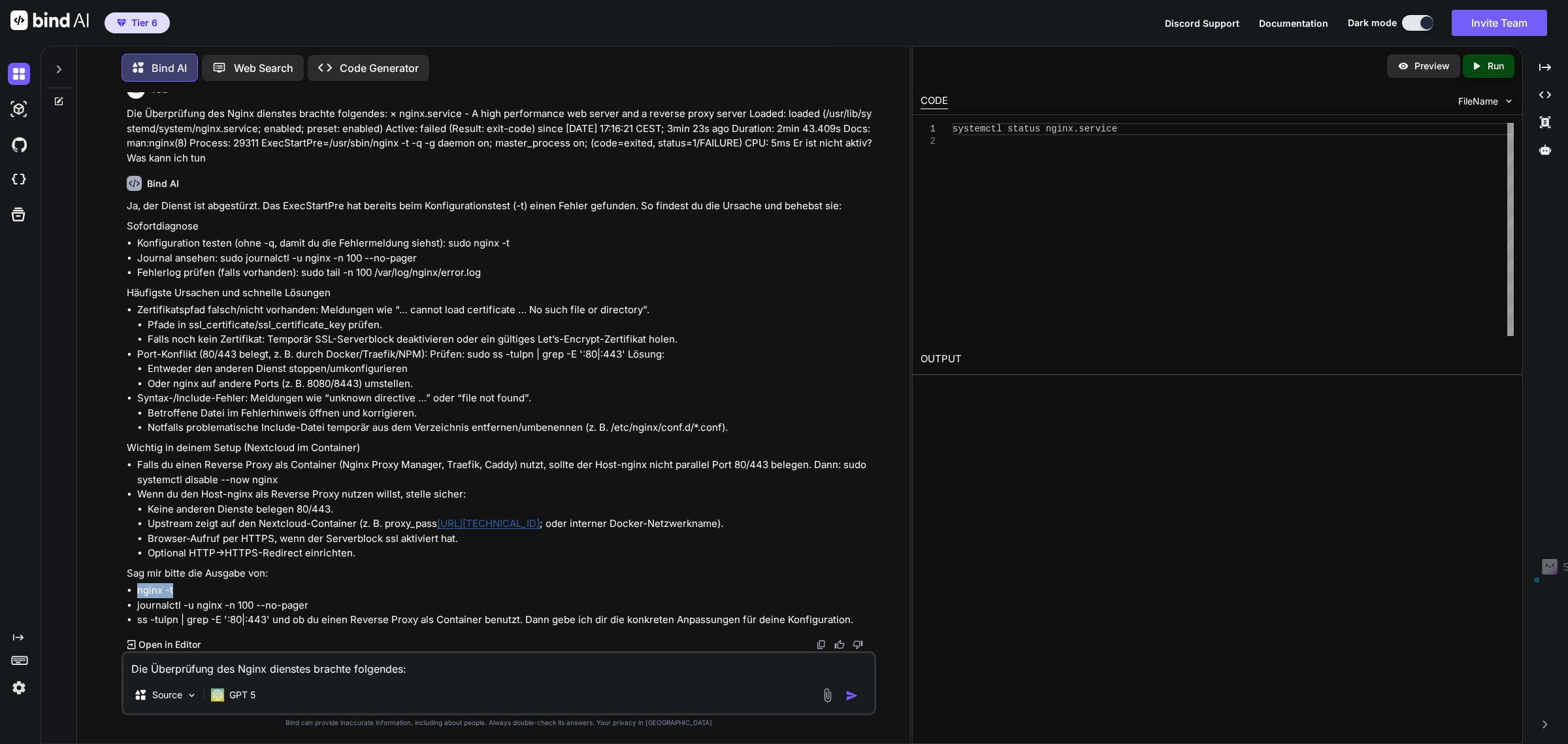
copy li "nginx -t"
click at [193, 671] on textarea "Die Überprüfung des Nginx dienstes brachte folgendes: × nginx.service - A high …" at bounding box center [498, 664] width 750 height 23
paste textarea "nginx -t 2025/09/28 17:23:57 [warn] 29394#29394: the "user" directive makes sen…"
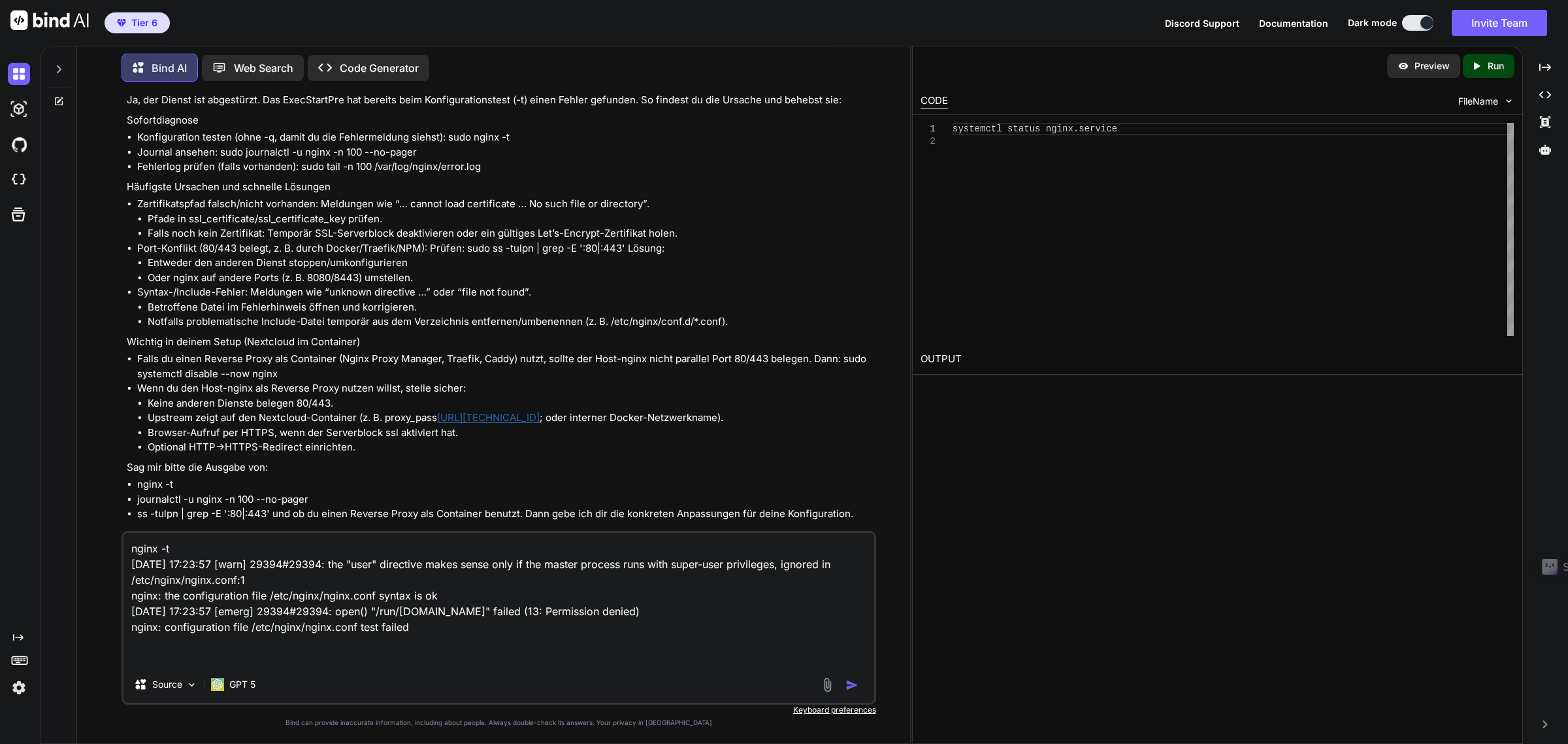
scroll to position [3709, 0]
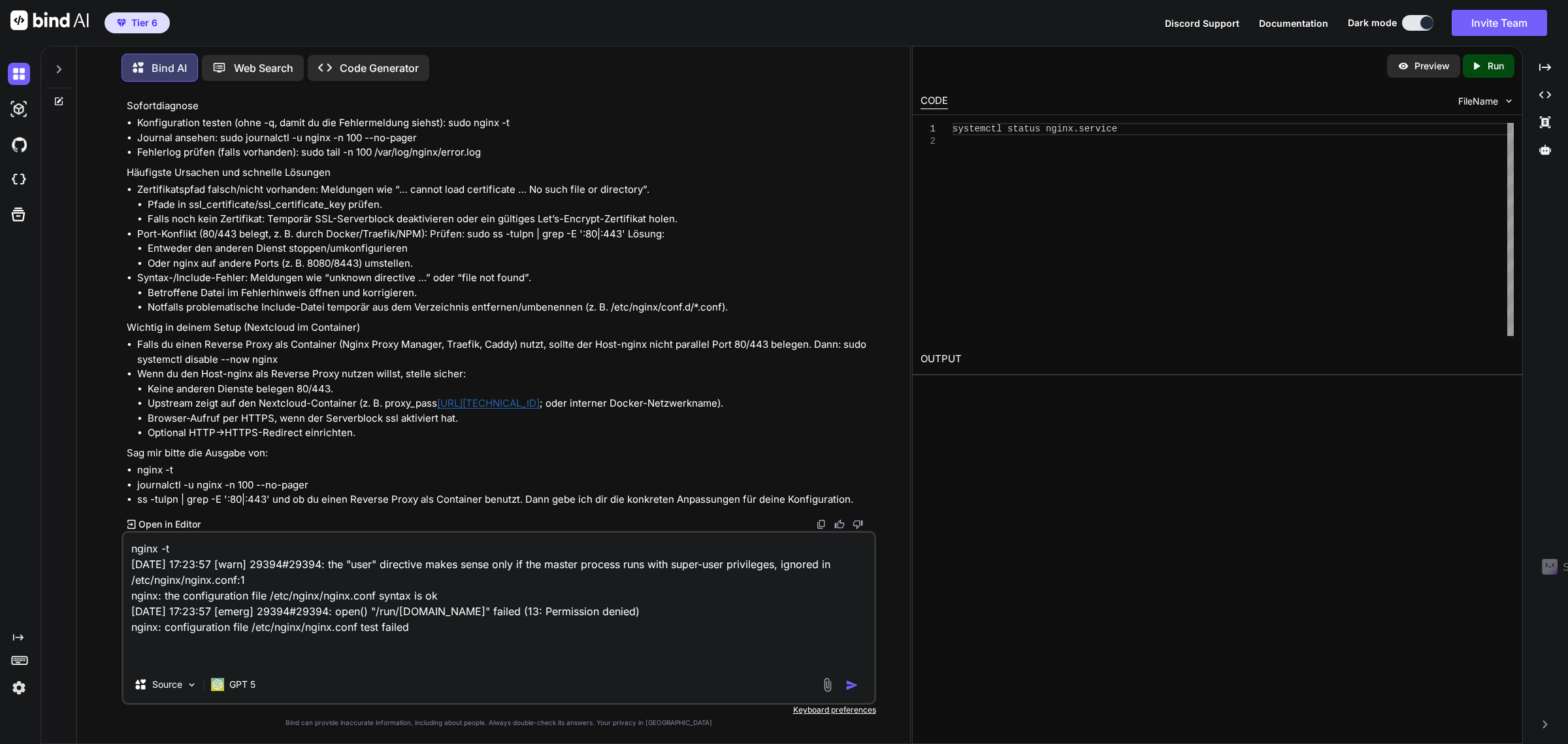
type textarea "nginx -t 2025/09/28 17:23:57 [warn] 29394#29394: the "user" directive makes sen…"
drag, startPoint x: 319, startPoint y: 485, endPoint x: 138, endPoint y: 485, distance: 181.0
click at [138, 485] on li "journalctl -u nginx -n 100 --no-pager" at bounding box center [505, 485] width 735 height 15
copy li "journalctl -u nginx -n 100 --no-pager"
drag, startPoint x: 139, startPoint y: 501, endPoint x: 288, endPoint y: 496, distance: 149.1
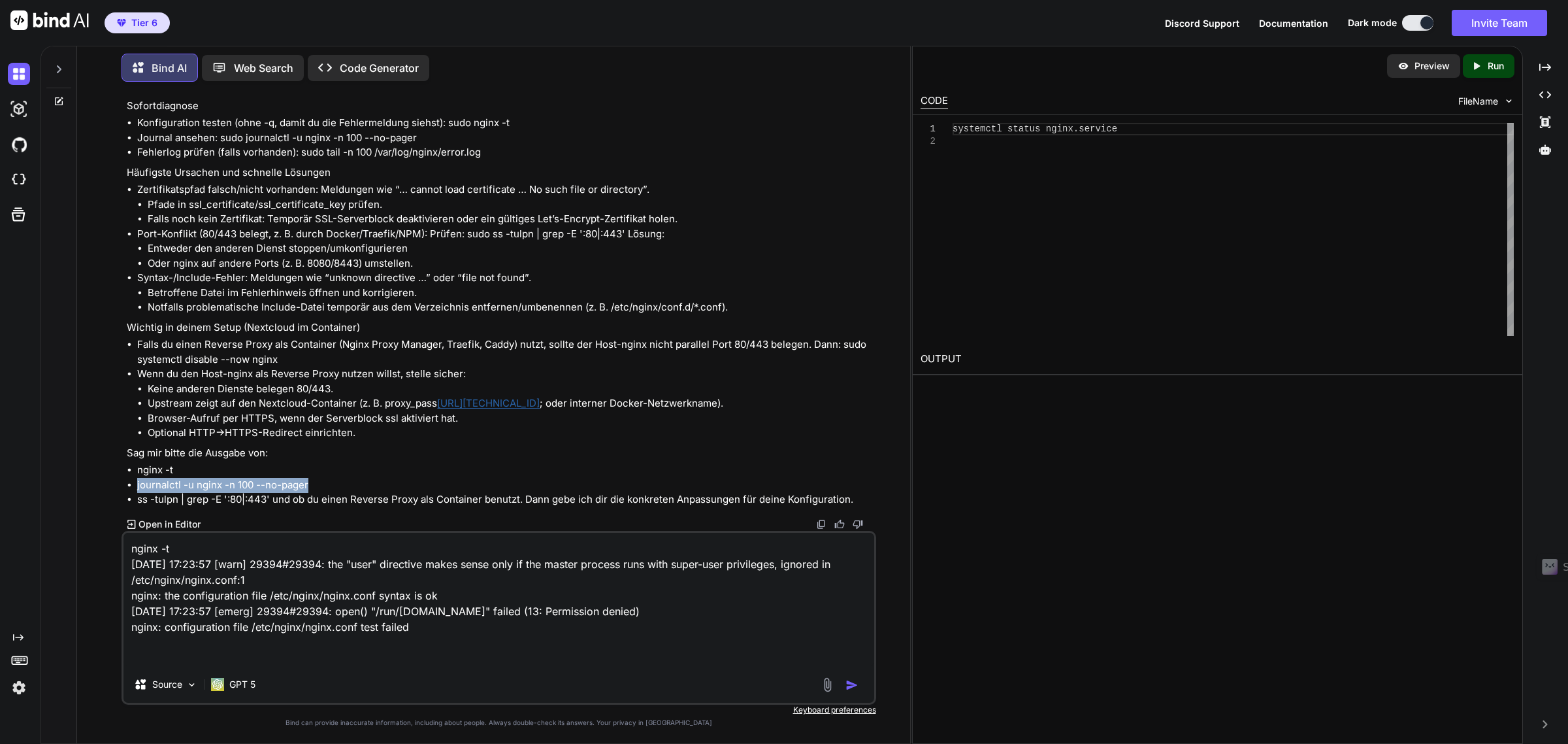
click at [288, 496] on li "ss -tulpn | grep -E ':80|:443' und ob du einen Reverse Proxy als Container benu…" at bounding box center [505, 500] width 735 height 15
click at [356, 500] on li "ss -tulpn | grep -E ':80|:443' und ob du einen Reverse Proxy als Container benu…" at bounding box center [505, 500] width 735 height 15
drag, startPoint x: 268, startPoint y: 499, endPoint x: 136, endPoint y: 503, distance: 132.1
click at [136, 503] on ul "nginx -t journalctl -u nginx -n 100 --no-pager ss -tulpn | grep -E ':80|:443' u…" at bounding box center [500, 485] width 746 height 44
copy li "ss -tulpn | grep -E ':80|:443'"
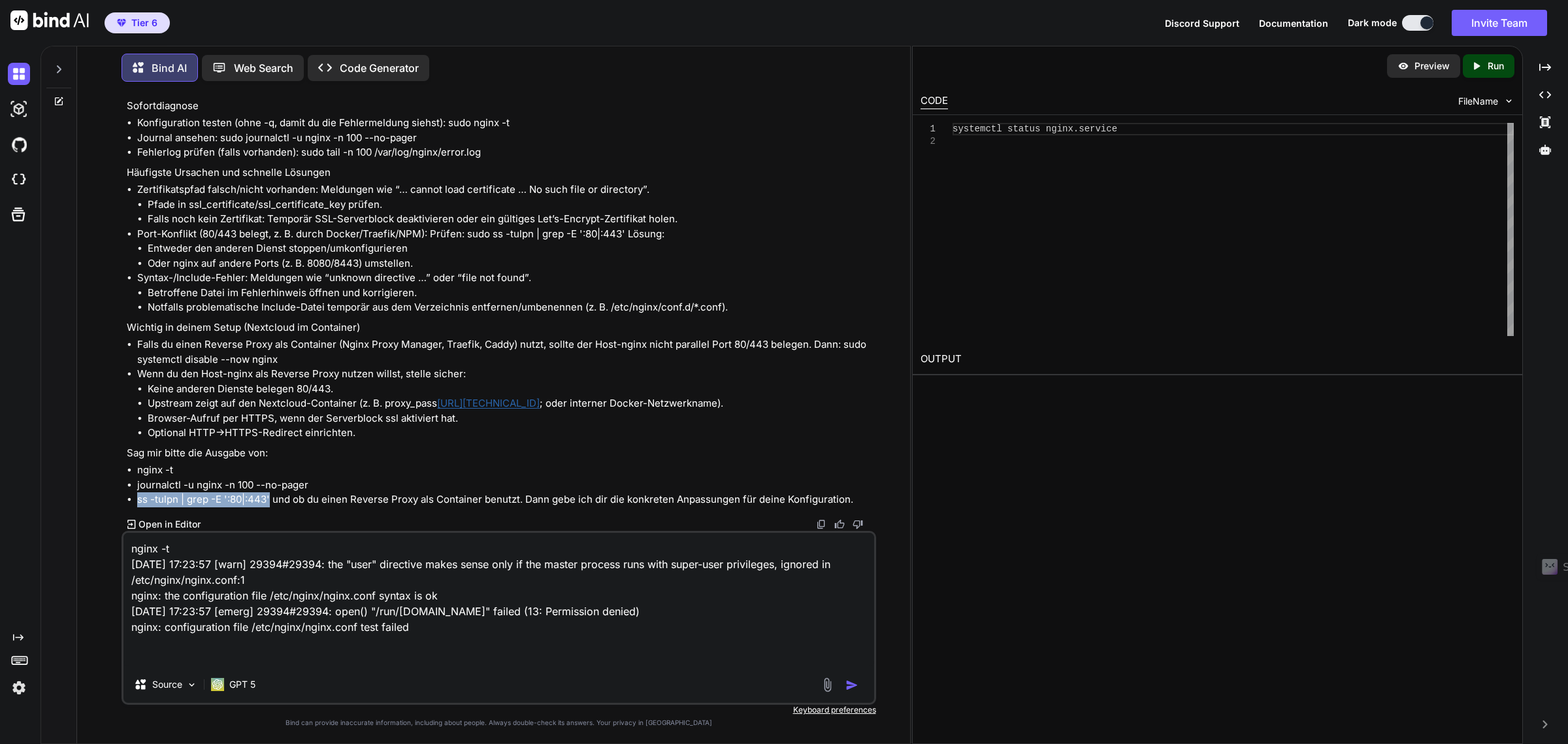
click at [454, 263] on ul "Entweder den anderen Dienst stoppen/umkonfigurieren Oder nginx auf andere Ports…" at bounding box center [505, 255] width 735 height 30
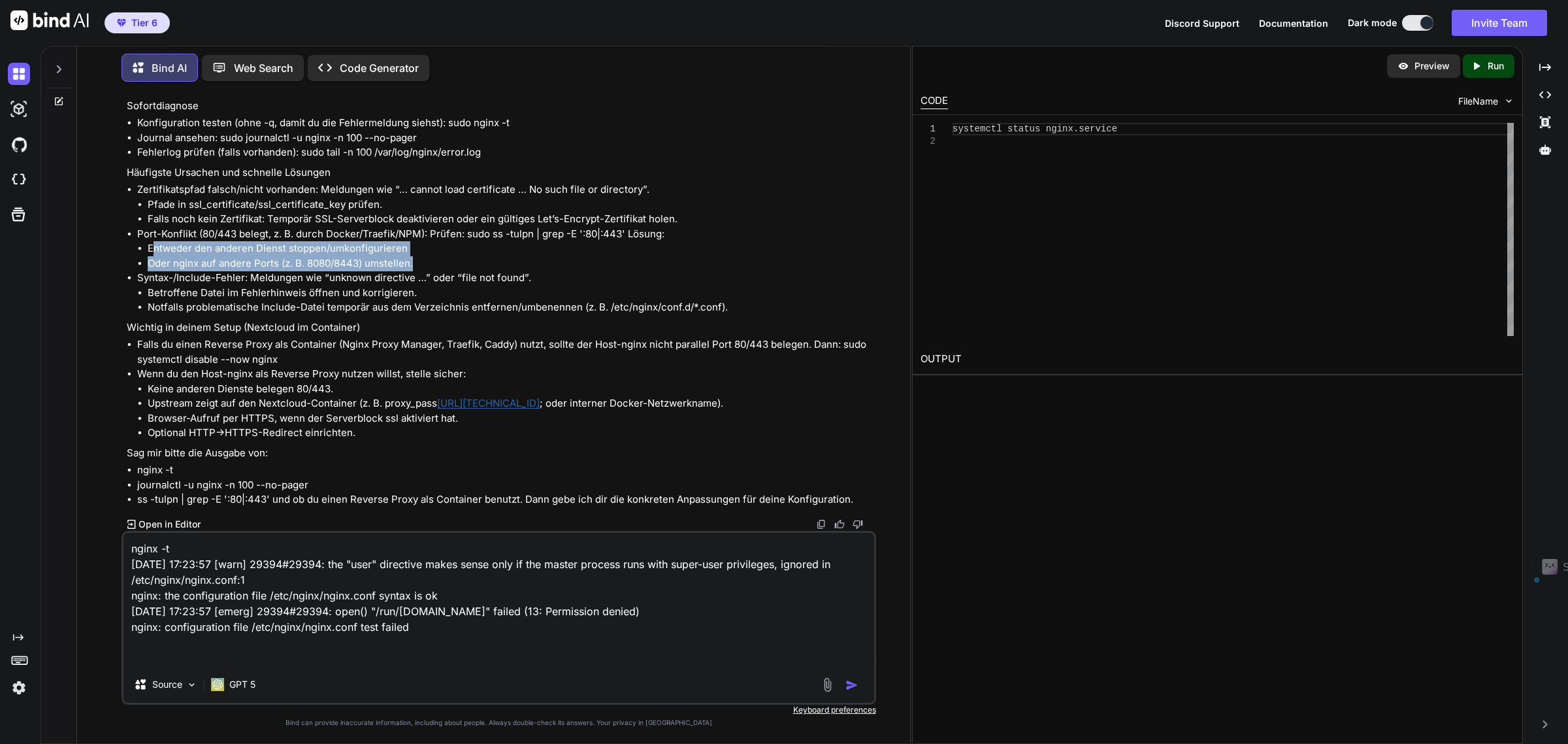
click at [167, 264] on li "Oder nginx auf andere Ports (z. B. 8080/8443) umstellen." at bounding box center [509, 264] width 725 height 15
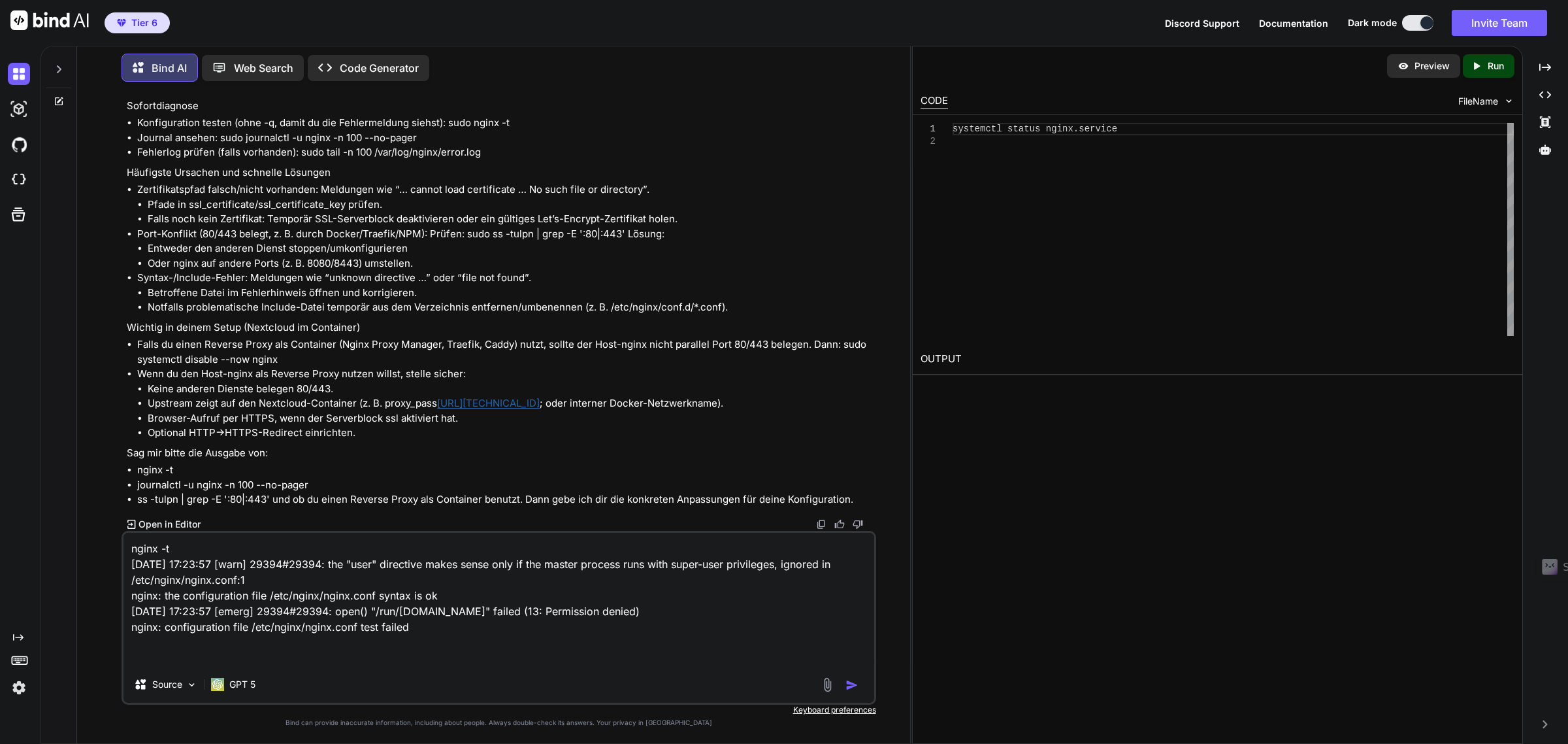
click at [398, 629] on textarea "nginx -t 2025/09/28 17:23:57 [warn] 29394#29394: the "user" directive makes sen…" at bounding box center [498, 599] width 750 height 133
drag, startPoint x: 474, startPoint y: 628, endPoint x: 532, endPoint y: 647, distance: 61.0
click at [532, 647] on textarea "nginx -t 2025/09/28 17:23:57 [warn] 29394#29394: the "user" directive makes sen…" at bounding box center [498, 599] width 750 height 133
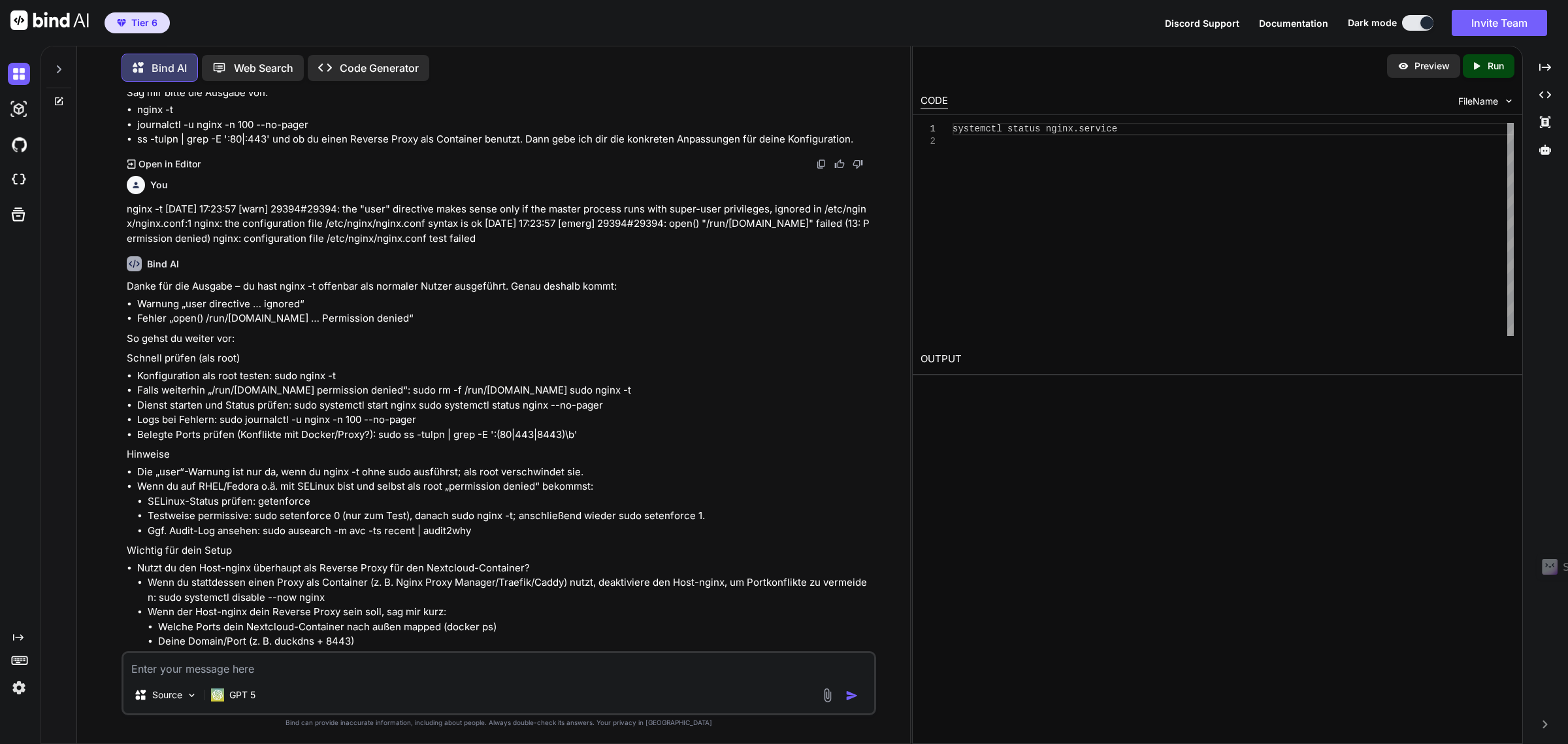
scroll to position [4188, 0]
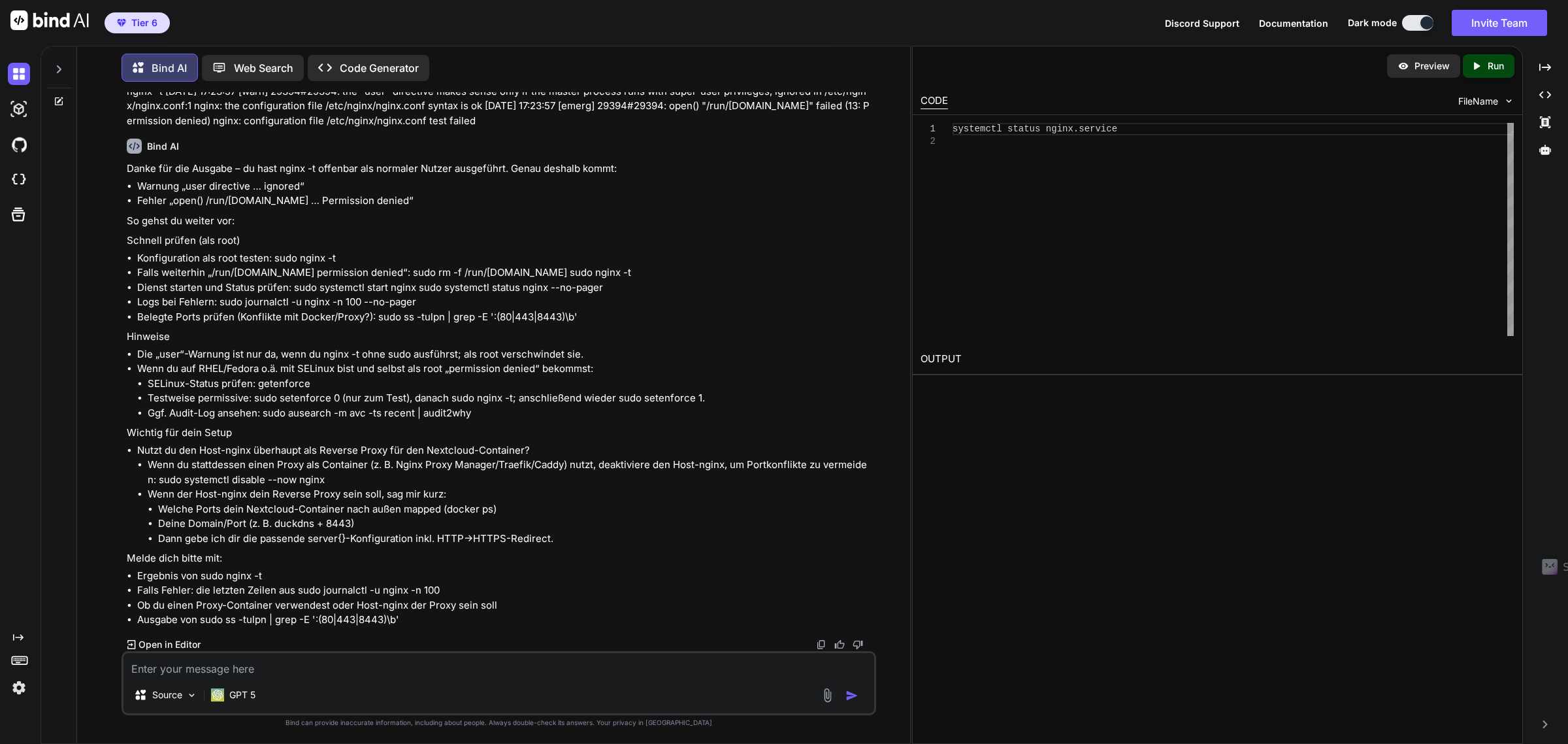
click at [275, 672] on textarea at bounding box center [498, 664] width 750 height 23
drag, startPoint x: 140, startPoint y: 265, endPoint x: 356, endPoint y: 285, distance: 216.9
click at [356, 209] on ul "Warnung „user directive … ignored“ Fehler „open() /run/nginx.pid … Permission d…" at bounding box center [500, 193] width 746 height 30
click at [302, 295] on li "Dienst starten und Status prüfen: sudo systemctl start nginx sudo systemctl sta…" at bounding box center [505, 288] width 735 height 15
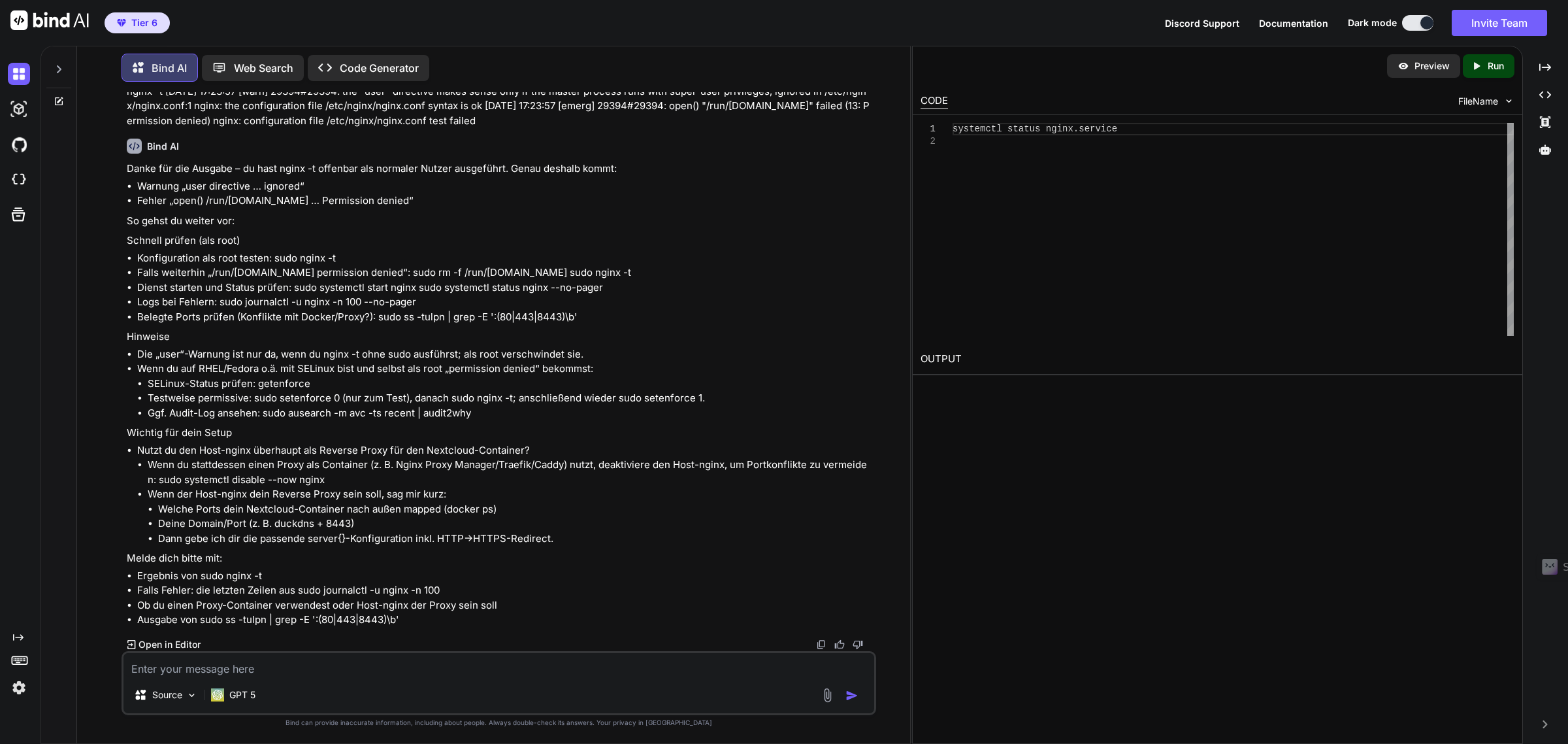
scroll to position [4188, 0]
drag, startPoint x: 268, startPoint y: 577, endPoint x: 199, endPoint y: 577, distance: 69.0
click at [199, 577] on li "Ergebnis von sudo nginx -t" at bounding box center [505, 577] width 735 height 15
click at [292, 255] on li "Konfiguration als root testen: sudo nginx -t" at bounding box center [505, 259] width 735 height 15
click at [291, 255] on li "Konfiguration als root testen: sudo nginx -t" at bounding box center [505, 259] width 735 height 15
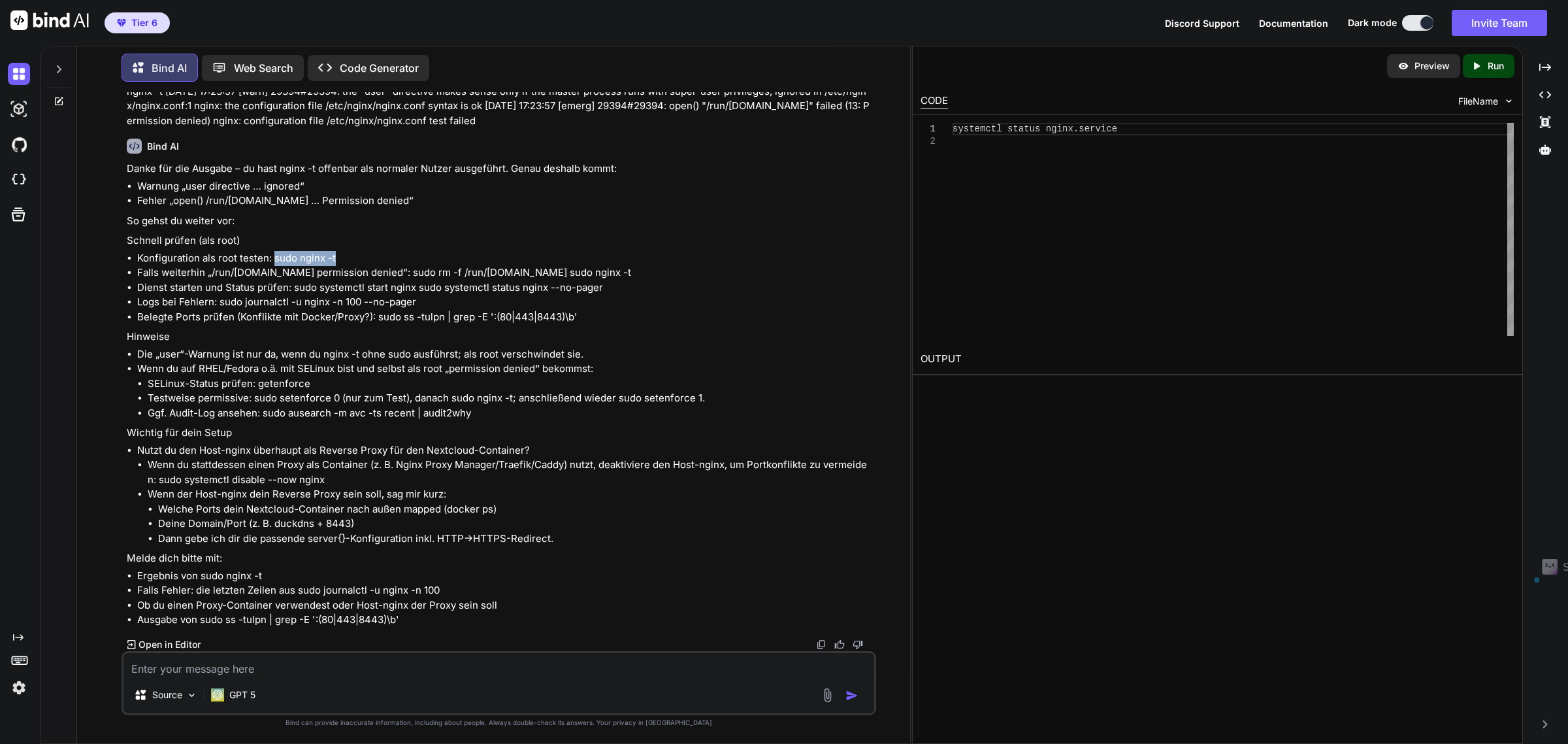
drag, startPoint x: 273, startPoint y: 258, endPoint x: 334, endPoint y: 259, distance: 61.0
click at [334, 259] on li "Konfiguration als root testen: sudo nginx -t" at bounding box center [505, 259] width 735 height 15
copy li "sudo nginx -t"
drag, startPoint x: 207, startPoint y: 662, endPoint x: 158, endPoint y: 668, distance: 49.4
click at [207, 662] on textarea at bounding box center [498, 664] width 750 height 23
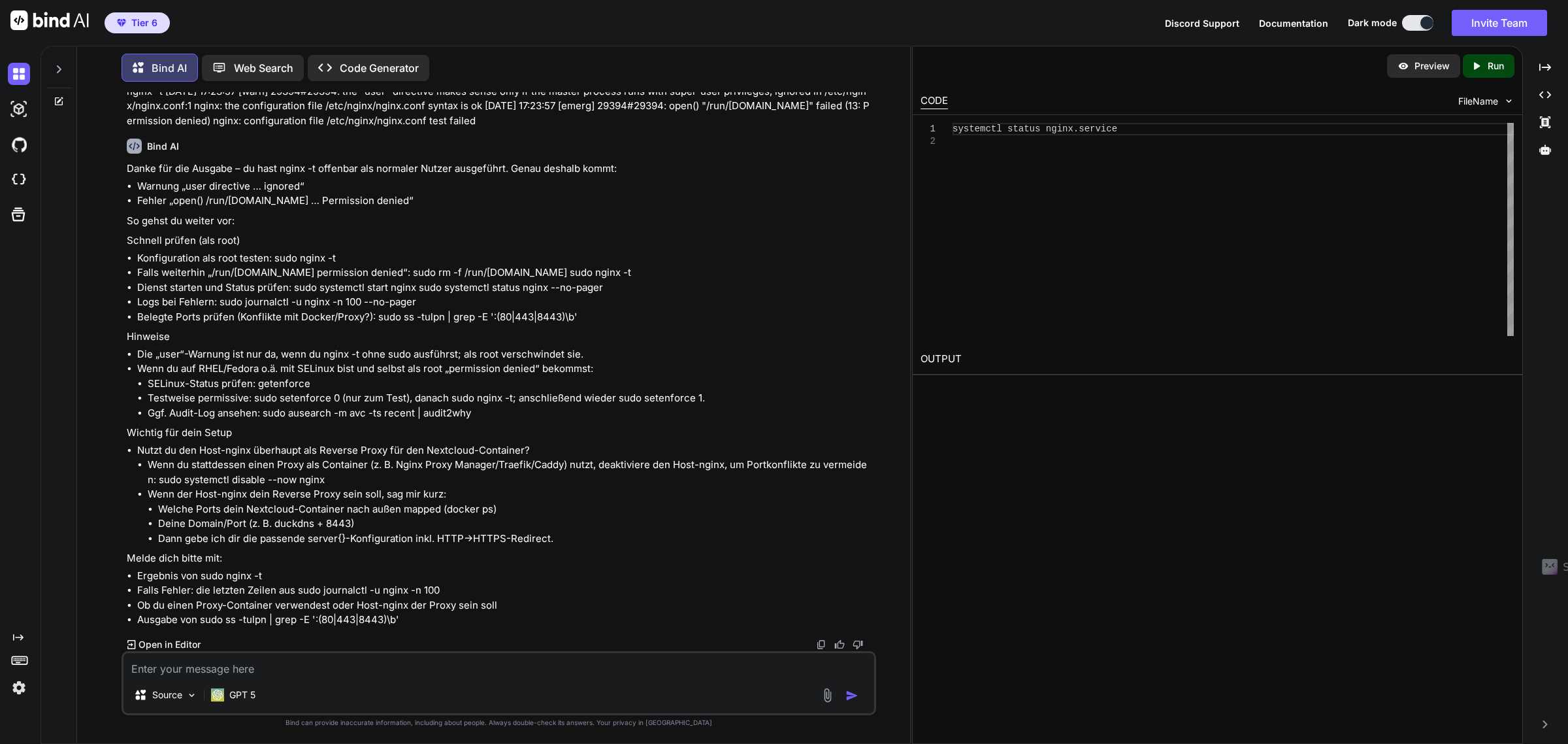
click at [156, 674] on textarea at bounding box center [498, 664] width 750 height 23
click at [200, 668] on textarea at bounding box center [498, 664] width 750 height 23
paste textarea "2025/09/28 17:35:12 [warn] 29758#29758: protocol options redefined for 0.0.0.0:…"
type textarea "2025/09/28 17:35:12 [warn] 29758#29758: protocol options redefined for 0.0.0.0:…"
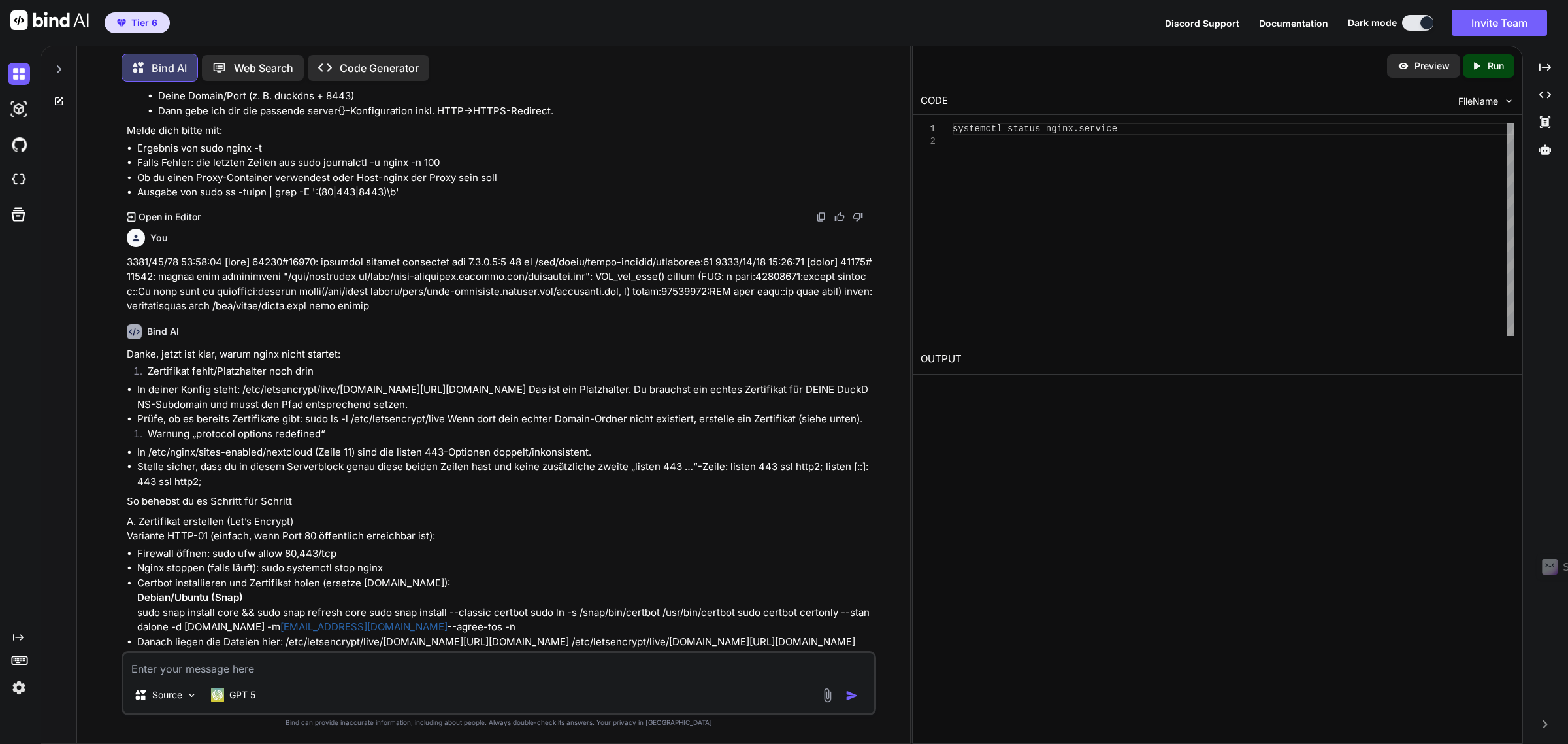
scroll to position [4534, 0]
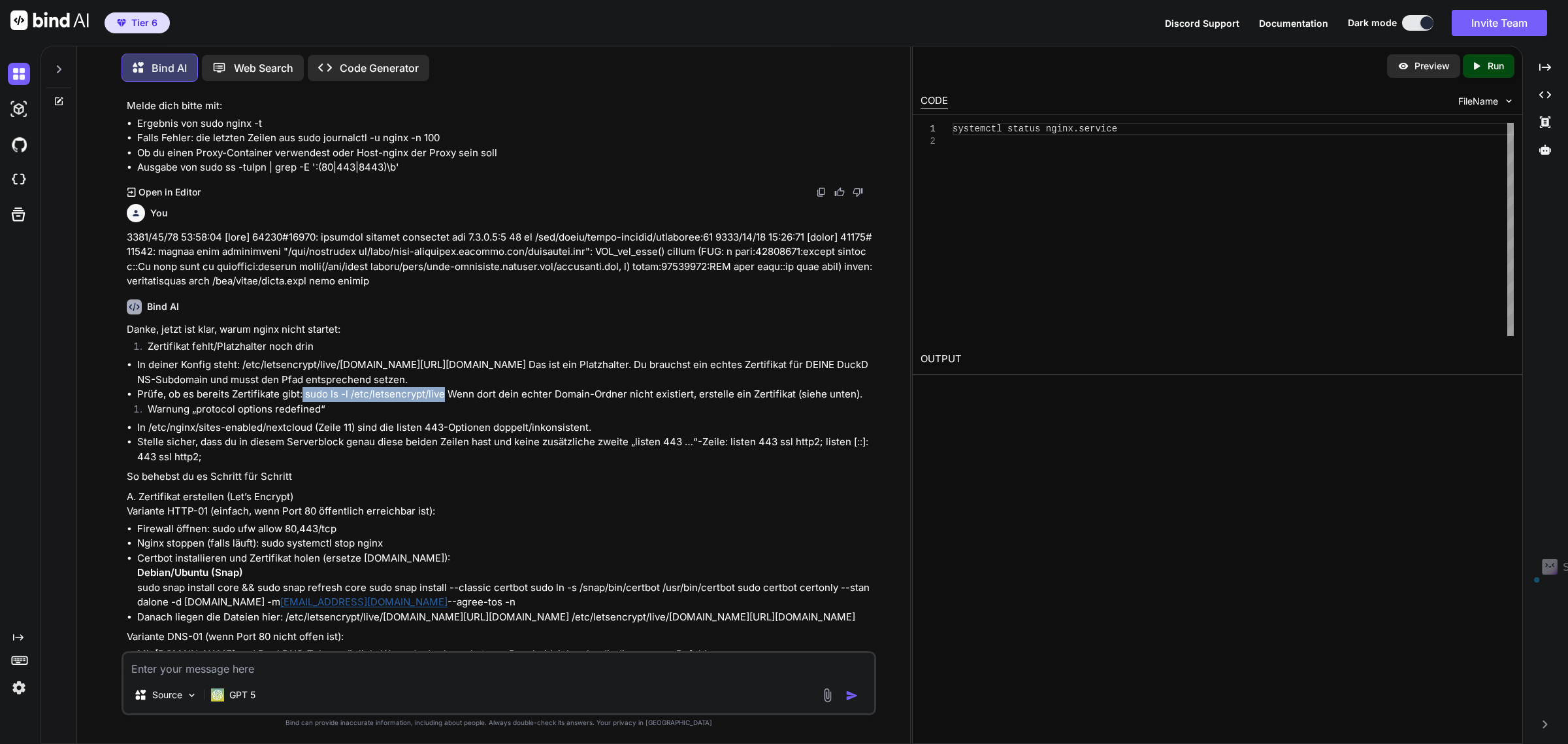
drag, startPoint x: 302, startPoint y: 499, endPoint x: 441, endPoint y: 507, distance: 139.2
click at [441, 401] on li "Prüfe, ob es bereits Zertifikate gibt: sudo ls -l /etc/letsencrypt/live Wenn do…" at bounding box center [505, 395] width 735 height 15
copy li "sudo ls -l /etc/letsencrypt/live"
drag, startPoint x: 304, startPoint y: 533, endPoint x: 229, endPoint y: 498, distance: 82.8
click at [304, 435] on li "In /etc/nginx/sites-enabled/nextcloud (Zeile 11) sind die listen 443-Optionen d…" at bounding box center [505, 427] width 735 height 15
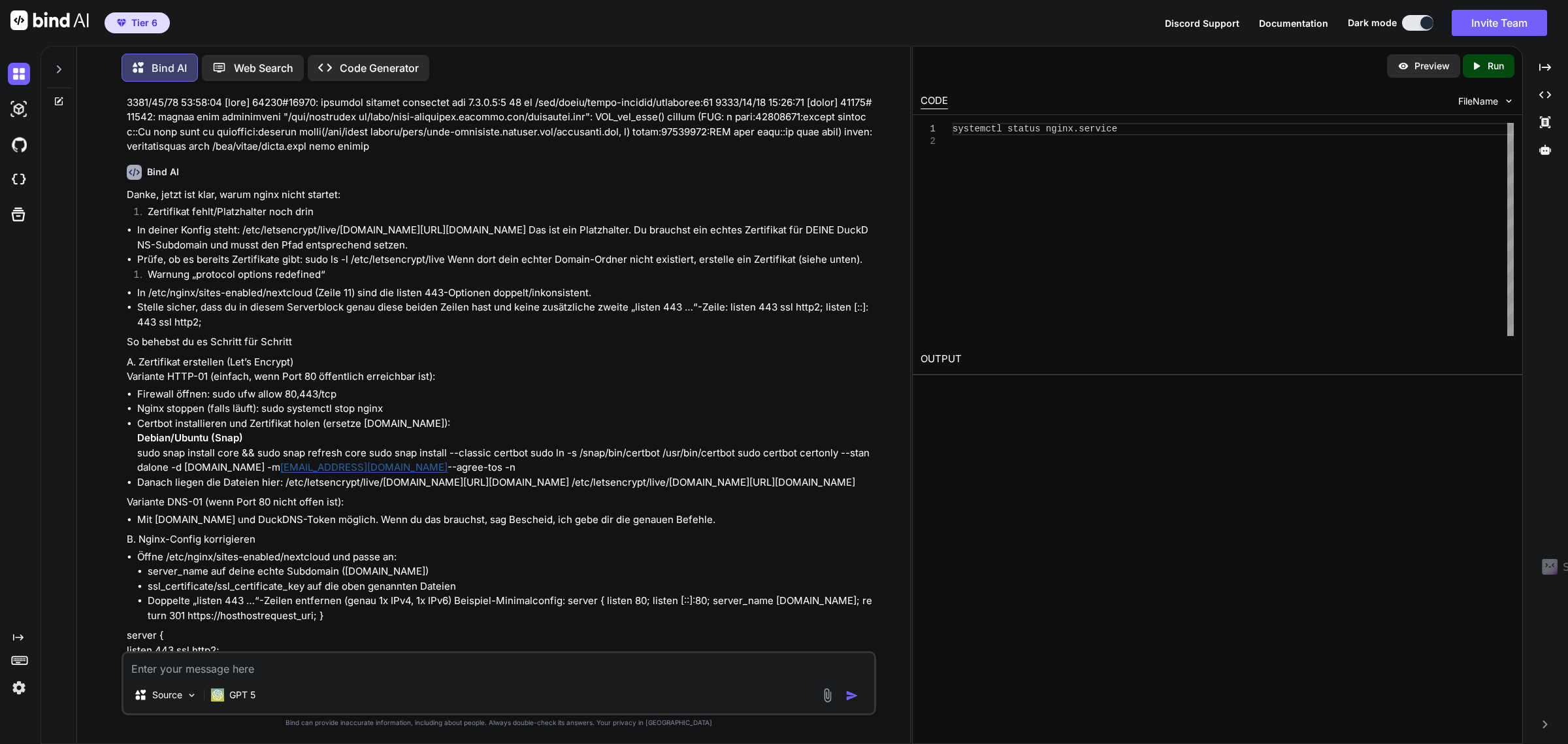
scroll to position [4698, 0]
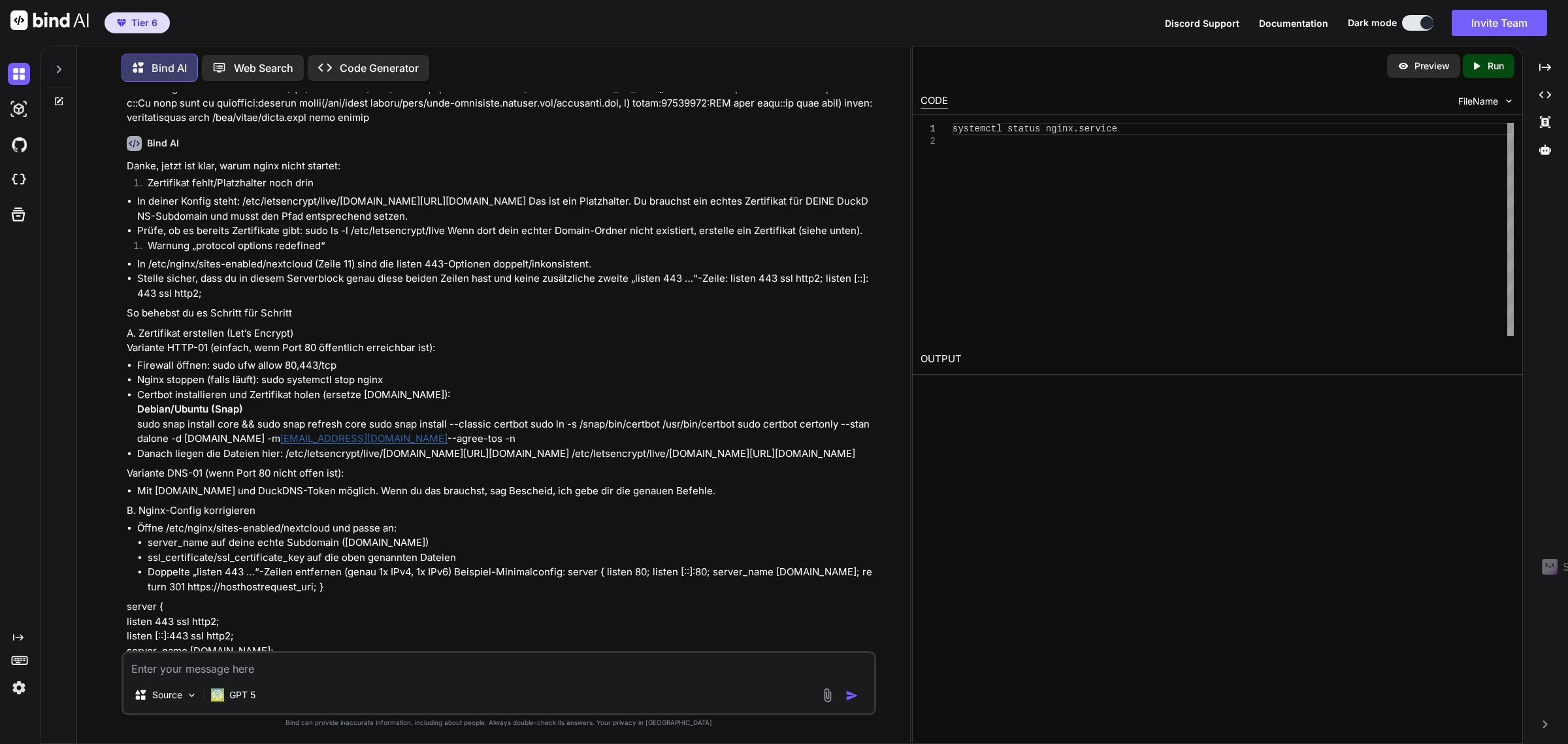
drag, startPoint x: 285, startPoint y: 668, endPoint x: 180, endPoint y: 743, distance: 129.0
click at [285, 668] on textarea at bounding box center [498, 664] width 750 height 23
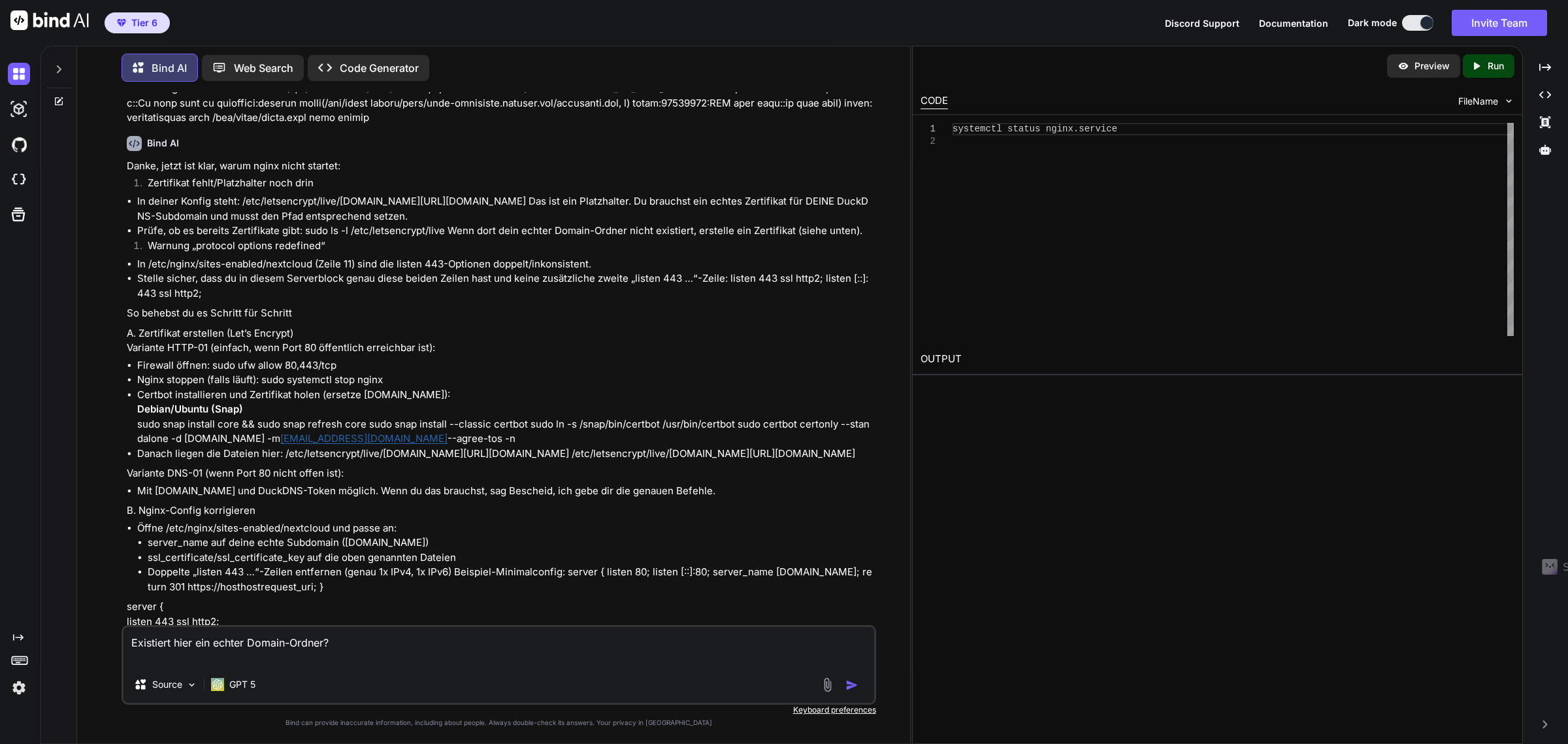
paste textarea "total 12 -rw-r--r-- 1 root root 740 Sep 18 22:53 README drwxr-xr-x 2 root root …"
type textarea "Existiert hier ein echter Domain-Ordner? total 12 -rw-r--r-- 1 root root 740 Se…"
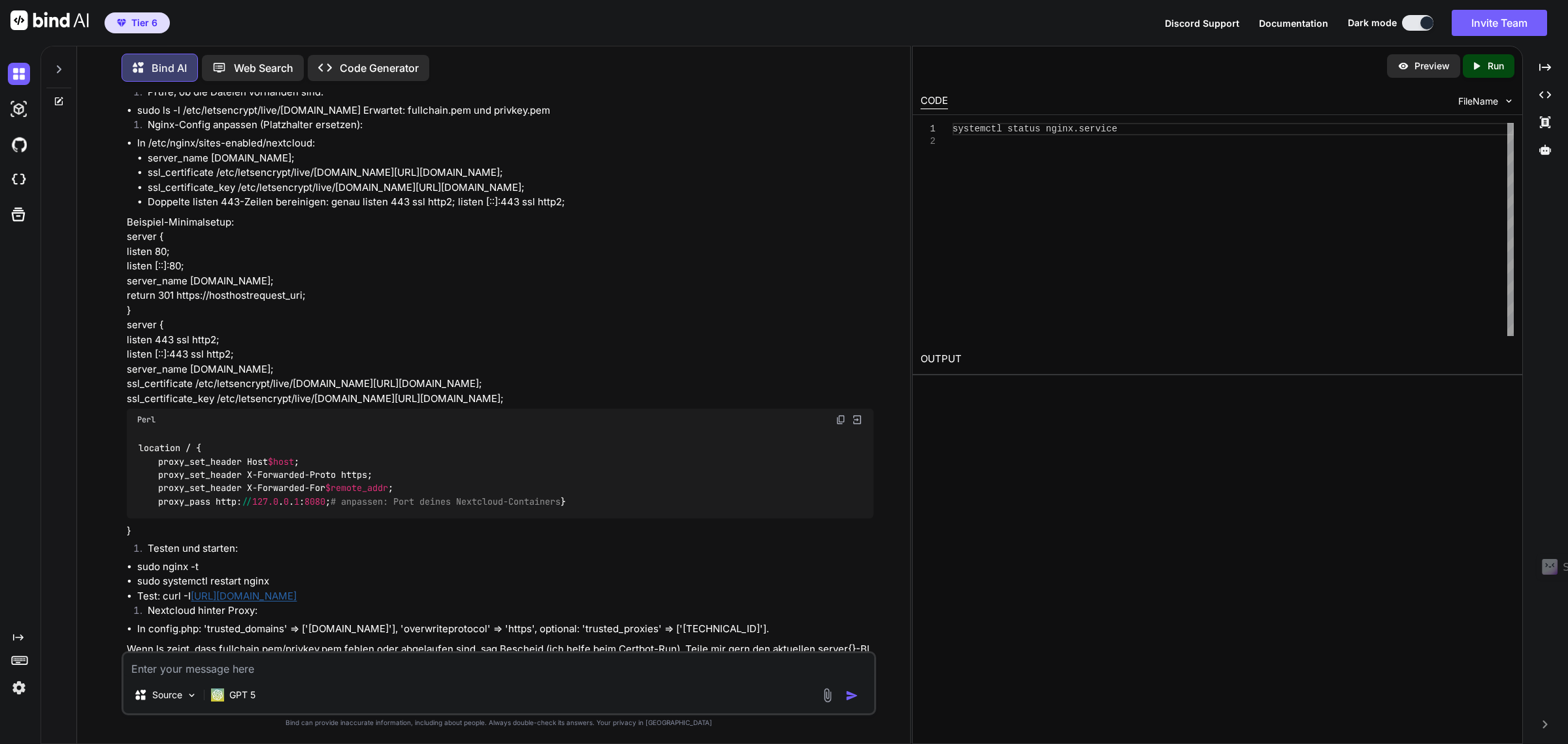
scroll to position [5652, 0]
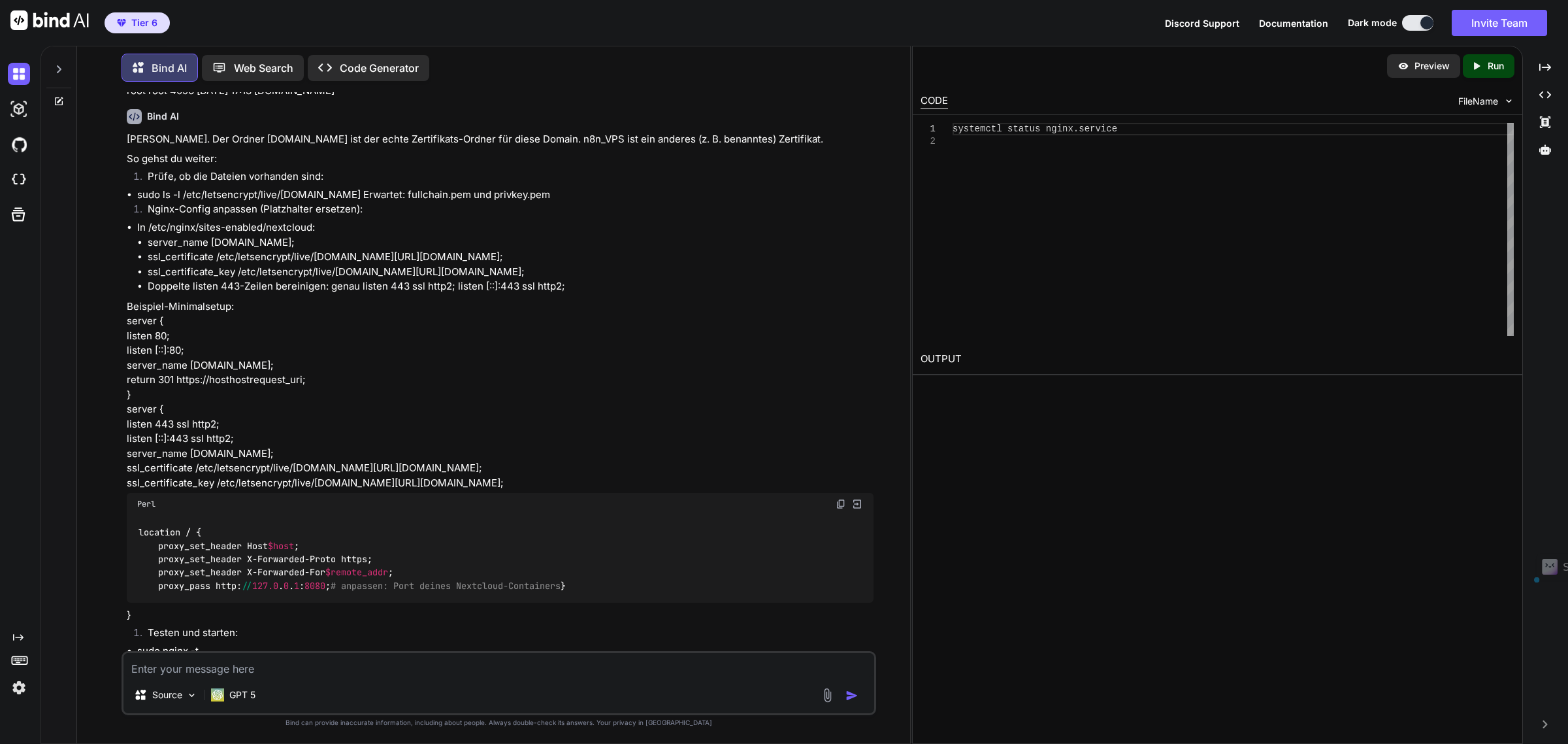
drag, startPoint x: 590, startPoint y: 325, endPoint x: 512, endPoint y: 328, distance: 78.1
click at [512, 202] on li "sudo ls -l /etc/letsencrypt/live/[DOMAIN_NAME] Erwartet: fullchain.pem und priv…" at bounding box center [505, 195] width 735 height 15
click at [423, 202] on li "sudo ls -l /etc/letsencrypt/live/[DOMAIN_NAME] Erwartet: fullchain.pem und priv…" at bounding box center [505, 195] width 735 height 15
drag, startPoint x: 399, startPoint y: 327, endPoint x: 138, endPoint y: 328, distance: 261.0
click at [138, 202] on li "sudo ls -l /etc/letsencrypt/live/[DOMAIN_NAME] Erwartet: fullchain.pem und priv…" at bounding box center [505, 195] width 735 height 15
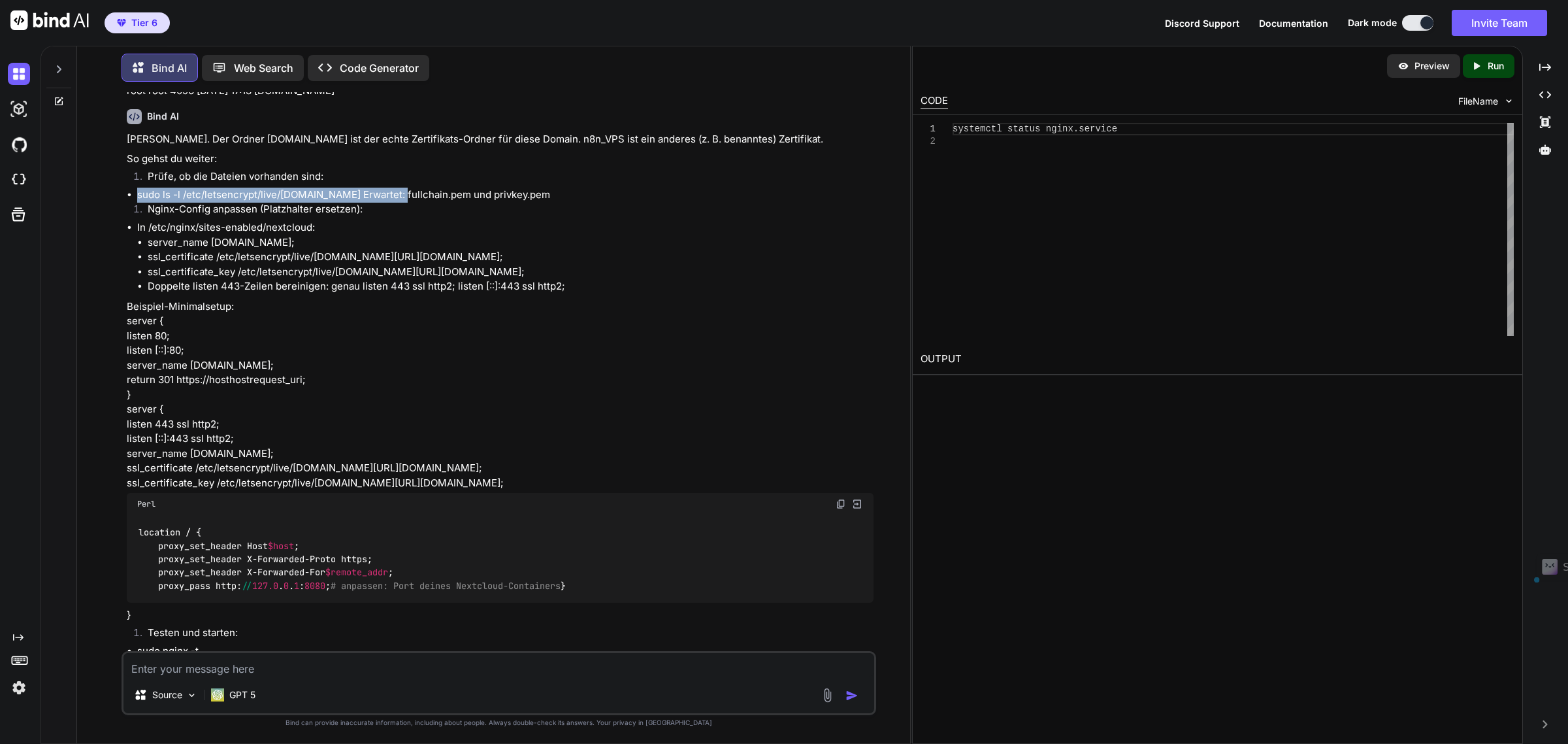
copy li "sudo ls -l /etc/letsencrypt/live/simnextcloud.duckdns.org"
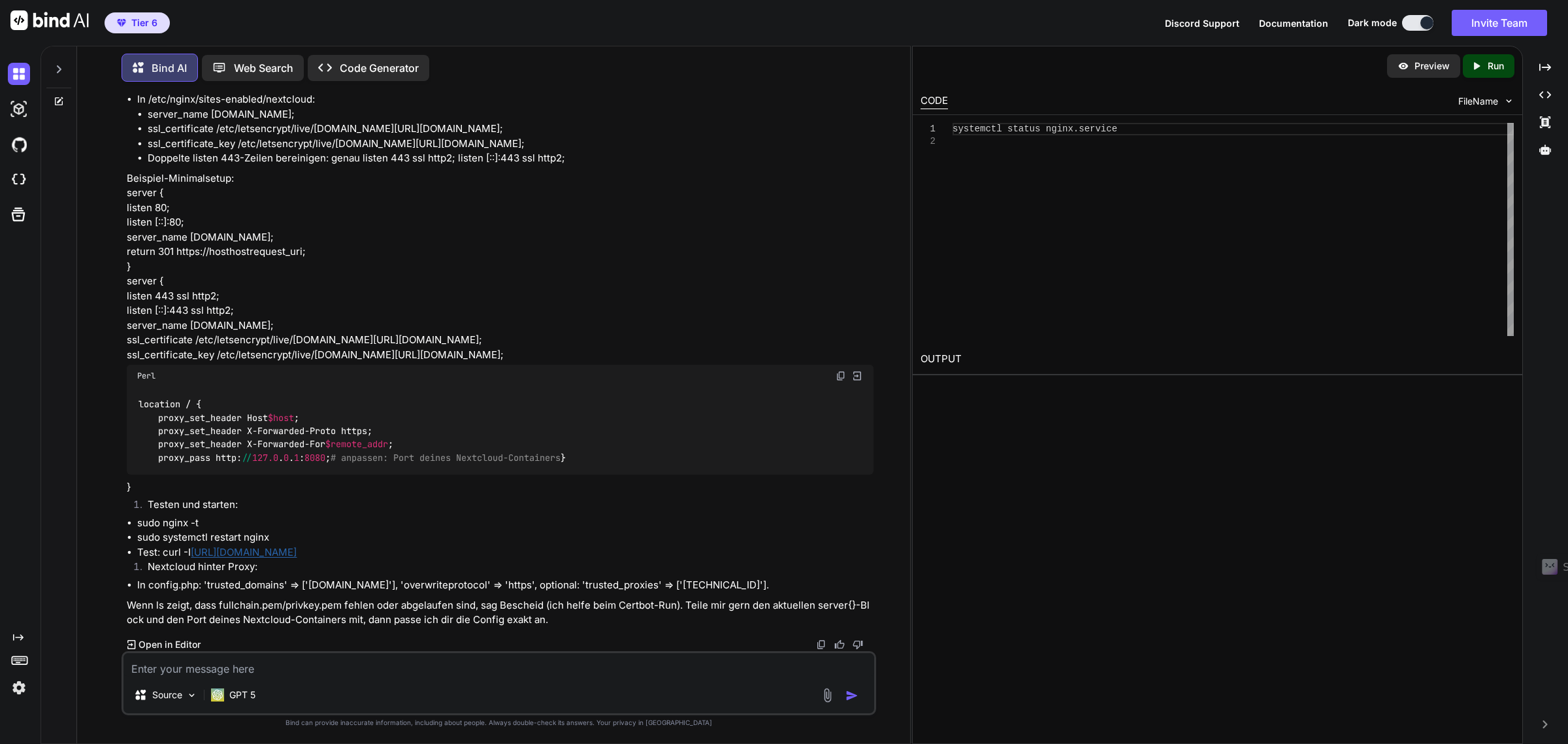
scroll to position [5734, 0]
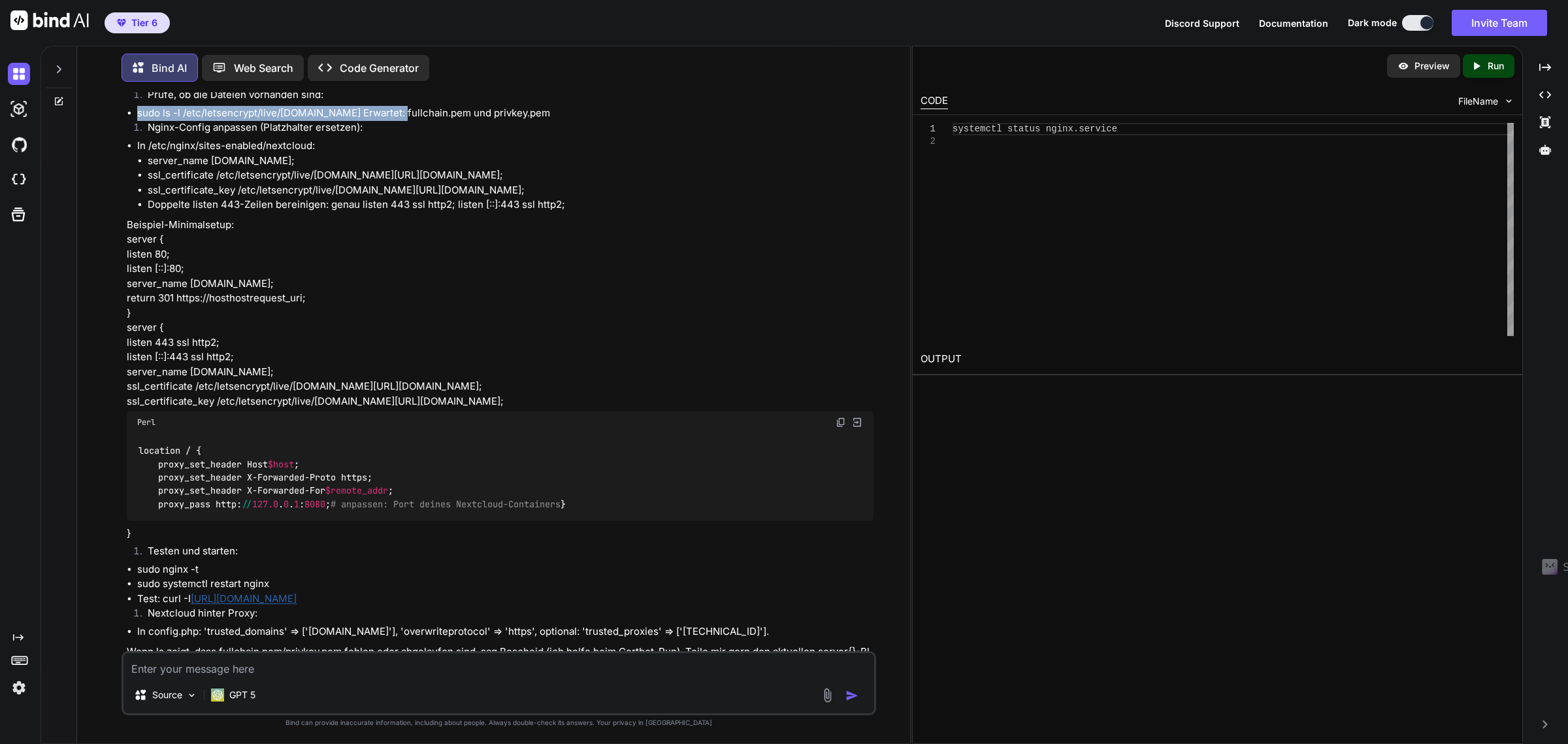
drag, startPoint x: 171, startPoint y: 340, endPoint x: 384, endPoint y: 341, distance: 213.0
click at [384, 213] on li "Doppelte listen 443-Zeilen bereinigen: genau listen 443 ssl http2; listen [::]:…" at bounding box center [509, 205] width 725 height 15
click at [428, 394] on p "Beispiel-Minimalsetup: server { listen 80; listen [::]:80; server_name simnextc…" at bounding box center [500, 313] width 746 height 192
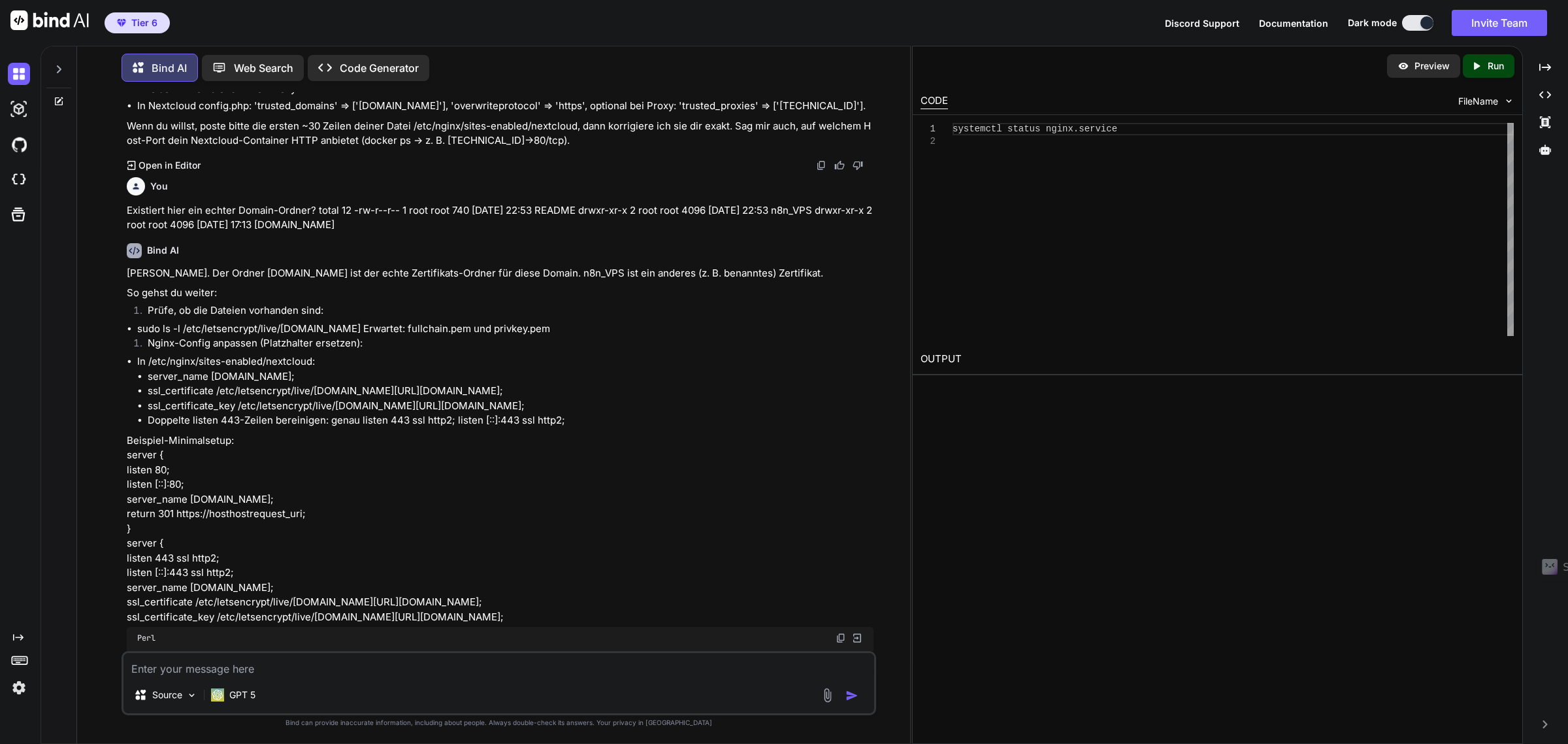
scroll to position [5518, 0]
click at [184, 672] on textarea at bounding box center [498, 664] width 750 height 23
type textarea "w"
paste textarea "-rw-r--r-- 1 root root 692 Sep 28 17:13 README lrwxrwxrwx 1 root root 48 Sep 28…"
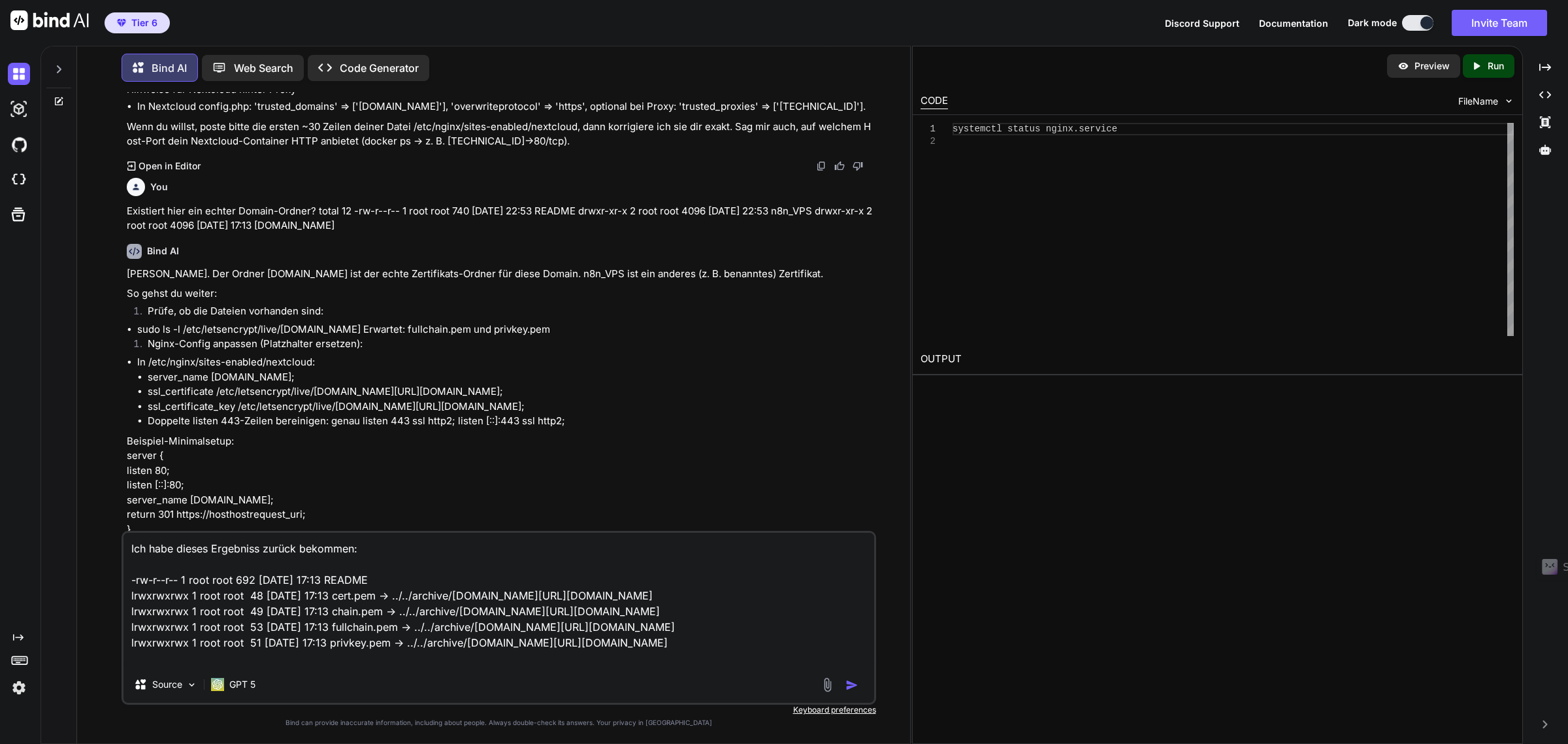
type textarea "Ich habe dieses Ergebniss zurück bekommen: -rw-r--r-- 1 root root 692 Sep 28 17…"
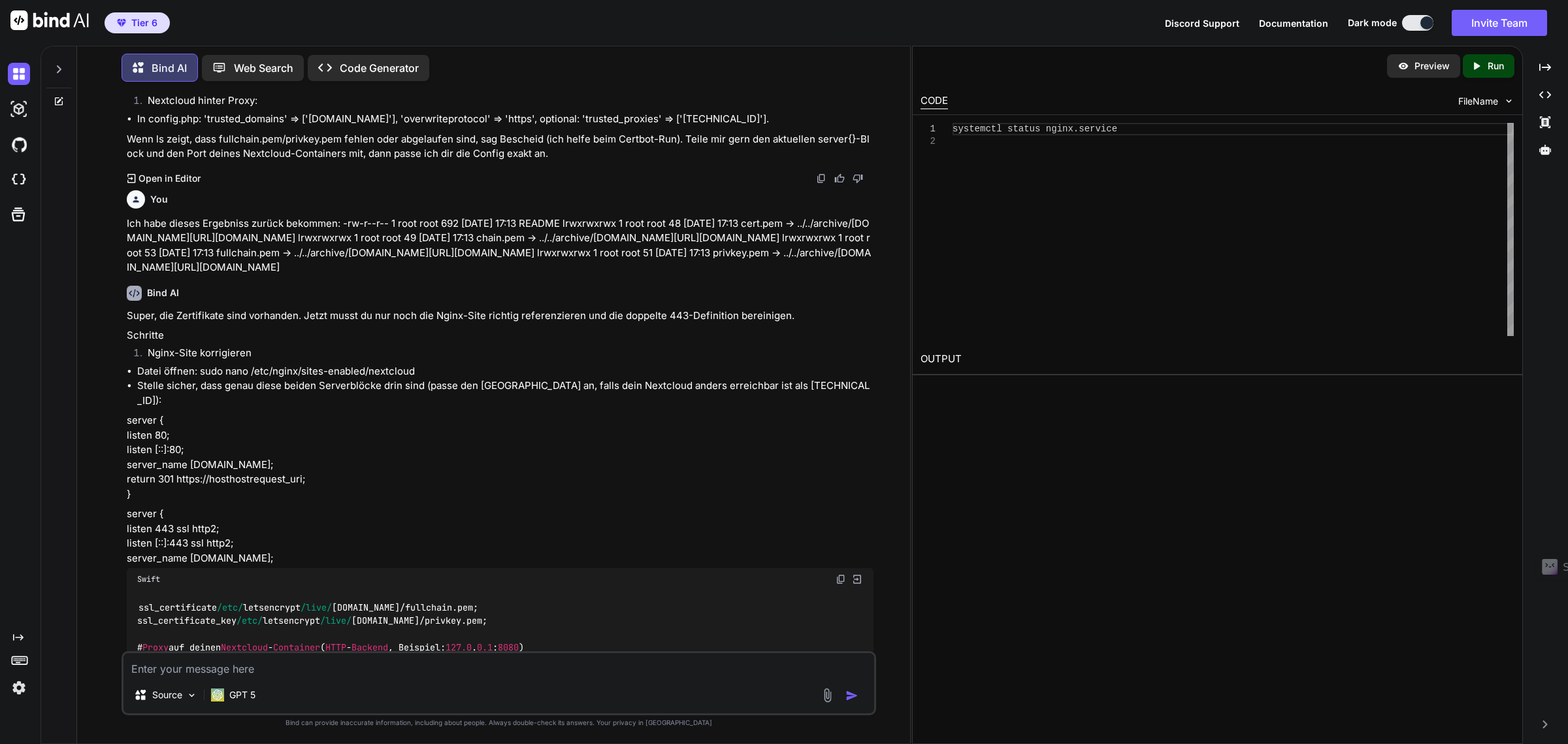
scroll to position [6273, 0]
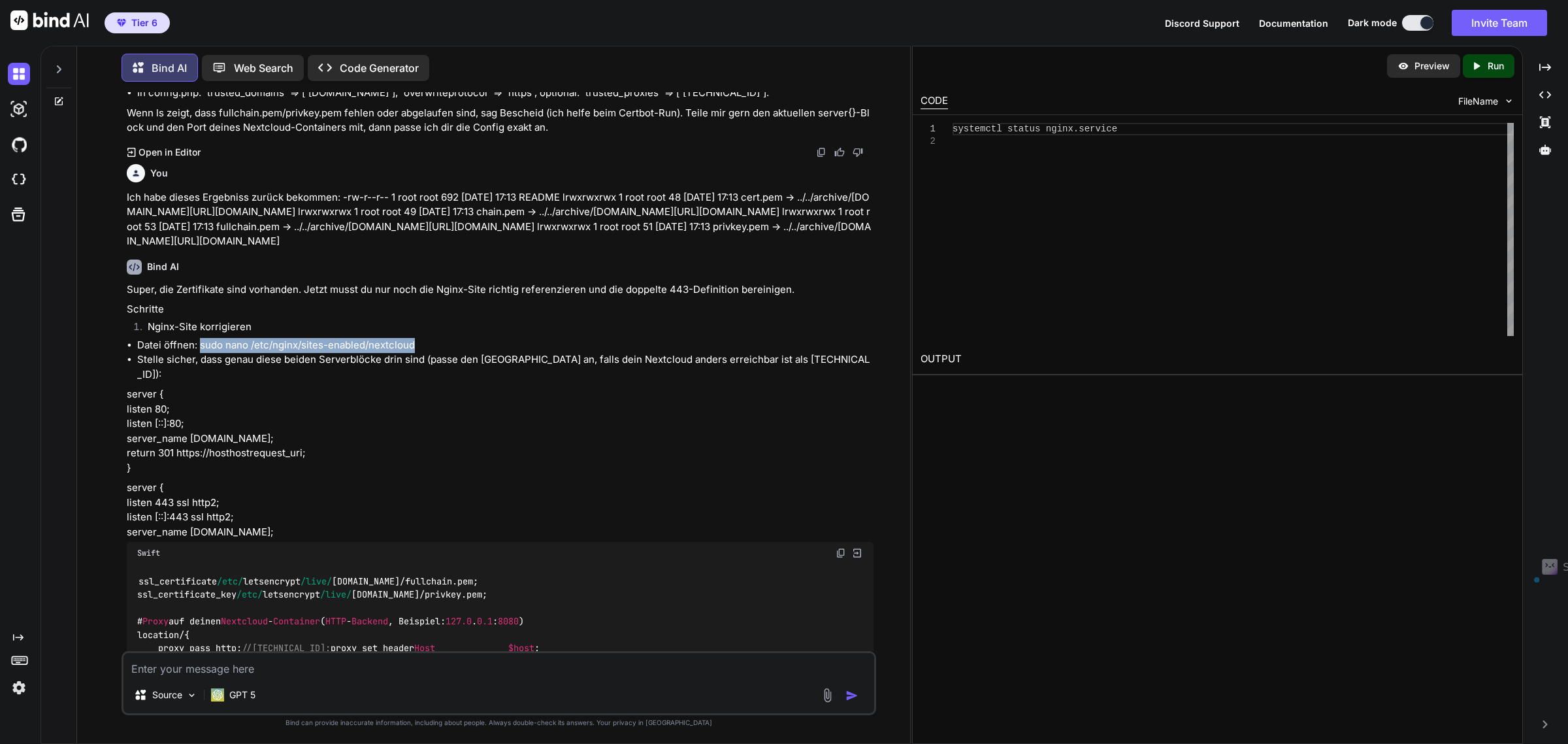
drag, startPoint x: 420, startPoint y: 487, endPoint x: 200, endPoint y: 487, distance: 220.0
click at [200, 353] on li "Datei öffnen: sudo nano /etc/nginx/sites-enabled/nextcloud" at bounding box center [505, 346] width 735 height 15
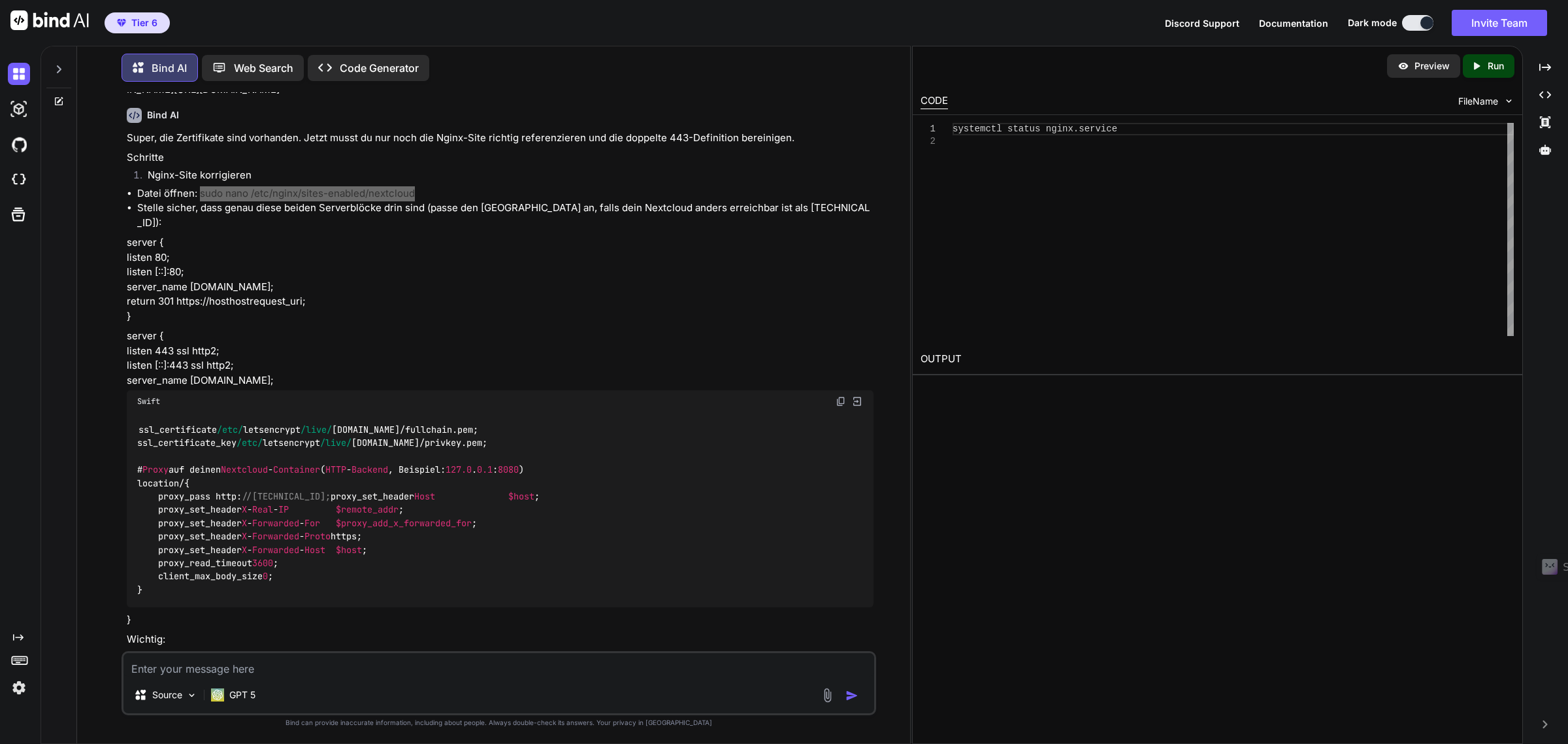
scroll to position [6435, 0]
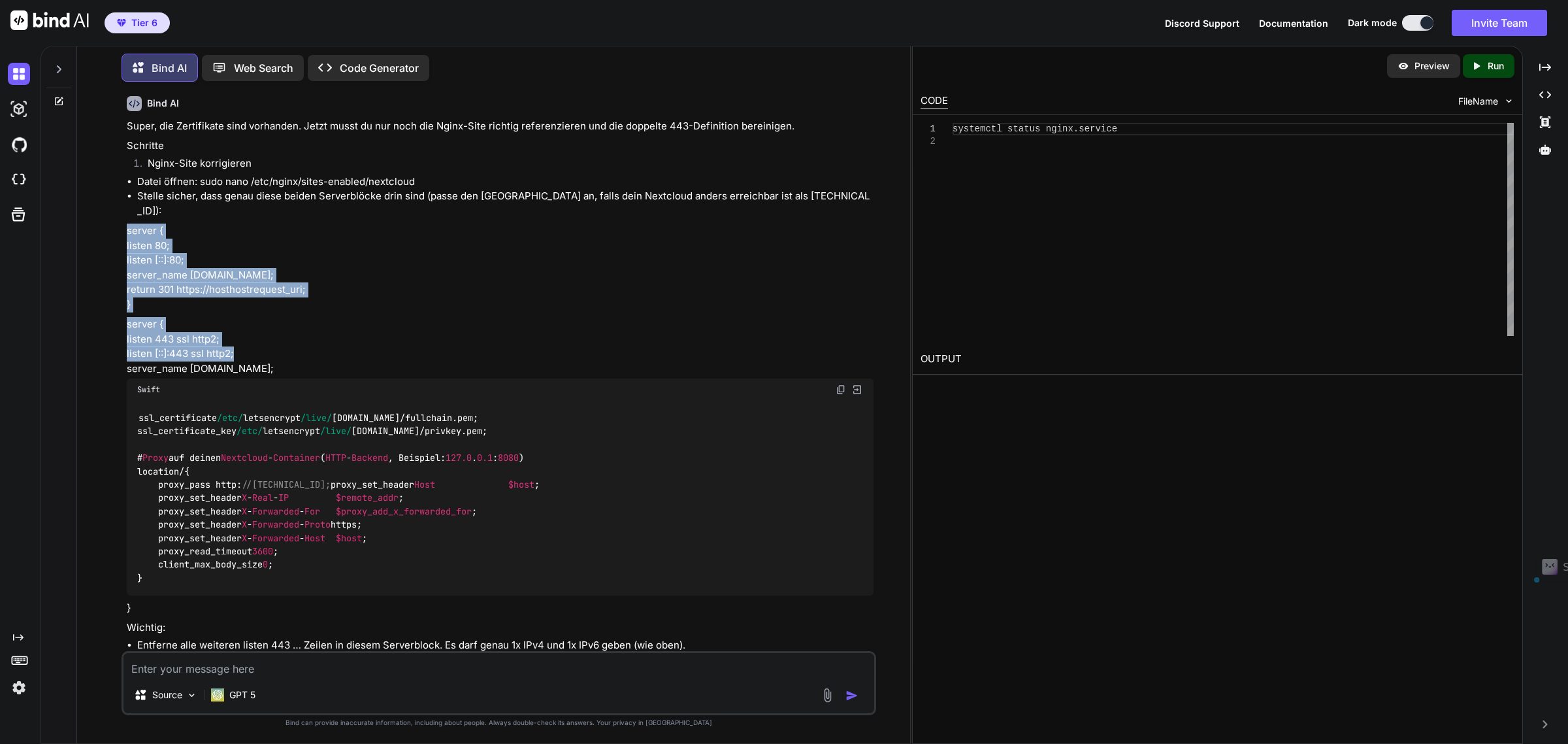
drag, startPoint x: 136, startPoint y: 368, endPoint x: 271, endPoint y: 485, distance: 178.6
click at [271, 485] on div "Super, die Zertifikate sind vorhanden. Jetzt musst du nur noch die Nginx-Site r…" at bounding box center [500, 548] width 746 height 858
click at [416, 375] on p "server { listen 443 ssl http2; listen [::]:443 ssl http2; server_name [DOMAIN_N…" at bounding box center [500, 346] width 746 height 59
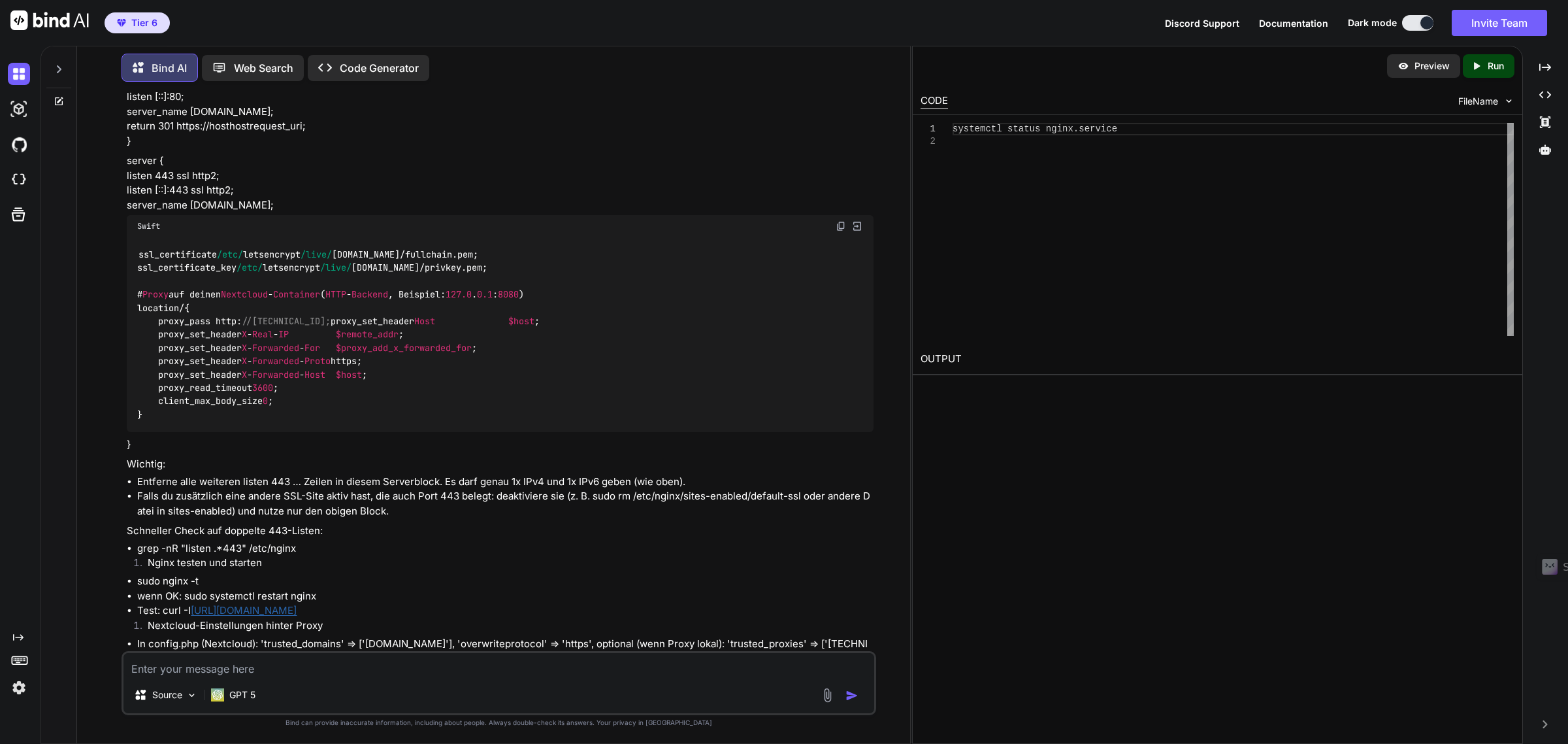
scroll to position [6517, 0]
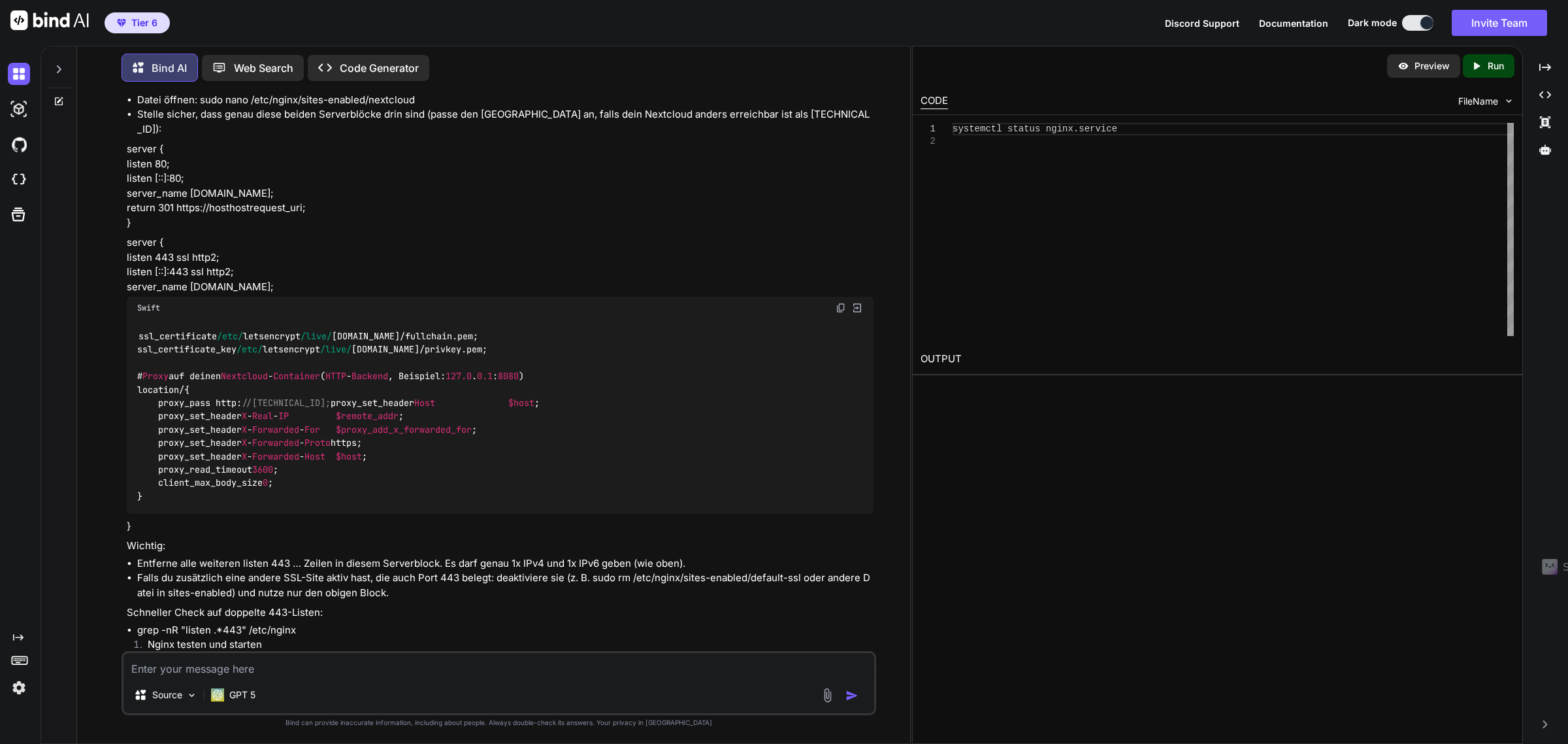
click at [203, 670] on textarea at bounding box center [498, 664] width 750 height 23
drag, startPoint x: 479, startPoint y: 507, endPoint x: 553, endPoint y: 511, distance: 74.1
click at [540, 502] on code "ssl_certificate /etc/ letsencrypt /live/ [DOMAIN_NAME] / [DOMAIN_NAME]; ssl_cer…" at bounding box center [339, 416] width 402 height 173
click at [262, 665] on textarea at bounding box center [498, 664] width 750 height 23
paste textarea "127.0.0.1:8080"
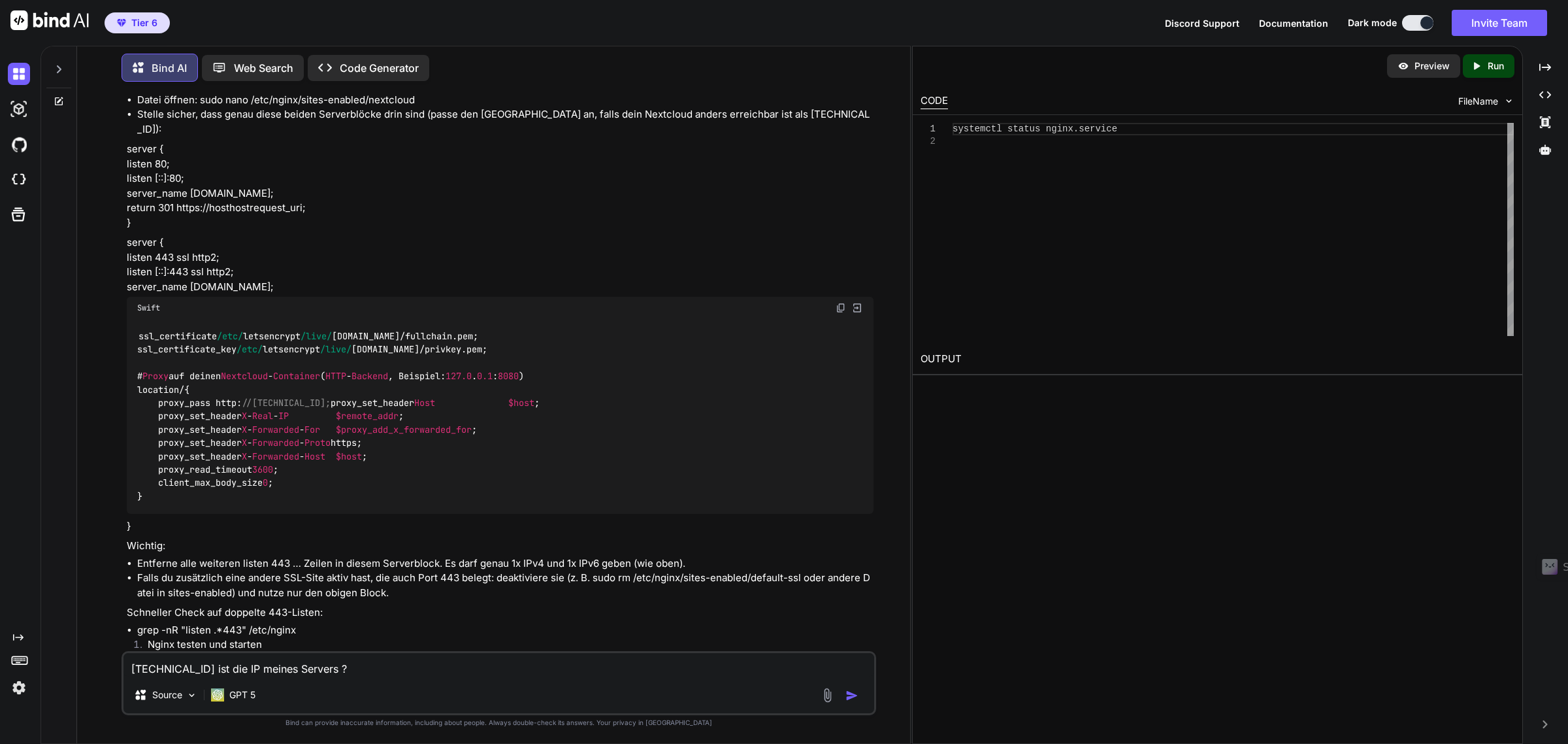
type textarea "[TECHNICAL_ID] ist die IP meines Servers ?"
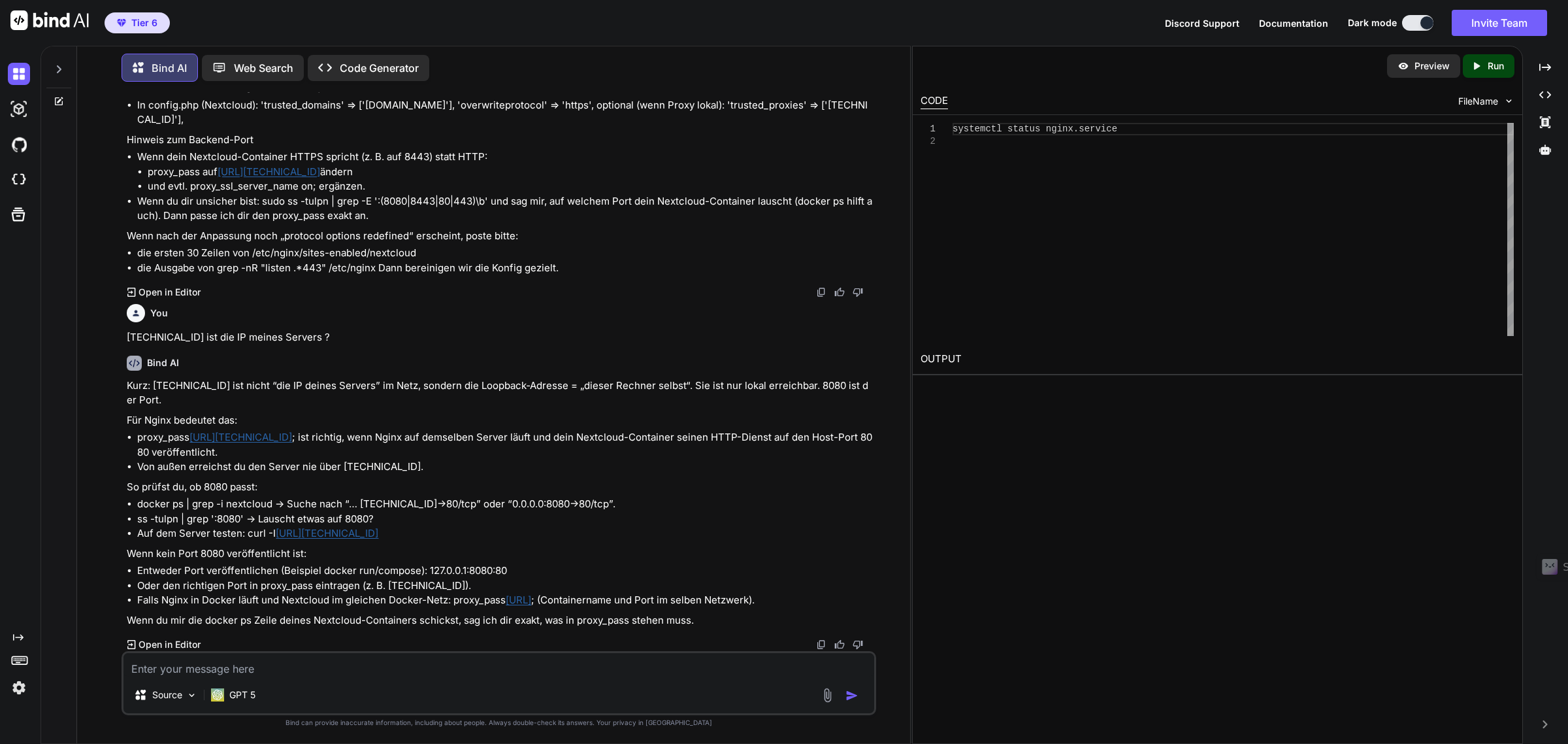
scroll to position [7267, 0]
click at [327, 532] on link "[URL][TECHNICAL_ID]" at bounding box center [326, 532] width 103 height 13
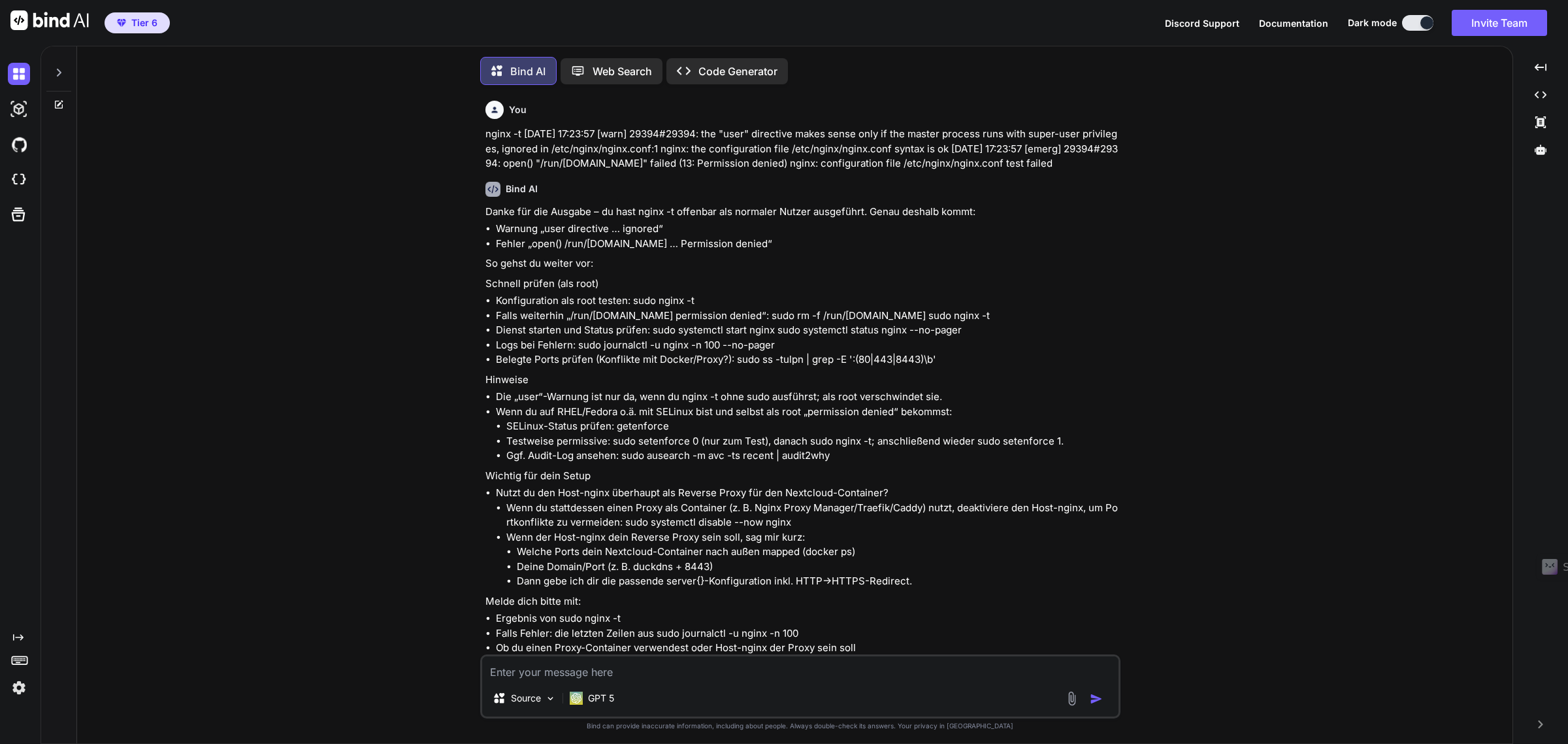
type textarea "x"
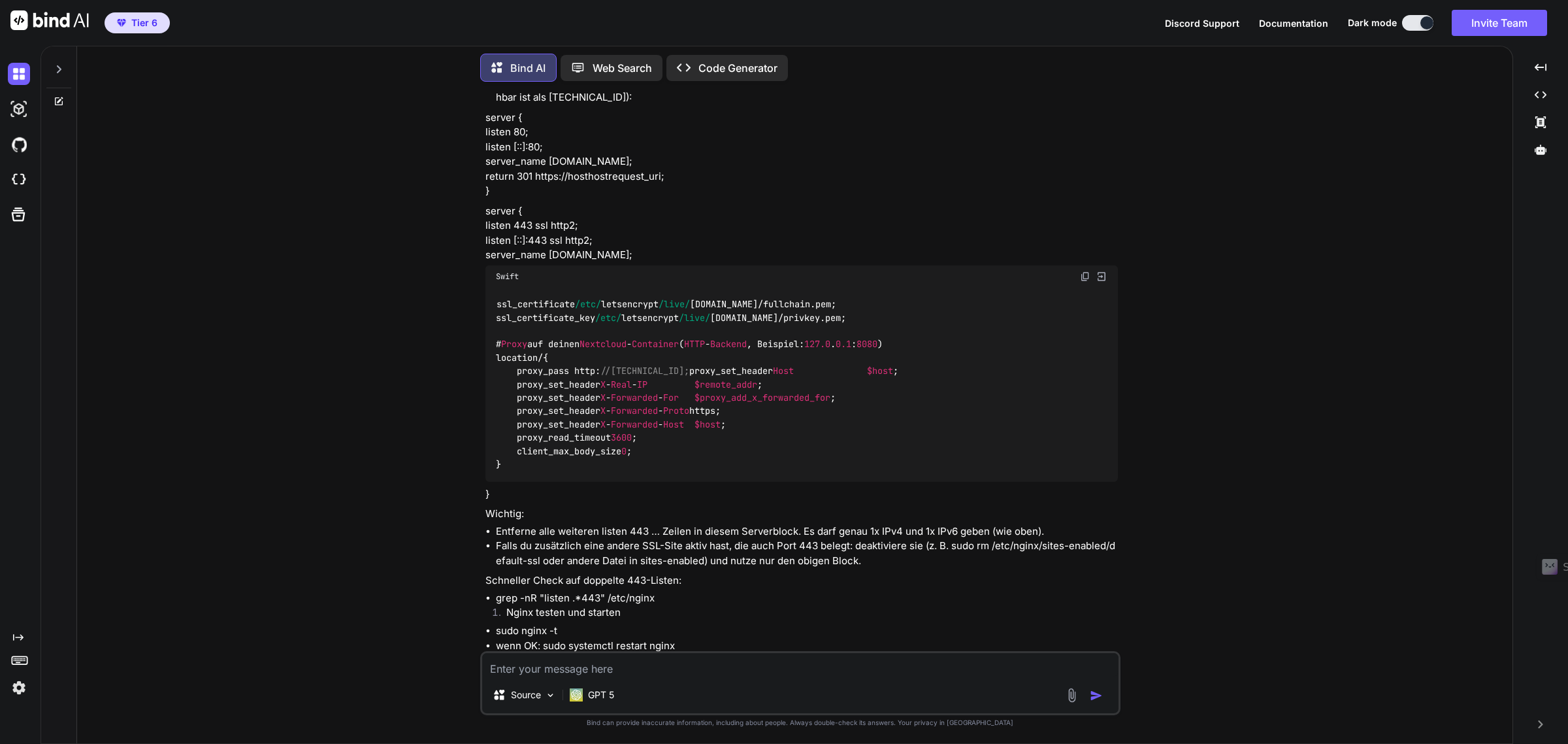
scroll to position [2513, 0]
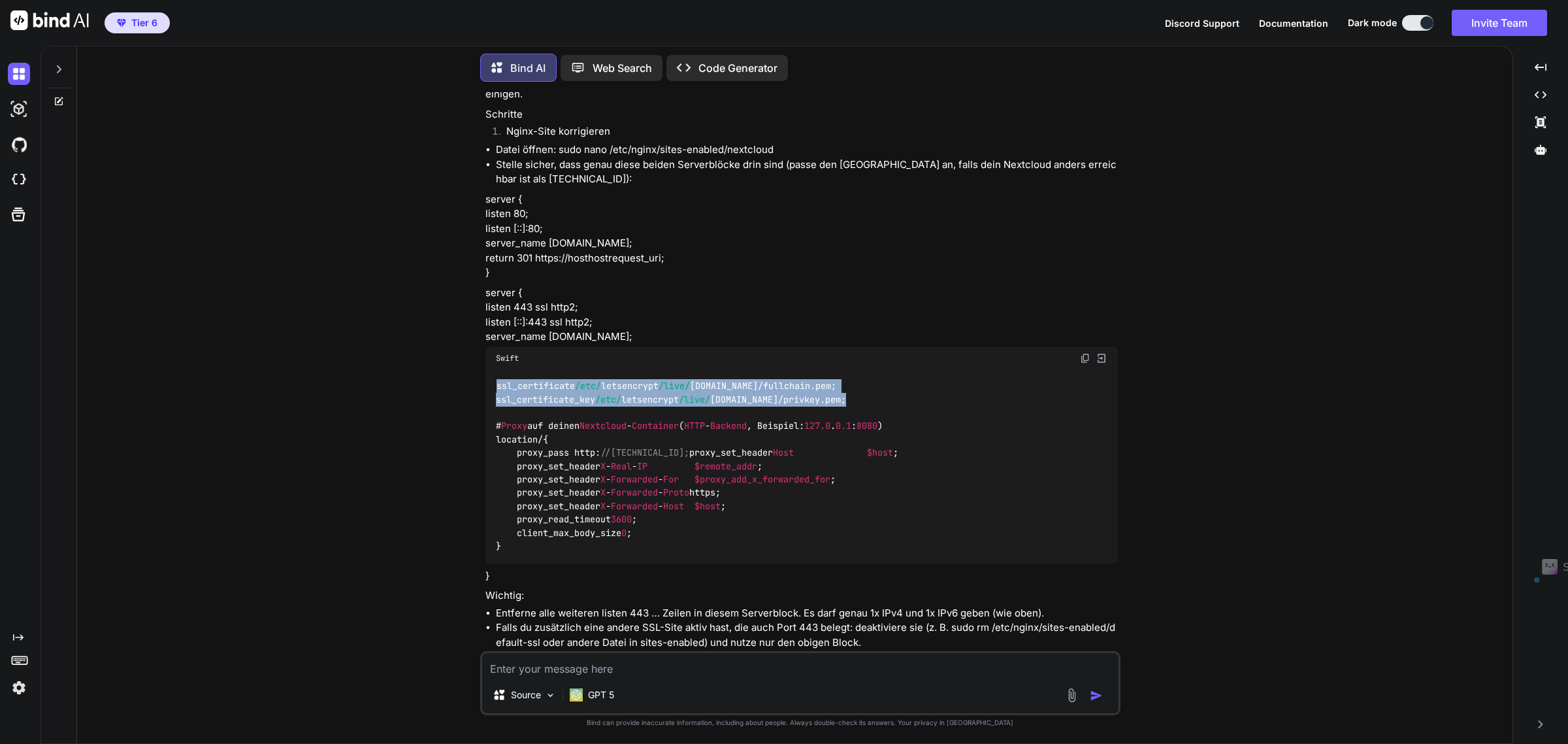
drag, startPoint x: 922, startPoint y: 436, endPoint x: 491, endPoint y: 422, distance: 431.2
click at [491, 422] on div "ssl_certificate /etc/ letsencrypt /live/ [DOMAIN_NAME] / [DOMAIN_NAME]; ssl_cer…" at bounding box center [801, 467] width 632 height 194
copy code "ssl_certificate /etc/ letsencrypt /live/ [DOMAIN_NAME] / [DOMAIN_NAME]; ssl_cer…"
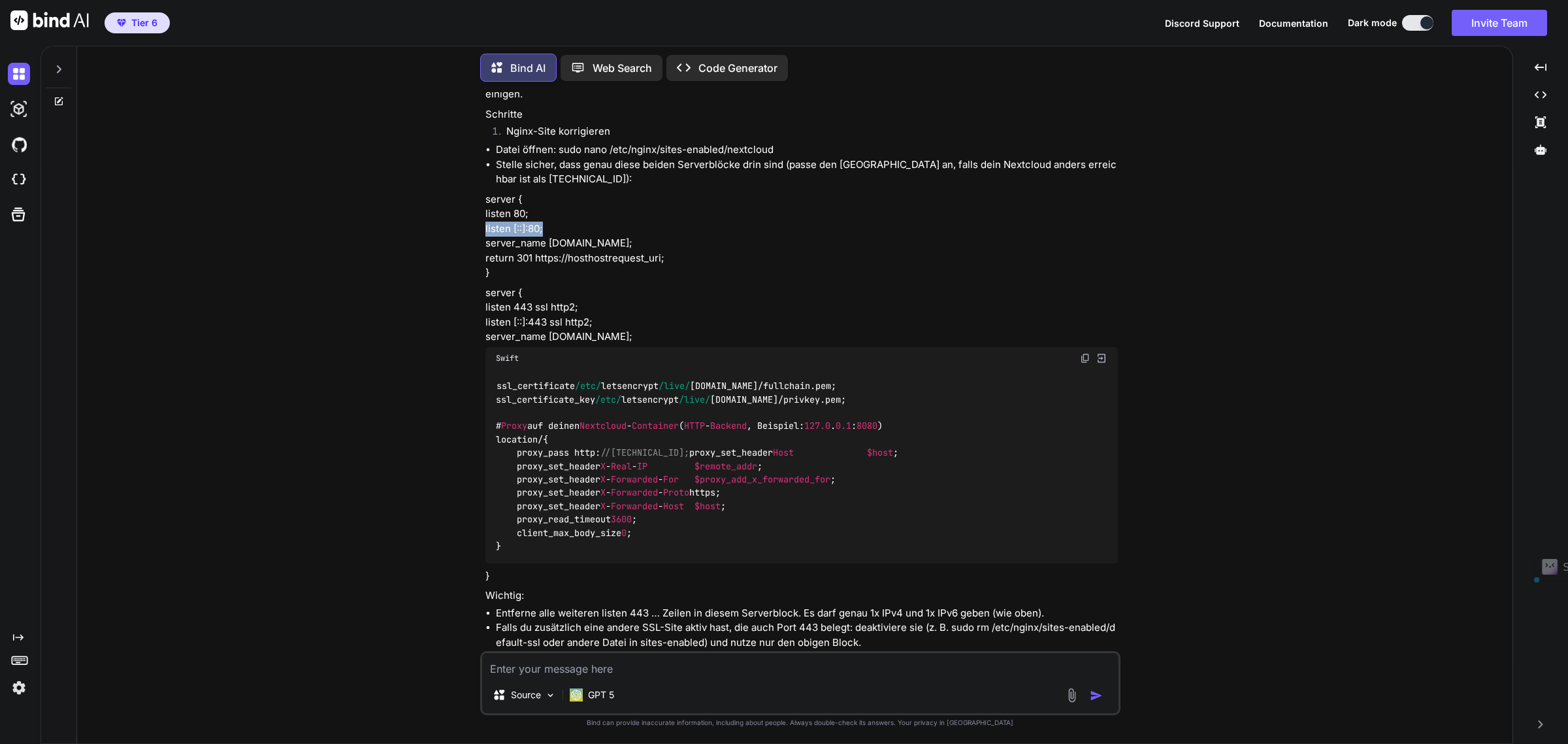
drag, startPoint x: 556, startPoint y: 266, endPoint x: 484, endPoint y: 269, distance: 72.1
click at [483, 268] on div "You nginx -t [DATE] 17:23:57 [warn] 29394#29394: the "user" directive makes sen…" at bounding box center [802, 372] width 638 height 558
copy p "listen [::]:80;"
click at [646, 280] on p "server { listen 80; listen [::]:80; server_name [DOMAIN_NAME]; return 301 https…" at bounding box center [801, 237] width 632 height 89
drag, startPoint x: 682, startPoint y: 372, endPoint x: 481, endPoint y: 363, distance: 201.2
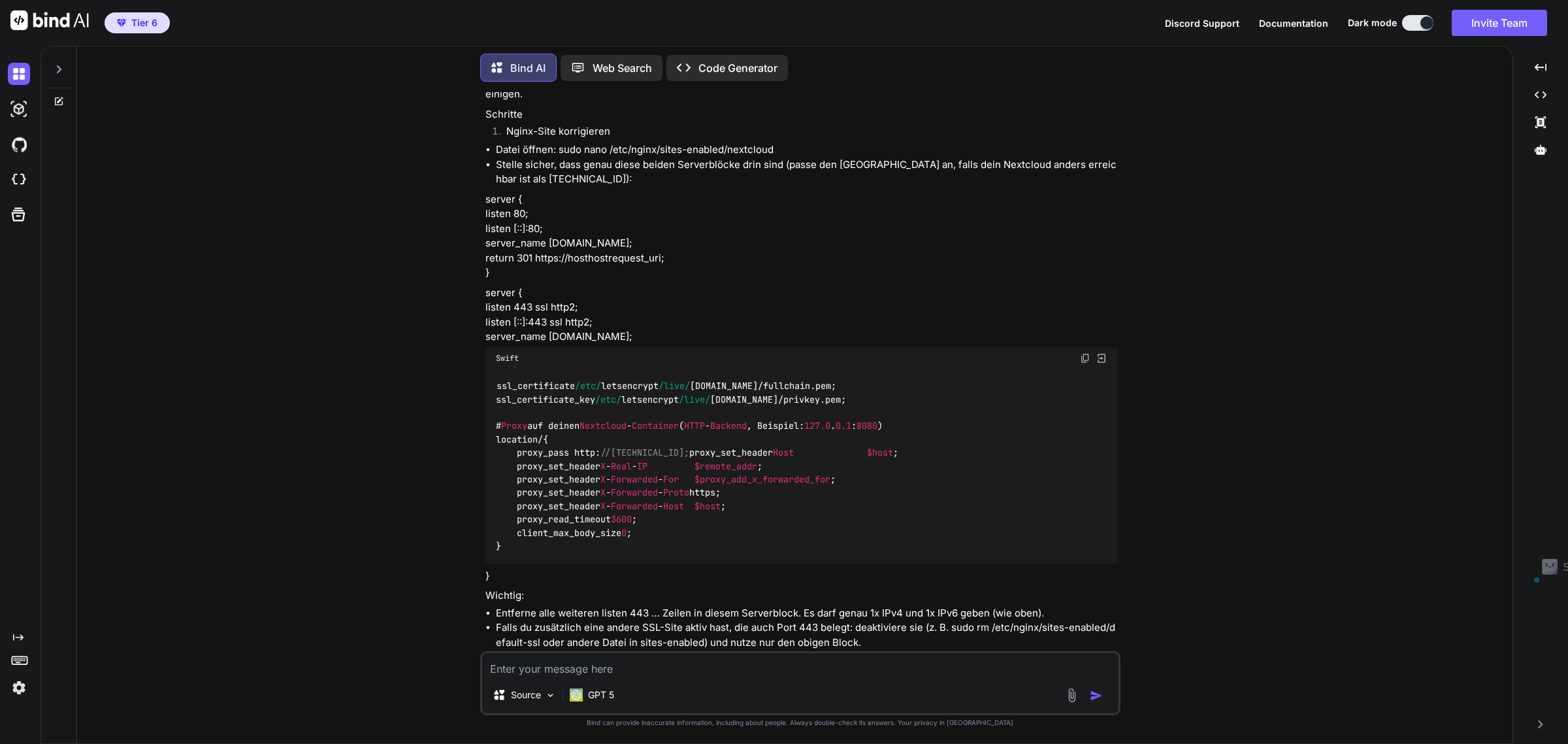
click at [481, 363] on div "You nginx -t [DATE] 17:23:57 [warn] 29394#29394: the "user" directive makes sen…" at bounding box center [800, 418] width 640 height 651
copy p "listen [::]:443 ssl http2; server_name [DOMAIN_NAME];"
drag, startPoint x: 512, startPoint y: 344, endPoint x: 605, endPoint y: 360, distance: 94.4
click at [512, 344] on p "server { listen 443 ssl http2; listen [::]:443 ssl http2; server_name [DOMAIN_N…" at bounding box center [801, 315] width 632 height 59
click at [605, 345] on p "server { listen 443 ssl http2; listen [::]:443 ssl http2; server_name [DOMAIN_N…" at bounding box center [801, 315] width 632 height 59
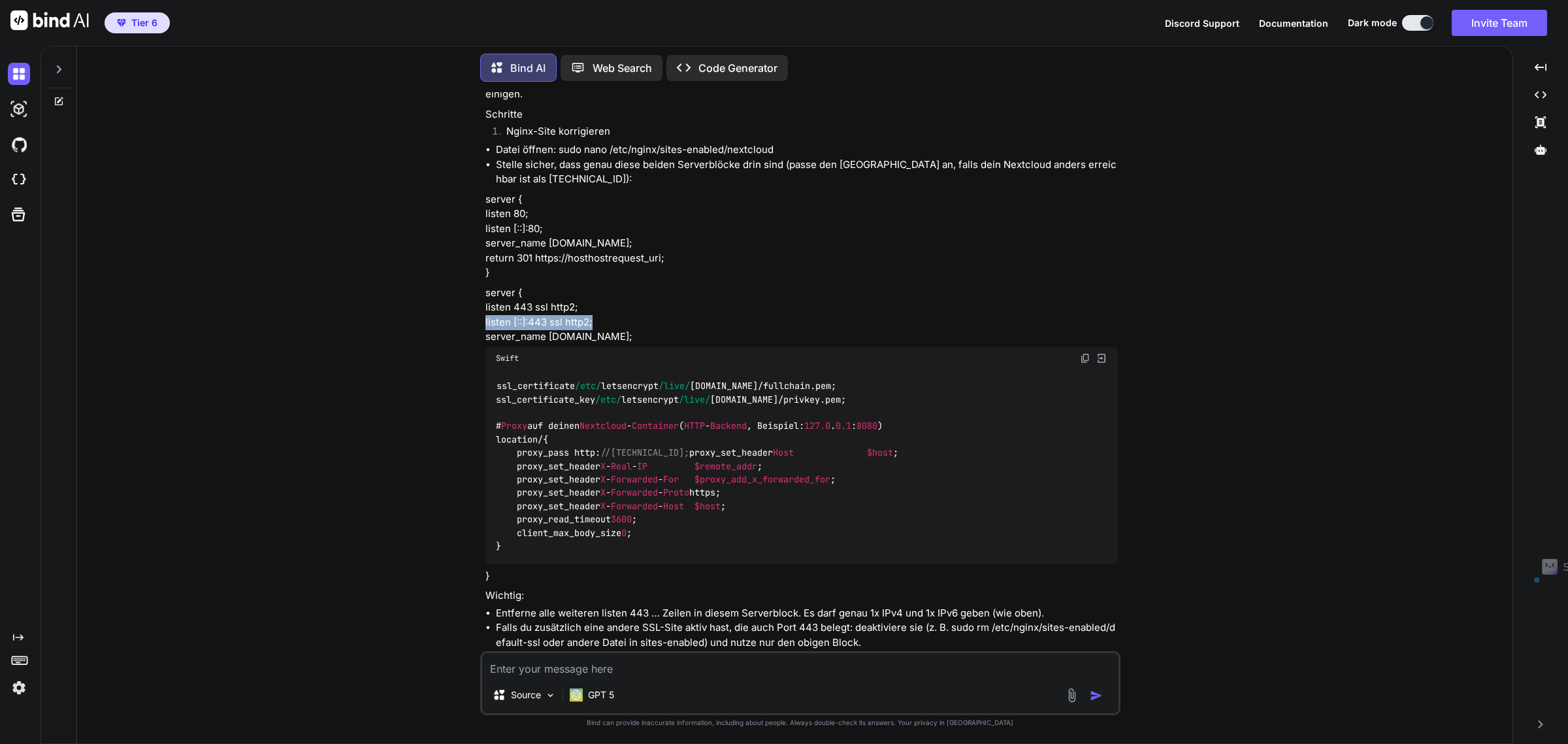
drag, startPoint x: 598, startPoint y: 358, endPoint x: 484, endPoint y: 360, distance: 114.0
click at [484, 360] on div "You nginx -t [DATE] 17:23:57 [warn] 29394#29394: the "user" directive makes sen…" at bounding box center [802, 372] width 638 height 558
copy p "listen [::]:443 ssl http2;"
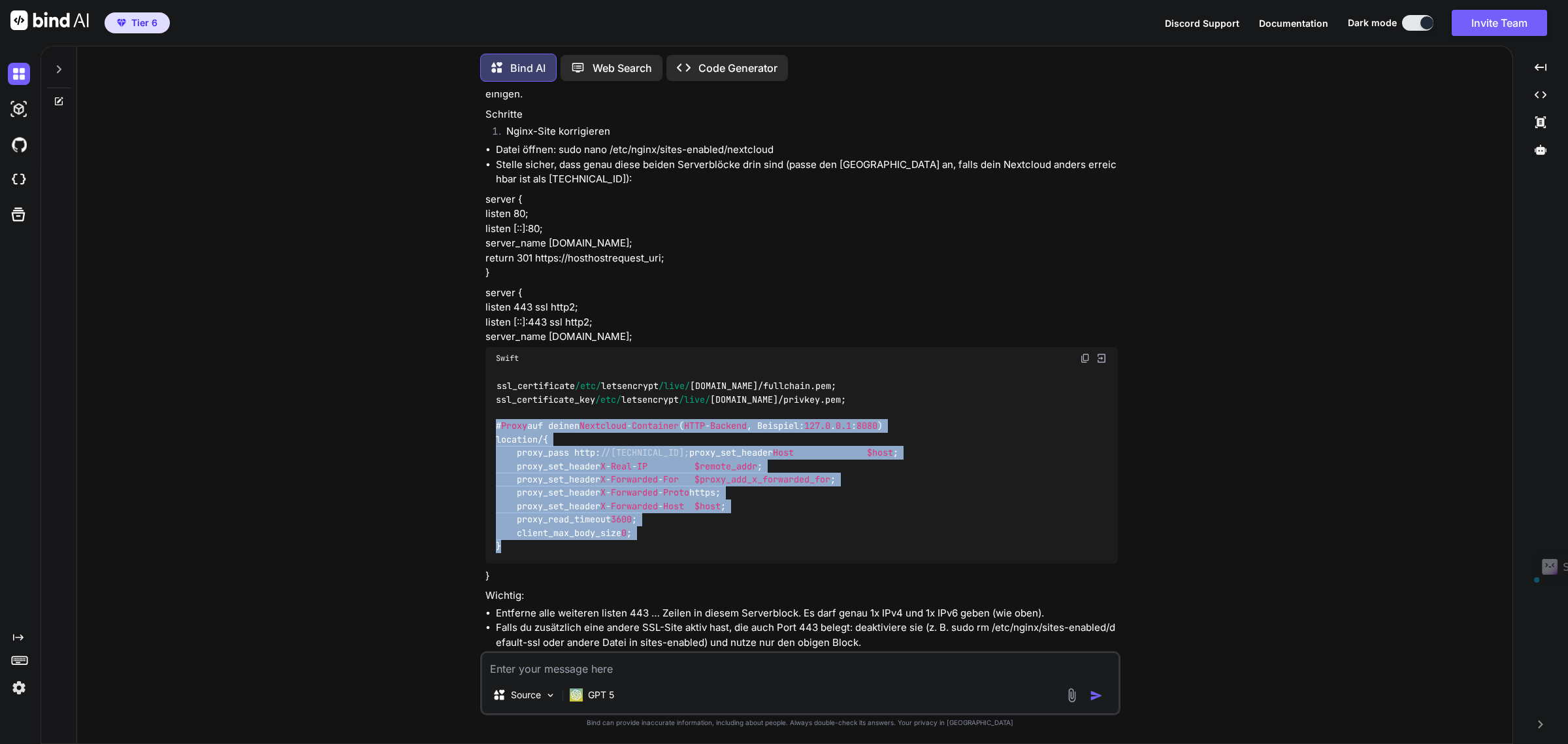
drag, startPoint x: 507, startPoint y: 599, endPoint x: 494, endPoint y: 463, distance: 136.6
click at [494, 463] on div "ssl_certificate /etc/ letsencrypt /live/ [DOMAIN_NAME] / [DOMAIN_NAME]; ssl_cer…" at bounding box center [801, 467] width 632 height 194
copy code "# Proxy auf deinen Nextcloud - Container ( HTTP - Backend , Beispiel: 127.0 . 0…"
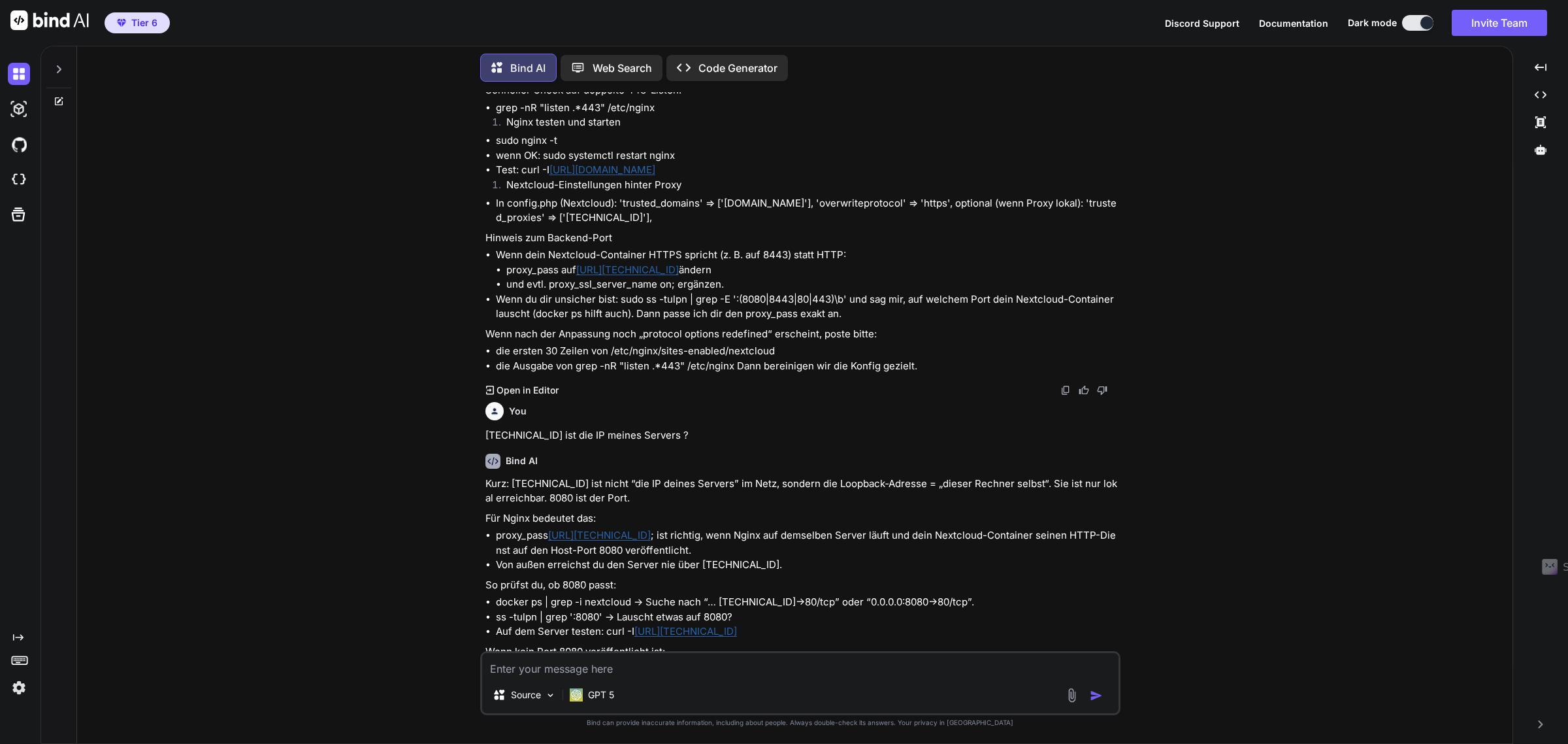
scroll to position [3247, 0]
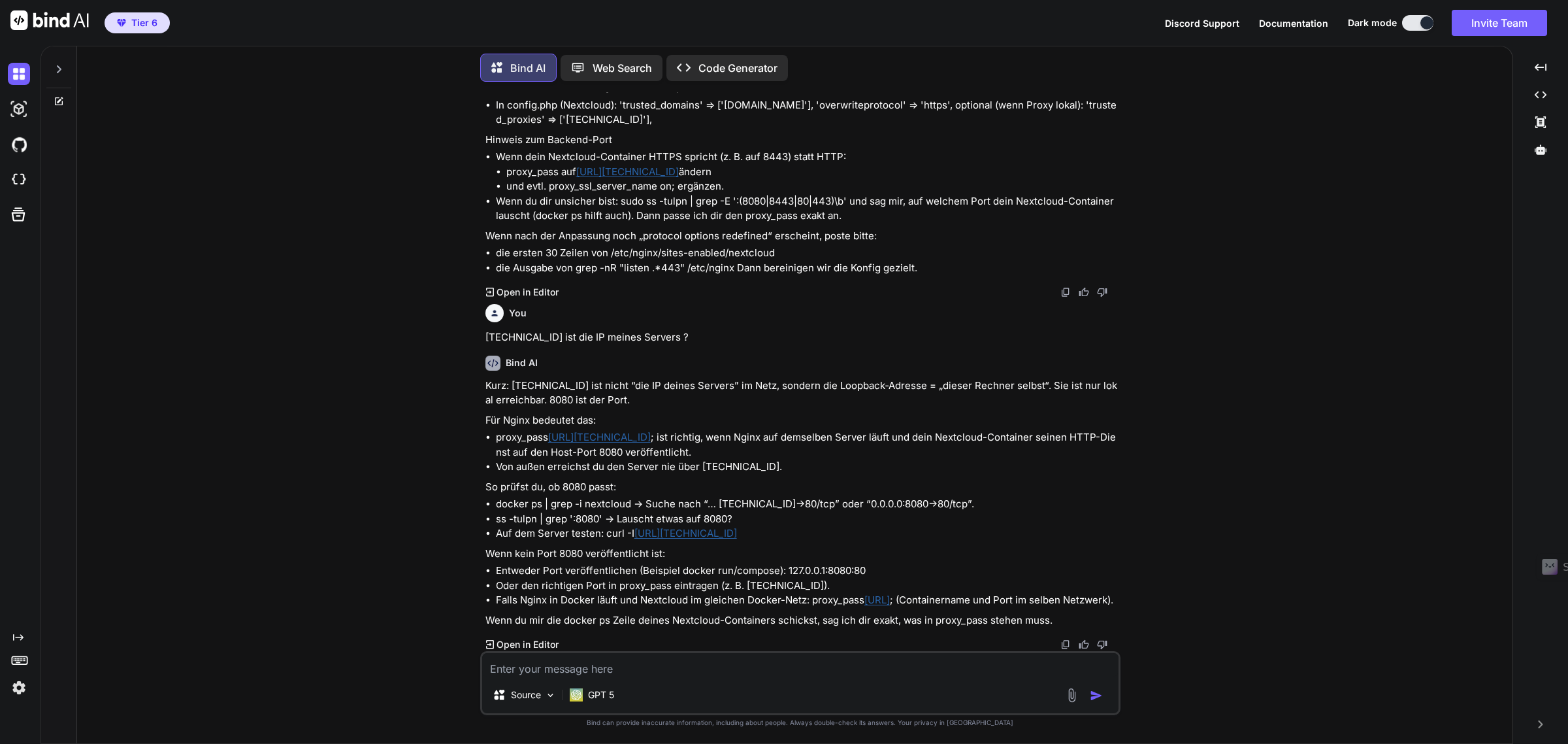
click at [525, 665] on textarea at bounding box center [800, 664] width 636 height 23
type textarea "Kann ich statt [TECHNICAL_ID] auch einfach localhost verwenden in der datei ?"
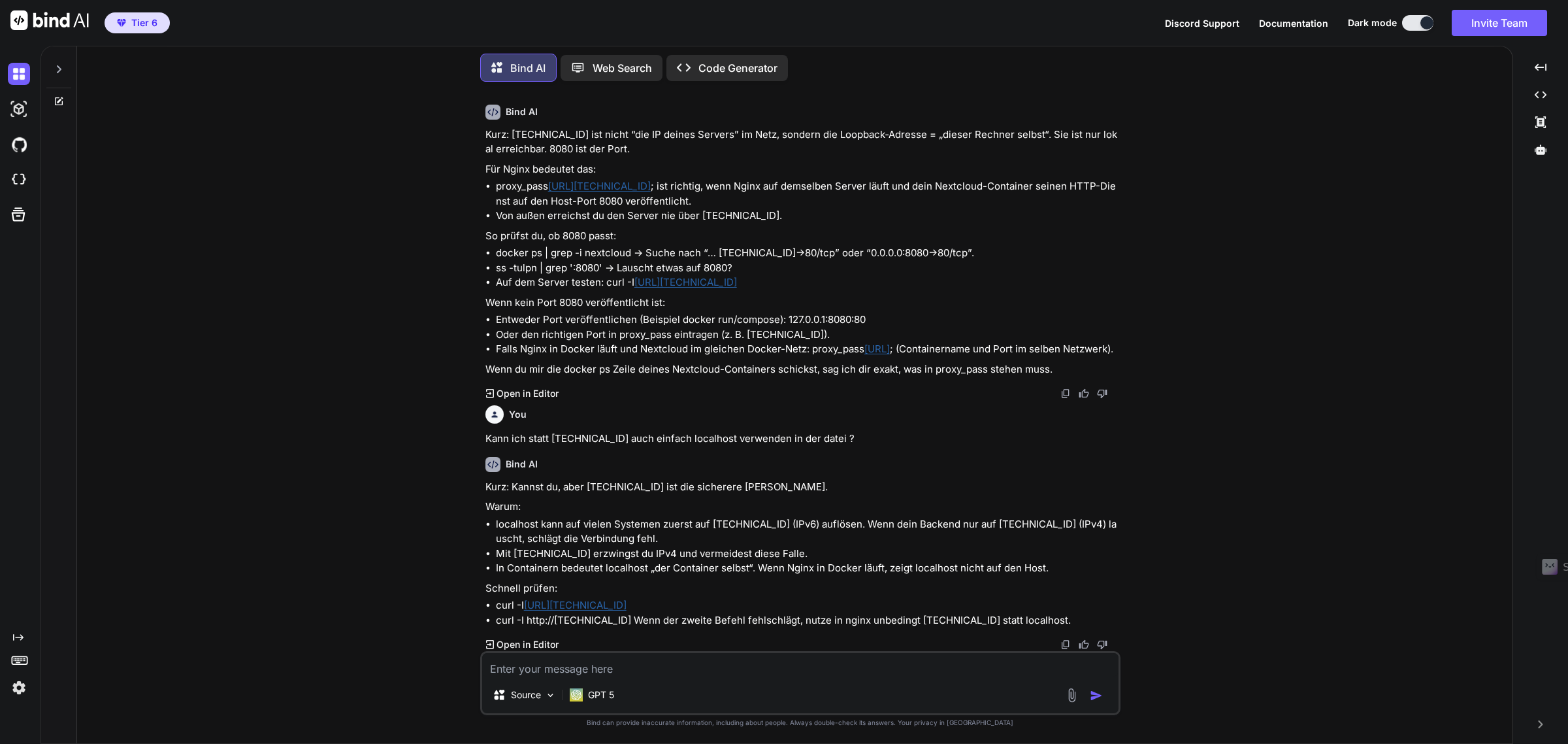
scroll to position [3500, 0]
click at [549, 668] on textarea at bounding box center [800, 664] width 636 height 23
type textarea "Trag ich das auch ein , wenn nextcloud in"
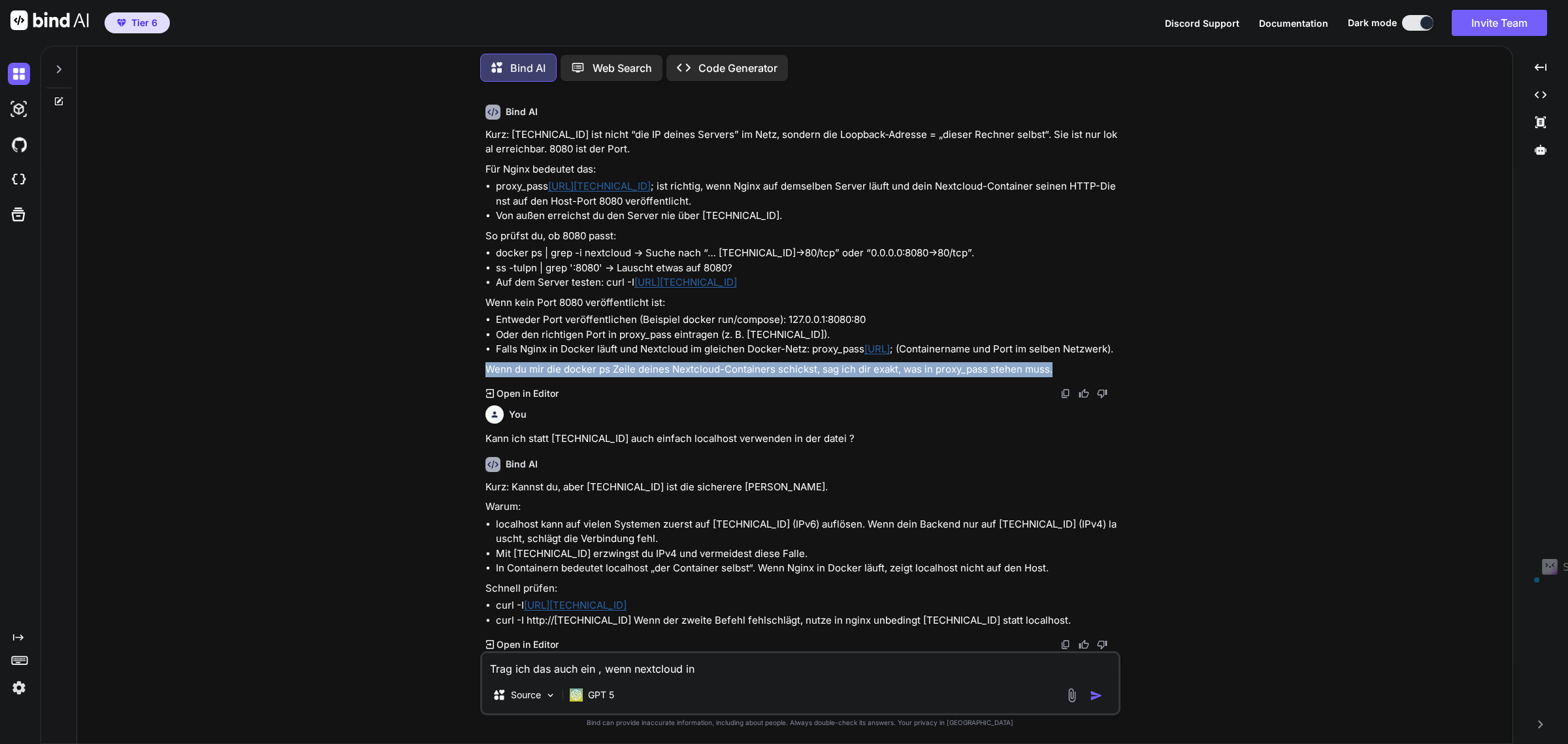
drag, startPoint x: 487, startPoint y: 366, endPoint x: 1051, endPoint y: 367, distance: 564.0
click at [1051, 367] on p "Wenn du mir die docker ps Zeile deines Nextcloud-Containers schickst, sag ich d…" at bounding box center [801, 370] width 632 height 15
copy p "Wenn du mir die docker ps Zeile deines Nextcloud-Containers schickst, sag ich d…"
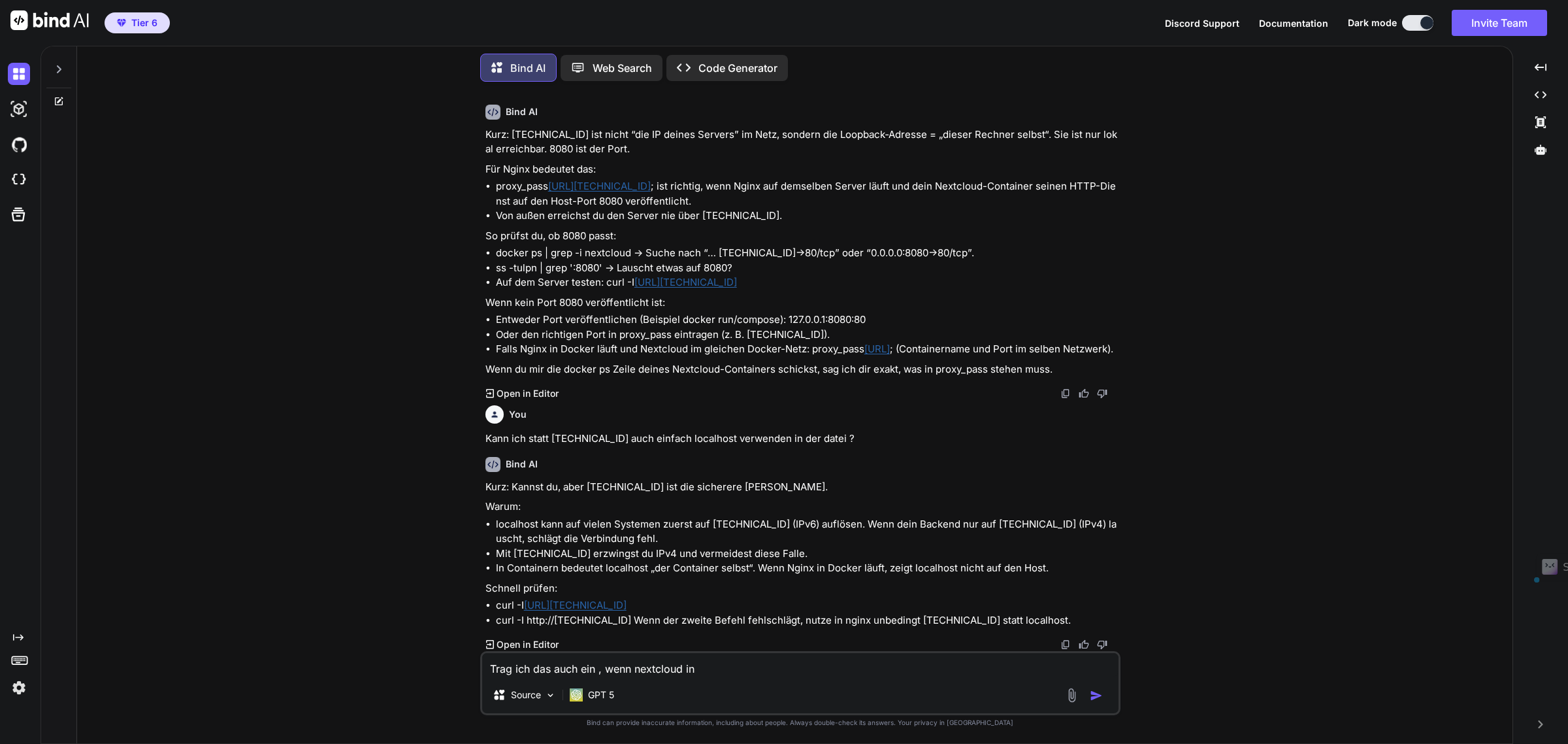
click at [560, 666] on textarea "Trag ich das auch ein , wenn nextcloud in" at bounding box center [800, 664] width 636 height 23
paste textarea "Wenn du mir die docker ps Zeile deines Nextcloud-Containers schickst, sag ich d…"
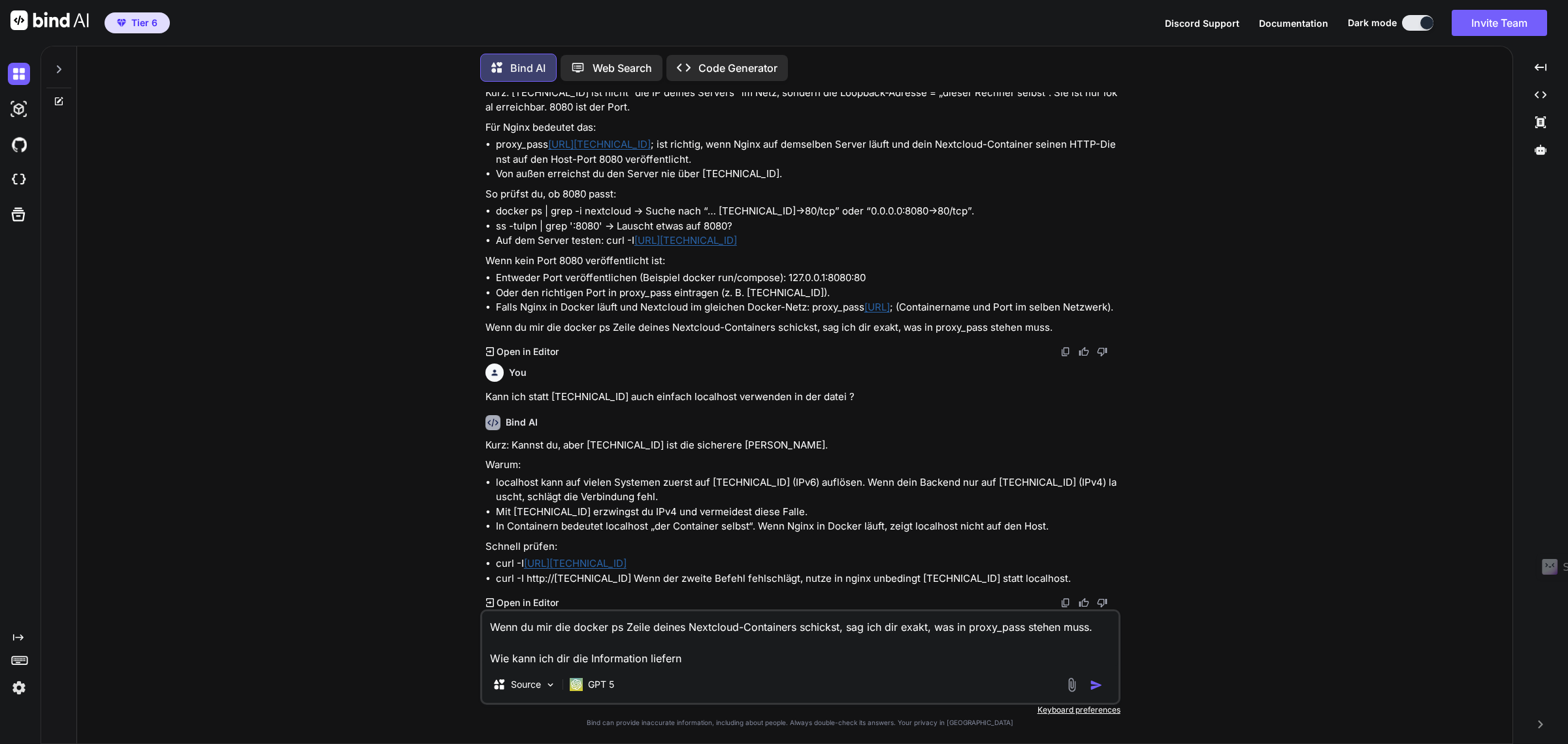
type textarea "Wenn du mir die docker ps Zeile deines Nextcloud-Containers schickst, sag ich d…"
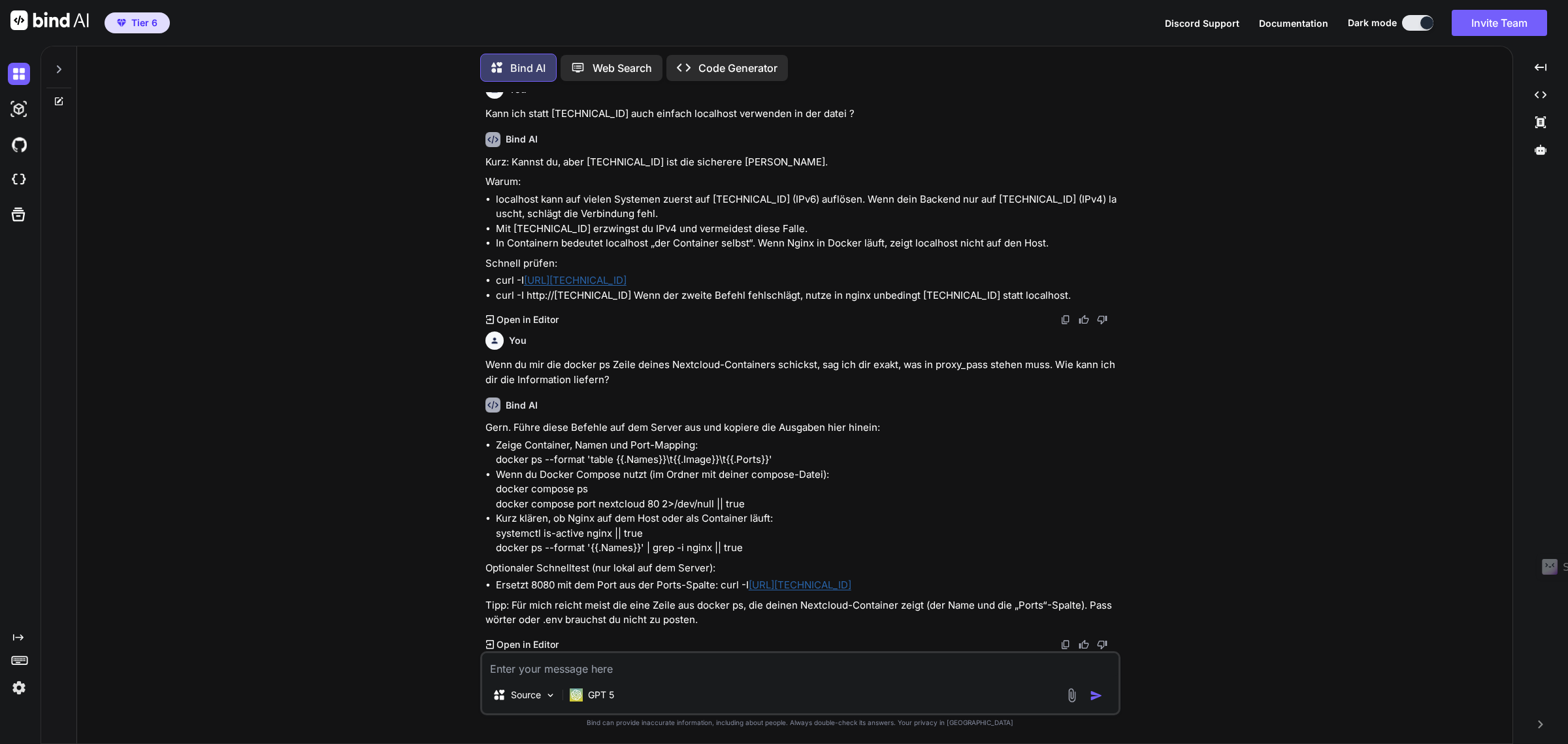
scroll to position [3815, 0]
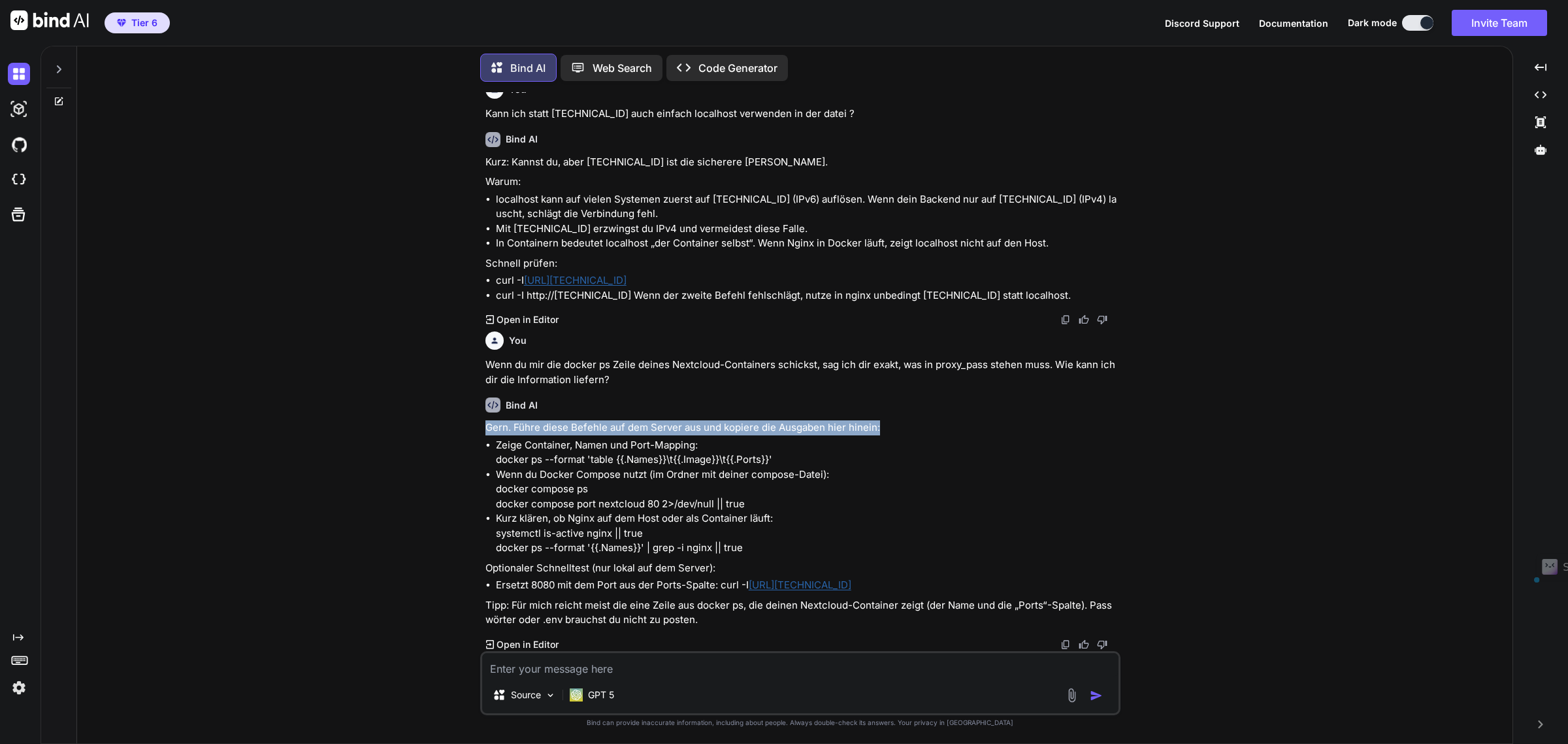
drag, startPoint x: 488, startPoint y: 436, endPoint x: 887, endPoint y: 433, distance: 399.0
click at [887, 433] on p "Gern. Führe diese Befehle auf dem Server aus und kopiere die Ausgaben hier hine…" at bounding box center [801, 427] width 632 height 15
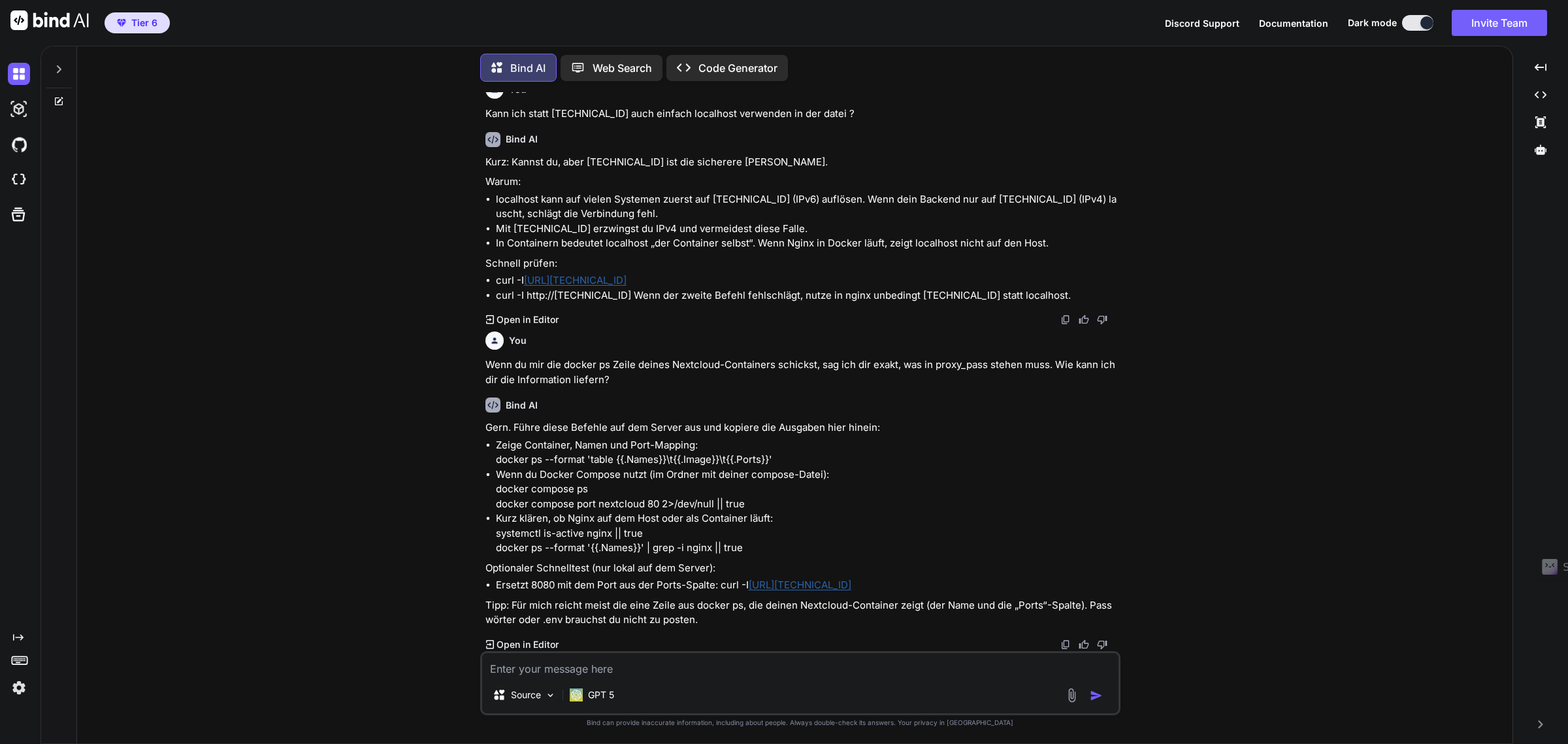
click at [595, 475] on p "Wenn du Docker Compose nutzt (im Ordner mit deiner compose-Datei): docker compo…" at bounding box center [807, 489] width 622 height 44
drag, startPoint x: 497, startPoint y: 461, endPoint x: 805, endPoint y: 461, distance: 308.0
click at [805, 461] on p "Zeige Container, Namen und Port-Mapping: docker ps --format 'table {{.Names}}\t…" at bounding box center [807, 452] width 622 height 30
copy p "docker ps --format 'table {{.Names}}\t{{.Image}}\t{{.Ports}}'"
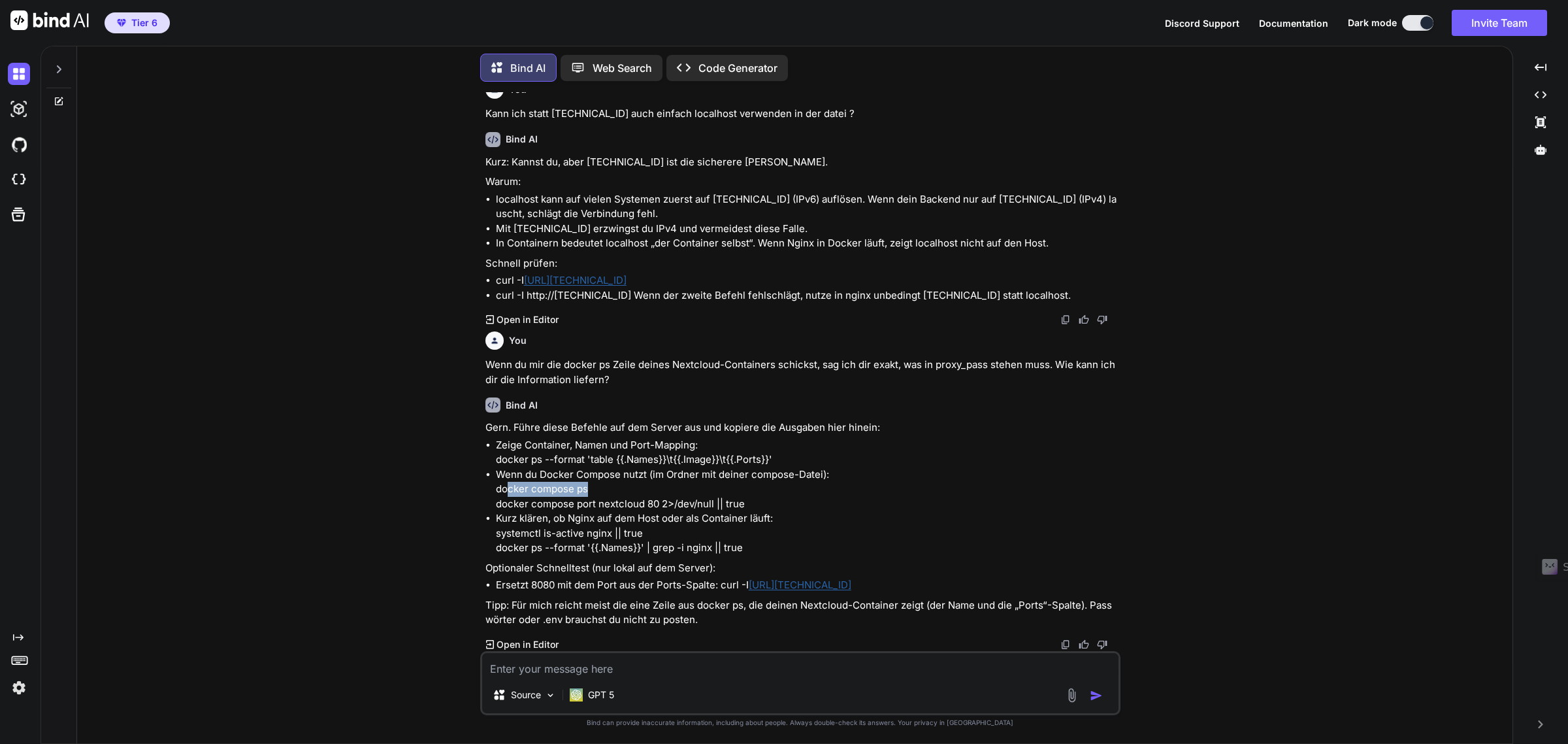
drag, startPoint x: 595, startPoint y: 487, endPoint x: 509, endPoint y: 485, distance: 86.0
click at [509, 485] on p "Wenn du Docker Compose nutzt (im Ordner mit deiner compose-Datei): docker compo…" at bounding box center [807, 489] width 622 height 44
click at [505, 487] on p "Wenn du Docker Compose nutzt (im Ordner mit deiner compose-Datei): docker compo…" at bounding box center [807, 489] width 622 height 44
drag, startPoint x: 497, startPoint y: 489, endPoint x: 591, endPoint y: 496, distance: 94.3
click at [591, 496] on p "Wenn du Docker Compose nutzt (im Ordner mit deiner compose-Datei): docker compo…" at bounding box center [807, 489] width 622 height 44
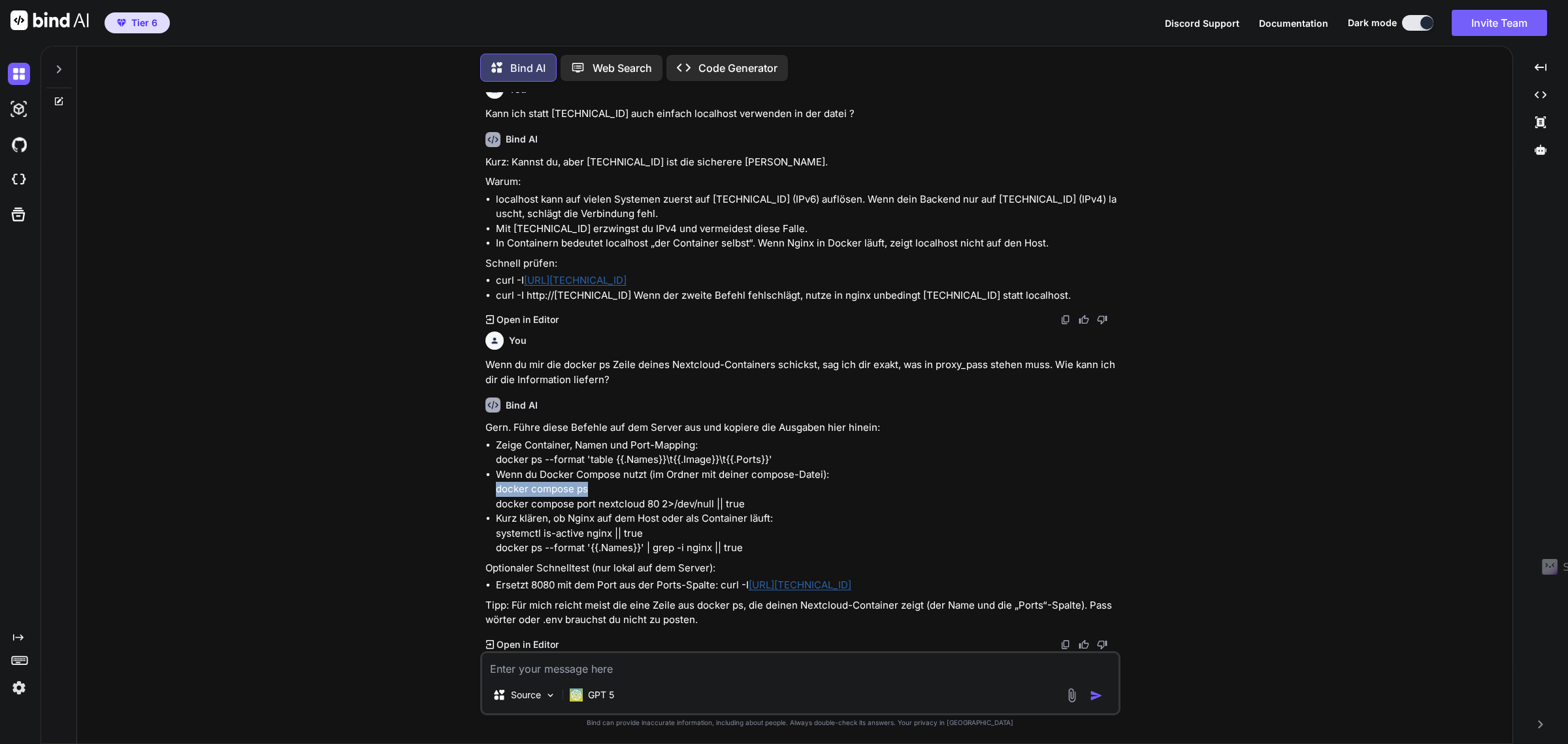
copy p "docker compose ps"
click at [624, 530] on p "Kurz klären, ob Nginx auf dem Host oder als Container läuft: systemctl is-activ…" at bounding box center [807, 533] width 622 height 44
click at [650, 532] on p "Kurz klären, ob Nginx auf dem Host oder als Container läuft: systemctl is-activ…" at bounding box center [807, 533] width 622 height 44
drag, startPoint x: 668, startPoint y: 531, endPoint x: 497, endPoint y: 530, distance: 171.0
click at [497, 530] on p "Kurz klären, ob Nginx auf dem Host oder als Container läuft: systemctl is-activ…" at bounding box center [807, 533] width 622 height 44
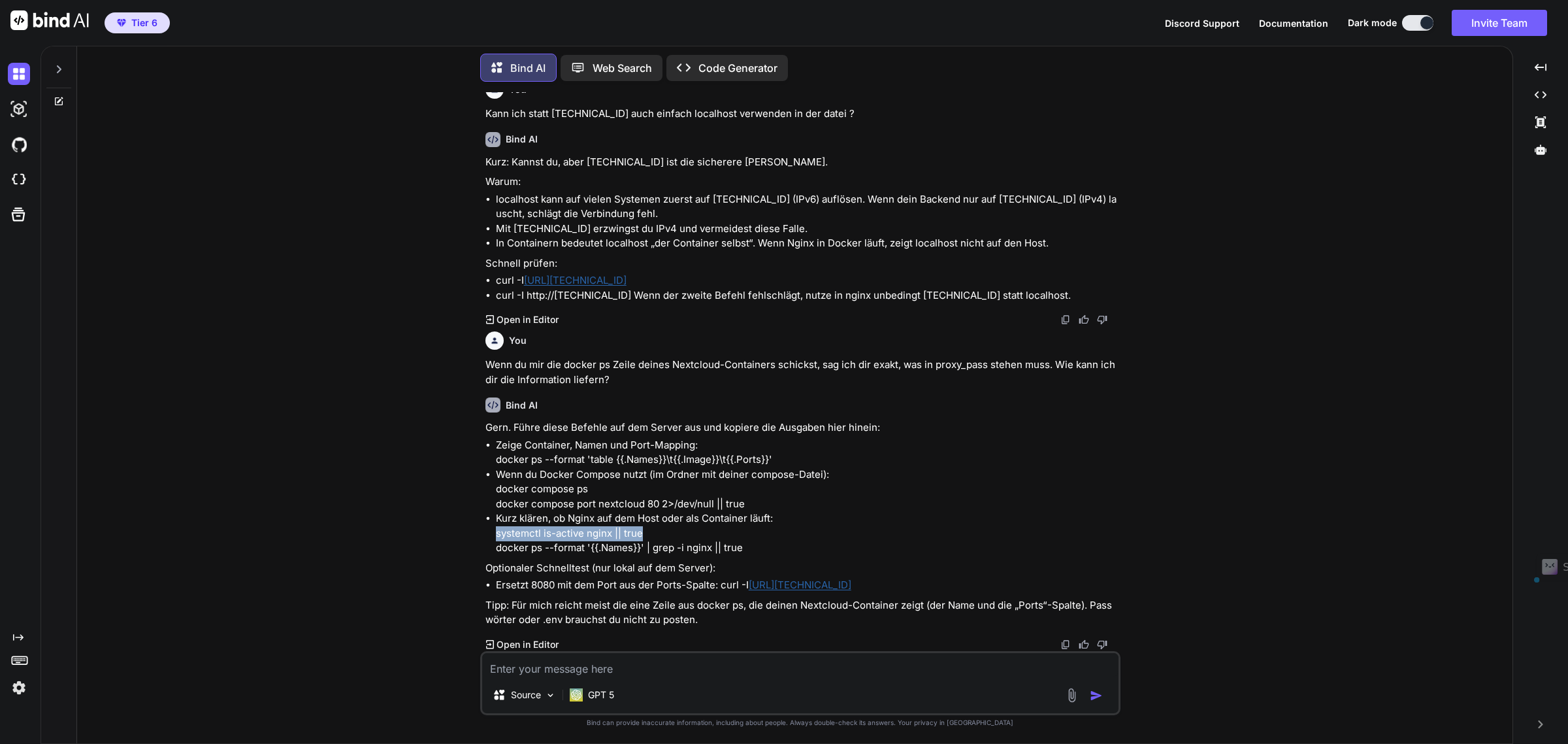
copy p "systemctl is-active nginx || true"
drag, startPoint x: 665, startPoint y: 550, endPoint x: 745, endPoint y: 546, distance: 80.1
click at [665, 550] on p "Kurz klären, ob Nginx auf dem Host oder als Container läuft: systemctl is-activ…" at bounding box center [807, 533] width 622 height 44
drag, startPoint x: 745, startPoint y: 547, endPoint x: 423, endPoint y: 546, distance: 322.0
click at [423, 546] on div "You nginx -t [DATE] 17:23:57 [warn] 29394#29394: the "user" directive makes sen…" at bounding box center [800, 418] width 1426 height 651
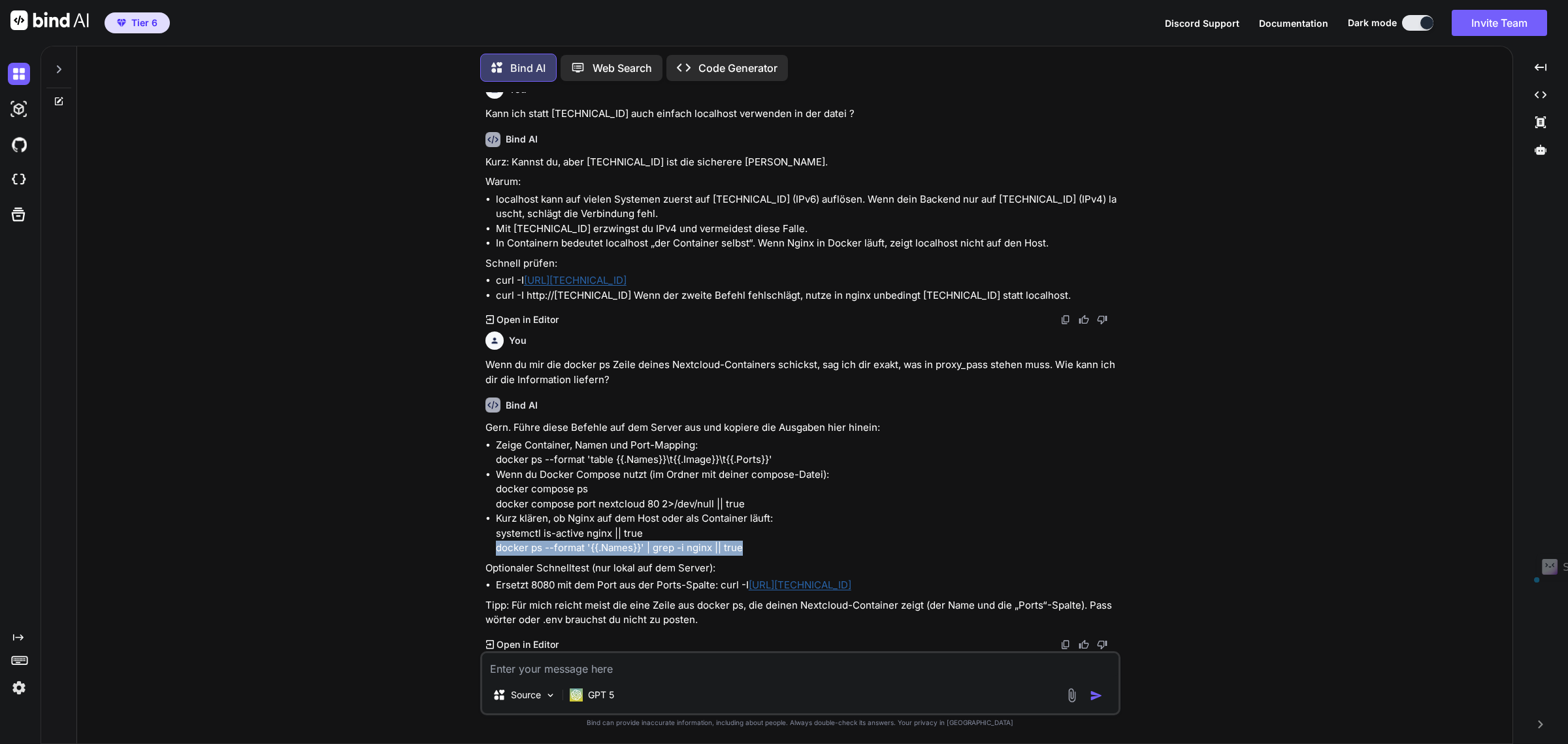
copy p "docker ps --format '{{.Names}}' | grep -i nginx || true"
click at [680, 661] on textarea at bounding box center [800, 664] width 636 height 23
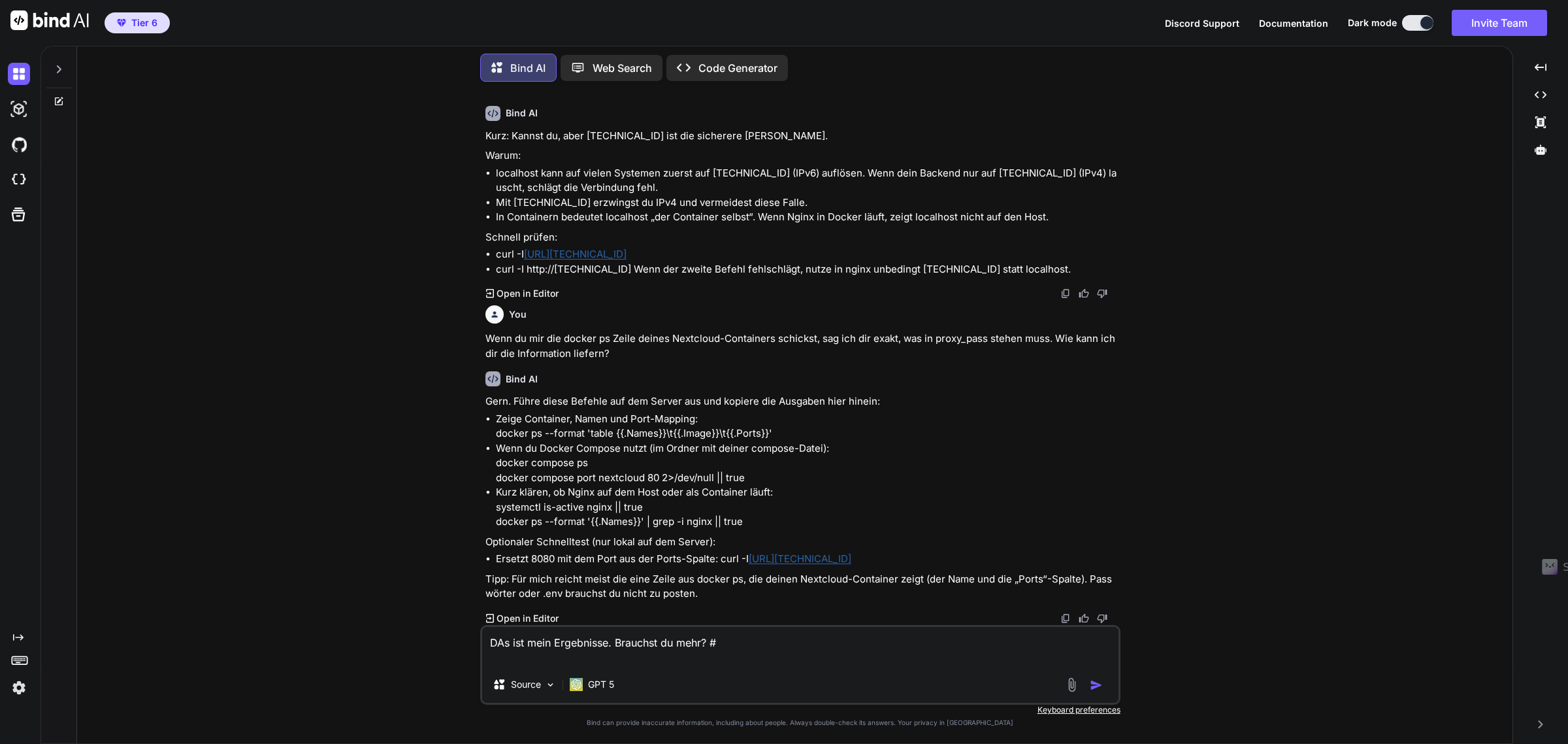
paste textarea "root@L16u3WI5fbqr:~# docker ps --format 'table {{.Names}}\t{{.Image}}\t{{.Ports…"
type textarea "DAs ist mein Ergebnisse. Brauchst du mehr? # root@L16u3WI5fbqr:~# docker ps --f…"
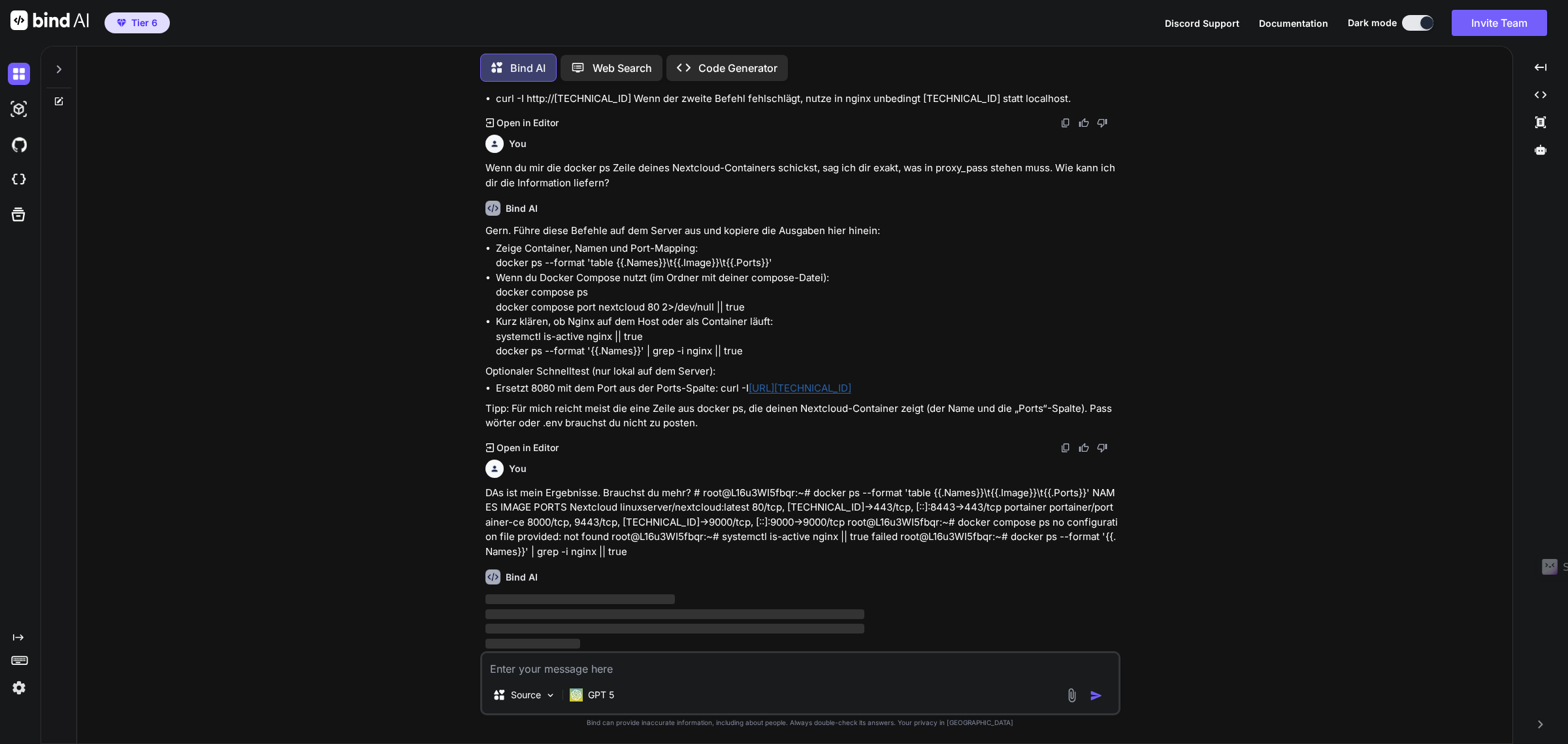
scroll to position [4020, 0]
drag, startPoint x: 748, startPoint y: 304, endPoint x: 498, endPoint y: 302, distance: 250.0
click at [498, 302] on p "Wenn du Docker Compose nutzt (im Ordner mit deiner compose-Datei): docker compo…" at bounding box center [807, 293] width 622 height 44
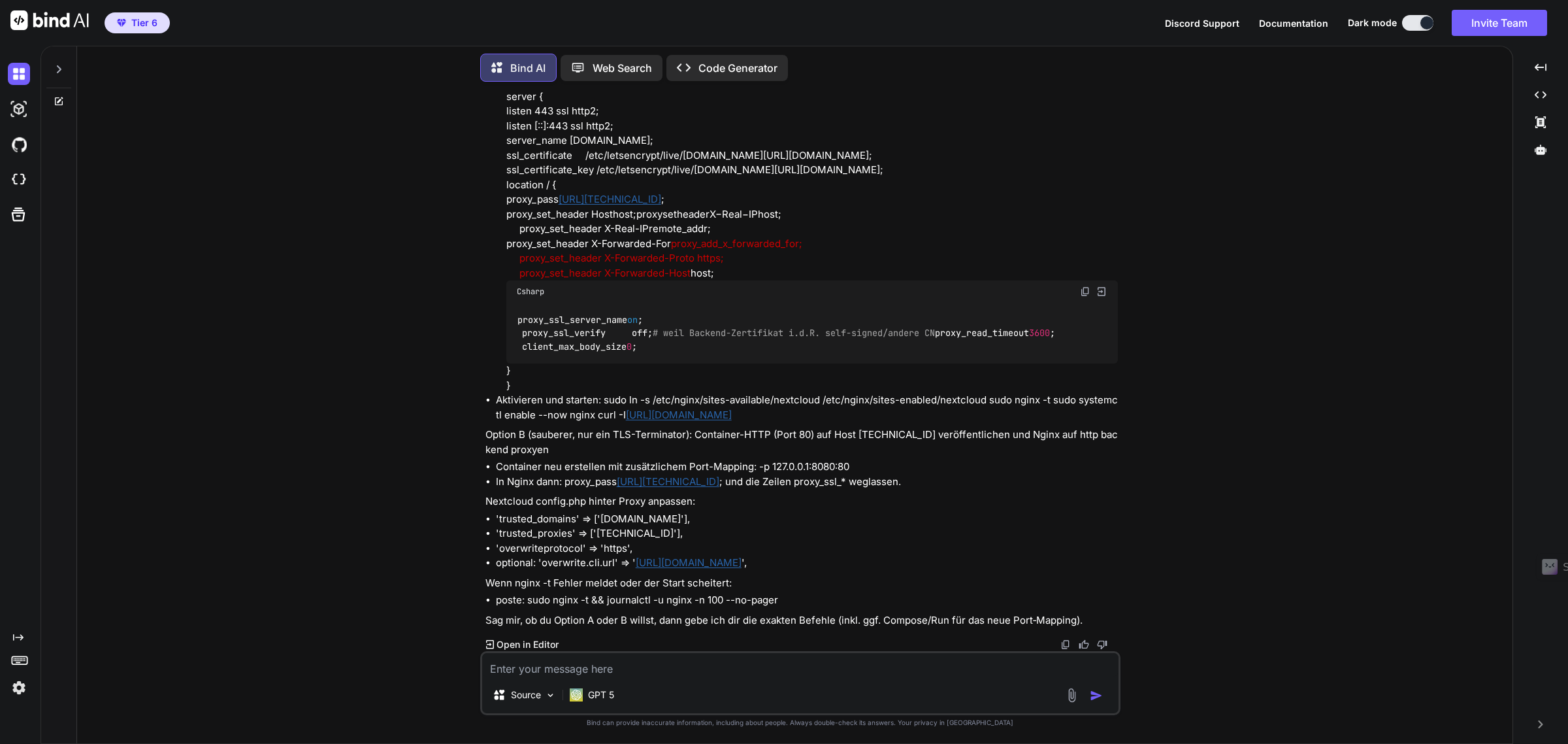
scroll to position [4755, 0]
drag, startPoint x: 500, startPoint y: 489, endPoint x: 895, endPoint y: 485, distance: 395.0
click at [895, 475] on li "Container neu erstellen mit zusätzlichem Port-Mapping: -p 127.0.0.1:8080:80" at bounding box center [807, 467] width 622 height 15
click at [879, 509] on p "Nextcloud config.php hinter Proxy anpassen:" at bounding box center [801, 501] width 632 height 15
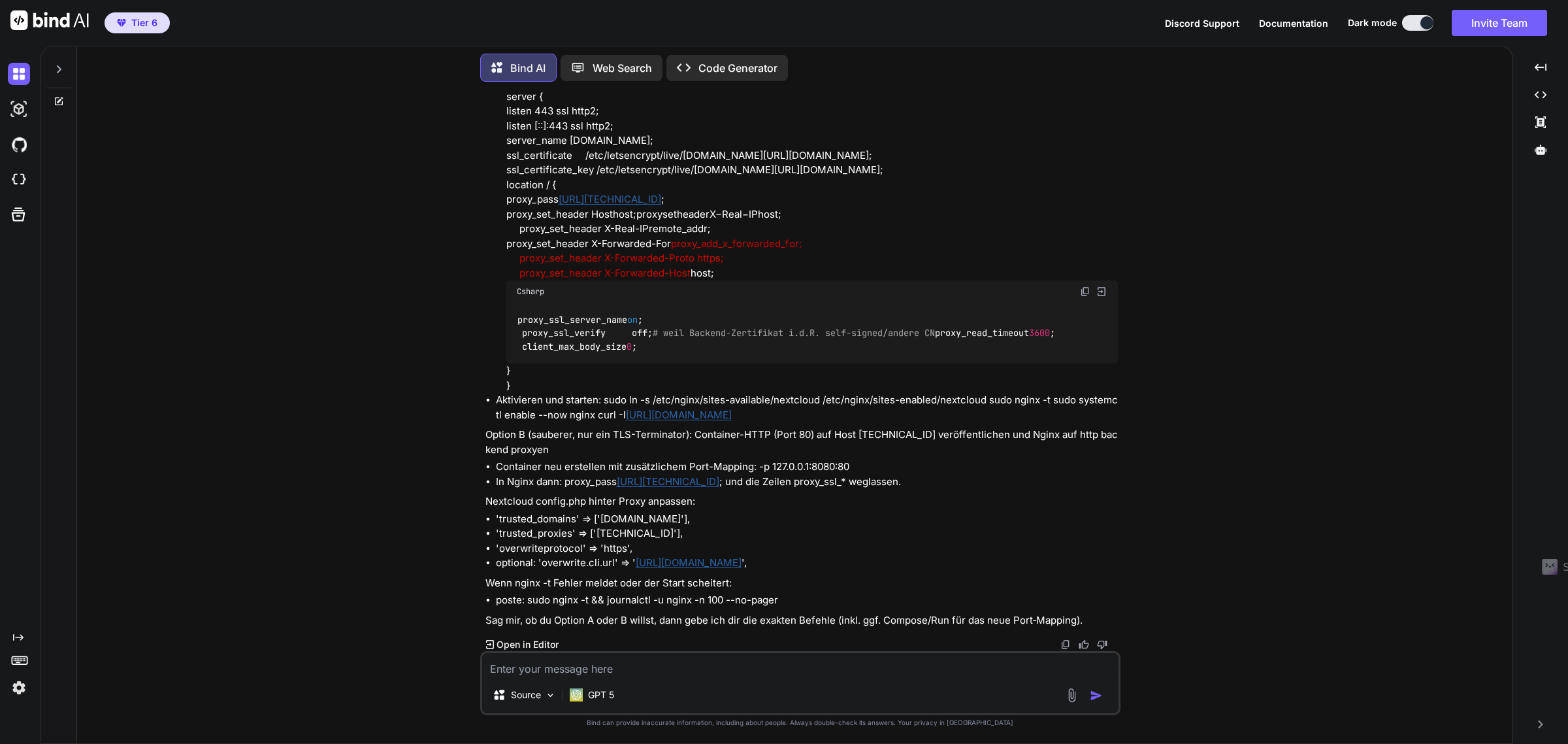
click at [596, 673] on textarea at bounding box center [800, 664] width 636 height 23
type textarea "Ich nehme Variante B! Bitte step by step erklären!"
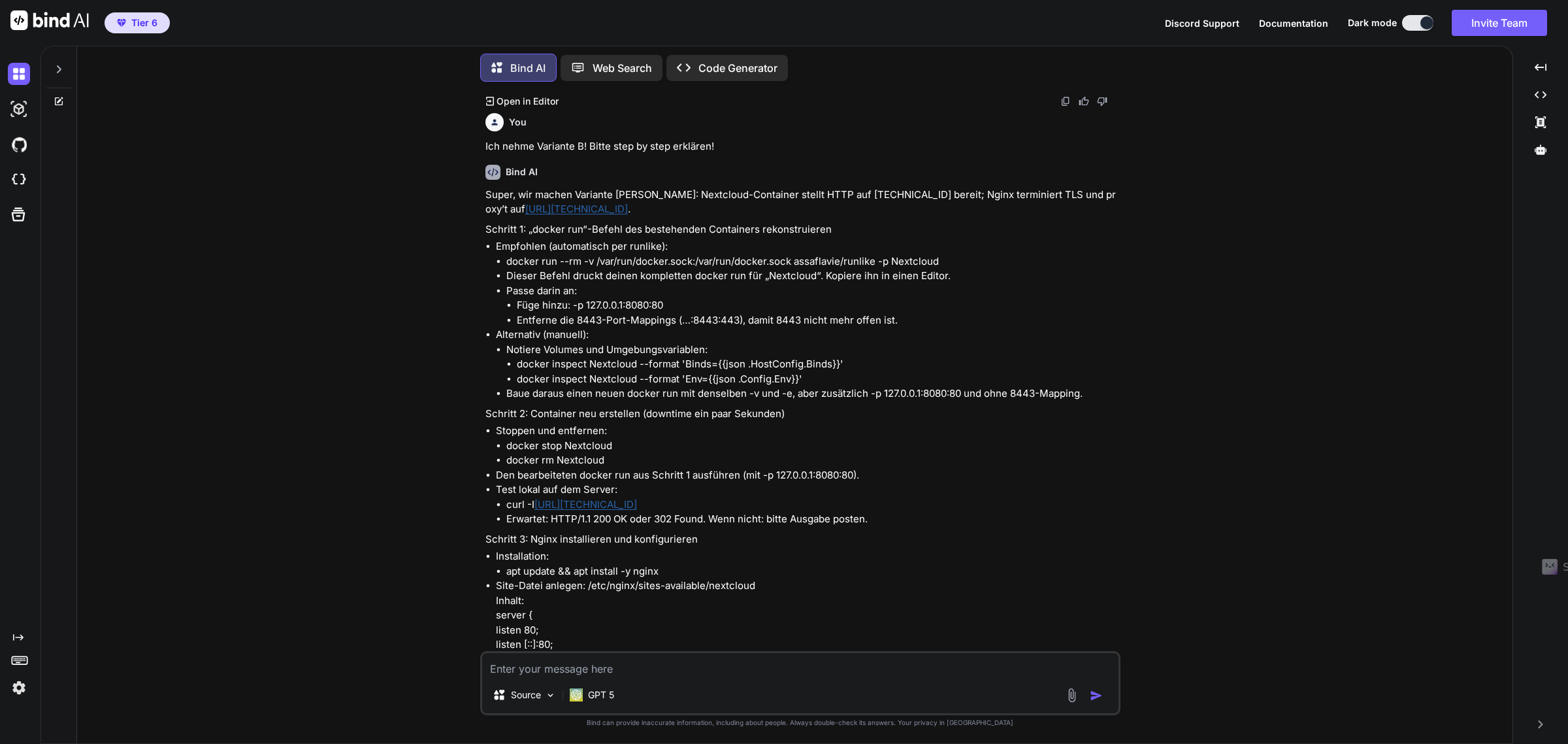
scroll to position [5323, 0]
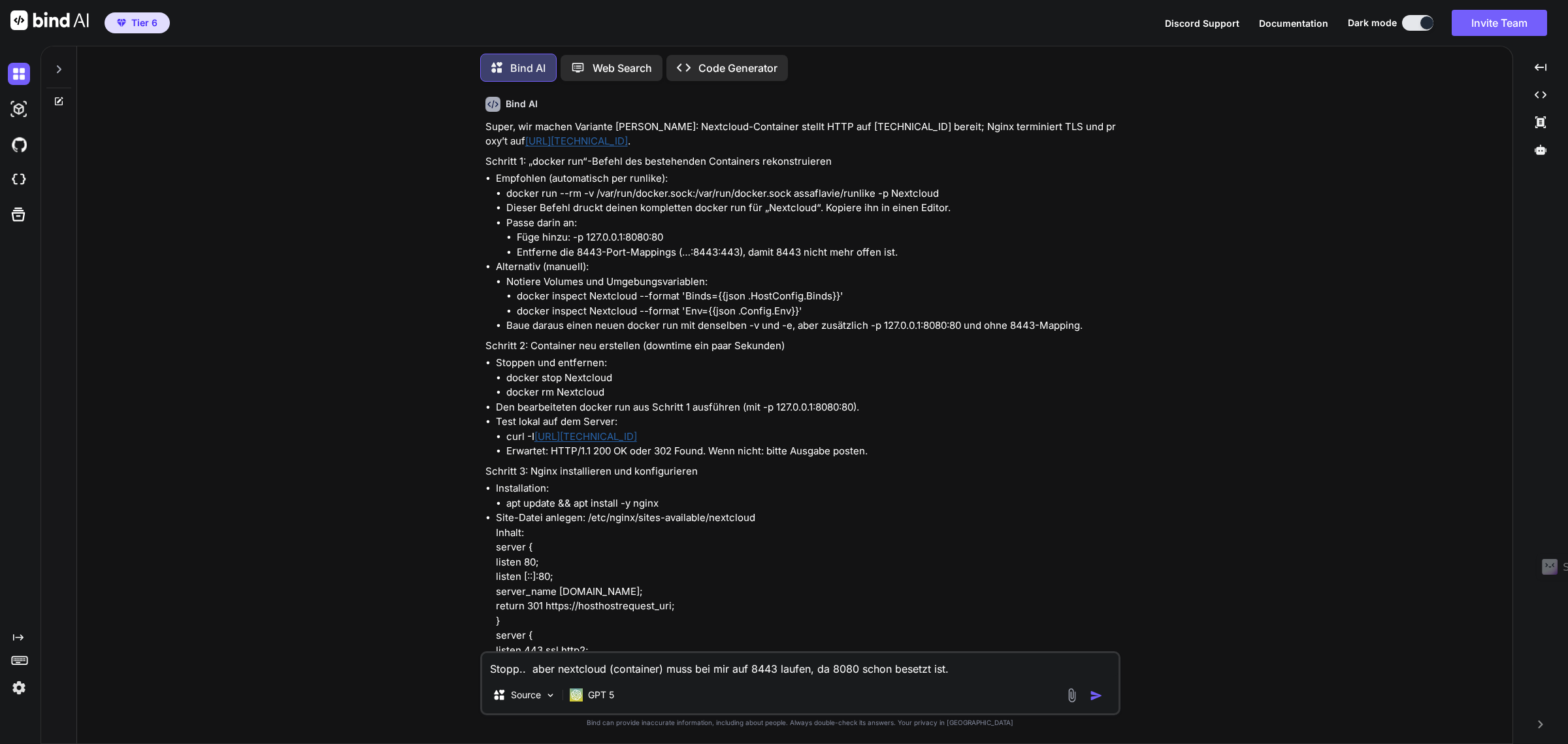
type textarea "Stopp.. aber nextcloud (container) muss bei mir auf 8443 laufen, da 8080 schon …"
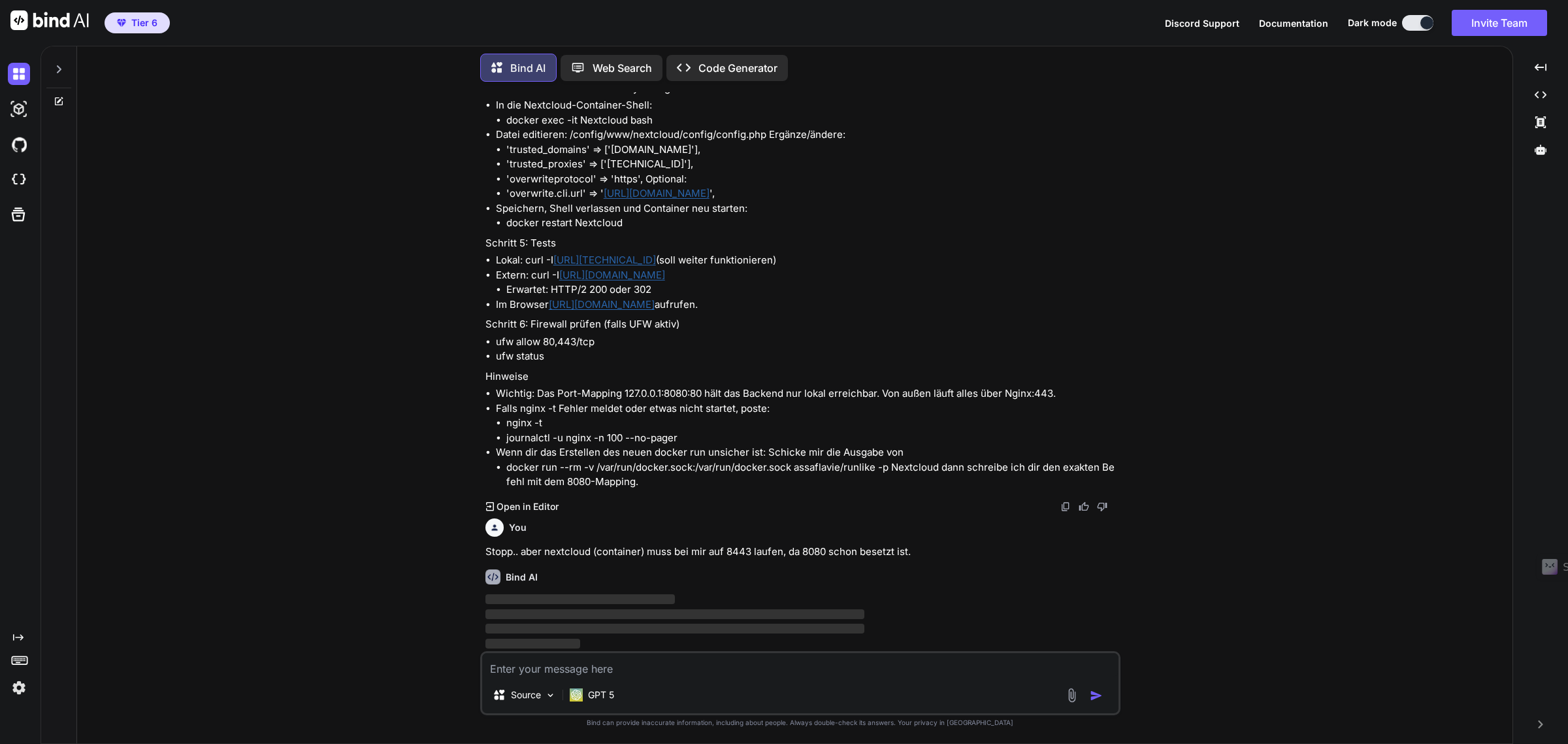
scroll to position [6360, 0]
